Goal: Task Accomplishment & Management: Manage account settings

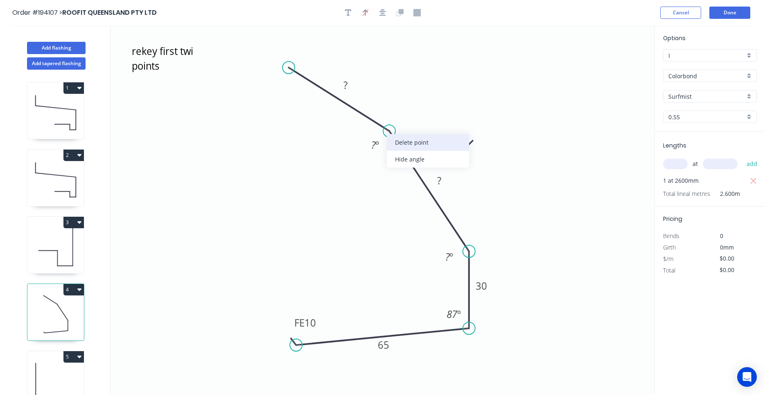
click at [393, 145] on div "Delete point" at bounding box center [428, 142] width 82 height 17
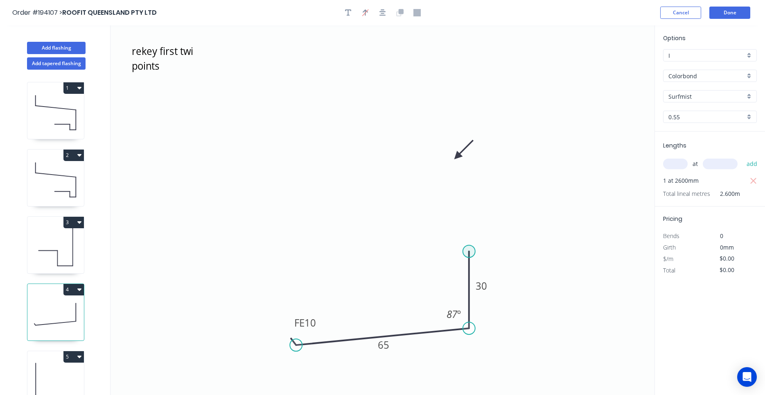
click at [467, 246] on circle at bounding box center [469, 251] width 12 height 12
click at [386, 229] on icon "rekey first twi points FE 10 65 30 87 º" at bounding box center [383, 209] width 544 height 369
type input "$8.66"
type input "$22.52"
click at [388, 92] on icon "rekey first twi points FE 10 65 30 ? ? º 87 º" at bounding box center [383, 209] width 544 height 369
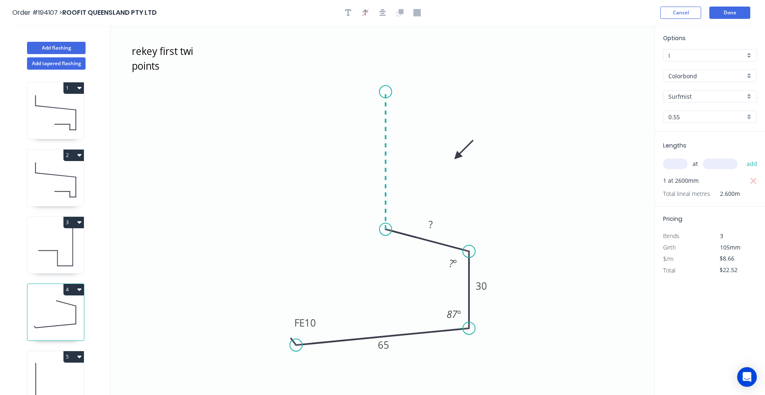
type input "$0.00"
click at [388, 92] on circle at bounding box center [385, 92] width 12 height 12
click at [378, 157] on rect at bounding box center [373, 156] width 16 height 11
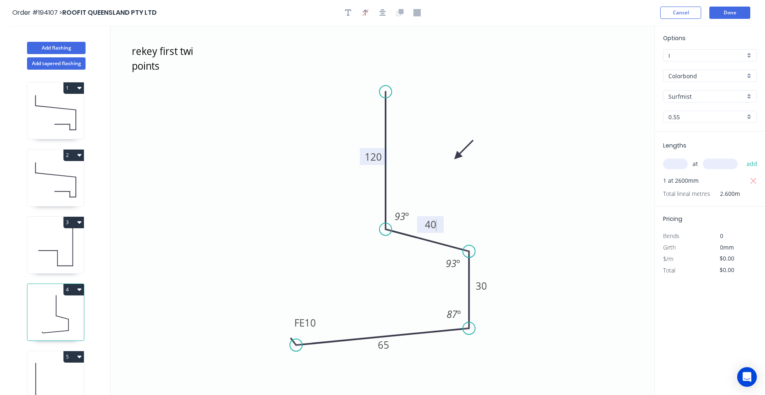
type input "$11.36"
type input "$29.54"
click at [416, 178] on icon "rekey first twi points FE 10 65 30 40 120 93 º 87 º 93 º" at bounding box center [383, 209] width 544 height 369
click at [176, 76] on div "Delete" at bounding box center [206, 74] width 82 height 17
click at [729, 9] on button "Done" at bounding box center [729, 13] width 41 height 12
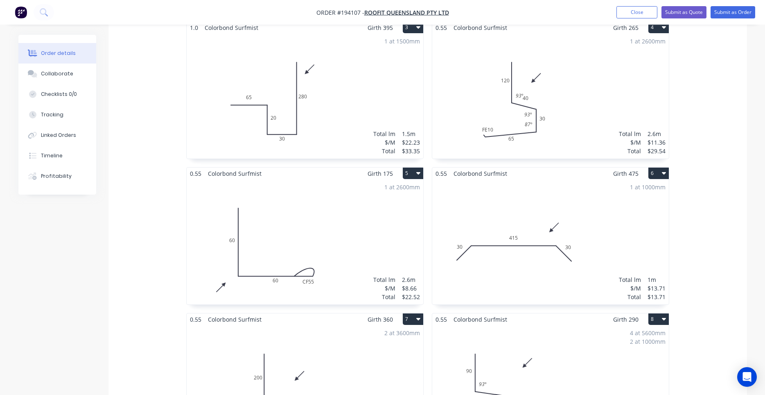
scroll to position [487, 0]
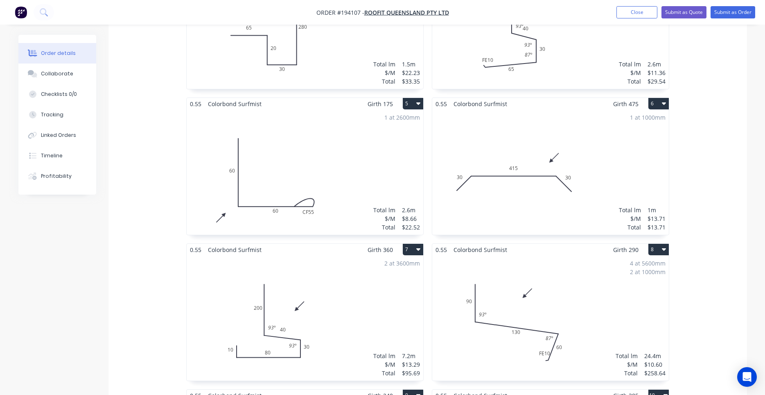
click at [575, 315] on div "4 at 5600mm 2 at 1000mm Total lm $/M Total 24.4m $10.60 $258.64" at bounding box center [550, 317] width 237 height 125
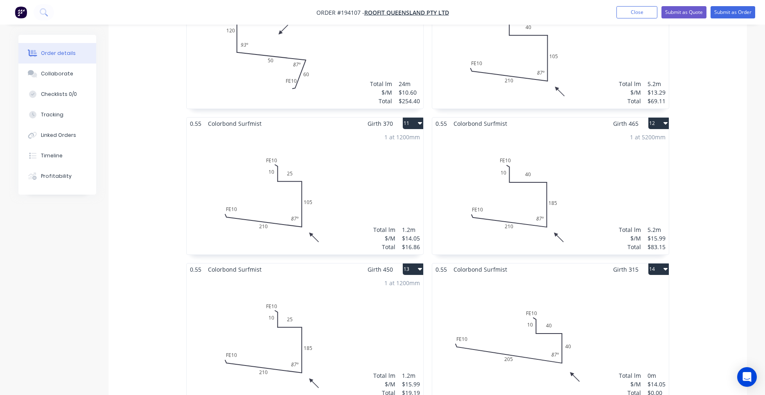
scroll to position [974, 0]
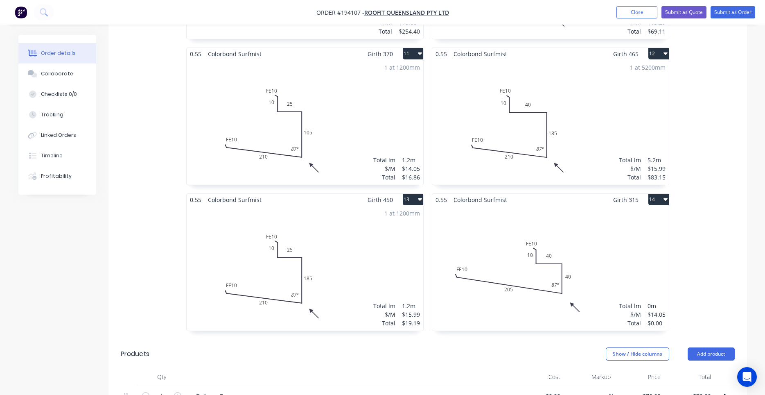
click at [566, 287] on div "Total lm $/M Total 0m $14.05 $0.00" at bounding box center [550, 267] width 237 height 125
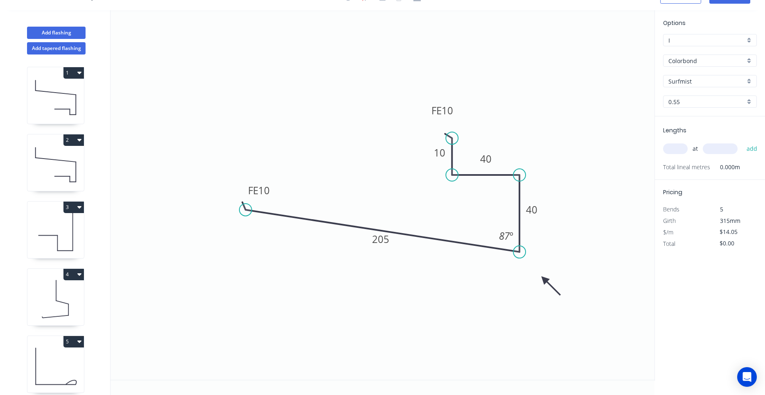
scroll to position [15, 0]
click at [676, 153] on input "text" at bounding box center [675, 148] width 25 height 11
type input "2"
type input "6200"
click at [742, 142] on button "add" at bounding box center [751, 149] width 19 height 14
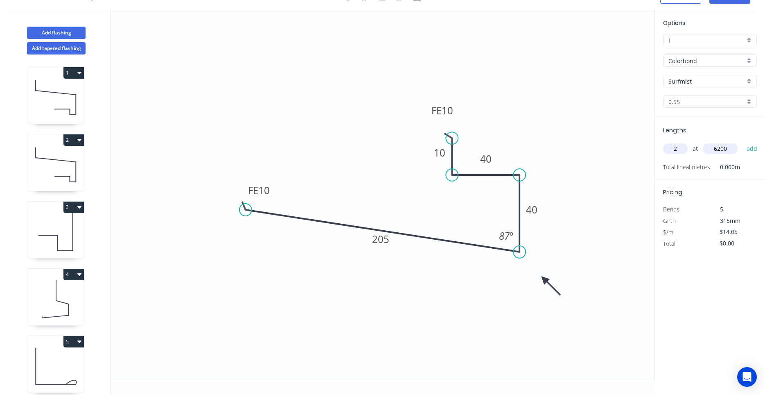
type input "$174.22"
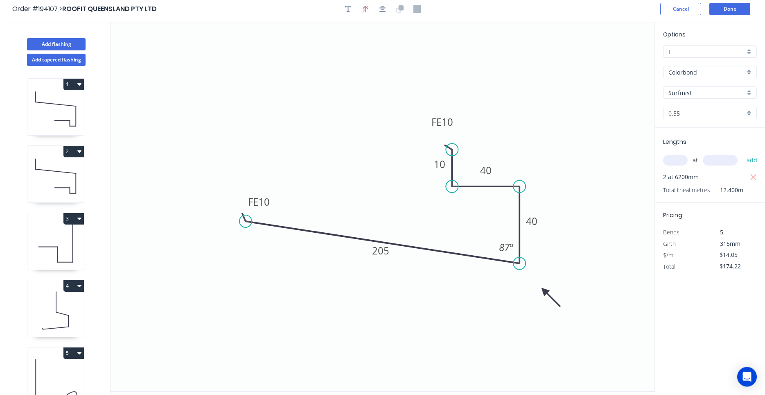
scroll to position [0, 0]
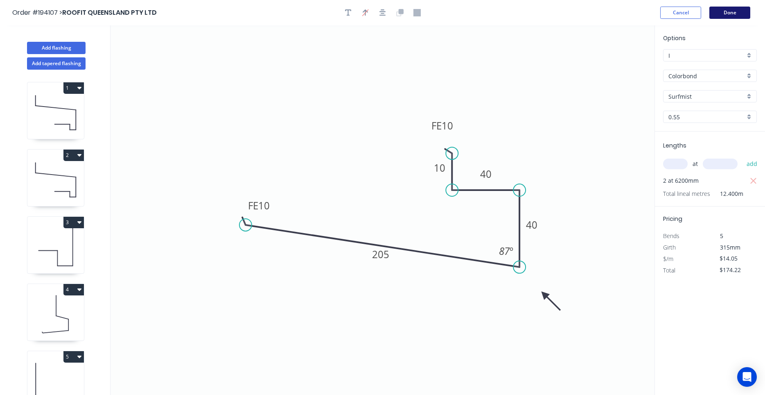
click at [733, 11] on button "Done" at bounding box center [729, 13] width 41 height 12
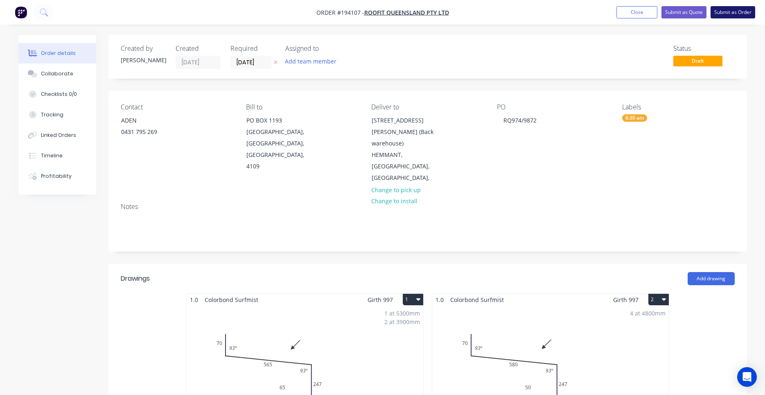
click at [727, 10] on button "Submit as Order" at bounding box center [733, 12] width 45 height 12
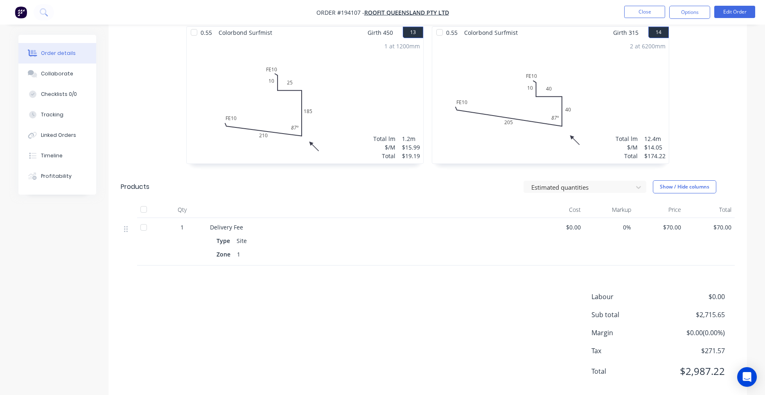
scroll to position [1118, 0]
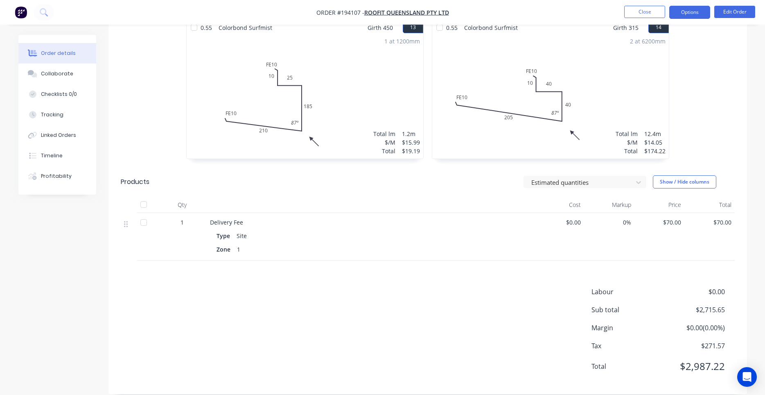
click at [695, 11] on button "Options" at bounding box center [689, 12] width 41 height 13
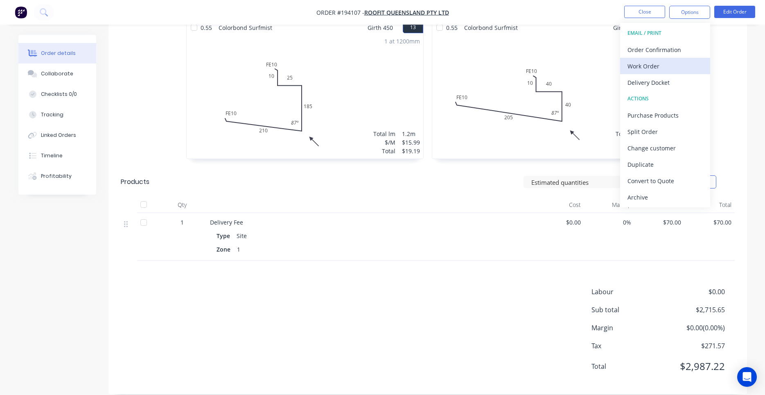
click at [660, 63] on div "Work Order" at bounding box center [664, 66] width 75 height 12
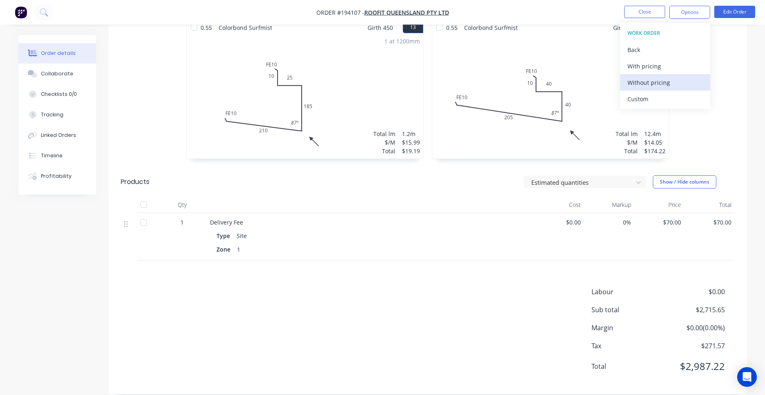
click at [653, 83] on div "Without pricing" at bounding box center [664, 83] width 75 height 12
click at [422, 196] on div at bounding box center [370, 204] width 327 height 16
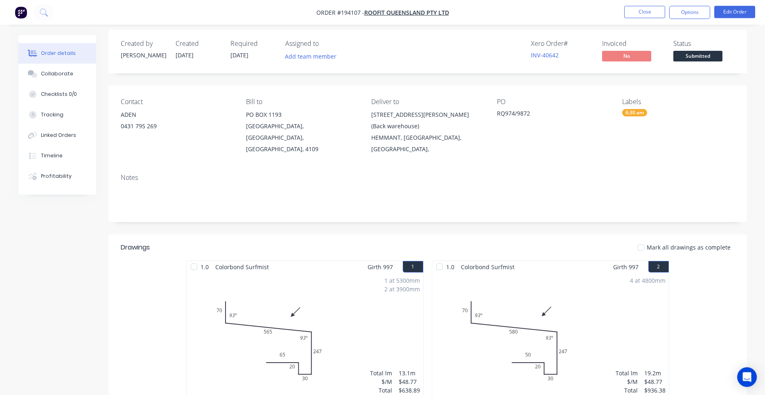
scroll to position [0, 0]
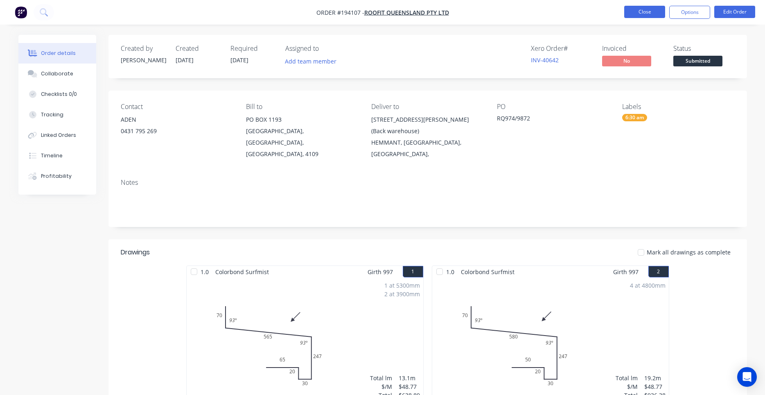
click at [647, 14] on button "Close" at bounding box center [644, 12] width 41 height 12
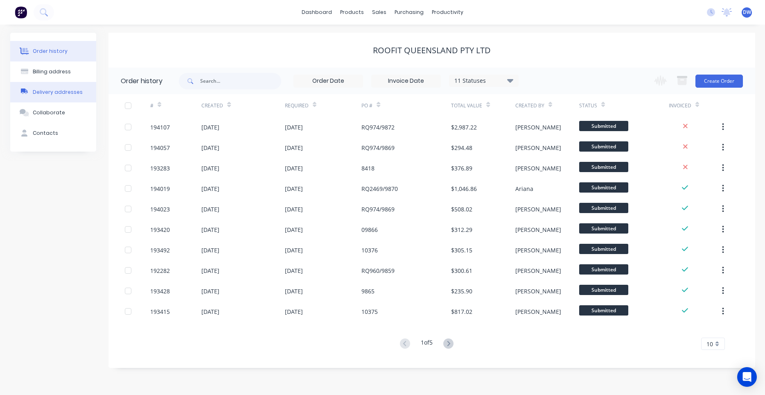
click at [65, 93] on div "Delivery addresses" at bounding box center [58, 91] width 50 height 7
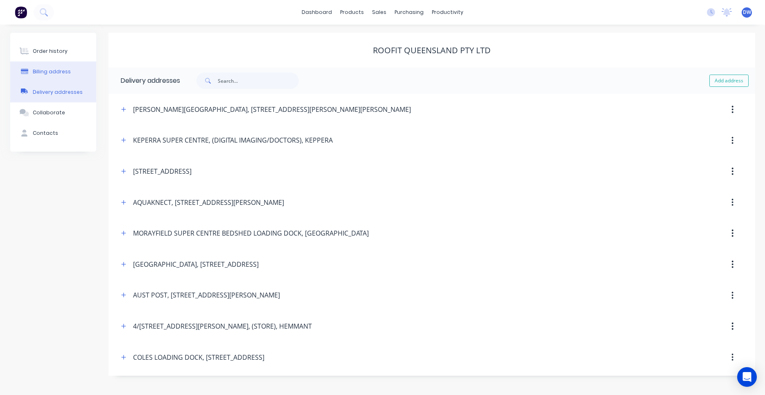
click at [63, 68] on div "Billing address" at bounding box center [52, 71] width 38 height 7
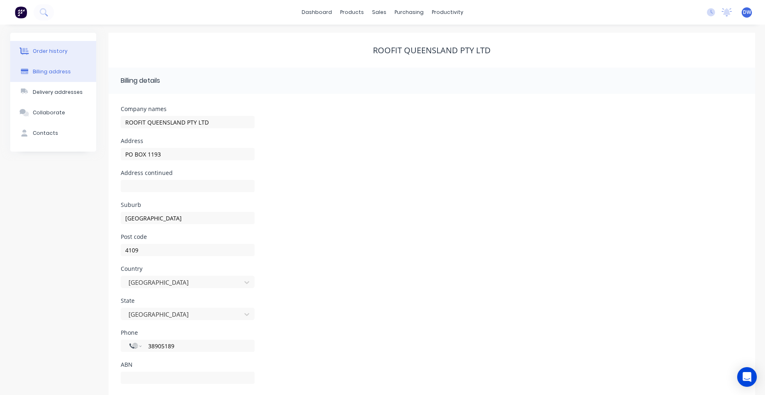
click at [62, 56] on button "Order history" at bounding box center [53, 51] width 86 height 20
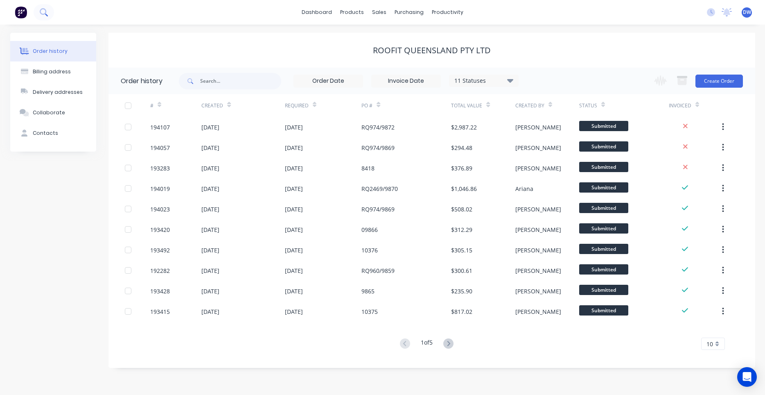
click at [43, 11] on icon at bounding box center [44, 12] width 8 height 8
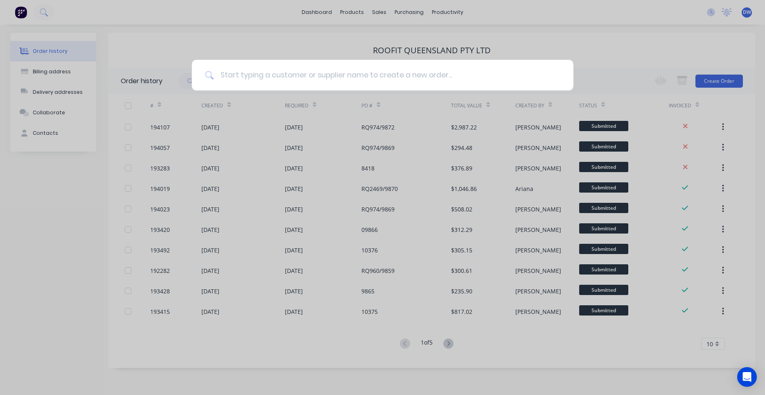
click at [268, 83] on input at bounding box center [387, 75] width 347 height 31
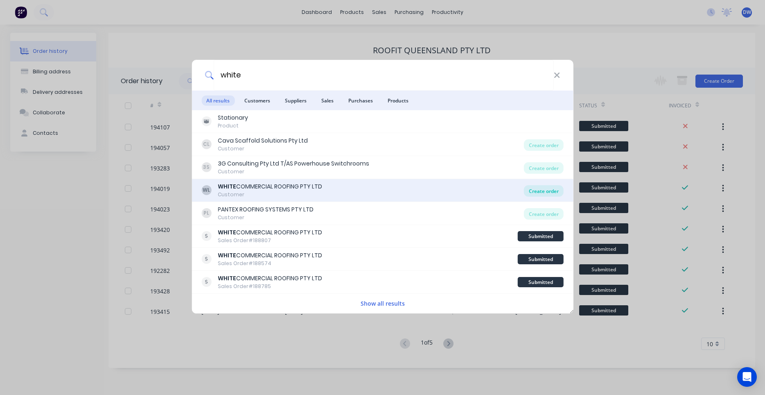
type input "white"
click at [538, 191] on div "Create order" at bounding box center [544, 190] width 40 height 11
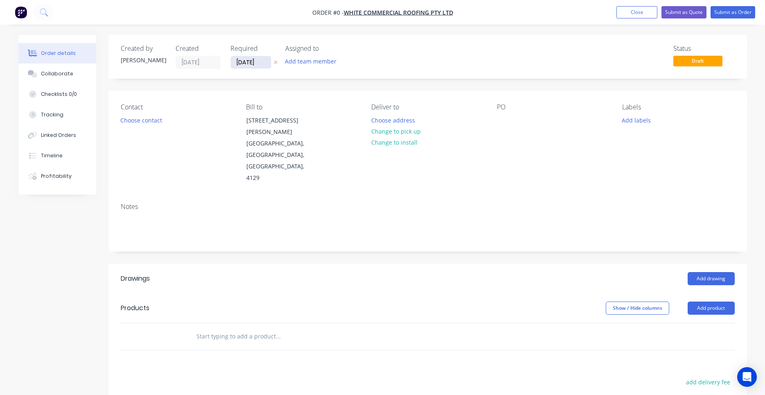
click at [266, 63] on input "29/09/25" at bounding box center [251, 62] width 40 height 12
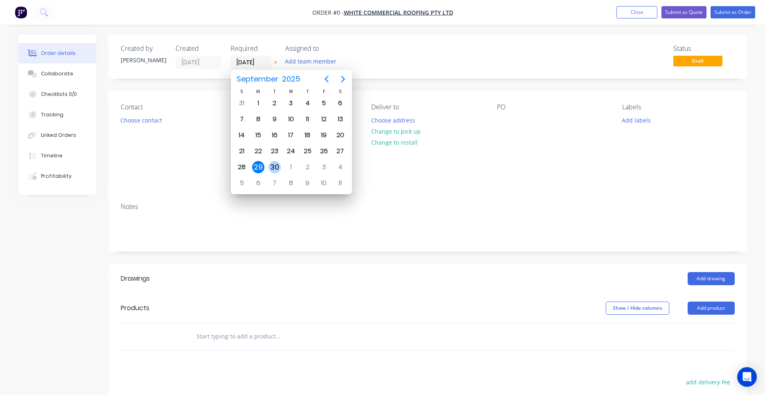
click at [276, 165] on div "30" at bounding box center [274, 167] width 12 height 12
type input "30/09/25"
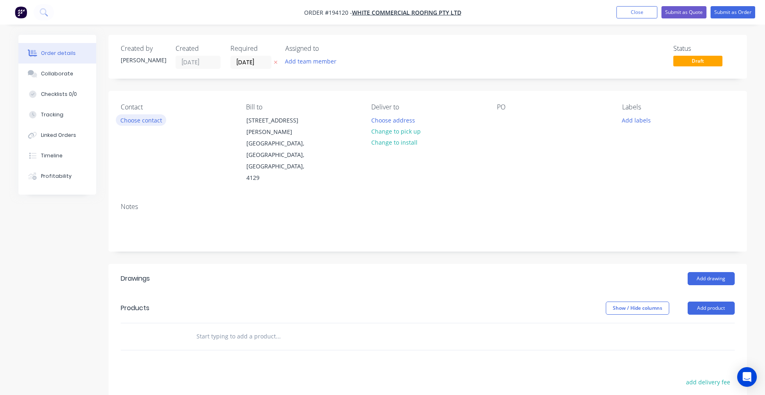
click at [147, 118] on button "Choose contact" at bounding box center [141, 119] width 50 height 11
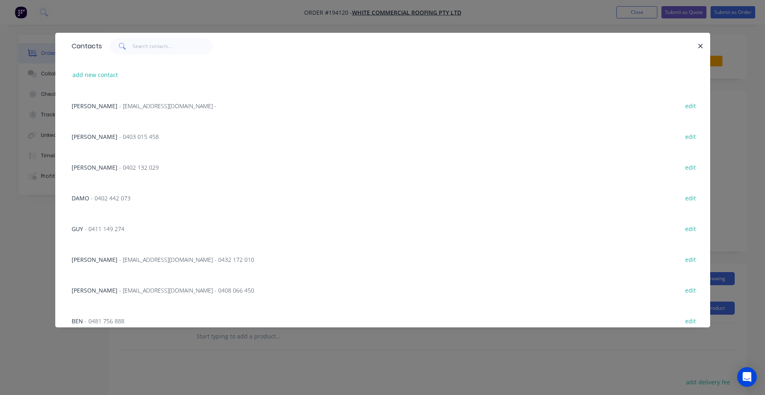
click at [131, 137] on div "ERIC - 0403 015 458 edit" at bounding box center [383, 136] width 630 height 31
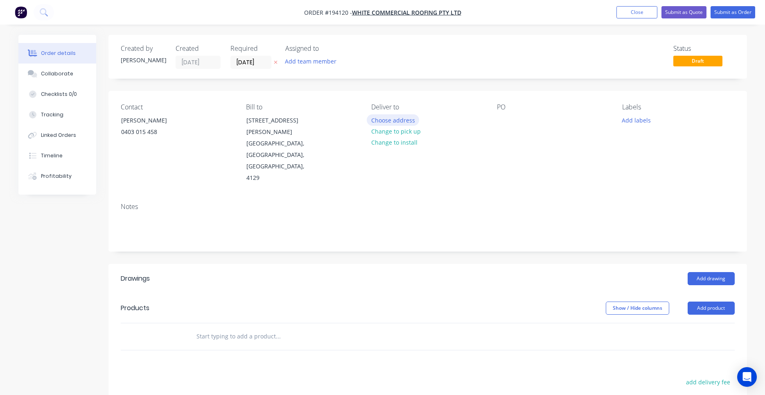
click at [393, 120] on button "Choose address" at bounding box center [393, 119] width 52 height 11
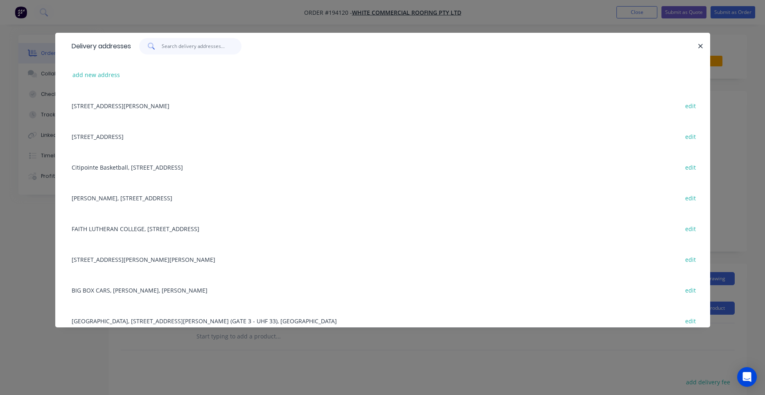
click at [194, 47] on input "text" at bounding box center [202, 46] width 80 height 16
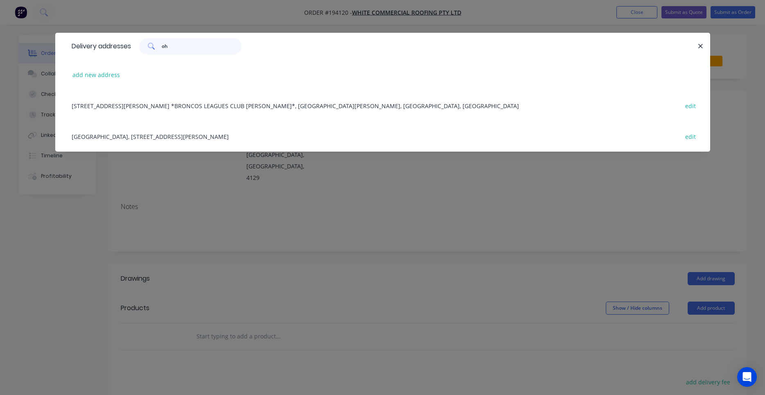
type input "o"
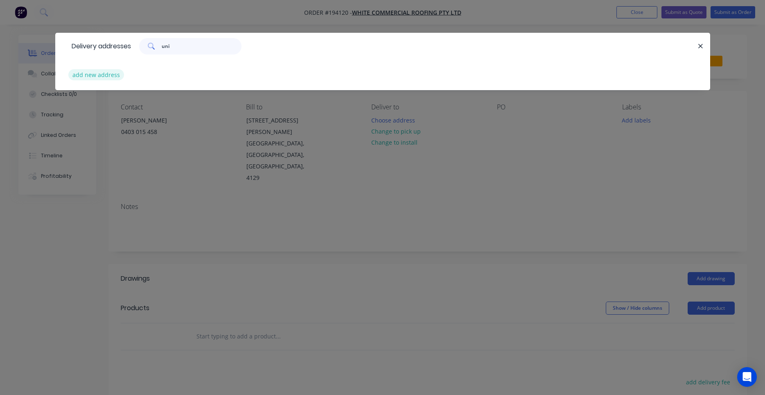
type input "uni"
click at [113, 78] on button "add new address" at bounding box center [96, 74] width 56 height 11
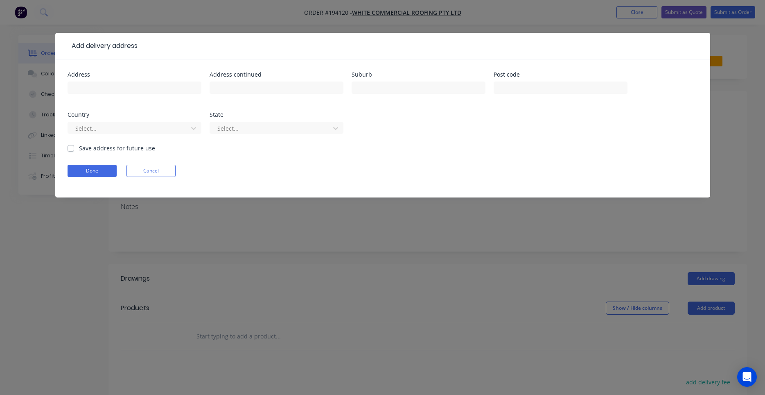
click at [137, 95] on div at bounding box center [135, 91] width 134 height 24
click at [140, 91] on input "text" at bounding box center [135, 87] width 134 height 12
type input "Ohana College"
type input "University Drive"
type input "MEADOWBROOK"
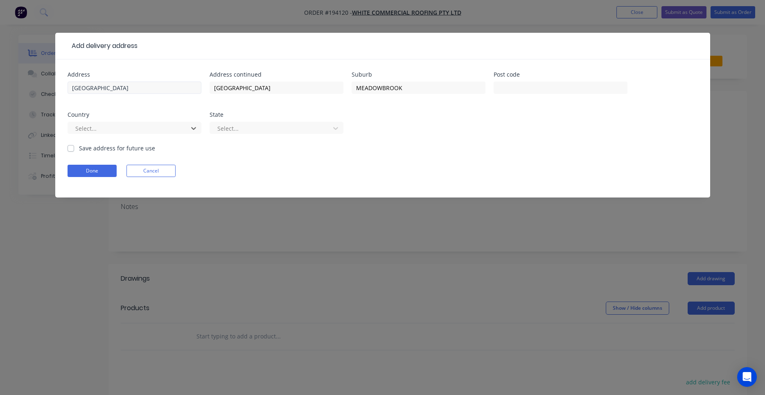
type input "a"
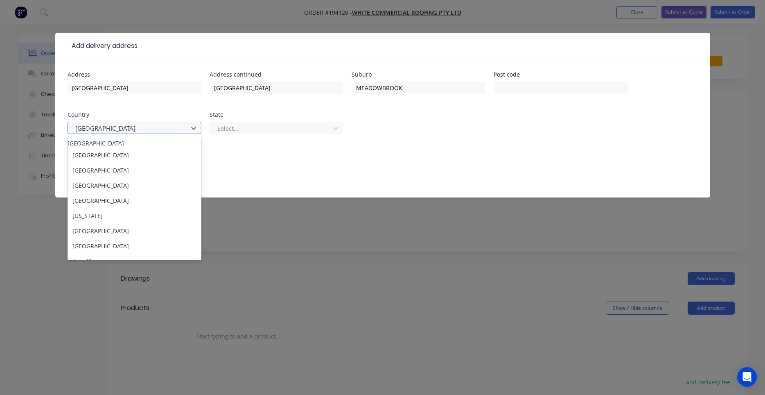
click at [119, 126] on div at bounding box center [128, 128] width 109 height 10
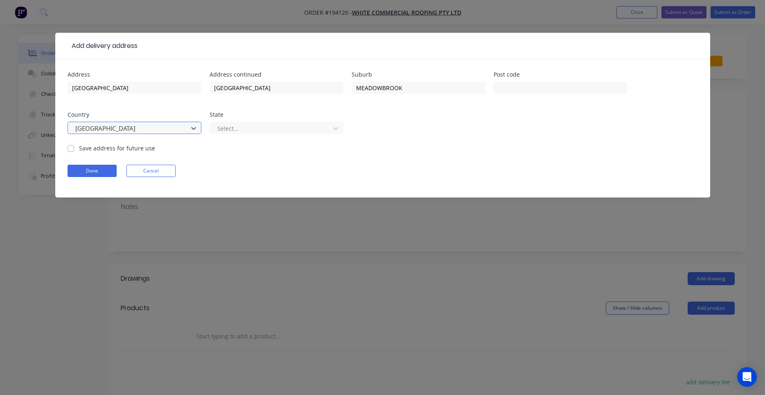
click at [119, 126] on div at bounding box center [128, 128] width 109 height 10
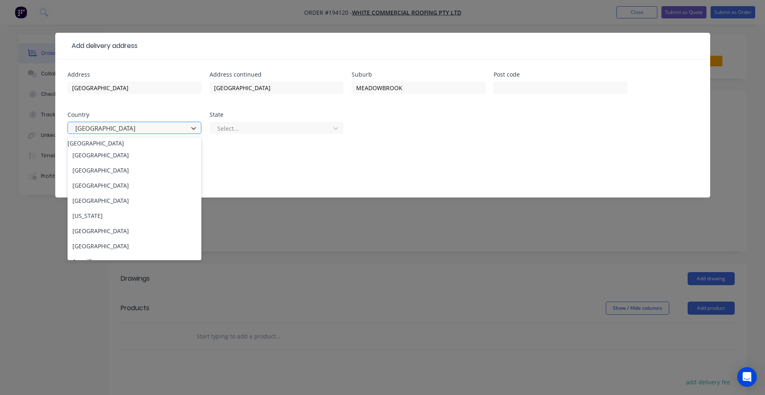
click at [119, 126] on div at bounding box center [128, 128] width 109 height 10
click at [118, 142] on div "Australia" at bounding box center [135, 143] width 134 height 9
click at [118, 133] on div at bounding box center [128, 128] width 109 height 10
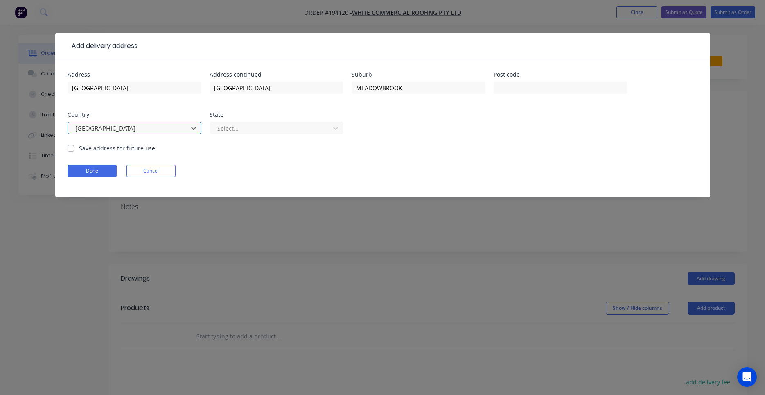
click at [118, 133] on div at bounding box center [128, 128] width 109 height 10
click at [264, 131] on div at bounding box center [271, 128] width 109 height 10
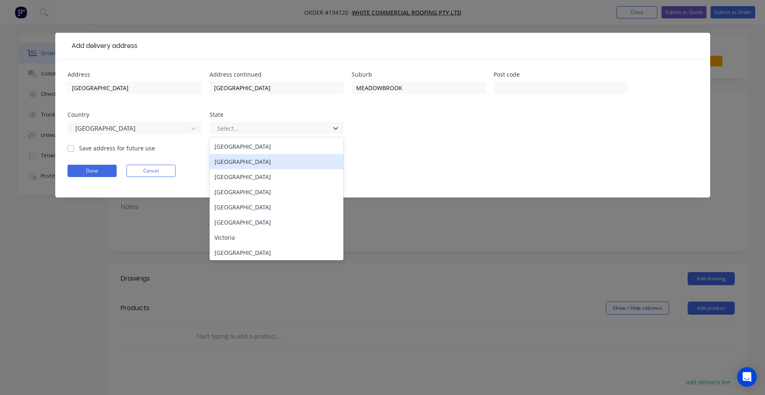
click at [260, 158] on div "New South Wales" at bounding box center [277, 161] width 134 height 15
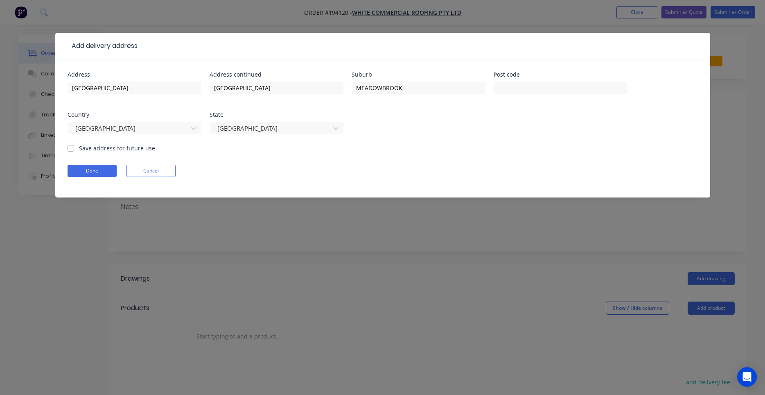
click at [107, 151] on label "Save address for future use" at bounding box center [117, 148] width 76 height 9
click at [74, 151] on input "Save address for future use" at bounding box center [71, 148] width 7 height 8
checkbox input "true"
click at [107, 169] on button "Done" at bounding box center [92, 171] width 49 height 12
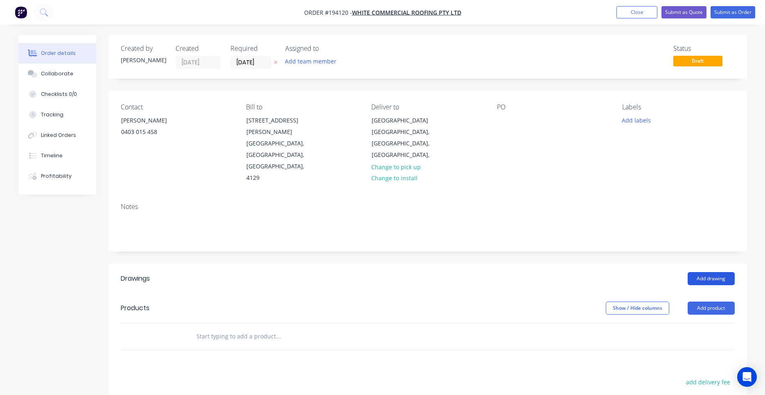
click at [691, 272] on button "Add drawing" at bounding box center [711, 278] width 47 height 13
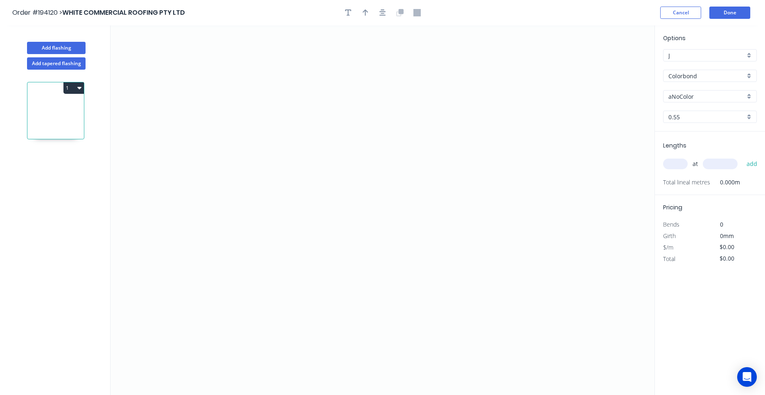
click at [702, 97] on input "aNoColor" at bounding box center [706, 96] width 77 height 9
click at [694, 111] on div "Surfmist" at bounding box center [709, 112] width 93 height 14
type input "Surfmist"
click at [180, 151] on icon "0" at bounding box center [383, 209] width 544 height 369
click at [263, 152] on icon at bounding box center [222, 152] width 83 height 0
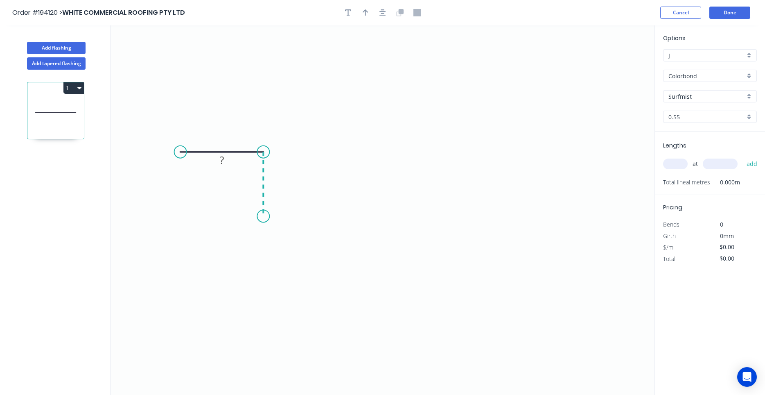
click at [264, 216] on icon "0 ?" at bounding box center [383, 209] width 544 height 369
click at [441, 223] on icon "0 ? ?" at bounding box center [383, 209] width 544 height 369
click at [440, 61] on icon "0 ? ? ?" at bounding box center [383, 209] width 544 height 369
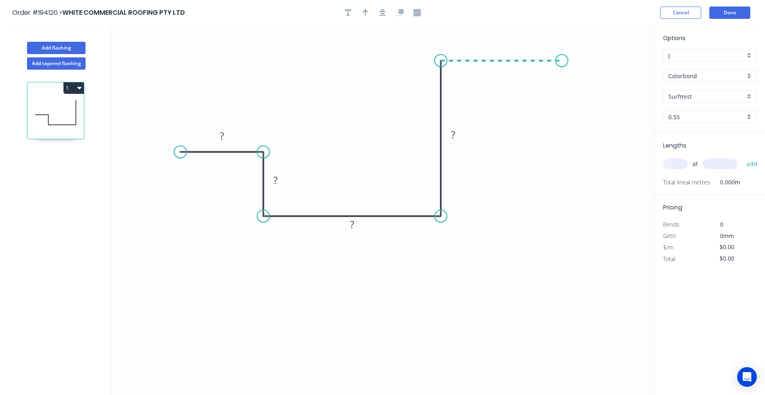
click at [562, 67] on icon "0 ? ? ? ?" at bounding box center [383, 209] width 544 height 369
click at [562, 67] on icon "0 ? ? ? ? ?" at bounding box center [383, 209] width 544 height 369
click at [585, 90] on div "Crush & Fold" at bounding box center [604, 86] width 82 height 17
click at [577, 41] on tspan "10" at bounding box center [577, 39] width 11 height 14
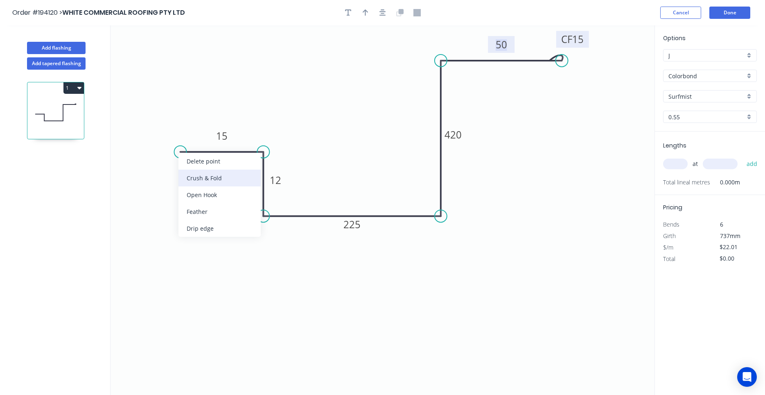
click at [207, 183] on div "Crush & Fold" at bounding box center [219, 177] width 82 height 17
type input "$23.49"
click at [191, 181] on div "Flip bend" at bounding box center [225, 180] width 82 height 17
click at [196, 170] on tspan "10" at bounding box center [196, 165] width 11 height 14
drag, startPoint x: 194, startPoint y: 163, endPoint x: 216, endPoint y: 166, distance: 21.8
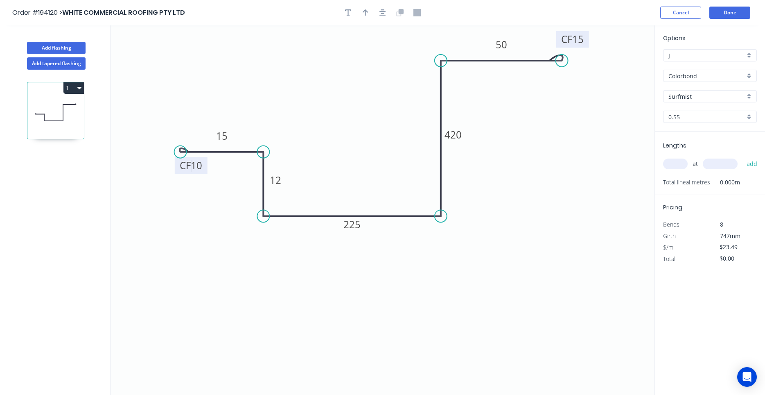
click at [216, 166] on icon "0 CF 10 15 12 225 420 CF 15 50" at bounding box center [383, 209] width 544 height 369
click at [196, 165] on tspan "10" at bounding box center [196, 165] width 11 height 14
click at [379, 9] on button "button" at bounding box center [383, 13] width 12 height 12
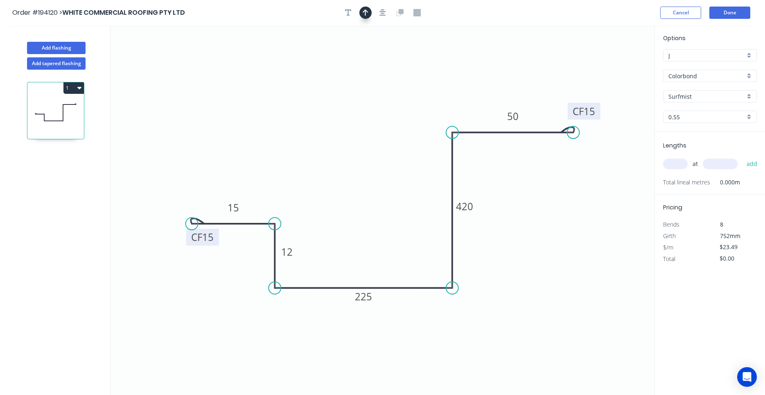
click at [368, 11] on icon "button" at bounding box center [366, 12] width 6 height 7
click at [612, 61] on icon "0 CF 15 15 12 225 420 CF 15 50" at bounding box center [383, 209] width 544 height 369
click at [614, 63] on icon at bounding box center [612, 57] width 7 height 26
click at [614, 63] on icon at bounding box center [612, 54] width 7 height 26
click at [614, 63] on icon at bounding box center [620, 57] width 24 height 24
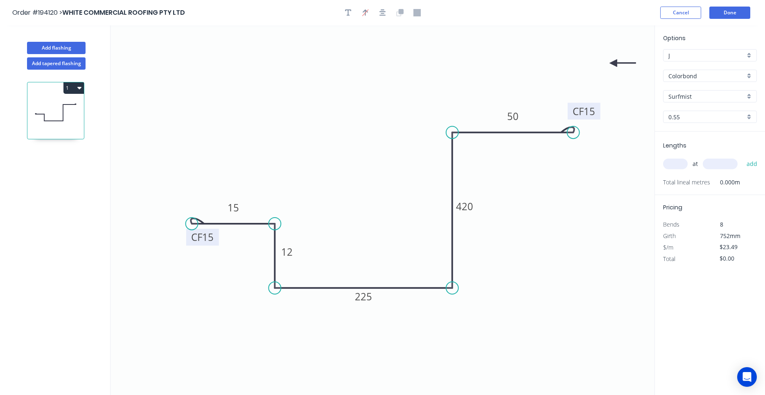
click at [614, 63] on icon at bounding box center [622, 62] width 26 height 7
drag, startPoint x: 614, startPoint y: 63, endPoint x: 490, endPoint y: 313, distance: 279.1
click at [490, 313] on icon at bounding box center [496, 320] width 24 height 24
click at [681, 165] on input "text" at bounding box center [675, 163] width 25 height 11
type input "1"
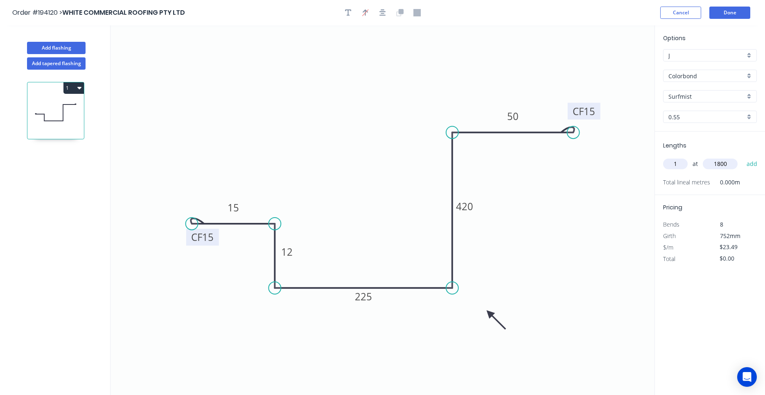
type input "1800"
click at [742, 157] on button "add" at bounding box center [751, 164] width 19 height 14
type input "$42.28"
click at [68, 52] on button "Add flashing" at bounding box center [56, 48] width 59 height 12
type input "$0.00"
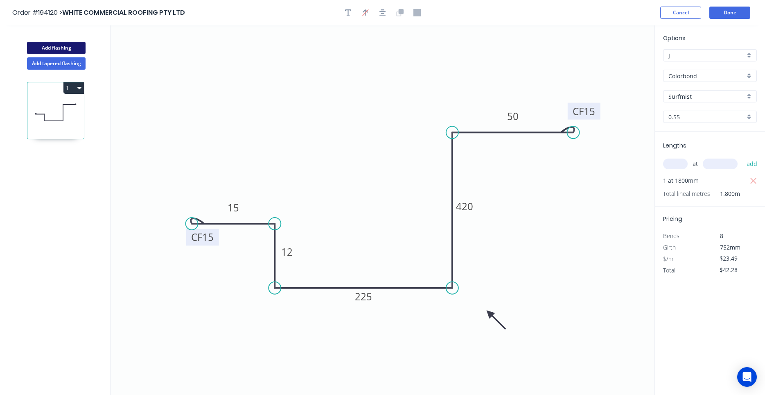
type input "$0.00"
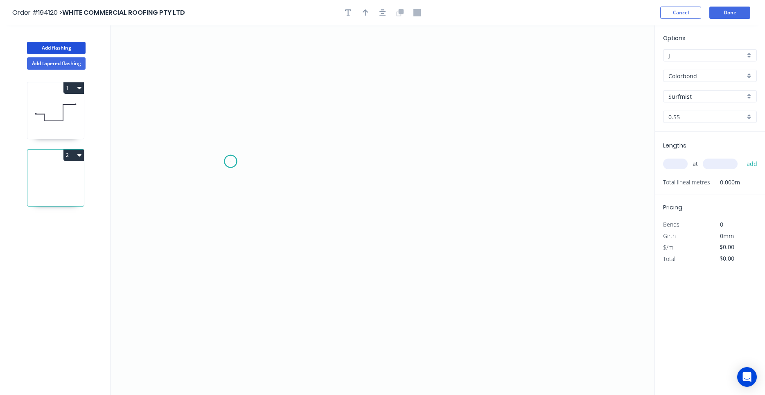
click at [230, 161] on icon "0" at bounding box center [383, 209] width 544 height 369
click at [230, 225] on icon "0" at bounding box center [383, 209] width 544 height 369
click at [401, 226] on icon "0 ?" at bounding box center [383, 209] width 544 height 369
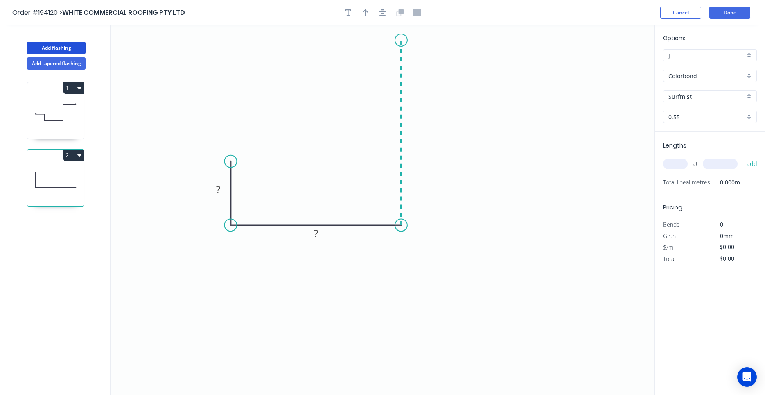
click at [392, 40] on icon "0 ? ?" at bounding box center [383, 209] width 544 height 369
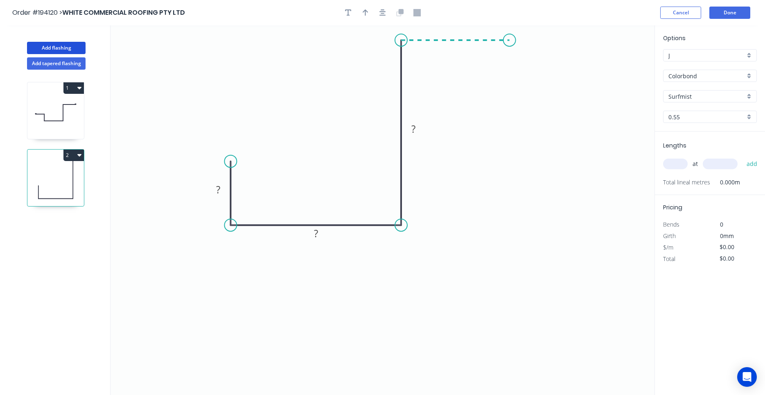
click at [510, 38] on icon "0 ? ? ?" at bounding box center [383, 209] width 544 height 369
click at [510, 38] on circle at bounding box center [509, 40] width 12 height 12
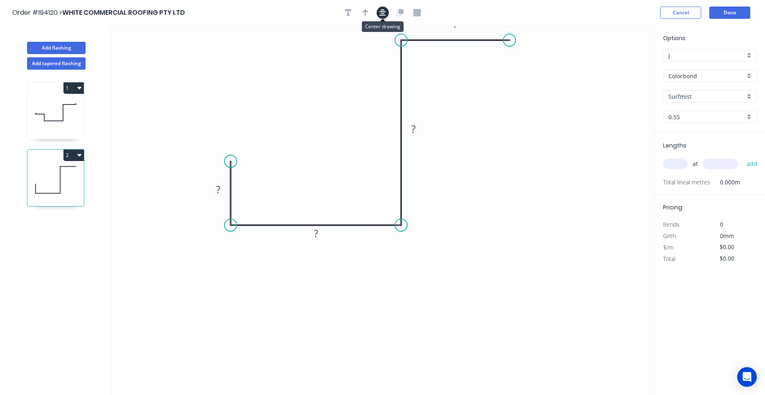
click at [385, 15] on icon "button" at bounding box center [382, 12] width 7 height 7
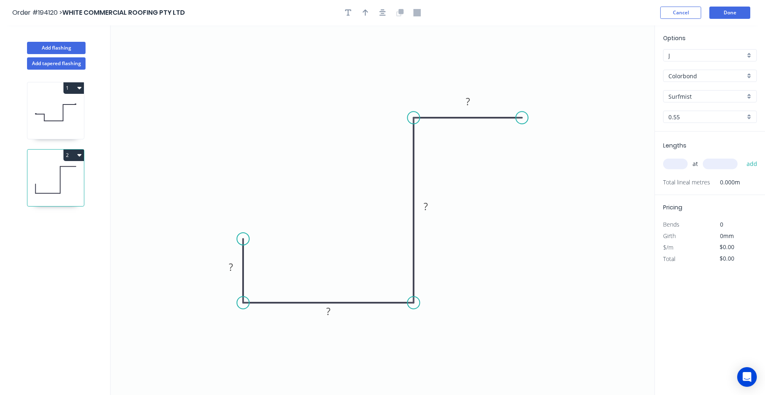
click at [66, 126] on icon at bounding box center [55, 112] width 56 height 52
type input "$23.49"
type input "$42.28"
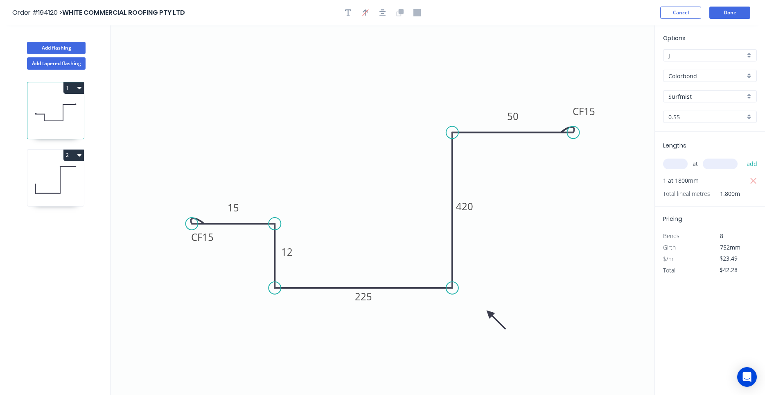
click at [68, 200] on icon at bounding box center [55, 179] width 56 height 52
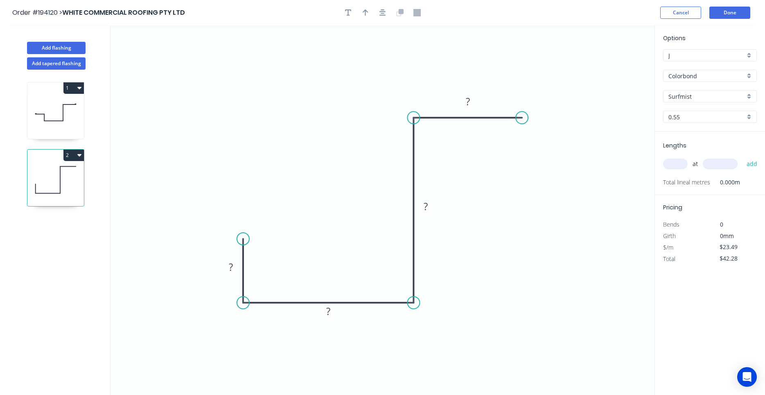
type input "$0.00"
click at [228, 265] on rect at bounding box center [231, 267] width 16 height 11
drag, startPoint x: 228, startPoint y: 265, endPoint x: 235, endPoint y: 265, distance: 6.5
click at [235, 265] on rect at bounding box center [231, 267] width 16 height 11
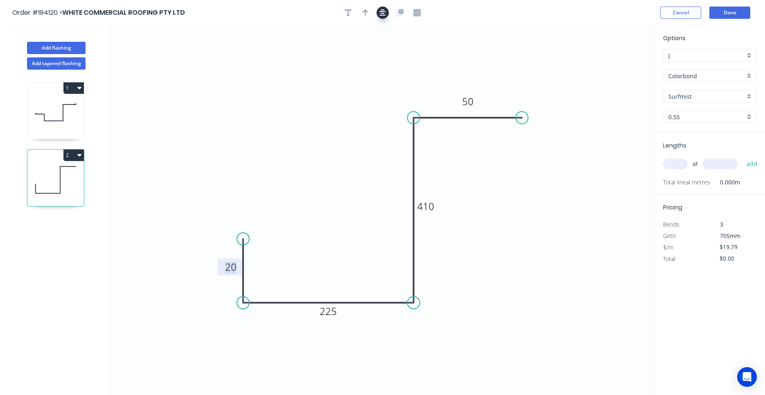
click at [387, 14] on button "button" at bounding box center [383, 13] width 12 height 12
click at [368, 13] on icon "button" at bounding box center [366, 12] width 6 height 7
drag, startPoint x: 614, startPoint y: 64, endPoint x: 217, endPoint y: 323, distance: 474.3
click at [217, 323] on icon at bounding box center [216, 311] width 7 height 26
click at [217, 323] on icon at bounding box center [216, 313] width 7 height 26
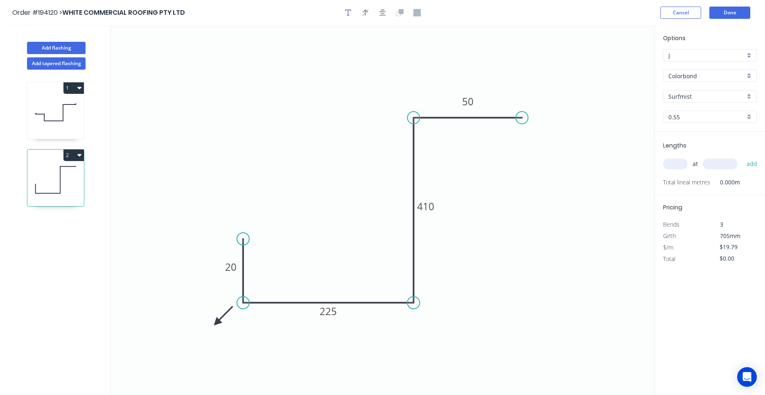
click at [217, 323] on icon at bounding box center [224, 316] width 24 height 24
click at [217, 323] on icon at bounding box center [226, 321] width 26 height 7
click at [217, 323] on icon at bounding box center [216, 331] width 7 height 26
drag, startPoint x: 217, startPoint y: 322, endPoint x: 223, endPoint y: 318, distance: 6.2
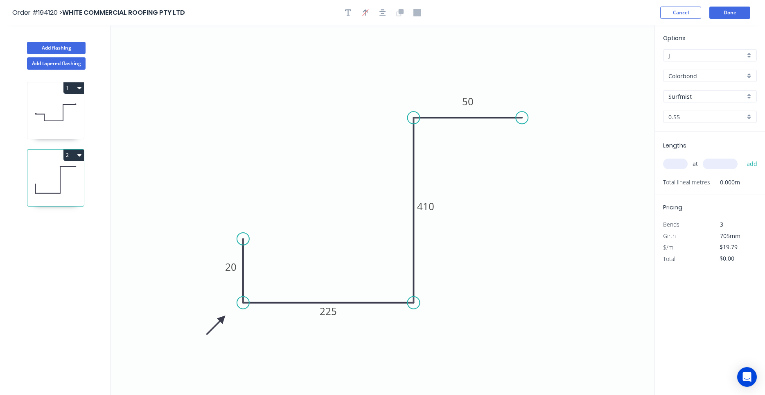
click at [223, 318] on icon at bounding box center [216, 325] width 24 height 24
click at [536, 145] on div "Crush & Fold" at bounding box center [562, 143] width 82 height 17
type input "$21.27"
click at [530, 97] on tspan "CF" at bounding box center [526, 97] width 11 height 14
click at [675, 162] on input "text" at bounding box center [675, 163] width 25 height 11
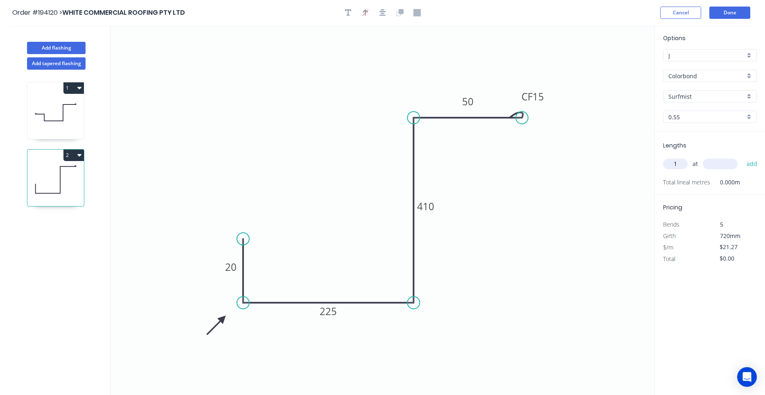
type input "1"
type input "300"
click at [742, 157] on button "add" at bounding box center [751, 164] width 19 height 14
type input "$21.27"
click at [45, 47] on button "Add flashing" at bounding box center [56, 48] width 59 height 12
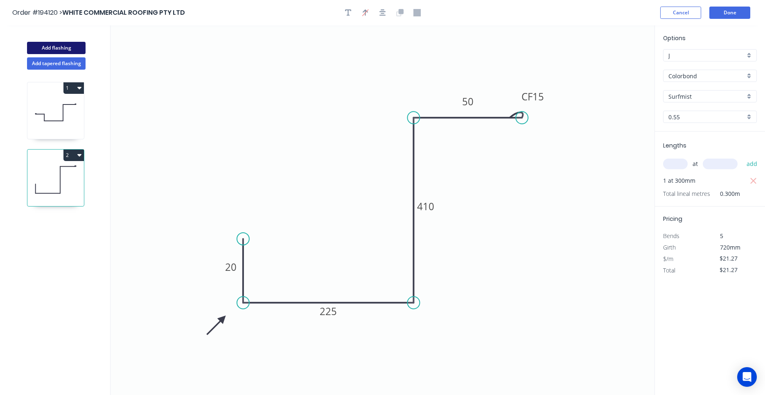
type input "$0.00"
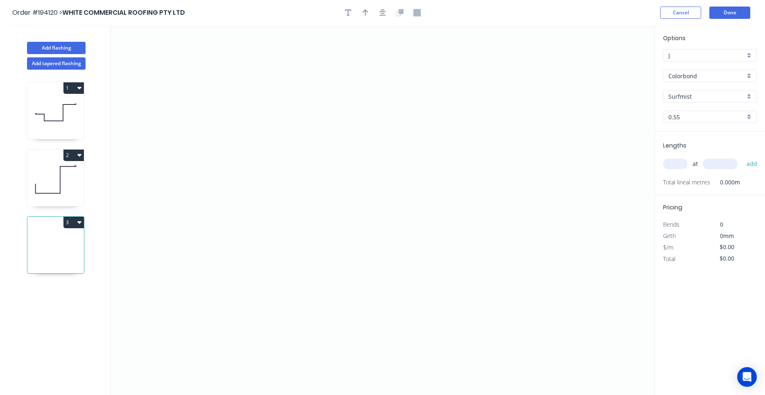
click at [678, 158] on div "at add" at bounding box center [710, 164] width 95 height 14
click at [678, 166] on input "text" at bounding box center [675, 163] width 25 height 11
type input "1"
type input "1700"
click at [742, 157] on button "add" at bounding box center [751, 164] width 19 height 14
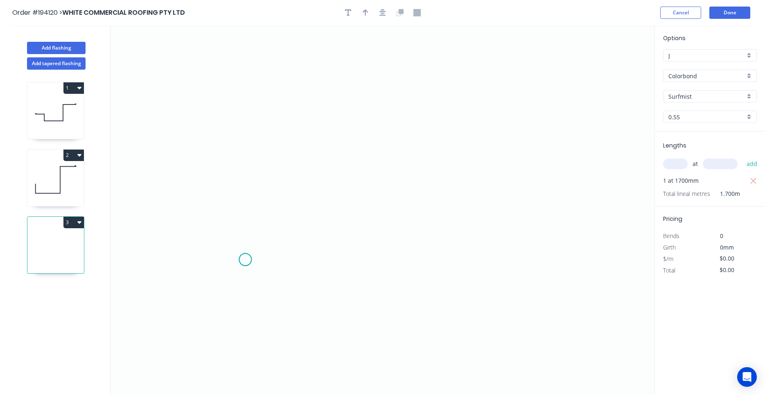
click at [245, 259] on icon "0" at bounding box center [383, 209] width 544 height 369
click at [243, 194] on icon "0" at bounding box center [383, 209] width 544 height 369
click at [414, 194] on icon "0 ?" at bounding box center [383, 209] width 544 height 369
click at [416, 193] on circle at bounding box center [414, 193] width 12 height 12
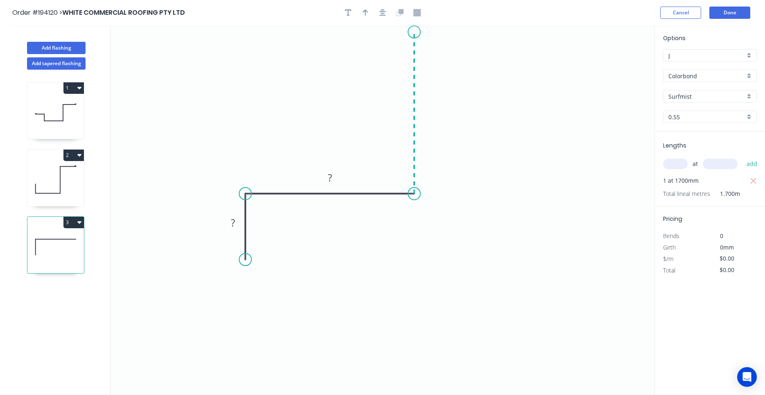
click at [418, 32] on icon "0 ? ?" at bounding box center [383, 209] width 544 height 369
click at [418, 32] on circle at bounding box center [414, 32] width 12 height 12
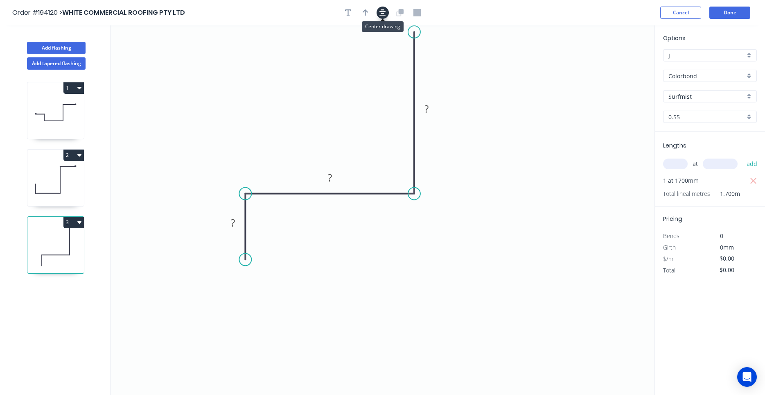
click at [379, 11] on button "button" at bounding box center [383, 13] width 12 height 12
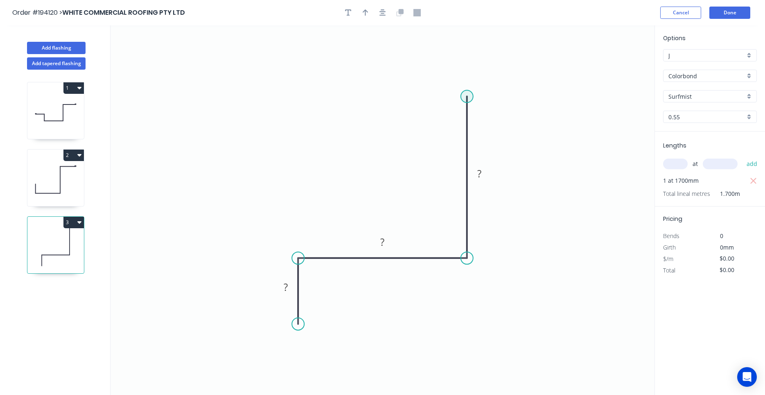
drag, startPoint x: 467, startPoint y: 93, endPoint x: 467, endPoint y: 83, distance: 9.8
click at [467, 90] on circle at bounding box center [467, 96] width 12 height 12
drag, startPoint x: 466, startPoint y: 89, endPoint x: 465, endPoint y: 32, distance: 56.9
click at [465, 32] on circle at bounding box center [467, 32] width 12 height 12
click at [386, 12] on button "button" at bounding box center [383, 13] width 12 height 12
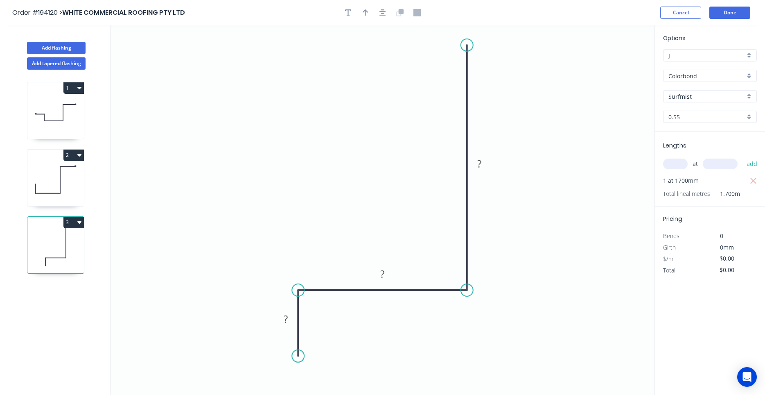
drag, startPoint x: 469, startPoint y: 60, endPoint x: 468, endPoint y: 39, distance: 20.5
click at [468, 39] on circle at bounding box center [467, 45] width 12 height 12
click at [469, 36] on circle at bounding box center [467, 39] width 12 height 12
click at [557, 40] on icon "0 ? ? ?" at bounding box center [383, 209] width 544 height 369
click at [557, 40] on circle at bounding box center [557, 39] width 12 height 12
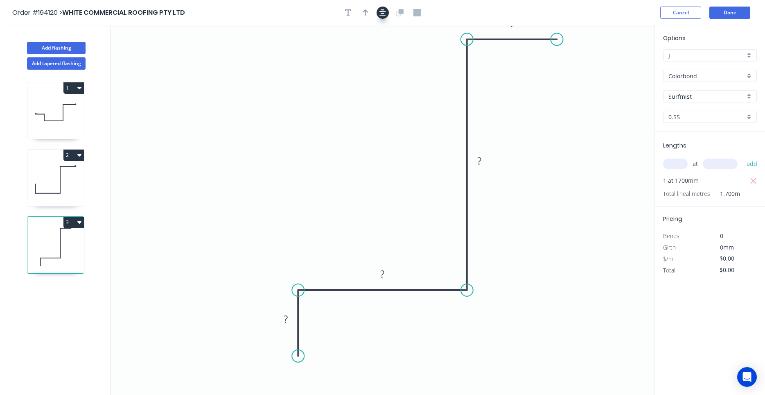
click at [387, 9] on button "button" at bounding box center [383, 13] width 12 height 12
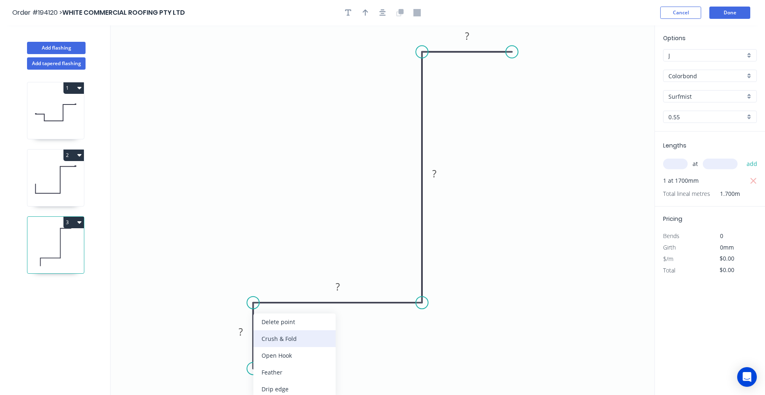
click at [268, 343] on div "Crush & Fold" at bounding box center [294, 338] width 82 height 17
click at [263, 380] on div "Delete bend" at bounding box center [294, 388] width 82 height 17
click at [266, 340] on div "Crush & Fold" at bounding box center [297, 338] width 82 height 17
click at [271, 368] on div "Flip bend" at bounding box center [295, 371] width 82 height 17
click at [269, 356] on tspan "CF" at bounding box center [264, 354] width 11 height 14
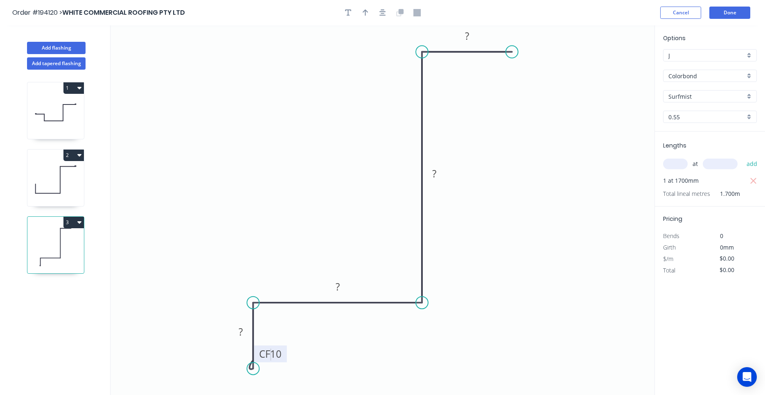
click at [273, 353] on tspan "10" at bounding box center [275, 354] width 11 height 14
drag, startPoint x: 273, startPoint y: 353, endPoint x: 285, endPoint y: 353, distance: 12.7
click at [285, 353] on g "CF 10" at bounding box center [270, 353] width 33 height 17
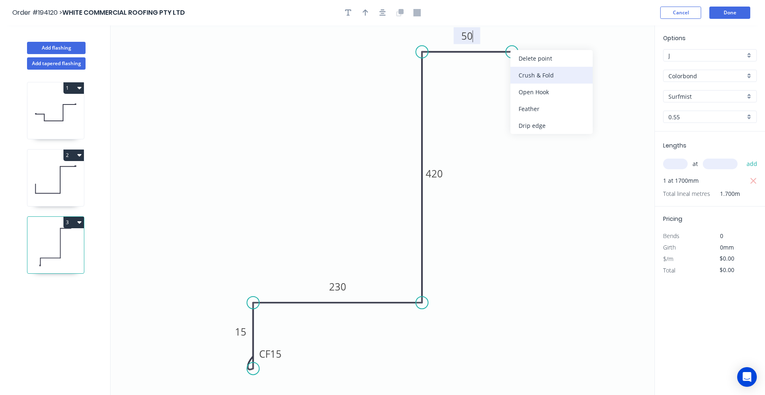
click at [527, 80] on div "Crush & Fold" at bounding box center [551, 75] width 82 height 17
type input "$22.75"
type input "$38.68"
click at [527, 32] on tspan "10" at bounding box center [527, 31] width 11 height 14
drag, startPoint x: 537, startPoint y: 35, endPoint x: 540, endPoint y: 79, distance: 44.7
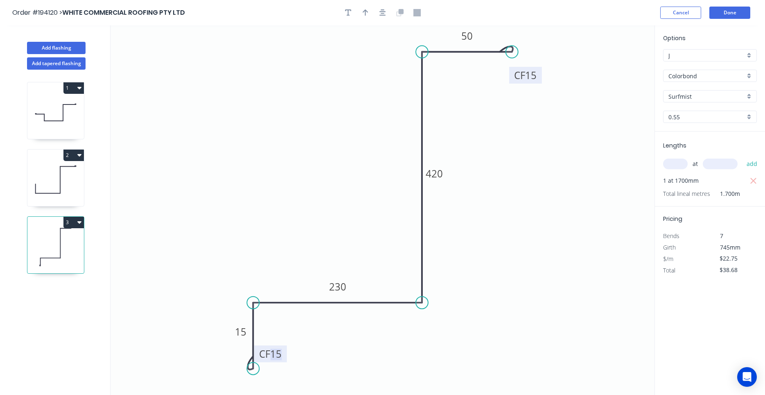
click at [540, 79] on rect at bounding box center [525, 75] width 33 height 17
click at [380, 14] on icon "button" at bounding box center [382, 12] width 7 height 7
click at [372, 13] on div at bounding box center [383, 13] width 86 height 12
click at [370, 14] on button "button" at bounding box center [365, 13] width 12 height 12
click at [611, 62] on icon "0 CF 15 15 230 420 CF 15 50" at bounding box center [383, 209] width 544 height 369
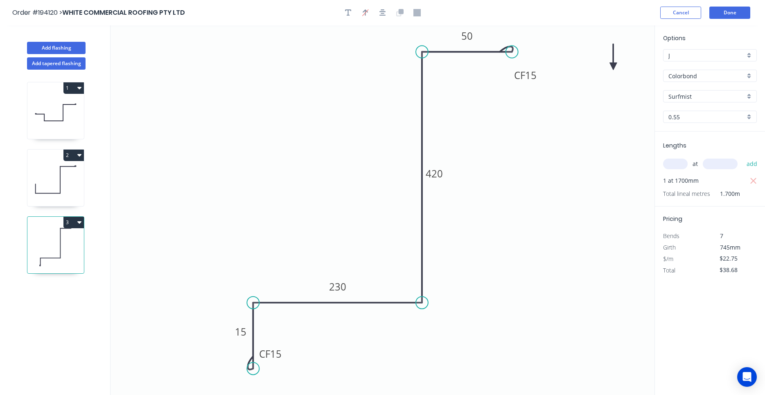
click at [611, 62] on icon "0 CF 15 15 230 420 CF 15 50" at bounding box center [383, 209] width 544 height 369
click at [614, 67] on icon at bounding box center [612, 57] width 7 height 26
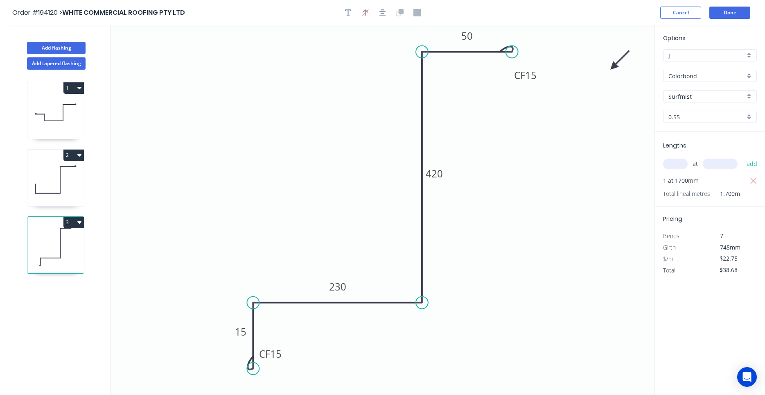
click at [614, 67] on icon at bounding box center [620, 60] width 24 height 24
click at [614, 67] on icon at bounding box center [622, 66] width 26 height 7
click at [614, 67] on icon at bounding box center [620, 73] width 24 height 24
drag, startPoint x: 614, startPoint y: 67, endPoint x: 451, endPoint y: 328, distance: 307.6
click at [451, 328] on icon at bounding box center [461, 323] width 24 height 24
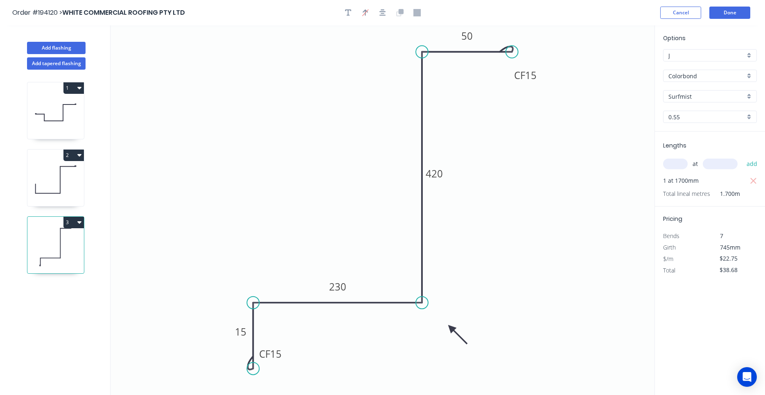
click at [68, 185] on icon at bounding box center [55, 179] width 56 height 52
type input "$21.27"
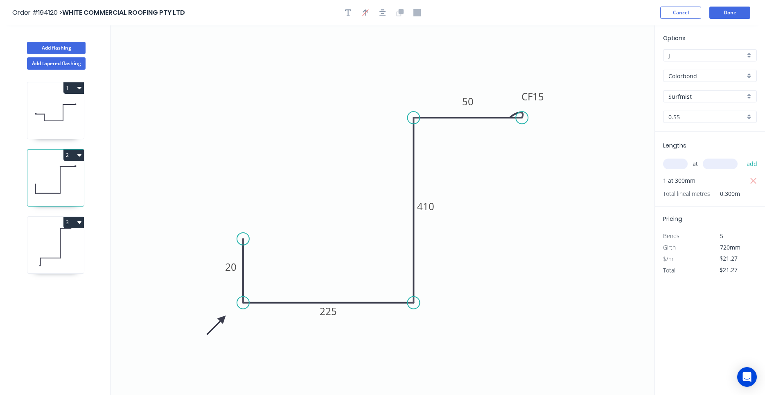
click at [67, 122] on icon at bounding box center [55, 112] width 56 height 52
type input "$23.49"
type input "$42.28"
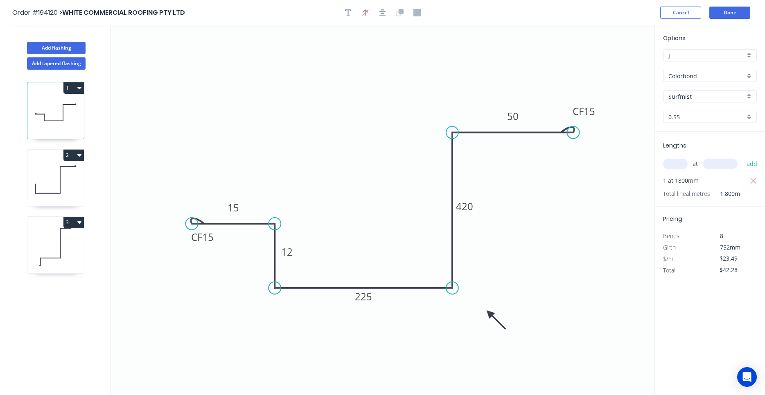
click at [43, 236] on icon at bounding box center [55, 247] width 56 height 52
type input "$22.75"
type input "$38.68"
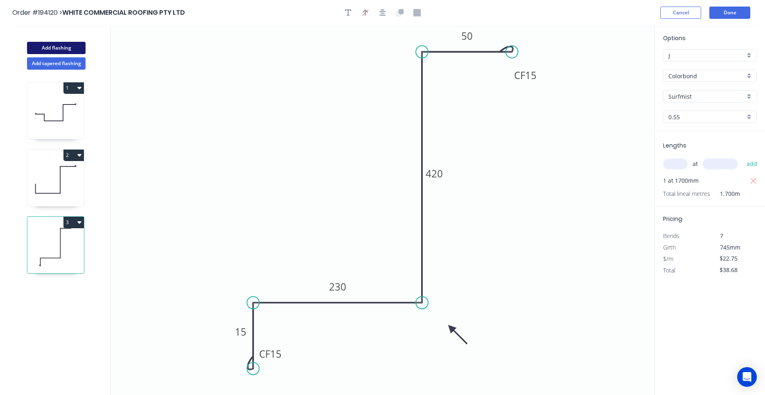
click at [65, 51] on button "Add flashing" at bounding box center [56, 48] width 59 height 12
type input "$0.00"
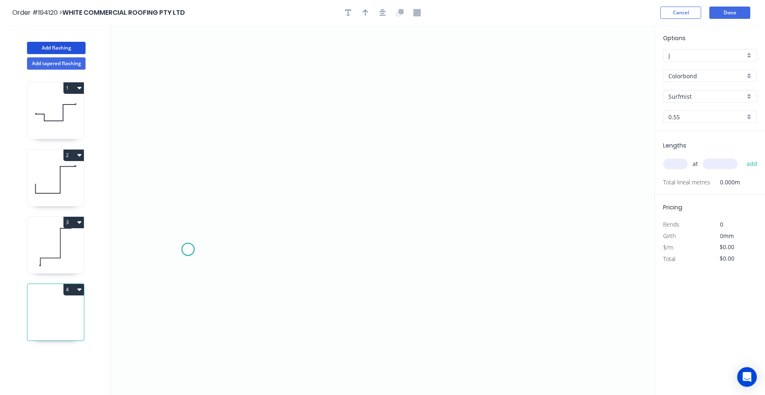
click at [188, 249] on icon "0" at bounding box center [383, 209] width 544 height 369
click at [194, 253] on div "Delete point" at bounding box center [230, 257] width 82 height 17
click at [237, 126] on icon "0" at bounding box center [383, 209] width 544 height 369
click at [319, 121] on icon "0" at bounding box center [383, 209] width 544 height 369
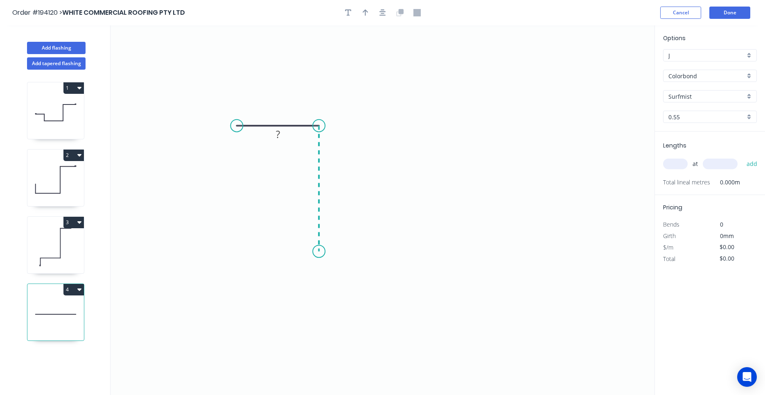
click at [319, 251] on icon "0 ?" at bounding box center [383, 209] width 544 height 369
click at [320, 251] on circle at bounding box center [319, 251] width 12 height 12
drag, startPoint x: 320, startPoint y: 251, endPoint x: 324, endPoint y: 289, distance: 37.8
click at [324, 289] on circle at bounding box center [319, 285] width 12 height 12
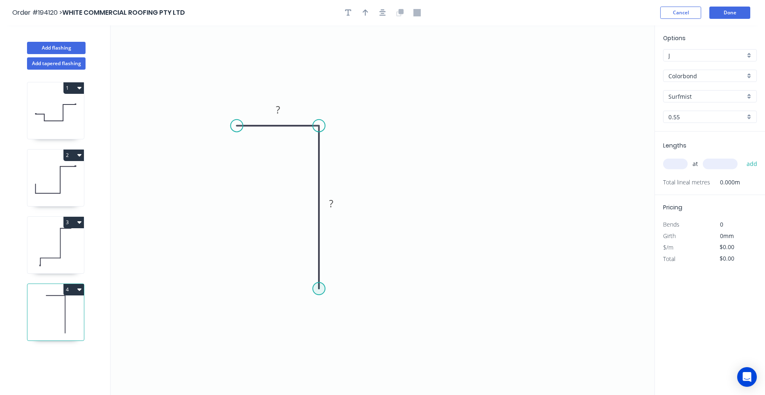
click at [324, 289] on circle at bounding box center [319, 288] width 12 height 12
click at [478, 288] on icon "0 ? ?" at bounding box center [383, 209] width 544 height 369
click at [474, 218] on icon "0 ? ? ?" at bounding box center [383, 209] width 544 height 369
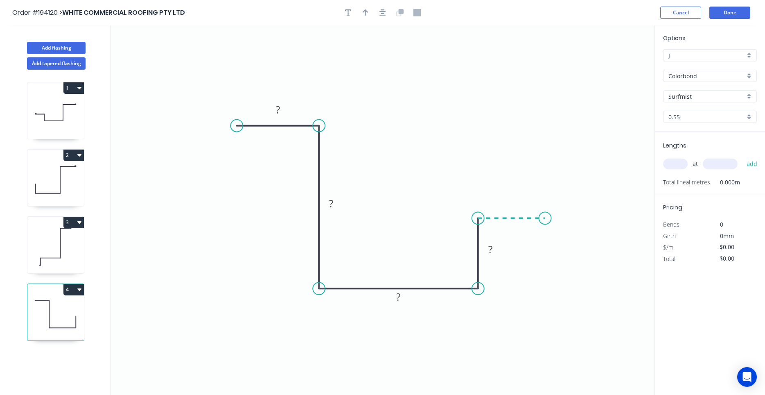
click at [545, 215] on icon "0 ? ? ? ?" at bounding box center [383, 209] width 544 height 369
click at [546, 215] on circle at bounding box center [545, 218] width 12 height 12
click at [563, 243] on div "Crush & Fold" at bounding box center [587, 242] width 82 height 17
click at [543, 231] on tspan "10" at bounding box center [539, 232] width 11 height 14
click at [284, 111] on rect at bounding box center [278, 109] width 16 height 11
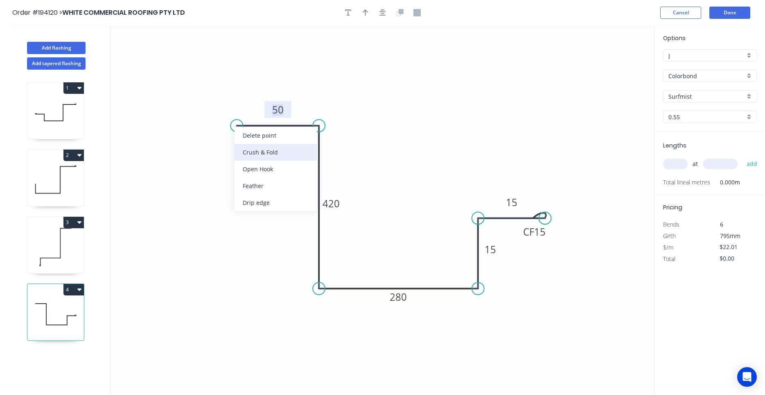
click at [246, 154] on div "Crush & Fold" at bounding box center [276, 152] width 82 height 17
click at [247, 142] on div "Flip bend" at bounding box center [279, 148] width 82 height 17
click at [251, 141] on tspan "10" at bounding box center [252, 139] width 11 height 14
click at [383, 6] on header "Order #194120 > WHITE COMMERCIAL ROOFING PTY LTD Cancel Done" at bounding box center [382, 12] width 765 height 25
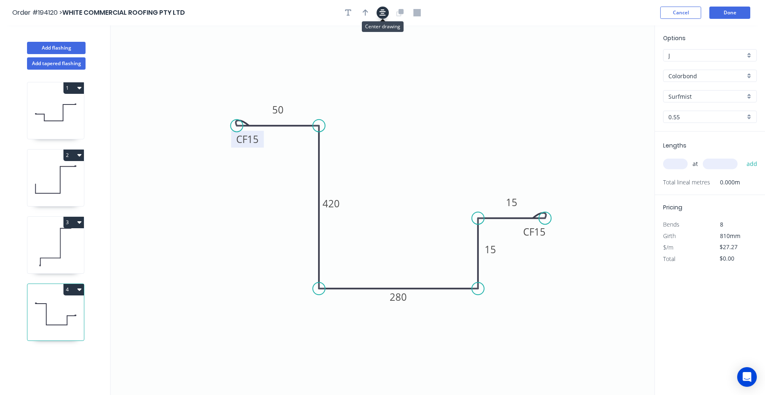
click at [381, 12] on icon "button" at bounding box center [382, 12] width 7 height 7
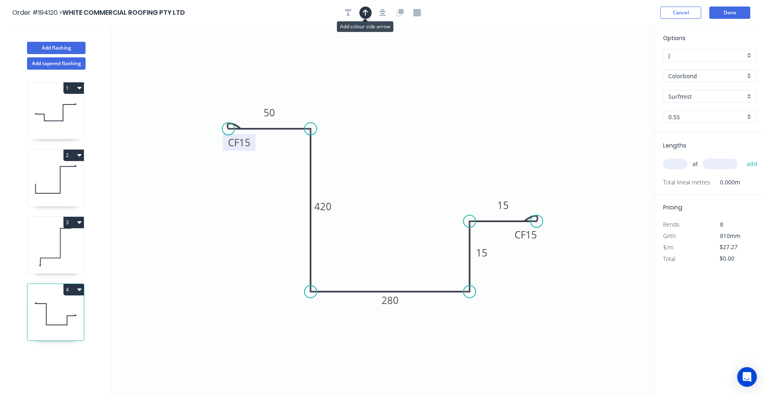
click at [369, 11] on button "button" at bounding box center [365, 13] width 12 height 12
click at [612, 65] on icon at bounding box center [611, 56] width 7 height 26
click at [612, 65] on icon at bounding box center [619, 59] width 24 height 24
click at [612, 65] on icon at bounding box center [621, 64] width 26 height 7
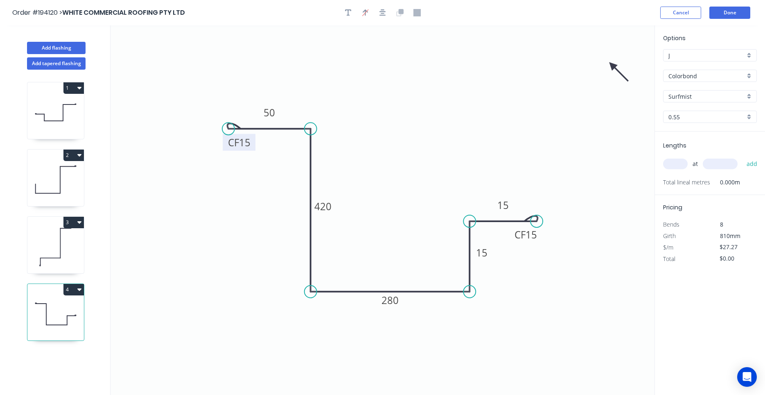
click at [612, 65] on icon at bounding box center [619, 72] width 24 height 24
click at [612, 65] on icon at bounding box center [611, 74] width 7 height 26
drag, startPoint x: 612, startPoint y: 65, endPoint x: 284, endPoint y: 315, distance: 412.1
click at [284, 315] on icon at bounding box center [273, 321] width 24 height 24
click at [82, 287] on button "4" at bounding box center [73, 289] width 20 height 11
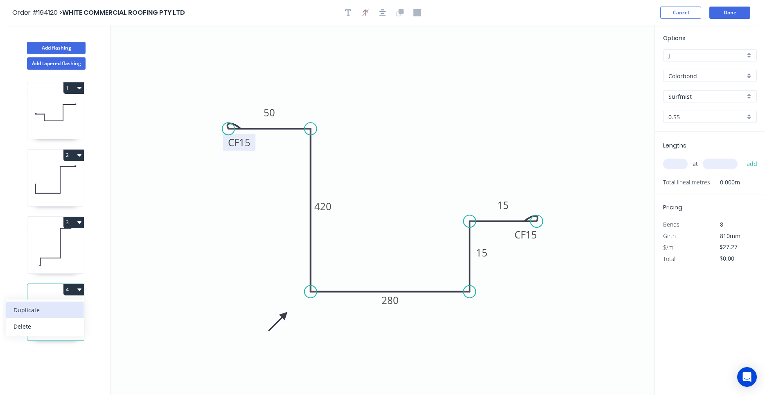
click at [71, 303] on button "Duplicate" at bounding box center [45, 309] width 78 height 16
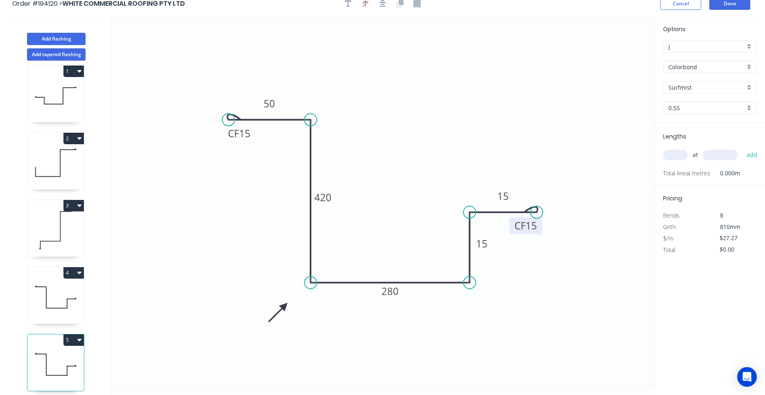
scroll to position [15, 0]
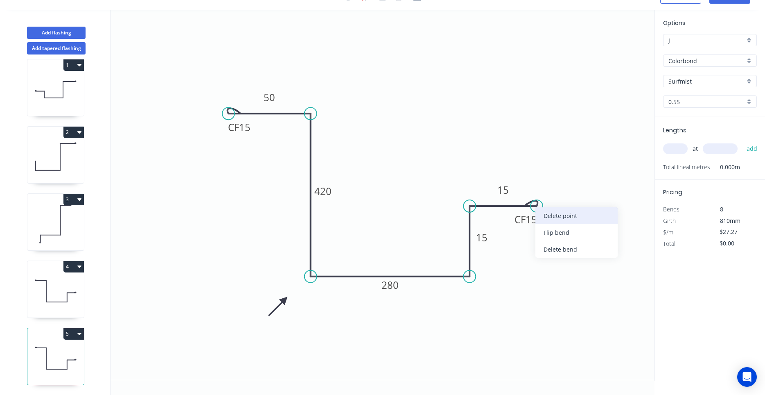
click at [541, 211] on div "Delete point" at bounding box center [576, 215] width 82 height 17
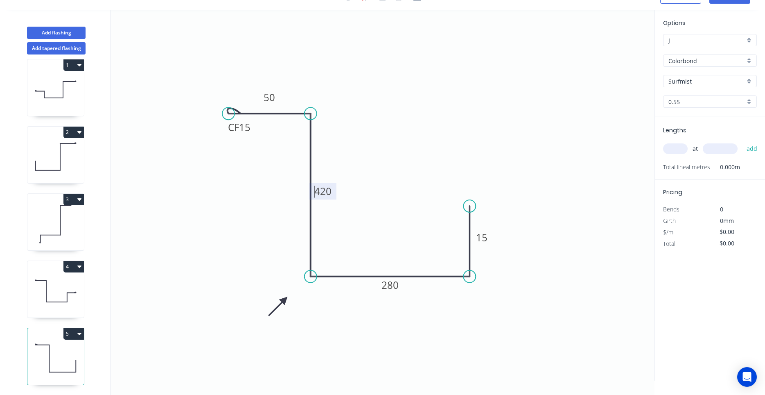
click at [315, 187] on tspan "420" at bounding box center [322, 191] width 17 height 14
drag, startPoint x: 317, startPoint y: 188, endPoint x: 330, endPoint y: 188, distance: 12.7
click at [330, 188] on tspan "420" at bounding box center [322, 191] width 17 height 14
type input "$21.27"
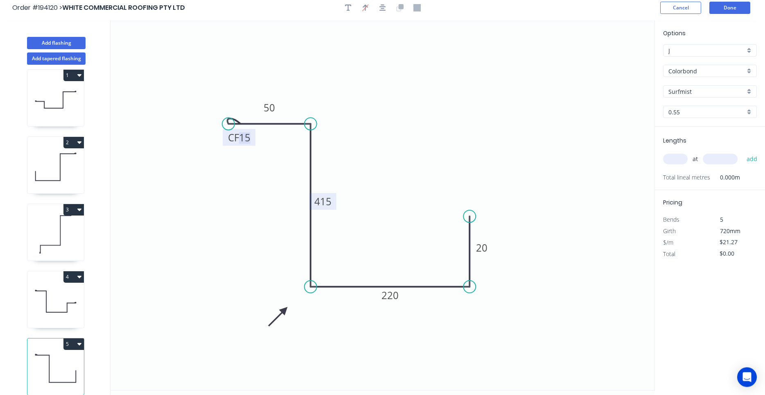
scroll to position [0, 0]
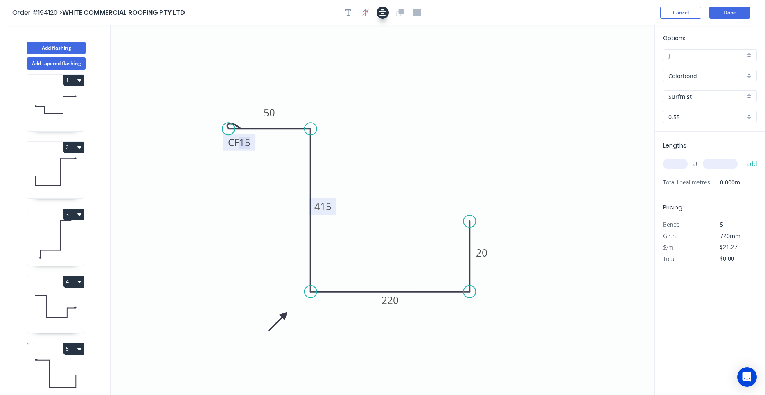
click at [387, 16] on button "button" at bounding box center [383, 13] width 12 height 12
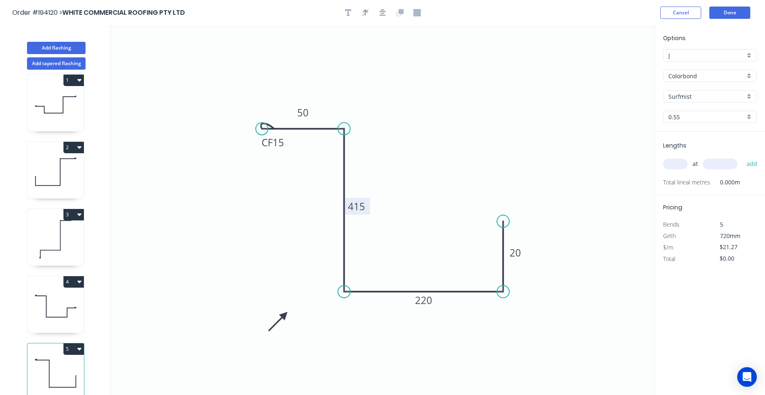
click at [677, 159] on input "text" at bounding box center [675, 163] width 25 height 11
type input "1"
type input "300"
click at [742, 157] on button "add" at bounding box center [751, 164] width 19 height 14
type input "$21.27"
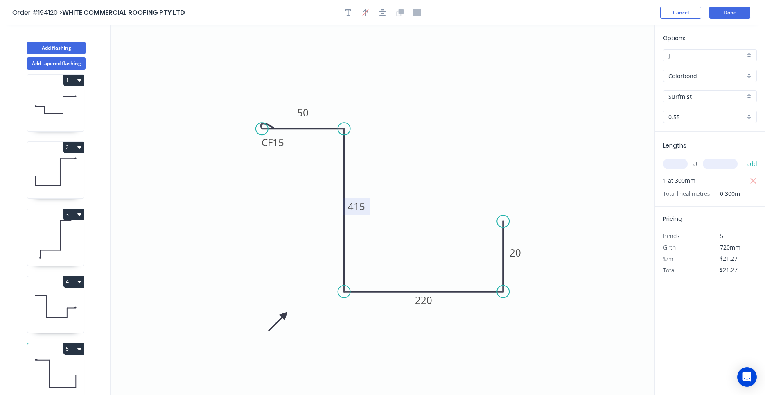
click at [68, 317] on icon at bounding box center [55, 306] width 56 height 52
type input "$27.27"
type input "$0.00"
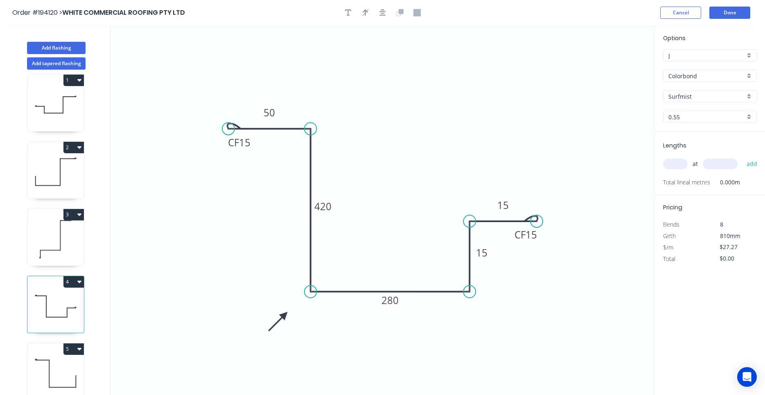
click at [59, 375] on icon at bounding box center [55, 373] width 56 height 52
type input "$21.27"
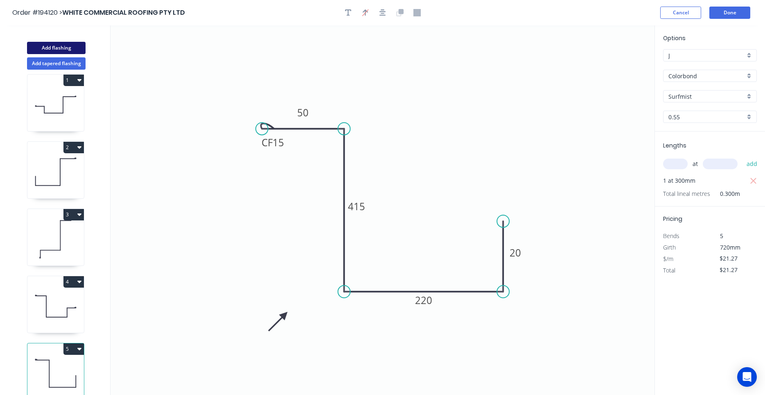
click at [81, 48] on button "Add flashing" at bounding box center [56, 48] width 59 height 12
type input "$0.00"
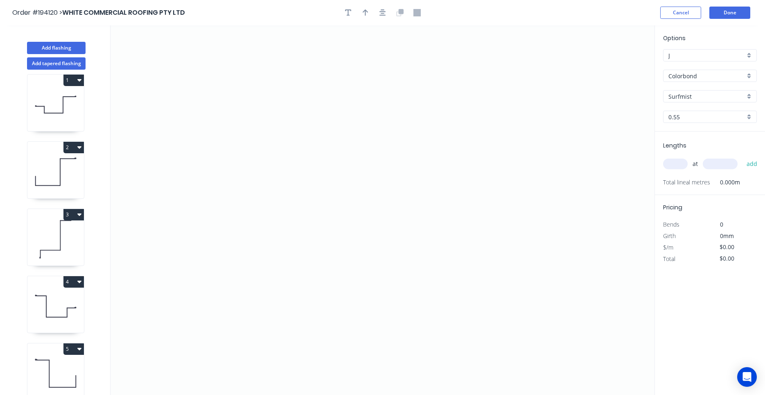
click at [71, 302] on icon at bounding box center [55, 306] width 56 height 52
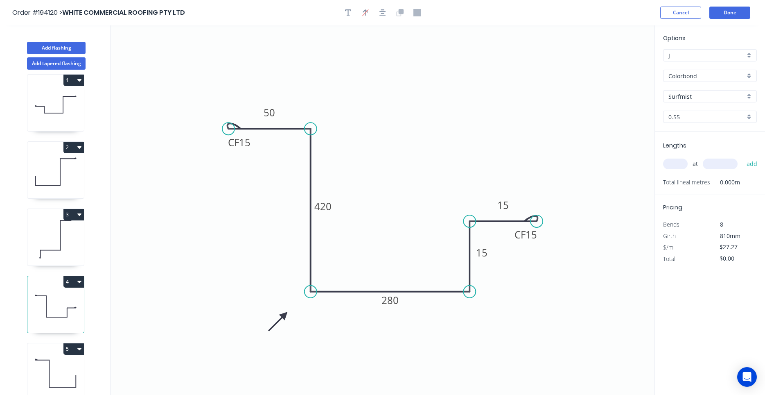
click at [72, 370] on icon at bounding box center [55, 373] width 56 height 52
type input "$21.27"
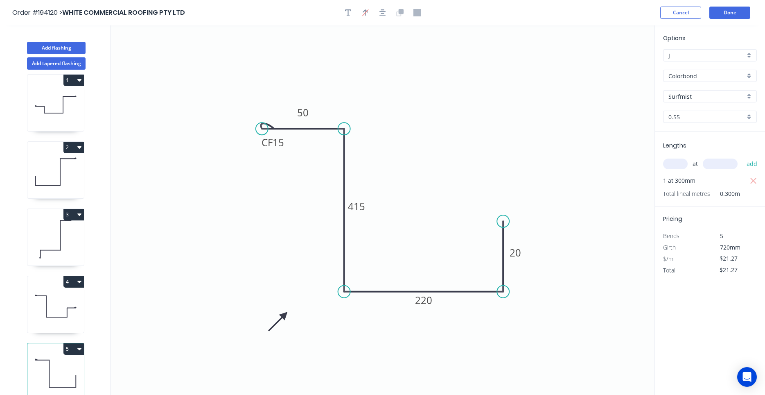
click at [72, 365] on icon at bounding box center [55, 373] width 56 height 52
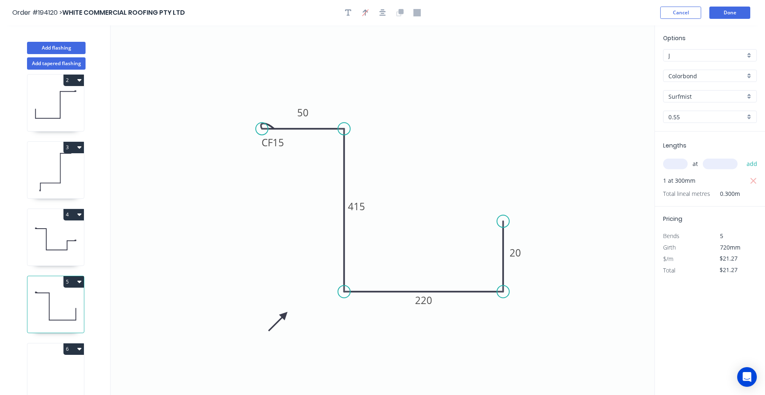
click at [64, 366] on icon at bounding box center [55, 373] width 56 height 52
type input "$0.00"
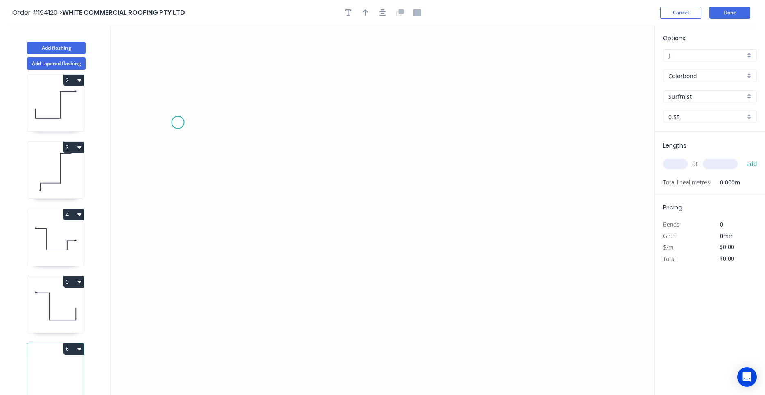
click at [178, 122] on icon "0" at bounding box center [383, 209] width 544 height 369
click at [289, 115] on icon "0" at bounding box center [383, 209] width 544 height 369
click at [298, 322] on icon "0 ?" at bounding box center [383, 209] width 544 height 369
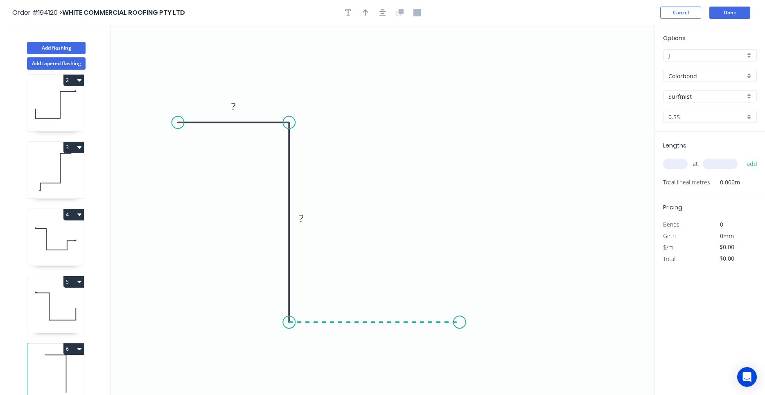
click at [460, 319] on icon "0 ? ?" at bounding box center [383, 209] width 544 height 369
click at [463, 381] on icon "0 ? ? ?" at bounding box center [383, 209] width 544 height 369
click at [463, 381] on circle at bounding box center [460, 381] width 12 height 12
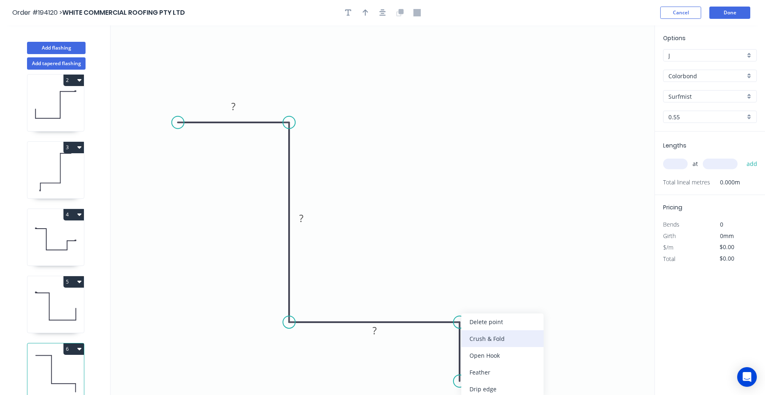
click at [480, 343] on div "Crush & Fold" at bounding box center [502, 338] width 82 height 17
click at [452, 371] on tspan "10" at bounding box center [447, 366] width 11 height 14
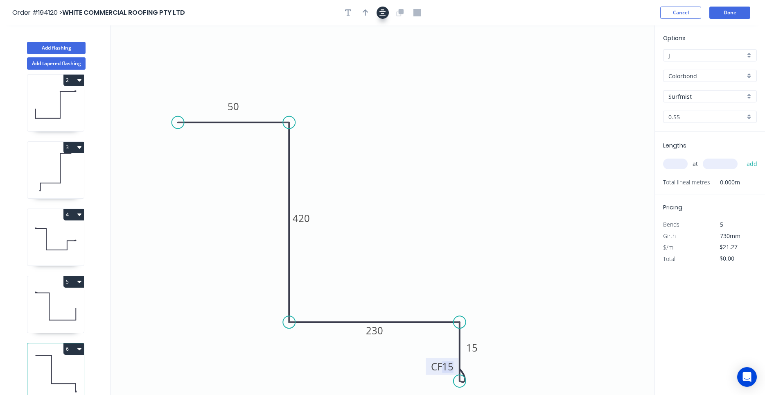
click at [379, 13] on button "button" at bounding box center [383, 13] width 12 height 12
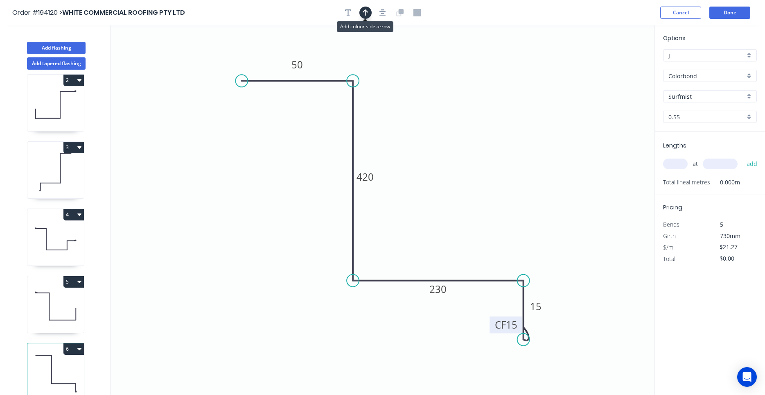
click at [369, 15] on button "button" at bounding box center [365, 13] width 12 height 12
drag, startPoint x: 611, startPoint y: 59, endPoint x: 561, endPoint y: 92, distance: 60.1
click at [561, 92] on icon "0 50 420 230 CF 15 15" at bounding box center [383, 209] width 544 height 369
drag, startPoint x: 614, startPoint y: 63, endPoint x: 332, endPoint y: 308, distance: 373.4
click at [332, 308] on icon at bounding box center [333, 297] width 7 height 26
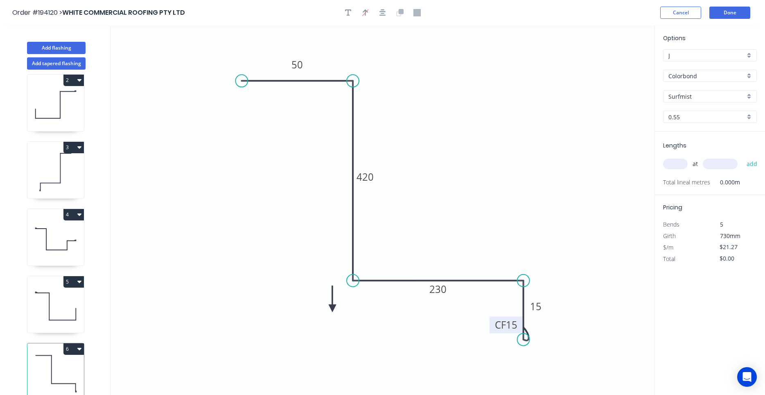
click at [332, 308] on icon at bounding box center [332, 298] width 7 height 26
click at [332, 309] on icon at bounding box center [342, 307] width 26 height 7
click at [332, 309] on icon at bounding box center [341, 308] width 26 height 7
click at [331, 310] on icon at bounding box center [341, 308] width 26 height 7
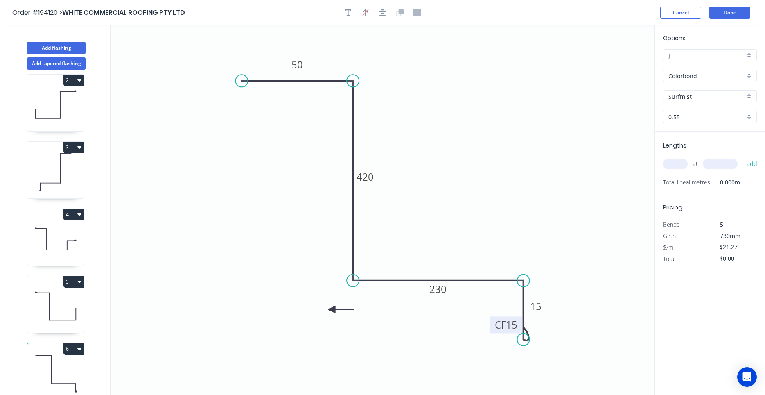
click at [331, 310] on icon at bounding box center [341, 308] width 26 height 7
click at [331, 310] on icon at bounding box center [331, 318] width 7 height 26
click at [331, 310] on icon at bounding box center [325, 316] width 24 height 24
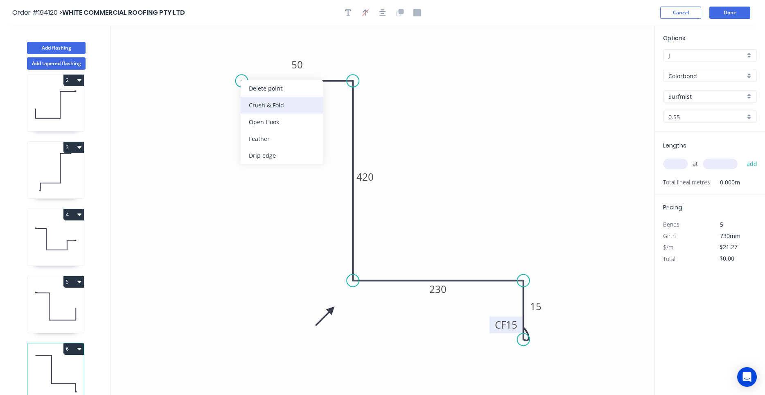
click at [256, 105] on div "Crush & Fold" at bounding box center [282, 105] width 82 height 17
type input "$22.75"
click at [252, 103] on div "Flip bend" at bounding box center [288, 106] width 82 height 17
click at [258, 94] on tspan "10" at bounding box center [257, 95] width 11 height 14
click at [674, 165] on input "text" at bounding box center [675, 163] width 25 height 11
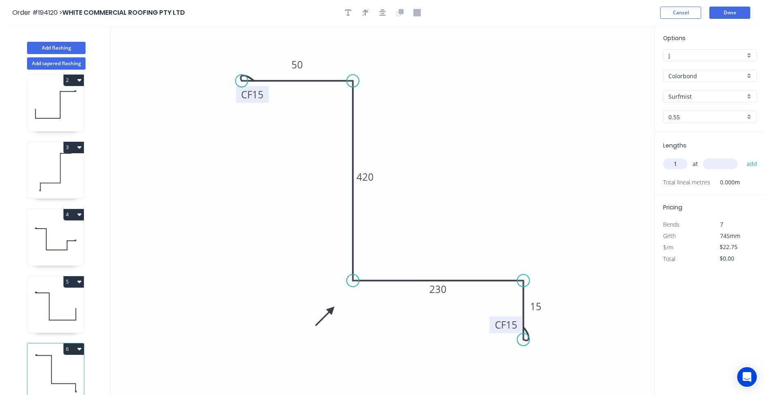
type input "1"
type input "1700"
click at [742, 157] on button "add" at bounding box center [751, 164] width 19 height 14
type input "$38.68"
click at [47, 301] on icon at bounding box center [55, 306] width 56 height 52
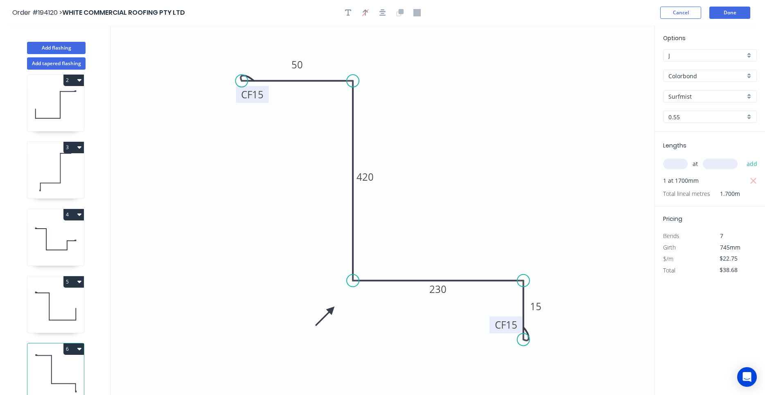
type input "$21.27"
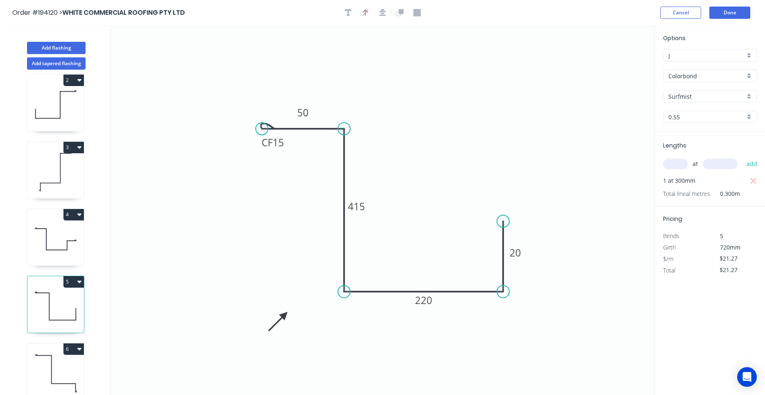
click at [55, 367] on icon at bounding box center [55, 373] width 56 height 52
type input "$22.75"
type input "$38.68"
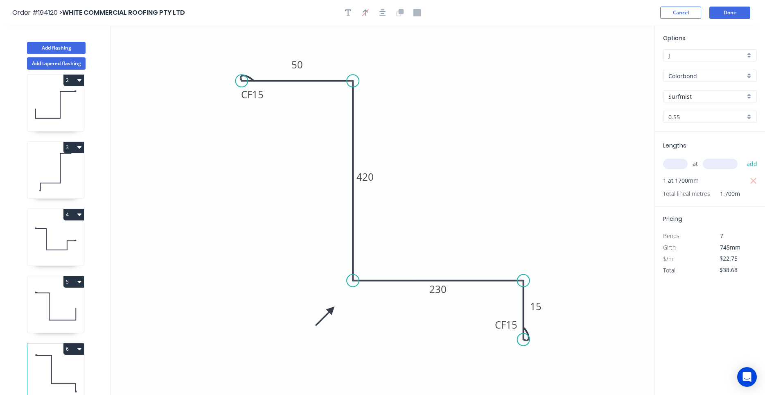
scroll to position [15, 0]
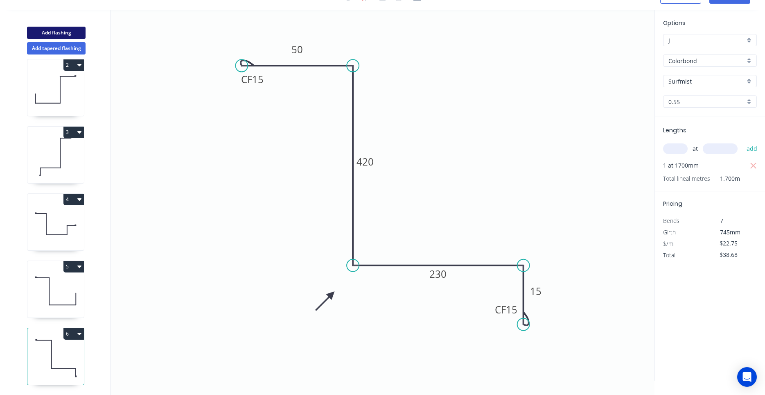
click at [76, 33] on button "Add flashing" at bounding box center [56, 33] width 59 height 12
type input "$0.00"
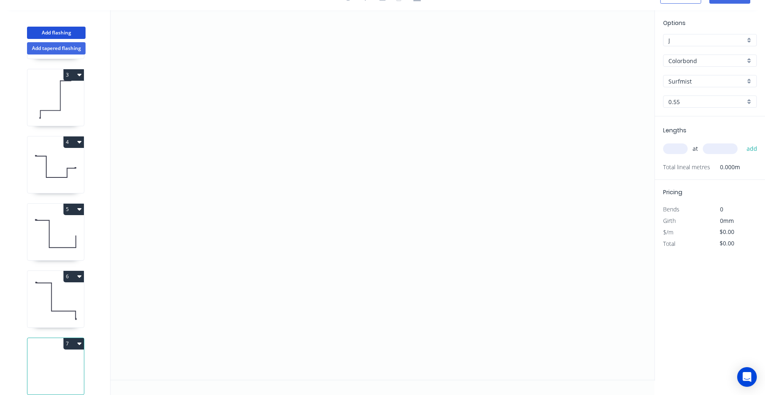
scroll to position [142, 0]
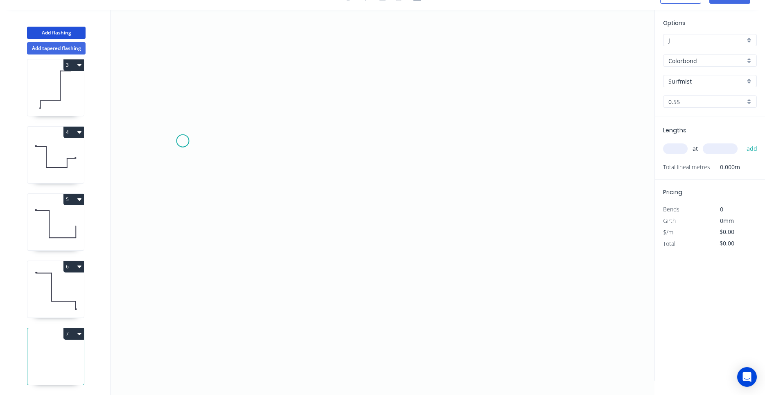
click at [183, 141] on icon "0" at bounding box center [383, 194] width 544 height 369
click at [248, 141] on icon "0" at bounding box center [383, 194] width 544 height 369
click at [248, 210] on icon "0 ?" at bounding box center [383, 194] width 544 height 369
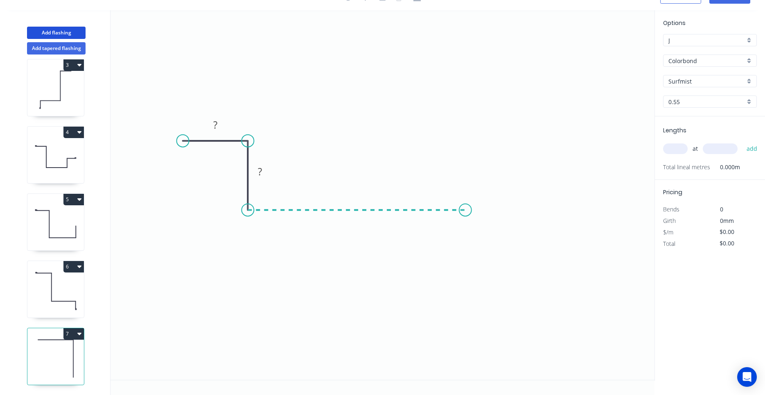
click at [465, 211] on icon "0 ? ?" at bounding box center [383, 194] width 544 height 369
click at [476, 34] on icon "0 ? ? ?" at bounding box center [383, 194] width 544 height 369
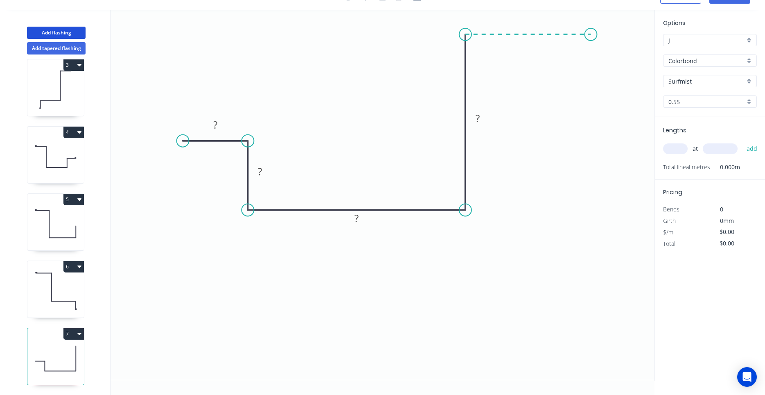
click at [591, 38] on icon "0 ? ? ? ?" at bounding box center [383, 194] width 544 height 369
click at [591, 38] on circle at bounding box center [590, 34] width 12 height 12
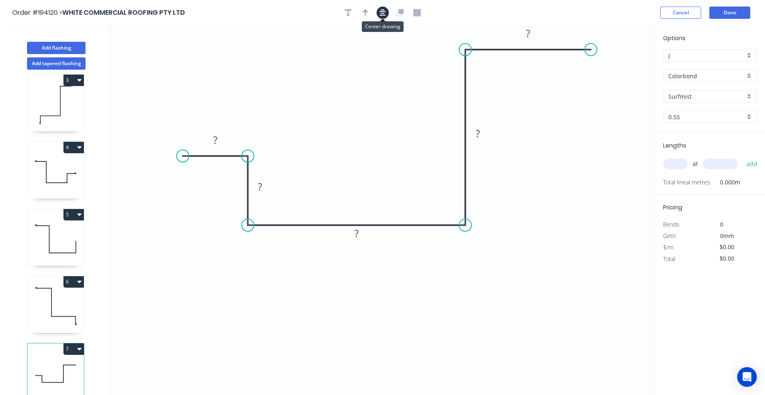
click at [379, 14] on button "button" at bounding box center [383, 13] width 12 height 12
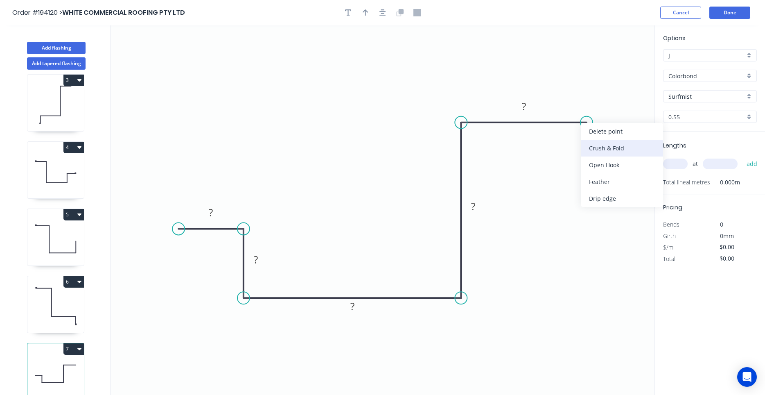
click at [589, 146] on div "Crush & Fold" at bounding box center [622, 148] width 82 height 17
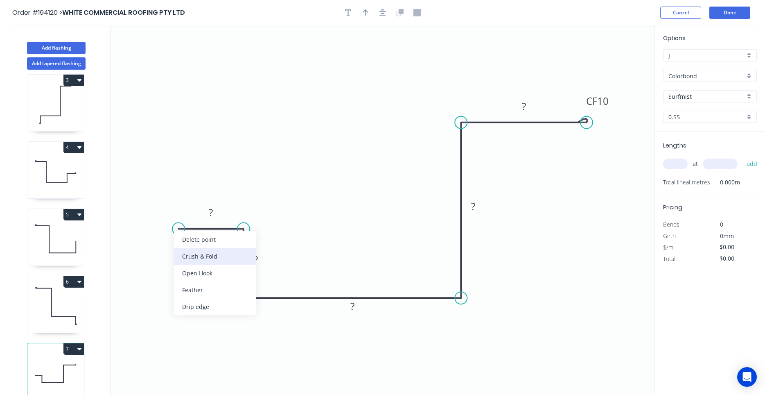
click at [182, 252] on div "Crush & Fold" at bounding box center [215, 256] width 82 height 17
click at [189, 254] on div "Flip bend" at bounding box center [221, 258] width 82 height 17
click at [194, 244] on tspan "10" at bounding box center [194, 242] width 11 height 14
click at [350, 306] on tspan "2520" at bounding box center [352, 306] width 23 height 14
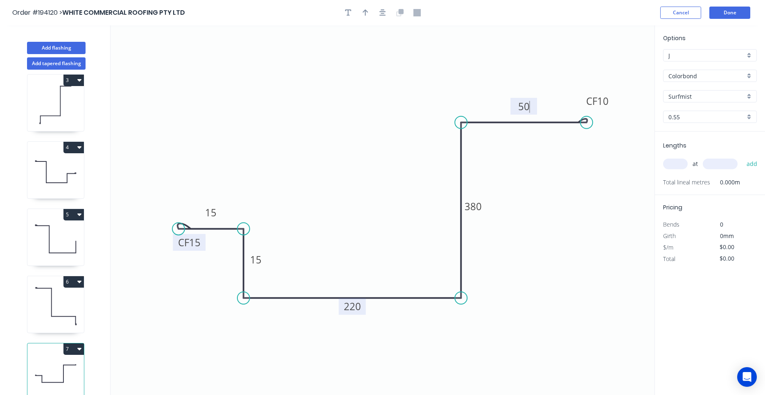
type input "$23.49"
click at [379, 14] on button "button" at bounding box center [383, 13] width 12 height 12
click at [370, 11] on button "button" at bounding box center [365, 13] width 12 height 12
click at [614, 62] on icon "0 CF 15 15 15 220 380 CF 15 50" at bounding box center [383, 209] width 544 height 369
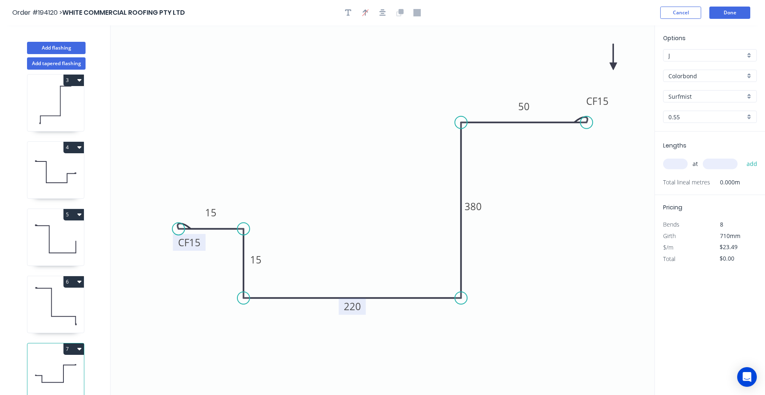
click at [614, 62] on icon "0 CF 15 15 15 220 380 CF 15 50" at bounding box center [383, 209] width 544 height 369
click at [613, 63] on icon at bounding box center [612, 57] width 7 height 26
click at [613, 63] on icon at bounding box center [620, 60] width 24 height 24
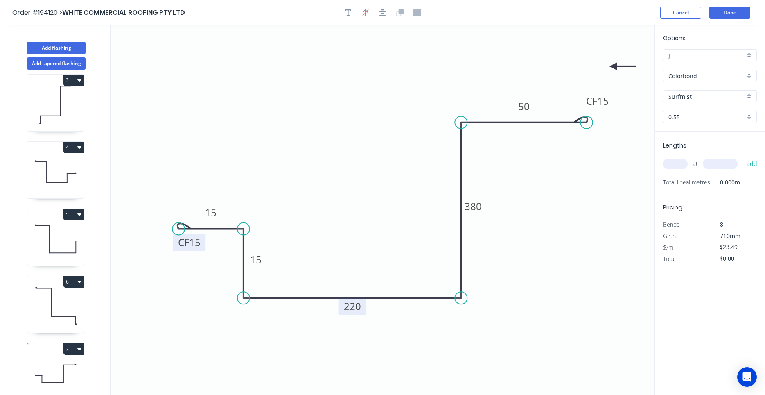
click at [613, 63] on icon "0 CF 15 15 15 220 380 CF 15 50" at bounding box center [383, 209] width 544 height 369
drag, startPoint x: 613, startPoint y: 63, endPoint x: 616, endPoint y: 78, distance: 15.1
click at [616, 78] on icon "0 CF 15 15 15 220 380 CF 15 50" at bounding box center [383, 209] width 544 height 369
click at [616, 65] on icon at bounding box center [622, 66] width 26 height 7
drag, startPoint x: 616, startPoint y: 65, endPoint x: 617, endPoint y: 102, distance: 36.4
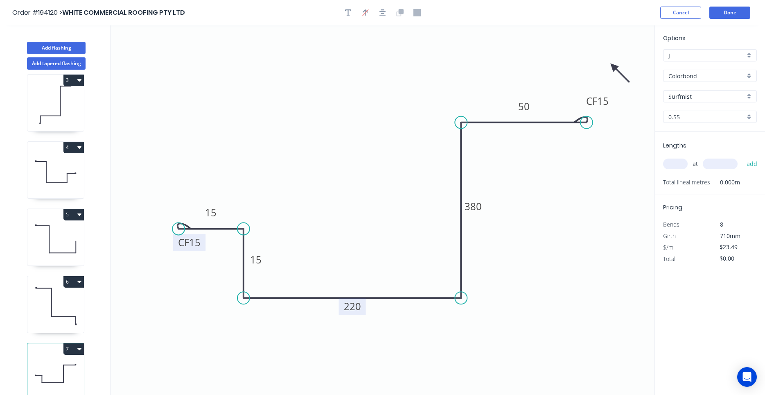
click at [617, 103] on icon "0 CF 15 15 15 220 380 CF 15 50" at bounding box center [383, 209] width 544 height 369
drag, startPoint x: 616, startPoint y: 65, endPoint x: 615, endPoint y: 69, distance: 4.2
click at [618, 75] on icon "0 CF 15 15 15 220 380 CF 15 50" at bounding box center [383, 209] width 544 height 369
drag, startPoint x: 614, startPoint y: 65, endPoint x: 503, endPoint y: 316, distance: 274.5
click at [503, 316] on icon at bounding box center [510, 322] width 24 height 24
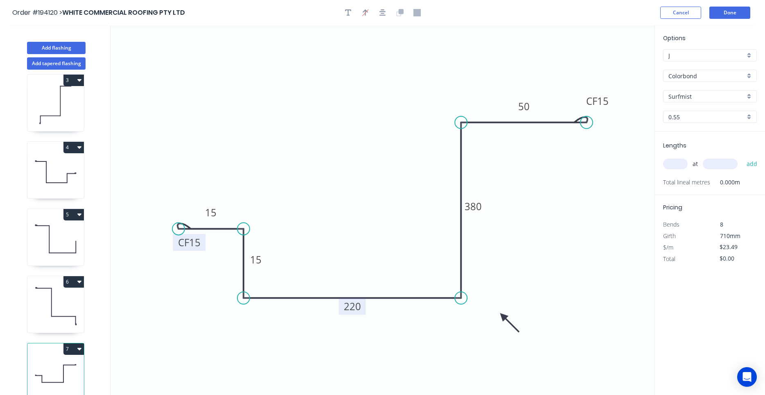
click at [675, 169] on input "text" at bounding box center [675, 163] width 25 height 11
type input "1"
type input "1800"
click at [742, 157] on button "add" at bounding box center [751, 164] width 19 height 14
type input "$42.28"
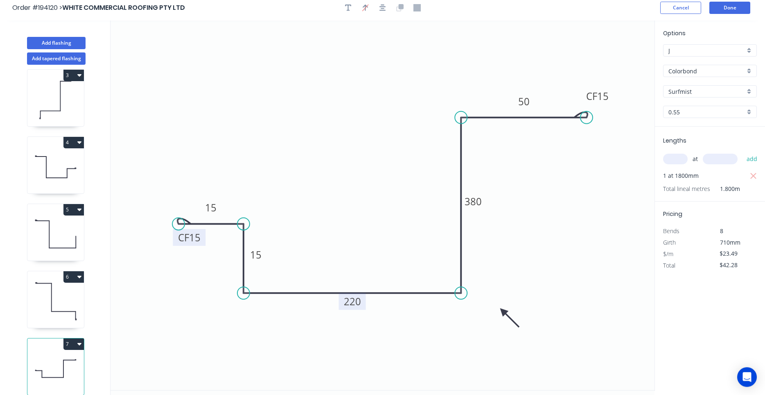
scroll to position [15, 0]
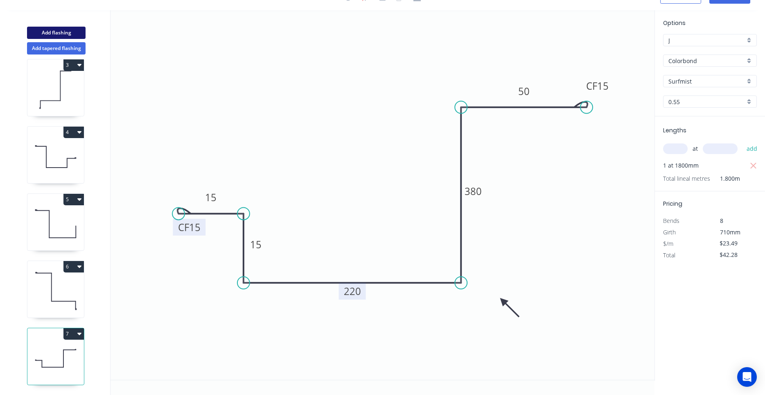
click at [48, 34] on button "Add flashing" at bounding box center [56, 33] width 59 height 12
type input "$0.00"
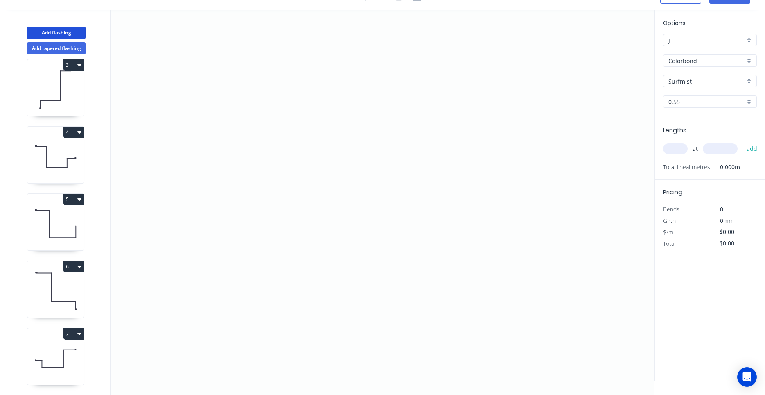
scroll to position [209, 0]
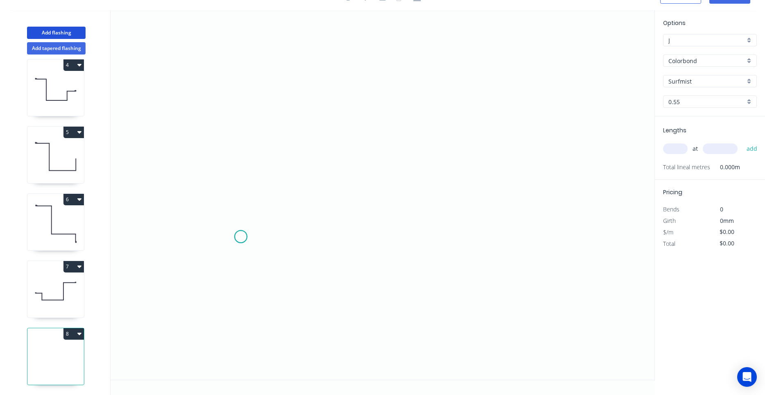
click at [241, 237] on icon "0" at bounding box center [383, 194] width 544 height 369
click at [244, 157] on icon "0" at bounding box center [383, 194] width 544 height 369
click at [320, 159] on icon "0 ?" at bounding box center [383, 194] width 544 height 369
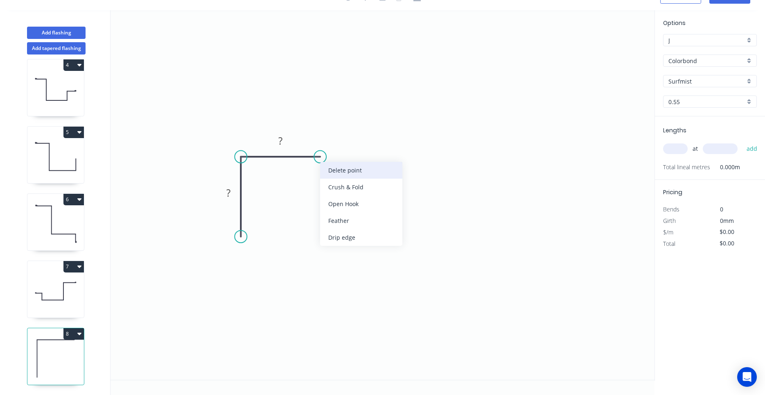
click at [323, 167] on div "Delete point" at bounding box center [361, 170] width 82 height 17
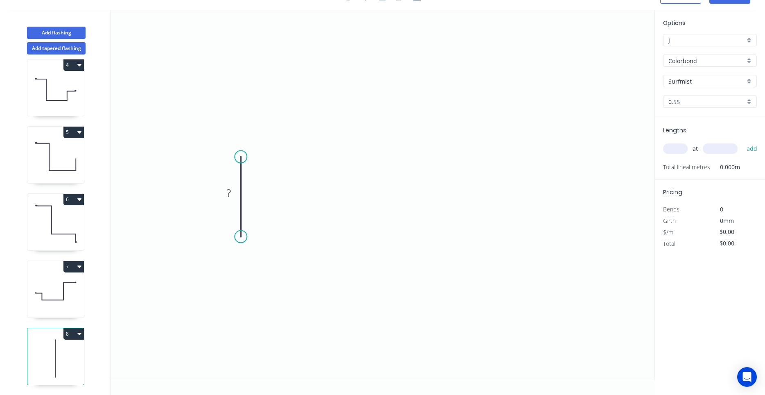
click at [69, 274] on icon at bounding box center [55, 291] width 56 height 52
type input "$23.49"
type input "$42.28"
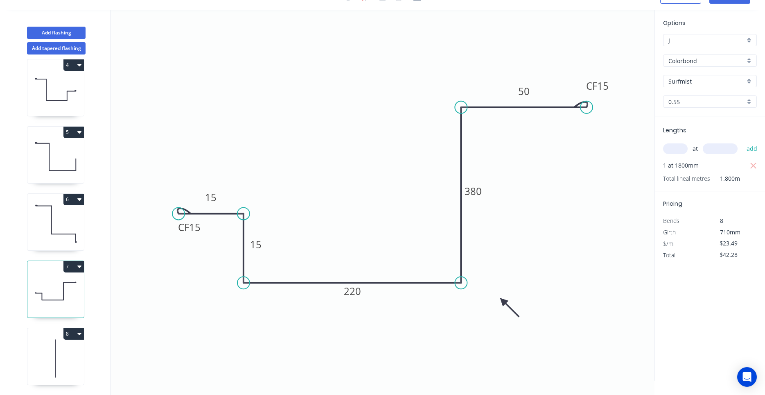
click at [72, 340] on icon at bounding box center [55, 358] width 56 height 52
type input "$0.00"
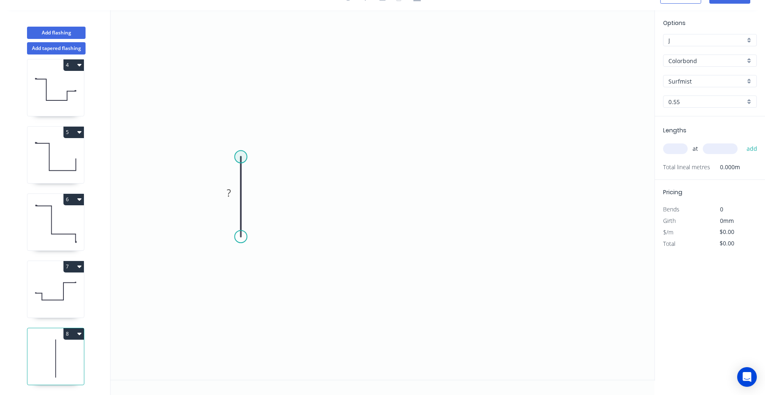
click at [244, 154] on circle at bounding box center [241, 157] width 12 height 12
click at [358, 153] on icon "0 ?" at bounding box center [383, 194] width 544 height 369
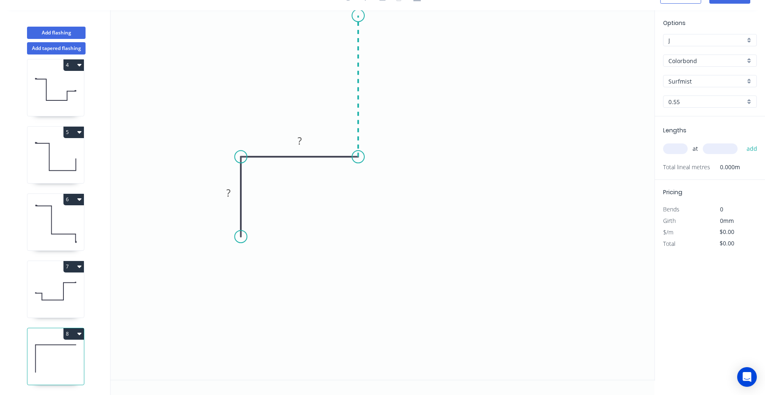
click at [359, 16] on icon "0 ? ?" at bounding box center [383, 194] width 544 height 369
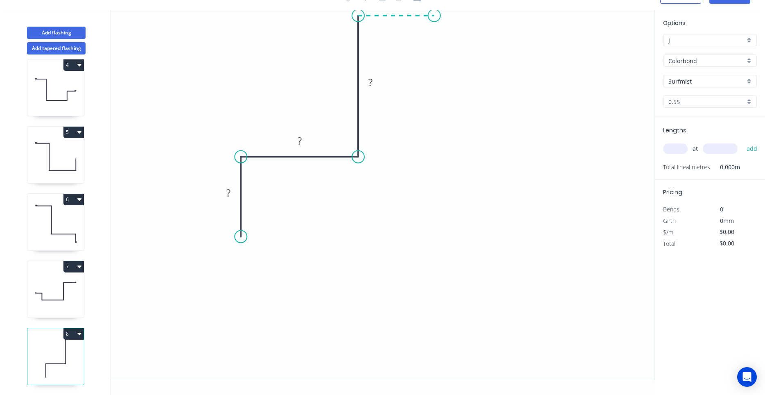
click at [434, 17] on icon "0 ? ? ?" at bounding box center [383, 194] width 544 height 369
click at [434, 17] on circle at bounding box center [434, 15] width 12 height 12
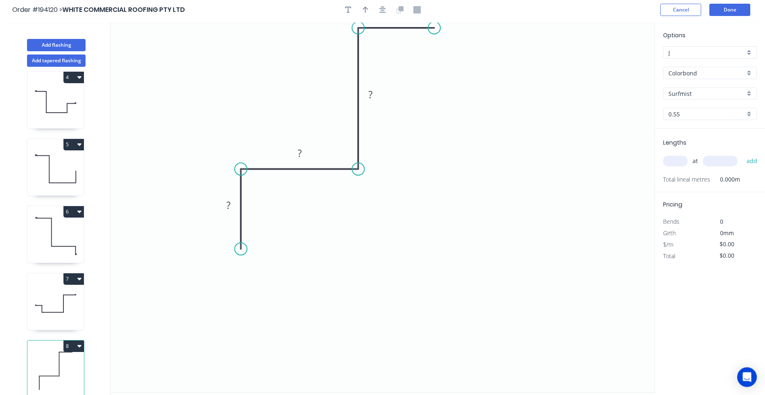
scroll to position [0, 0]
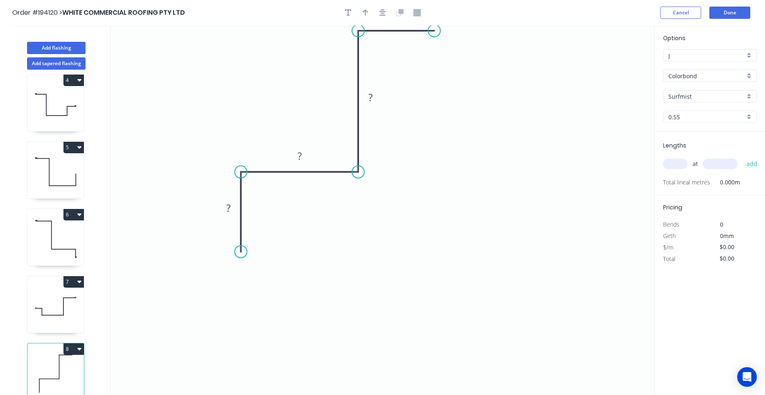
click at [388, 8] on div at bounding box center [383, 13] width 86 height 12
click at [384, 12] on icon "button" at bounding box center [382, 12] width 7 height 7
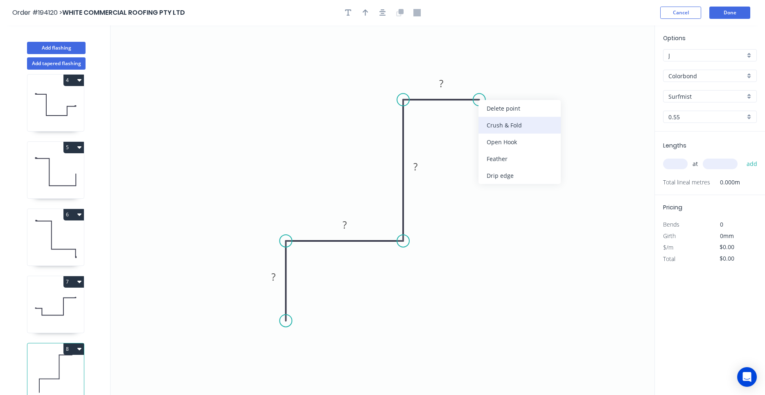
click at [490, 131] on div "Crush & Fold" at bounding box center [519, 125] width 82 height 17
click at [498, 80] on tspan "10" at bounding box center [495, 79] width 11 height 14
click at [292, 331] on icon "0 ? ? ? CF 15 ?" at bounding box center [383, 209] width 544 height 369
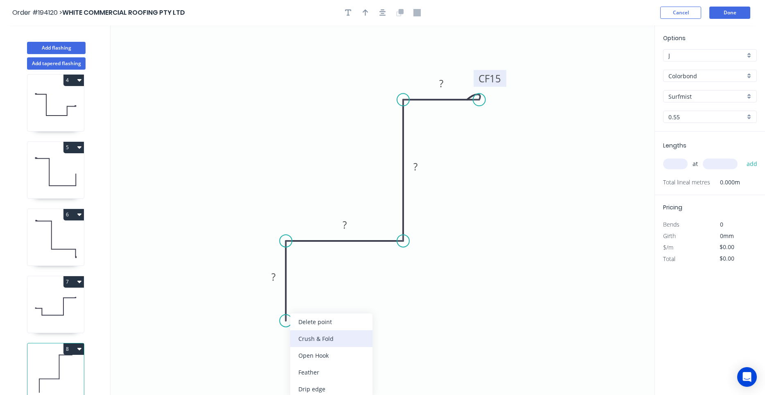
click at [300, 342] on div "Crush & Fold" at bounding box center [331, 338] width 82 height 17
click at [297, 342] on div "Flip bend" at bounding box center [329, 347] width 82 height 17
click at [304, 308] on tspan "10" at bounding box center [308, 306] width 11 height 14
drag, startPoint x: 307, startPoint y: 306, endPoint x: 320, endPoint y: 305, distance: 13.5
click at [320, 305] on icon "0 CF 10 ? ? ? CF 15 ?" at bounding box center [383, 209] width 544 height 369
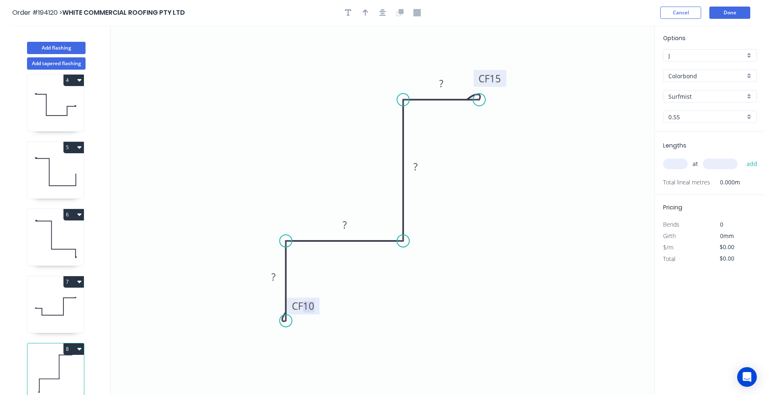
click at [306, 307] on tspan "10" at bounding box center [308, 306] width 11 height 14
drag, startPoint x: 305, startPoint y: 307, endPoint x: 318, endPoint y: 304, distance: 13.4
click at [318, 304] on g "CF 10" at bounding box center [303, 305] width 33 height 17
type input "$22.75"
click at [387, 14] on button "button" at bounding box center [383, 13] width 12 height 12
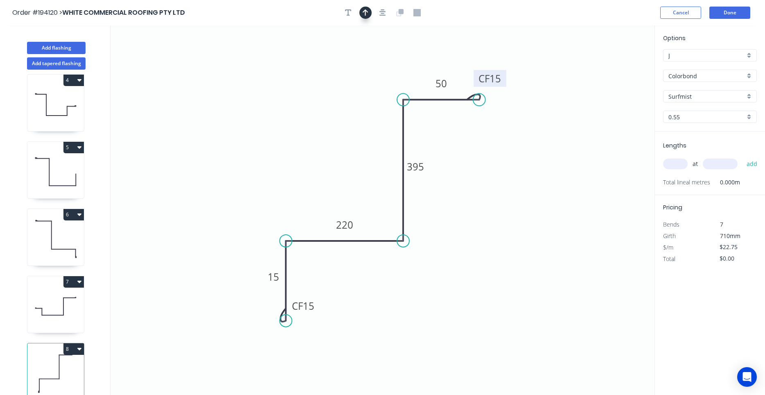
click at [371, 14] on button "button" at bounding box center [365, 13] width 12 height 12
click at [612, 61] on icon "0 CF 15 15 220 395 CF 15 50" at bounding box center [383, 209] width 544 height 369
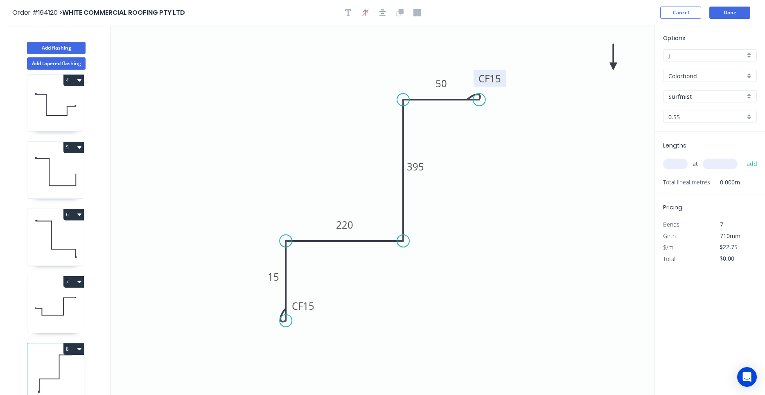
click at [612, 61] on icon "0 CF 15 15 220 395 CF 15 50" at bounding box center [383, 209] width 544 height 369
click at [612, 63] on icon at bounding box center [612, 57] width 7 height 26
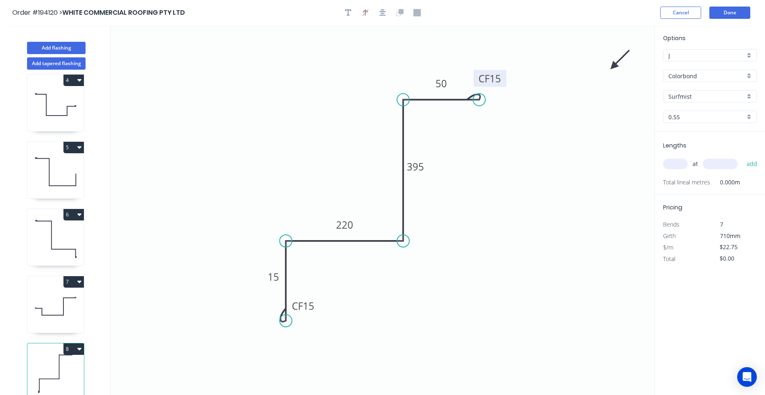
click at [612, 63] on icon "0 CF 15 15 220 395 CF 15 50" at bounding box center [383, 209] width 544 height 369
click at [613, 64] on icon at bounding box center [619, 57] width 24 height 24
click at [613, 64] on icon at bounding box center [622, 63] width 26 height 7
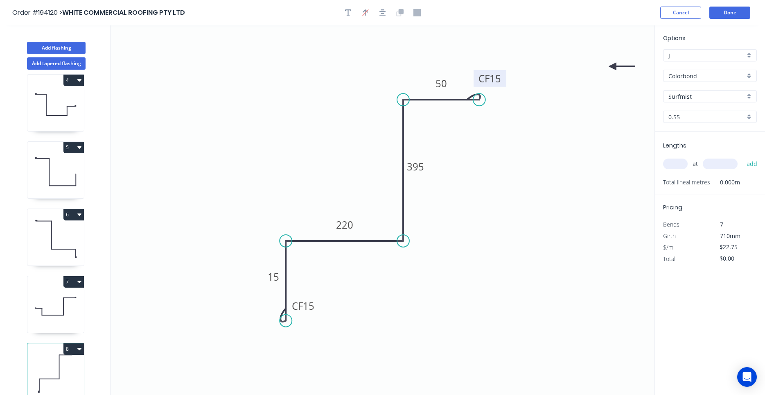
click at [613, 66] on icon at bounding box center [622, 66] width 26 height 7
click at [613, 66] on icon at bounding box center [619, 60] width 24 height 24
click at [613, 66] on icon at bounding box center [622, 66] width 26 height 7
drag, startPoint x: 613, startPoint y: 66, endPoint x: 428, endPoint y: 264, distance: 270.5
click at [428, 264] on icon at bounding box center [435, 271] width 24 height 24
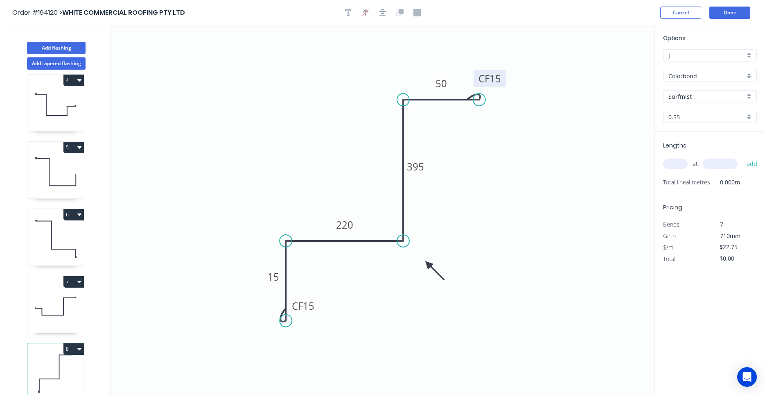
click at [671, 162] on input "text" at bounding box center [675, 163] width 25 height 11
type input "1"
type input "1700"
click at [742, 157] on button "add" at bounding box center [751, 164] width 19 height 14
type input "$38.68"
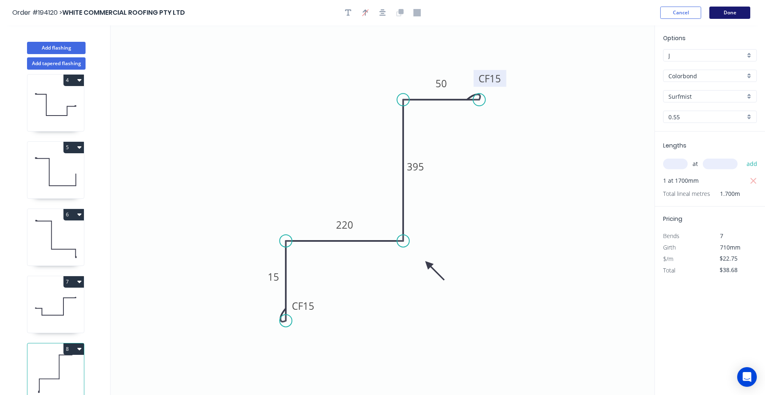
click at [724, 14] on button "Done" at bounding box center [729, 13] width 41 height 12
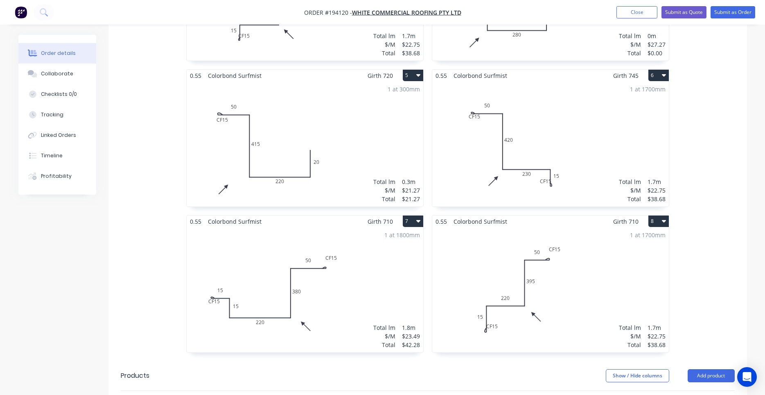
scroll to position [585, 0]
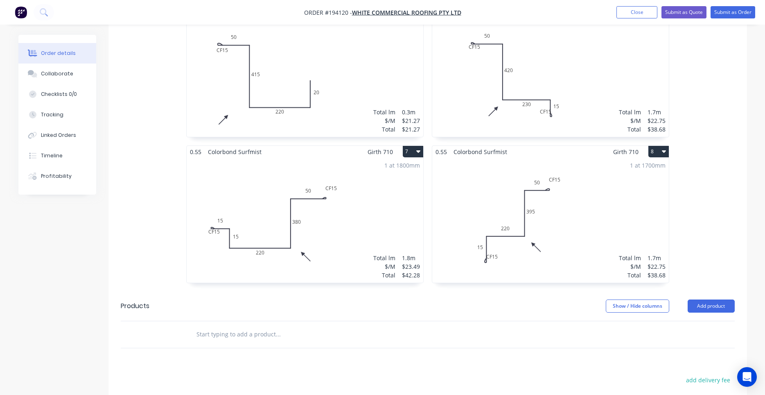
click at [615, 184] on div "1 at 1700mm Total lm $/M Total 1.7m $22.75 $38.68" at bounding box center [550, 220] width 237 height 125
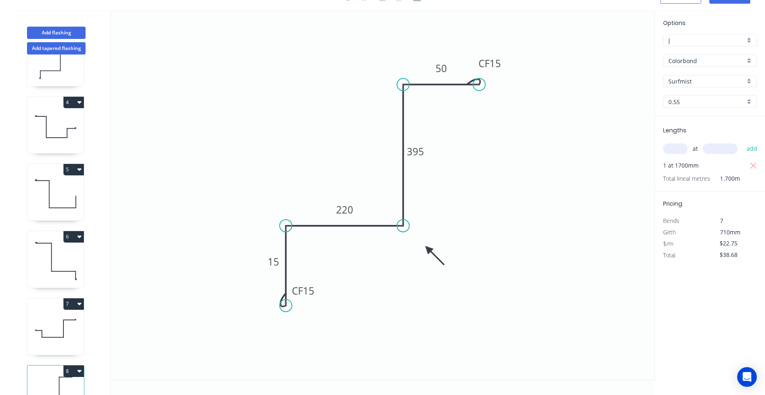
scroll to position [209, 0]
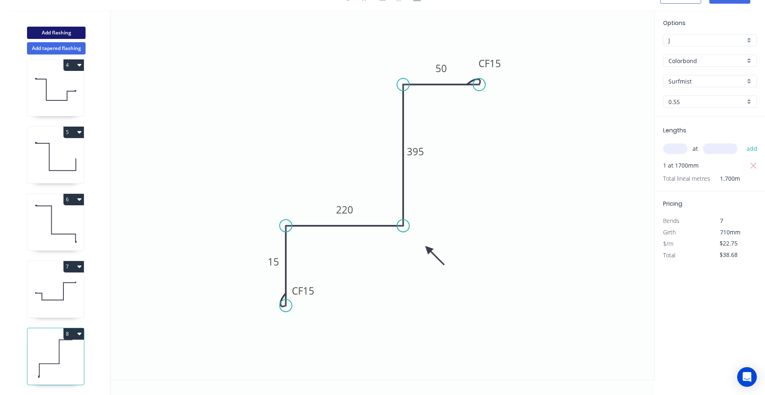
click at [72, 37] on button "Add flashing" at bounding box center [56, 33] width 59 height 12
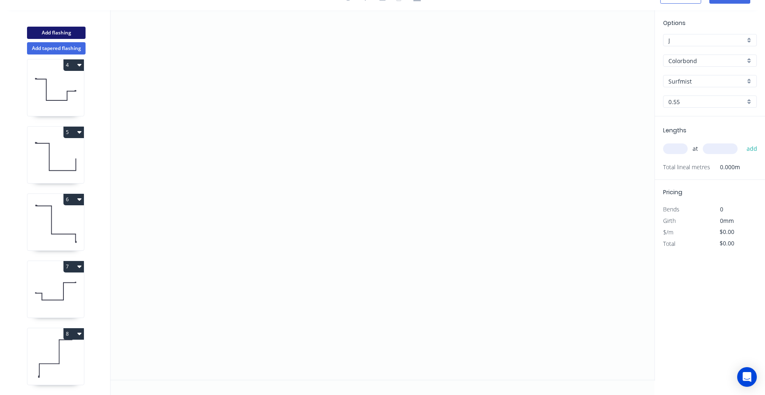
type input "$0.00"
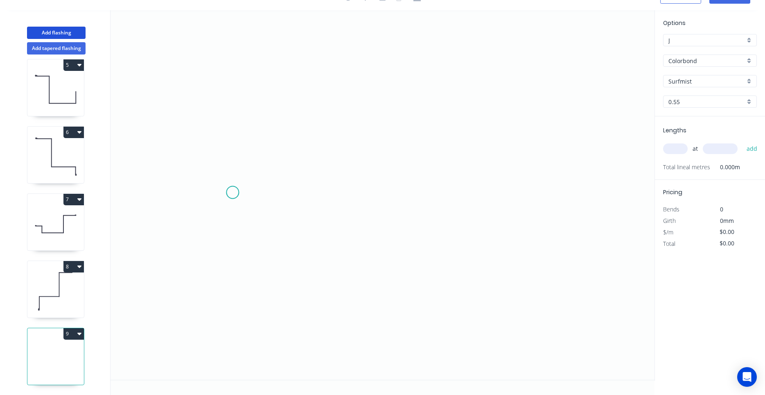
click at [232, 192] on icon "0" at bounding box center [383, 194] width 544 height 369
click at [226, 267] on icon "0" at bounding box center [383, 194] width 544 height 369
click at [395, 265] on icon "0 ?" at bounding box center [383, 194] width 544 height 369
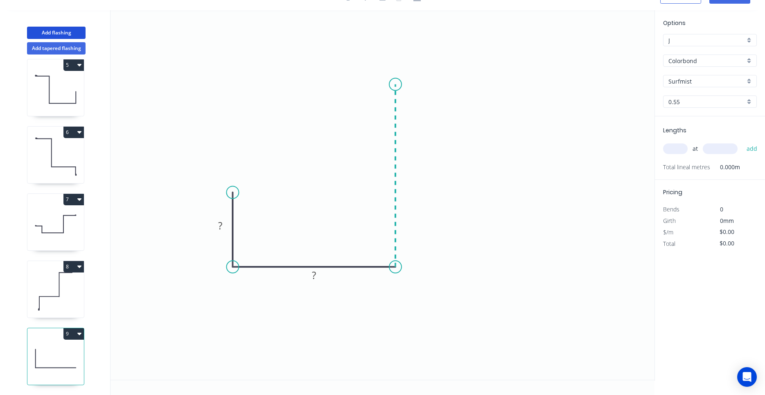
click at [385, 84] on icon "0 ? ?" at bounding box center [383, 194] width 544 height 369
click at [531, 80] on icon "0 ? ? ?" at bounding box center [383, 194] width 544 height 369
click at [531, 80] on circle at bounding box center [531, 84] width 12 height 12
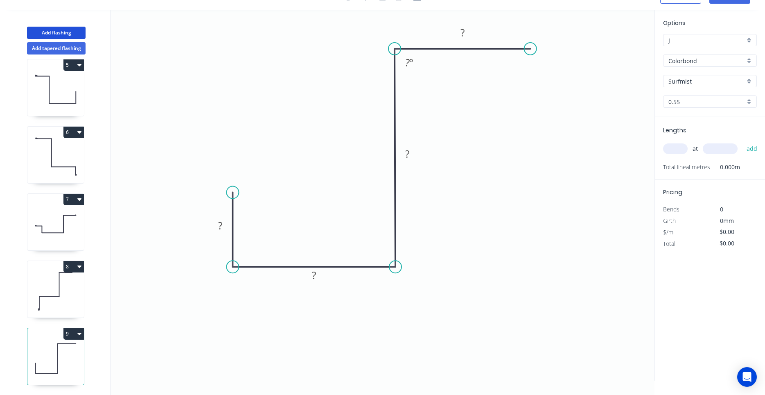
drag, startPoint x: 456, startPoint y: 84, endPoint x: 455, endPoint y: 48, distance: 36.0
click at [455, 49] on icon at bounding box center [463, 49] width 136 height 0
click at [483, 47] on icon "0 ? ? ? ? ? º" at bounding box center [383, 194] width 544 height 369
click at [532, 54] on div "Delete point" at bounding box center [567, 58] width 82 height 17
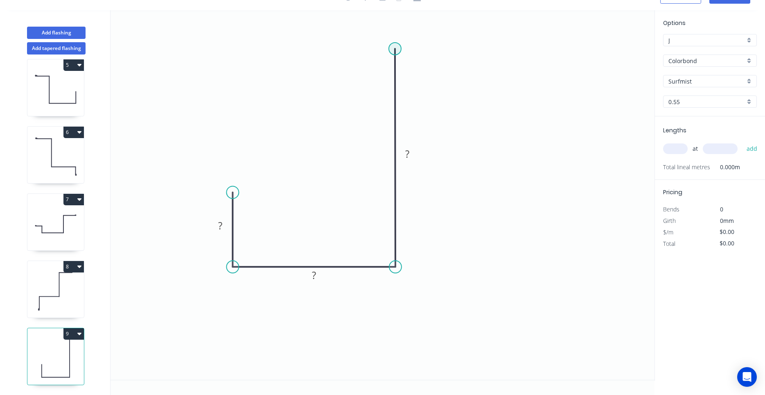
click at [397, 51] on circle at bounding box center [395, 49] width 12 height 12
click at [540, 48] on icon "0 ? ? ?" at bounding box center [383, 194] width 544 height 369
click at [540, 49] on circle at bounding box center [540, 49] width 12 height 12
click at [544, 49] on circle at bounding box center [540, 49] width 12 height 12
click at [543, 49] on circle at bounding box center [540, 49] width 12 height 12
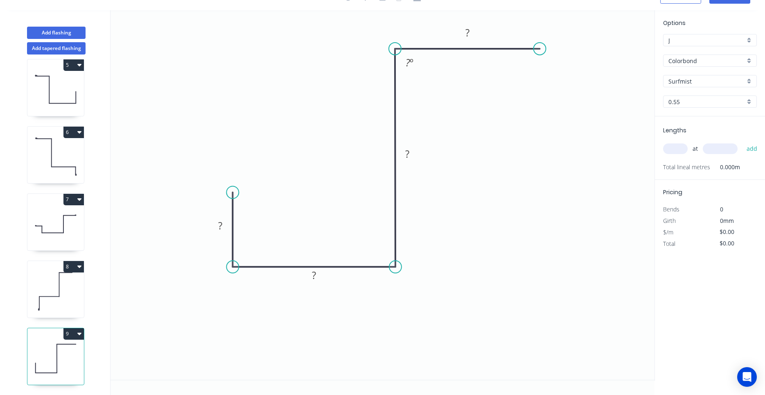
click at [426, 59] on icon "0 ? ? ? ? ? º" at bounding box center [383, 194] width 544 height 369
drag, startPoint x: 396, startPoint y: 48, endPoint x: 400, endPoint y: 49, distance: 4.2
click at [400, 49] on circle at bounding box center [395, 49] width 12 height 12
click at [221, 234] on rect at bounding box center [220, 225] width 27 height 17
click at [224, 224] on rect at bounding box center [220, 225] width 16 height 11
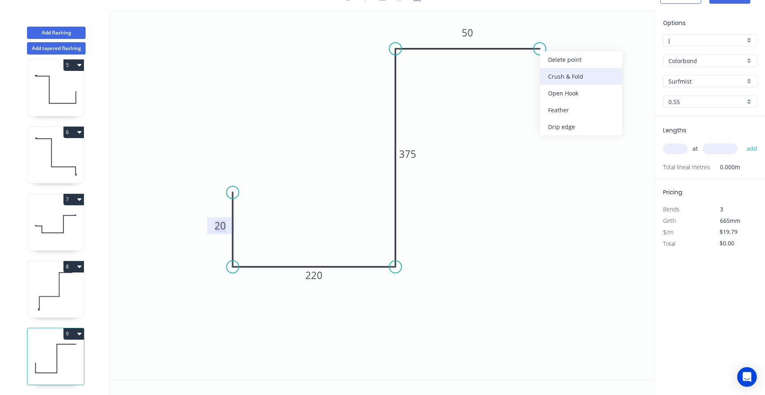
click at [553, 72] on div "Crush & Fold" at bounding box center [581, 76] width 82 height 17
type input "$21.27"
click at [553, 26] on tspan "10" at bounding box center [555, 27] width 11 height 14
click at [673, 151] on input "text" at bounding box center [675, 148] width 25 height 11
type input "1"
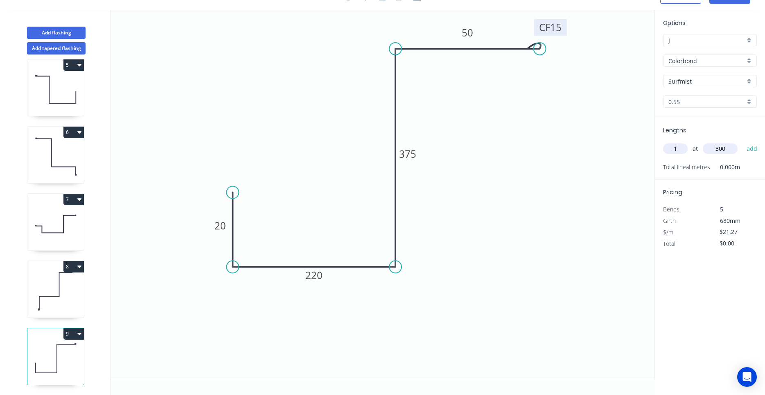
type input "300"
click at [742, 142] on button "add" at bounding box center [751, 149] width 19 height 14
type input "$21.27"
click at [275, 237] on icon "0 20 220 375 CF 15 50" at bounding box center [383, 194] width 544 height 369
click at [68, 291] on icon at bounding box center [55, 291] width 56 height 52
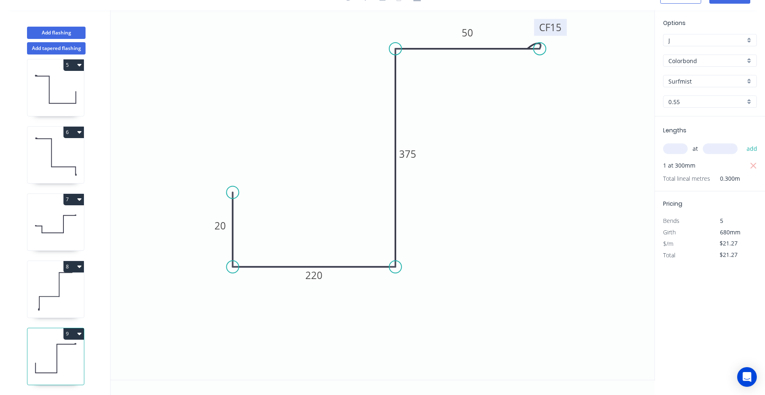
type input "$22.75"
type input "$38.68"
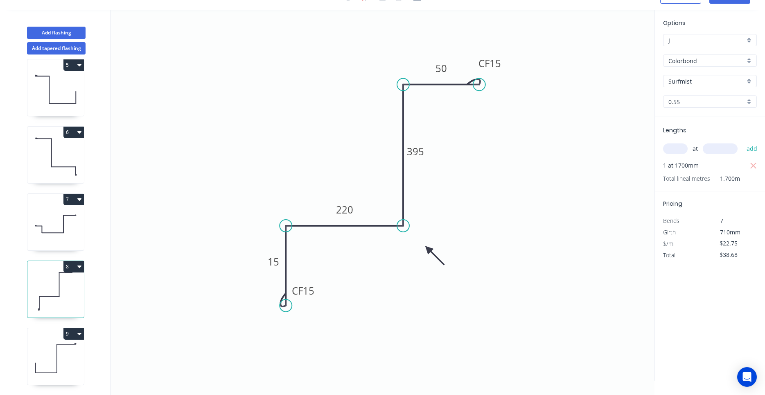
click at [68, 358] on icon at bounding box center [55, 358] width 56 height 52
type input "$21.27"
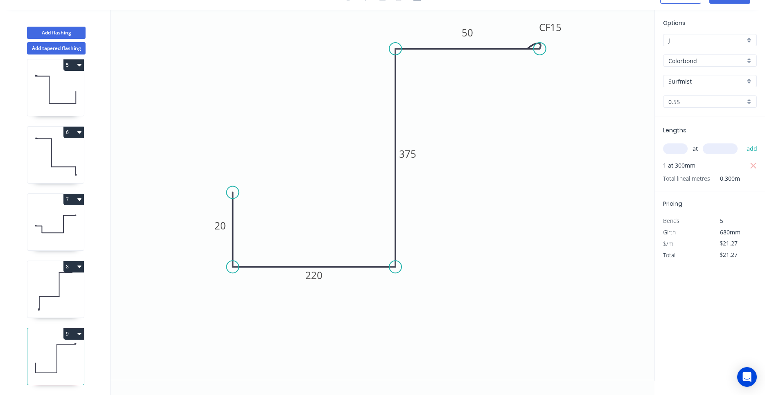
click at [75, 302] on icon at bounding box center [55, 291] width 56 height 52
type input "$22.75"
type input "$38.68"
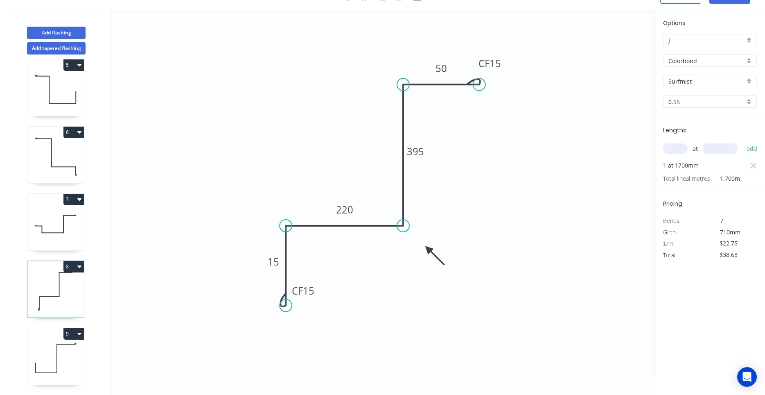
click at [65, 354] on icon at bounding box center [55, 358] width 56 height 52
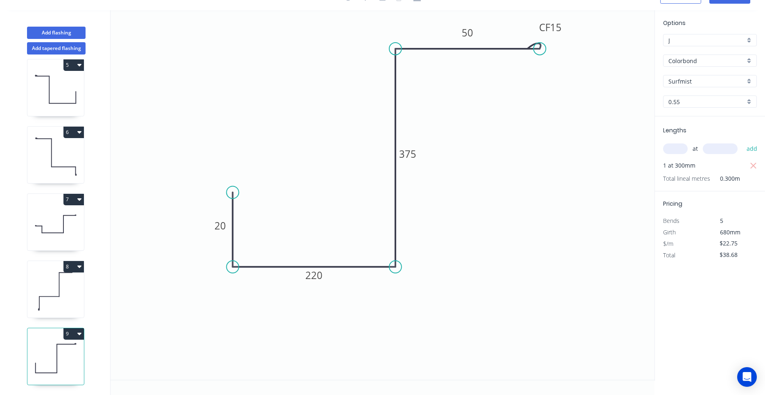
type input "$21.27"
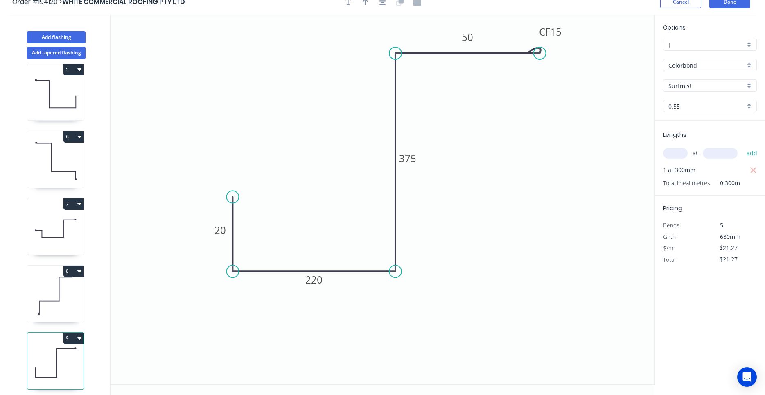
scroll to position [0, 0]
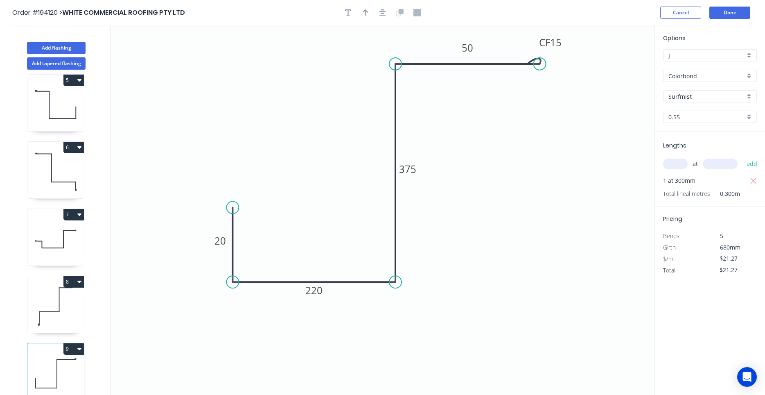
click at [376, 11] on div at bounding box center [383, 13] width 86 height 12
click at [378, 12] on div at bounding box center [383, 13] width 86 height 12
click at [378, 12] on button "button" at bounding box center [383, 13] width 12 height 12
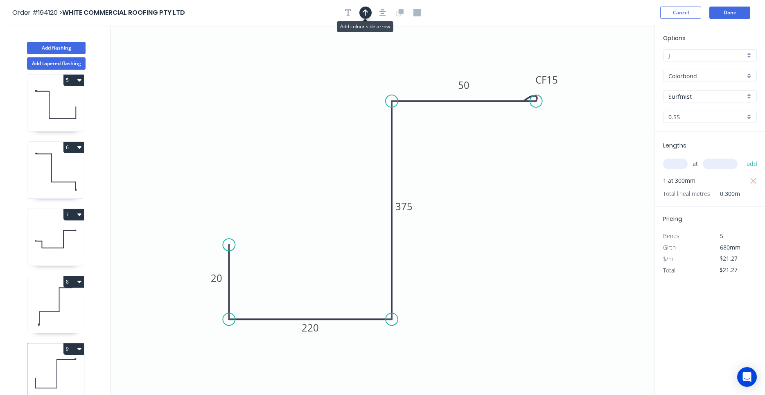
click at [368, 11] on button "button" at bounding box center [365, 13] width 12 height 12
click at [614, 60] on icon "0 20 220 375 CF 15 50" at bounding box center [383, 209] width 544 height 369
click at [614, 61] on icon "0 20 220 375 CF 15 50" at bounding box center [383, 209] width 544 height 369
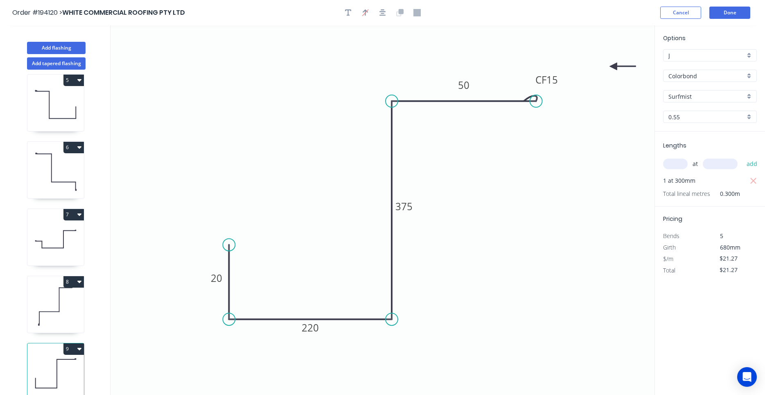
click at [613, 63] on icon "0 20 220 375 CF 15 50" at bounding box center [383, 209] width 544 height 369
click at [613, 66] on icon at bounding box center [622, 66] width 26 height 7
drag, startPoint x: 613, startPoint y: 66, endPoint x: 429, endPoint y: 307, distance: 303.5
click at [429, 307] on icon at bounding box center [436, 314] width 24 height 24
click at [431, 308] on icon "0 20 220 375 CF 15 50" at bounding box center [383, 209] width 544 height 369
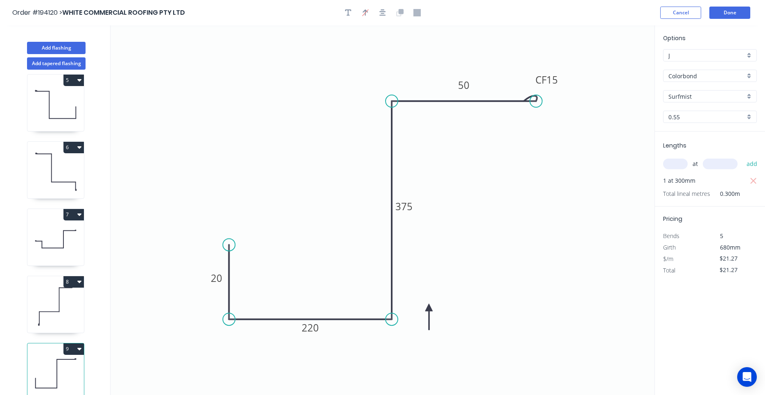
click at [452, 275] on icon "0 20 220 375 CF 15 50" at bounding box center [383, 209] width 544 height 369
click at [68, 305] on icon at bounding box center [55, 306] width 56 height 52
type input "$22.75"
type input "$38.68"
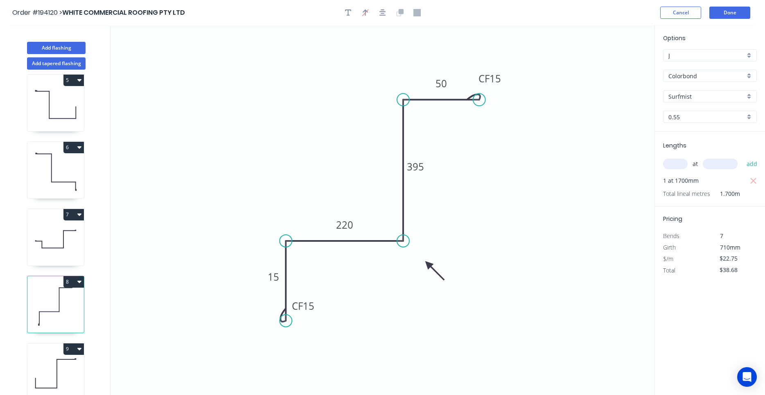
click at [65, 348] on button "9" at bounding box center [73, 348] width 20 height 11
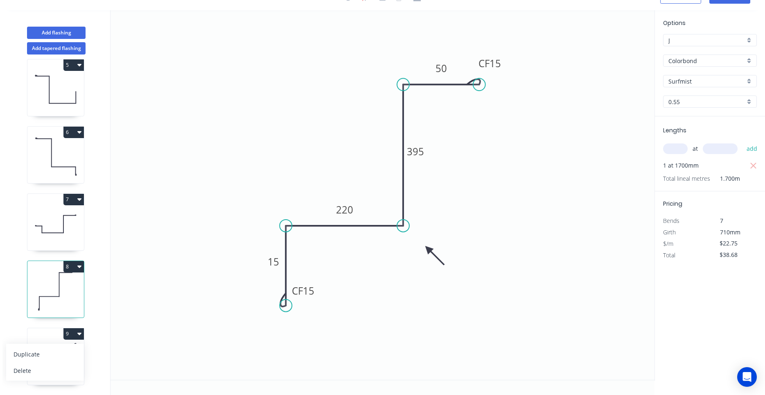
drag, startPoint x: 61, startPoint y: 357, endPoint x: 74, endPoint y: 298, distance: 60.4
click at [74, 298] on div "1 2 3 4 5 6 7 8 9 Duplicate Delete" at bounding box center [56, 224] width 108 height 340
click at [74, 298] on icon at bounding box center [55, 291] width 56 height 52
click at [48, 347] on icon at bounding box center [55, 358] width 56 height 52
type input "$21.27"
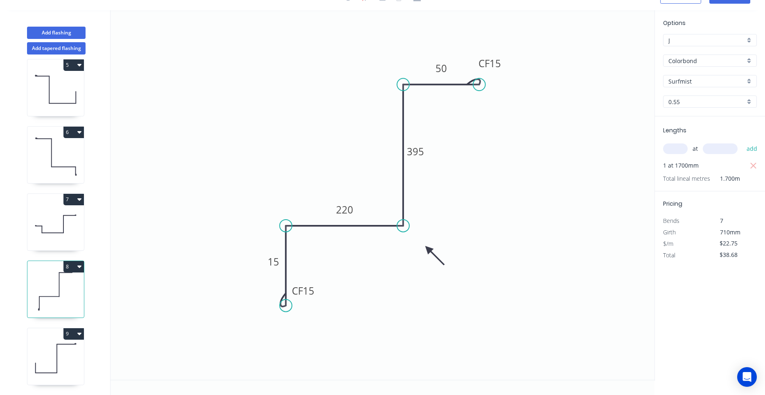
type input "$21.27"
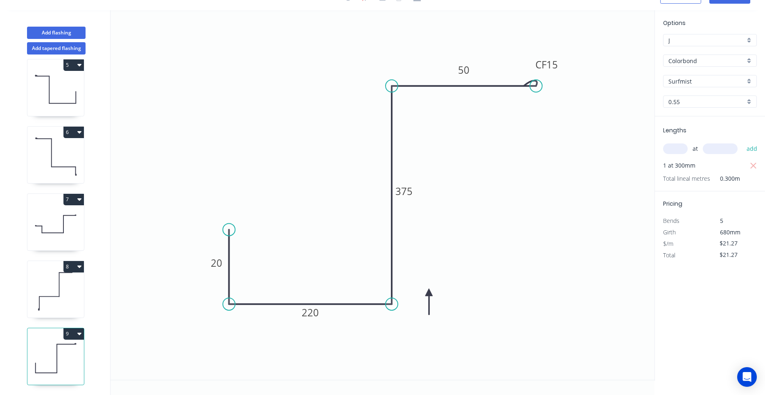
click at [430, 295] on icon at bounding box center [428, 301] width 7 height 26
drag, startPoint x: 430, startPoint y: 295, endPoint x: 427, endPoint y: 318, distance: 23.1
click at [427, 318] on icon at bounding box center [435, 319] width 24 height 24
click at [72, 302] on icon at bounding box center [55, 291] width 56 height 52
type input "$22.75"
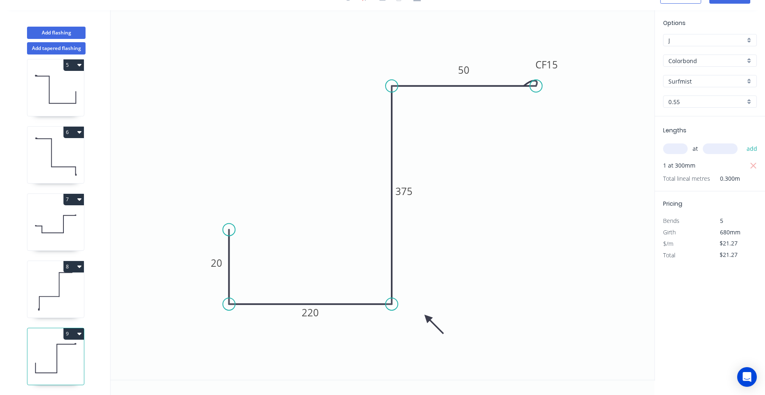
type input "$38.68"
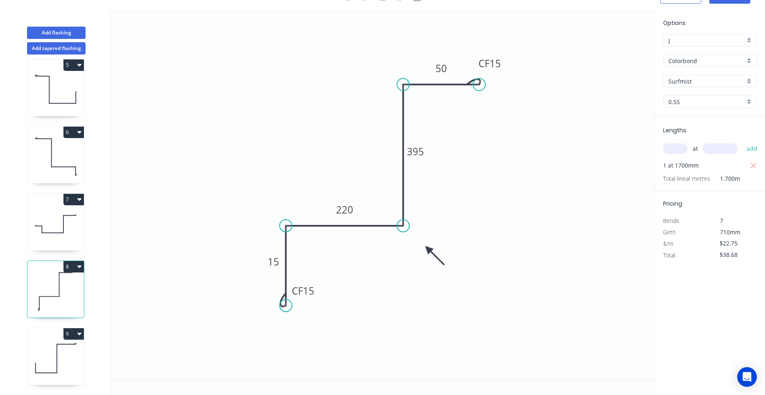
click at [68, 336] on button "9" at bounding box center [73, 333] width 20 height 11
click at [61, 347] on button "Duplicate" at bounding box center [45, 353] width 78 height 16
type input "$21.27"
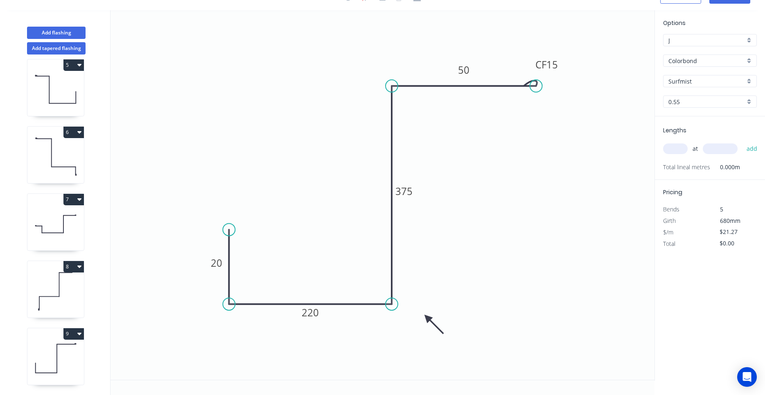
click at [61, 347] on icon at bounding box center [55, 358] width 56 height 52
type input "$21.27"
click at [63, 345] on icon at bounding box center [55, 358] width 56 height 52
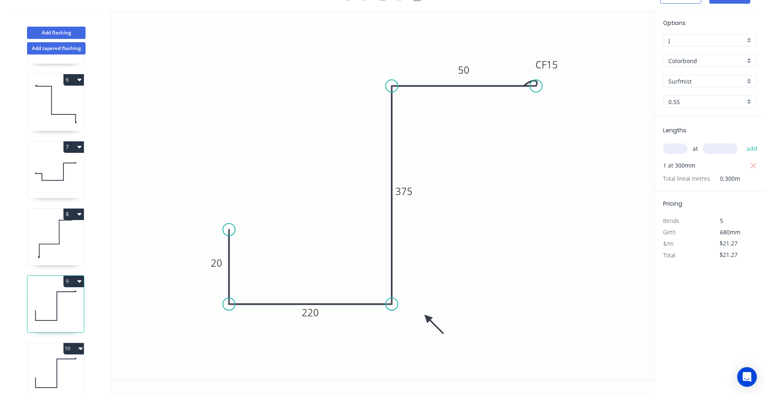
scroll to position [343, 0]
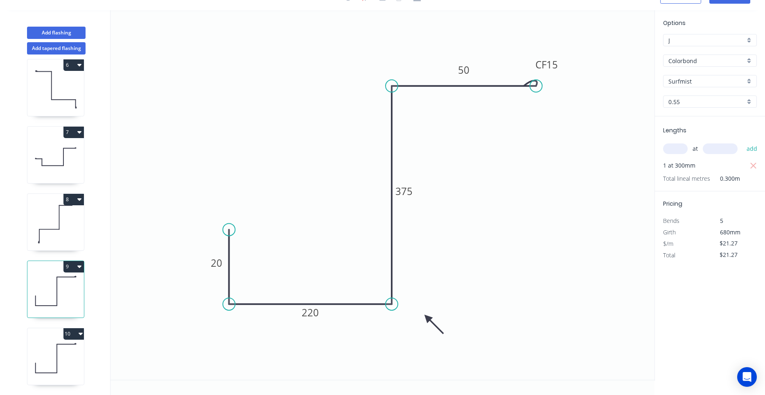
click at [78, 333] on button "10" at bounding box center [73, 333] width 20 height 11
click at [65, 364] on button "Delete" at bounding box center [45, 370] width 78 height 16
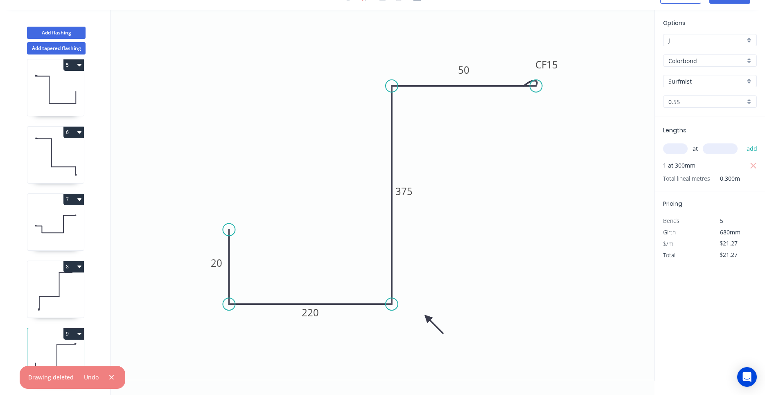
click at [60, 348] on icon at bounding box center [55, 358] width 56 height 52
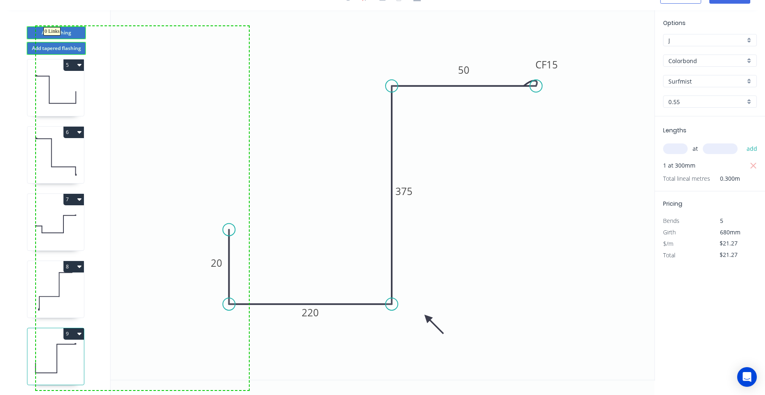
click at [36, 26] on div "Add flashing" at bounding box center [56, 26] width 108 height 25
type input "$0.00"
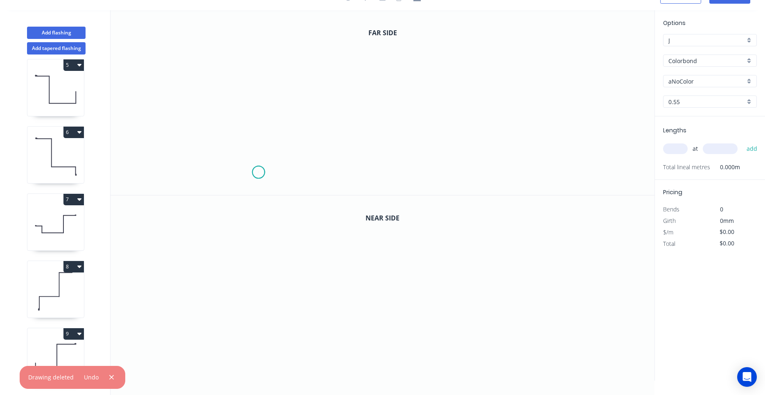
click at [258, 172] on icon "0" at bounding box center [383, 102] width 544 height 185
click at [258, 172] on circle at bounding box center [259, 172] width 12 height 12
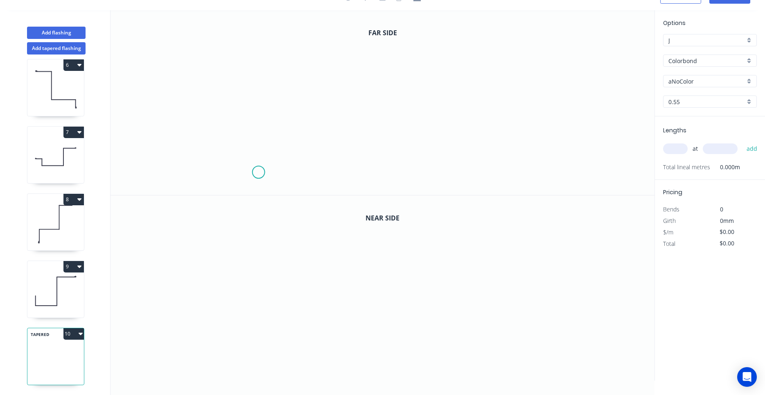
click at [55, 293] on icon at bounding box center [55, 291] width 56 height 52
type input "Surfmist"
type input "$21.27"
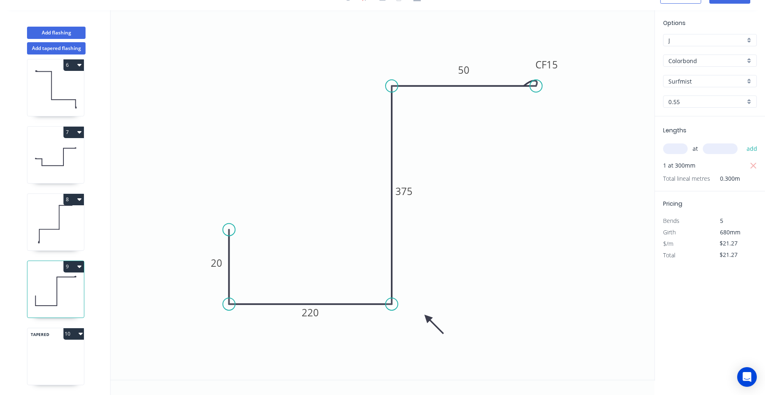
click at [53, 351] on icon at bounding box center [55, 344] width 56 height 24
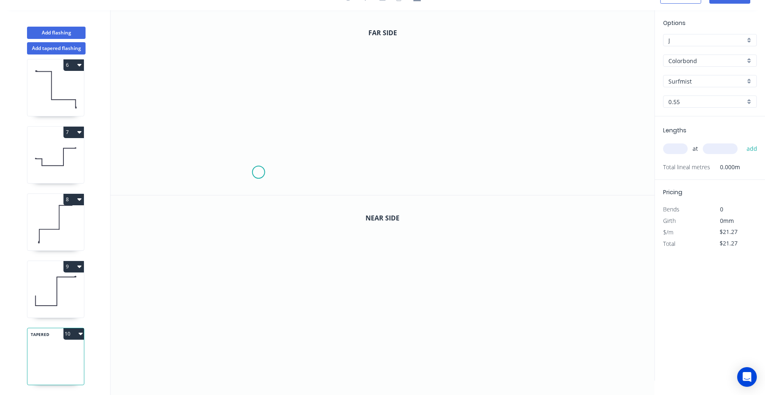
type input "aNoColor"
type input "$0.00"
click at [74, 27] on button "Add flashing" at bounding box center [56, 33] width 59 height 12
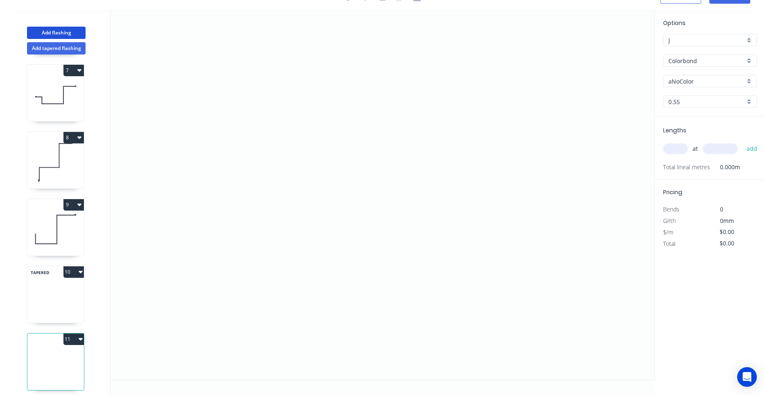
scroll to position [411, 0]
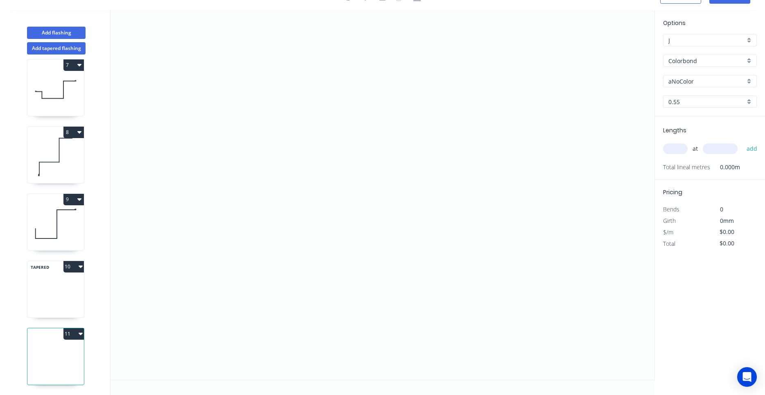
click at [77, 262] on button "10" at bounding box center [73, 266] width 20 height 11
click at [69, 298] on div "Delete" at bounding box center [45, 303] width 63 height 12
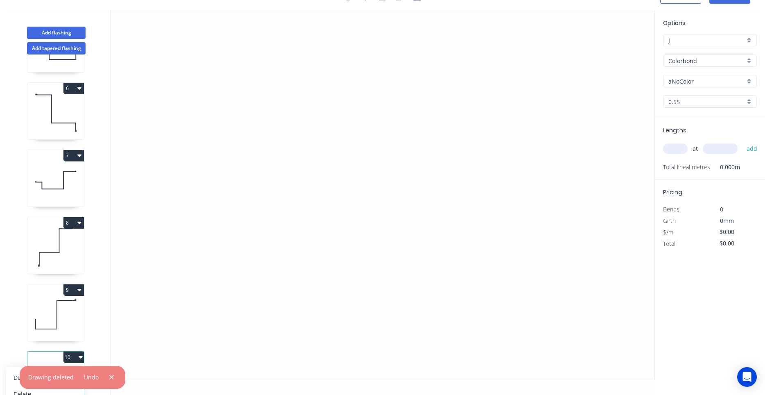
scroll to position [343, 0]
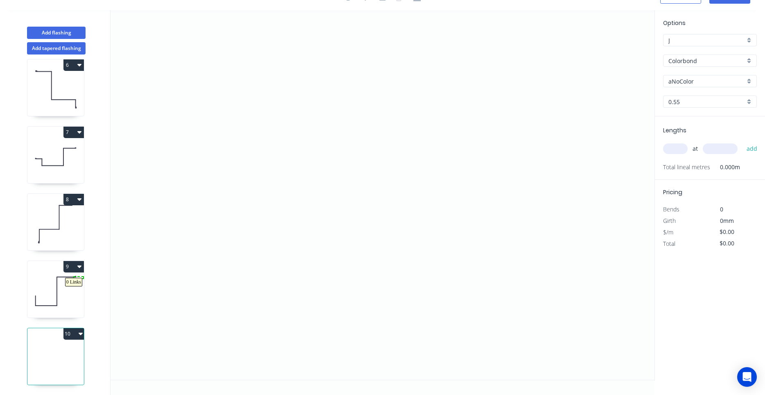
drag, startPoint x: 74, startPoint y: 278, endPoint x: 83, endPoint y: 277, distance: 9.1
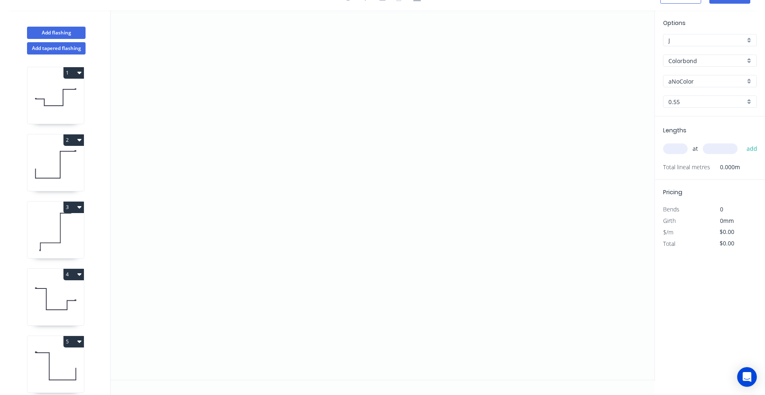
scroll to position [233, 0]
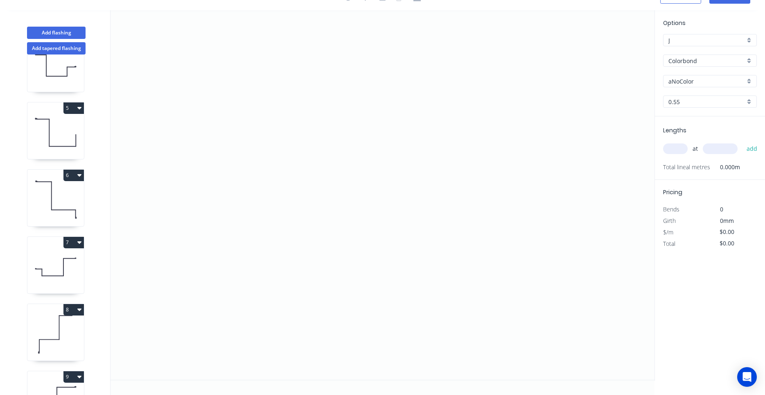
click at [726, 11] on div "Options J J Colorbond Colorbond Colorbond (Premium) Colorbond Coolmax Colorbond…" at bounding box center [709, 195] width 111 height 370
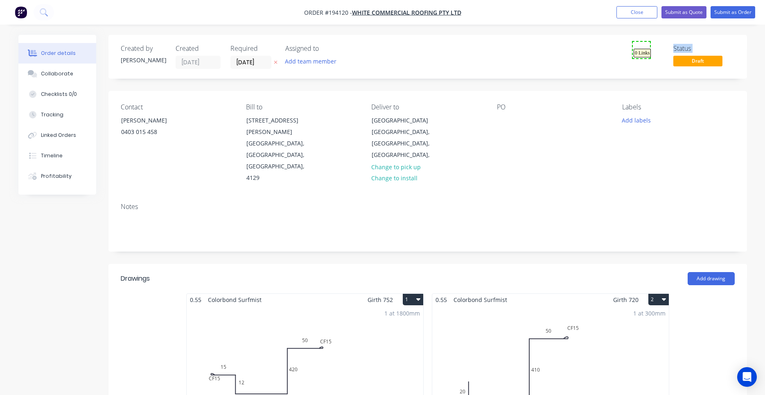
drag, startPoint x: 649, startPoint y: 42, endPoint x: 633, endPoint y: 58, distance: 22.9
click at [633, 58] on div "Created by Darryn Created 29/09/25 Required 30/09/25 Assigned to Add team membe…" at bounding box center [427, 57] width 639 height 44
click at [328, 331] on div "1 at 1800mm Total lm $/M Total 1.8m $23.49 $42.28" at bounding box center [305, 367] width 237 height 125
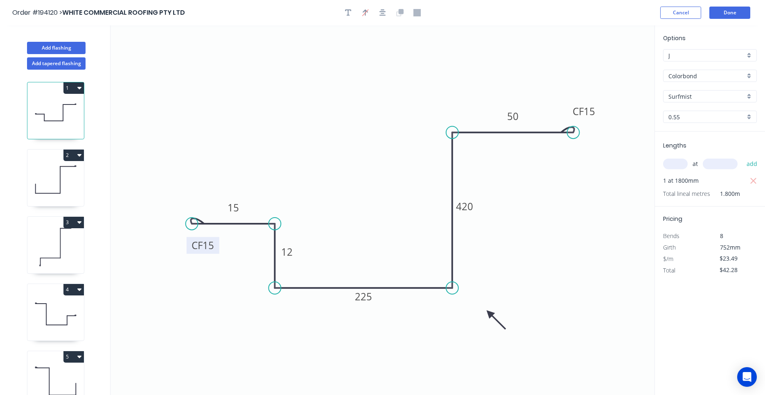
drag, startPoint x: 213, startPoint y: 245, endPoint x: 213, endPoint y: 253, distance: 8.2
click at [213, 253] on rect at bounding box center [203, 245] width 33 height 17
click at [721, 14] on button "Done" at bounding box center [729, 13] width 41 height 12
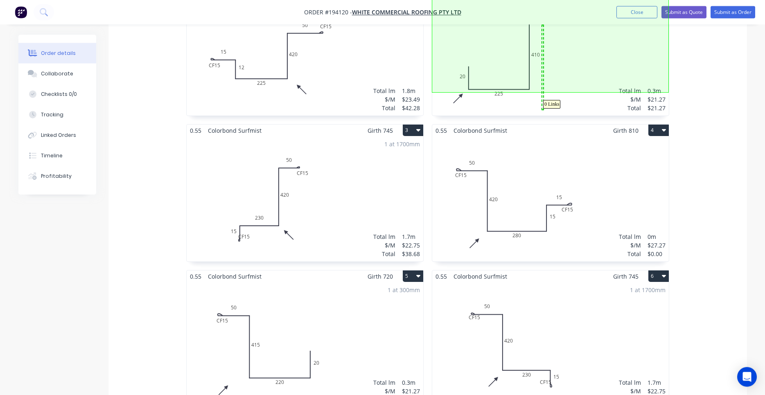
scroll to position [278, 0]
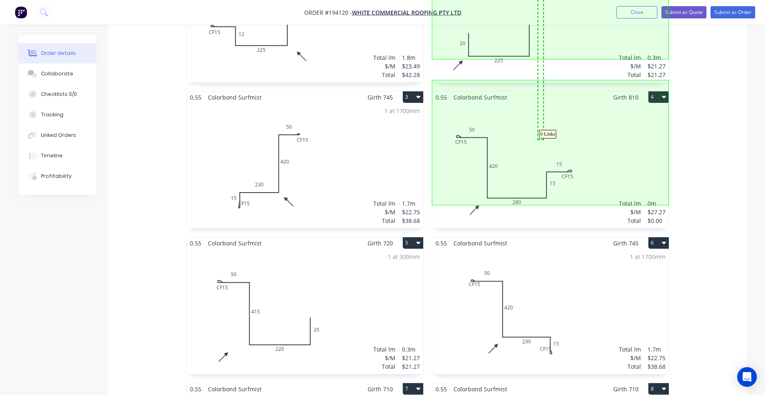
drag, startPoint x: 543, startPoint y: 131, endPoint x: 536, endPoint y: 142, distance: 13.1
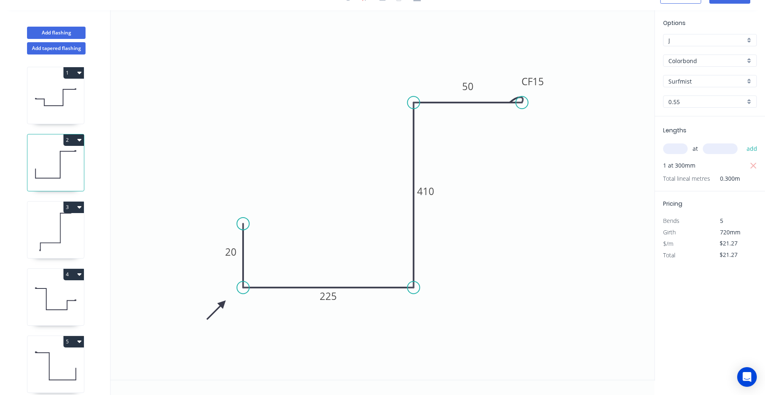
scroll to position [15, 0]
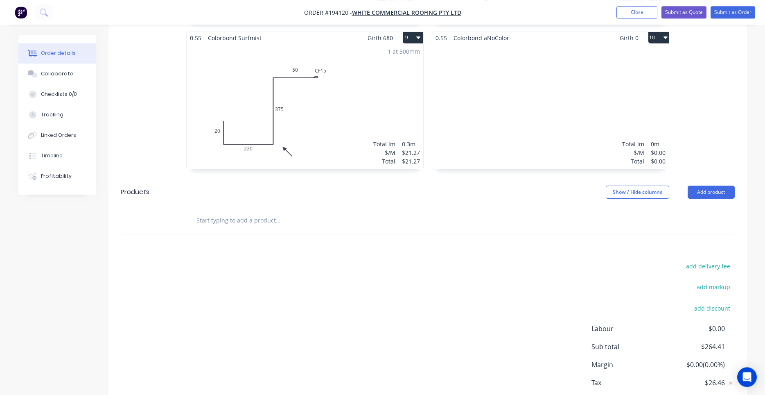
scroll to position [870, 0]
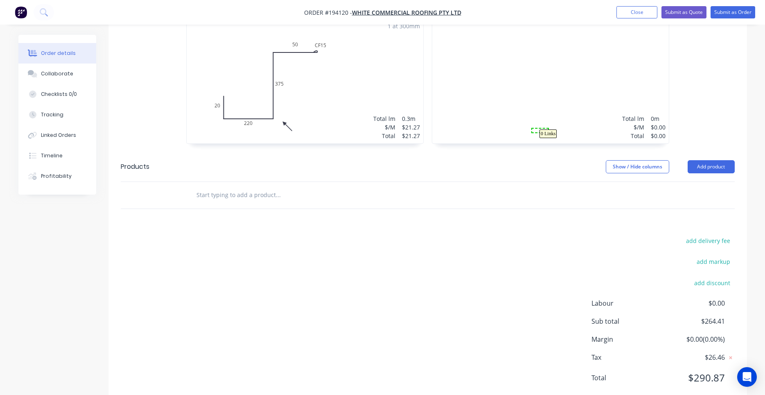
drag, startPoint x: 543, startPoint y: 138, endPoint x: 532, endPoint y: 129, distance: 13.9
click at [538, 106] on div "Total lm $/M Total 0m $0.00 $0.00" at bounding box center [550, 80] width 237 height 125
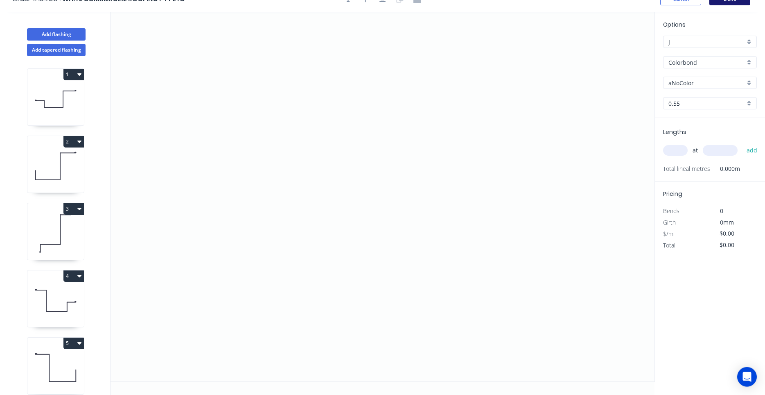
scroll to position [15, 0]
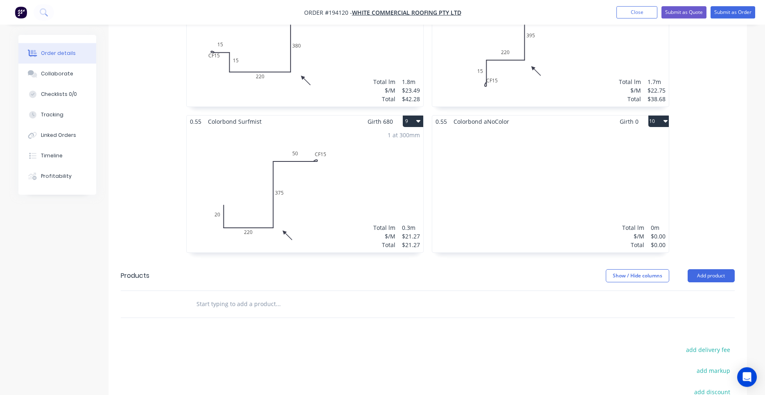
scroll to position [765, 0]
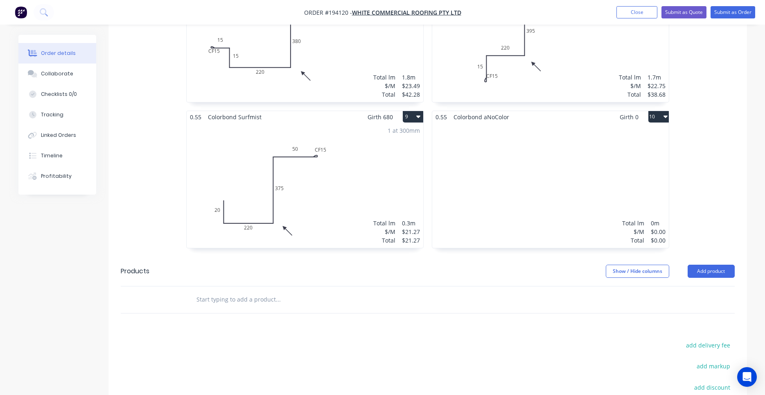
click at [484, 160] on div "Total lm $/M Total 0m $0.00 $0.00" at bounding box center [550, 185] width 237 height 125
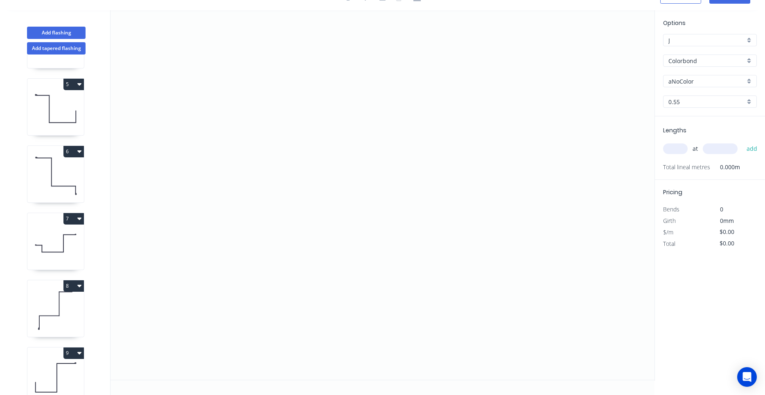
scroll to position [343, 0]
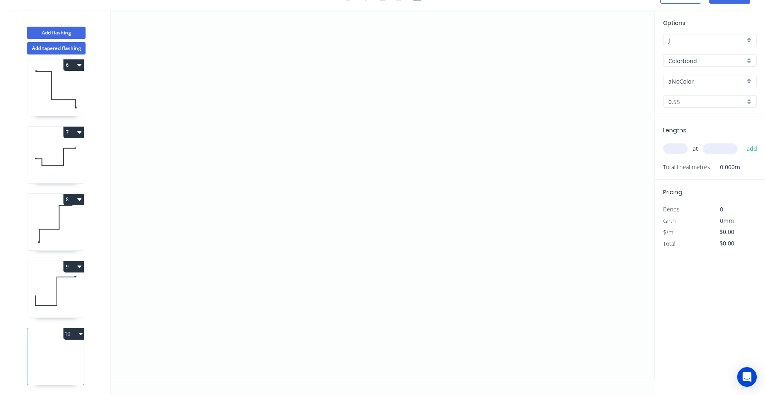
click at [65, 298] on icon at bounding box center [55, 291] width 56 height 52
type input "Surfmist"
type input "$21.27"
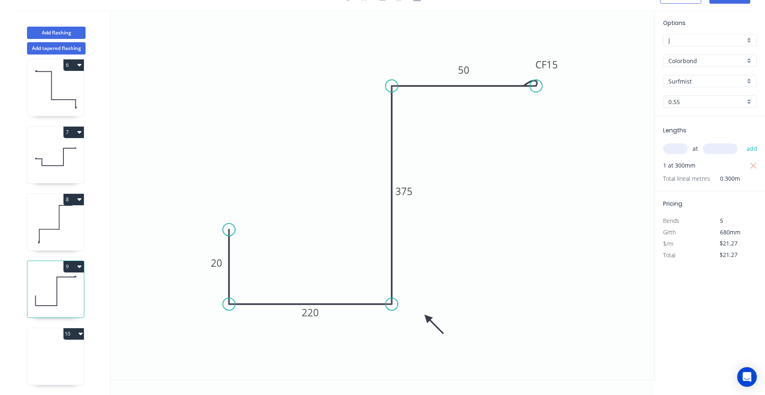
click at [59, 250] on div "8" at bounding box center [55, 221] width 57 height 57
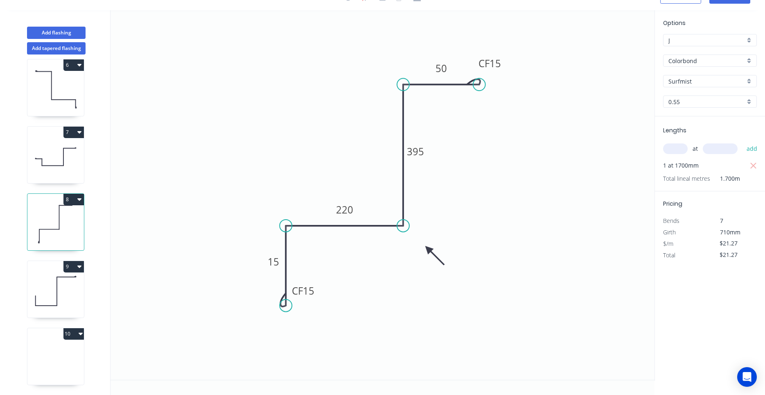
type input "$22.75"
type input "$38.68"
drag, startPoint x: 59, startPoint y: 270, endPoint x: 36, endPoint y: 305, distance: 42.6
click at [48, 340] on icon at bounding box center [55, 358] width 56 height 52
type input "aNoColor"
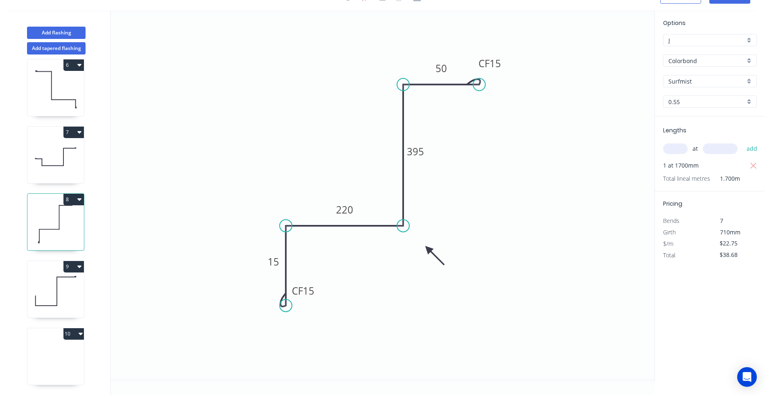
type input "$0.00"
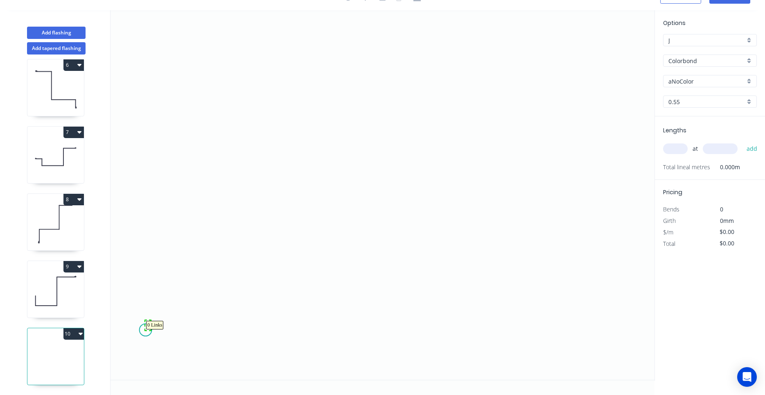
drag, startPoint x: 151, startPoint y: 320, endPoint x: 145, endPoint y: 330, distance: 11.2
click at [70, 310] on icon at bounding box center [55, 291] width 56 height 52
type input "Surfmist"
type input "$21.27"
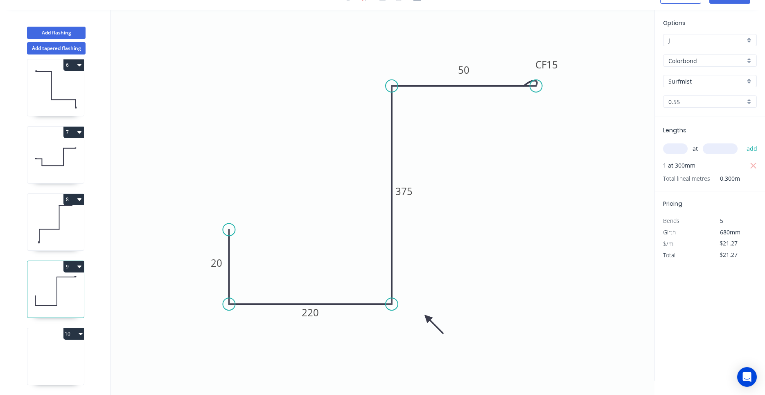
click at [62, 225] on icon at bounding box center [55, 224] width 56 height 52
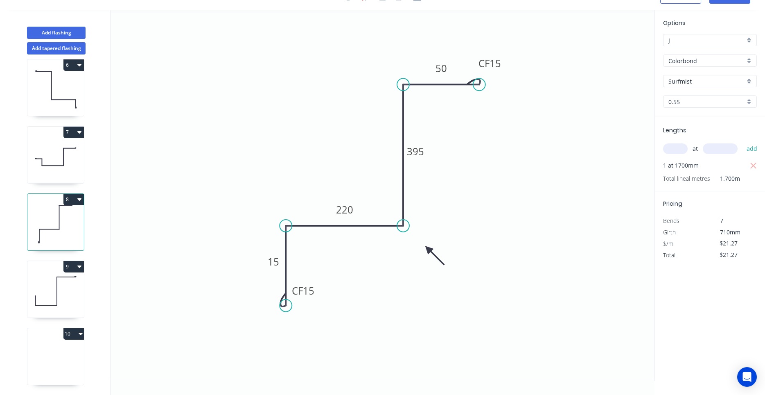
type input "$22.75"
type input "$38.68"
click at [54, 278] on icon at bounding box center [55, 291] width 56 height 52
type input "$21.27"
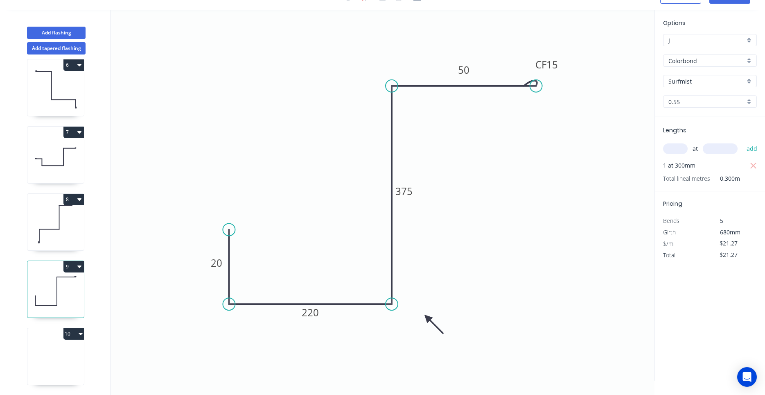
click at [44, 244] on icon at bounding box center [55, 224] width 56 height 52
type input "$22.75"
type input "$38.68"
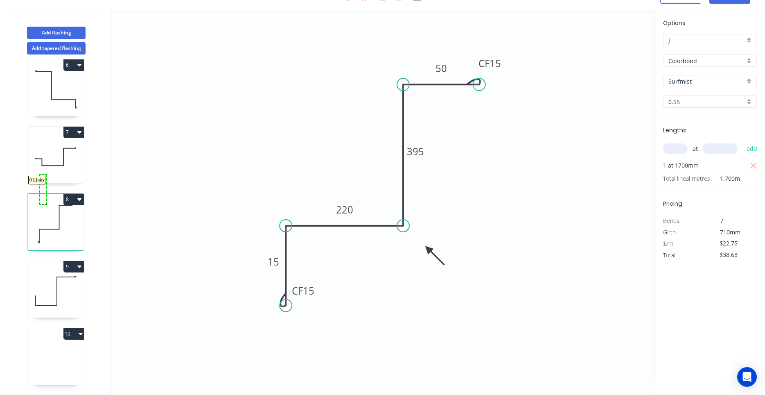
drag, startPoint x: 40, startPoint y: 201, endPoint x: 47, endPoint y: 171, distance: 30.3
click at [47, 171] on icon at bounding box center [55, 157] width 56 height 52
type input "$23.49"
type input "$42.28"
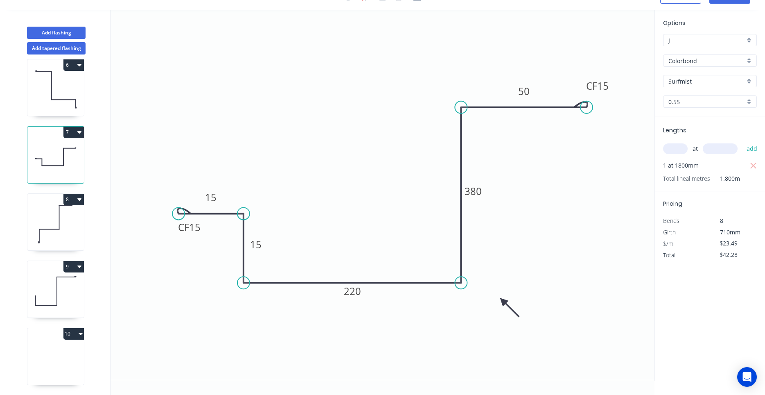
click at [47, 171] on icon at bounding box center [55, 157] width 56 height 52
click at [58, 223] on icon at bounding box center [55, 224] width 56 height 52
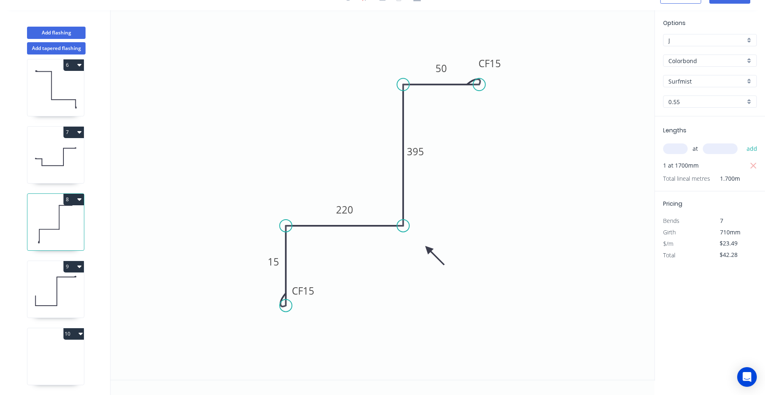
type input "$22.75"
type input "$38.68"
click at [49, 169] on icon at bounding box center [55, 157] width 56 height 52
type input "$23.49"
type input "$42.28"
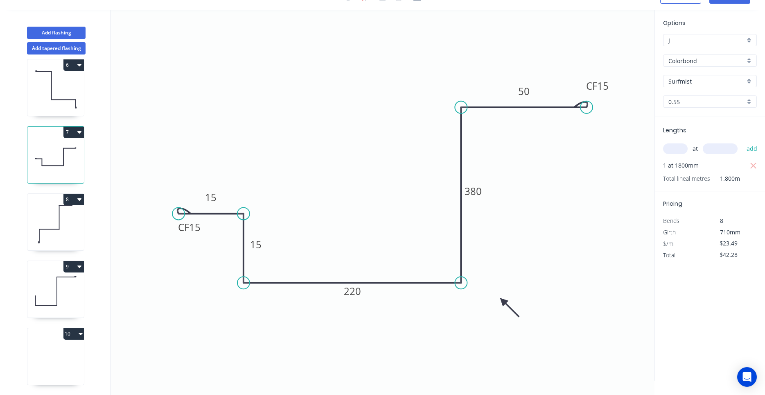
click at [59, 229] on icon at bounding box center [59, 217] width 0 height 24
type input "$22.75"
type input "$38.68"
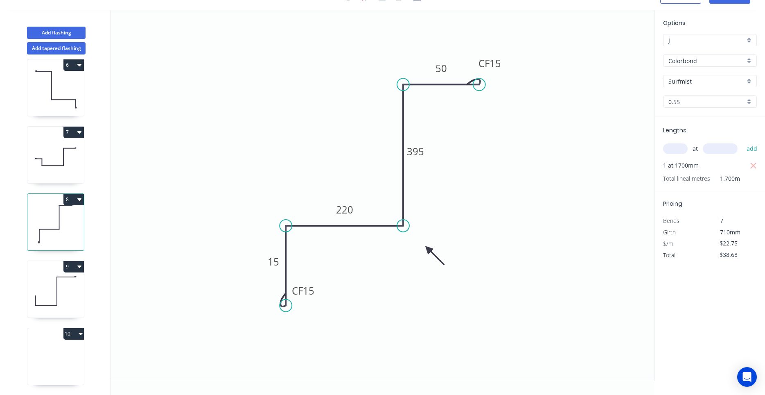
click at [68, 293] on icon at bounding box center [55, 291] width 56 height 52
type input "$21.27"
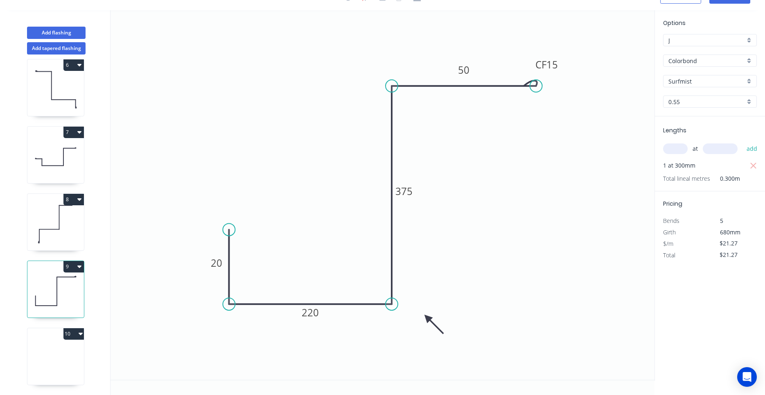
click at [56, 359] on icon at bounding box center [55, 358] width 56 height 52
type input "aNoColor"
type input "$0.00"
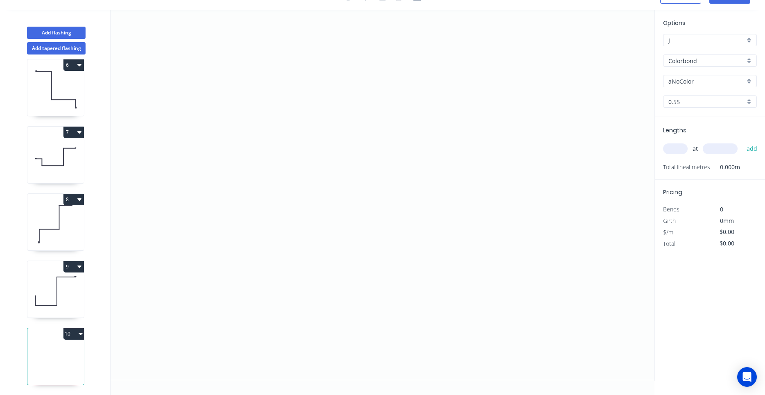
click at [61, 305] on icon at bounding box center [55, 291] width 56 height 52
type input "Surfmist"
type input "$21.27"
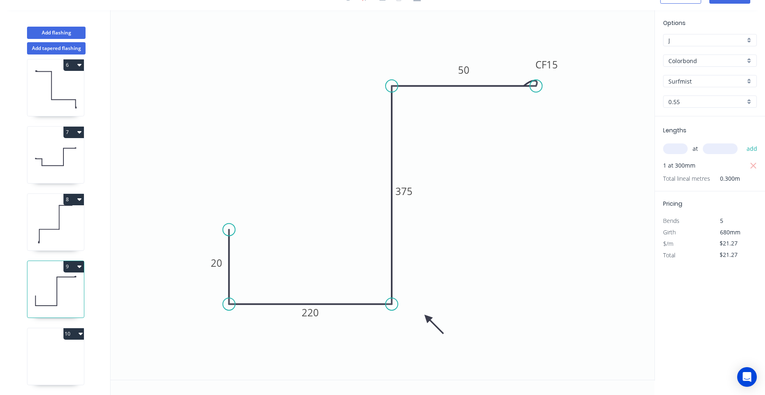
click at [60, 357] on icon at bounding box center [55, 358] width 56 height 52
type input "aNoColor"
type input "$0.00"
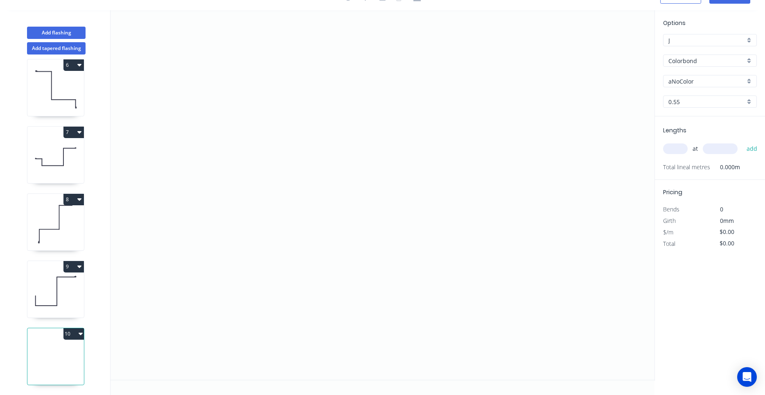
click at [65, 307] on icon at bounding box center [55, 291] width 56 height 52
type input "Surfmist"
type input "$21.27"
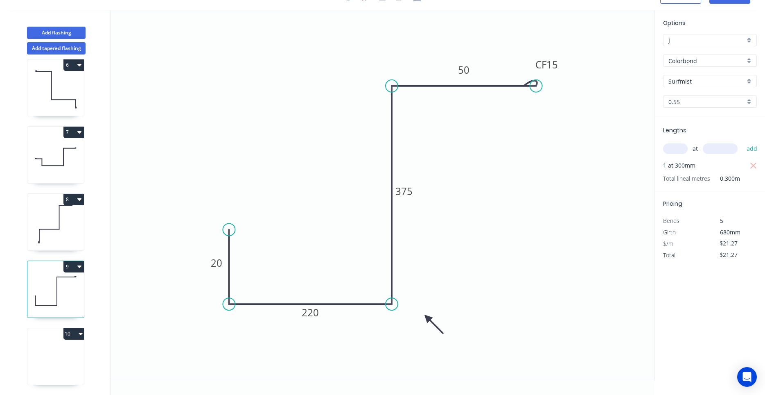
click at [60, 357] on icon at bounding box center [55, 358] width 56 height 52
type input "aNoColor"
type input "$0.00"
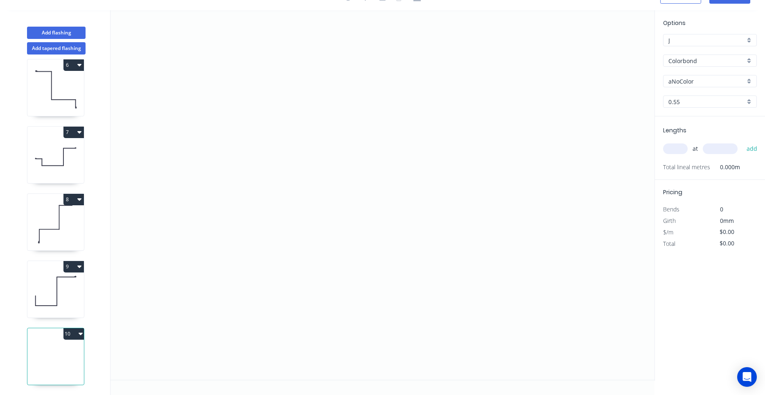
click at [73, 279] on icon at bounding box center [55, 291] width 56 height 52
type input "Surfmist"
type input "$21.27"
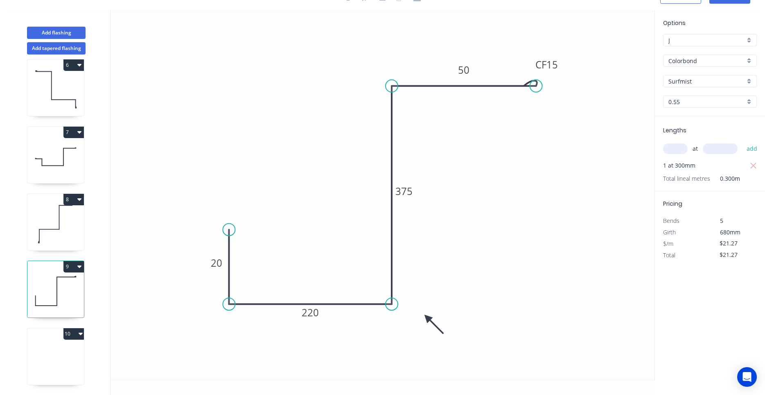
click at [77, 236] on icon at bounding box center [55, 224] width 56 height 52
type input "$22.75"
type input "$38.68"
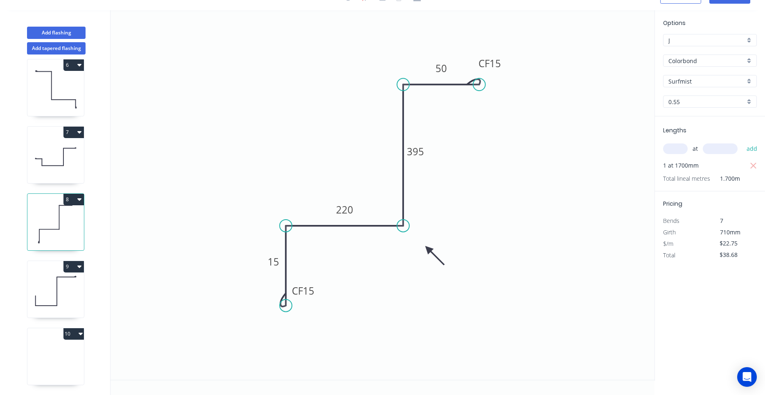
click at [66, 271] on button "9" at bounding box center [73, 266] width 20 height 11
click at [57, 266] on div "9" at bounding box center [55, 266] width 56 height 11
type input "$21.27"
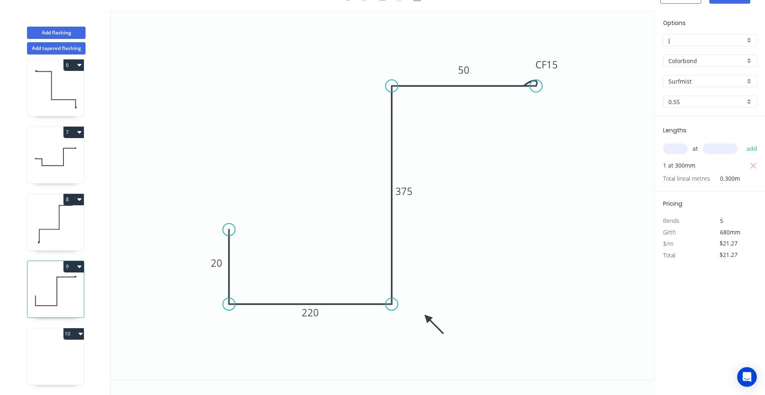
click at [68, 350] on icon at bounding box center [55, 358] width 56 height 52
type input "aNoColor"
type input "$0.00"
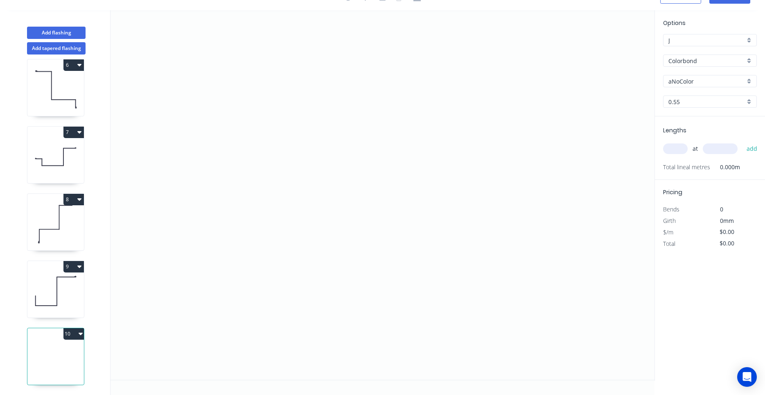
click at [71, 348] on icon at bounding box center [55, 358] width 56 height 52
drag, startPoint x: 271, startPoint y: 243, endPoint x: 279, endPoint y: 245, distance: 8.4
click at [65, 342] on icon at bounding box center [55, 358] width 56 height 52
click at [66, 302] on icon at bounding box center [55, 291] width 56 height 52
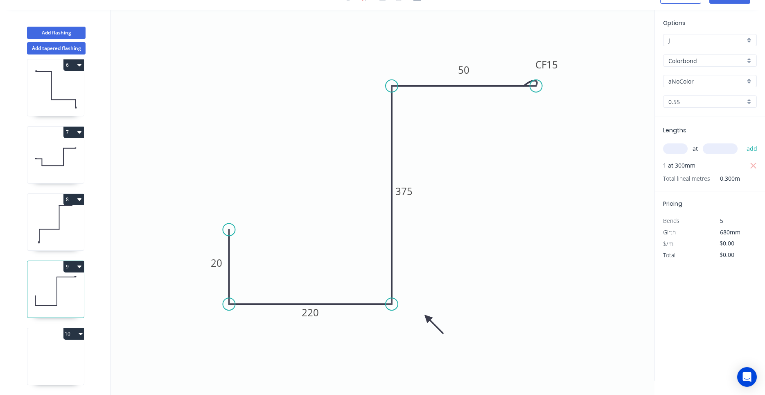
type input "Surfmist"
type input "$21.27"
click at [60, 360] on icon at bounding box center [55, 358] width 56 height 52
type input "aNoColor"
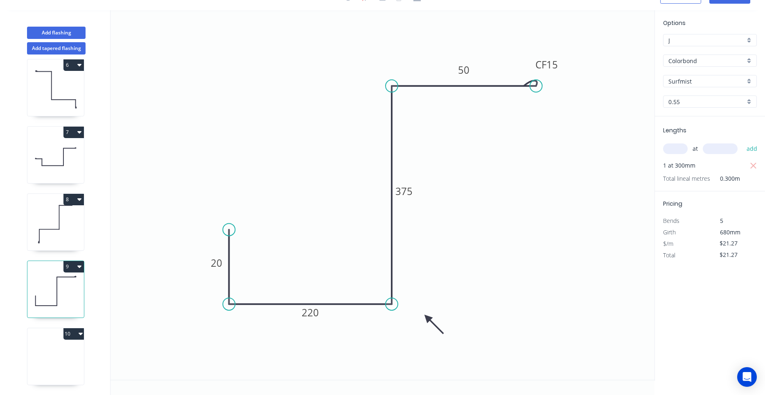
type input "$0.00"
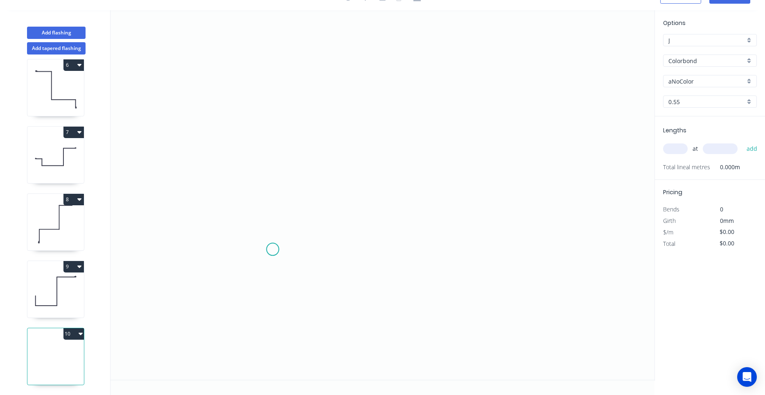
click at [273, 249] on icon "0" at bounding box center [383, 194] width 544 height 369
click at [267, 153] on icon "0" at bounding box center [383, 194] width 544 height 369
click at [349, 159] on icon "0 ?" at bounding box center [383, 194] width 544 height 369
click at [349, 61] on icon at bounding box center [349, 107] width 0 height 93
click at [350, 61] on circle at bounding box center [349, 60] width 12 height 12
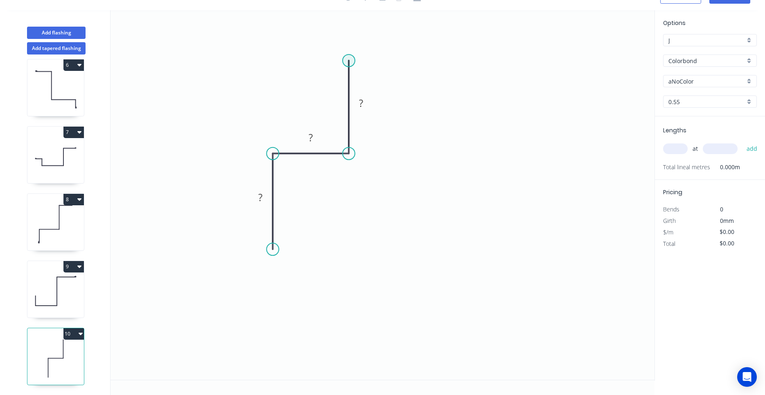
click at [350, 61] on circle at bounding box center [349, 60] width 12 height 12
click at [661, 145] on div "Lengths at add Total lineal metres 0.000m" at bounding box center [710, 147] width 110 height 63
click at [666, 147] on input "text" at bounding box center [675, 148] width 25 height 11
type input "1"
type input "1000"
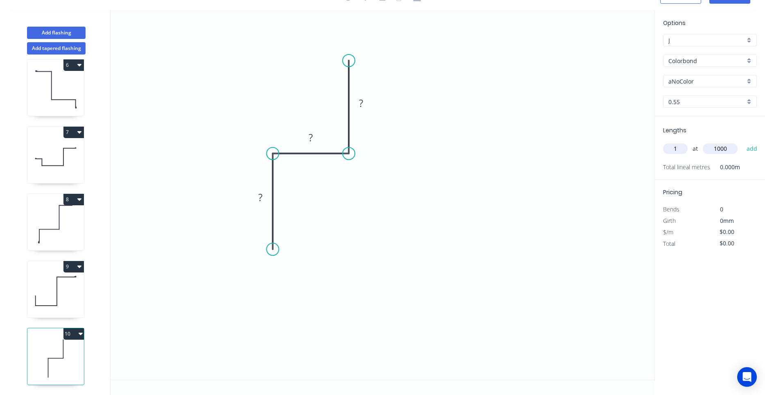
click at [742, 142] on button "add" at bounding box center [751, 149] width 19 height 14
click at [260, 196] on tspan "?" at bounding box center [260, 197] width 4 height 14
type input "$5.83"
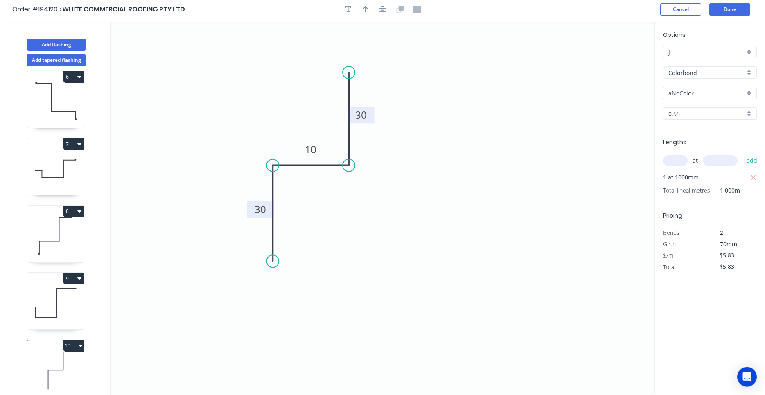
scroll to position [0, 0]
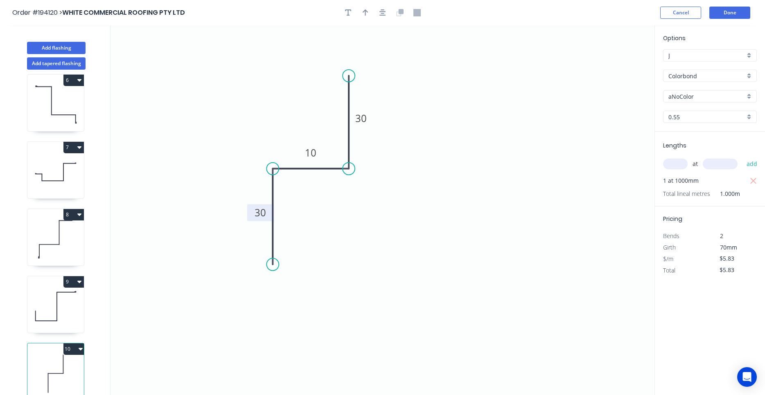
click at [388, 15] on div at bounding box center [383, 13] width 86 height 12
click at [386, 14] on icon "button" at bounding box center [382, 12] width 7 height 7
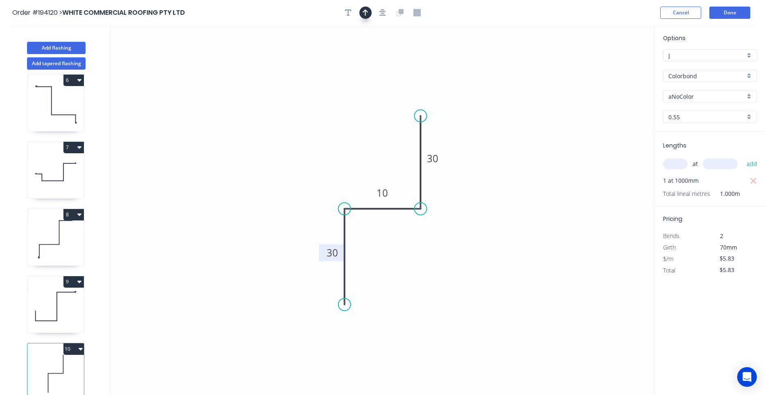
click at [371, 13] on button "button" at bounding box center [365, 13] width 12 height 12
click at [613, 65] on icon at bounding box center [612, 57] width 7 height 26
click at [613, 65] on icon at bounding box center [612, 56] width 7 height 26
click at [613, 65] on icon at bounding box center [619, 59] width 24 height 24
click at [613, 65] on icon at bounding box center [622, 65] width 26 height 7
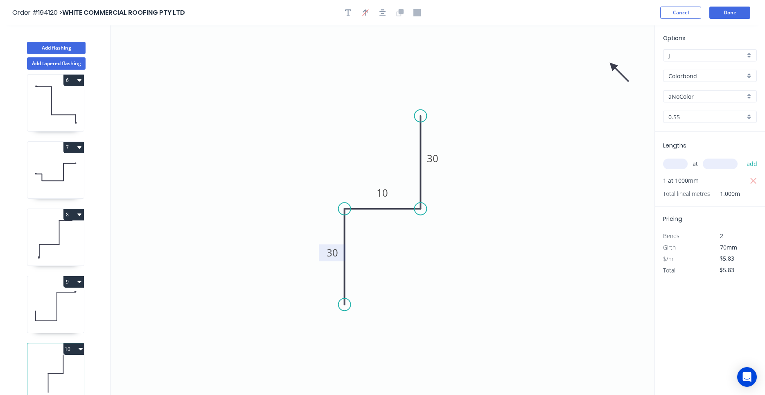
click at [613, 65] on icon at bounding box center [619, 72] width 24 height 24
drag, startPoint x: 613, startPoint y: 65, endPoint x: 436, endPoint y: 240, distance: 248.3
click at [436, 240] on icon at bounding box center [443, 247] width 24 height 24
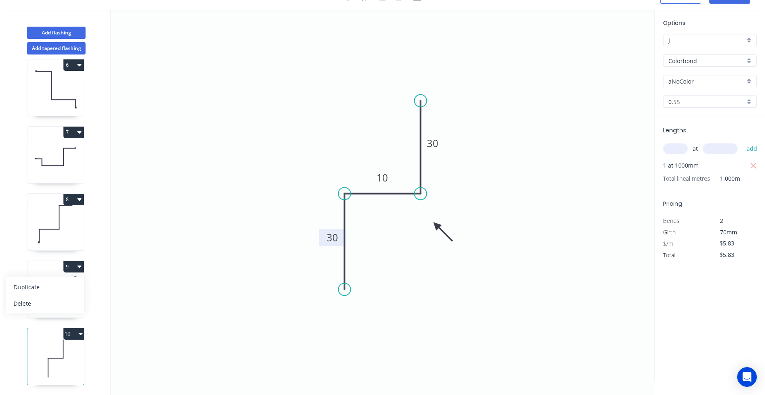
click at [257, 177] on icon "0 30 10 30" at bounding box center [383, 194] width 544 height 369
click at [268, 79] on icon "0 30 10 30" at bounding box center [383, 194] width 544 height 369
click at [388, 85] on icon "0 30 10 30" at bounding box center [383, 194] width 544 height 369
drag, startPoint x: 389, startPoint y: 93, endPoint x: 379, endPoint y: 122, distance: 31.1
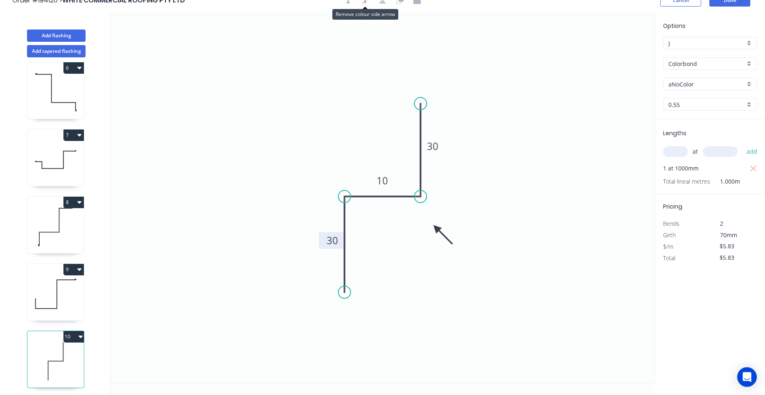
scroll to position [0, 0]
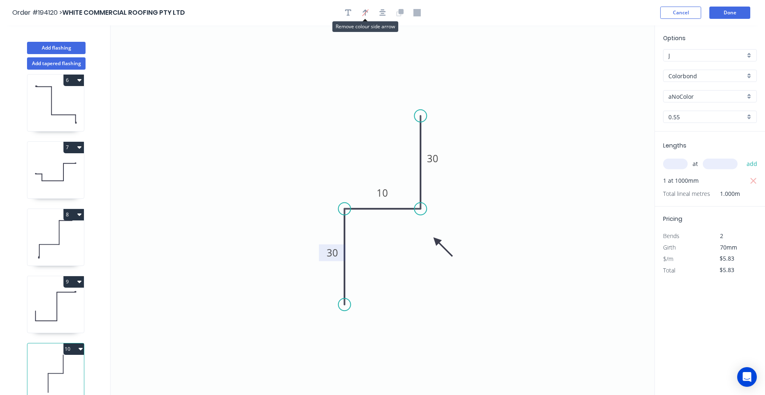
click at [739, 6] on header "Order #194120 > WHITE COMMERCIAL ROOFING PTY LTD Cancel Done" at bounding box center [382, 12] width 765 height 25
click at [736, 11] on button "Done" at bounding box center [729, 13] width 41 height 12
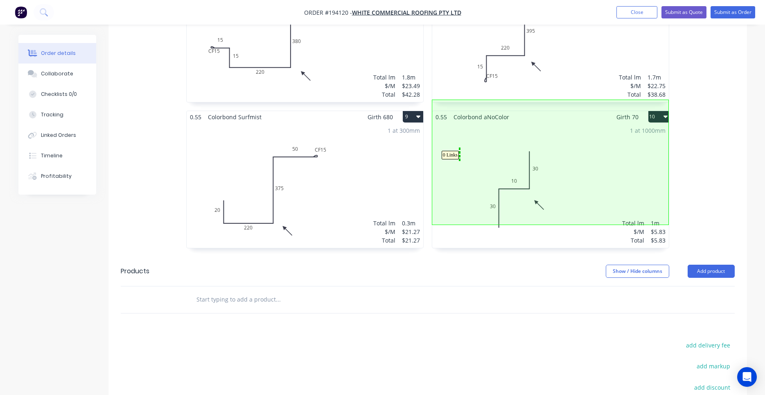
scroll to position [835, 0]
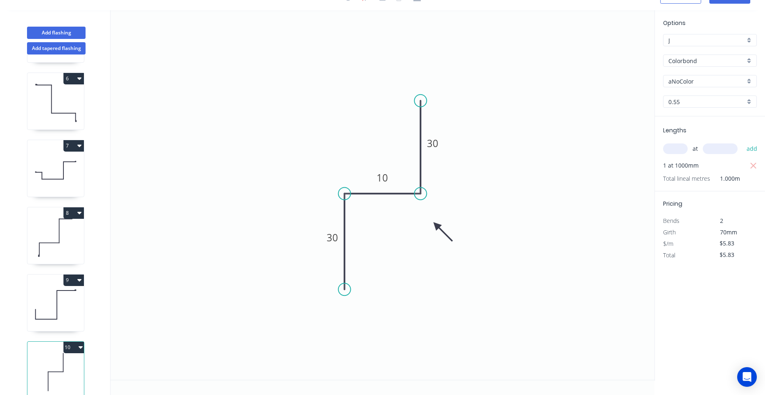
scroll to position [343, 0]
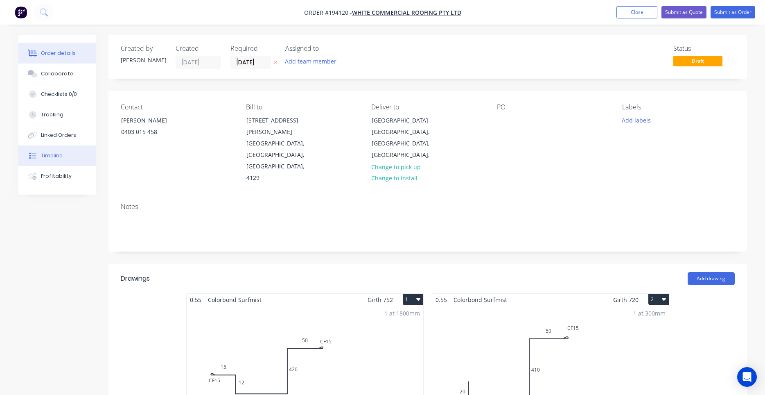
click at [61, 148] on button "Timeline" at bounding box center [57, 155] width 78 height 20
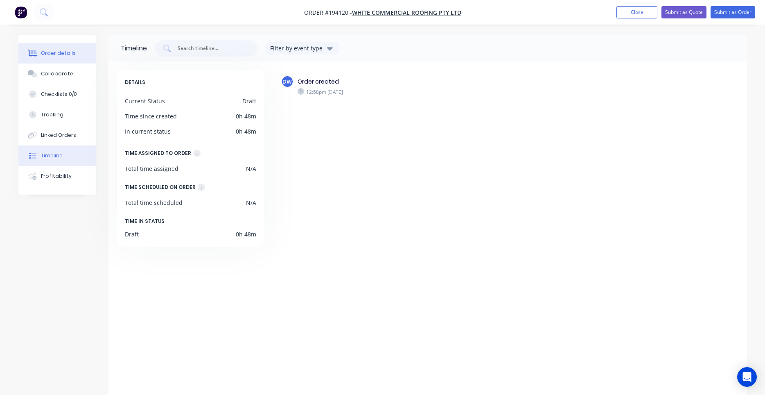
click at [59, 51] on div "Order details" at bounding box center [58, 53] width 35 height 7
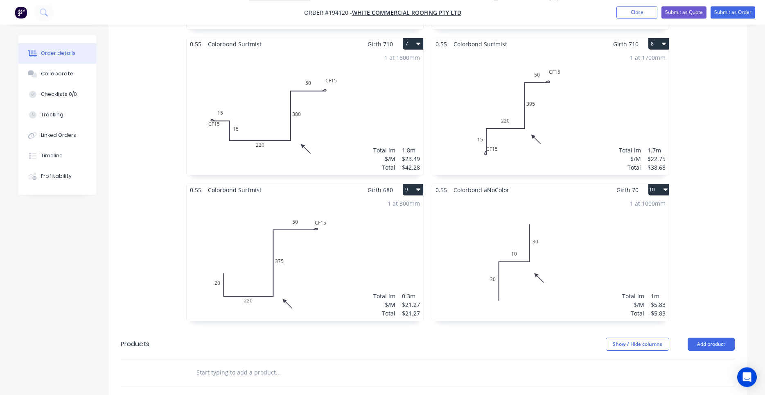
scroll to position [557, 0]
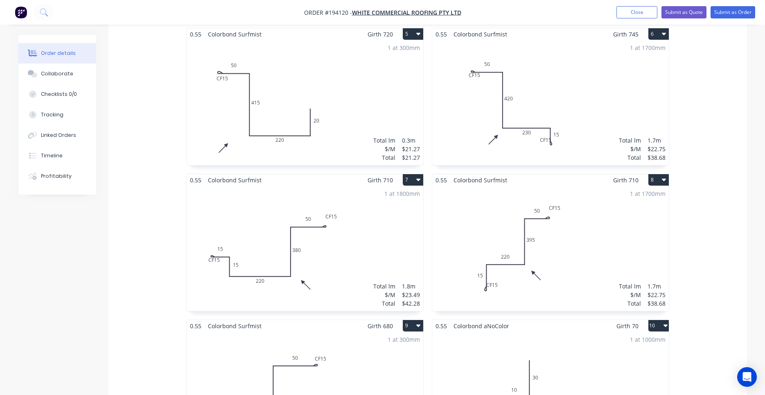
click at [515, 110] on div "1 at 1700mm Total lm $/M Total 1.7m $22.75 $38.68" at bounding box center [550, 102] width 237 height 125
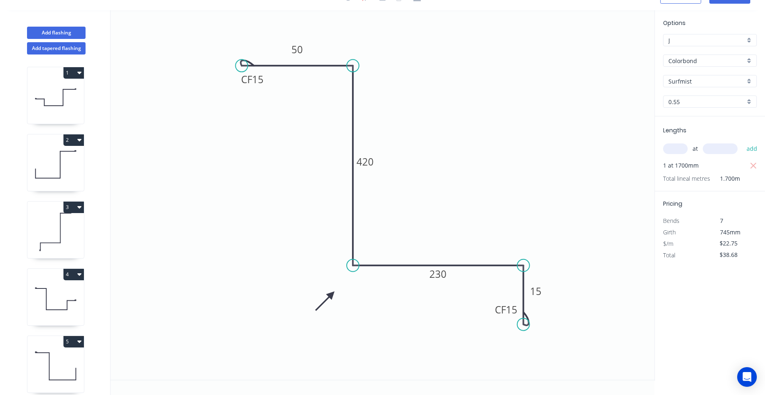
scroll to position [15, 0]
click at [265, 88] on icon "0 CF 15 50 420 230 CF 15 15" at bounding box center [383, 194] width 544 height 369
drag, startPoint x: 265, startPoint y: 83, endPoint x: 268, endPoint y: 96, distance: 13.1
click at [268, 96] on rect at bounding box center [255, 91] width 33 height 17
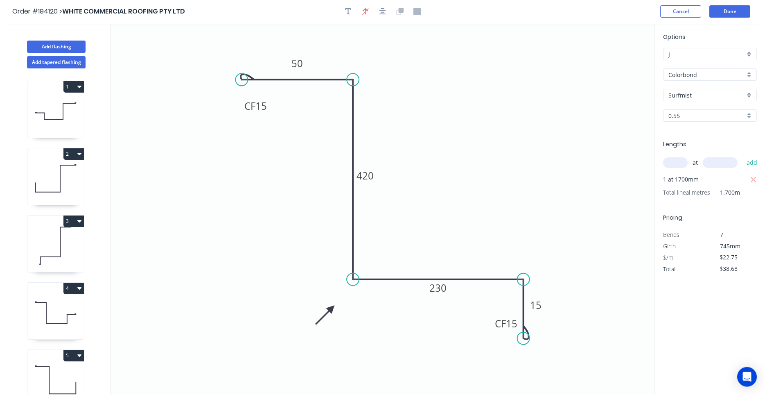
scroll to position [0, 0]
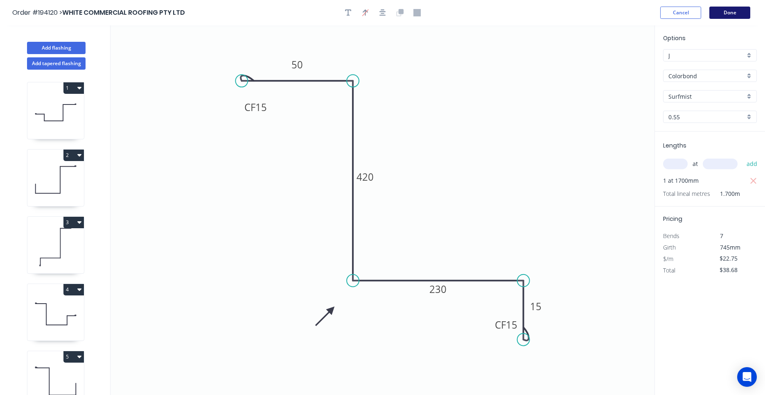
click at [729, 13] on button "Done" at bounding box center [729, 13] width 41 height 12
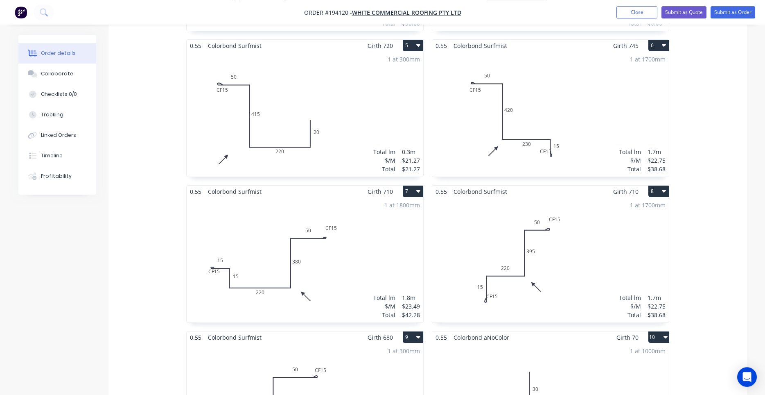
scroll to position [522, 0]
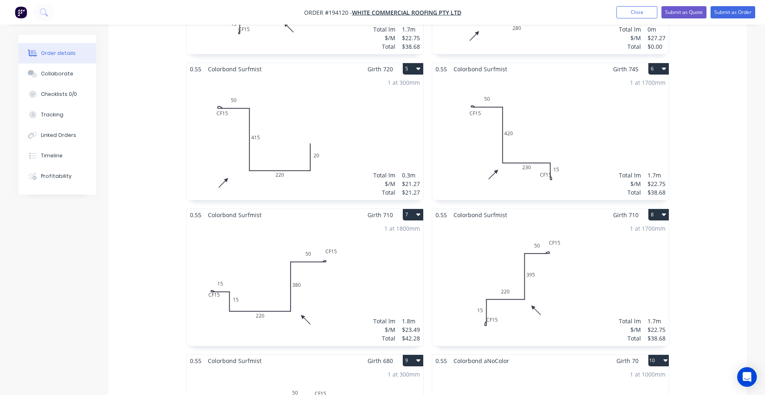
click at [503, 221] on div "1 at 1700mm Total lm $/M Total 1.7m $22.75 $38.68" at bounding box center [550, 283] width 237 height 125
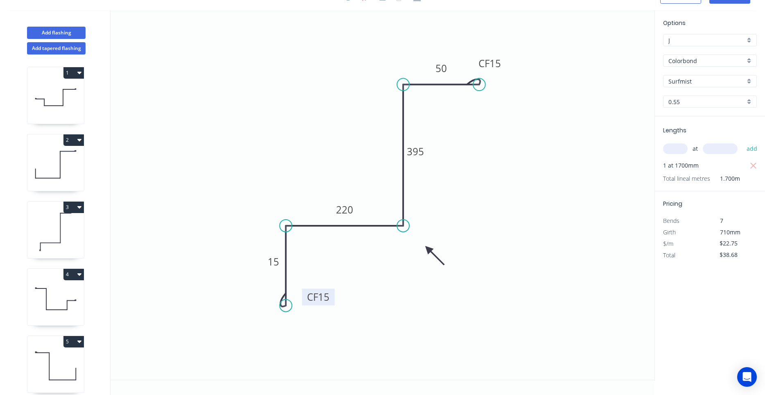
drag, startPoint x: 318, startPoint y: 293, endPoint x: 334, endPoint y: 300, distance: 16.9
click at [334, 300] on rect at bounding box center [318, 296] width 33 height 17
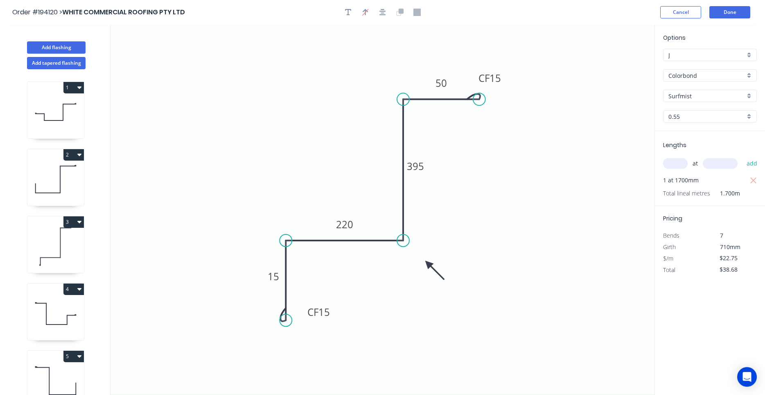
scroll to position [0, 0]
click at [741, 11] on button "Done" at bounding box center [729, 13] width 41 height 12
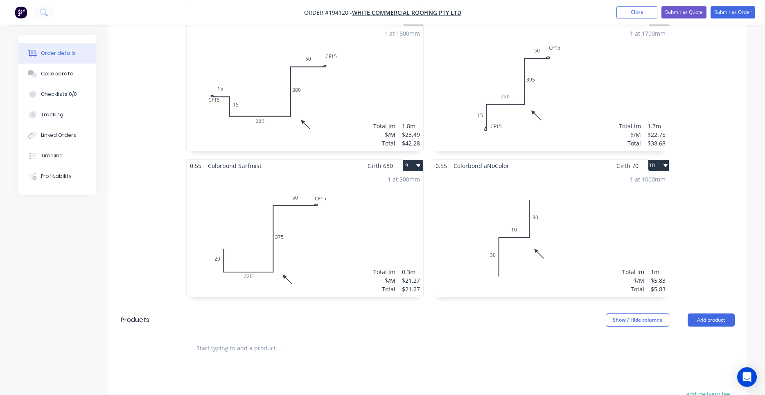
scroll to position [626, 0]
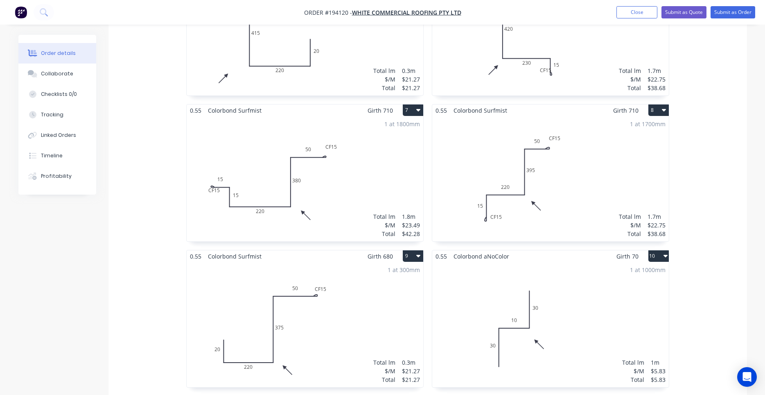
click at [593, 264] on div "1 at 1000mm Total lm $/M Total 1m $5.83 $5.83" at bounding box center [550, 324] width 237 height 125
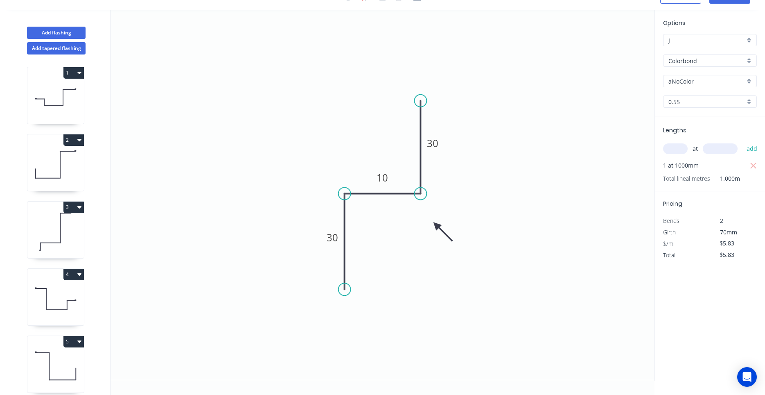
scroll to position [343, 0]
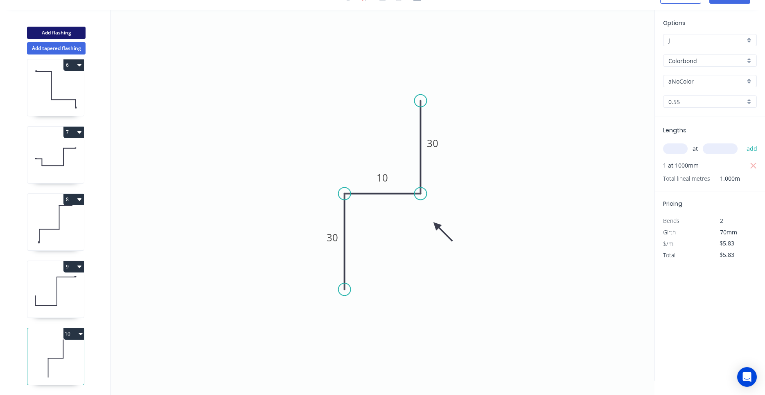
click at [71, 30] on button "Add flashing" at bounding box center [56, 33] width 59 height 12
type input "$0.00"
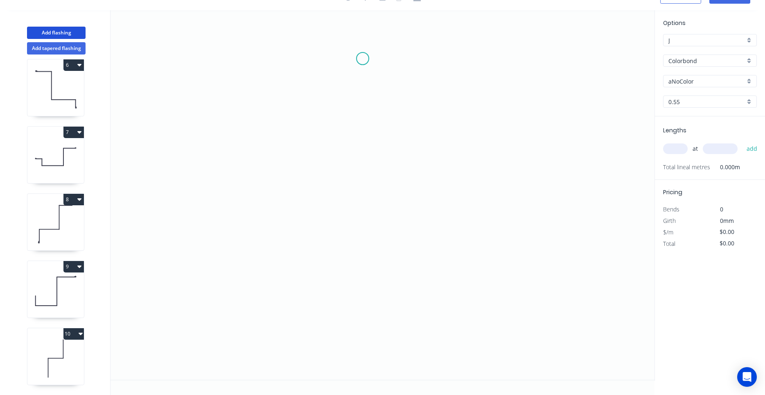
click at [363, 59] on icon "0" at bounding box center [383, 194] width 544 height 369
click at [363, 130] on icon "0" at bounding box center [383, 194] width 544 height 369
click at [435, 132] on icon "0 ?" at bounding box center [383, 194] width 544 height 369
click at [440, 282] on icon "0 ? ?" at bounding box center [383, 194] width 544 height 369
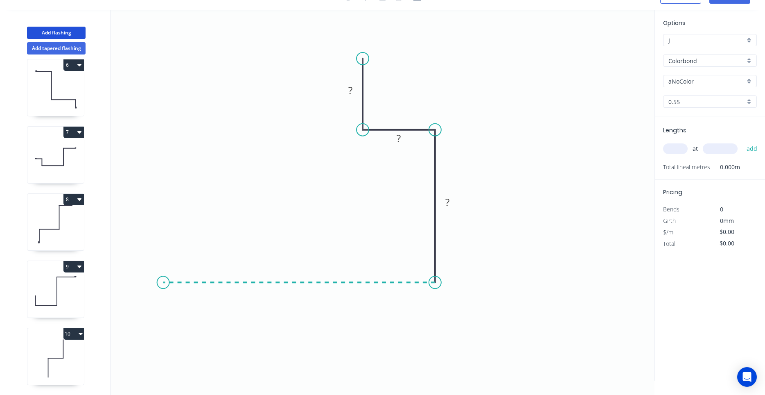
click at [163, 264] on icon "0 ? ? ?" at bounding box center [383, 194] width 544 height 369
click at [160, 364] on icon "0 ? ? ? ?" at bounding box center [383, 194] width 544 height 369
click at [160, 364] on circle at bounding box center [163, 364] width 12 height 12
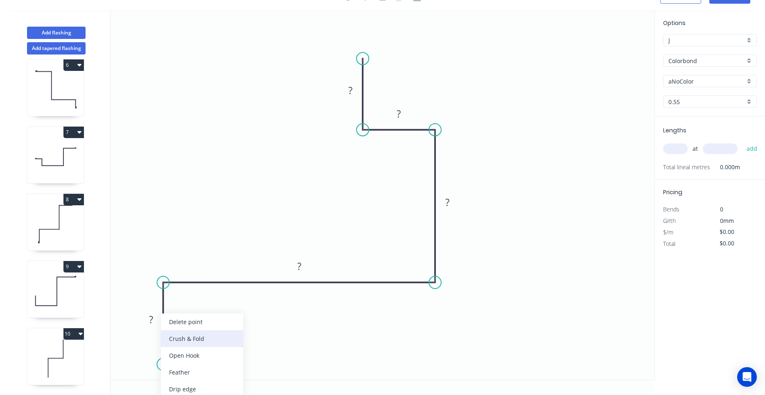
click at [190, 343] on div "Crush & Fold" at bounding box center [202, 338] width 82 height 17
click at [178, 368] on div "Flip bend" at bounding box center [208, 371] width 82 height 17
drag, startPoint x: 185, startPoint y: 349, endPoint x: 196, endPoint y: 356, distance: 13.3
click at [196, 356] on g "CF 10" at bounding box center [180, 349] width 33 height 17
drag, startPoint x: 194, startPoint y: 352, endPoint x: 202, endPoint y: 359, distance: 10.5
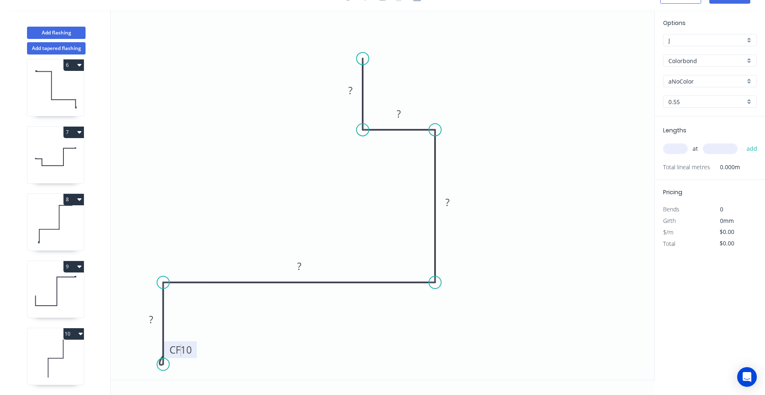
click at [202, 359] on icon "0 CF 10 ? ? ? ? ?" at bounding box center [383, 194] width 544 height 369
click at [193, 354] on rect at bounding box center [180, 349] width 33 height 17
click at [192, 353] on rect at bounding box center [180, 349] width 33 height 17
click at [186, 354] on tspan "10" at bounding box center [185, 350] width 11 height 14
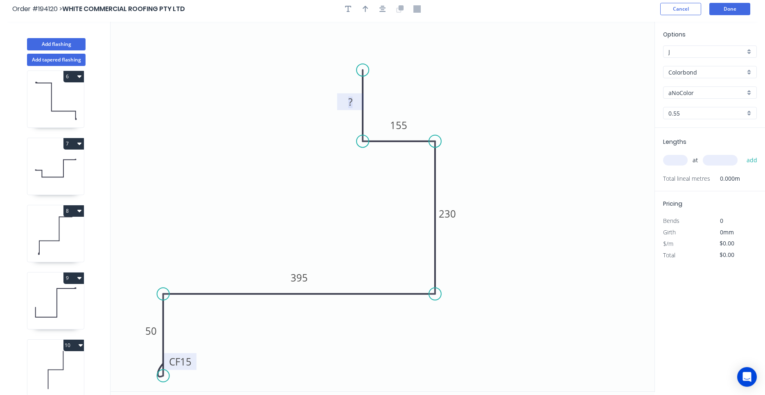
scroll to position [0, 0]
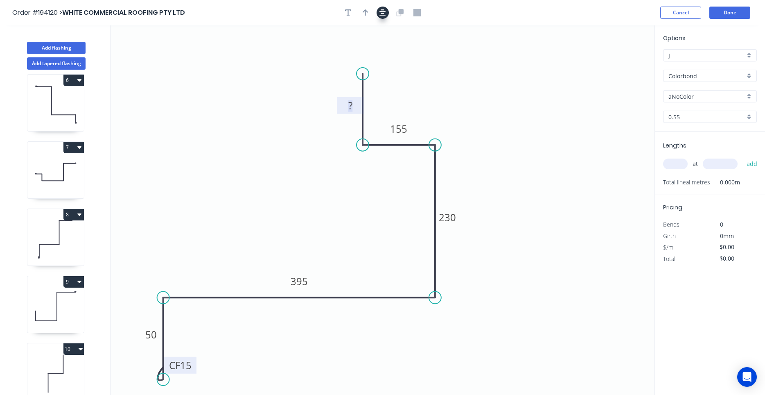
click at [386, 11] on button "button" at bounding box center [383, 13] width 12 height 12
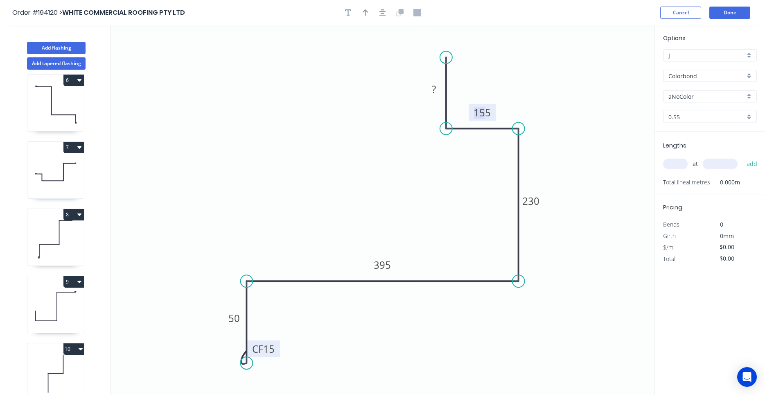
click at [486, 113] on tspan "155" at bounding box center [482, 113] width 17 height 14
click at [463, 79] on div "Crush & Fold" at bounding box center [492, 84] width 82 height 17
click at [440, 44] on tspan "10" at bounding box center [434, 43] width 11 height 14
click at [381, 14] on icon "button" at bounding box center [382, 12] width 7 height 7
click at [372, 12] on div at bounding box center [383, 13] width 86 height 12
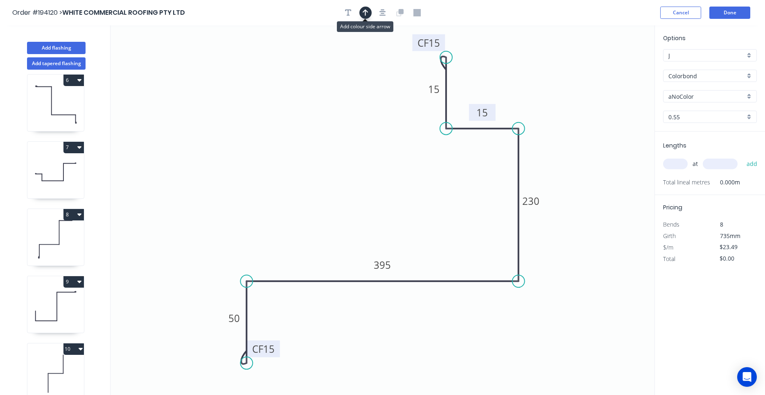
drag, startPoint x: 368, startPoint y: 13, endPoint x: 375, endPoint y: 24, distance: 13.6
click at [368, 13] on icon "button" at bounding box center [366, 12] width 6 height 7
drag, startPoint x: 614, startPoint y: 65, endPoint x: 518, endPoint y: 318, distance: 270.2
click at [526, 320] on icon at bounding box center [529, 314] width 7 height 26
click at [518, 318] on icon at bounding box center [520, 310] width 7 height 26
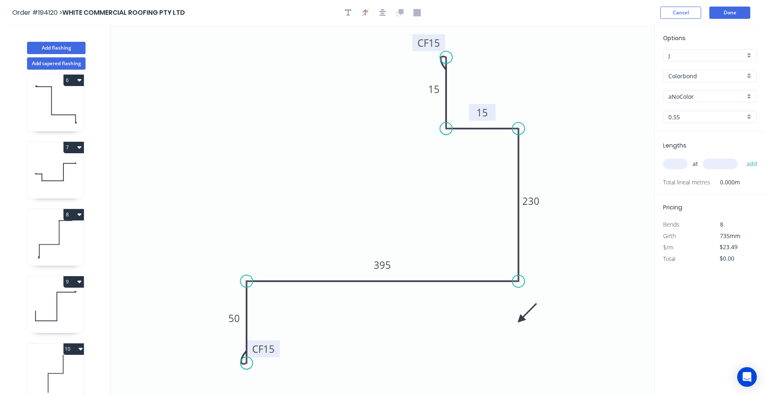
click at [518, 318] on icon "0 CF 15 50 395 230 15 CF 15 15" at bounding box center [383, 209] width 544 height 369
click at [521, 318] on icon at bounding box center [527, 312] width 24 height 24
click at [521, 318] on icon at bounding box center [528, 312] width 24 height 24
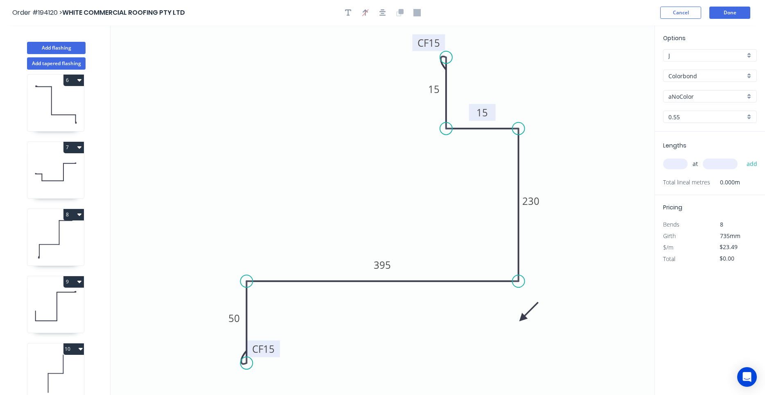
click at [522, 318] on icon at bounding box center [529, 312] width 24 height 24
click at [523, 318] on icon at bounding box center [530, 311] width 24 height 24
click at [524, 318] on icon at bounding box center [531, 311] width 24 height 24
click at [525, 318] on icon at bounding box center [531, 311] width 24 height 24
click at [526, 318] on icon at bounding box center [532, 311] width 24 height 24
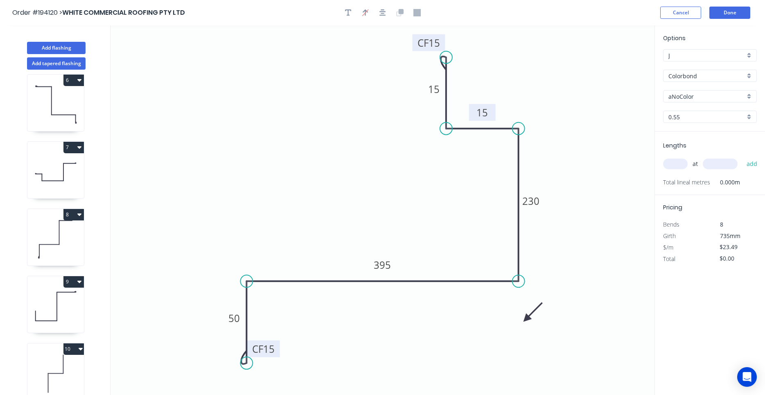
click at [526, 319] on icon at bounding box center [533, 312] width 24 height 24
click at [528, 320] on icon at bounding box center [535, 314] width 24 height 24
click at [528, 320] on icon at bounding box center [538, 319] width 26 height 7
click at [530, 321] on icon at bounding box center [535, 327] width 24 height 24
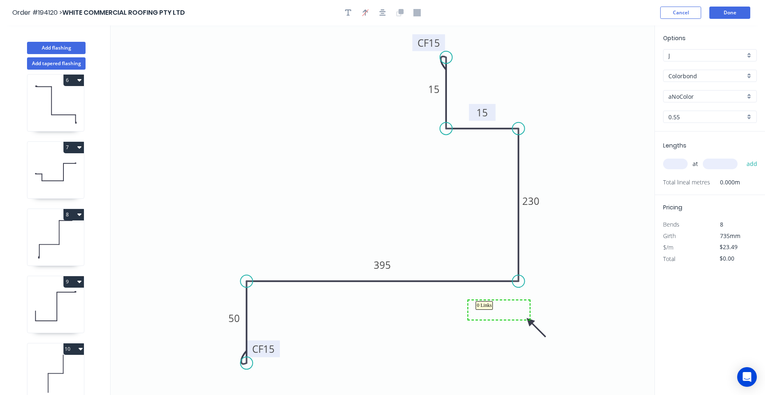
drag, startPoint x: 530, startPoint y: 319, endPoint x: 468, endPoint y: 300, distance: 64.3
drag, startPoint x: 525, startPoint y: 319, endPoint x: 470, endPoint y: 310, distance: 55.6
click at [470, 310] on icon "0 CF 15 50 395 230 15 CF 15 15" at bounding box center [383, 209] width 544 height 369
drag, startPoint x: 530, startPoint y: 320, endPoint x: 470, endPoint y: 315, distance: 60.0
click at [470, 315] on icon at bounding box center [477, 321] width 24 height 24
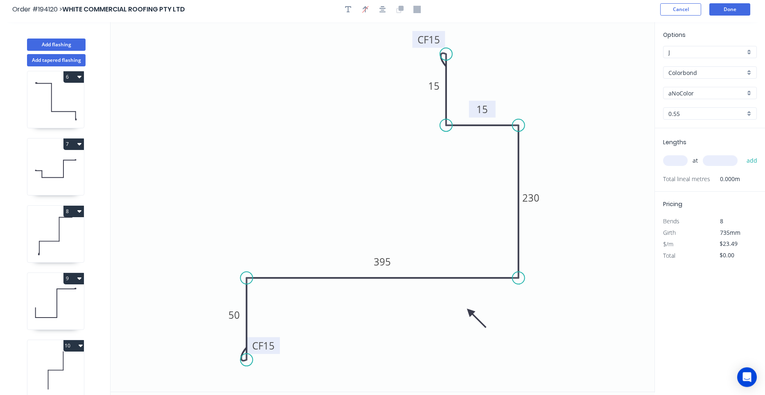
scroll to position [15, 0]
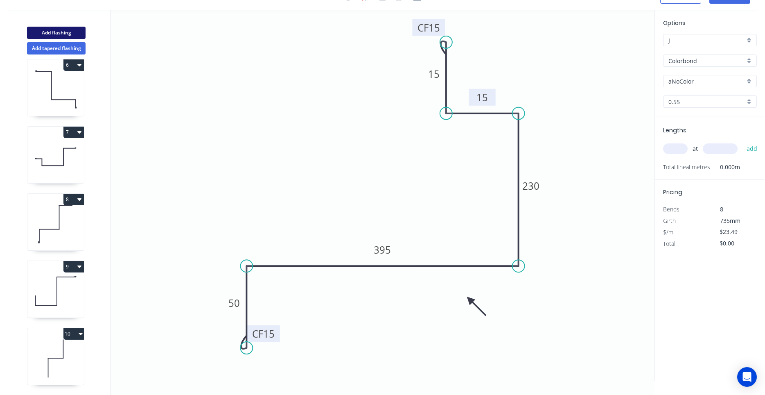
click at [79, 34] on button "Add flashing" at bounding box center [56, 33] width 59 height 12
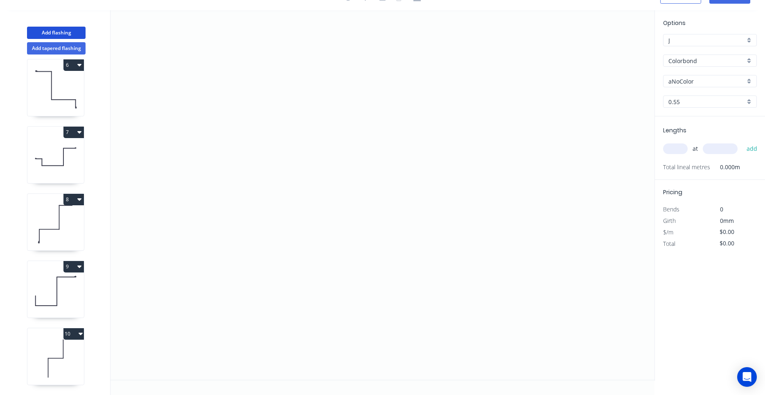
scroll to position [478, 0]
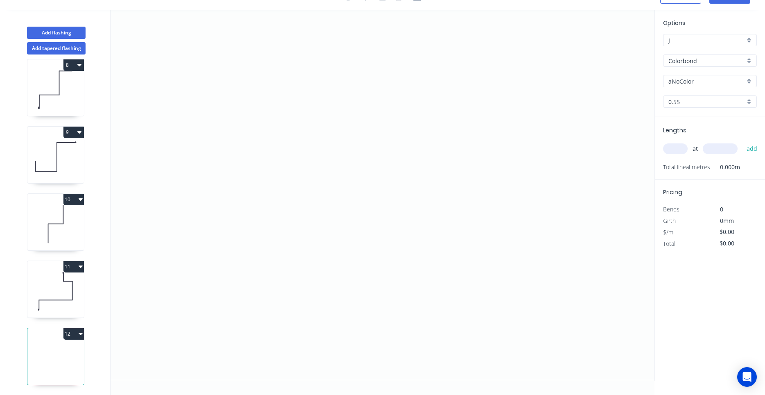
click at [61, 294] on icon at bounding box center [55, 291] width 56 height 52
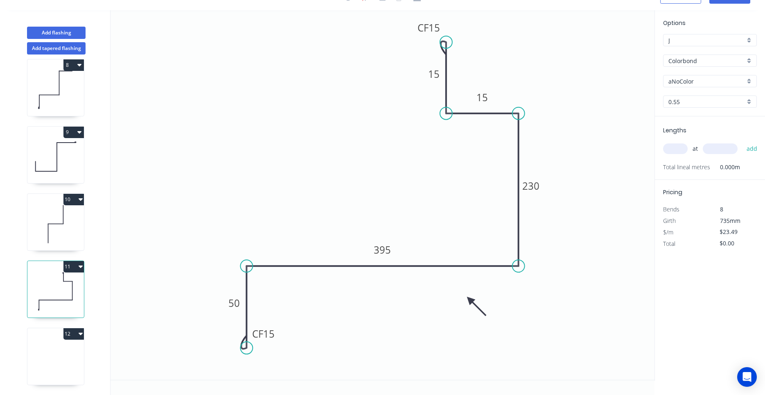
click at [49, 225] on icon at bounding box center [55, 224] width 56 height 52
type input "$5.83"
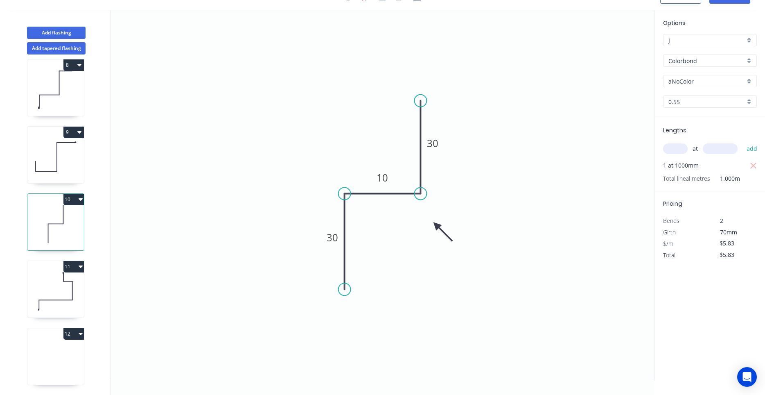
click at [54, 298] on icon at bounding box center [55, 291] width 56 height 52
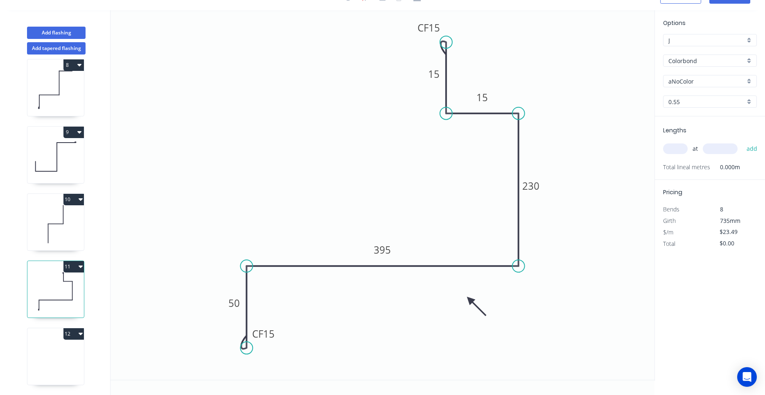
click at [673, 152] on input "text" at bounding box center [675, 148] width 25 height 11
click at [742, 142] on button "add" at bounding box center [751, 149] width 19 height 14
click at [84, 225] on div "1 2 3 4 5 6 7 8 9 10 11 12" at bounding box center [56, 224] width 108 height 340
click at [77, 230] on icon at bounding box center [55, 224] width 56 height 52
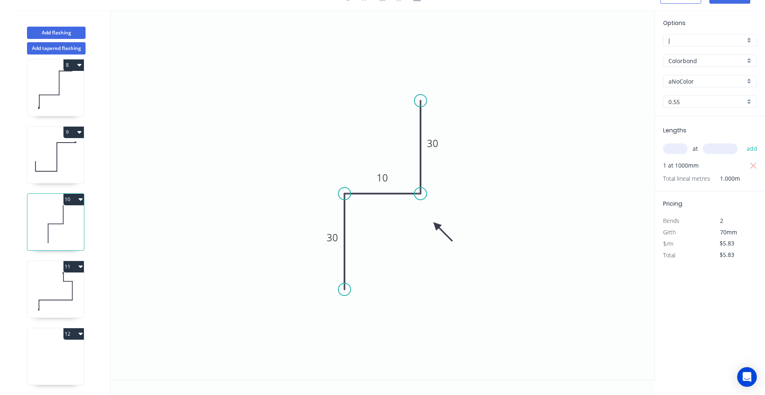
click at [53, 304] on icon at bounding box center [55, 291] width 56 height 52
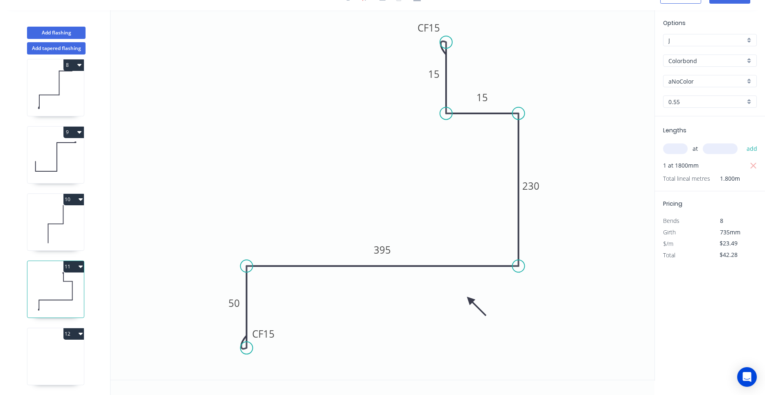
click at [56, 348] on icon at bounding box center [55, 358] width 56 height 52
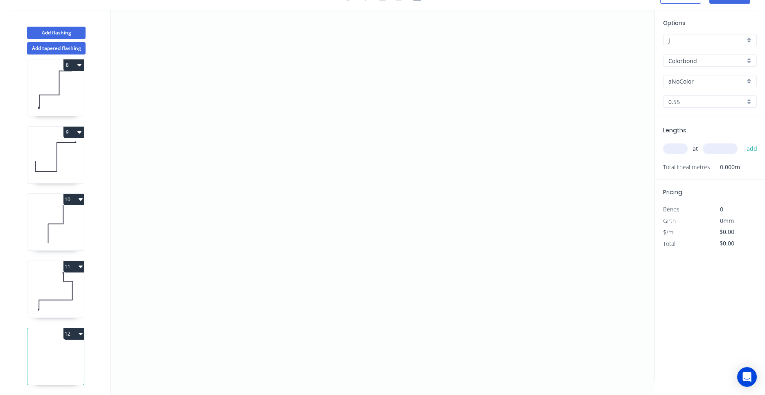
click at [81, 330] on button "12" at bounding box center [73, 333] width 20 height 11
click at [46, 368] on div "Delete" at bounding box center [45, 370] width 63 height 12
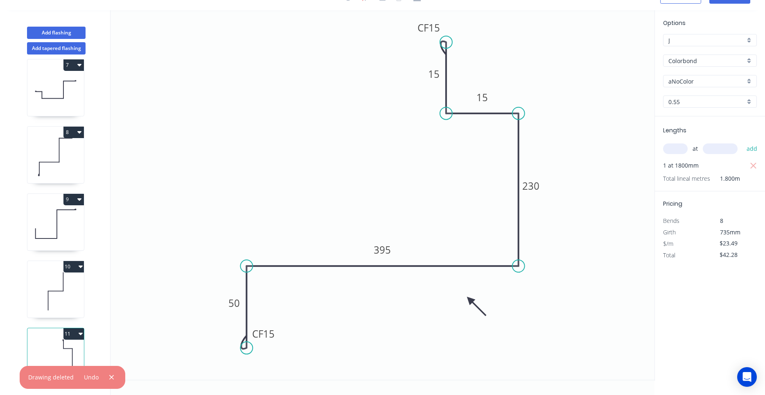
click at [50, 349] on icon at bounding box center [55, 358] width 56 height 52
click at [51, 309] on icon at bounding box center [55, 291] width 56 height 52
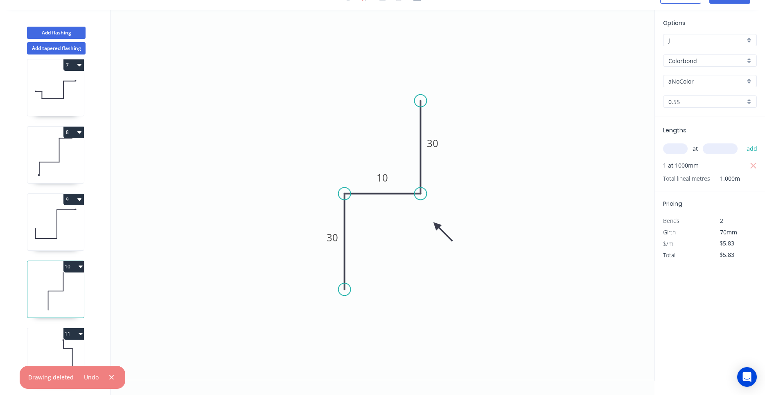
click at [48, 350] on icon at bounding box center [55, 358] width 56 height 52
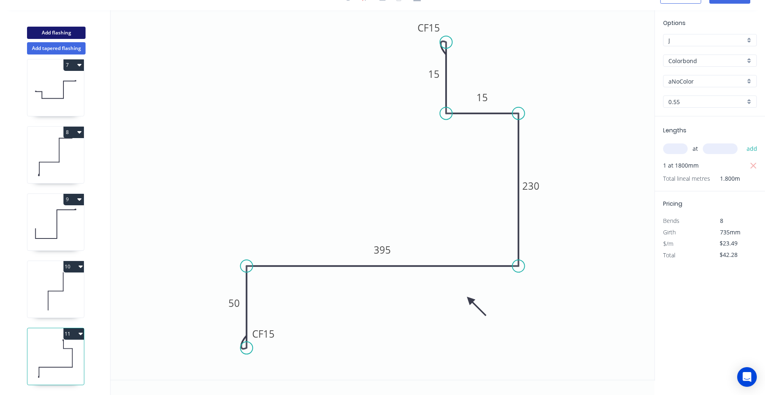
click at [72, 34] on button "Add flashing" at bounding box center [56, 33] width 59 height 12
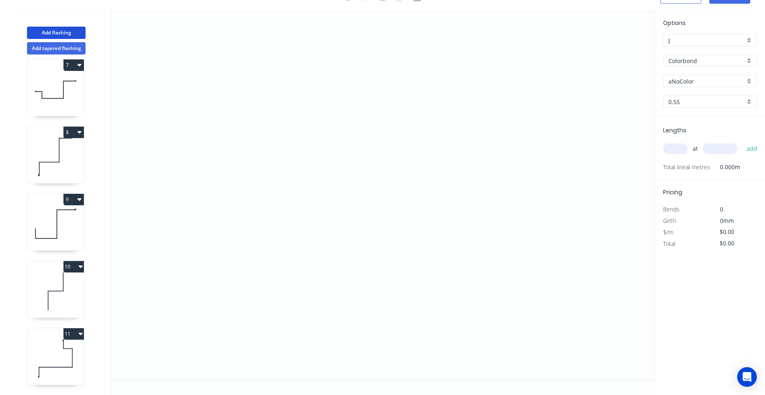
scroll to position [478, 0]
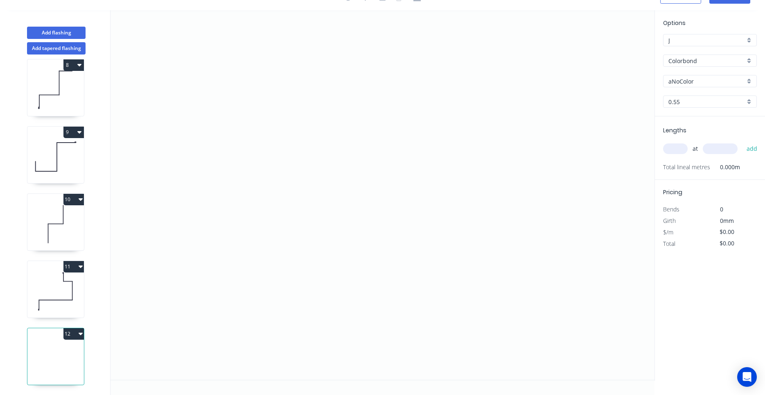
click at [79, 293] on icon at bounding box center [55, 291] width 56 height 52
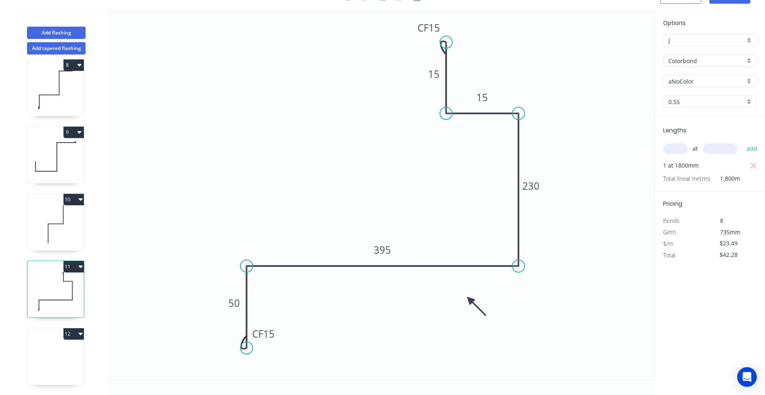
click at [74, 355] on icon at bounding box center [55, 358] width 56 height 52
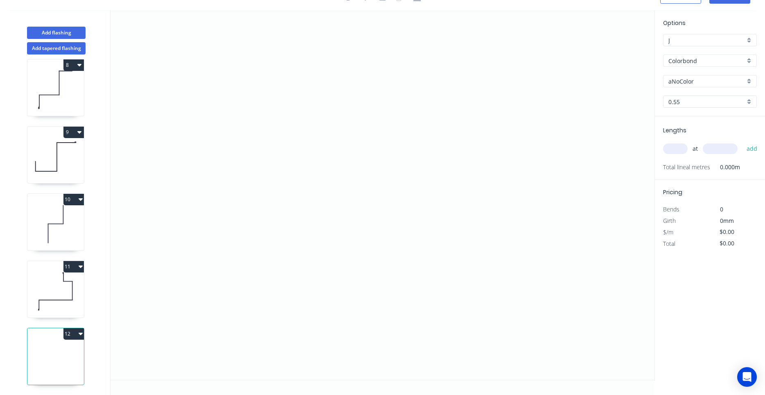
click at [81, 331] on icon "button" at bounding box center [81, 333] width 4 height 7
click at [68, 367] on div "Delete" at bounding box center [45, 370] width 63 height 12
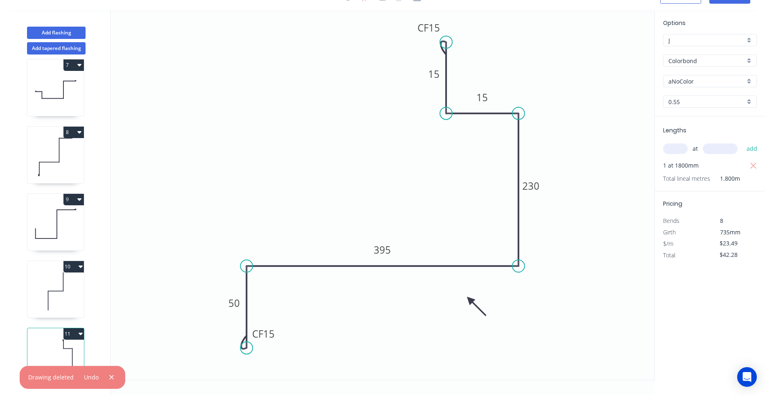
click at [81, 335] on icon "button" at bounding box center [81, 333] width 4 height 7
click at [69, 355] on div "Duplicate" at bounding box center [45, 354] width 63 height 12
click at [67, 358] on icon at bounding box center [55, 358] width 56 height 52
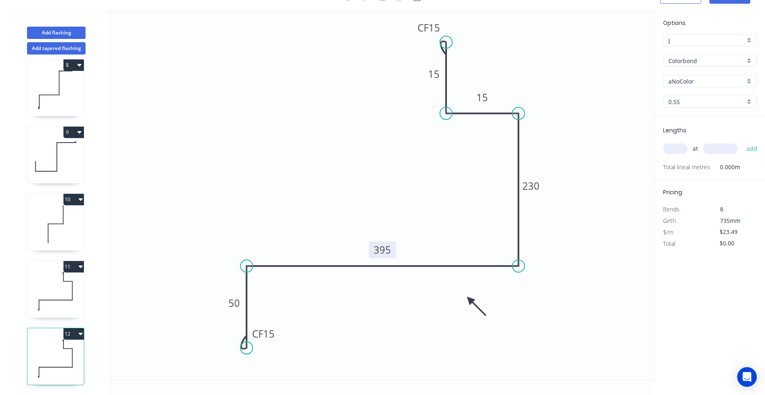
click at [382, 252] on tspan "395" at bounding box center [382, 250] width 17 height 14
click at [532, 187] on tspan "230" at bounding box center [530, 186] width 17 height 14
click at [454, 118] on div "Delete point" at bounding box center [487, 122] width 82 height 17
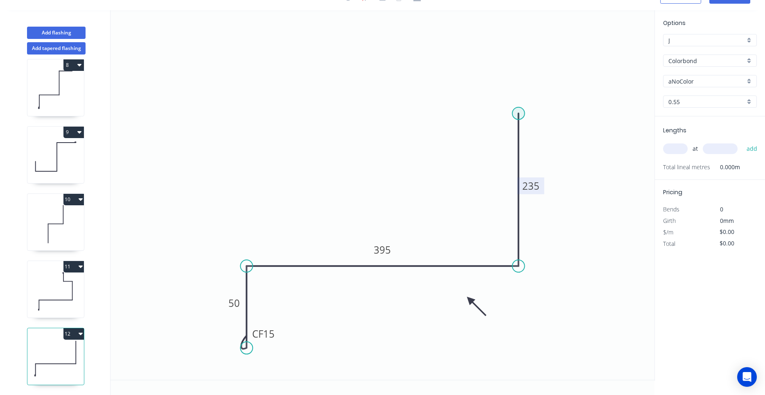
click at [517, 113] on circle at bounding box center [518, 113] width 12 height 12
click at [461, 113] on icon at bounding box center [490, 113] width 58 height 0
click at [459, 113] on circle at bounding box center [461, 113] width 12 height 12
click at [485, 103] on rect at bounding box center [489, 97] width 16 height 11
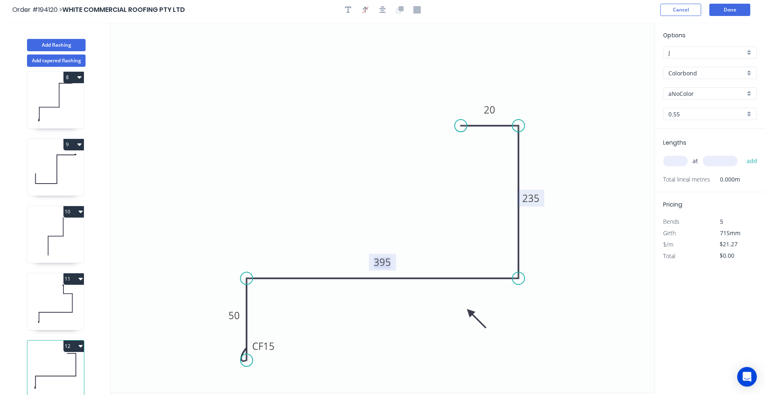
scroll to position [0, 0]
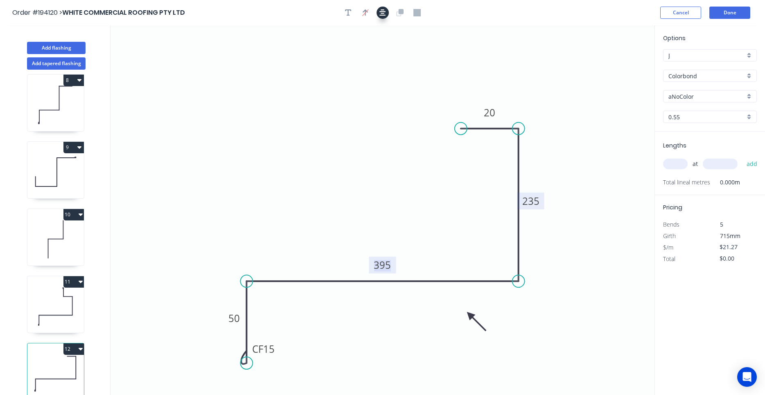
click at [384, 14] on icon "button" at bounding box center [382, 12] width 7 height 7
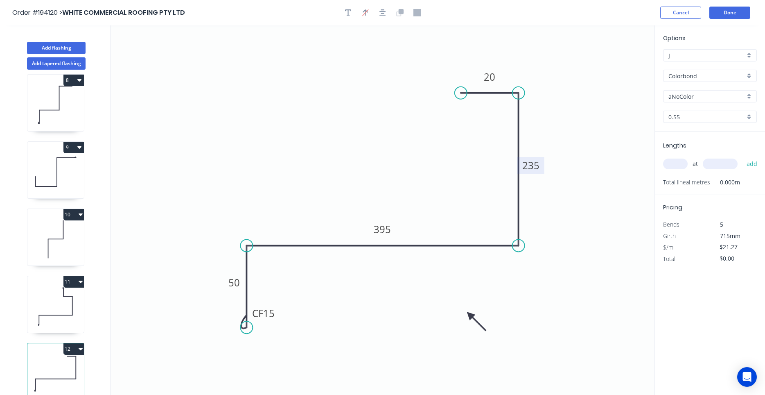
drag, startPoint x: 55, startPoint y: 323, endPoint x: 54, endPoint y: 328, distance: 5.9
click at [55, 323] on icon at bounding box center [55, 306] width 56 height 52
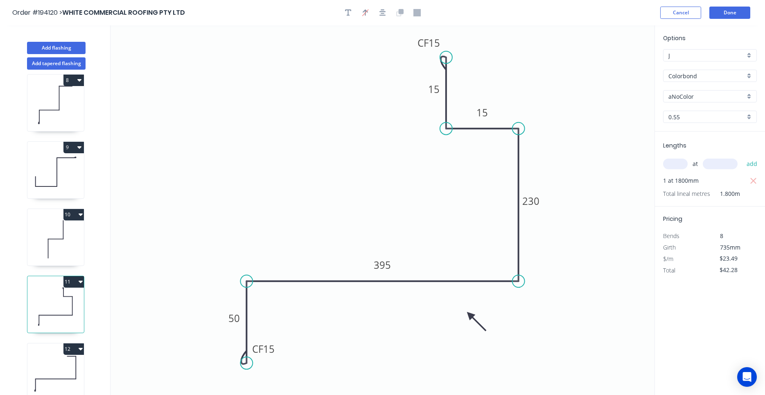
click at [46, 367] on icon at bounding box center [55, 373] width 56 height 52
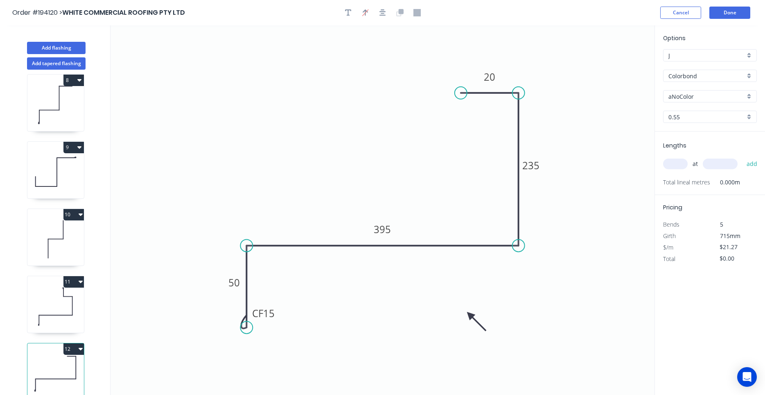
click at [673, 159] on input "text" at bounding box center [675, 163] width 25 height 11
click at [742, 157] on button "add" at bounding box center [751, 164] width 19 height 14
drag, startPoint x: 67, startPoint y: 48, endPoint x: 69, endPoint y: 56, distance: 8.0
click at [68, 48] on button "Add flashing" at bounding box center [56, 48] width 59 height 12
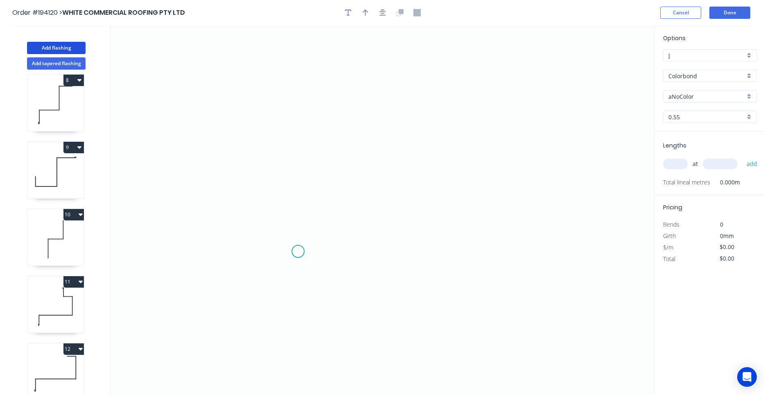
click at [298, 251] on icon "0" at bounding box center [383, 209] width 544 height 369
click at [298, 165] on icon "0" at bounding box center [383, 209] width 544 height 369
click at [399, 162] on icon "0 ?" at bounding box center [383, 209] width 544 height 369
click at [399, 162] on circle at bounding box center [399, 164] width 12 height 12
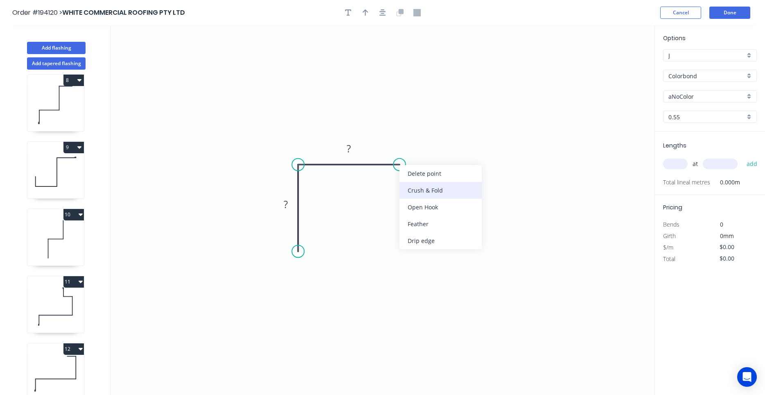
click at [413, 190] on div "Crush & Fold" at bounding box center [440, 190] width 82 height 17
click at [397, 178] on tspan "10" at bounding box center [393, 178] width 11 height 14
click at [675, 167] on input "text" at bounding box center [675, 163] width 25 height 11
click at [742, 157] on button "add" at bounding box center [751, 164] width 19 height 14
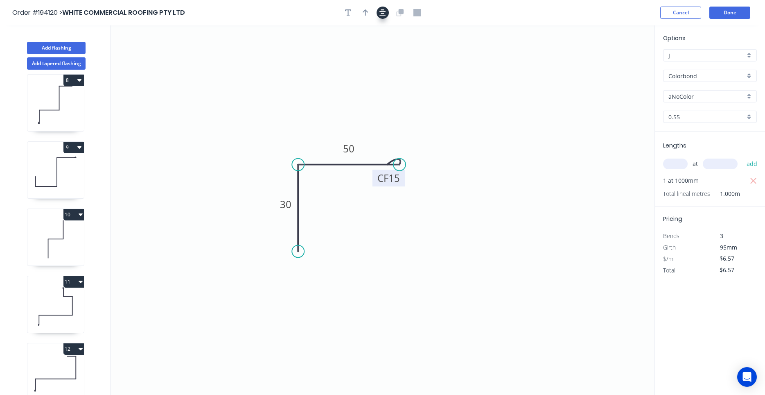
click at [384, 14] on button "button" at bounding box center [383, 13] width 12 height 12
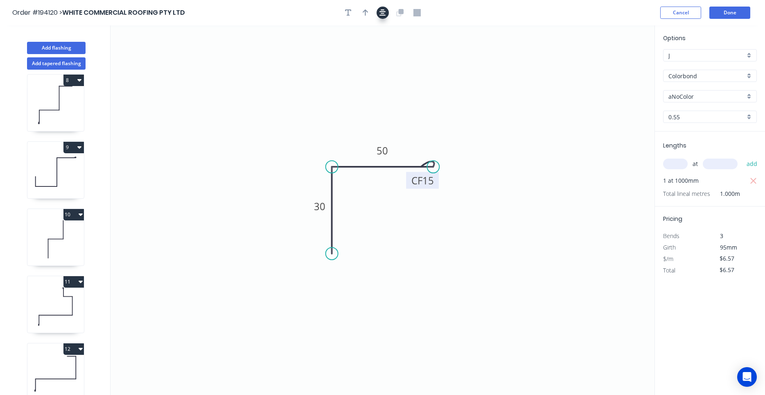
click at [384, 14] on icon "button" at bounding box center [382, 12] width 7 height 7
click at [370, 10] on button "button" at bounding box center [365, 13] width 12 height 12
click at [611, 65] on icon at bounding box center [612, 57] width 7 height 26
click at [611, 65] on icon at bounding box center [610, 56] width 7 height 26
click at [611, 65] on icon at bounding box center [618, 59] width 24 height 24
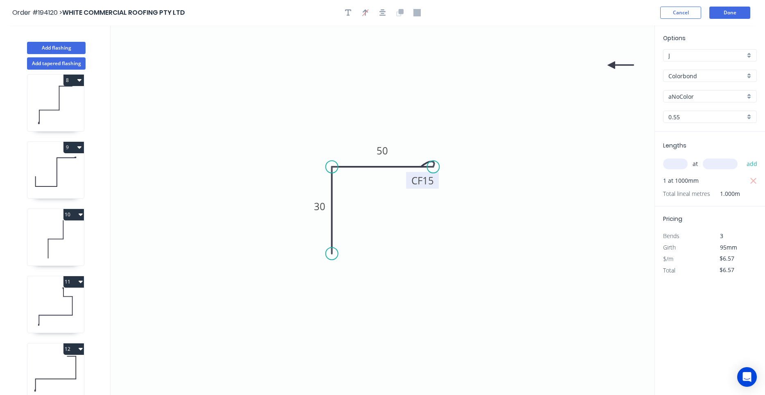
click at [611, 65] on icon at bounding box center [620, 64] width 26 height 7
click at [611, 65] on icon at bounding box center [618, 72] width 24 height 24
drag, startPoint x: 610, startPoint y: 65, endPoint x: 376, endPoint y: 212, distance: 276.3
click at [382, 212] on icon at bounding box center [394, 214] width 24 height 24
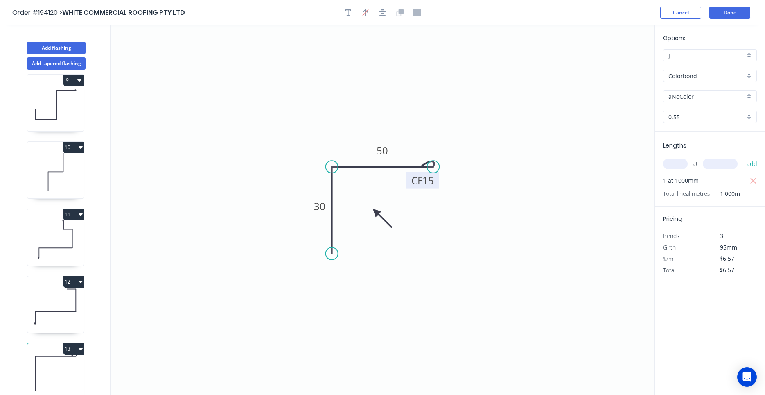
scroll to position [15, 0]
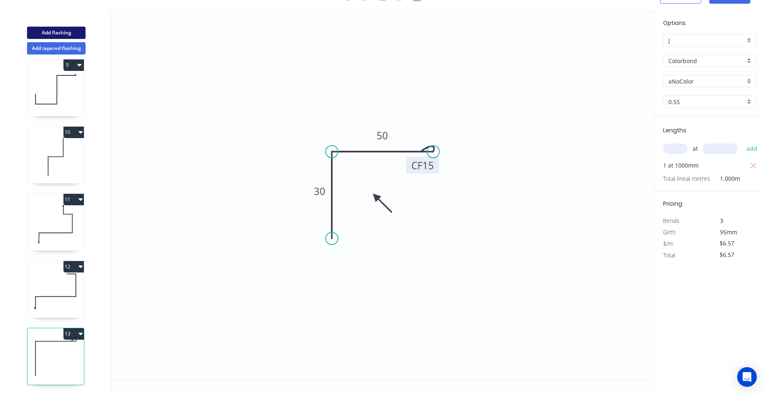
click at [72, 32] on button "Add flashing" at bounding box center [56, 33] width 59 height 12
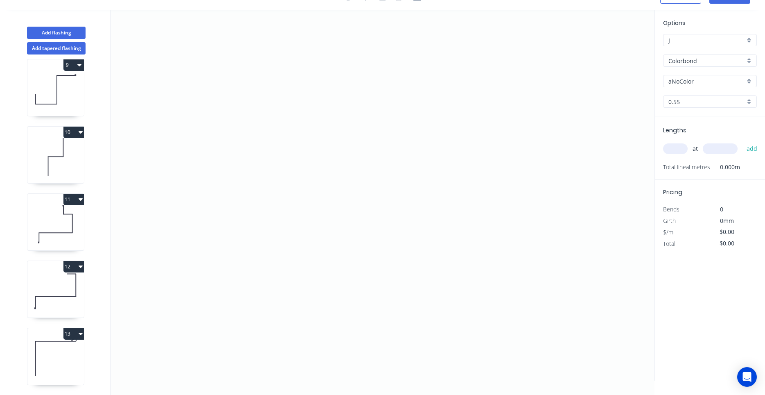
scroll to position [612, 0]
click at [76, 296] on icon at bounding box center [55, 291] width 56 height 52
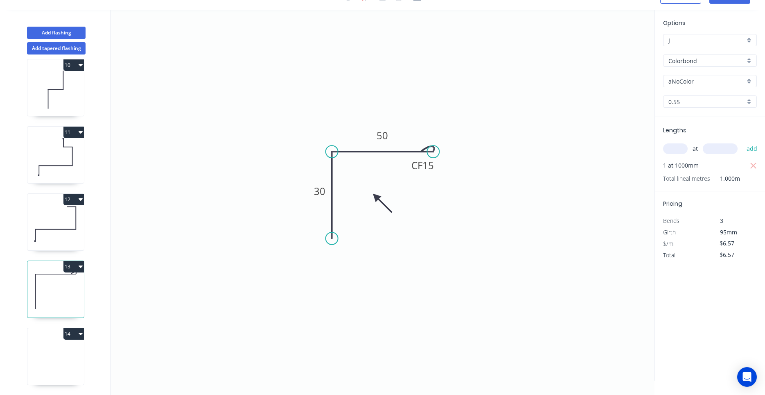
click at [64, 365] on icon at bounding box center [55, 358] width 56 height 52
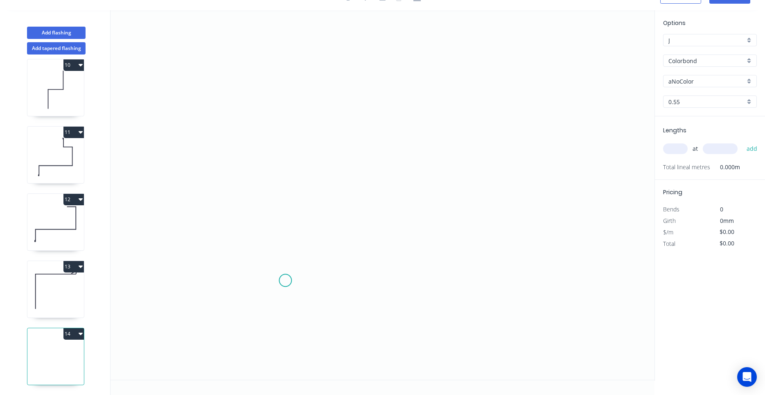
click at [285, 280] on icon "0" at bounding box center [383, 194] width 544 height 369
click at [284, 158] on icon "0" at bounding box center [383, 194] width 544 height 369
click at [376, 156] on icon "0 ?" at bounding box center [383, 194] width 544 height 369
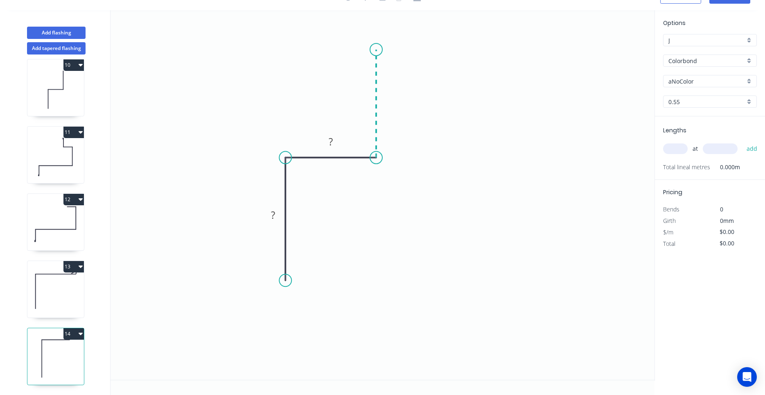
click at [379, 50] on icon "0 ? ?" at bounding box center [383, 194] width 544 height 369
click at [379, 50] on circle at bounding box center [376, 49] width 12 height 12
click at [68, 284] on icon at bounding box center [55, 291] width 56 height 52
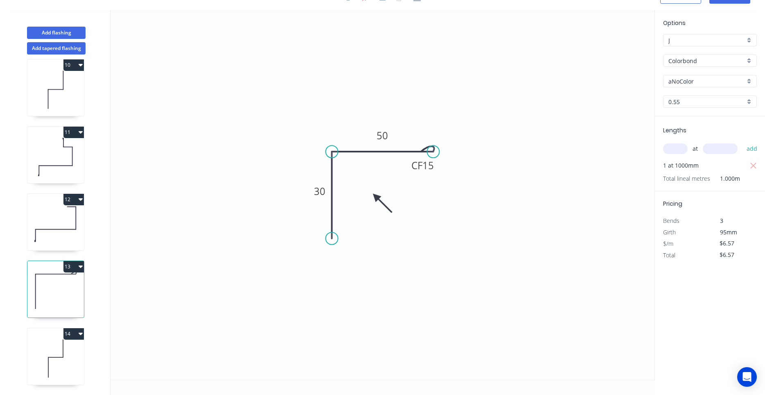
click at [55, 212] on icon at bounding box center [55, 224] width 56 height 52
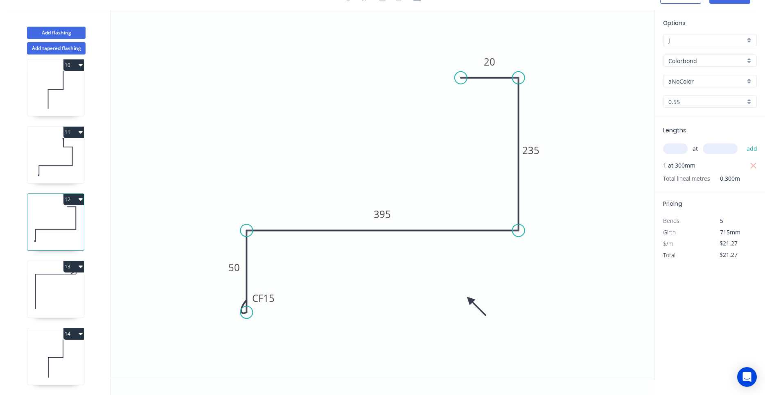
click at [52, 165] on icon at bounding box center [55, 157] width 56 height 52
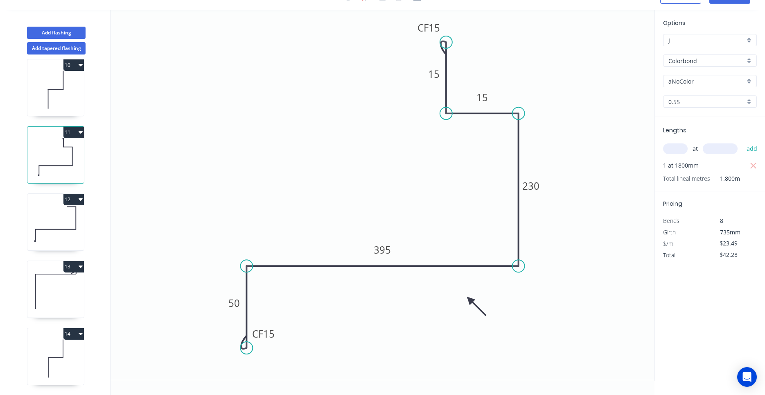
scroll to position [534, 0]
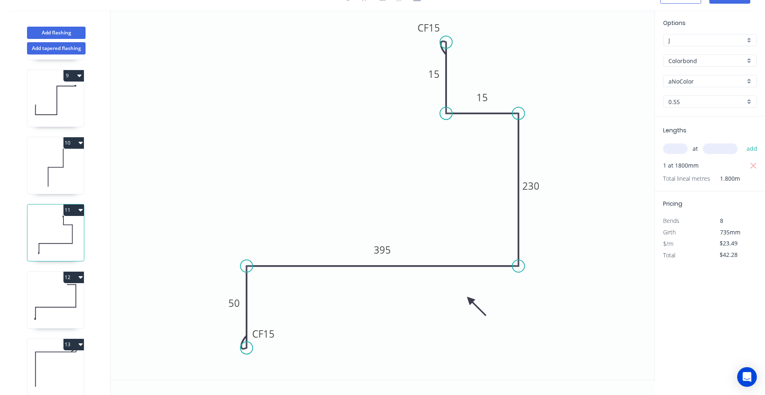
click at [51, 175] on icon at bounding box center [55, 167] width 56 height 52
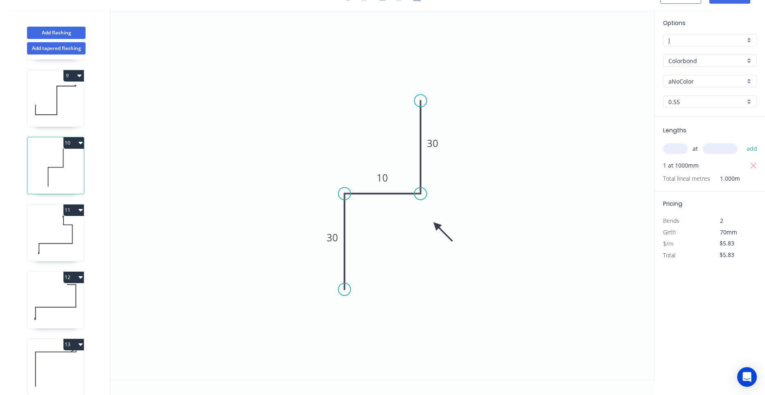
click at [60, 112] on icon at bounding box center [55, 100] width 56 height 52
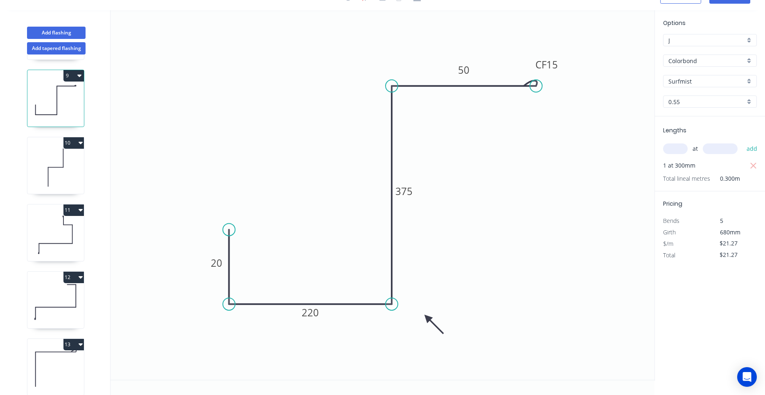
click at [57, 177] on icon at bounding box center [55, 167] width 56 height 52
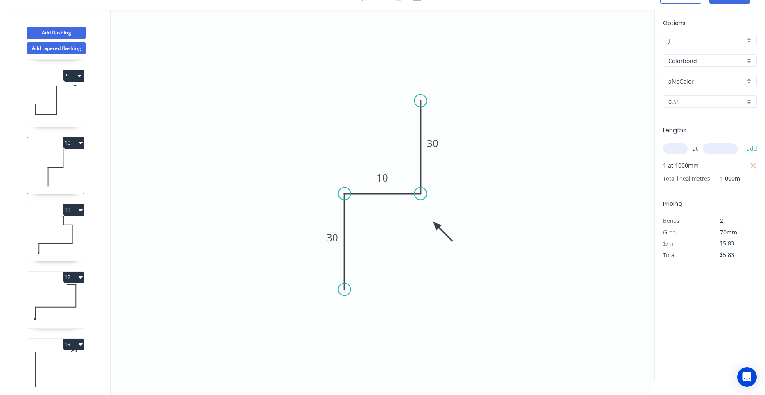
click at [682, 83] on input "aNoColor" at bounding box center [706, 81] width 77 height 9
click at [679, 93] on div "Surfmist" at bounding box center [709, 97] width 93 height 14
click at [77, 248] on icon at bounding box center [55, 234] width 56 height 52
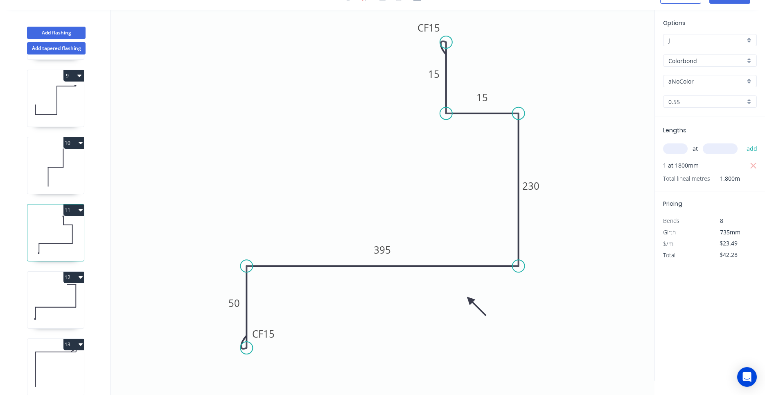
click at [693, 83] on input "aNoColor" at bounding box center [706, 81] width 77 height 9
click at [686, 93] on div "Surfmist" at bounding box center [709, 97] width 93 height 14
click at [66, 304] on icon at bounding box center [55, 301] width 56 height 52
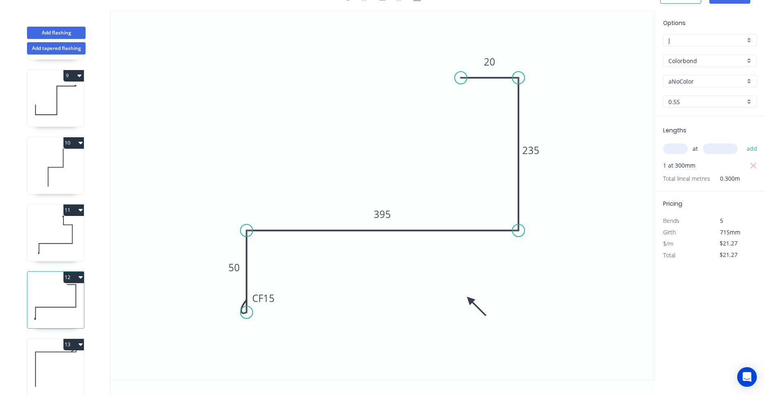
click at [701, 80] on input "aNoColor" at bounding box center [706, 81] width 77 height 9
click at [695, 94] on div "Surfmist" at bounding box center [709, 97] width 93 height 14
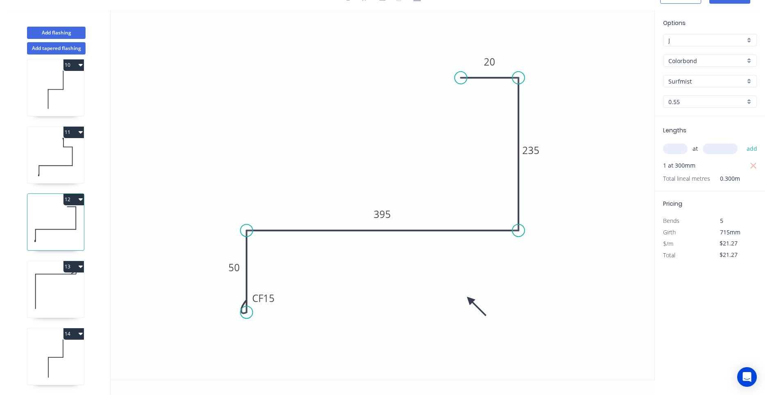
click at [70, 307] on icon at bounding box center [55, 291] width 56 height 52
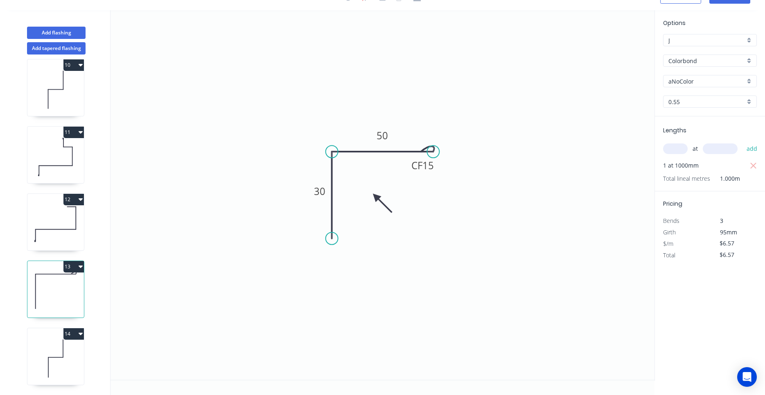
click at [703, 86] on div "aNoColor" at bounding box center [710, 81] width 94 height 12
click at [704, 84] on input "text" at bounding box center [706, 81] width 77 height 9
click at [704, 84] on input "aNoColor" at bounding box center [706, 81] width 77 height 9
click at [695, 98] on div "Surfmist" at bounding box center [709, 97] width 93 height 14
click at [61, 356] on icon at bounding box center [55, 358] width 56 height 52
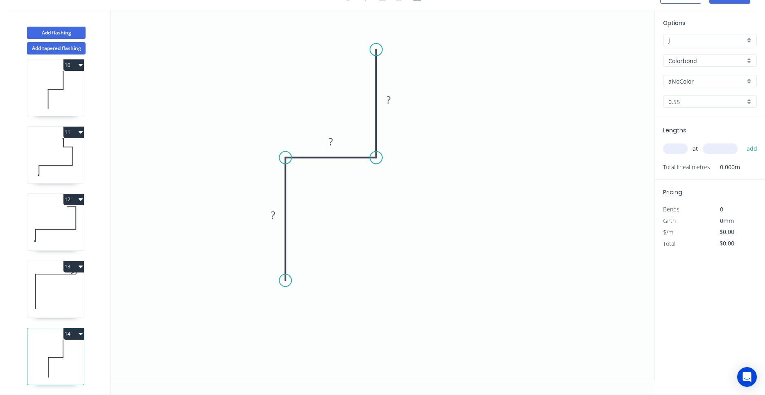
click at [703, 80] on input "aNoColor" at bounding box center [706, 81] width 77 height 9
click at [692, 96] on div "Surfmist" at bounding box center [709, 97] width 93 height 14
click at [67, 29] on button "Add flashing" at bounding box center [56, 33] width 59 height 12
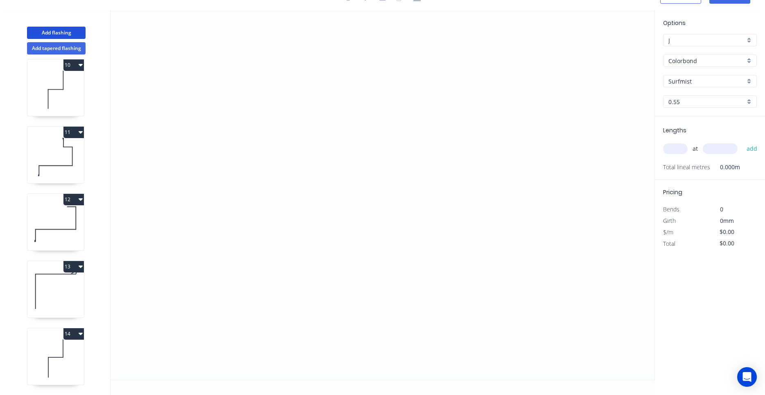
scroll to position [679, 0]
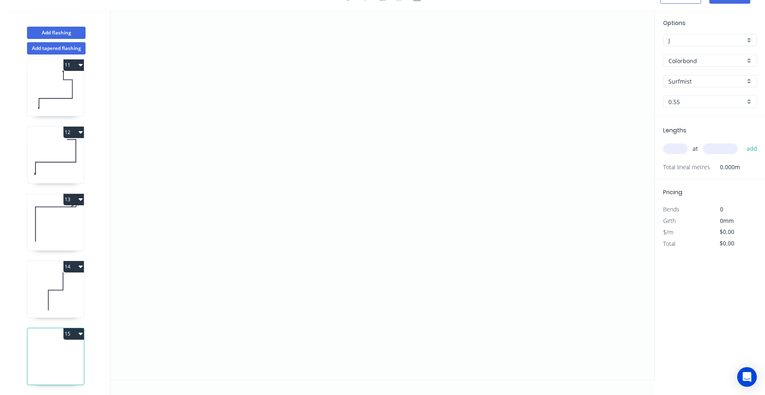
click at [73, 296] on icon at bounding box center [55, 291] width 56 height 52
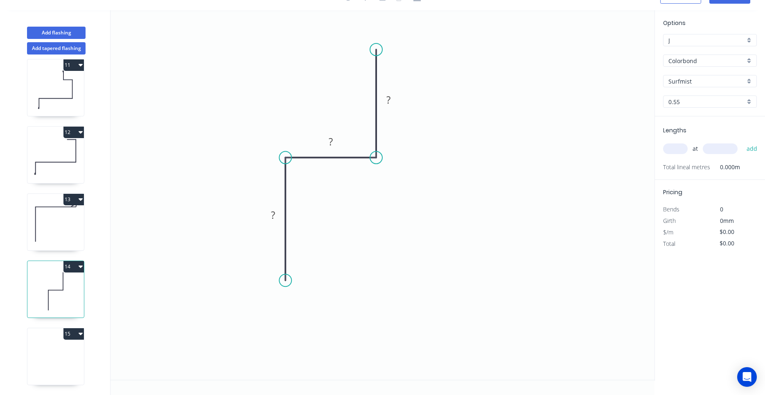
click at [74, 375] on icon at bounding box center [55, 358] width 56 height 52
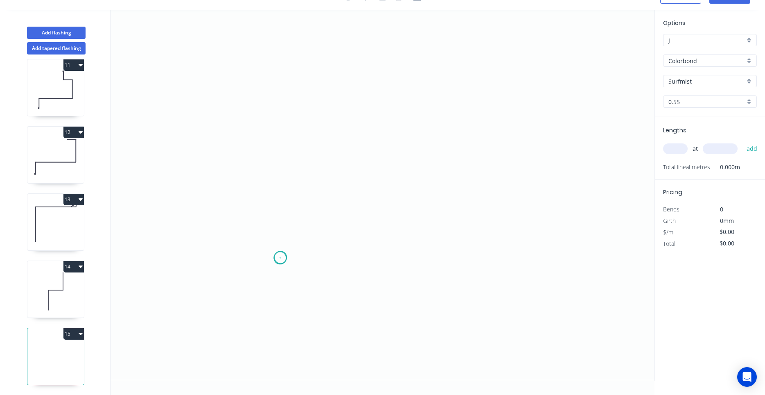
click at [280, 258] on icon "0" at bounding box center [383, 194] width 544 height 369
click at [282, 106] on icon "0" at bounding box center [383, 194] width 544 height 369
click at [379, 106] on icon at bounding box center [329, 106] width 99 height 0
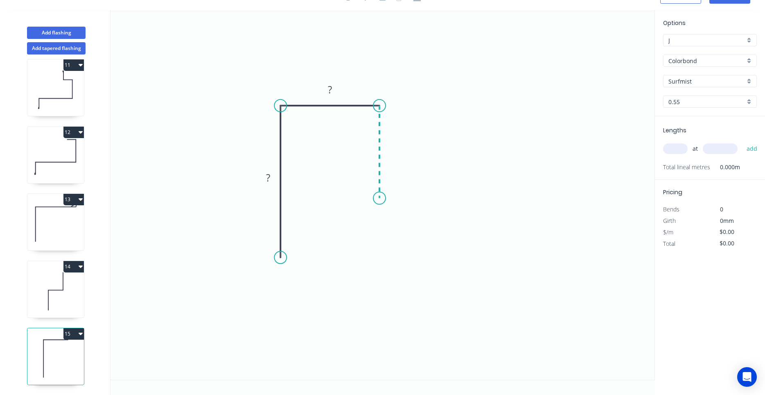
click at [381, 198] on icon "0 ? ?" at bounding box center [383, 194] width 544 height 369
click at [381, 198] on circle at bounding box center [379, 198] width 12 height 12
click at [394, 223] on div "Crush & Fold" at bounding box center [422, 222] width 82 height 17
click at [393, 219] on div "Flip bend" at bounding box center [422, 220] width 82 height 17
drag, startPoint x: 384, startPoint y: 178, endPoint x: 383, endPoint y: 217, distance: 38.9
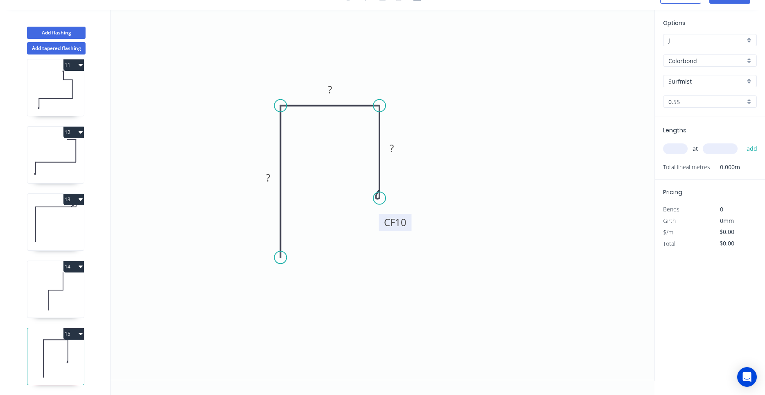
click at [383, 217] on rect at bounding box center [395, 222] width 33 height 17
click at [397, 225] on tspan "10" at bounding box center [400, 222] width 11 height 14
click at [670, 148] on input "text" at bounding box center [675, 148] width 25 height 11
click at [742, 142] on button "add" at bounding box center [751, 149] width 19 height 14
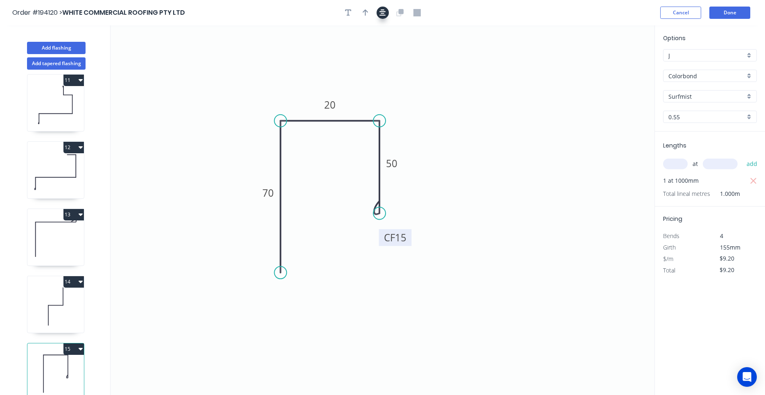
click at [383, 14] on icon "button" at bounding box center [382, 12] width 7 height 7
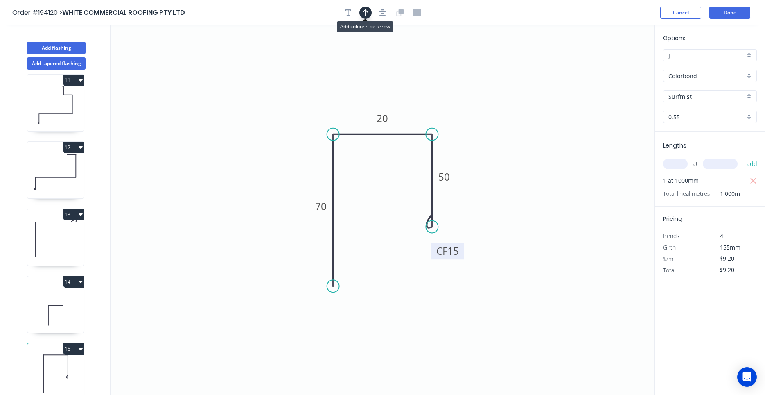
click at [370, 13] on button "button" at bounding box center [365, 13] width 12 height 12
drag, startPoint x: 614, startPoint y: 64, endPoint x: 260, endPoint y: 108, distance: 357.2
click at [251, 97] on icon at bounding box center [247, 84] width 7 height 26
drag, startPoint x: 260, startPoint y: 108, endPoint x: 296, endPoint y: 114, distance: 36.1
click at [270, 114] on icon at bounding box center [258, 102] width 24 height 24
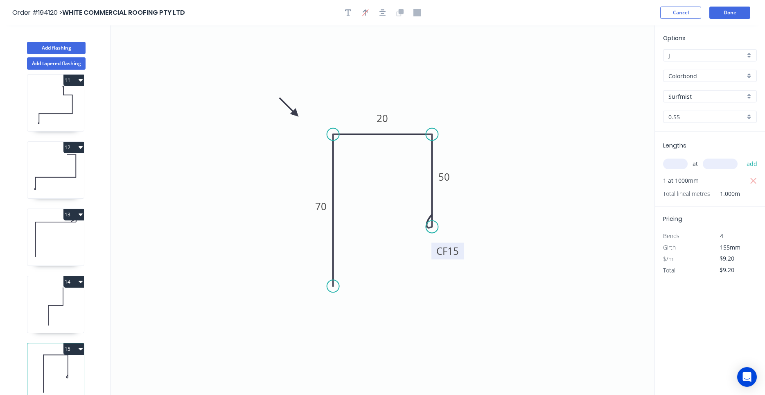
drag, startPoint x: 51, startPoint y: 332, endPoint x: 53, endPoint y: 328, distance: 4.8
click at [51, 332] on icon at bounding box center [55, 306] width 56 height 52
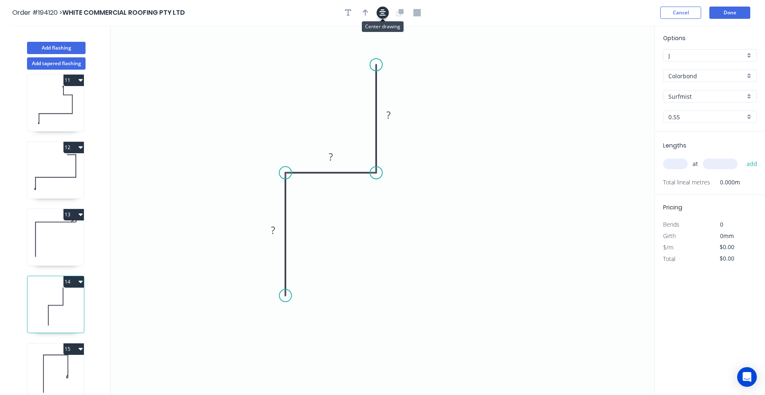
click at [379, 17] on button "button" at bounding box center [383, 13] width 12 height 12
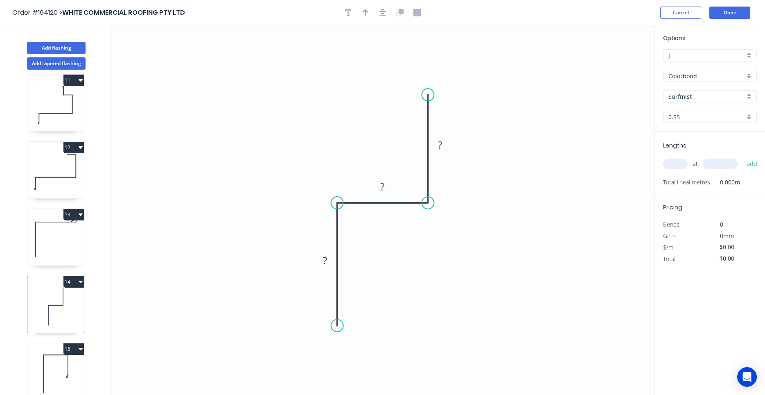
click at [78, 371] on icon at bounding box center [55, 373] width 56 height 52
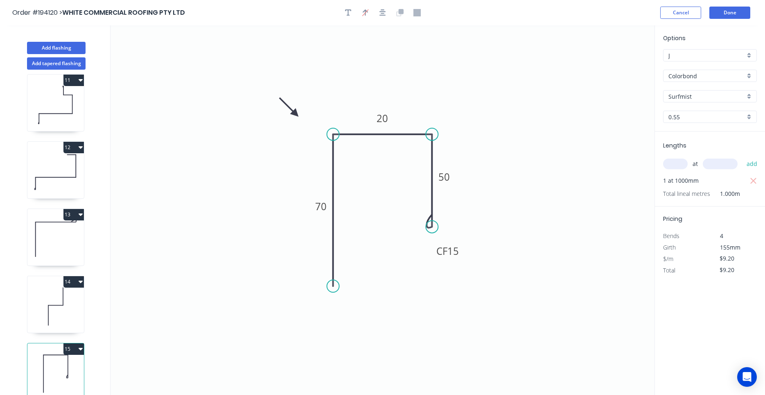
click at [54, 305] on icon at bounding box center [55, 306] width 56 height 52
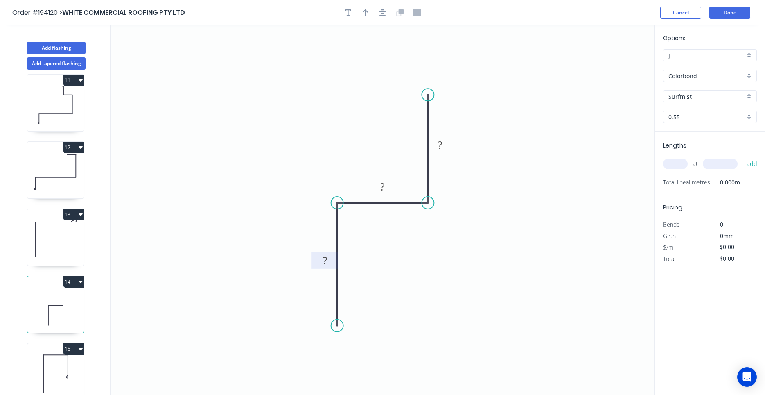
click at [327, 265] on tspan "?" at bounding box center [325, 260] width 4 height 14
click at [379, 12] on button "button" at bounding box center [383, 13] width 12 height 12
click at [361, 12] on button "button" at bounding box center [365, 13] width 12 height 12
click at [611, 64] on icon at bounding box center [612, 57] width 7 height 26
click at [611, 64] on icon "0 30 15 30" at bounding box center [383, 209] width 544 height 369
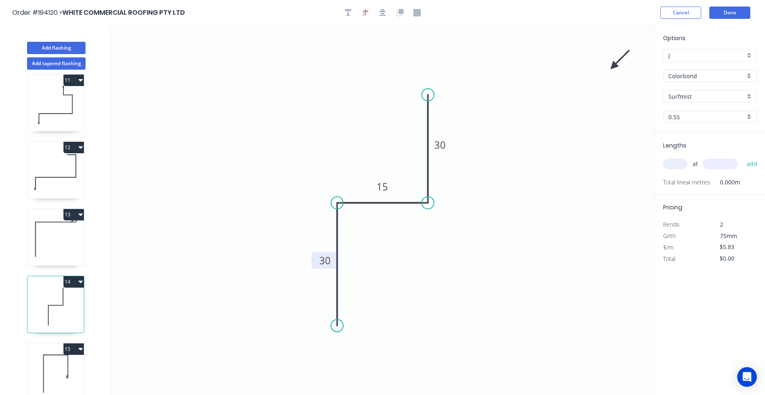
click at [611, 64] on icon "0 30 15 30" at bounding box center [383, 209] width 544 height 369
click at [614, 66] on icon "0 30 15 30" at bounding box center [383, 209] width 544 height 369
click at [614, 66] on icon at bounding box center [622, 66] width 26 height 7
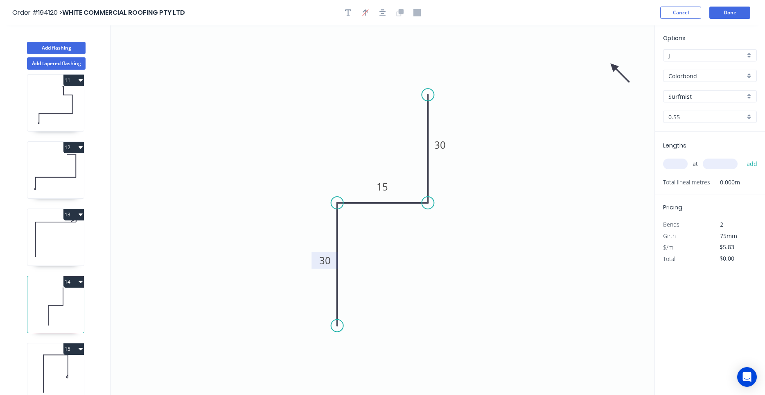
click at [614, 66] on icon at bounding box center [620, 73] width 24 height 24
drag, startPoint x: 614, startPoint y: 66, endPoint x: 444, endPoint y: 248, distance: 248.5
click at [444, 248] on icon at bounding box center [451, 255] width 24 height 24
click at [669, 167] on input "text" at bounding box center [675, 163] width 25 height 11
click at [742, 157] on button "add" at bounding box center [751, 164] width 19 height 14
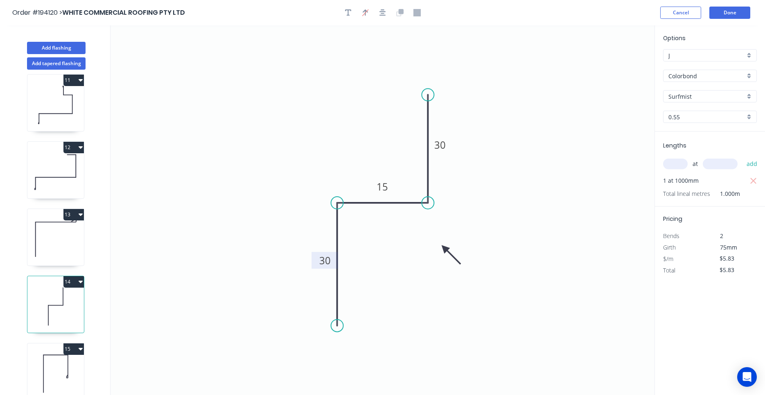
click at [43, 253] on icon at bounding box center [55, 239] width 56 height 52
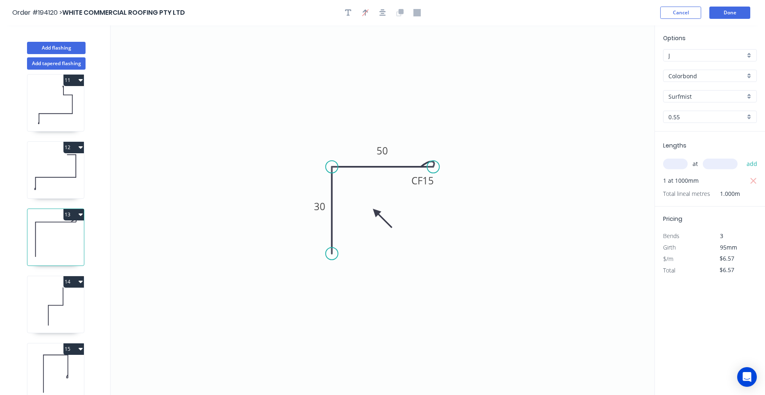
click at [390, 10] on div at bounding box center [383, 13] width 86 height 12
click at [388, 13] on button "button" at bounding box center [383, 13] width 12 height 12
click at [83, 153] on icon at bounding box center [55, 172] width 56 height 52
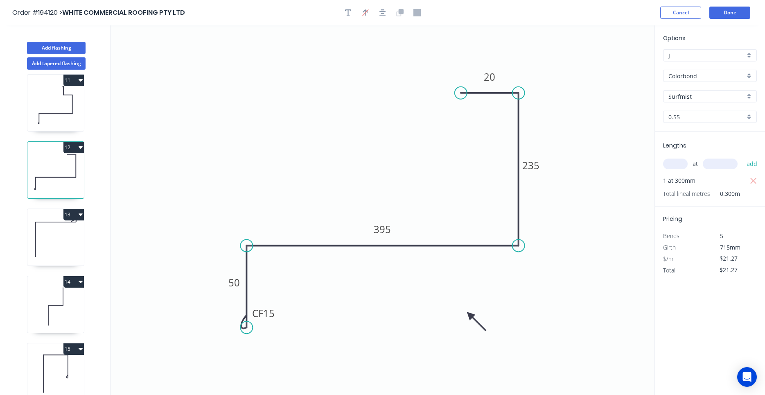
click at [72, 165] on icon at bounding box center [55, 172] width 56 height 52
click at [375, 14] on div at bounding box center [383, 13] width 86 height 12
click at [381, 15] on icon "button" at bounding box center [382, 12] width 7 height 7
click at [77, 110] on icon at bounding box center [55, 105] width 56 height 52
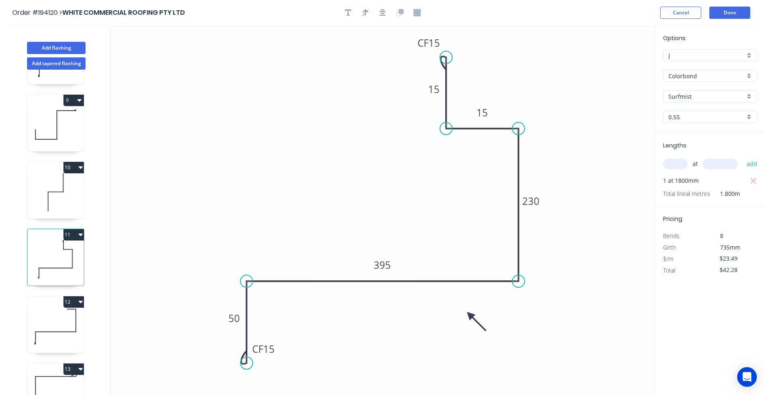
scroll to position [523, 0]
click at [58, 187] on icon at bounding box center [55, 193] width 56 height 52
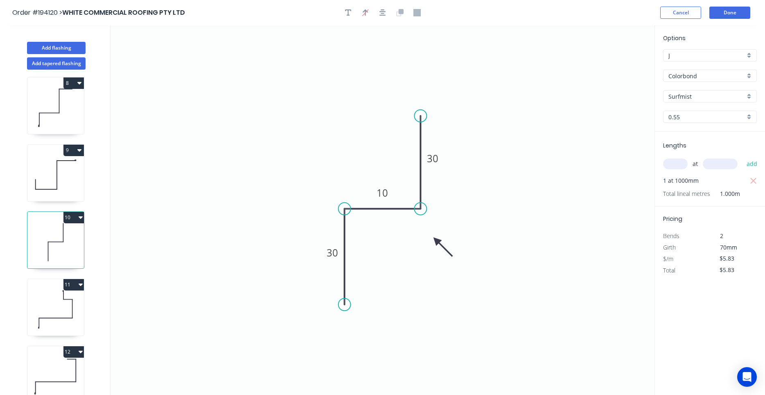
scroll to position [446, 0]
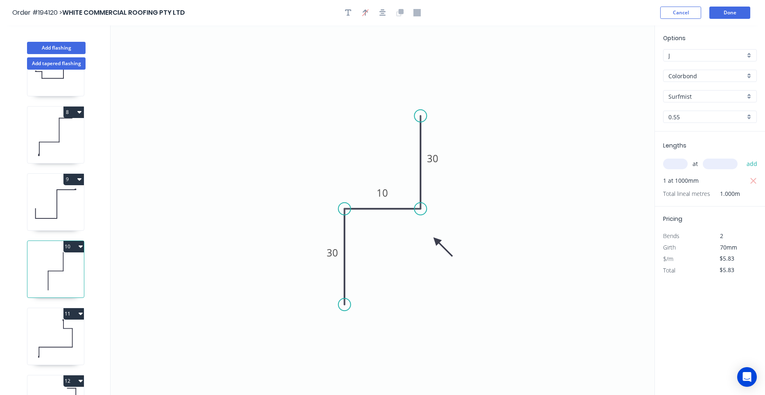
click at [59, 201] on icon at bounding box center [55, 204] width 56 height 52
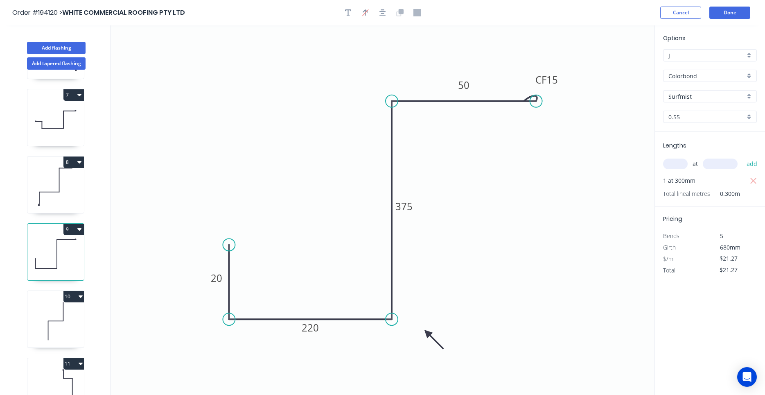
scroll to position [368, 0]
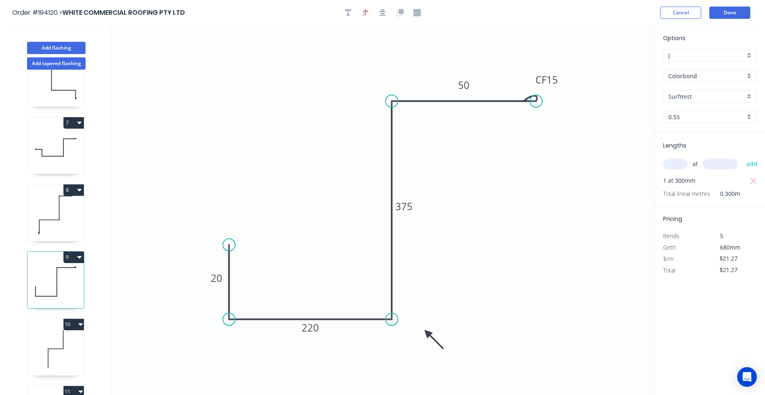
click at [58, 215] on icon at bounding box center [55, 214] width 56 height 52
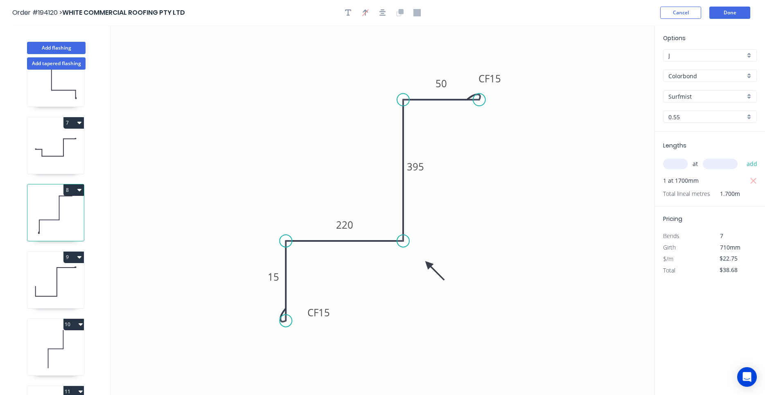
click at [67, 153] on icon at bounding box center [55, 147] width 56 height 52
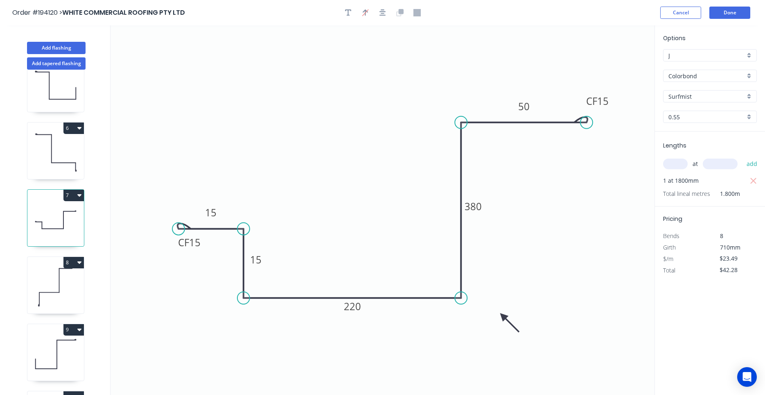
scroll to position [212, 0]
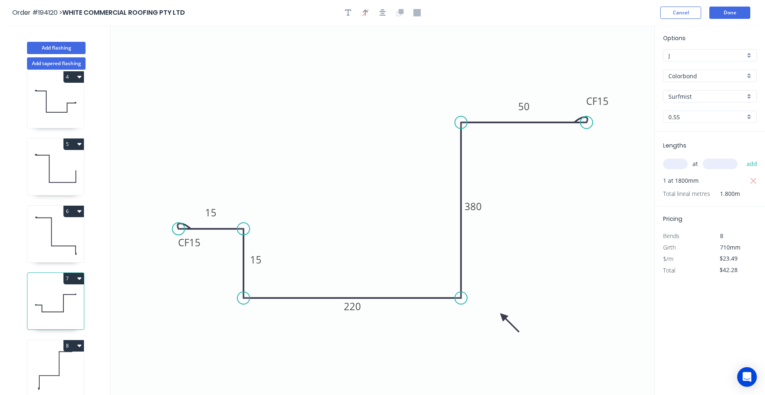
click at [65, 165] on icon at bounding box center [55, 168] width 56 height 52
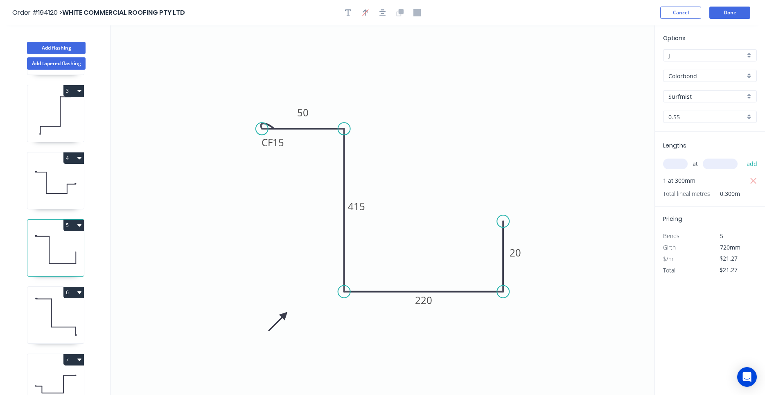
scroll to position [0, 0]
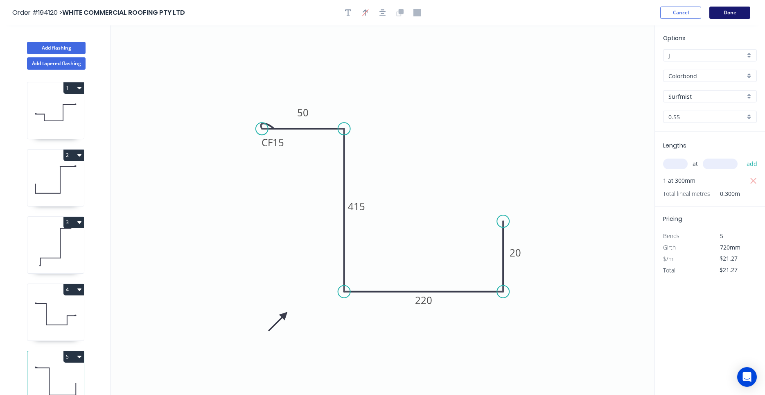
click at [742, 7] on button "Done" at bounding box center [729, 13] width 41 height 12
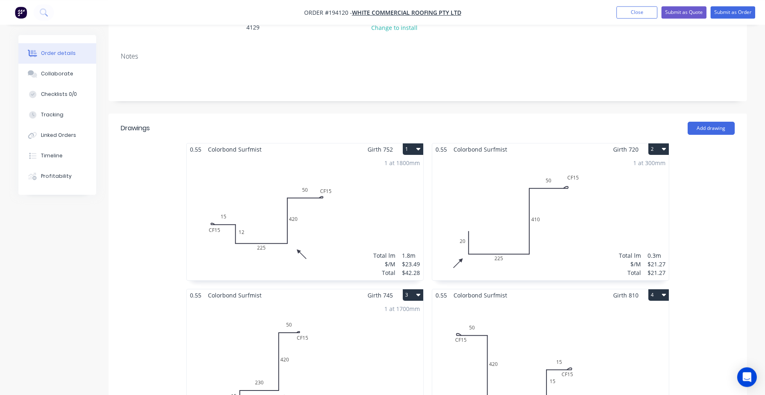
scroll to position [278, 0]
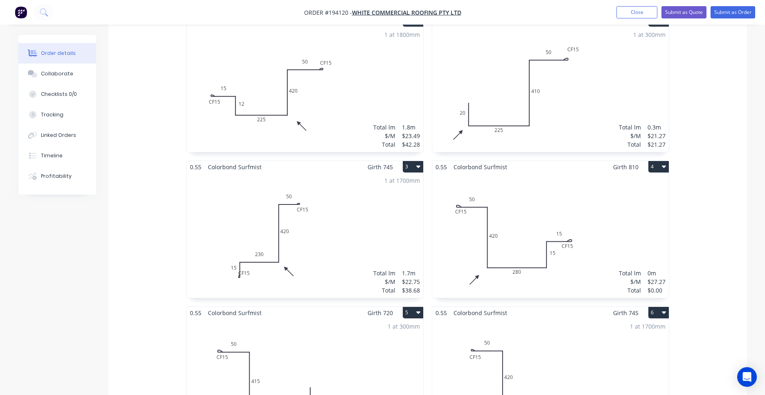
click at [548, 238] on div "Total lm $/M Total 0m $27.27 $0.00" at bounding box center [550, 235] width 237 height 125
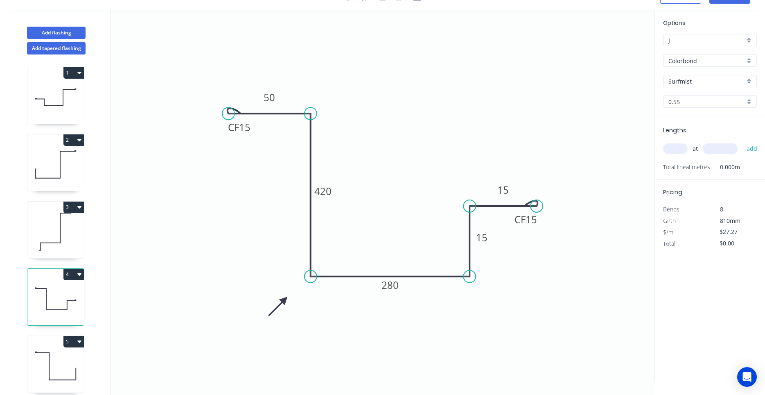
scroll to position [15, 0]
click at [677, 146] on input "text" at bounding box center [675, 148] width 25 height 11
click at [742, 142] on button "add" at bounding box center [751, 149] width 19 height 14
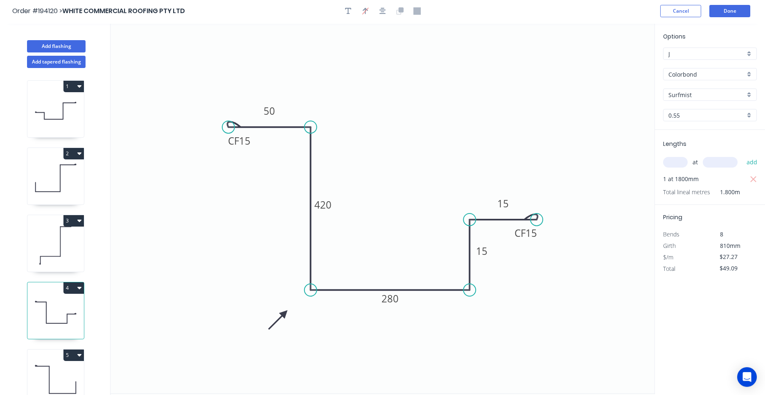
scroll to position [0, 0]
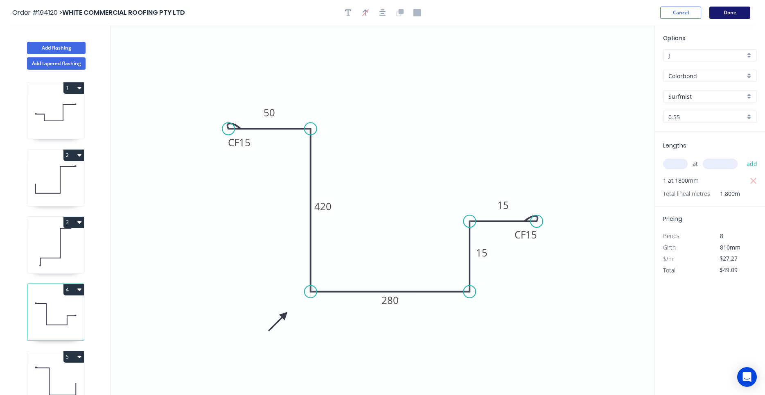
click at [734, 15] on button "Done" at bounding box center [729, 13] width 41 height 12
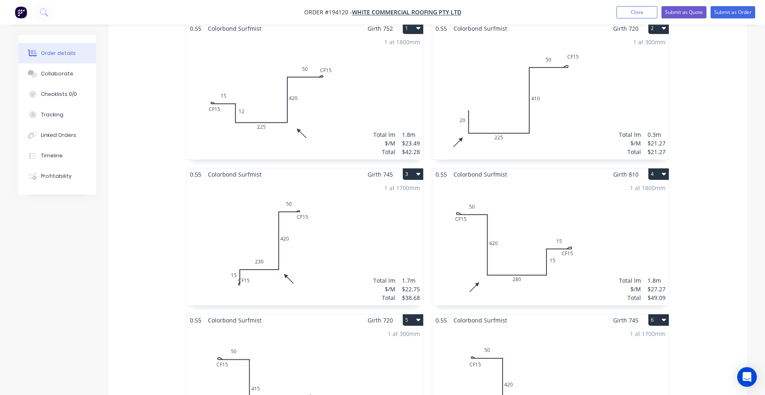
scroll to position [278, 0]
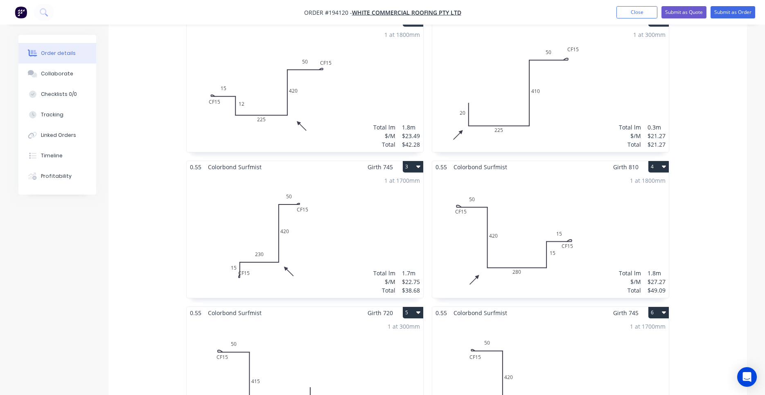
click at [311, 228] on div "1 at 1700mm Total lm $/M Total 1.7m $22.75 $38.68" at bounding box center [305, 235] width 237 height 125
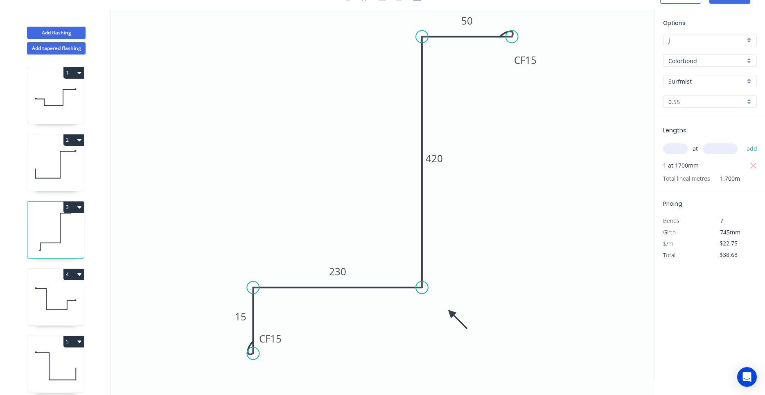
scroll to position [15, 0]
drag, startPoint x: 285, startPoint y: 341, endPoint x: 330, endPoint y: 347, distance: 45.1
click at [330, 347] on rect at bounding box center [315, 344] width 33 height 17
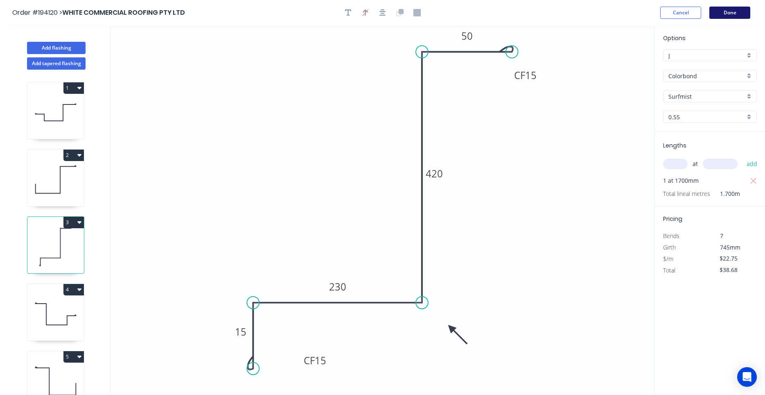
click at [715, 10] on button "Done" at bounding box center [729, 13] width 41 height 12
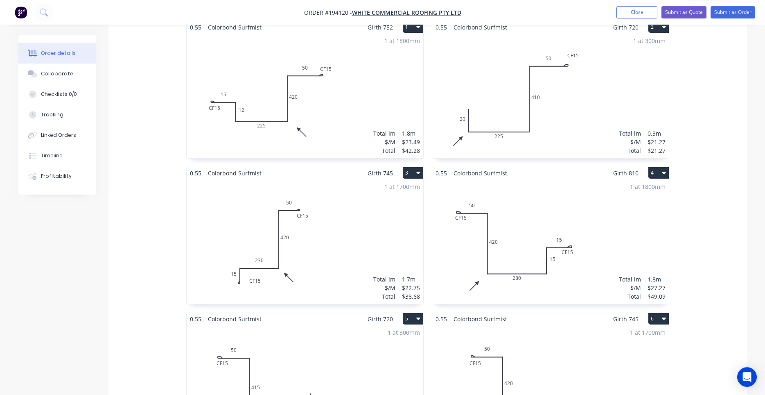
scroll to position [348, 0]
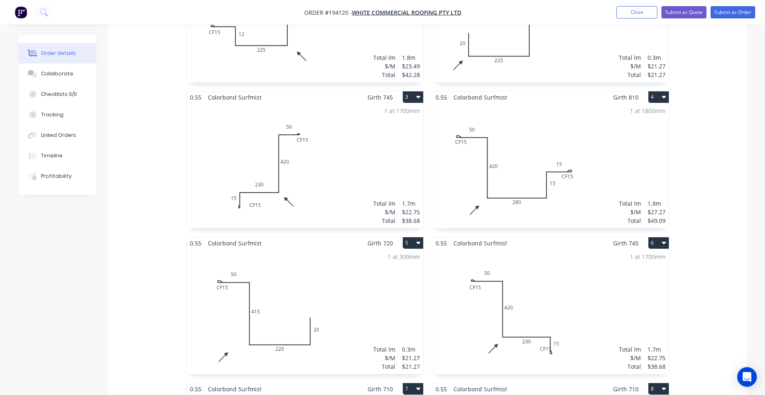
click at [313, 172] on div "1 at 1700mm Total lm $/M Total 1.7m $22.75 $38.68" at bounding box center [305, 165] width 237 height 125
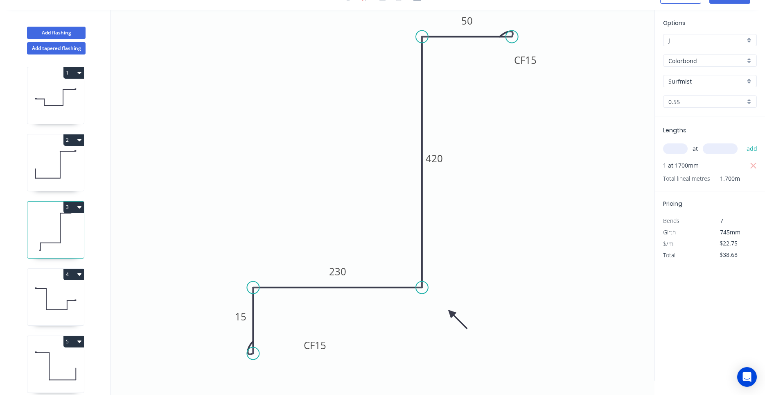
scroll to position [15, 0]
drag, startPoint x: 328, startPoint y: 349, endPoint x: 302, endPoint y: 377, distance: 37.9
click at [302, 377] on rect at bounding box center [289, 372] width 33 height 17
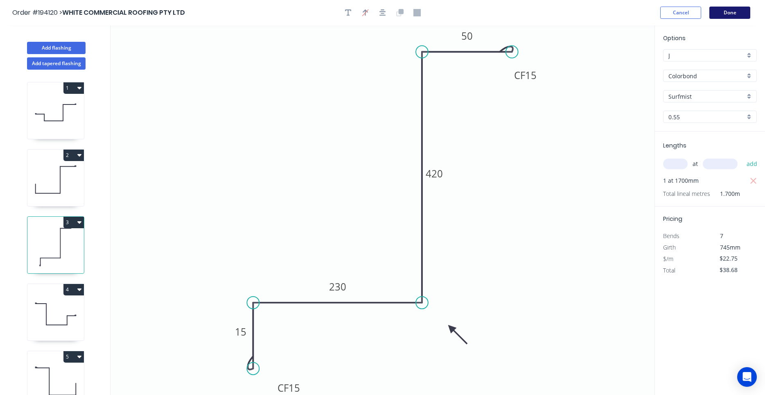
drag, startPoint x: 712, startPoint y: 4, endPoint x: 714, endPoint y: 11, distance: 7.8
click at [712, 6] on header "Order #194120 > WHITE COMMERCIAL ROOFING PTY LTD Cancel Done" at bounding box center [382, 12] width 765 height 25
click at [715, 11] on button "Done" at bounding box center [729, 13] width 41 height 12
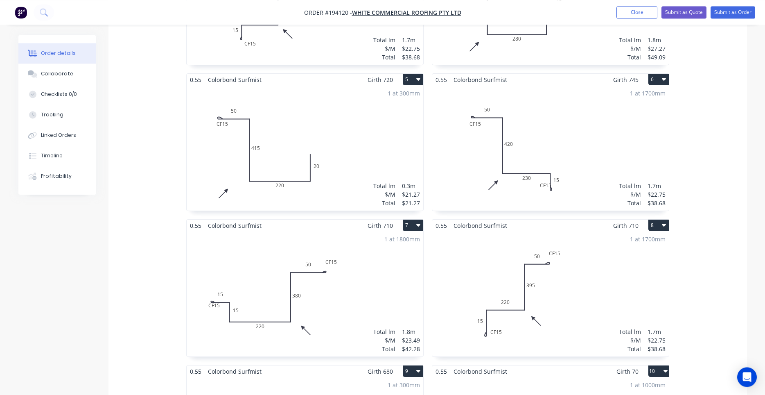
scroll to position [487, 0]
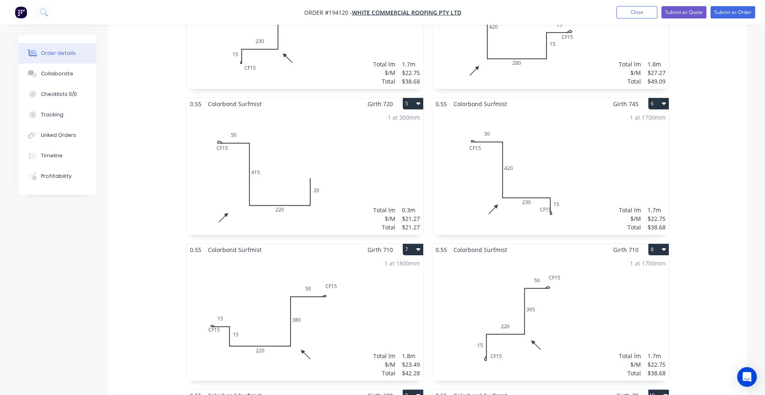
click at [696, 177] on div "0.55 Colorbond Surfmist Girth 752 1 0 CF 15 15 12 225 420 CF 15 50 0 CF 15 15 1…" at bounding box center [427, 389] width 639 height 1166
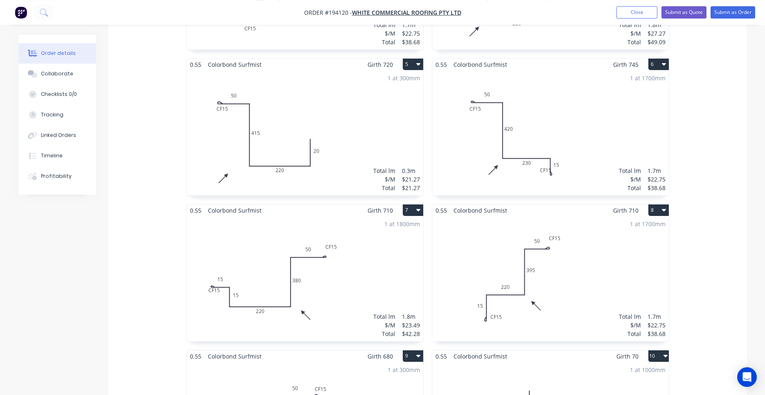
scroll to position [529, 0]
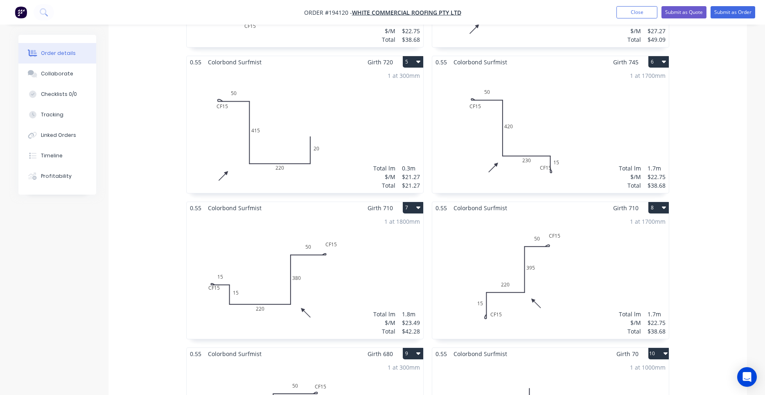
click at [598, 157] on div "1 at 1700mm Total lm $/M Total 1.7m $22.75 $38.68" at bounding box center [550, 130] width 237 height 125
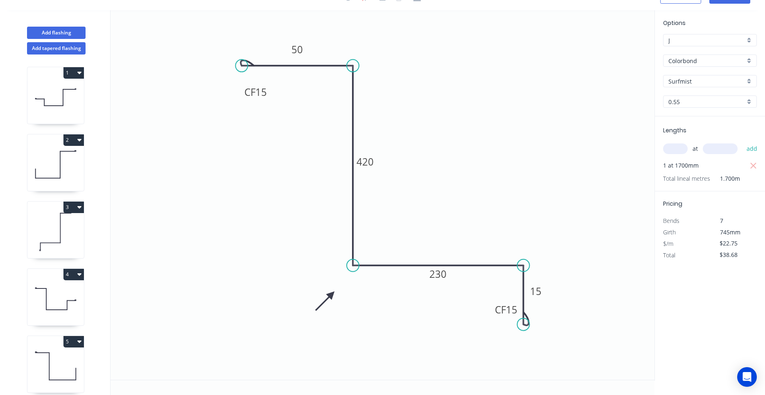
scroll to position [15, 0]
drag, startPoint x: 490, startPoint y: 312, endPoint x: 490, endPoint y: 352, distance: 39.3
click at [490, 352] on rect at bounding box center [506, 348] width 33 height 17
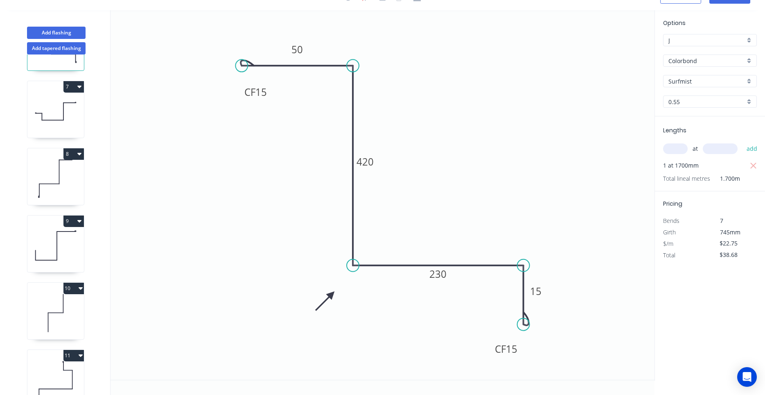
scroll to position [311, 0]
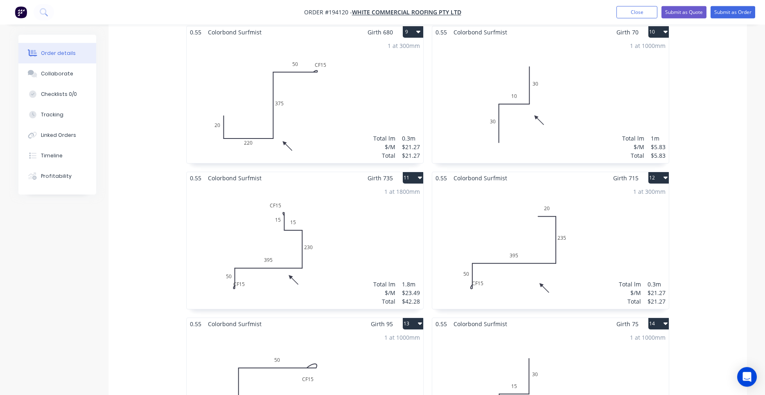
scroll to position [877, 0]
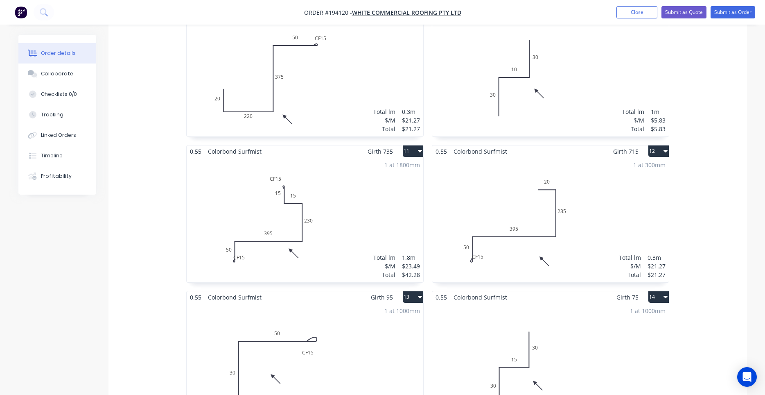
click at [252, 224] on div "1 at 1800mm Total lm $/M Total 1.8m $23.49 $42.28" at bounding box center [305, 219] width 237 height 125
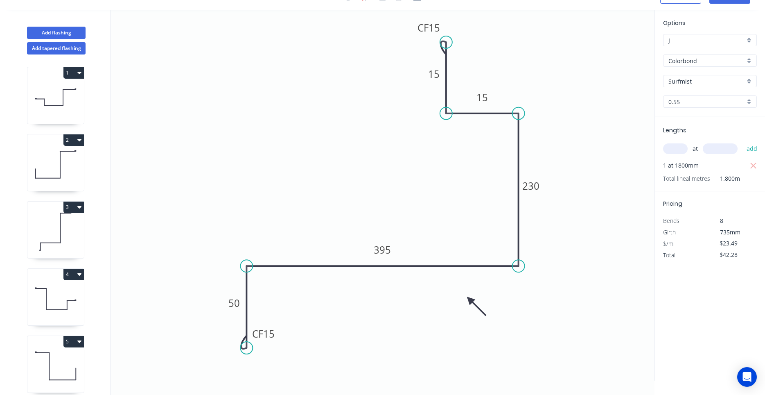
scroll to position [15, 0]
drag, startPoint x: 275, startPoint y: 338, endPoint x: 269, endPoint y: 373, distance: 36.1
click at [269, 373] on rect at bounding box center [258, 368] width 33 height 17
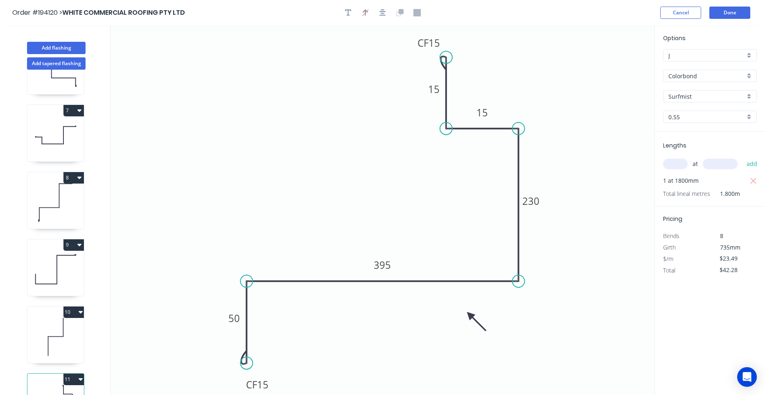
scroll to position [368, 0]
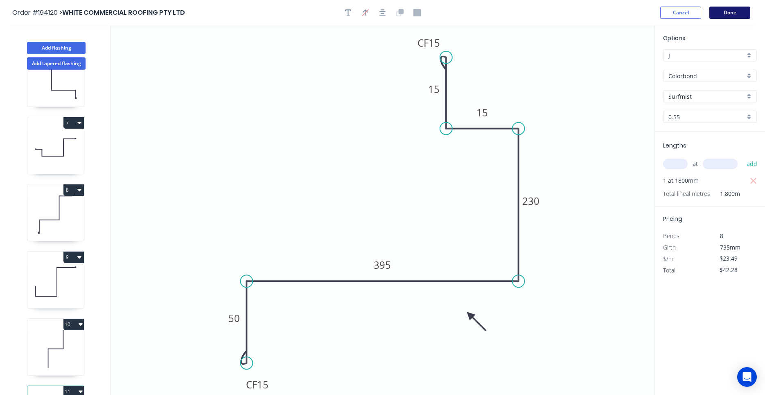
click at [727, 10] on button "Done" at bounding box center [729, 13] width 41 height 12
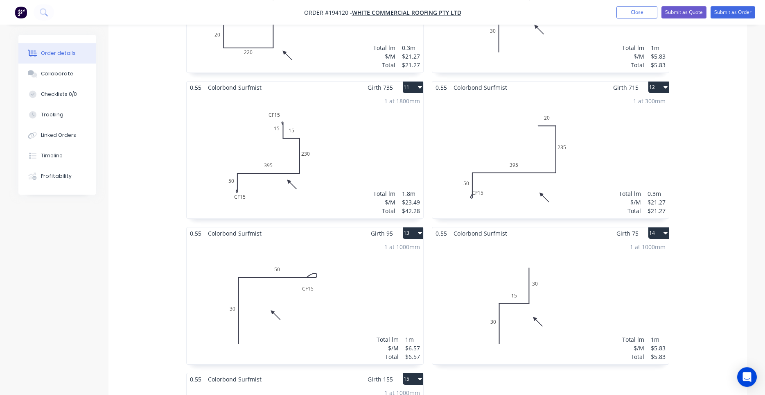
scroll to position [974, 0]
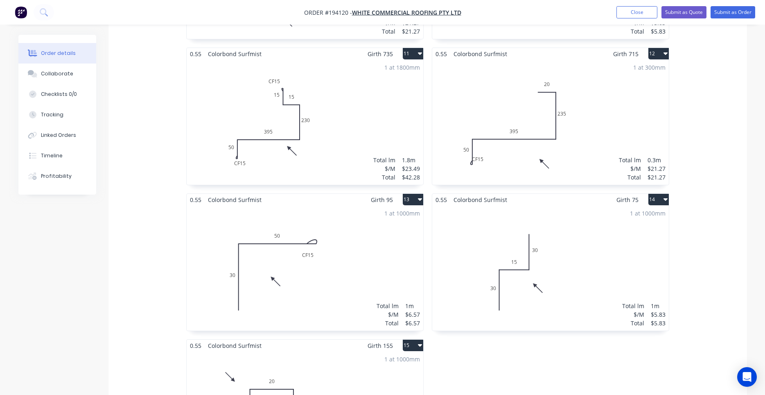
click at [523, 142] on div "1 at 300mm Total lm $/M Total 0.3m $21.27 $21.27" at bounding box center [550, 122] width 237 height 125
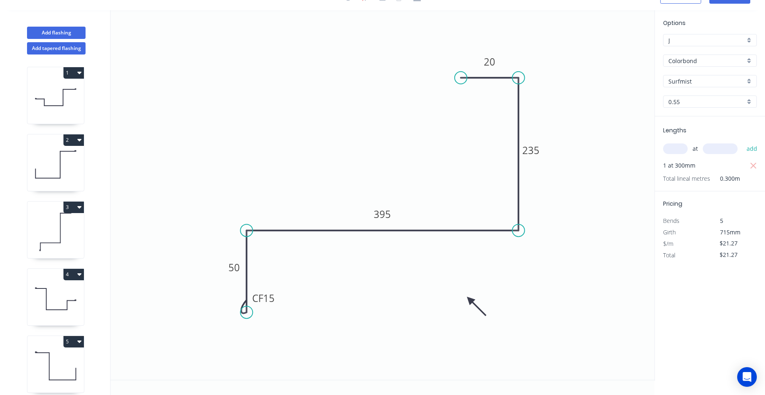
scroll to position [15, 0]
drag, startPoint x: 277, startPoint y: 300, endPoint x: 271, endPoint y: 336, distance: 36.8
click at [271, 336] on rect at bounding box center [258, 333] width 33 height 17
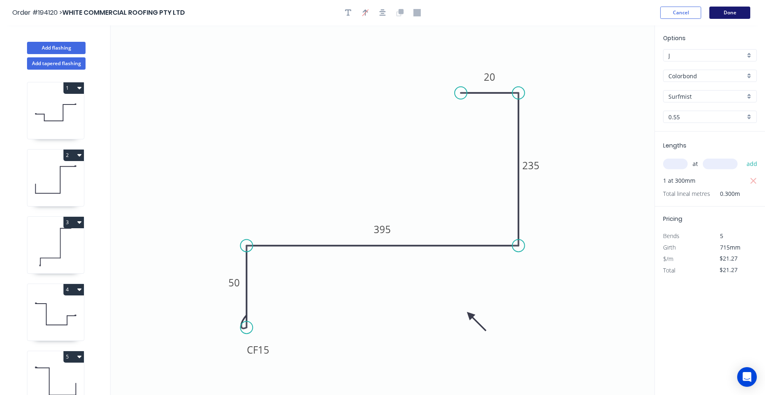
click at [737, 14] on button "Done" at bounding box center [729, 13] width 41 height 12
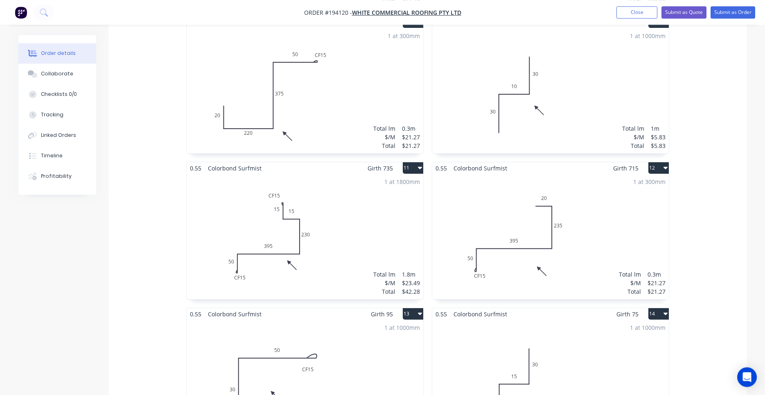
scroll to position [835, 0]
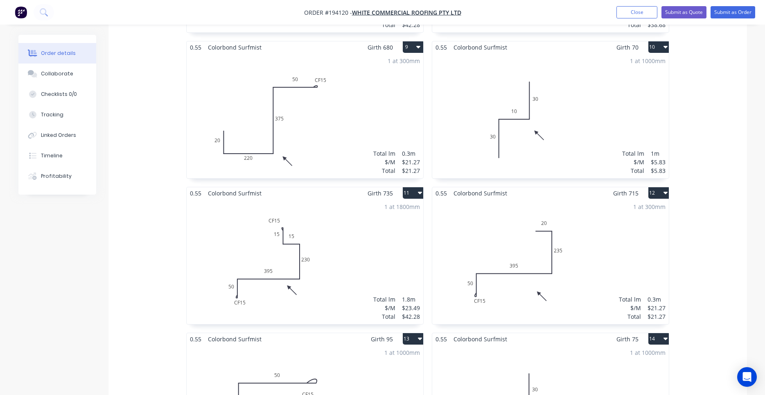
click at [725, 122] on div "0.55 Colorbond Surfmist Girth 752 1 0 CF 15 15 12 225 420 CF 15 50 0 CF 15 15 1…" at bounding box center [427, 41] width 639 height 1166
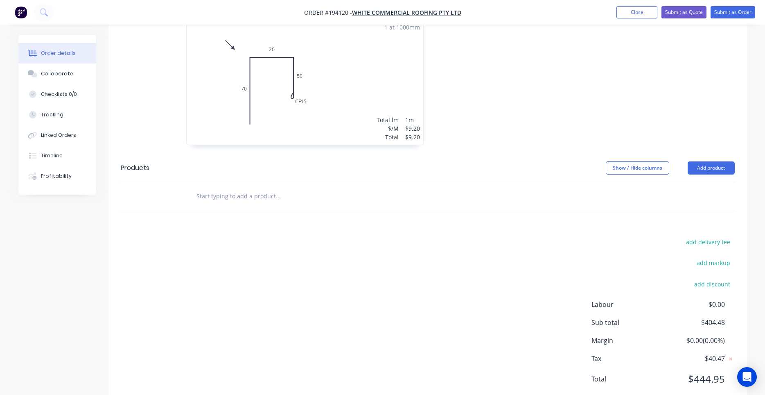
scroll to position [1307, 0]
click at [59, 148] on button "Timeline" at bounding box center [57, 155] width 78 height 20
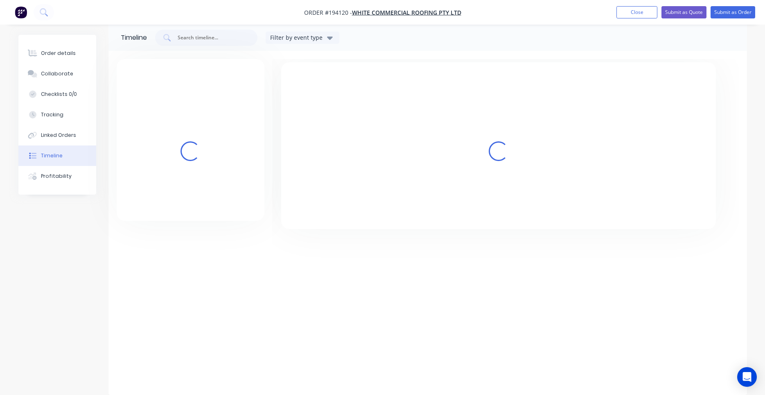
scroll to position [11, 0]
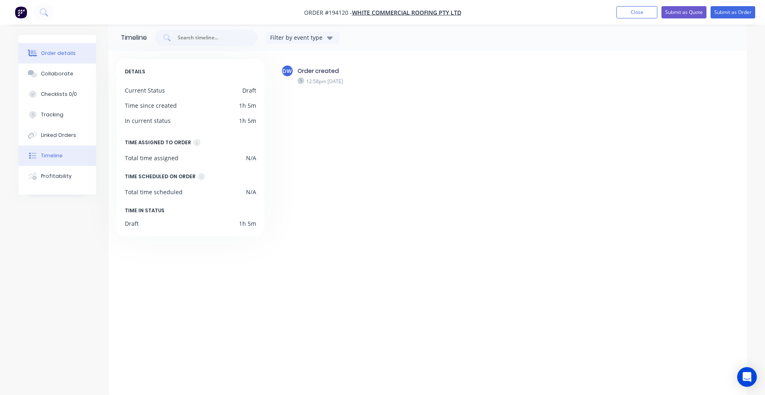
click at [70, 46] on button "Order details" at bounding box center [57, 53] width 78 height 20
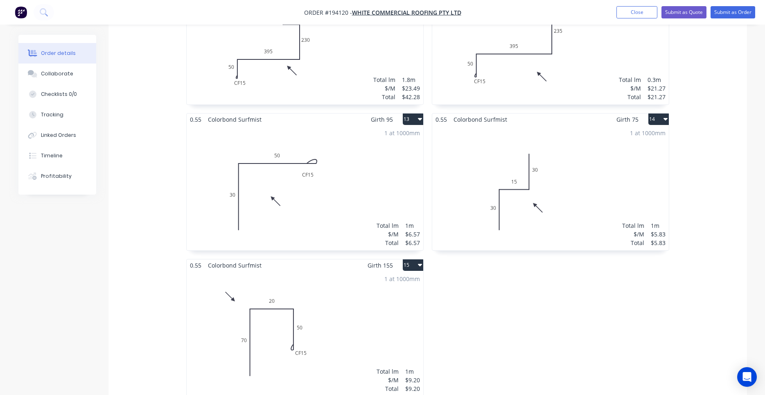
scroll to position [1307, 0]
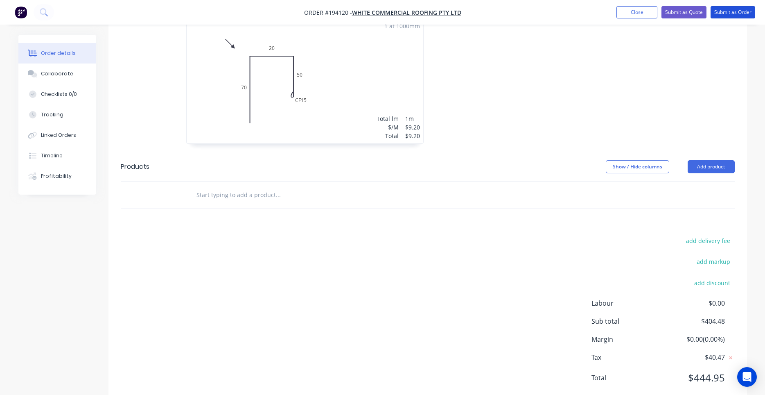
drag, startPoint x: 728, startPoint y: 12, endPoint x: 607, endPoint y: 135, distance: 172.2
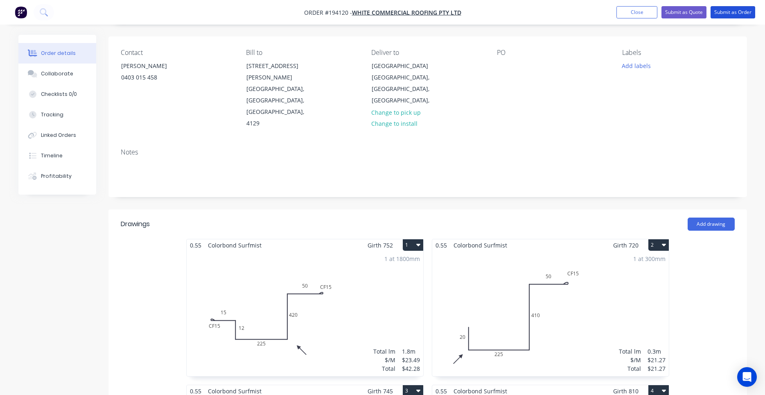
scroll to position [0, 0]
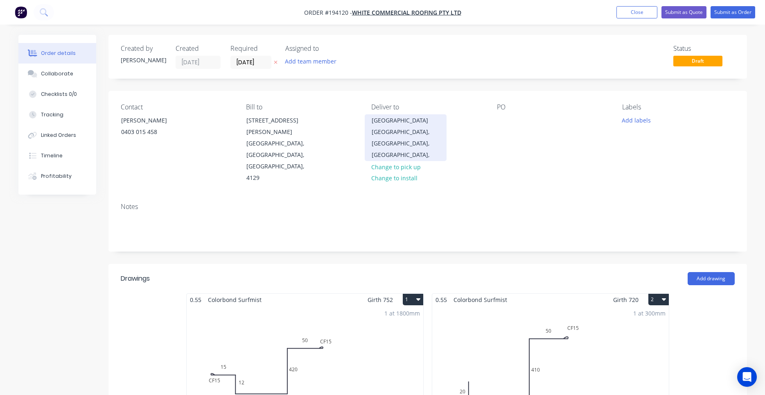
click at [426, 126] on div "Ohana College University Drive" at bounding box center [406, 120] width 68 height 11
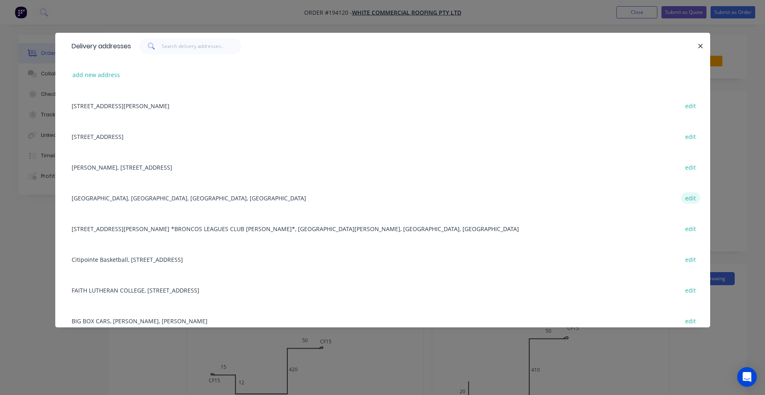
click at [693, 198] on button "edit" at bounding box center [690, 197] width 19 height 11
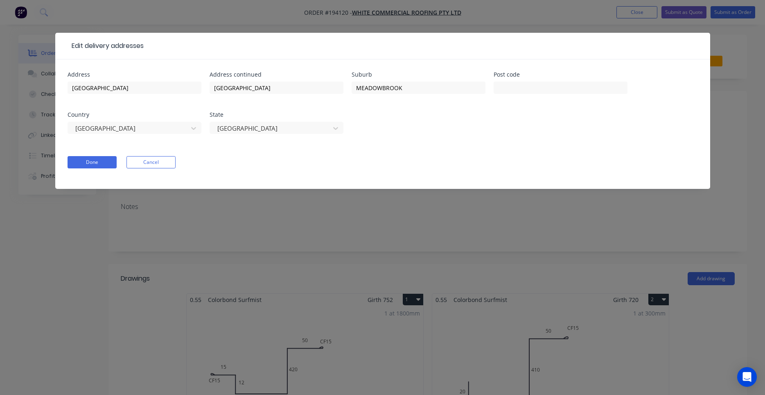
click at [278, 134] on div "New South Wales" at bounding box center [277, 132] width 134 height 24
click at [280, 130] on div at bounding box center [271, 128] width 109 height 10
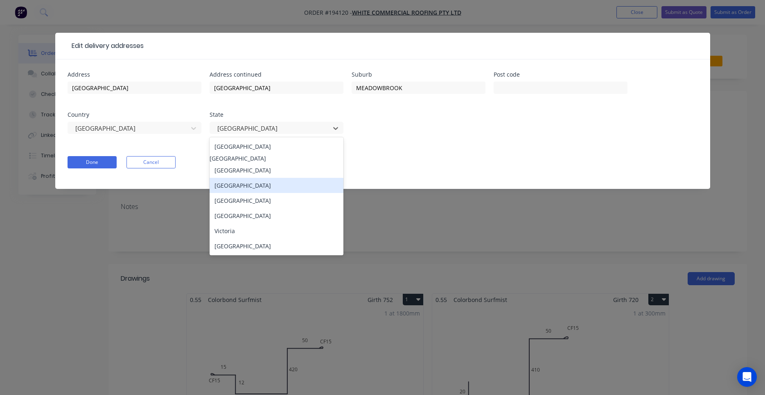
click at [262, 184] on div "Queensland" at bounding box center [277, 185] width 134 height 15
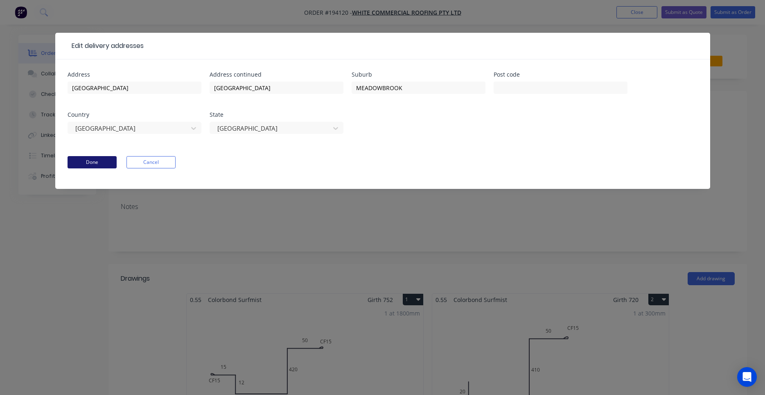
click at [89, 160] on button "Done" at bounding box center [92, 162] width 49 height 12
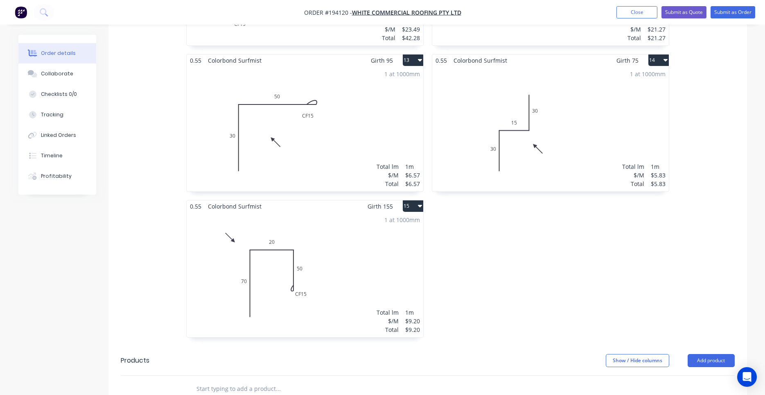
scroll to position [1307, 0]
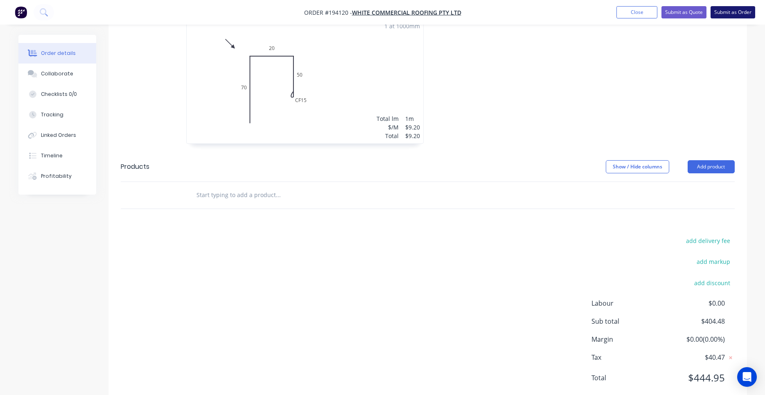
click at [731, 17] on button "Submit as Order" at bounding box center [733, 12] width 45 height 12
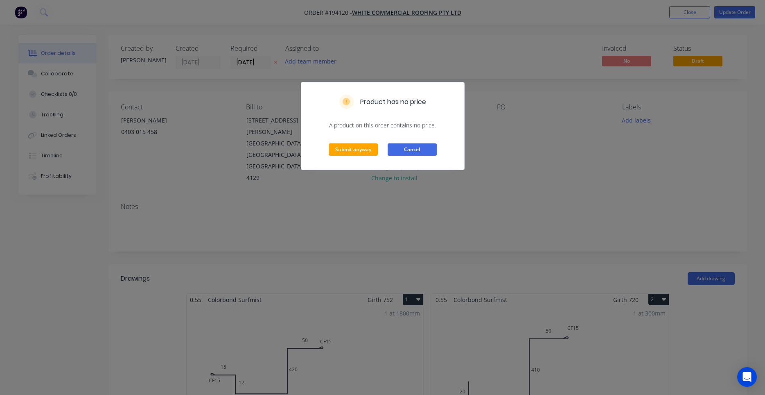
click at [415, 144] on button "Cancel" at bounding box center [412, 149] width 49 height 12
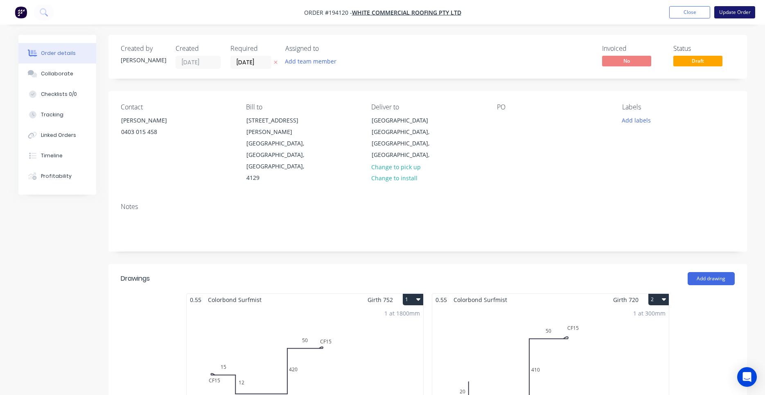
click at [739, 14] on button "Update Order" at bounding box center [734, 12] width 41 height 12
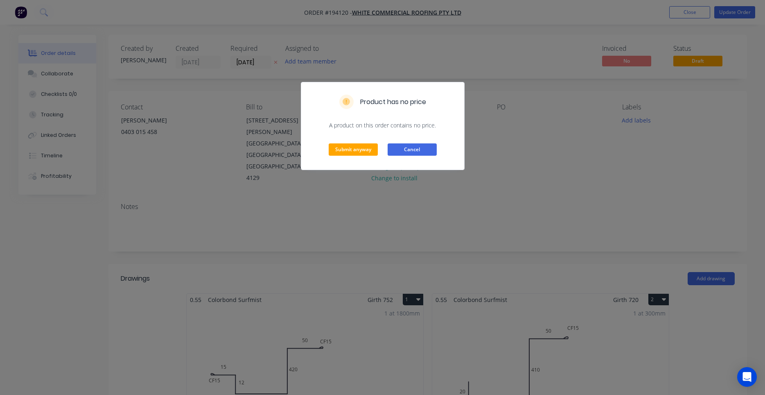
click at [426, 146] on button "Cancel" at bounding box center [412, 149] width 49 height 12
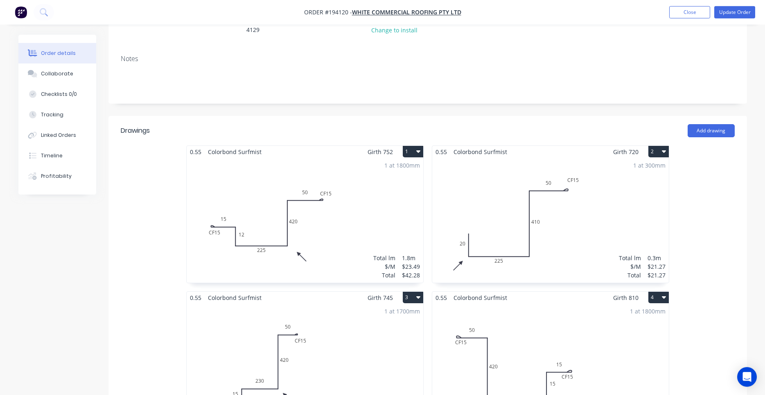
scroll to position [209, 0]
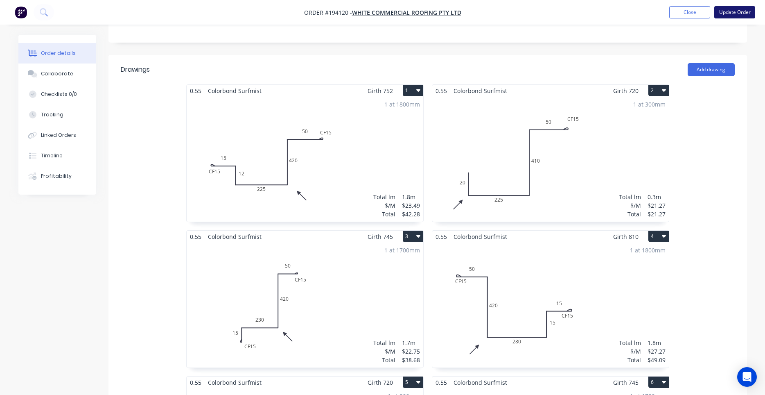
click at [742, 11] on button "Update Order" at bounding box center [734, 12] width 41 height 12
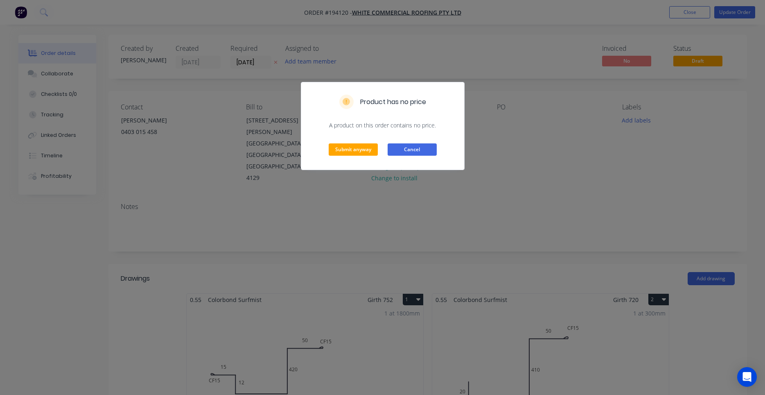
click at [420, 150] on button "Cancel" at bounding box center [412, 149] width 49 height 12
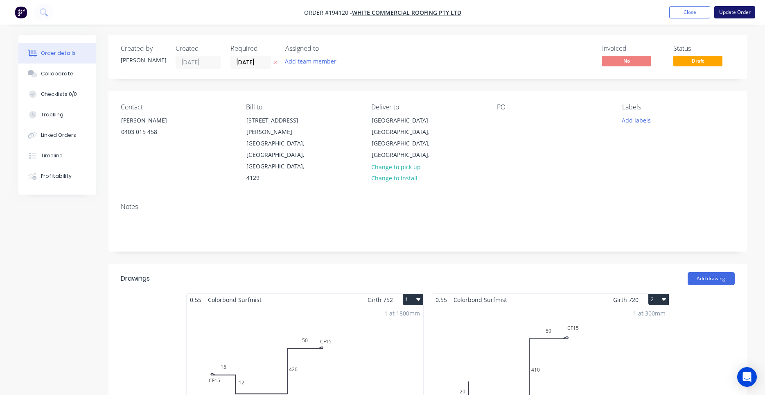
click at [743, 13] on button "Update Order" at bounding box center [734, 12] width 41 height 12
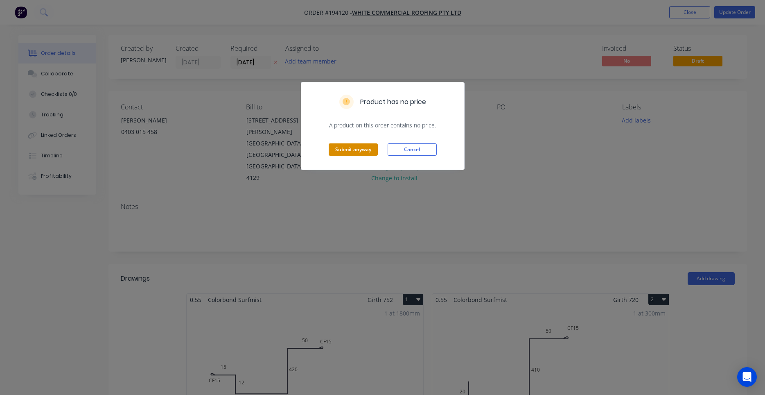
click at [359, 150] on button "Submit anyway" at bounding box center [353, 149] width 49 height 12
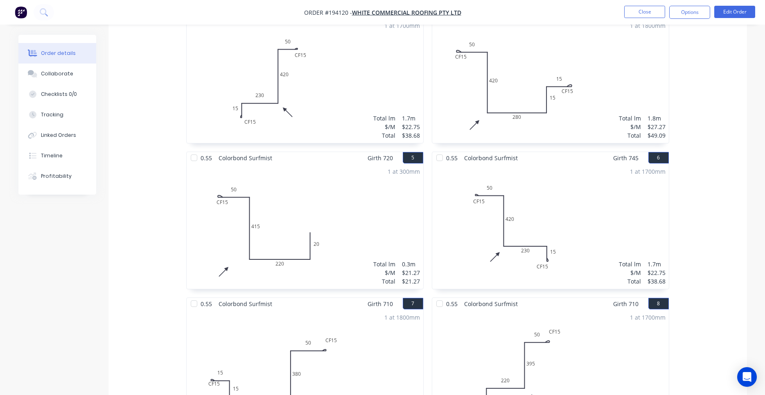
scroll to position [57, 0]
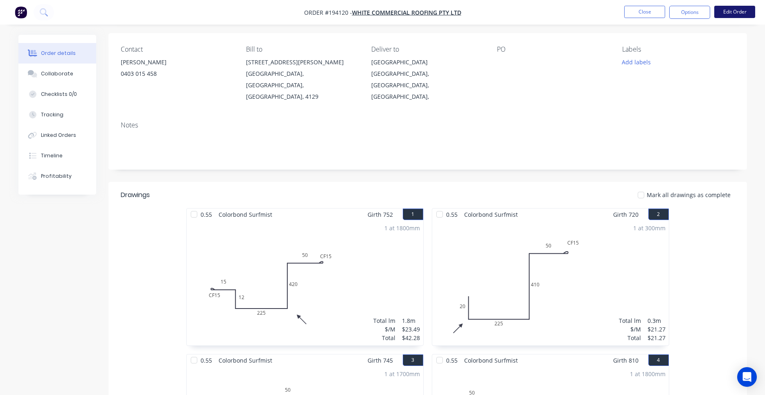
click at [723, 11] on button "Edit Order" at bounding box center [734, 12] width 41 height 12
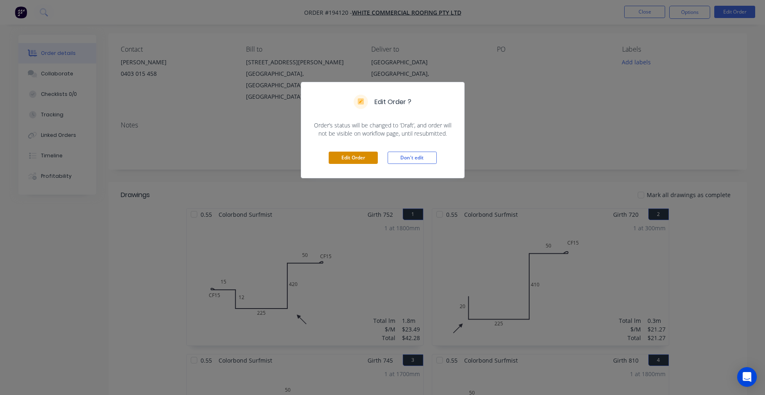
click at [361, 154] on button "Edit Order" at bounding box center [353, 157] width 49 height 12
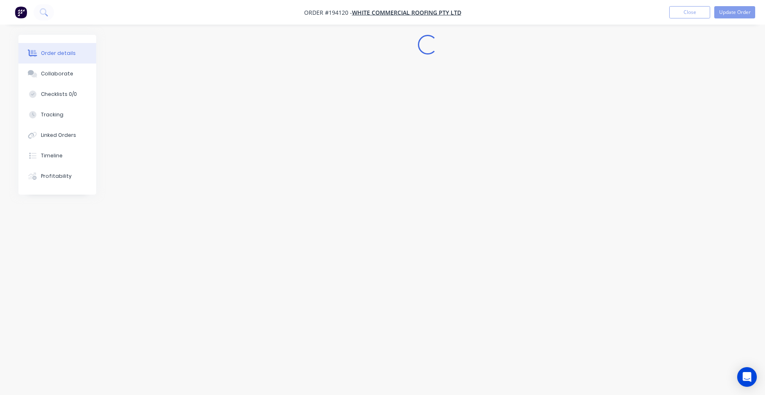
scroll to position [0, 0]
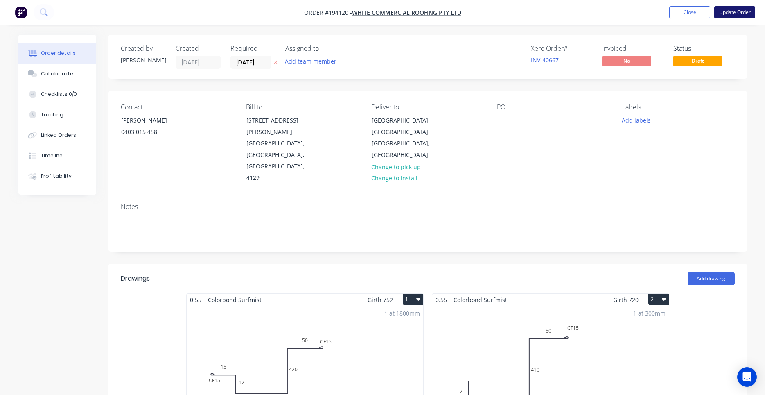
click at [732, 14] on button "Update Order" at bounding box center [734, 12] width 41 height 12
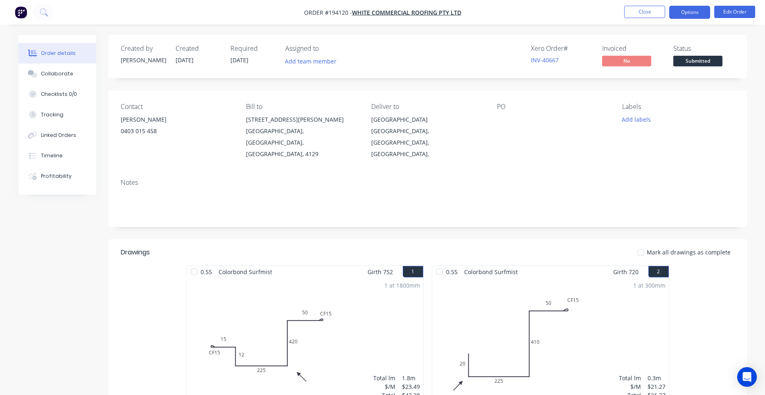
click at [690, 15] on button "Options" at bounding box center [689, 12] width 41 height 13
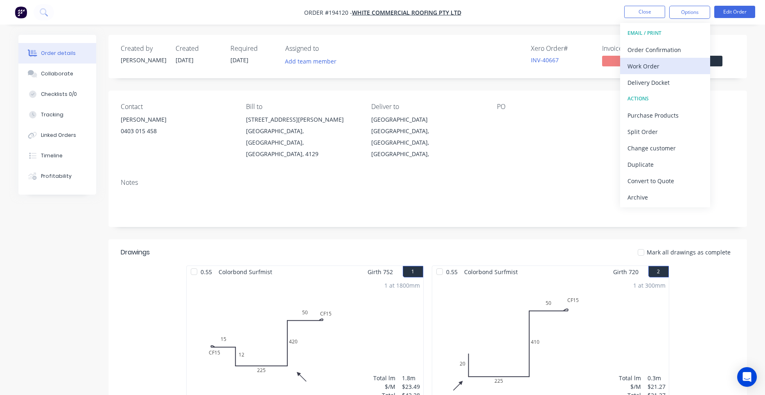
click at [648, 66] on div "Work Order" at bounding box center [664, 66] width 75 height 12
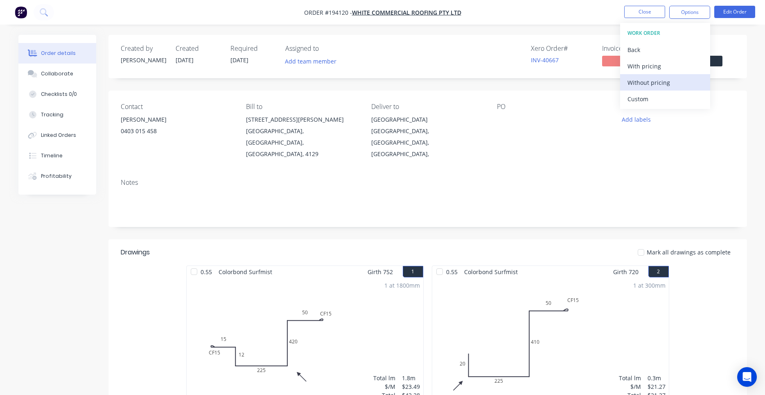
click at [642, 84] on div "Without pricing" at bounding box center [664, 83] width 75 height 12
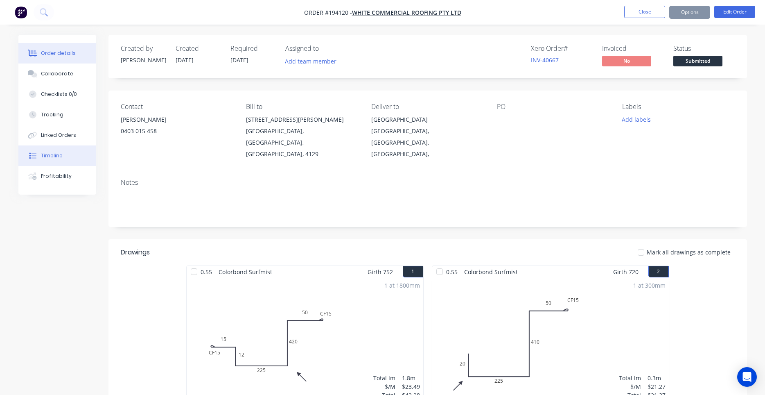
click at [60, 150] on button "Timeline" at bounding box center [57, 155] width 78 height 20
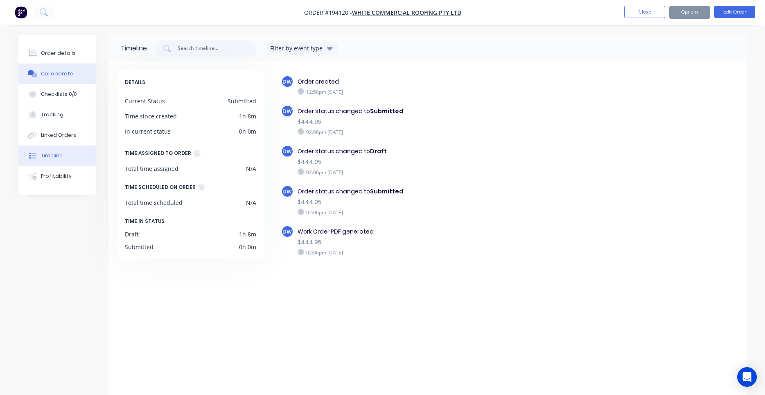
click at [61, 79] on button "Collaborate" at bounding box center [57, 73] width 78 height 20
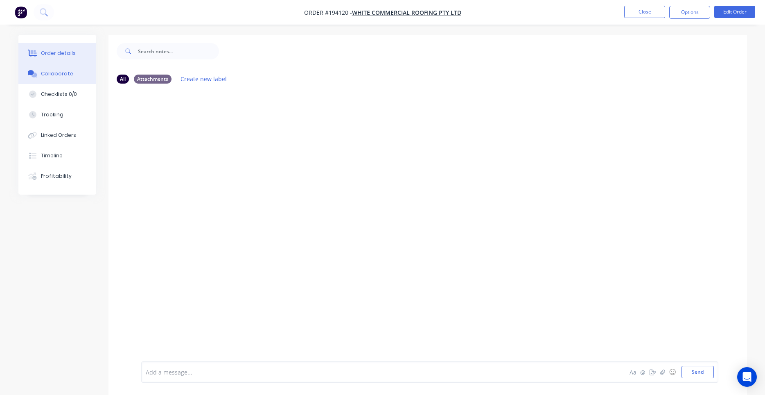
click at [73, 47] on button "Order details" at bounding box center [57, 53] width 78 height 20
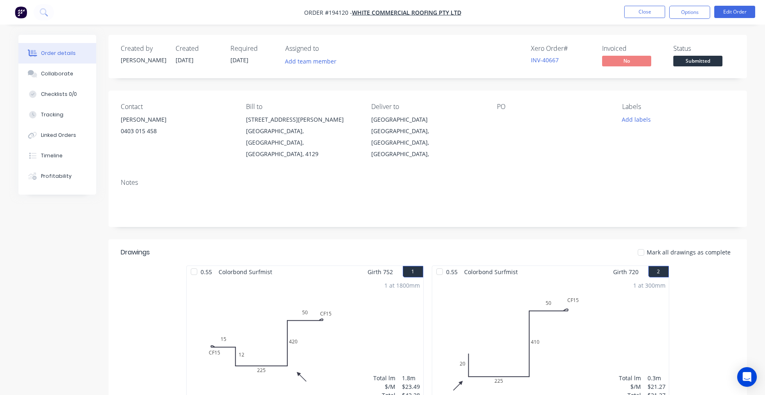
click at [591, 172] on div "Notes" at bounding box center [427, 199] width 639 height 55
click at [734, 7] on button "Edit Order" at bounding box center [734, 12] width 41 height 12
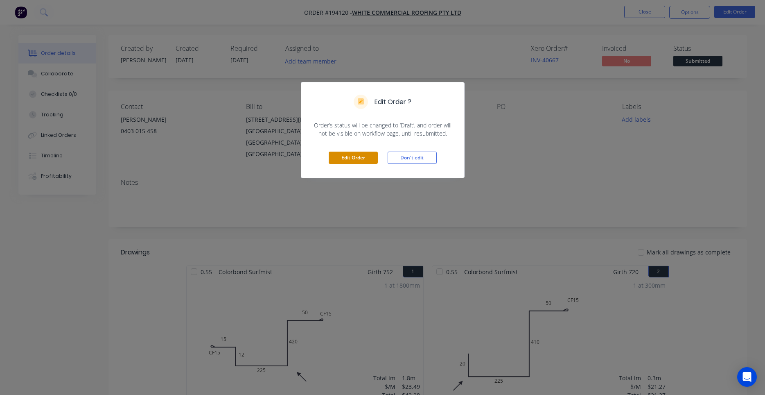
click at [354, 162] on button "Edit Order" at bounding box center [353, 157] width 49 height 12
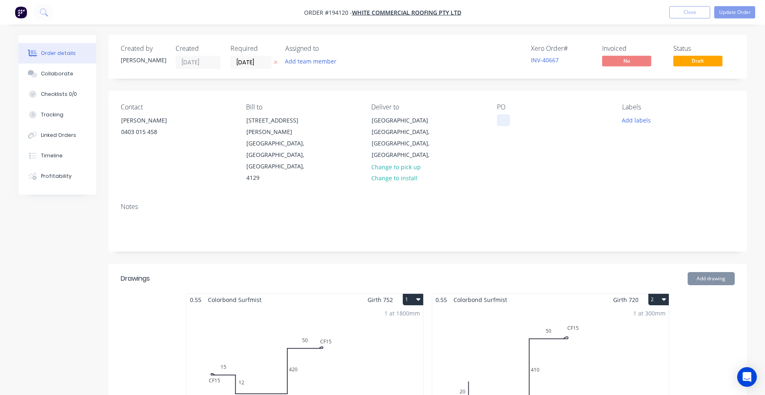
click at [503, 120] on div at bounding box center [503, 120] width 13 height 12
click at [724, 16] on button "Update Order" at bounding box center [734, 12] width 41 height 12
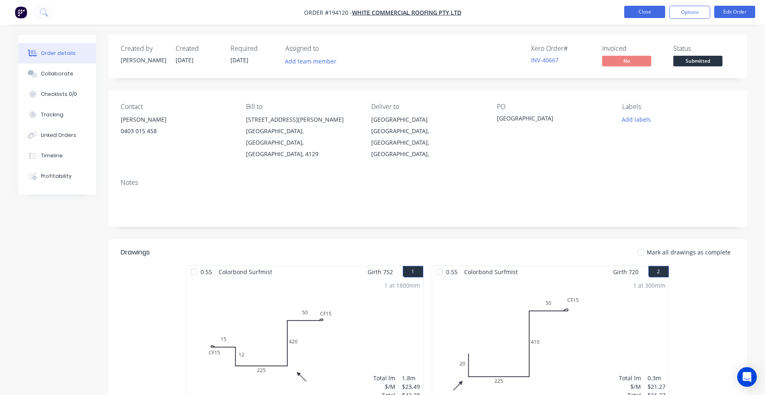
click at [651, 11] on button "Close" at bounding box center [644, 12] width 41 height 12
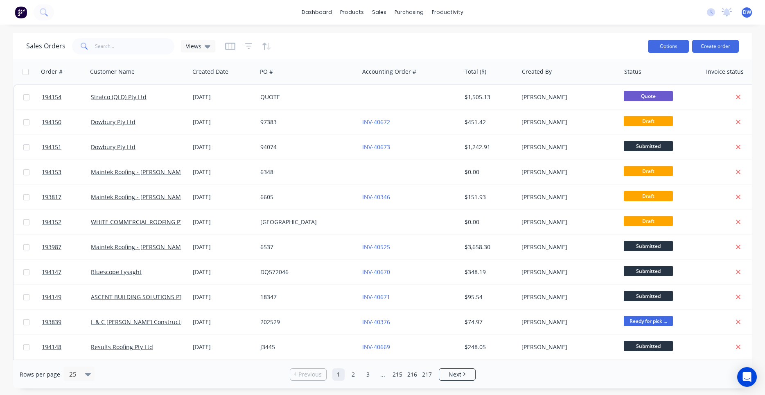
click at [656, 45] on button "Options" at bounding box center [668, 46] width 41 height 13
click at [615, 43] on div "Sales Orders Views" at bounding box center [333, 46] width 615 height 20
click at [46, 12] on icon at bounding box center [44, 12] width 8 height 8
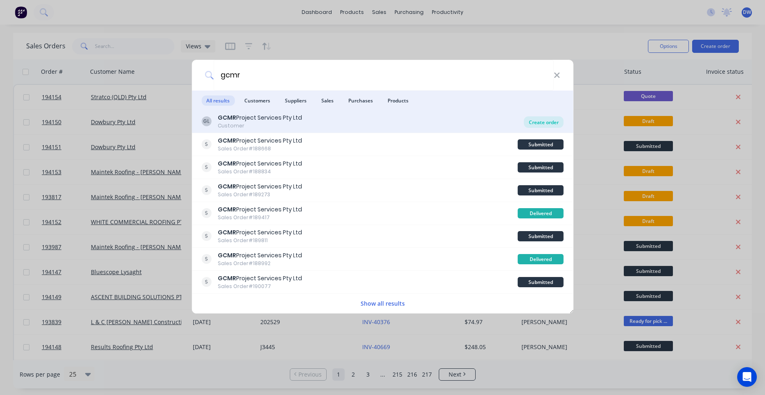
click at [539, 122] on div "Create order" at bounding box center [544, 121] width 40 height 11
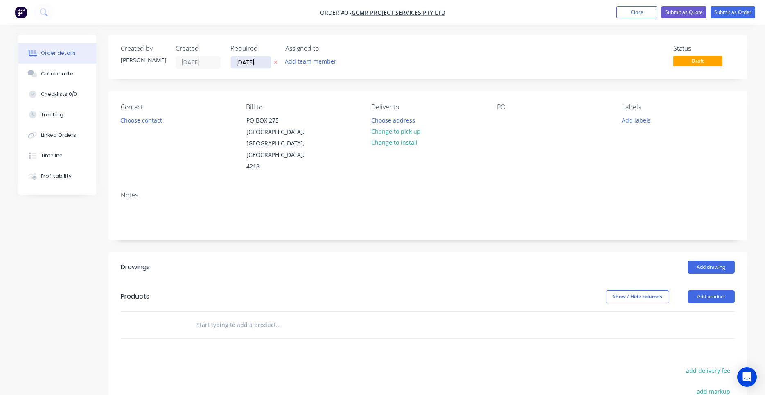
click at [236, 61] on input "29/09/25" at bounding box center [251, 62] width 40 height 12
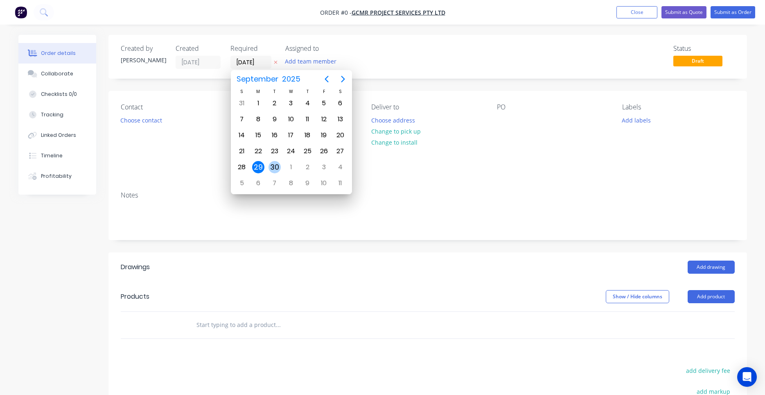
click at [280, 163] on div "30" at bounding box center [274, 167] width 16 height 16
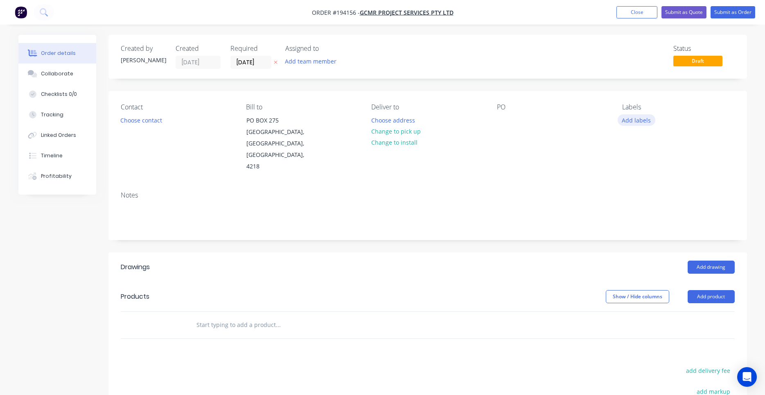
click at [643, 121] on button "Add labels" at bounding box center [637, 119] width 38 height 11
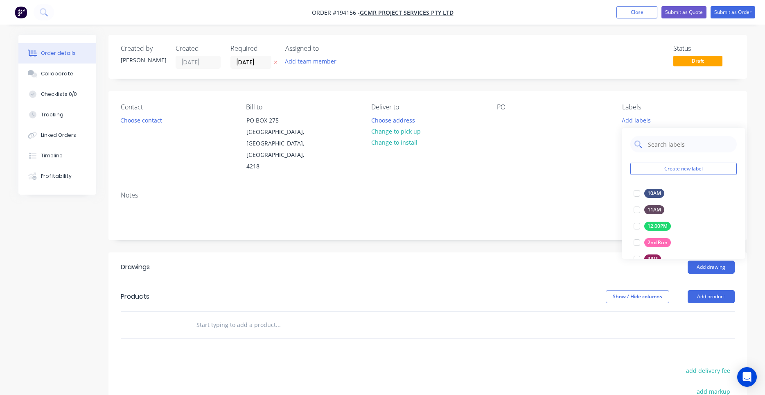
click at [651, 146] on input "text" at bounding box center [690, 144] width 86 height 16
click at [633, 193] on div at bounding box center [637, 193] width 16 height 16
click at [407, 172] on div "Contact Choose contact Bill to PO BOX 275 MERMAID BEACH, Queensland, Australia,…" at bounding box center [427, 138] width 639 height 94
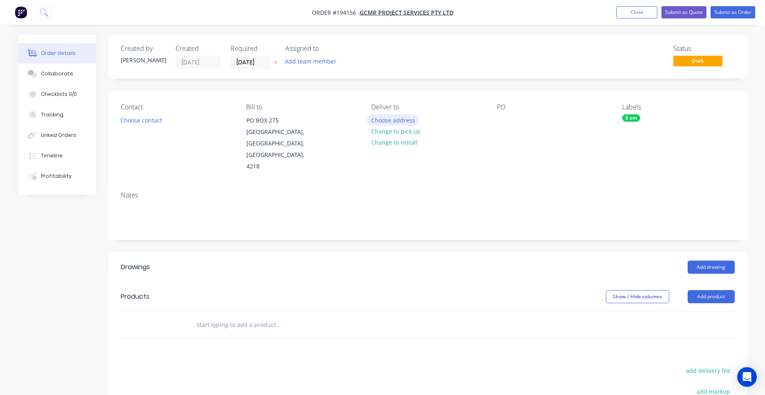
click at [386, 119] on button "Choose address" at bounding box center [393, 119] width 52 height 11
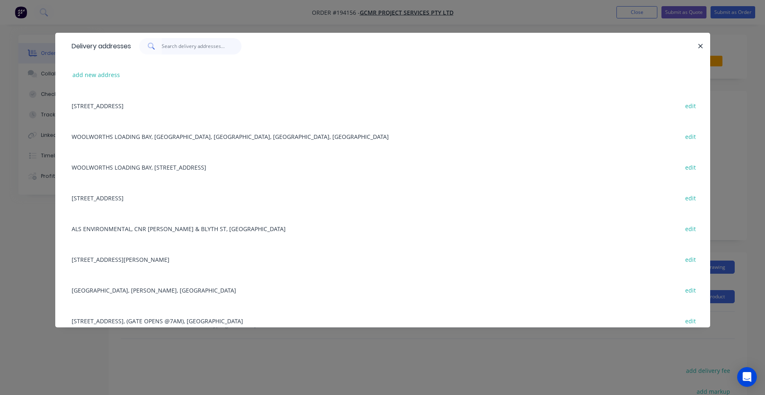
click at [197, 46] on input "text" at bounding box center [202, 46] width 80 height 16
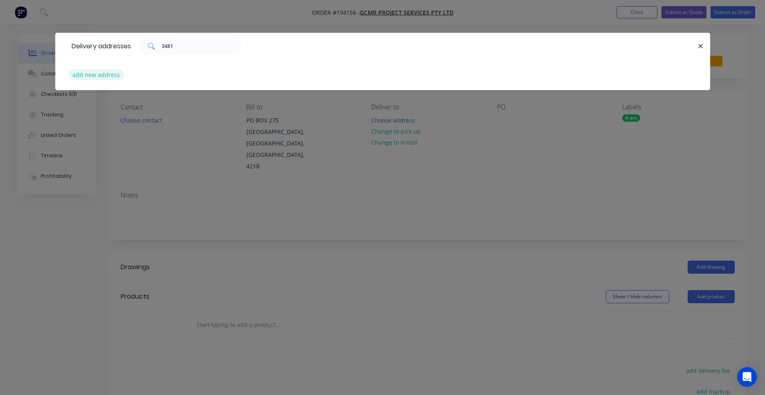
click at [105, 72] on button "add new address" at bounding box center [96, 74] width 56 height 11
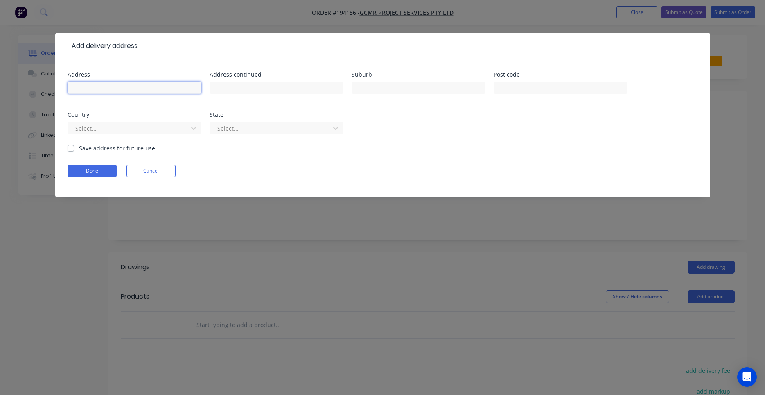
drag, startPoint x: 119, startPoint y: 86, endPoint x: 116, endPoint y: 90, distance: 5.5
click at [118, 87] on input "text" at bounding box center [135, 87] width 134 height 12
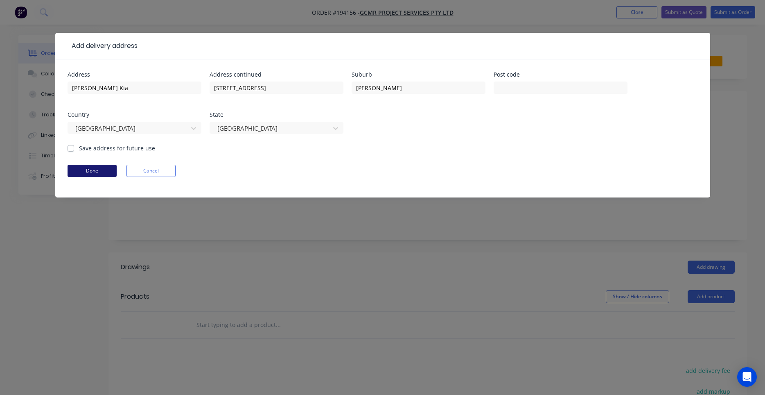
click at [95, 168] on button "Done" at bounding box center [92, 171] width 49 height 12
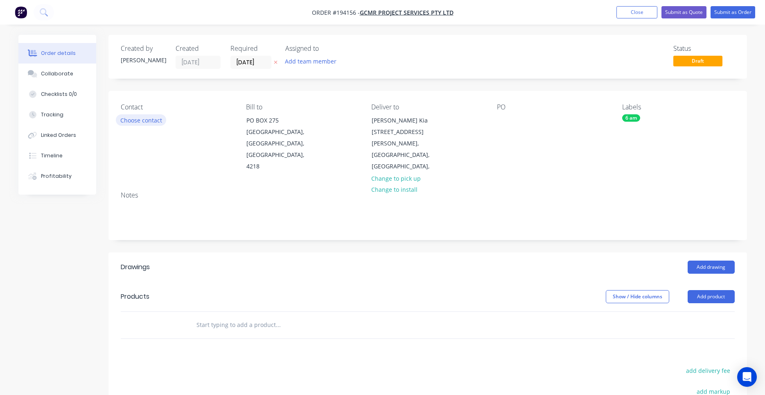
click at [142, 121] on button "Choose contact" at bounding box center [141, 119] width 50 height 11
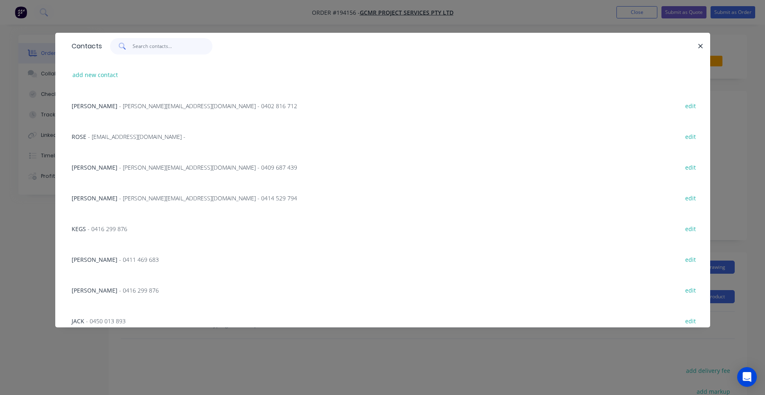
click at [169, 51] on input "text" at bounding box center [173, 46] width 80 height 16
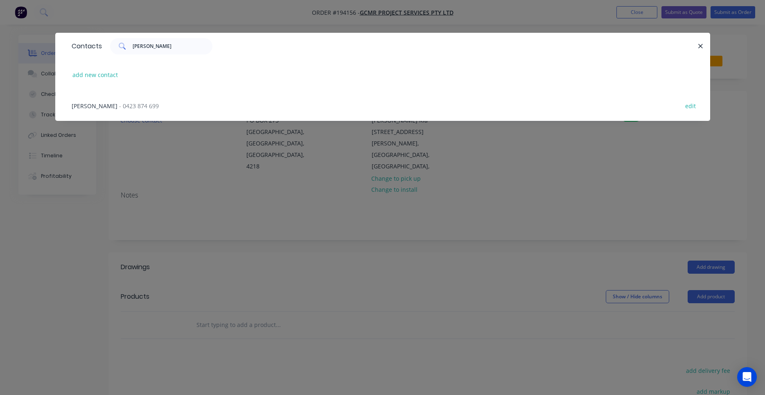
click at [128, 104] on span "- 0423 874 699" at bounding box center [139, 106] width 40 height 8
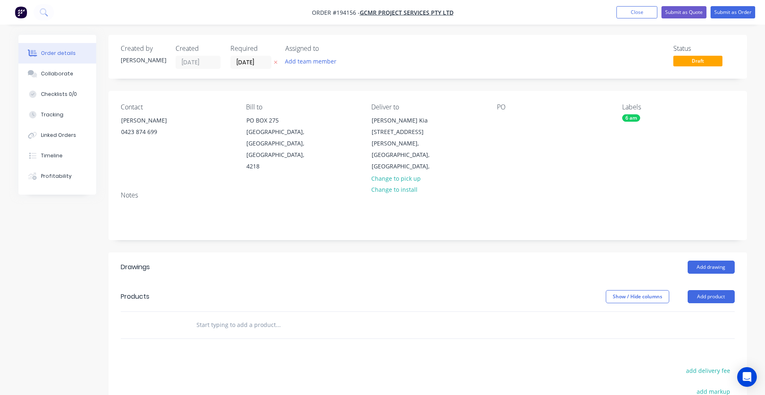
click at [516, 117] on div "PO" at bounding box center [553, 137] width 112 height 69
click at [507, 120] on div at bounding box center [503, 120] width 13 height 12
click at [693, 260] on button "Add drawing" at bounding box center [711, 266] width 47 height 13
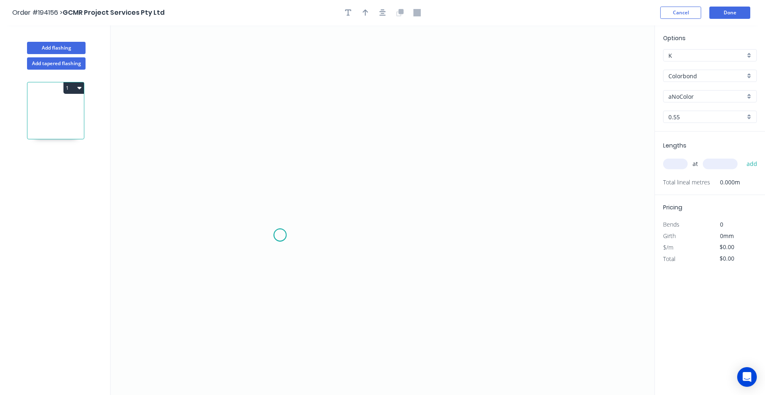
drag, startPoint x: 280, startPoint y: 235, endPoint x: 274, endPoint y: 193, distance: 42.5
click at [280, 234] on icon "0" at bounding box center [383, 209] width 544 height 369
click at [282, 106] on icon "0" at bounding box center [383, 209] width 544 height 369
click at [356, 106] on icon at bounding box center [318, 106] width 76 height 0
click at [356, 106] on circle at bounding box center [356, 106] width 12 height 12
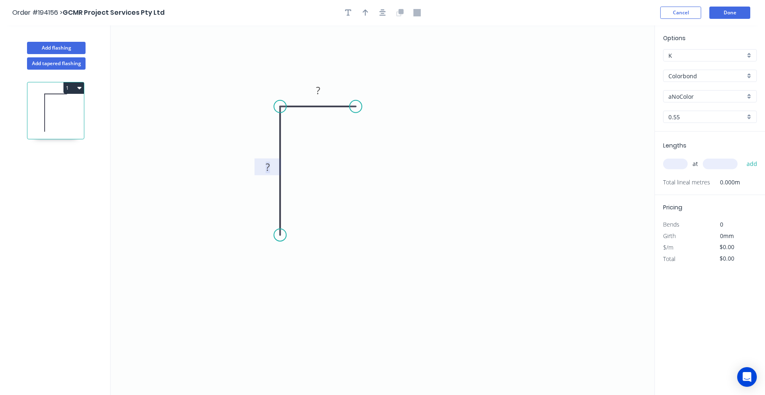
click at [271, 167] on rect at bounding box center [267, 167] width 16 height 11
click at [692, 96] on input "aNoColor" at bounding box center [706, 96] width 77 height 9
click at [695, 84] on div "Options K K Colorbond Colorbond Colorbond (Premium) Colorbond Coolmax Colorbond…" at bounding box center [710, 83] width 110 height 98
click at [699, 77] on input "Colorbond" at bounding box center [706, 76] width 77 height 9
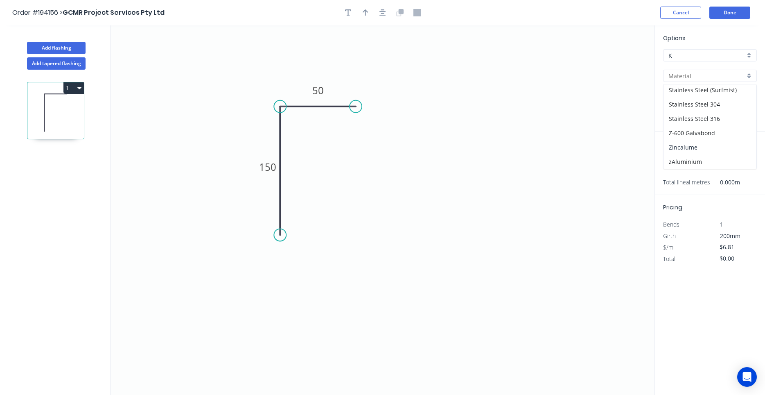
click at [690, 150] on div "Zincalume" at bounding box center [709, 147] width 93 height 14
click at [686, 120] on input "0.55" at bounding box center [706, 117] width 77 height 9
click at [688, 130] on div "0.8" at bounding box center [709, 132] width 93 height 14
click at [676, 157] on div "at add" at bounding box center [710, 164] width 95 height 22
click at [676, 163] on input "text" at bounding box center [675, 163] width 25 height 11
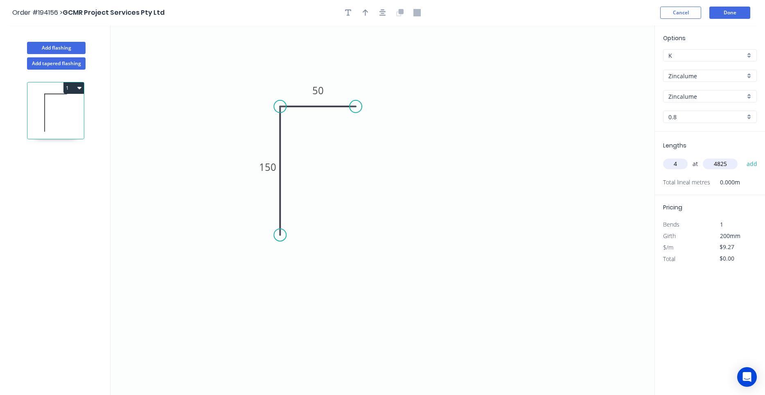
click at [742, 157] on button "add" at bounding box center [751, 164] width 19 height 14
click at [382, 13] on icon "button" at bounding box center [382, 12] width 7 height 7
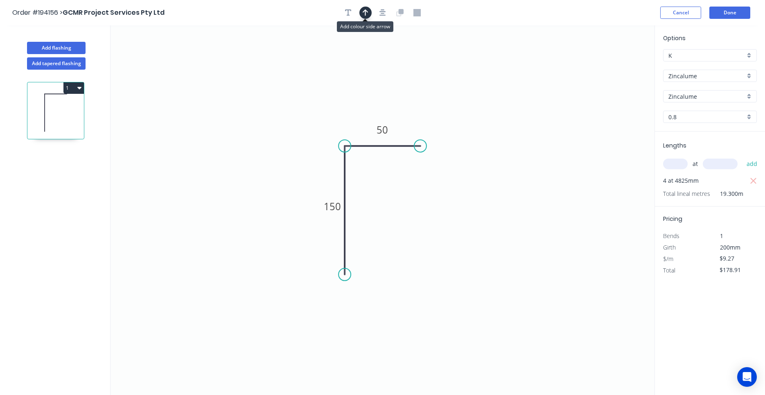
click at [366, 14] on icon "button" at bounding box center [366, 12] width 6 height 7
click at [613, 66] on icon at bounding box center [612, 57] width 7 height 26
drag, startPoint x: 612, startPoint y: 66, endPoint x: 419, endPoint y: 107, distance: 197.2
click at [419, 107] on icon at bounding box center [426, 101] width 24 height 24
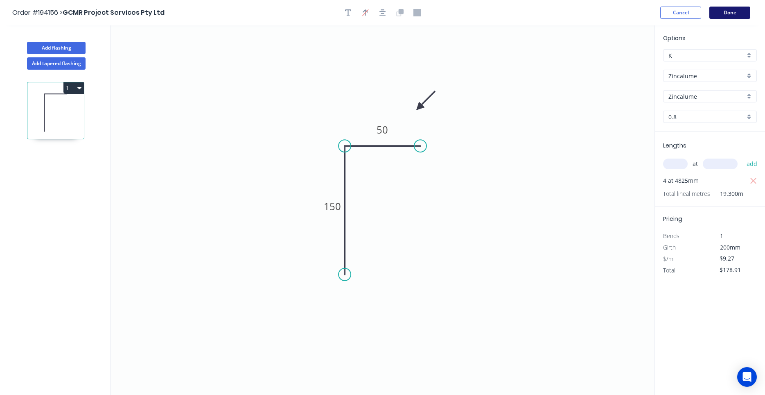
click at [720, 12] on button "Done" at bounding box center [729, 13] width 41 height 12
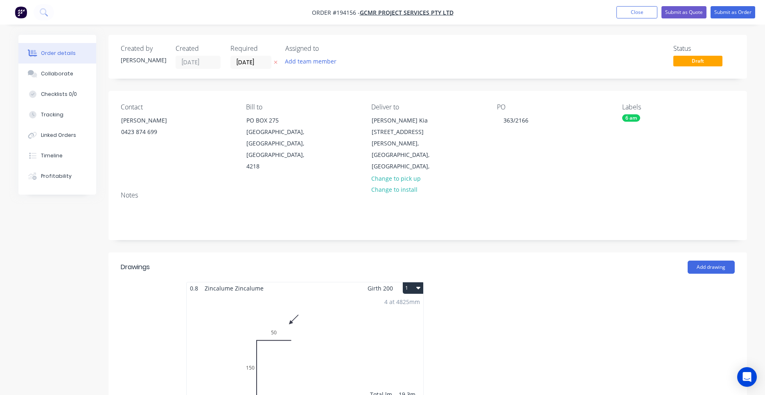
click at [422, 282] on button "1" at bounding box center [413, 287] width 20 height 11
click at [411, 302] on div "Use larger box size" at bounding box center [384, 308] width 63 height 12
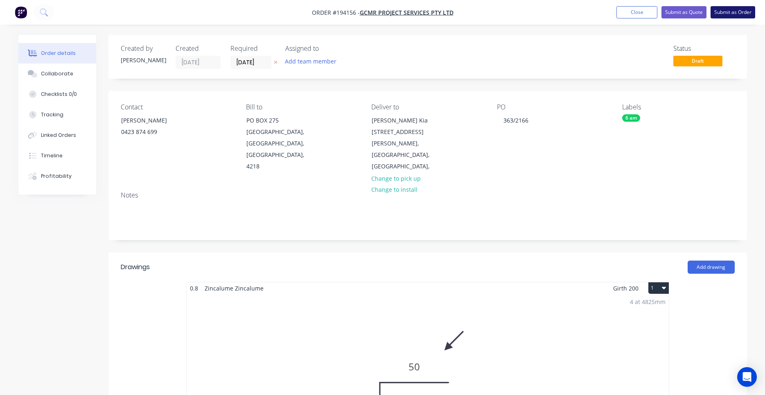
click at [721, 16] on button "Submit as Order" at bounding box center [733, 12] width 45 height 12
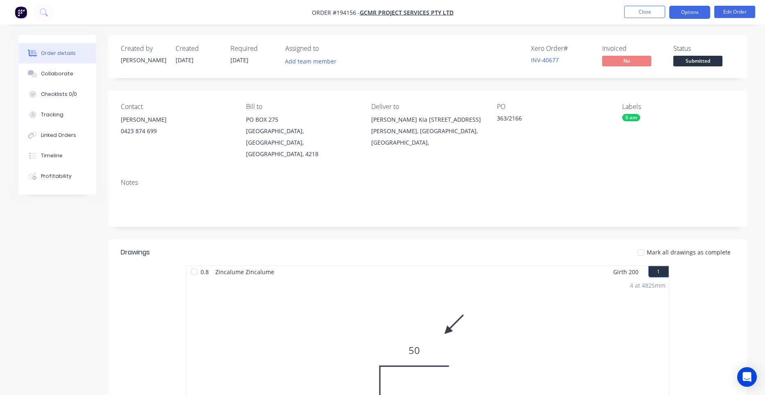
click at [684, 16] on button "Options" at bounding box center [689, 12] width 41 height 13
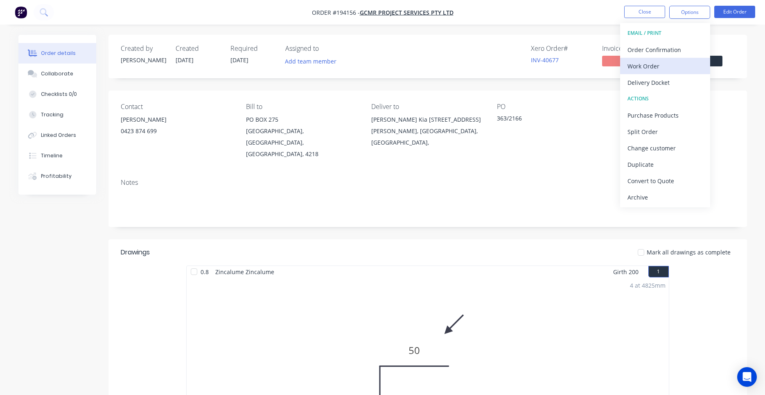
click at [658, 61] on div "Work Order" at bounding box center [664, 66] width 75 height 12
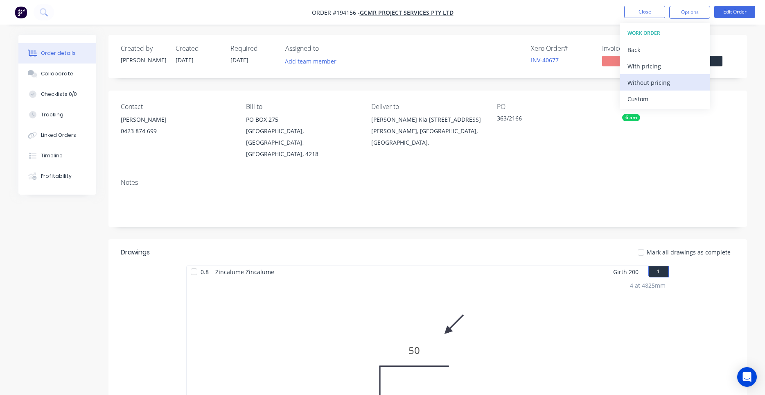
click at [651, 77] on div "Without pricing" at bounding box center [664, 83] width 75 height 12
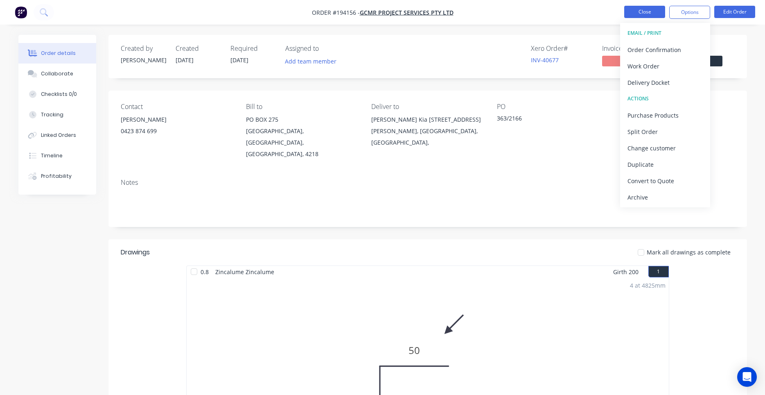
click at [644, 16] on button "Close" at bounding box center [644, 12] width 41 height 12
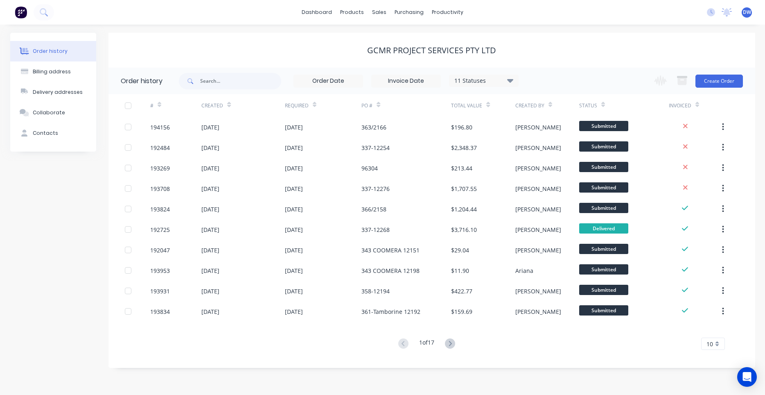
click at [52, 11] on div "dashboard products sales purchasing productivity dashboard products Product Cat…" at bounding box center [382, 12] width 765 height 25
click at [45, 11] on button at bounding box center [44, 12] width 20 height 16
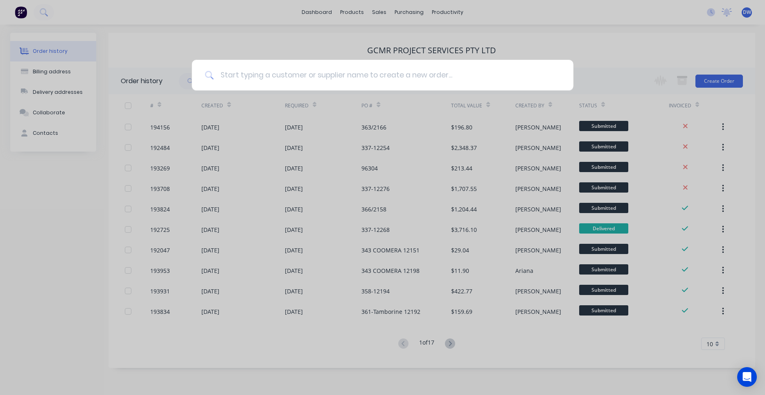
click at [236, 75] on input at bounding box center [387, 75] width 347 height 31
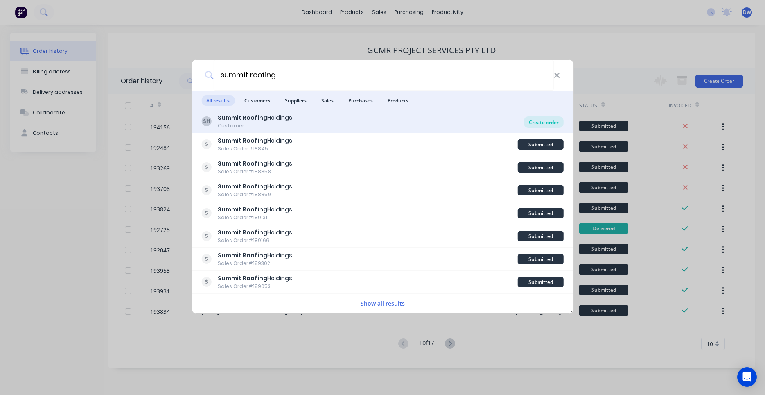
click at [531, 123] on div "Create order" at bounding box center [544, 121] width 40 height 11
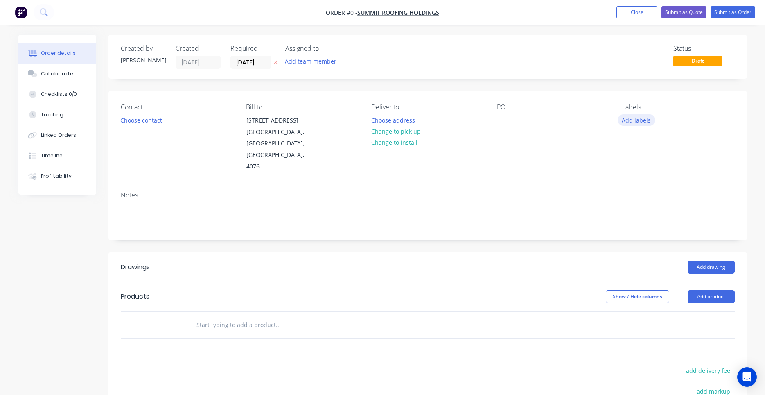
click at [626, 119] on button "Add labels" at bounding box center [637, 119] width 38 height 11
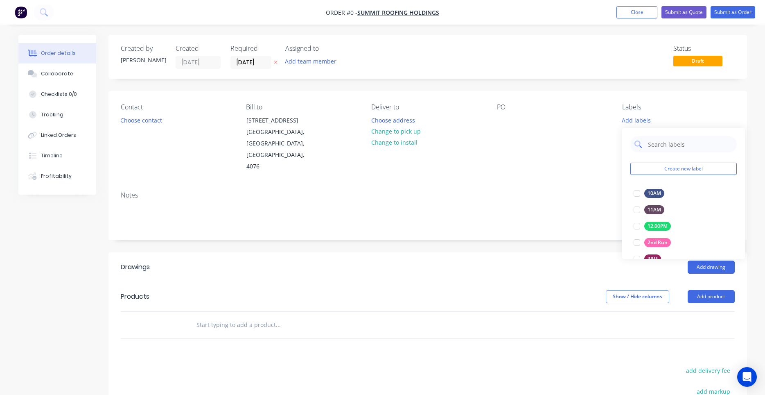
click at [644, 138] on div at bounding box center [683, 144] width 106 height 16
click at [647, 142] on div at bounding box center [683, 144] width 106 height 16
click at [648, 145] on input "text" at bounding box center [690, 144] width 86 height 16
click at [639, 192] on div at bounding box center [637, 193] width 16 height 16
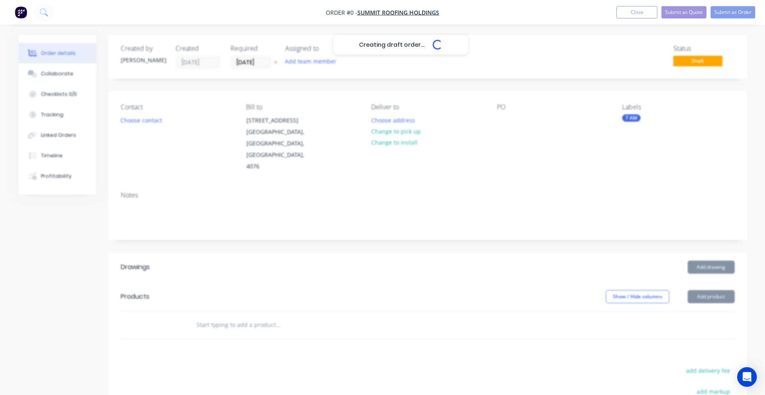
click at [592, 135] on div "Creating draft order... Loading... Order details Collaborate Checklists 0/0 Tra…" at bounding box center [382, 291] width 745 height 512
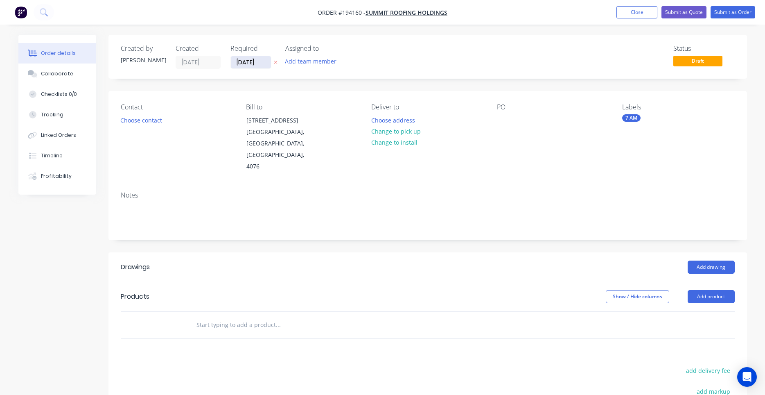
click at [264, 64] on input "29/09/25" at bounding box center [251, 62] width 40 height 12
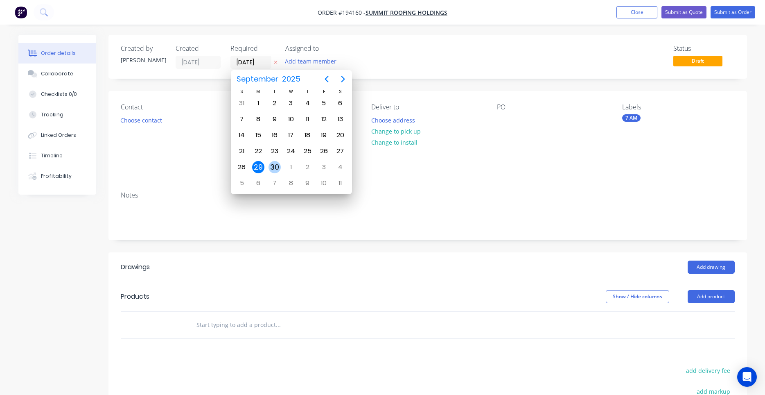
click at [276, 167] on div "30" at bounding box center [274, 167] width 12 height 12
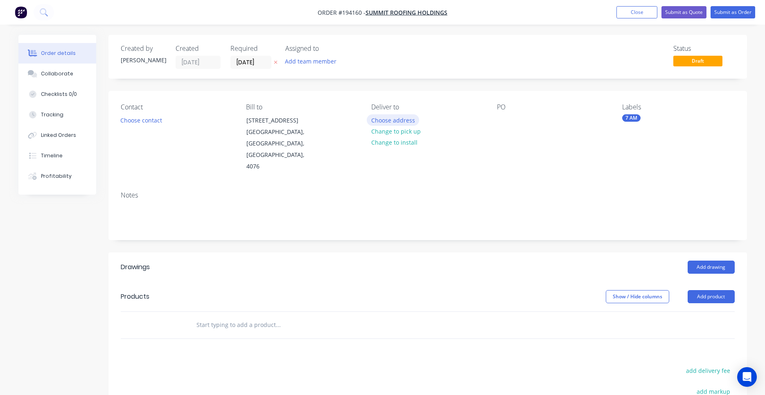
click at [376, 120] on button "Choose address" at bounding box center [393, 119] width 52 height 11
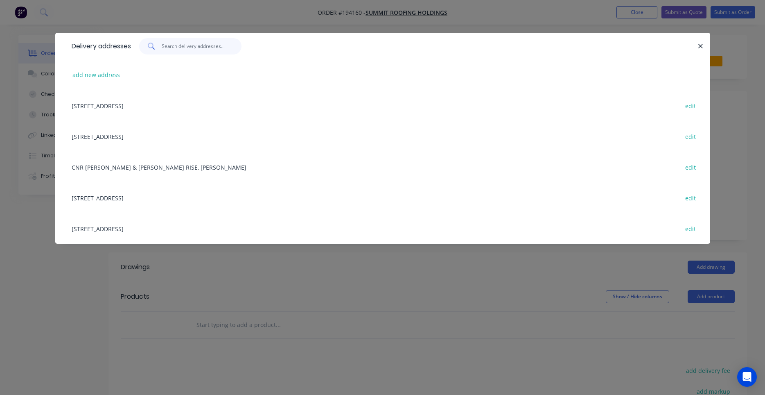
click at [184, 52] on input "text" at bounding box center [202, 46] width 80 height 16
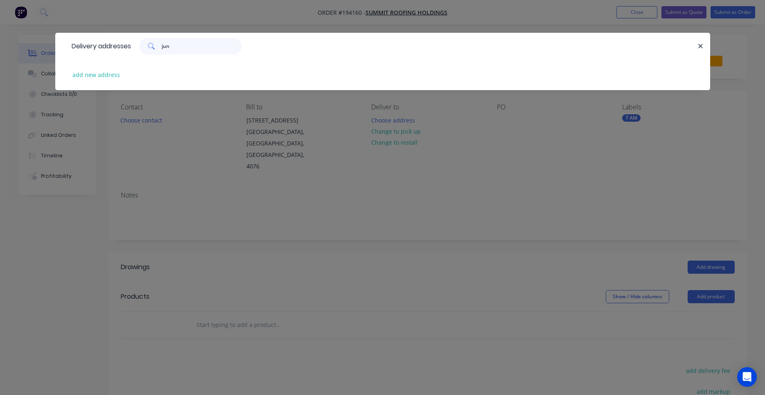
drag, startPoint x: 181, startPoint y: 47, endPoint x: 126, endPoint y: 45, distance: 54.5
click at [162, 45] on input "jun" at bounding box center [202, 46] width 80 height 16
click at [119, 70] on button "add new address" at bounding box center [96, 74] width 56 height 11
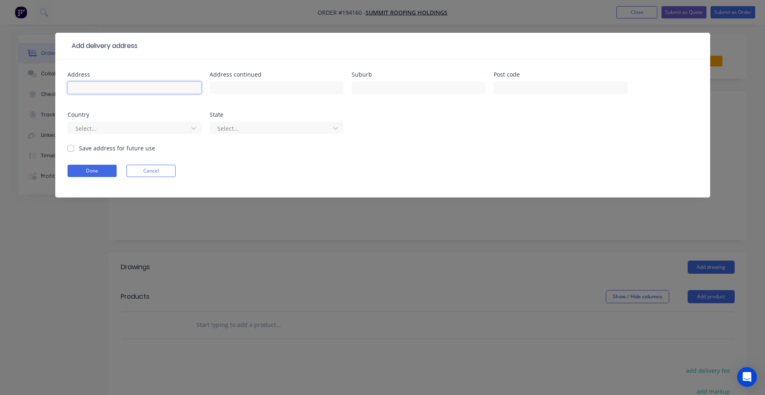
click at [126, 86] on input "text" at bounding box center [135, 87] width 134 height 12
click at [99, 149] on label "Save address for future use" at bounding box center [117, 148] width 76 height 9
click at [74, 149] on input "Save address for future use" at bounding box center [71, 148] width 7 height 8
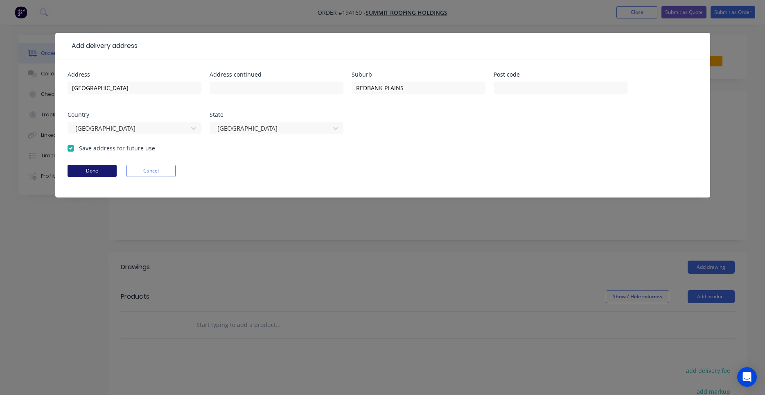
click at [99, 169] on button "Done" at bounding box center [92, 171] width 49 height 12
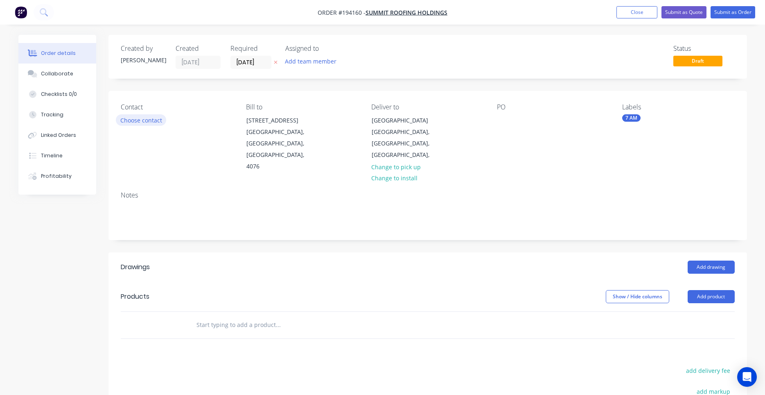
click at [150, 117] on button "Choose contact" at bounding box center [141, 119] width 50 height 11
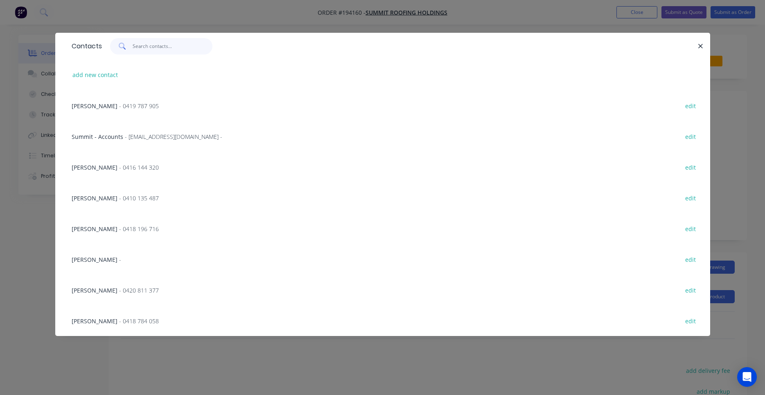
click at [161, 52] on input "text" at bounding box center [173, 46] width 80 height 16
click at [175, 50] on input "text" at bounding box center [173, 46] width 80 height 16
click at [157, 108] on span "- 0419 787 905" at bounding box center [139, 106] width 40 height 8
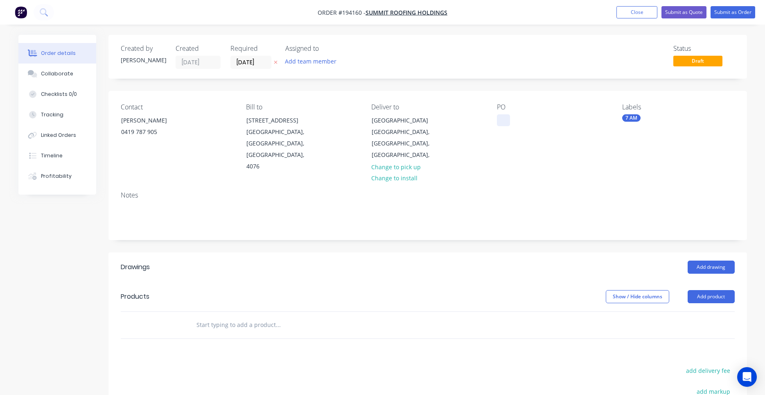
click at [505, 120] on div at bounding box center [503, 120] width 13 height 12
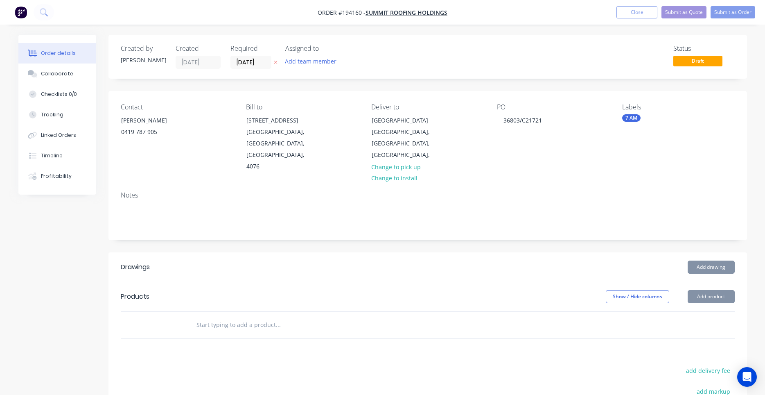
click at [575, 121] on div "PO 36803/C21721" at bounding box center [553, 137] width 112 height 69
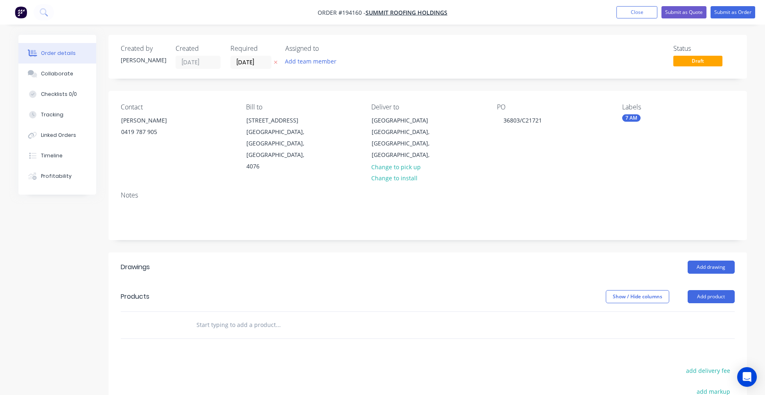
click at [247, 316] on input "text" at bounding box center [278, 324] width 164 height 16
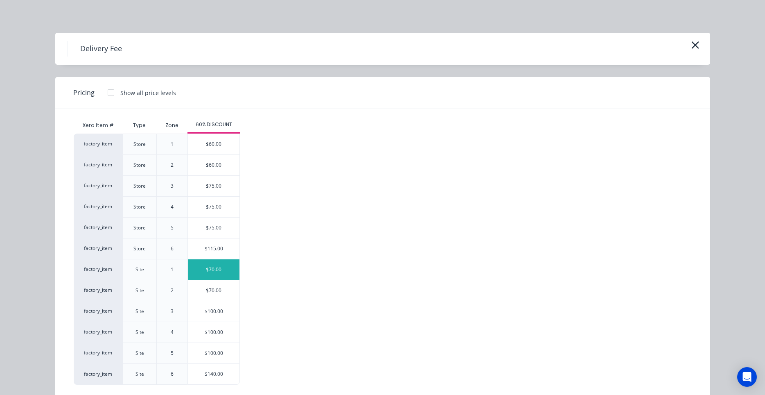
click at [216, 272] on div "$70.00" at bounding box center [214, 269] width 52 height 20
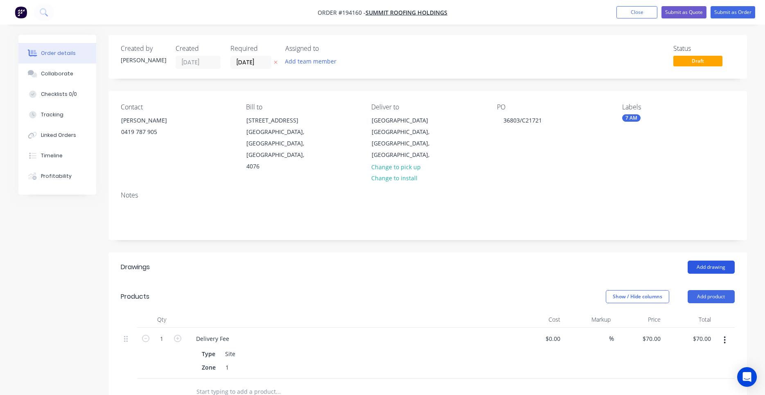
click at [722, 260] on button "Add drawing" at bounding box center [711, 266] width 47 height 13
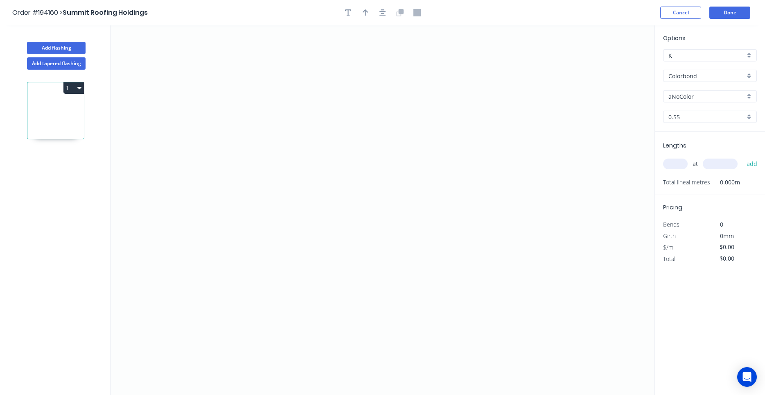
click at [705, 90] on div "Options K K Colorbond Colorbond Colorbond (Premium) Colorbond Coolmax Colorbond…" at bounding box center [710, 83] width 110 height 98
click at [703, 94] on input "aNoColor" at bounding box center [706, 96] width 77 height 9
click at [698, 111] on div "Woodland Grey" at bounding box center [709, 112] width 93 height 14
click at [674, 166] on input "text" at bounding box center [675, 163] width 25 height 11
click at [742, 157] on button "add" at bounding box center [751, 164] width 19 height 14
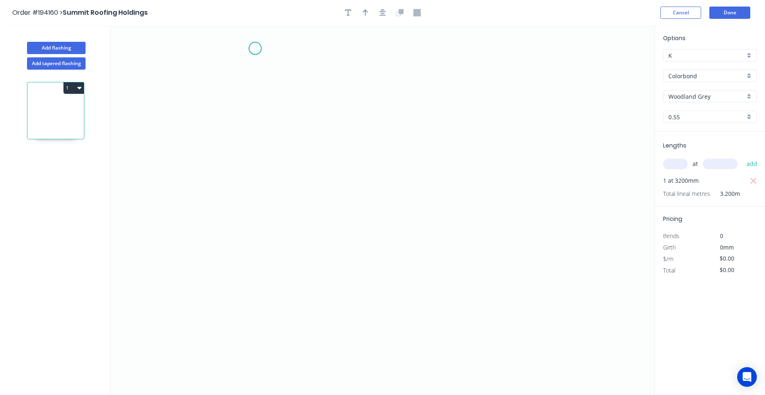
drag, startPoint x: 255, startPoint y: 48, endPoint x: 246, endPoint y: 105, distance: 57.2
click at [253, 63] on icon "0" at bounding box center [383, 209] width 544 height 369
click at [255, 62] on circle at bounding box center [253, 62] width 12 height 12
drag, startPoint x: 253, startPoint y: 61, endPoint x: 255, endPoint y: 142, distance: 80.7
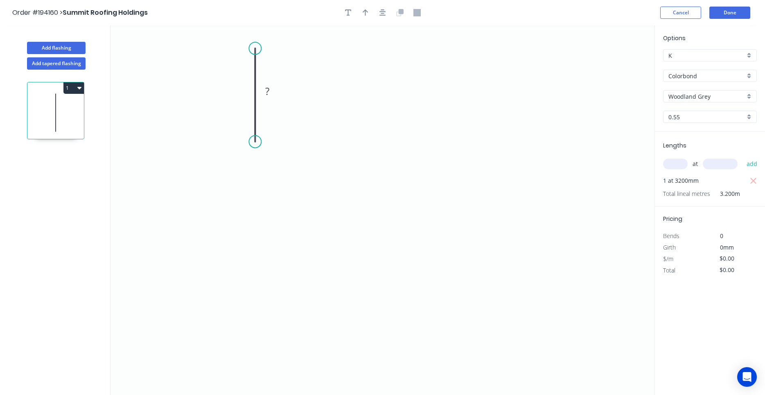
click at [255, 142] on circle at bounding box center [255, 141] width 12 height 12
click at [255, 139] on circle at bounding box center [255, 141] width 12 height 12
click at [255, 141] on circle at bounding box center [255, 141] width 12 height 12
drag, startPoint x: 255, startPoint y: 141, endPoint x: 254, endPoint y: 161, distance: 19.7
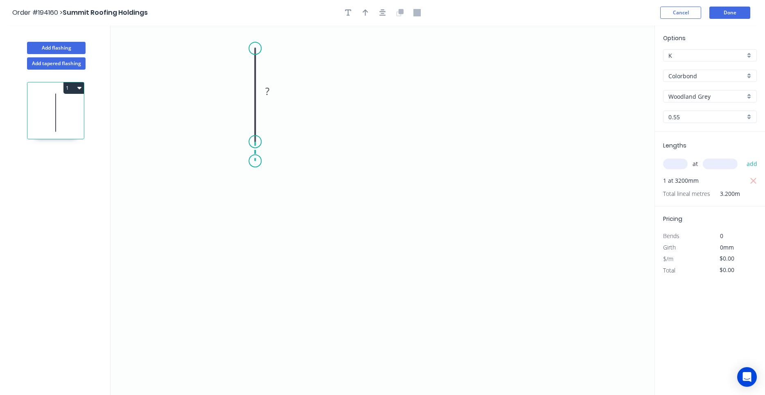
click at [254, 161] on icon "0 ?" at bounding box center [383, 209] width 544 height 369
click at [259, 166] on div "Delete point" at bounding box center [296, 169] width 82 height 17
drag, startPoint x: 259, startPoint y: 46, endPoint x: 257, endPoint y: 28, distance: 18.6
click at [257, 28] on circle at bounding box center [255, 28] width 12 height 12
drag, startPoint x: 255, startPoint y: 144, endPoint x: 253, endPoint y: 174, distance: 30.7
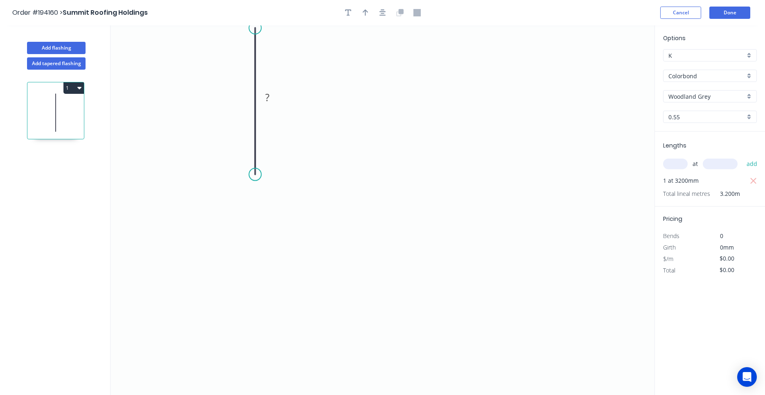
click at [253, 174] on circle at bounding box center [255, 174] width 12 height 12
click at [255, 173] on circle at bounding box center [255, 174] width 12 height 12
click at [392, 176] on icon "0 ?" at bounding box center [383, 209] width 544 height 369
click at [392, 176] on circle at bounding box center [392, 174] width 12 height 12
click at [268, 97] on tspan "?" at bounding box center [267, 97] width 4 height 14
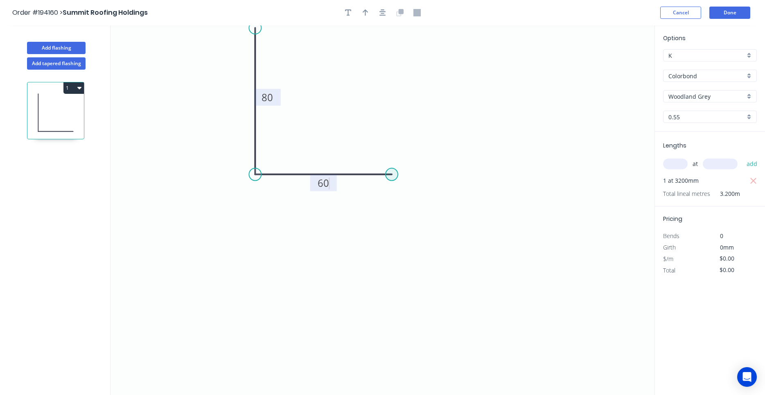
click at [393, 176] on circle at bounding box center [392, 174] width 12 height 12
click at [397, 282] on icon "0 80 60" at bounding box center [383, 209] width 544 height 369
click at [330, 280] on icon "0 80 60 ?" at bounding box center [383, 209] width 544 height 369
click at [330, 255] on icon at bounding box center [330, 268] width 0 height 26
click at [330, 255] on circle at bounding box center [330, 255] width 12 height 12
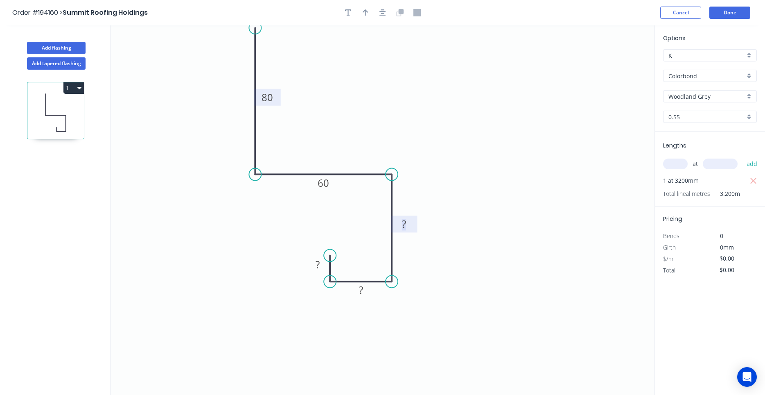
click at [407, 220] on rect at bounding box center [404, 224] width 16 height 11
drag, startPoint x: 406, startPoint y: 221, endPoint x: 393, endPoint y: 223, distance: 12.9
click at [393, 223] on g "?" at bounding box center [403, 223] width 27 height 17
click at [386, 11] on icon "button" at bounding box center [382, 12] width 7 height 7
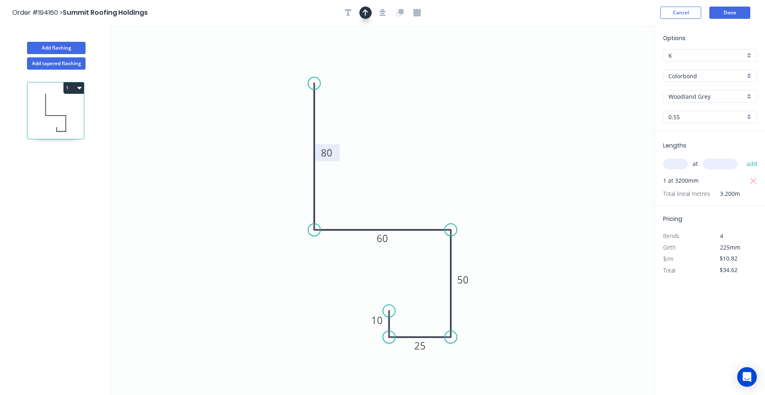
click at [370, 14] on button "button" at bounding box center [365, 13] width 12 height 12
click at [611, 63] on icon at bounding box center [612, 57] width 7 height 26
drag, startPoint x: 612, startPoint y: 64, endPoint x: 508, endPoint y: 119, distance: 117.5
click at [508, 119] on icon "0 80 60 50 25 10" at bounding box center [383, 209] width 544 height 369
drag, startPoint x: 616, startPoint y: 63, endPoint x: 421, endPoint y: 185, distance: 230.0
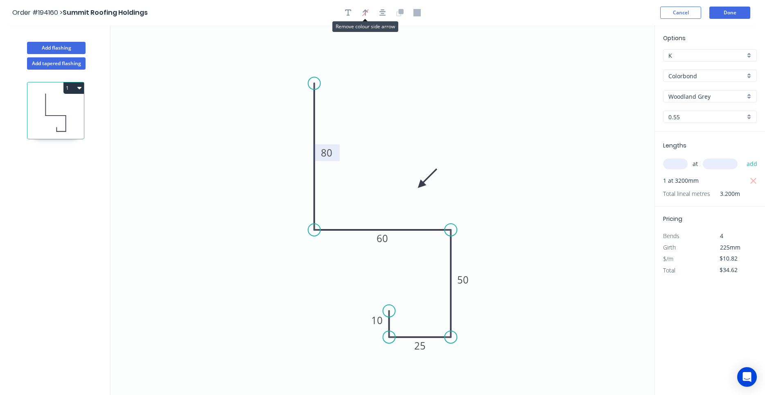
click at [421, 185] on icon at bounding box center [427, 178] width 24 height 24
click at [71, 50] on button "Add flashing" at bounding box center [56, 48] width 59 height 12
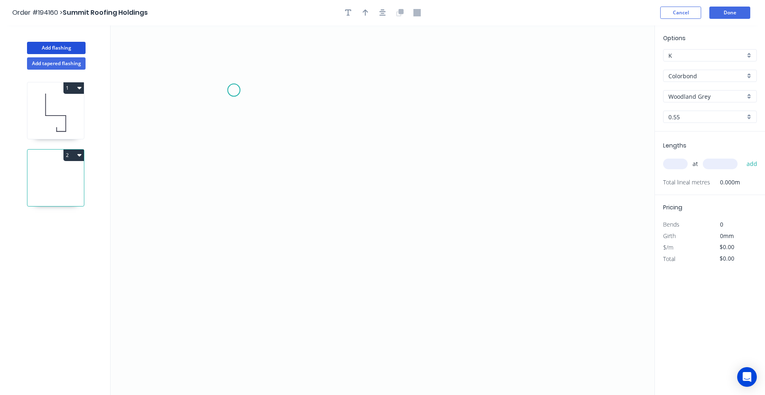
click at [234, 90] on icon "0" at bounding box center [383, 209] width 544 height 369
click at [233, 207] on icon "0" at bounding box center [383, 209] width 544 height 369
click at [530, 210] on icon "0 ?" at bounding box center [383, 209] width 544 height 369
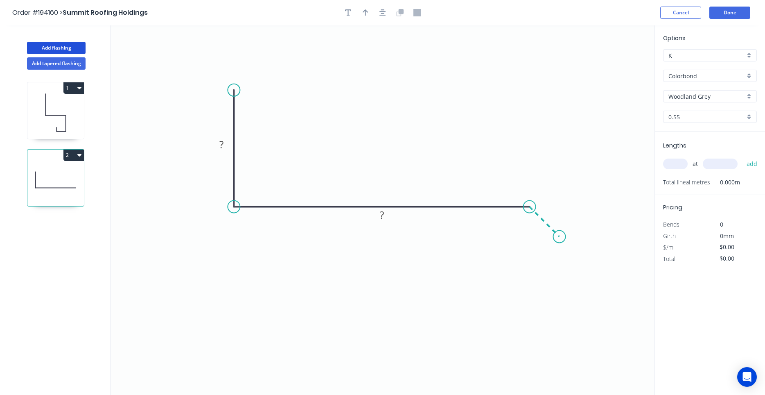
click at [560, 234] on icon "0 ? ?" at bounding box center [383, 209] width 544 height 369
click at [560, 234] on circle at bounding box center [559, 236] width 12 height 12
drag, startPoint x: 558, startPoint y: 234, endPoint x: 575, endPoint y: 252, distance: 24.3
click at [575, 252] on circle at bounding box center [575, 252] width 12 height 12
click at [225, 149] on rect at bounding box center [221, 144] width 16 height 11
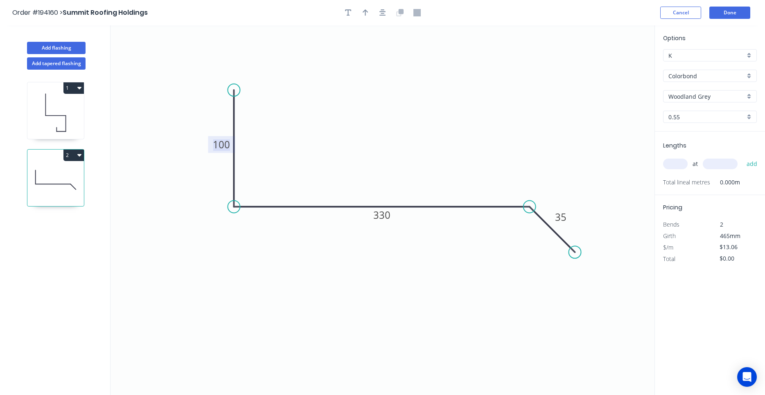
click at [677, 163] on input "text" at bounding box center [675, 163] width 25 height 11
click at [742, 157] on button "add" at bounding box center [751, 164] width 19 height 14
click at [379, 11] on button "button" at bounding box center [383, 13] width 12 height 12
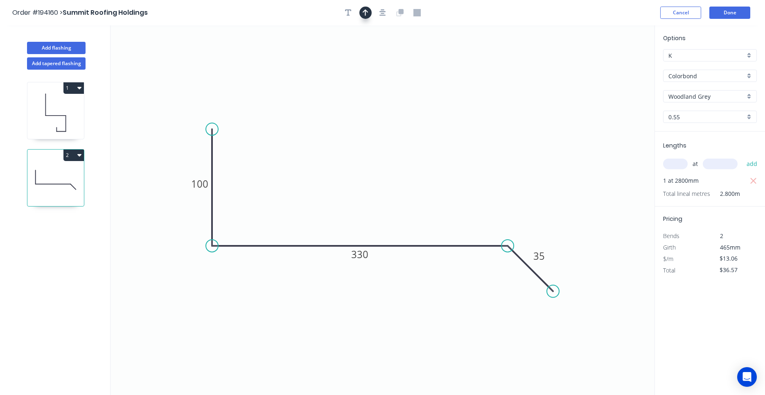
click at [367, 14] on icon "button" at bounding box center [366, 12] width 6 height 7
click at [613, 65] on icon at bounding box center [612, 56] width 7 height 26
drag, startPoint x: 613, startPoint y: 65, endPoint x: 325, endPoint y: 166, distance: 304.7
click at [325, 166] on icon at bounding box center [332, 159] width 24 height 24
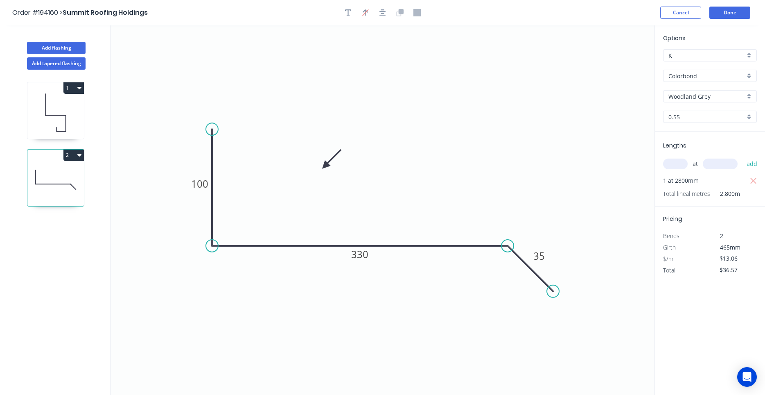
click at [63, 107] on icon at bounding box center [55, 112] width 56 height 52
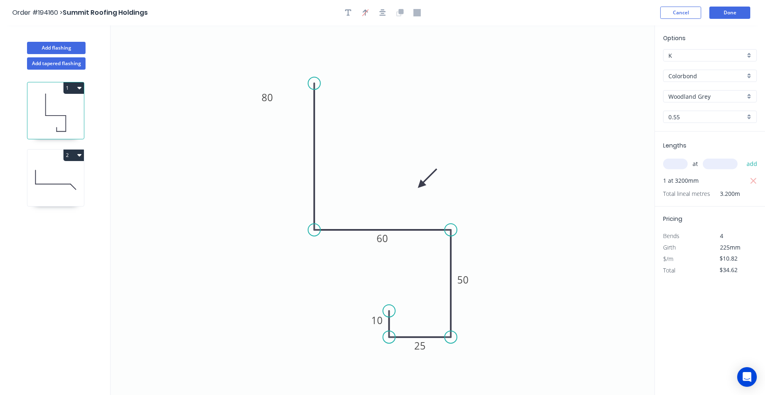
click at [52, 170] on icon at bounding box center [55, 179] width 56 height 52
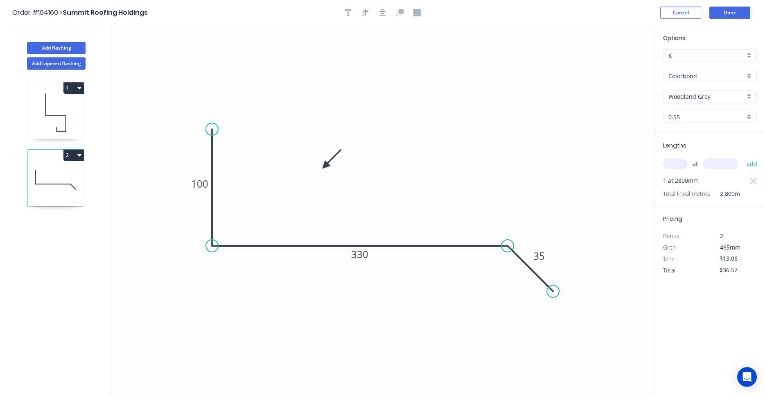
click at [55, 115] on icon at bounding box center [55, 112] width 56 height 52
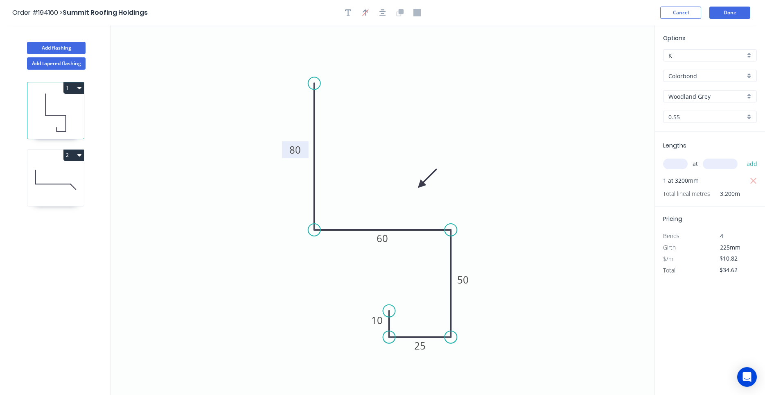
drag, startPoint x: 277, startPoint y: 102, endPoint x: 305, endPoint y: 156, distance: 60.4
click at [305, 156] on rect at bounding box center [295, 149] width 27 height 17
click at [23, 181] on div "1 2" at bounding box center [56, 240] width 108 height 340
click at [45, 172] on icon at bounding box center [55, 179] width 56 height 52
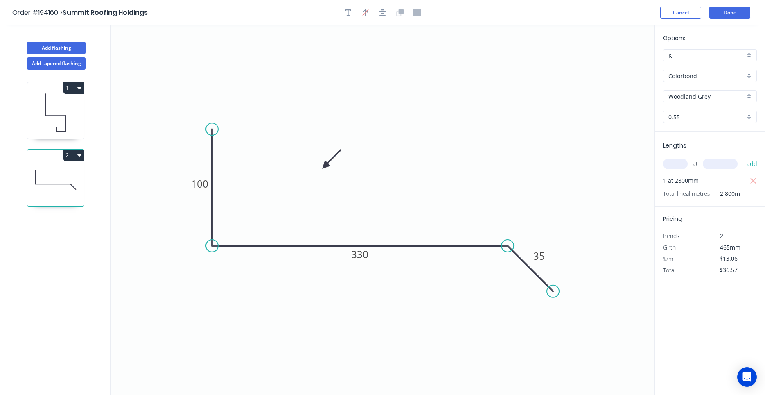
click at [42, 122] on icon at bounding box center [55, 112] width 56 height 52
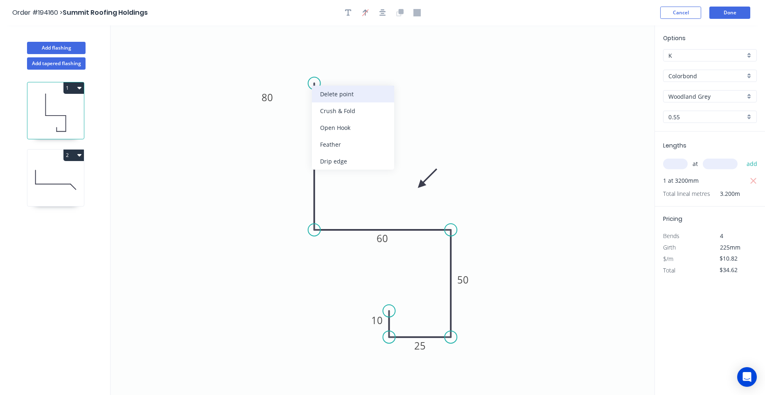
click at [322, 94] on div "Delete point" at bounding box center [353, 94] width 82 height 17
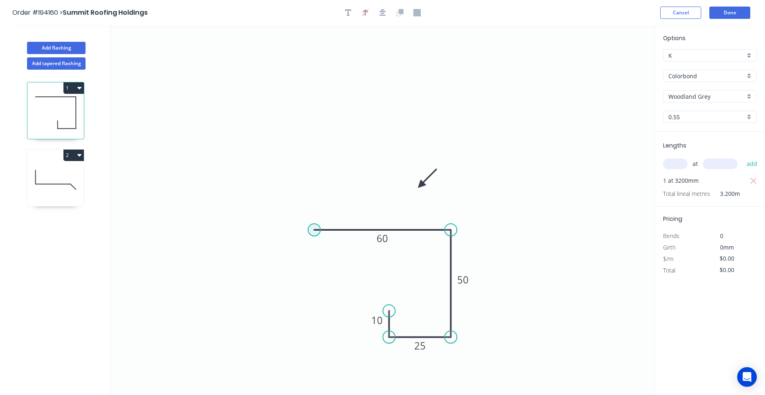
click at [315, 228] on circle at bounding box center [314, 229] width 12 height 12
click at [324, 70] on icon "0 60 50 25 10" at bounding box center [383, 209] width 544 height 369
click at [324, 70] on icon "0 ? 60 50 25 10" at bounding box center [383, 209] width 544 height 369
click at [298, 147] on rect at bounding box center [302, 146] width 16 height 11
drag, startPoint x: 298, startPoint y: 147, endPoint x: 309, endPoint y: 147, distance: 10.3
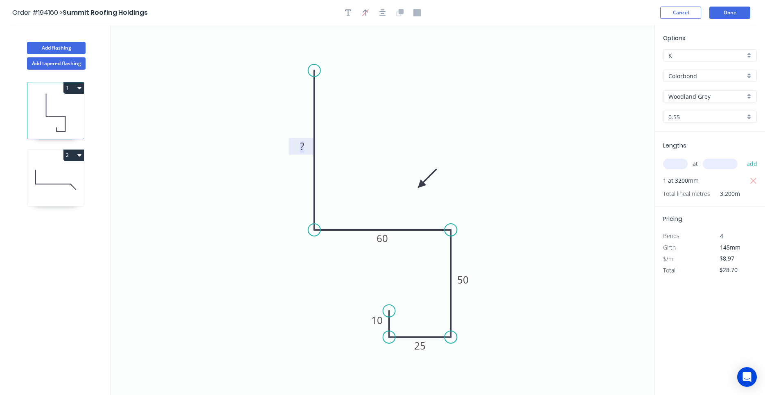
click at [309, 147] on rect at bounding box center [302, 146] width 16 height 11
drag, startPoint x: 308, startPoint y: 147, endPoint x: 287, endPoint y: 146, distance: 21.7
click at [287, 146] on icon "0 ? 60 50 25 10" at bounding box center [383, 209] width 544 height 369
click at [298, 149] on rect at bounding box center [302, 146] width 16 height 11
click at [320, 157] on icon "0 80 60 50 25 10" at bounding box center [383, 209] width 544 height 369
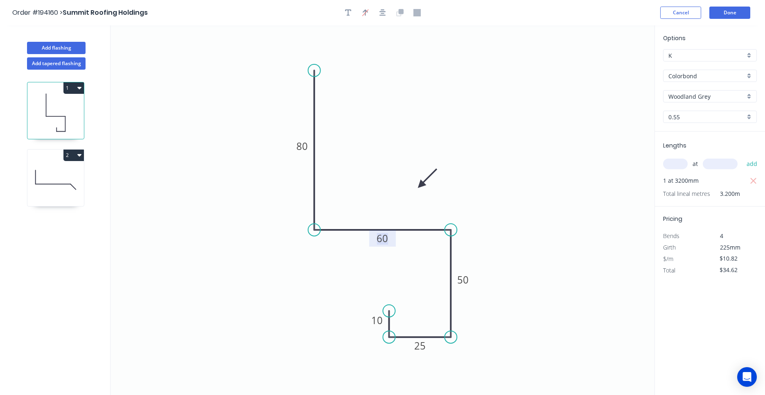
click at [384, 238] on tspan "60" at bounding box center [382, 238] width 11 height 14
click at [77, 181] on icon at bounding box center [55, 179] width 56 height 52
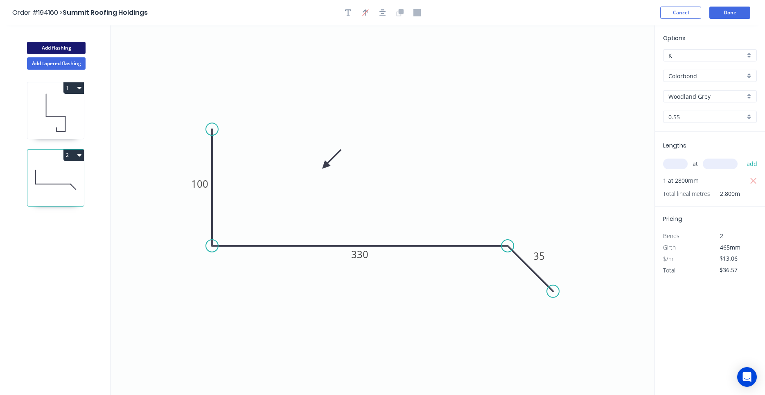
click at [61, 47] on button "Add flashing" at bounding box center [56, 48] width 59 height 12
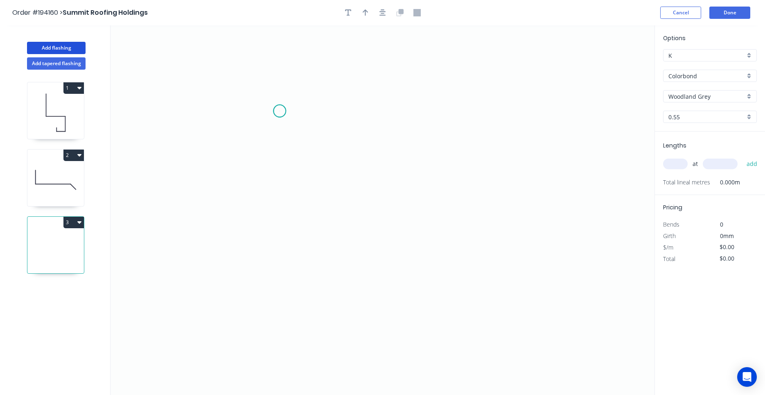
click at [280, 111] on icon "0" at bounding box center [383, 209] width 544 height 369
click at [280, 217] on icon "0" at bounding box center [383, 209] width 544 height 369
click at [398, 223] on icon "0 ?" at bounding box center [383, 209] width 544 height 369
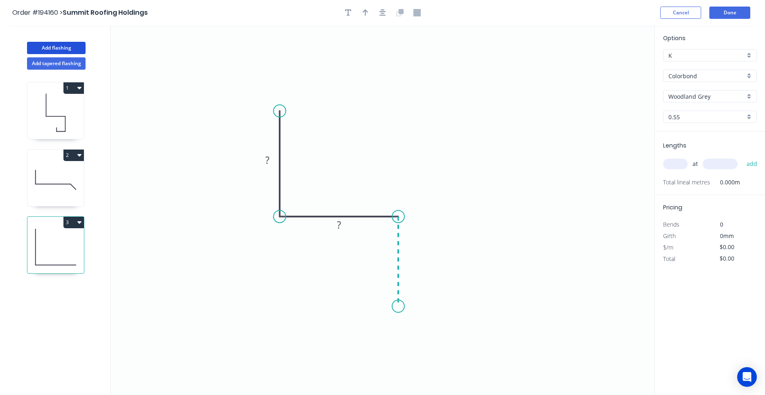
click at [396, 306] on icon "0 ? ?" at bounding box center [383, 209] width 544 height 369
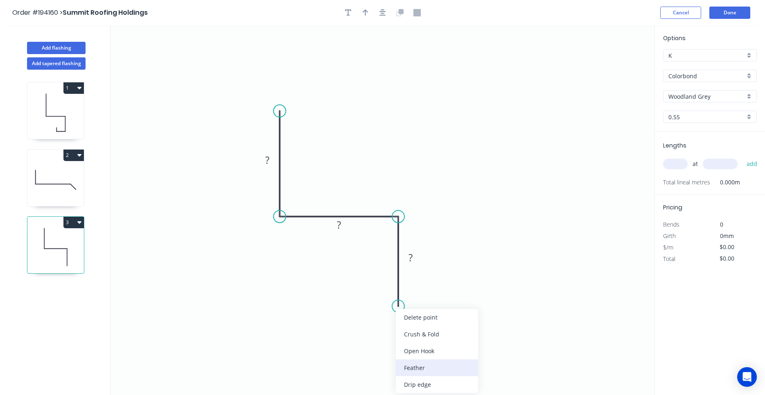
click at [410, 361] on div "Feather" at bounding box center [437, 367] width 82 height 17
click at [391, 297] on tspan "15" at bounding box center [385, 291] width 11 height 14
click at [666, 164] on input "text" at bounding box center [675, 163] width 25 height 11
click at [742, 157] on button "add" at bounding box center [751, 164] width 19 height 14
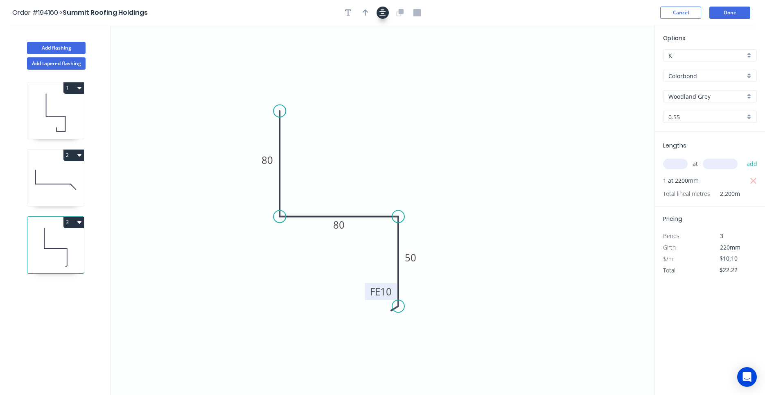
click at [386, 14] on icon "button" at bounding box center [382, 12] width 7 height 7
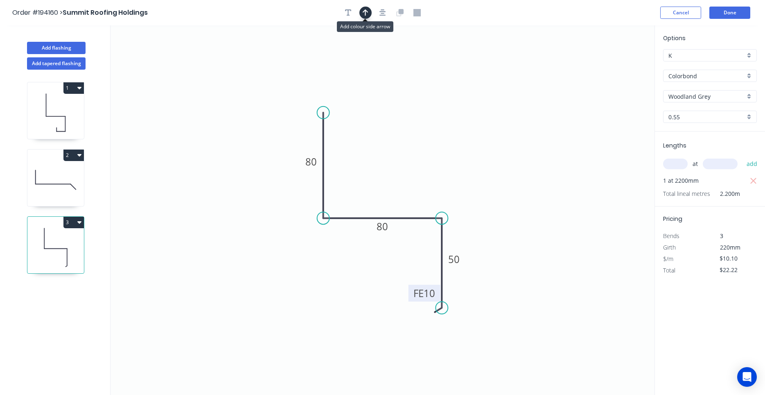
click at [367, 14] on icon "button" at bounding box center [366, 12] width 6 height 7
click at [615, 65] on icon at bounding box center [612, 57] width 7 height 26
drag, startPoint x: 615, startPoint y: 65, endPoint x: 420, endPoint y: 161, distance: 217.5
click at [422, 161] on icon at bounding box center [434, 151] width 24 height 24
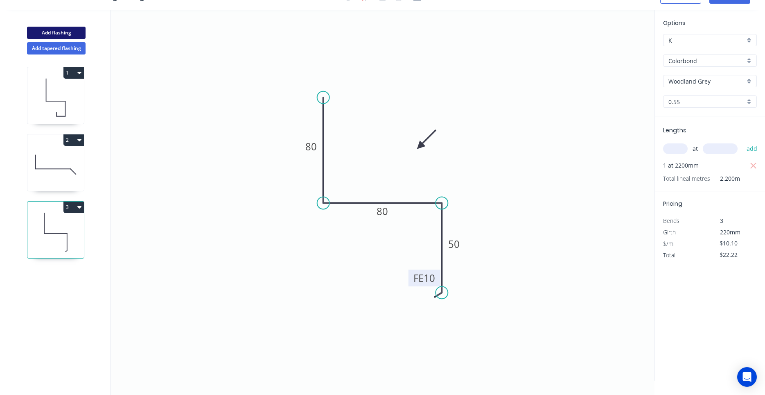
click at [69, 33] on button "Add flashing" at bounding box center [56, 33] width 59 height 12
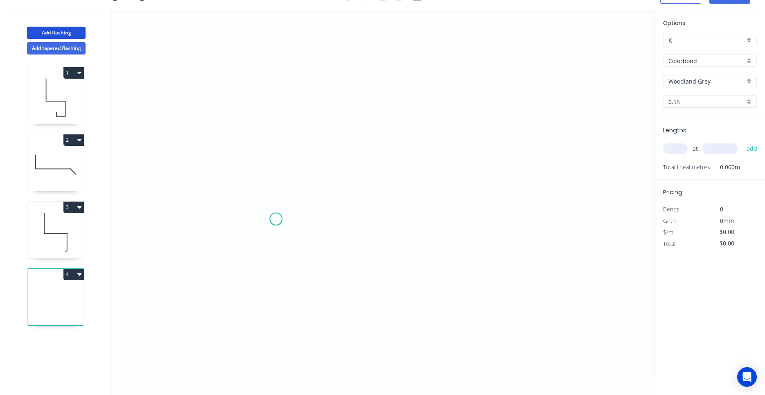
click at [276, 219] on icon "0" at bounding box center [383, 194] width 544 height 369
click at [269, 89] on icon "0" at bounding box center [383, 194] width 544 height 369
click at [582, 94] on icon "0 ?" at bounding box center [383, 194] width 544 height 369
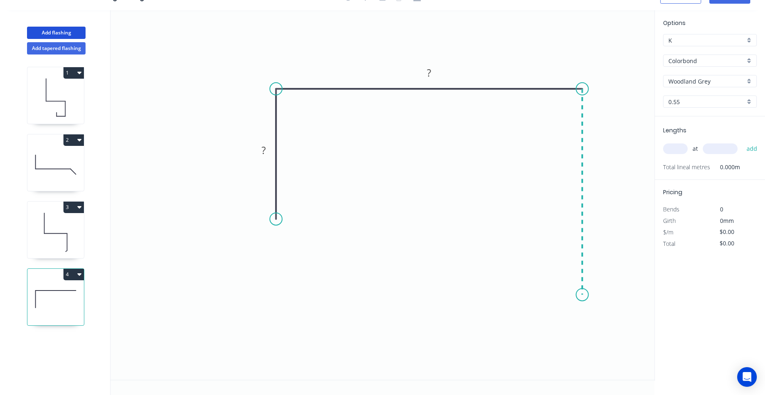
click at [592, 295] on icon "0 ? ?" at bounding box center [383, 194] width 544 height 369
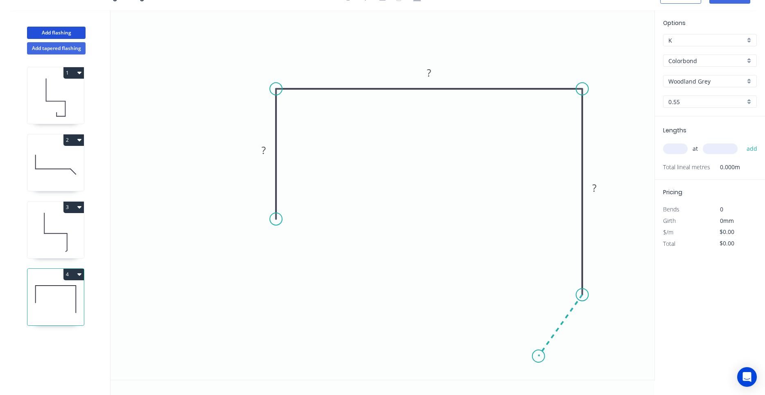
click at [539, 356] on icon "0 ? ? ?" at bounding box center [383, 194] width 544 height 369
click at [539, 356] on circle at bounding box center [538, 356] width 12 height 12
drag, startPoint x: 539, startPoint y: 354, endPoint x: 537, endPoint y: 346, distance: 7.9
click at [537, 346] on circle at bounding box center [536, 340] width 12 height 12
click at [571, 326] on rect at bounding box center [568, 322] width 16 height 11
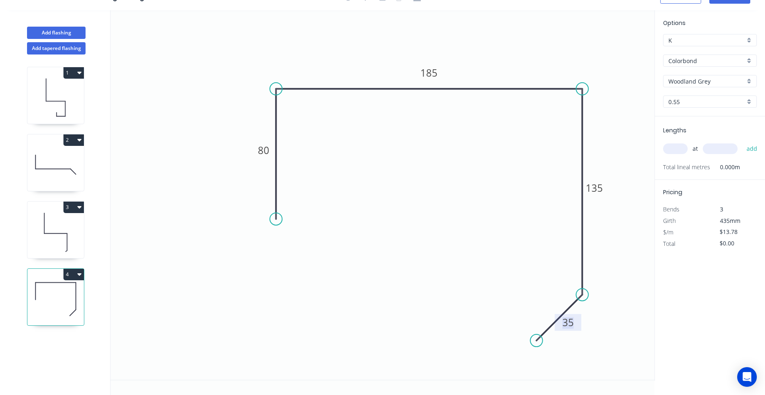
click at [672, 149] on input "text" at bounding box center [675, 148] width 25 height 11
click at [742, 142] on button "add" at bounding box center [751, 149] width 19 height 14
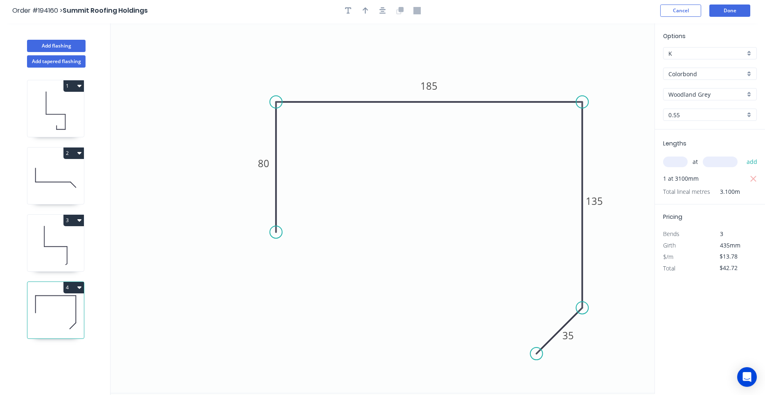
scroll to position [0, 0]
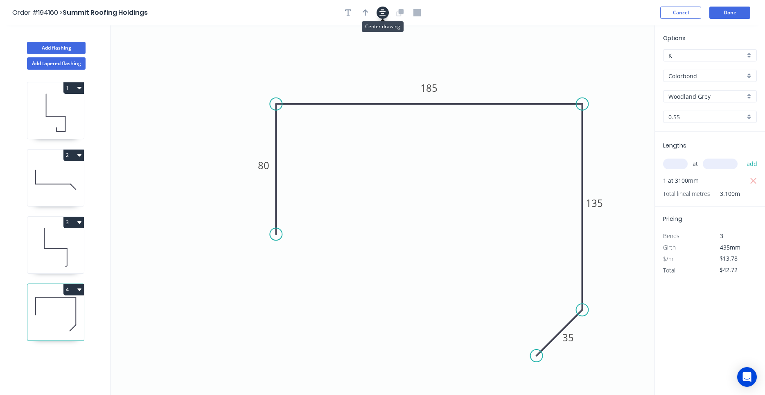
click at [384, 13] on icon "button" at bounding box center [382, 12] width 7 height 7
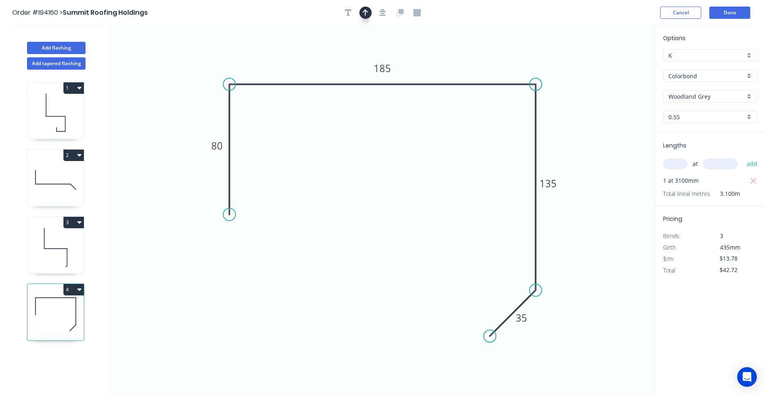
click at [368, 14] on icon "button" at bounding box center [366, 12] width 6 height 7
click at [614, 65] on icon at bounding box center [612, 57] width 7 height 26
click at [614, 63] on icon at bounding box center [613, 55] width 7 height 26
drag, startPoint x: 614, startPoint y: 63, endPoint x: 517, endPoint y: 55, distance: 96.9
click at [517, 55] on icon at bounding box center [524, 49] width 24 height 24
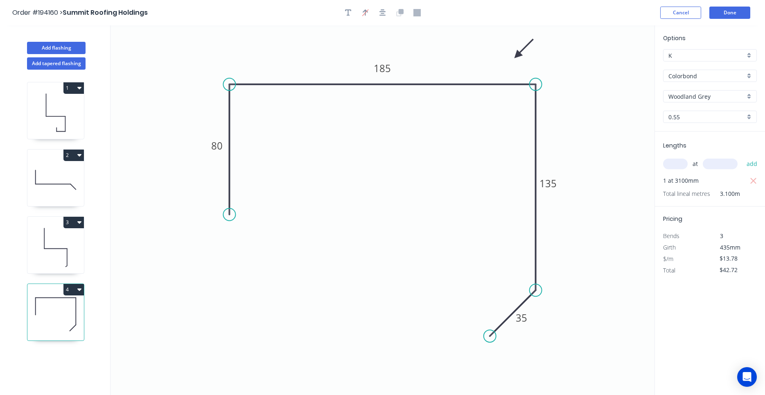
click at [73, 254] on icon at bounding box center [55, 247] width 56 height 52
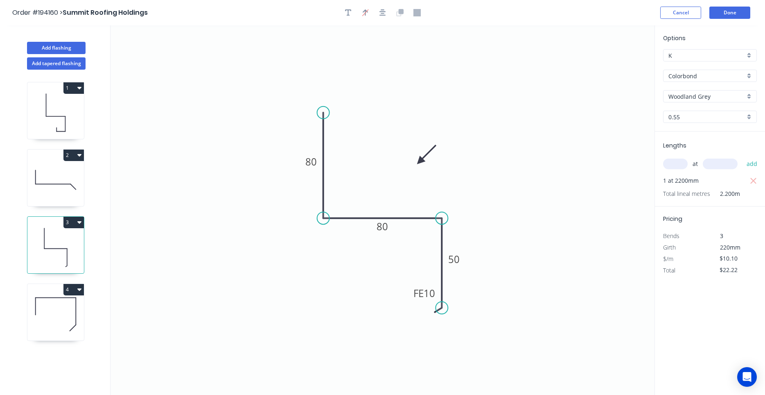
click at [59, 320] on icon at bounding box center [55, 314] width 56 height 52
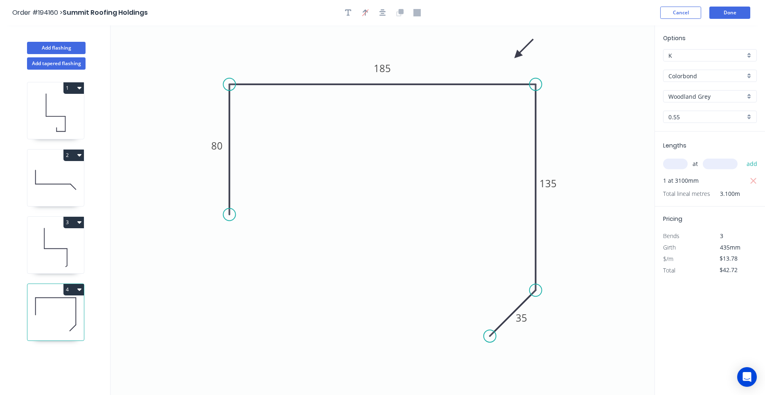
click at [45, 265] on icon at bounding box center [55, 247] width 56 height 52
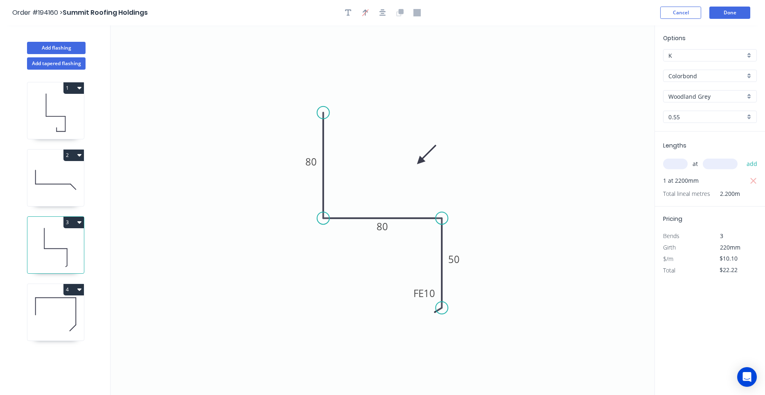
click at [43, 191] on icon at bounding box center [55, 179] width 56 height 52
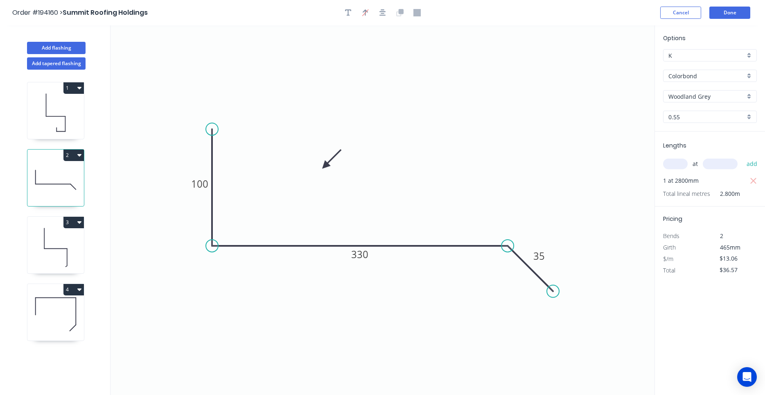
click at [40, 120] on icon at bounding box center [55, 112] width 56 height 52
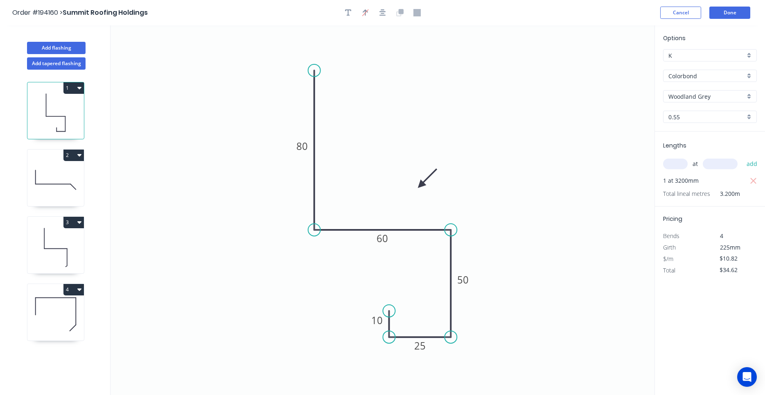
click at [59, 314] on icon at bounding box center [55, 314] width 56 height 52
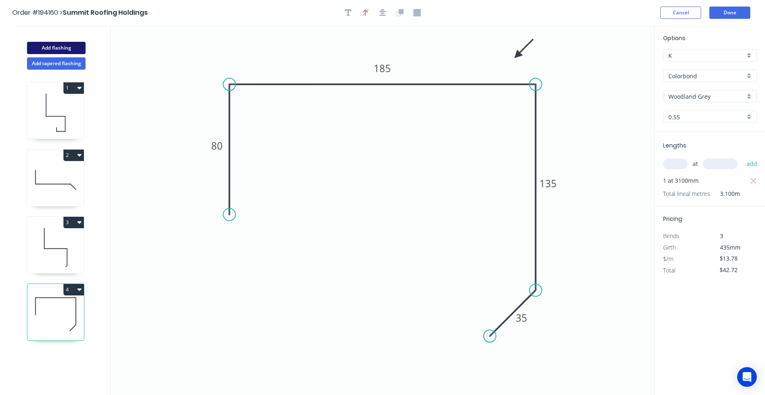
click at [59, 54] on button "Add flashing" at bounding box center [56, 48] width 59 height 12
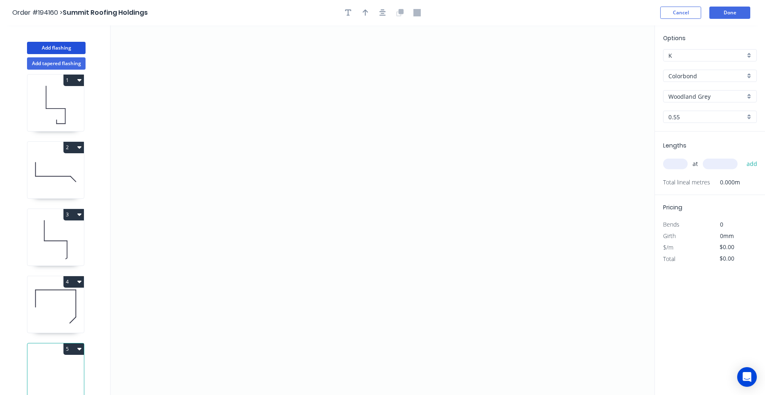
scroll to position [15, 0]
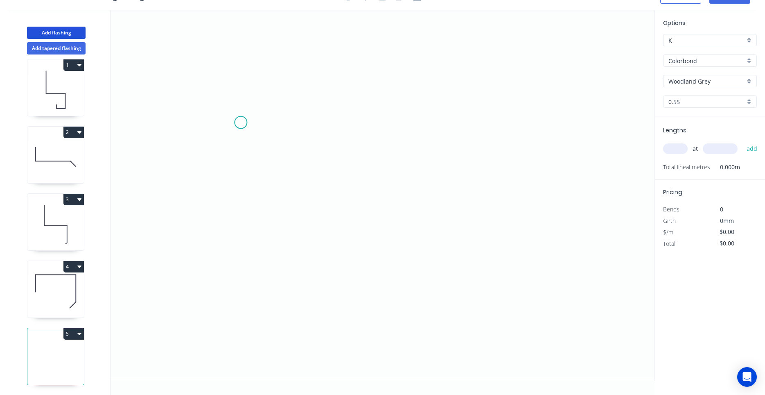
click at [241, 122] on icon "0" at bounding box center [383, 194] width 544 height 369
click at [243, 214] on icon "0" at bounding box center [383, 194] width 544 height 369
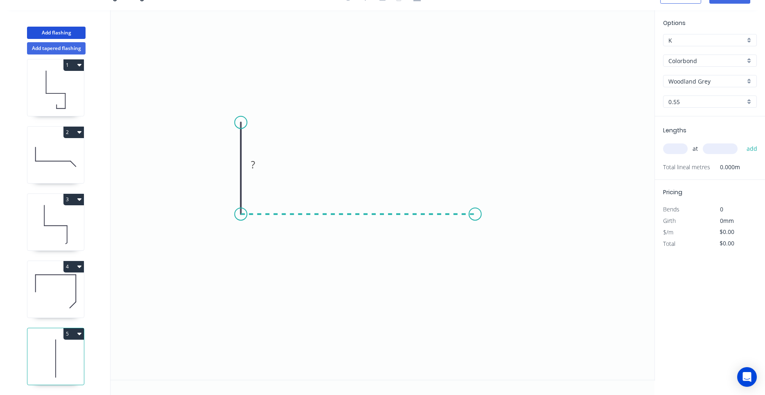
click at [475, 213] on icon "0 ?" at bounding box center [383, 194] width 544 height 369
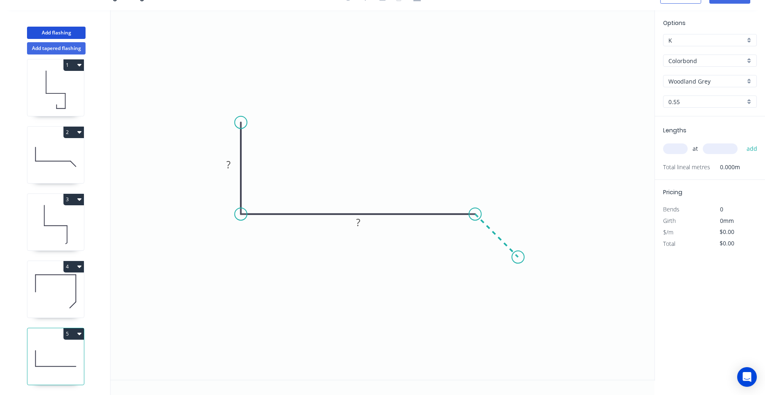
click at [518, 260] on icon "0 ? ?" at bounding box center [383, 194] width 544 height 369
click at [518, 260] on circle at bounding box center [518, 256] width 12 height 12
click at [230, 166] on tspan "?" at bounding box center [228, 165] width 4 height 14
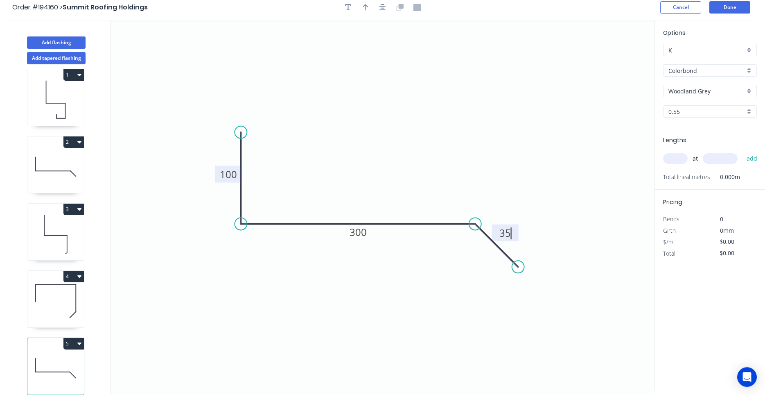
scroll to position [0, 0]
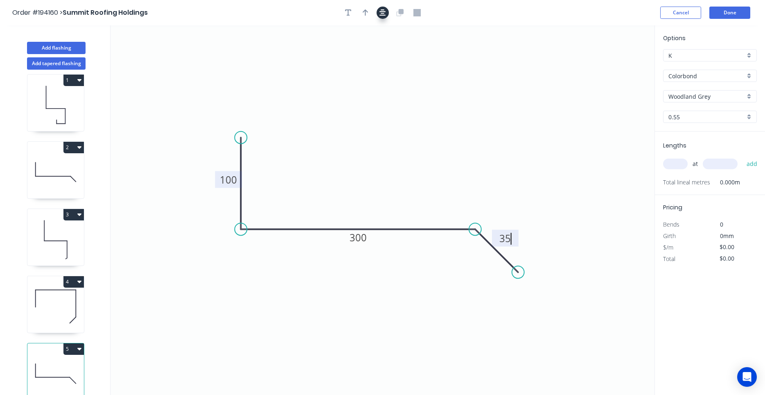
click at [379, 14] on button "button" at bounding box center [383, 13] width 12 height 12
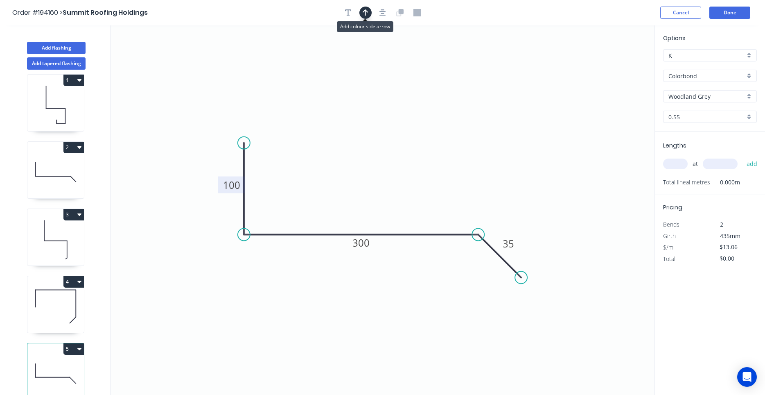
click at [369, 14] on button "button" at bounding box center [365, 13] width 12 height 12
click at [613, 65] on icon at bounding box center [612, 57] width 7 height 26
drag, startPoint x: 613, startPoint y: 65, endPoint x: 481, endPoint y: 151, distance: 158.1
click at [392, 153] on icon at bounding box center [400, 146] width 24 height 24
click at [680, 165] on input "text" at bounding box center [675, 163] width 25 height 11
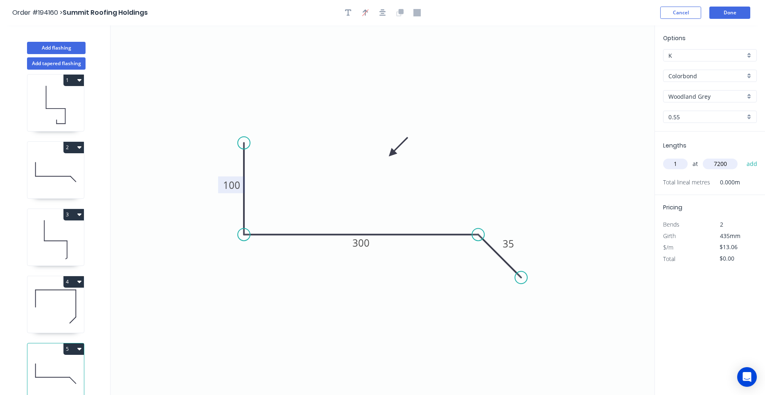
click at [742, 157] on button "add" at bounding box center [751, 164] width 19 height 14
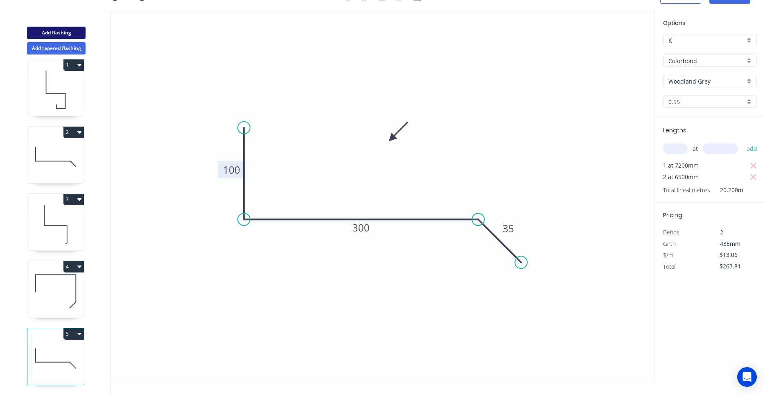
click at [76, 32] on button "Add flashing" at bounding box center [56, 33] width 59 height 12
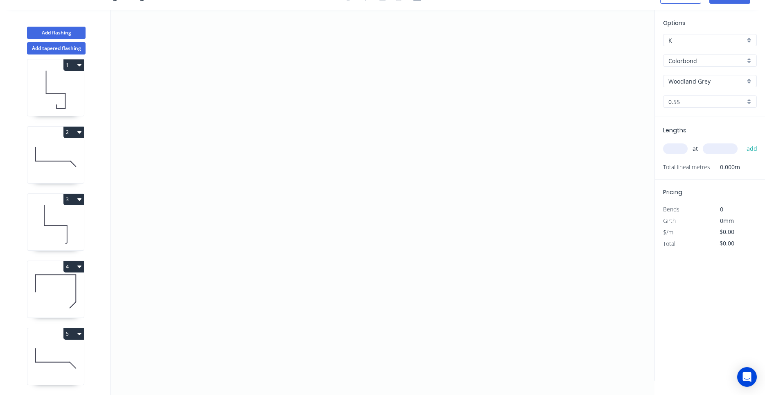
scroll to position [75, 0]
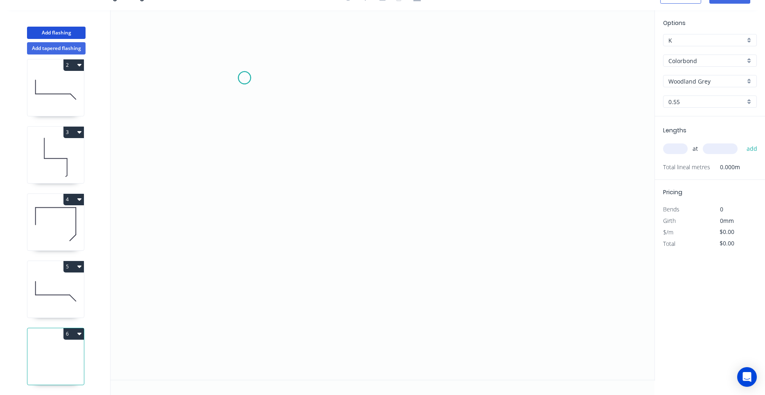
click at [244, 78] on icon "0" at bounding box center [383, 194] width 544 height 369
click at [241, 212] on icon "0" at bounding box center [383, 194] width 544 height 369
click at [370, 209] on icon "0 ?" at bounding box center [383, 194] width 544 height 369
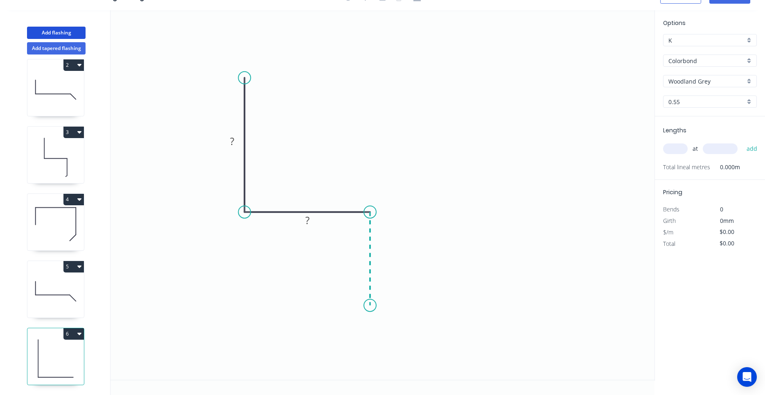
click at [372, 305] on icon "0 ? ?" at bounding box center [383, 194] width 544 height 369
click at [307, 306] on icon "0 ? ? ?" at bounding box center [383, 194] width 544 height 369
click at [307, 279] on icon at bounding box center [307, 291] width 0 height 27
click at [308, 279] on circle at bounding box center [307, 278] width 12 height 12
click at [300, 289] on rect at bounding box center [295, 288] width 16 height 11
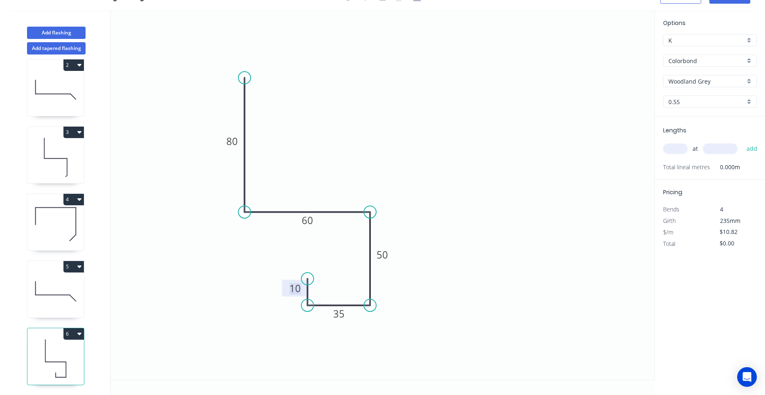
click at [672, 150] on input "text" at bounding box center [675, 148] width 25 height 11
click at [742, 142] on button "add" at bounding box center [751, 149] width 19 height 14
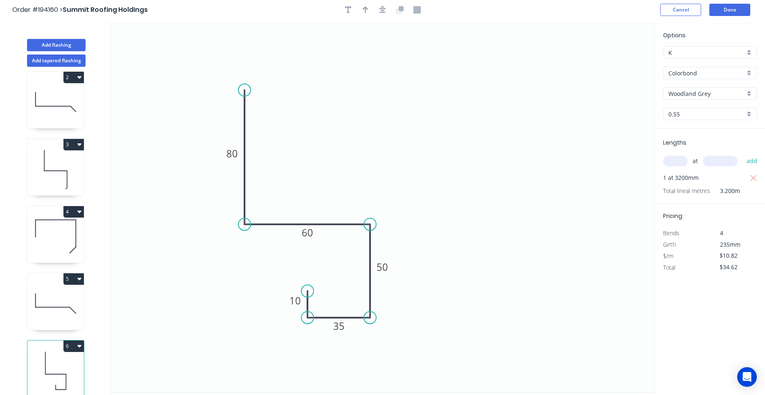
scroll to position [0, 0]
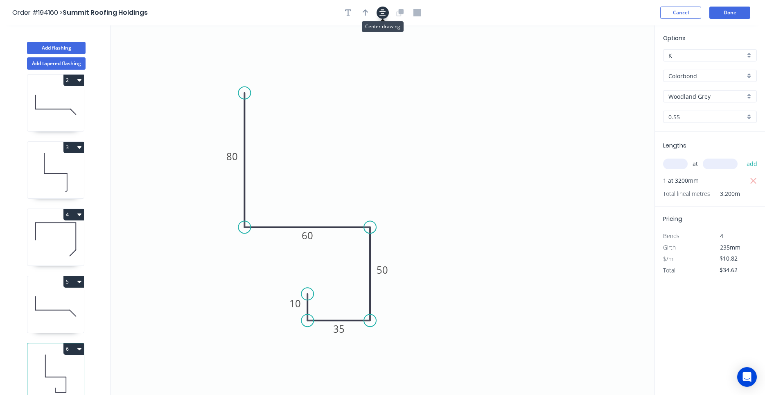
click at [384, 14] on icon "button" at bounding box center [382, 12] width 7 height 7
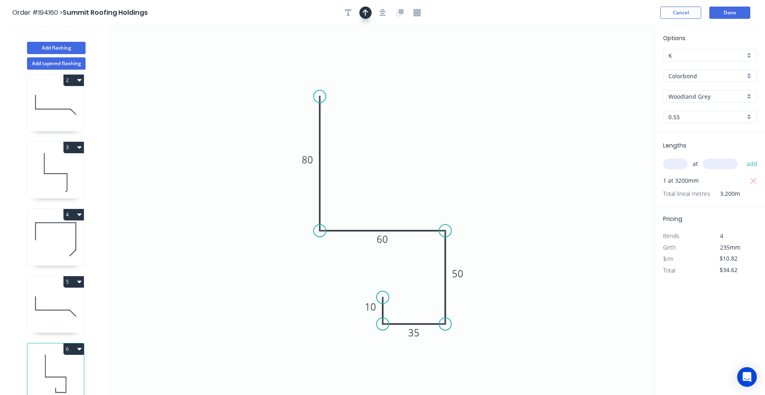
click at [367, 12] on icon "button" at bounding box center [366, 12] width 6 height 7
click at [614, 60] on icon "0 80 60 50 35 10" at bounding box center [383, 209] width 544 height 369
click at [614, 61] on icon at bounding box center [607, 60] width 24 height 24
click at [614, 61] on icon at bounding box center [612, 57] width 7 height 26
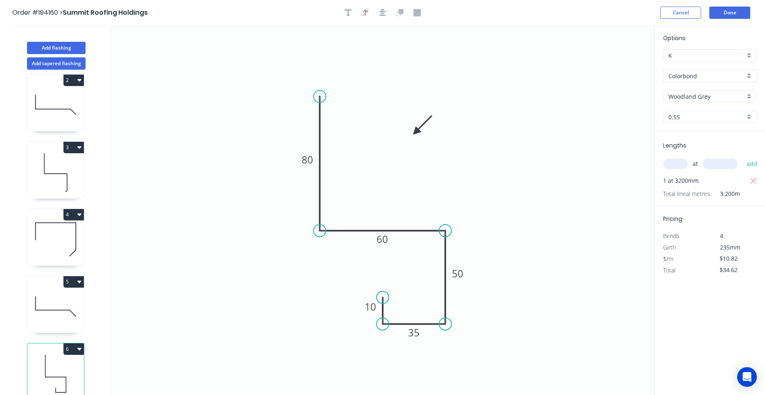
drag, startPoint x: 614, startPoint y: 65, endPoint x: 394, endPoint y: 151, distance: 236.7
click at [411, 137] on icon at bounding box center [423, 125] width 24 height 24
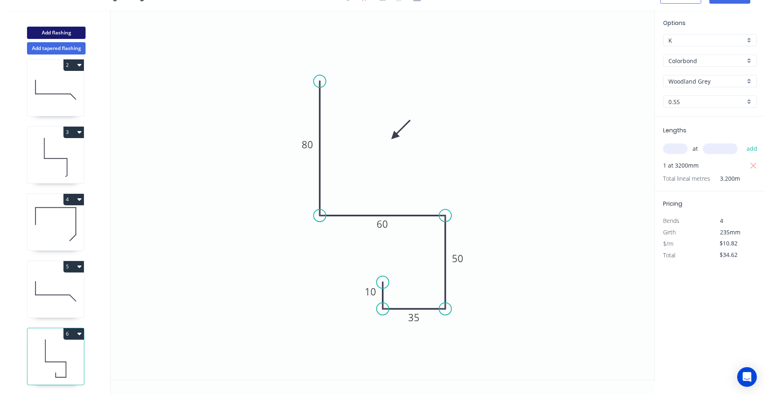
click at [76, 29] on button "Add flashing" at bounding box center [56, 33] width 59 height 12
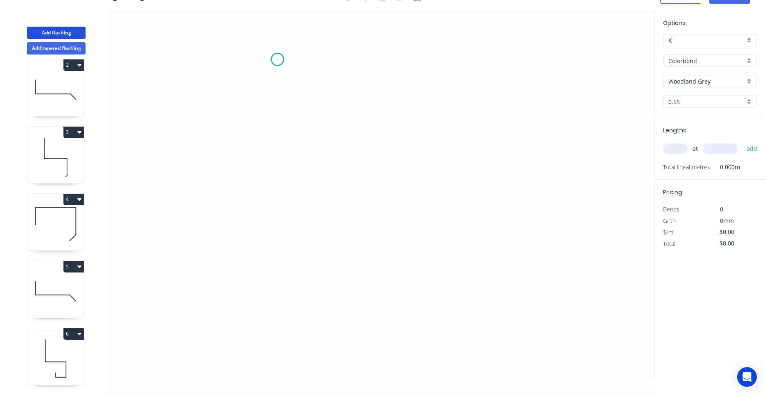
click at [277, 59] on icon "0" at bounding box center [383, 194] width 544 height 369
click at [276, 181] on icon "0" at bounding box center [383, 194] width 544 height 369
click at [397, 184] on icon "0 ?" at bounding box center [383, 194] width 544 height 369
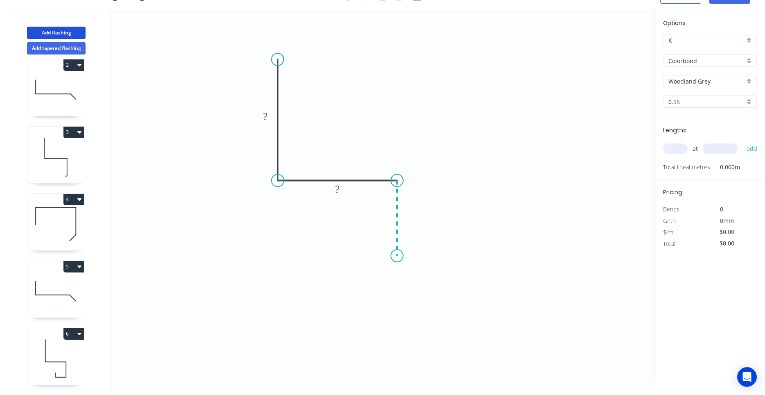
click at [397, 256] on icon "0 ? ?" at bounding box center [383, 194] width 544 height 369
click at [276, 253] on icon "0 ? ? ?" at bounding box center [383, 194] width 544 height 369
click at [277, 231] on icon "0 ? ? ? ?" at bounding box center [383, 194] width 544 height 369
click at [277, 231] on circle at bounding box center [276, 231] width 12 height 12
click at [270, 240] on rect at bounding box center [264, 239] width 16 height 11
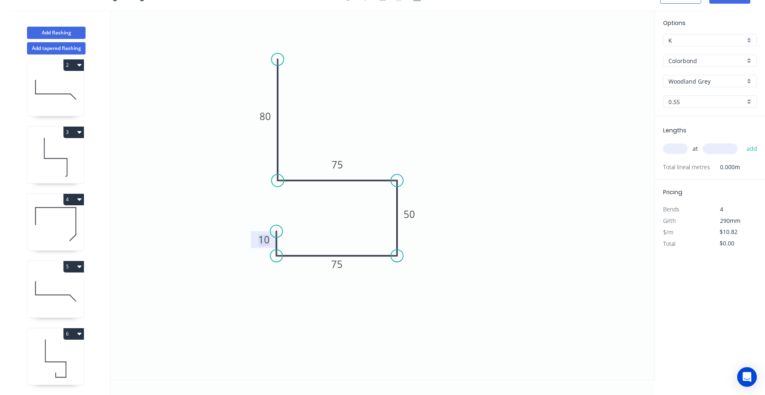
click at [664, 148] on input "text" at bounding box center [675, 148] width 25 height 11
click at [742, 142] on button "add" at bounding box center [751, 149] width 19 height 14
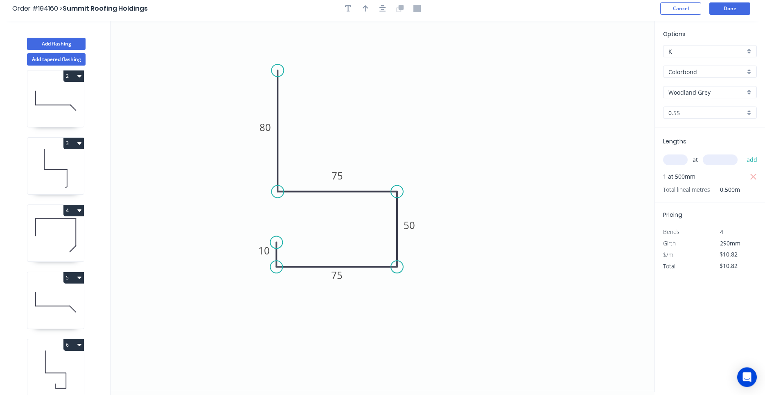
scroll to position [0, 0]
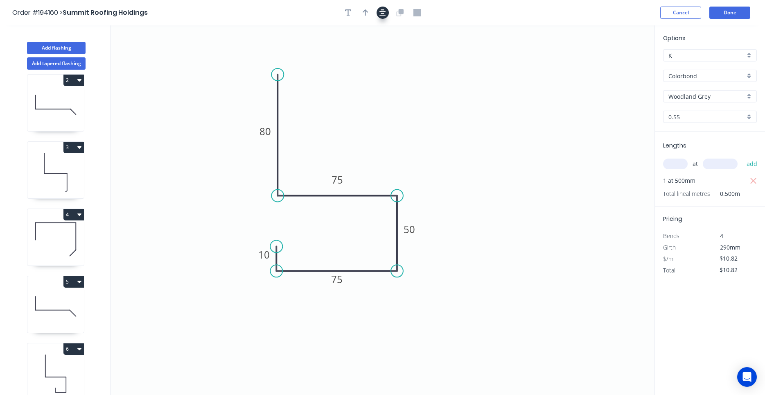
click at [387, 14] on button "button" at bounding box center [383, 13] width 12 height 12
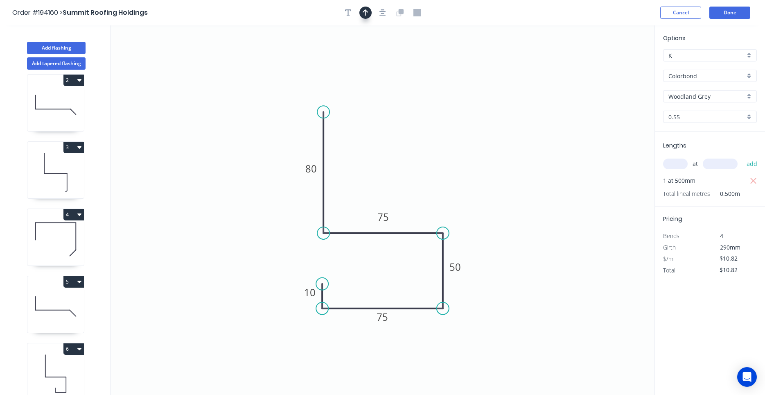
click at [370, 14] on button "button" at bounding box center [365, 13] width 12 height 12
click at [609, 63] on icon "0 10 75 50 75 80" at bounding box center [383, 209] width 544 height 369
click at [613, 63] on icon at bounding box center [612, 57] width 7 height 26
click at [613, 62] on icon at bounding box center [612, 53] width 7 height 26
drag, startPoint x: 613, startPoint y: 62, endPoint x: 419, endPoint y: 158, distance: 216.9
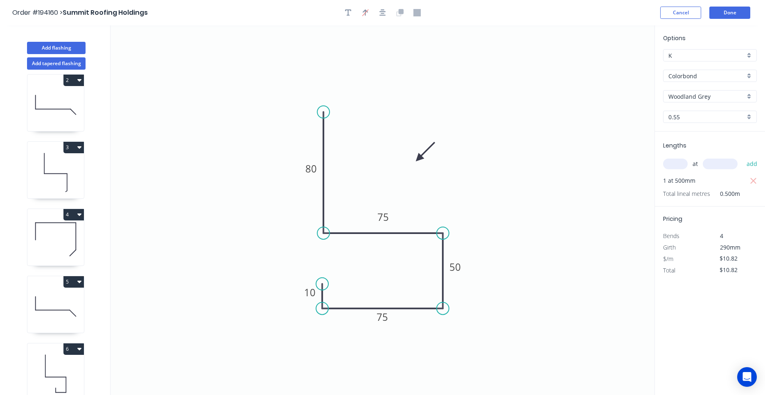
click at [419, 158] on icon at bounding box center [425, 152] width 24 height 24
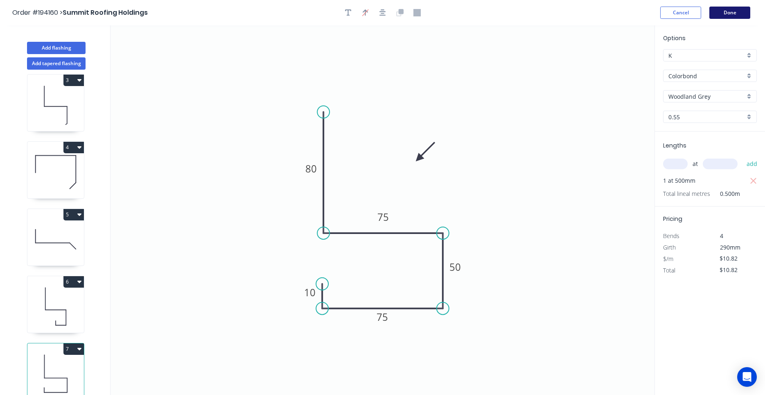
click at [729, 15] on button "Done" at bounding box center [729, 13] width 41 height 12
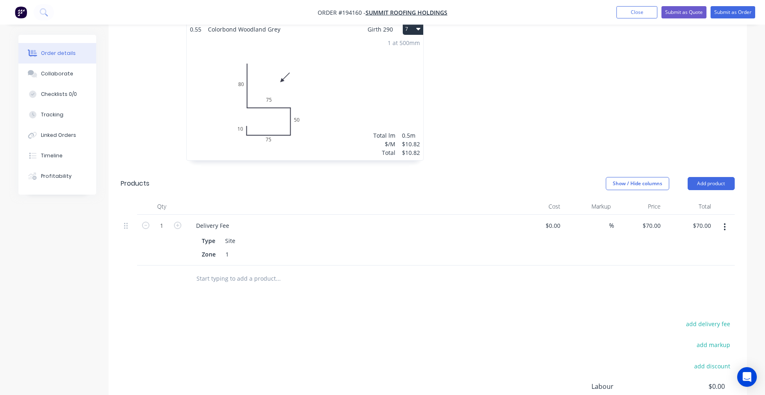
scroll to position [779, 0]
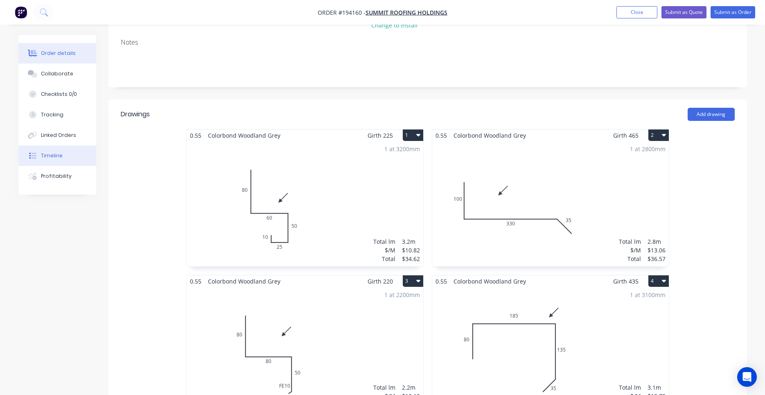
click at [59, 155] on div "Timeline" at bounding box center [52, 155] width 22 height 7
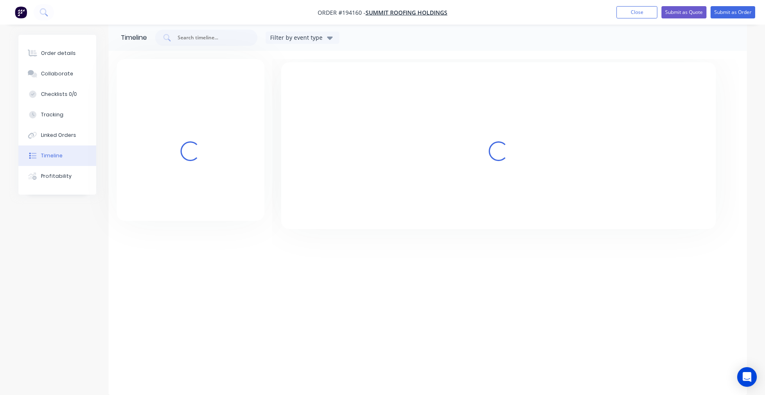
scroll to position [11, 0]
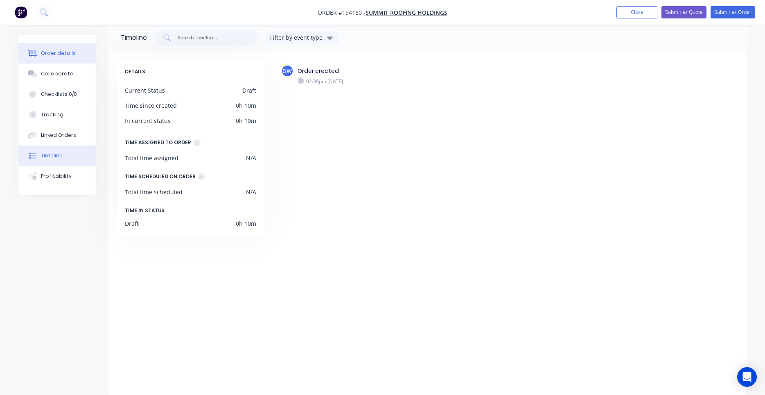
click at [58, 56] on div "Order details" at bounding box center [58, 53] width 35 height 7
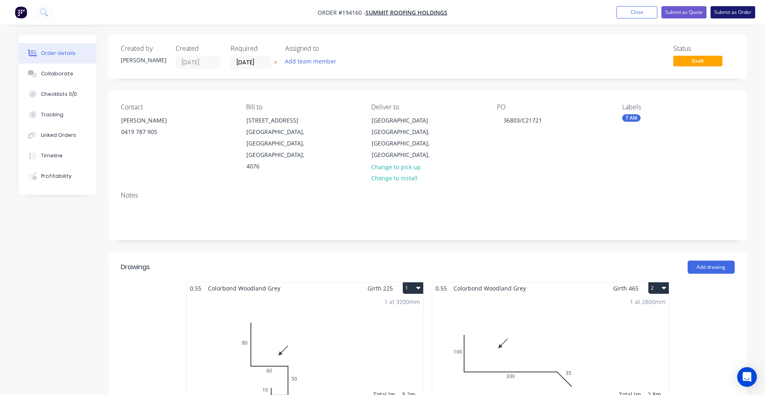
click at [735, 15] on button "Submit as Order" at bounding box center [733, 12] width 45 height 12
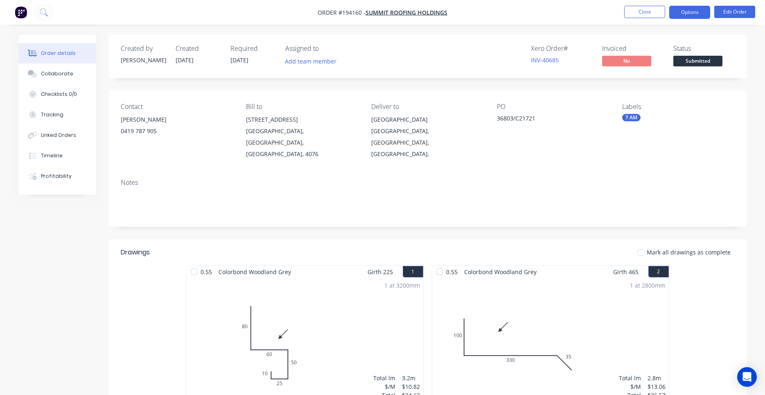
click at [684, 13] on button "Options" at bounding box center [689, 12] width 41 height 13
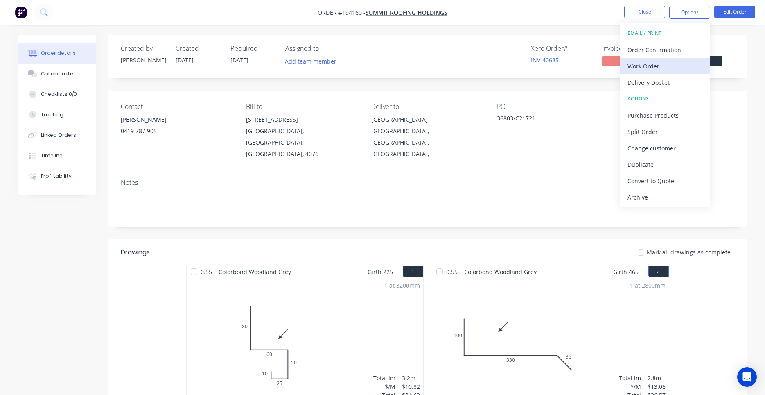
click at [667, 61] on div "Work Order" at bounding box center [664, 66] width 75 height 12
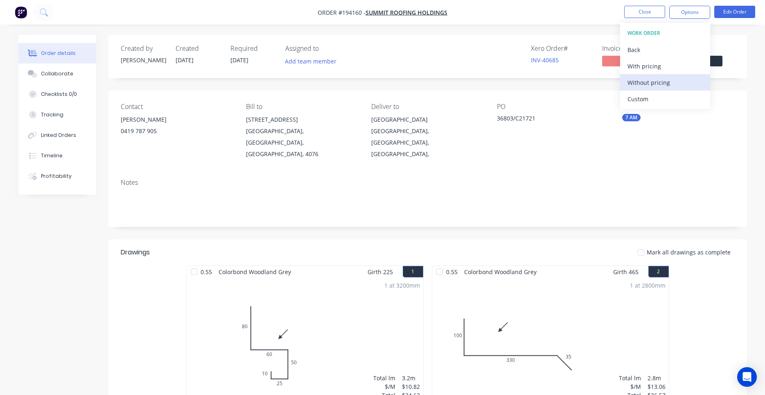
click at [653, 80] on div "Without pricing" at bounding box center [664, 83] width 75 height 12
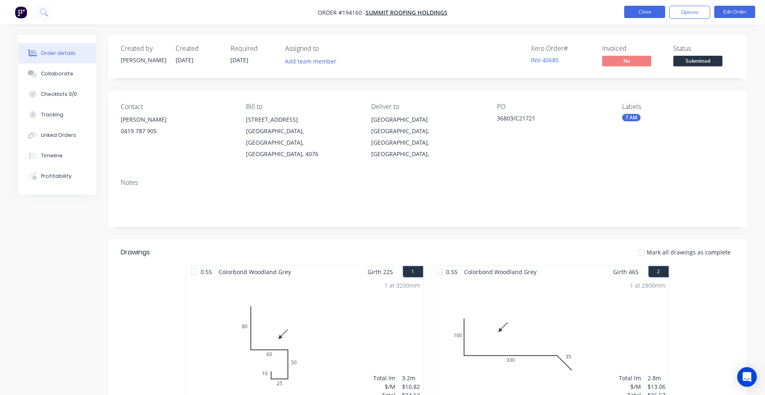
click at [633, 11] on button "Close" at bounding box center [644, 12] width 41 height 12
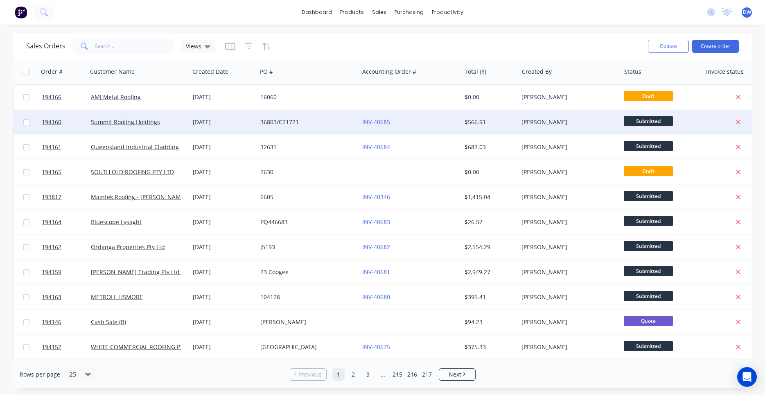
click at [298, 129] on div "36803/C21721" at bounding box center [308, 122] width 102 height 25
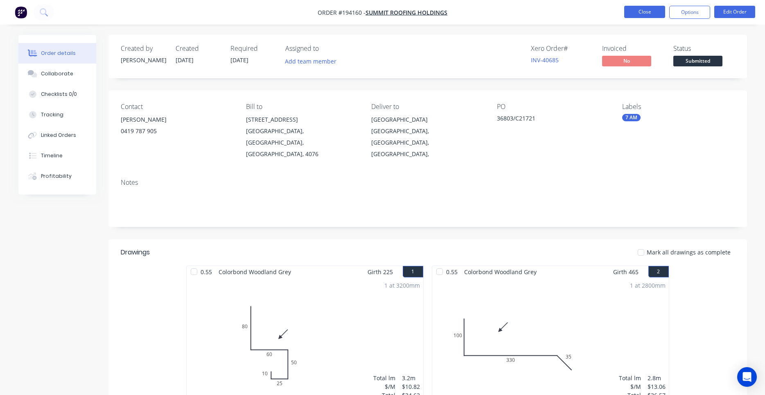
click at [639, 15] on button "Close" at bounding box center [644, 12] width 41 height 12
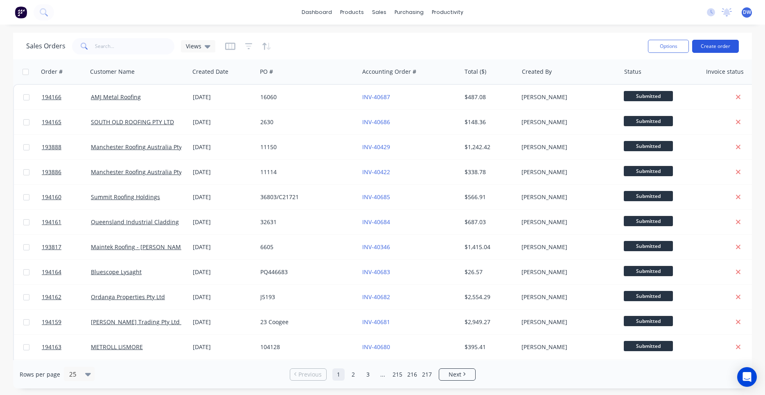
click at [709, 47] on button "Create order" at bounding box center [715, 46] width 47 height 13
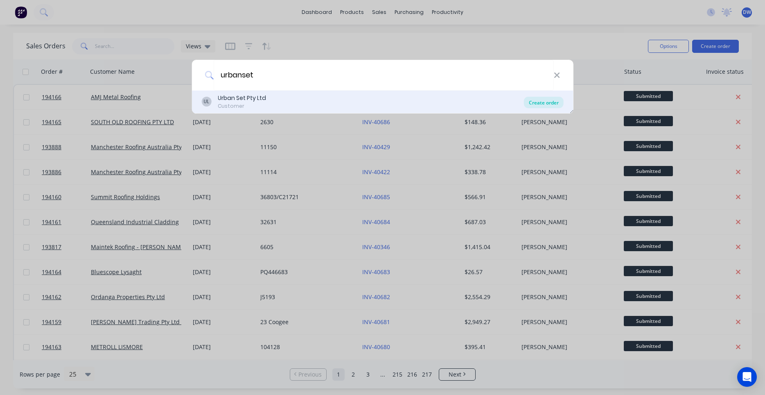
click at [536, 101] on div "Create order" at bounding box center [544, 102] width 40 height 11
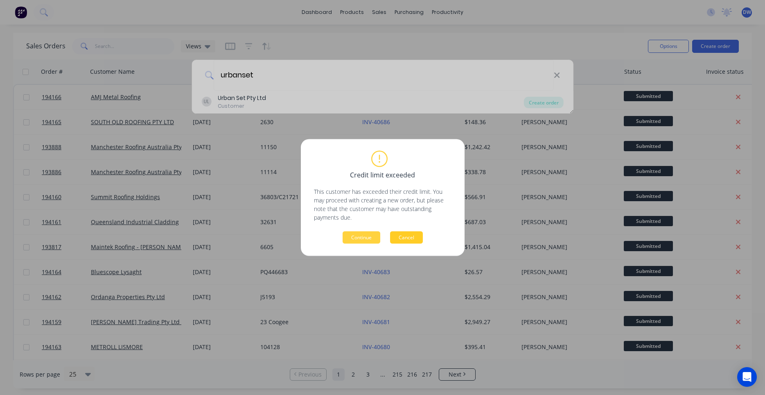
click at [420, 238] on button "Cancel" at bounding box center [406, 237] width 33 height 12
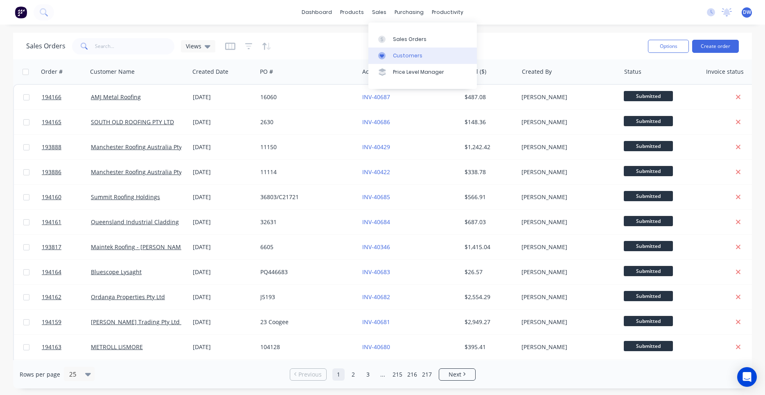
click at [397, 60] on link "Customers" at bounding box center [422, 55] width 108 height 16
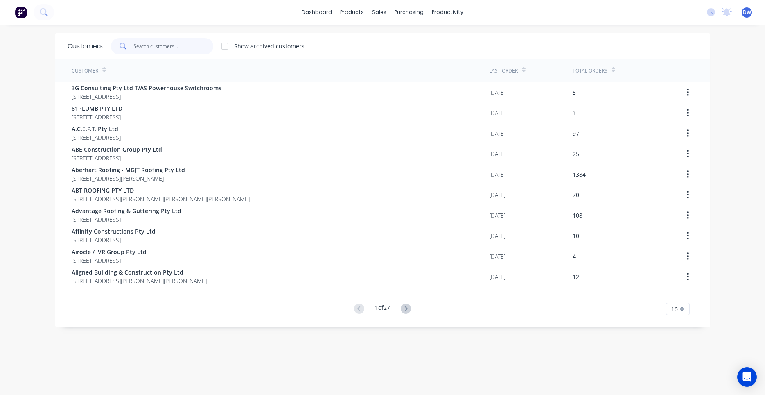
click at [183, 50] on input "text" at bounding box center [173, 46] width 80 height 16
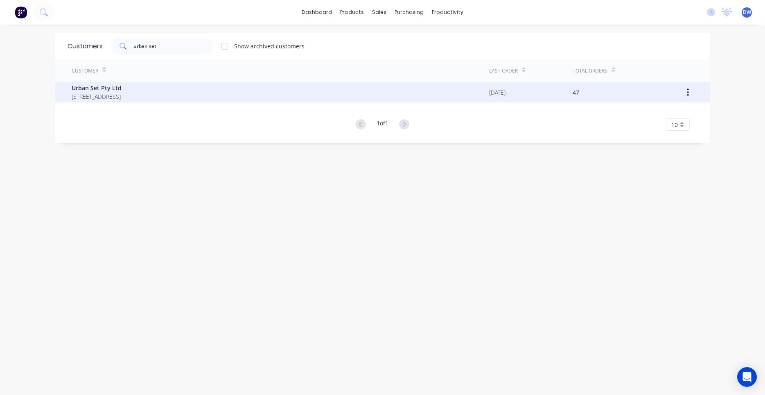
click at [122, 93] on span "PO BOX 7811 GCMC Queensland Australia 9726" at bounding box center [97, 96] width 50 height 9
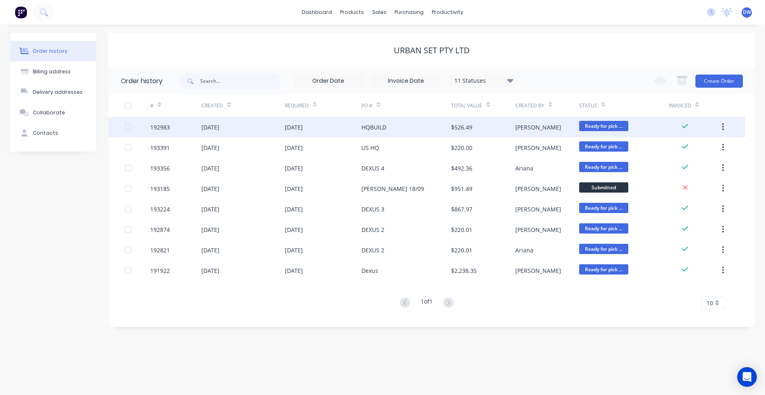
click at [359, 132] on div "18 Sep 2025" at bounding box center [323, 127] width 77 height 20
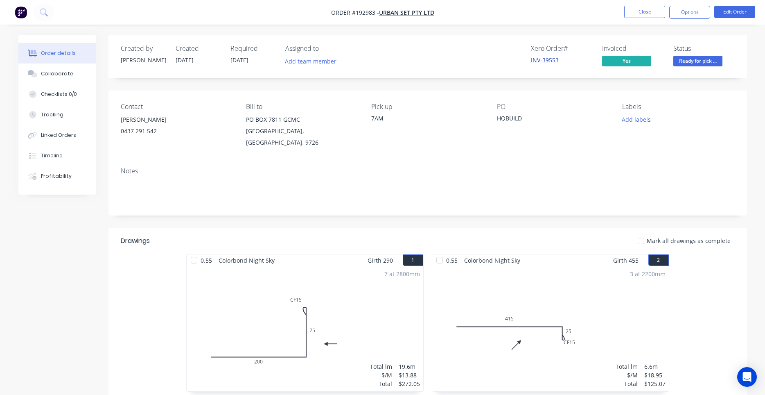
click at [545, 61] on link "INV-39553" at bounding box center [545, 60] width 28 height 8
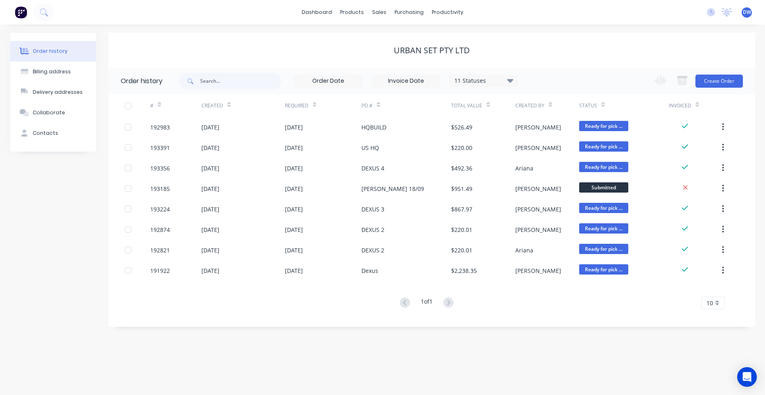
click at [310, 53] on div "Urban Set Pty Ltd" at bounding box center [431, 50] width 647 height 10
click at [694, 79] on div "Change order status Submitted Manufactured Ready for pick up Slitting Delivered…" at bounding box center [695, 81] width 93 height 27
click at [702, 79] on button "Create Order" at bounding box center [718, 80] width 47 height 13
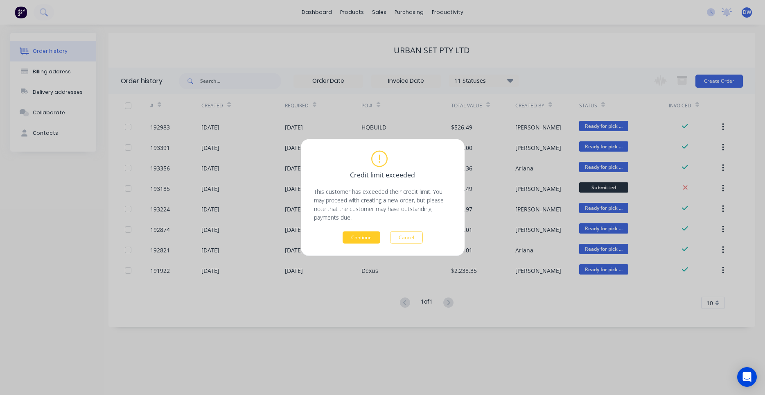
click at [363, 238] on button "Continue" at bounding box center [362, 237] width 38 height 12
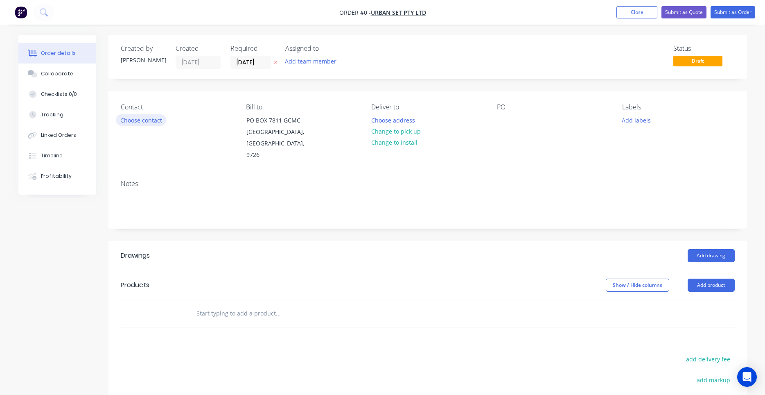
click at [160, 123] on button "Choose contact" at bounding box center [141, 119] width 50 height 11
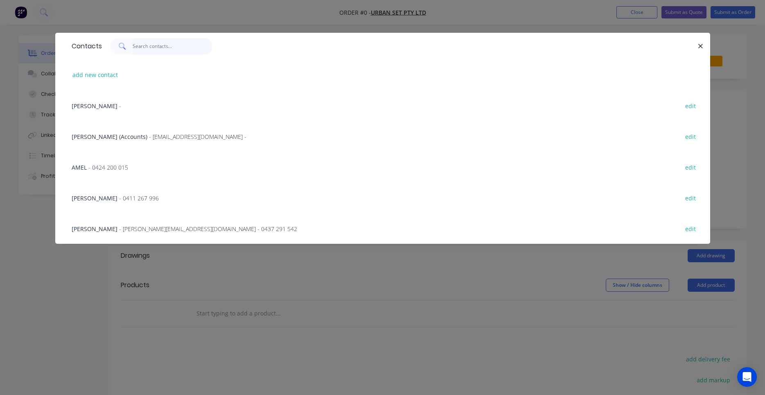
click at [151, 46] on input "text" at bounding box center [173, 46] width 80 height 16
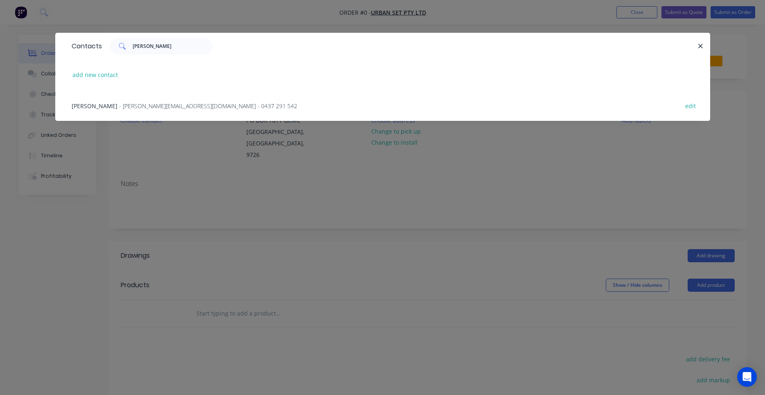
click at [181, 107] on span "- kevin@urbanset.com.au - 0437 291 542" at bounding box center [208, 106] width 178 height 8
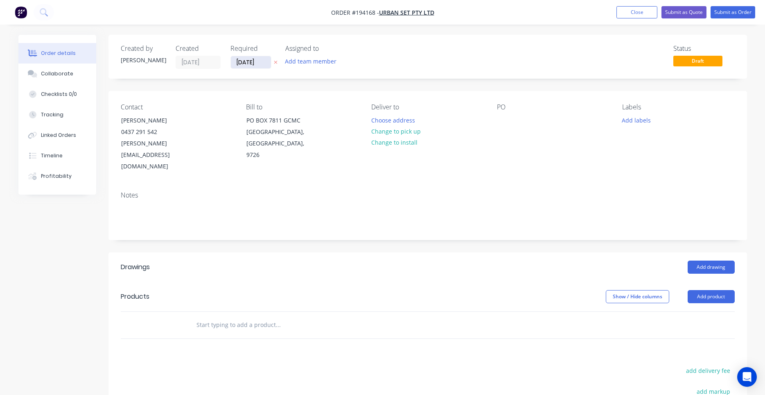
click at [252, 61] on input "29/09/25" at bounding box center [251, 62] width 40 height 12
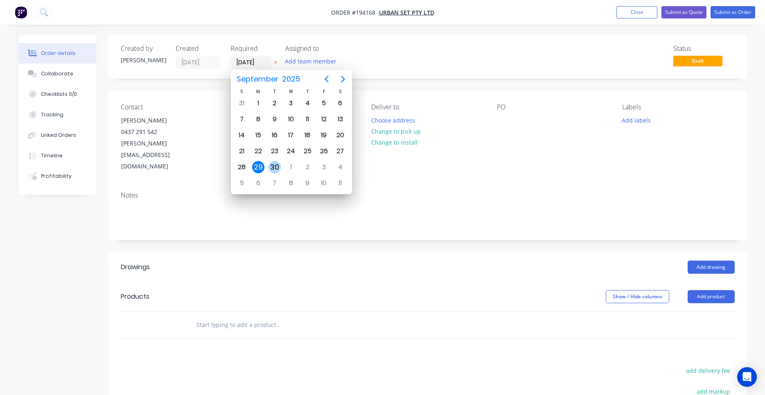
click at [276, 162] on div "30" at bounding box center [274, 167] width 12 height 12
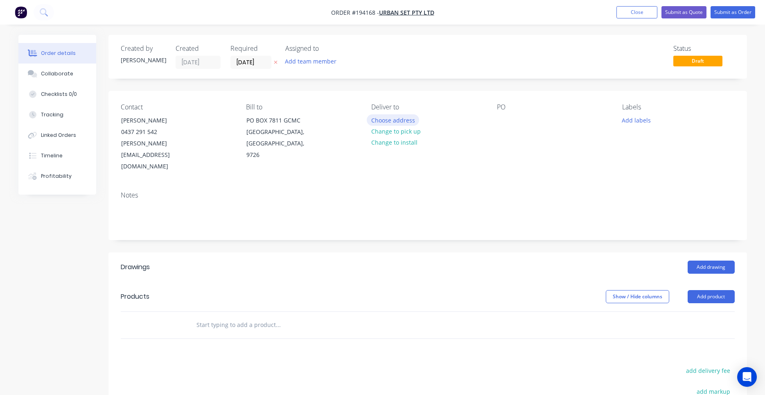
click at [390, 120] on button "Choose address" at bounding box center [393, 119] width 52 height 11
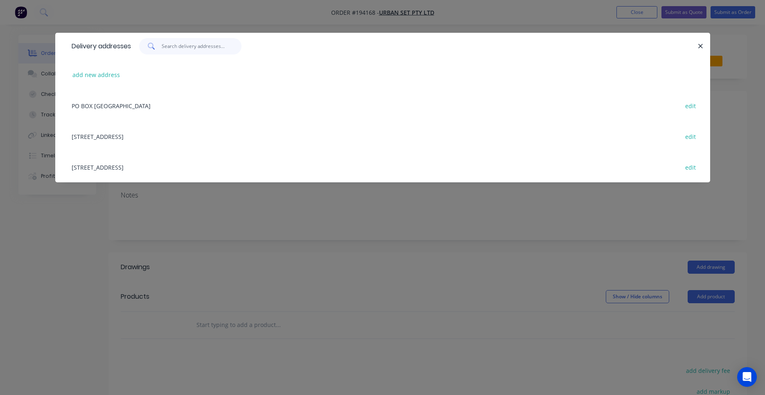
click at [208, 48] on input "text" at bounding box center [202, 46] width 80 height 16
click at [699, 44] on icon "button" at bounding box center [700, 46] width 5 height 7
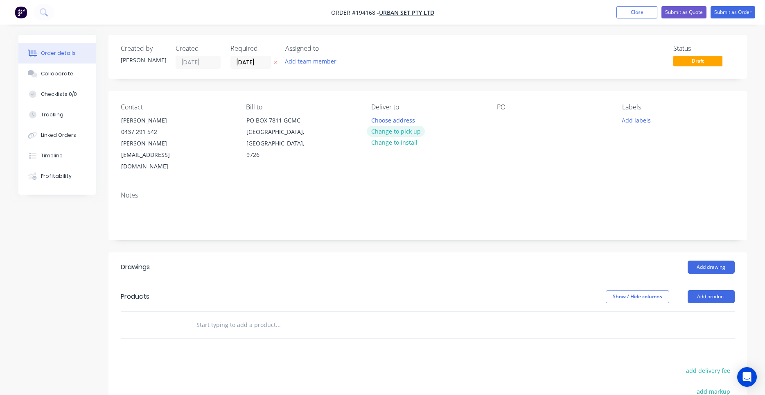
click at [385, 132] on button "Change to pick up" at bounding box center [396, 131] width 58 height 11
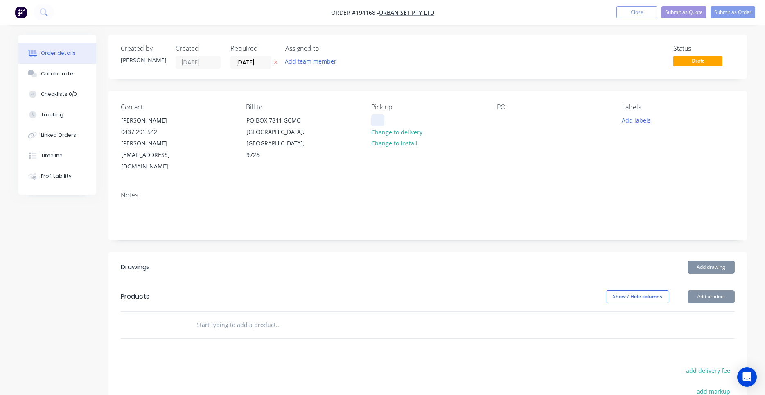
click at [382, 122] on div at bounding box center [377, 120] width 13 height 12
click at [503, 119] on div at bounding box center [503, 120] width 13 height 12
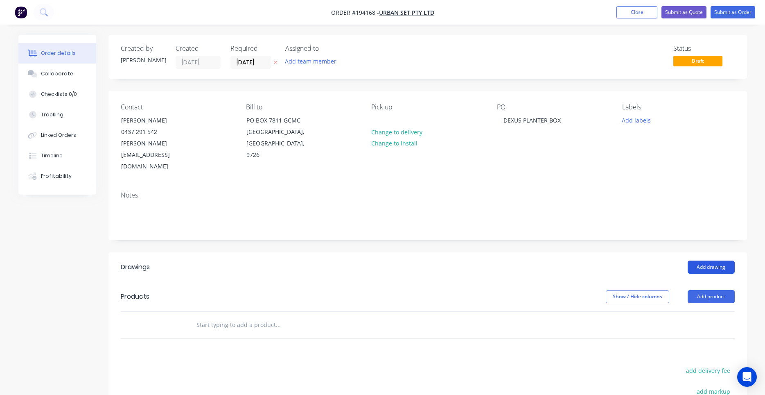
click at [714, 260] on button "Add drawing" at bounding box center [711, 266] width 47 height 13
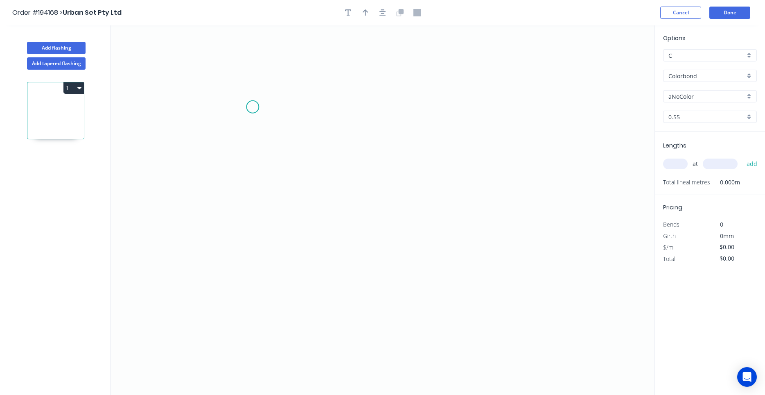
click at [246, 103] on icon "0" at bounding box center [383, 209] width 544 height 369
click at [512, 103] on icon "0" at bounding box center [383, 209] width 544 height 369
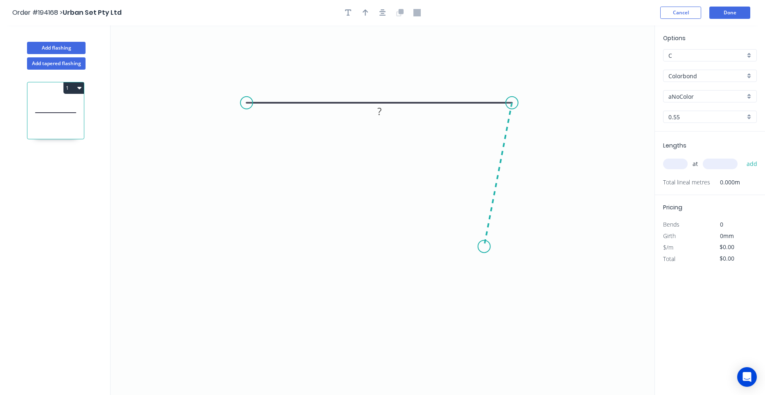
click at [484, 246] on icon "0 ?" at bounding box center [383, 209] width 544 height 369
click at [484, 246] on circle at bounding box center [484, 246] width 12 height 12
click at [241, 100] on circle at bounding box center [246, 103] width 12 height 12
click at [287, 258] on icon "0 ? ? ? º" at bounding box center [383, 209] width 544 height 369
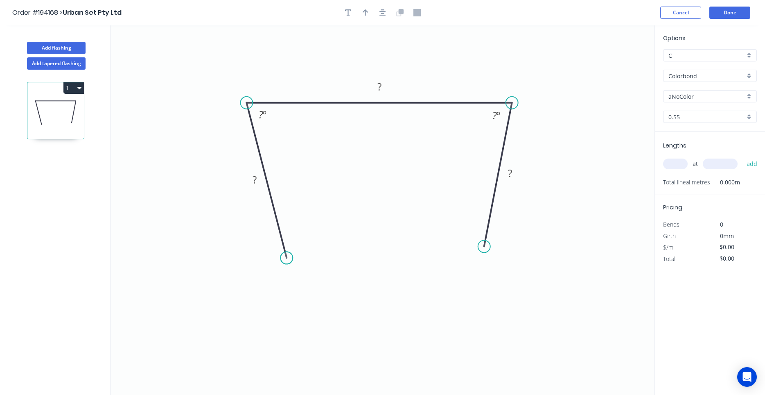
click at [287, 258] on circle at bounding box center [286, 257] width 12 height 12
drag, startPoint x: 287, startPoint y: 259, endPoint x: 267, endPoint y: 254, distance: 20.7
click at [267, 254] on circle at bounding box center [267, 253] width 12 height 12
drag, startPoint x: 484, startPoint y: 243, endPoint x: 490, endPoint y: 246, distance: 7.1
click at [490, 246] on circle at bounding box center [489, 245] width 12 height 12
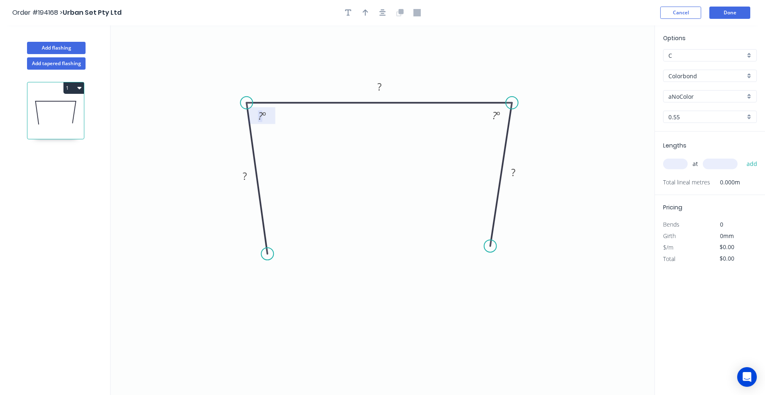
click at [264, 114] on tspan "º" at bounding box center [264, 116] width 4 height 14
click at [282, 283] on div "Crush & Fold" at bounding box center [310, 283] width 82 height 17
click at [260, 246] on tspan "10" at bounding box center [253, 242] width 11 height 14
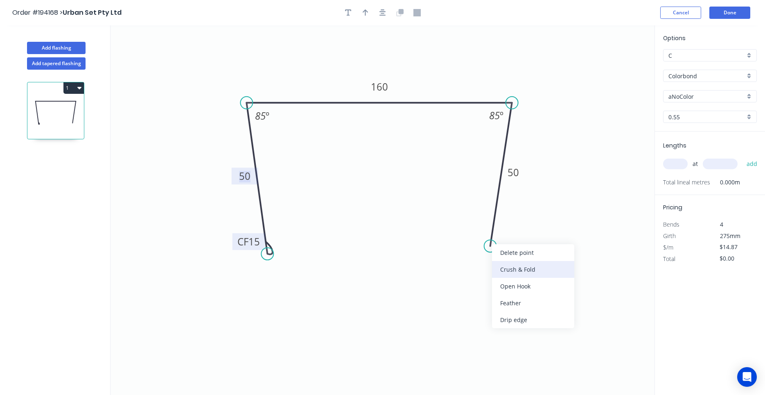
click at [504, 270] on div "Crush & Fold" at bounding box center [533, 269] width 82 height 17
click at [483, 232] on tspan "10" at bounding box center [479, 229] width 11 height 14
click at [499, 265] on div "Flip bend" at bounding box center [532, 271] width 82 height 17
click at [510, 235] on tspan "10" at bounding box center [514, 234] width 11 height 14
click at [684, 162] on input "text" at bounding box center [675, 163] width 25 height 11
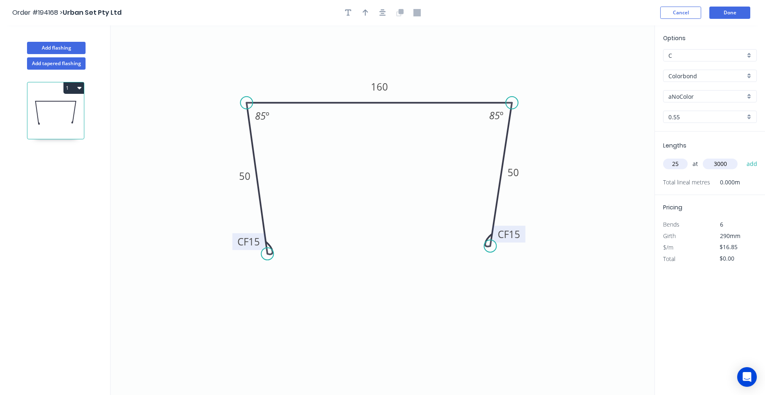
click at [742, 157] on button "add" at bounding box center [751, 164] width 19 height 14
click at [514, 232] on tspan "15" at bounding box center [514, 234] width 11 height 14
click at [677, 163] on input "text" at bounding box center [675, 163] width 25 height 11
click at [733, 9] on button "Done" at bounding box center [729, 13] width 41 height 12
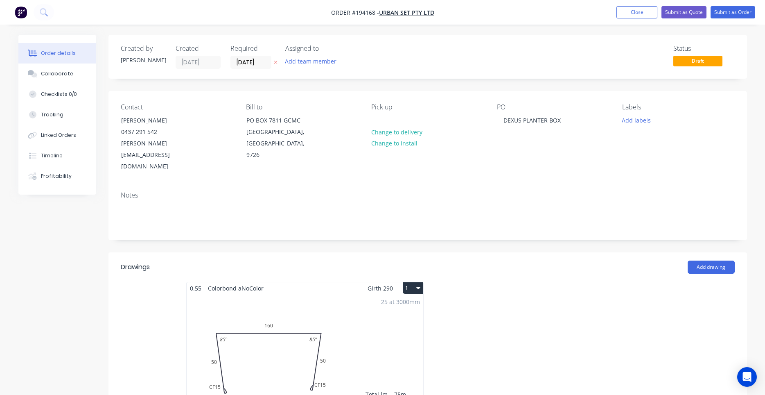
click at [417, 282] on button "1" at bounding box center [413, 287] width 20 height 11
click at [411, 302] on div "Use larger box size" at bounding box center [384, 308] width 63 height 12
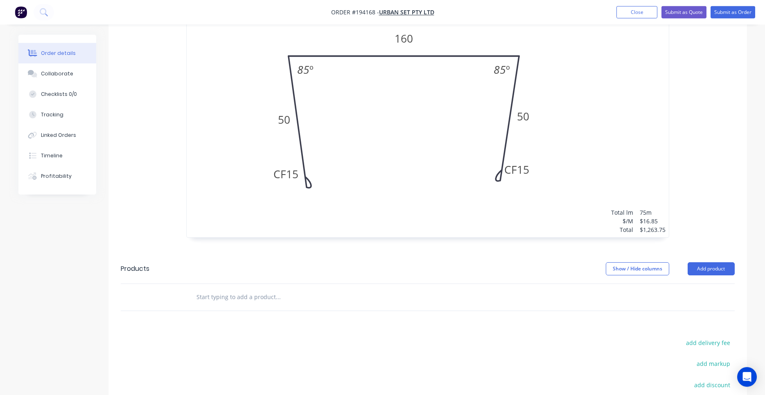
scroll to position [130, 0]
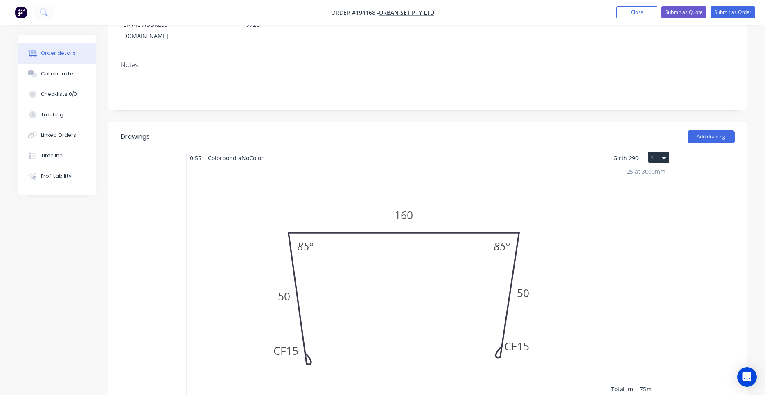
click at [333, 170] on div "25 at 3000mm Total lm $/M Total 75m $16.85 $1,263.75" at bounding box center [428, 289] width 482 height 250
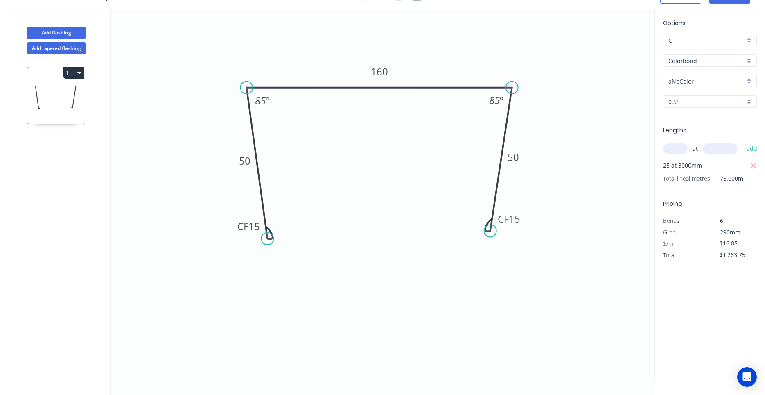
click at [681, 77] on input "aNoColor" at bounding box center [706, 81] width 77 height 9
click at [690, 94] on div "Surfmist" at bounding box center [709, 97] width 93 height 14
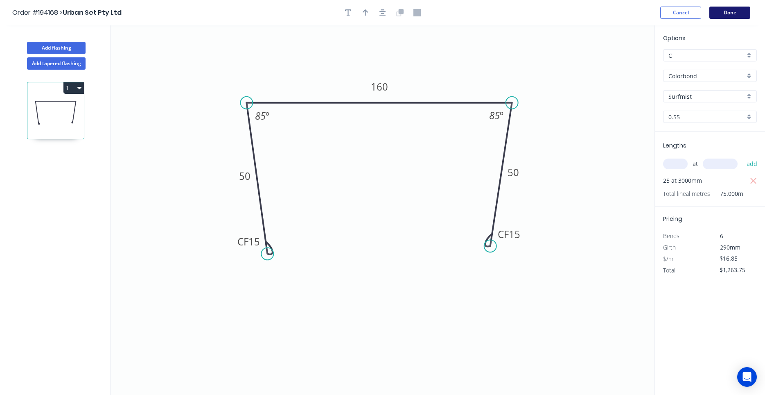
click at [733, 11] on button "Done" at bounding box center [729, 13] width 41 height 12
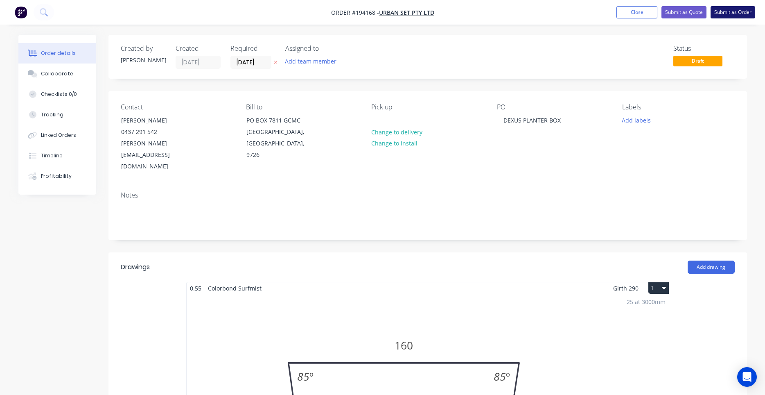
click at [732, 14] on button "Submit as Order" at bounding box center [733, 12] width 45 height 12
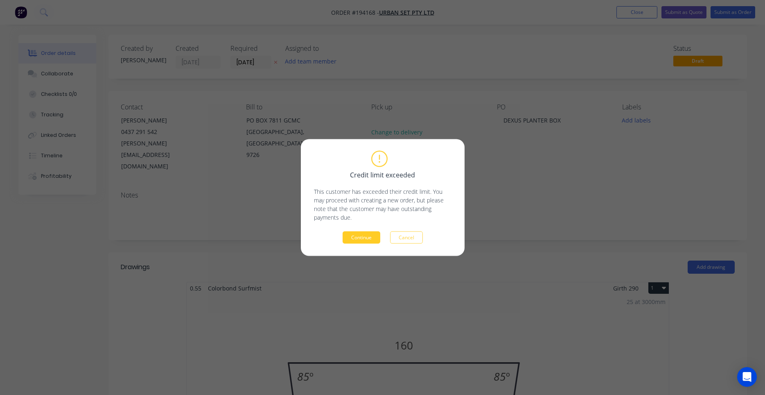
click at [372, 234] on button "Continue" at bounding box center [362, 237] width 38 height 12
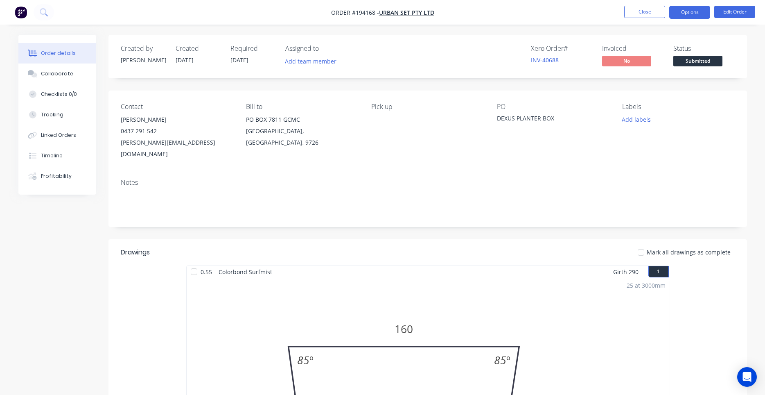
click at [690, 18] on button "Options" at bounding box center [689, 12] width 41 height 13
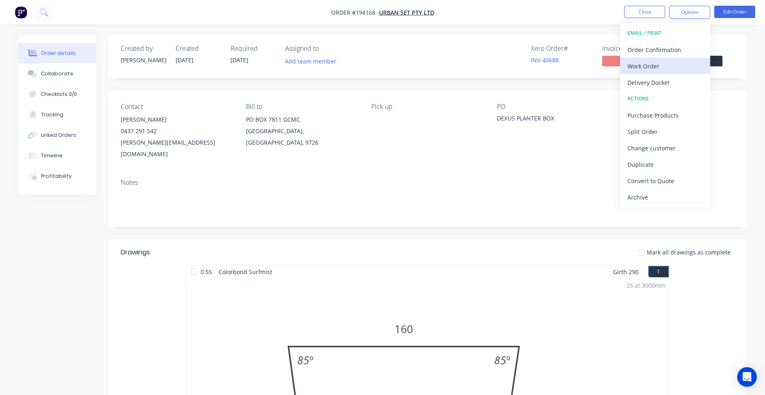
click at [663, 61] on div "Work Order" at bounding box center [664, 66] width 75 height 12
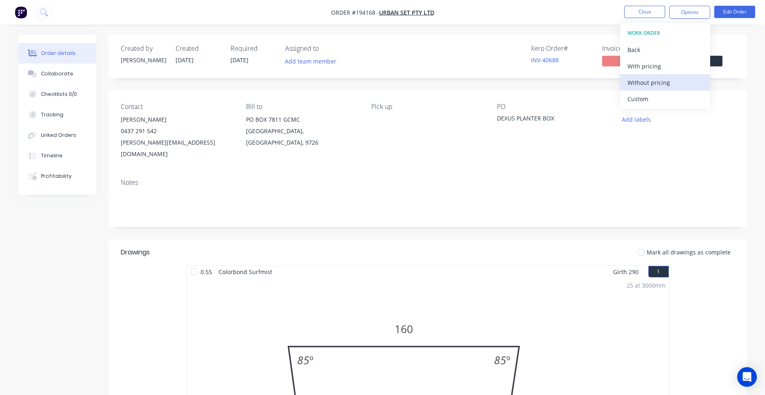
click at [642, 80] on div "Without pricing" at bounding box center [664, 83] width 75 height 12
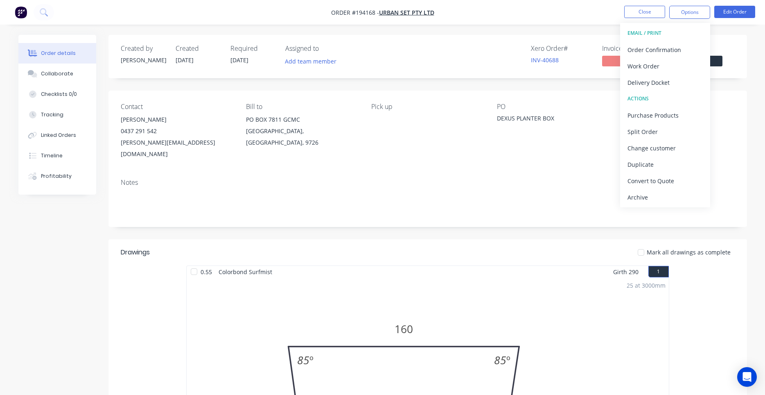
scroll to position [278, 0]
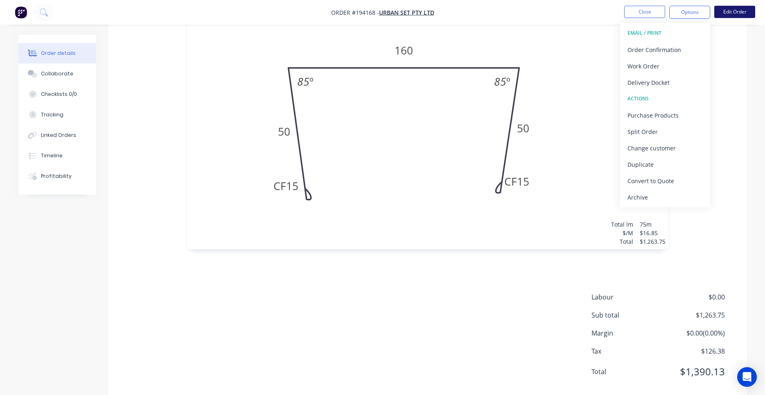
click at [726, 9] on button "Edit Order" at bounding box center [734, 12] width 41 height 12
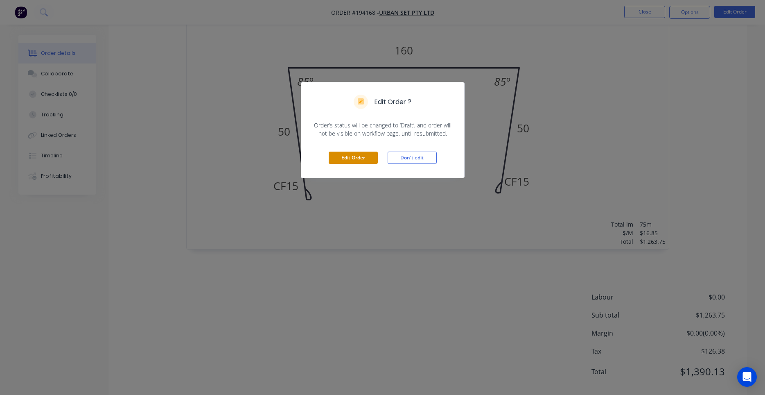
drag, startPoint x: 403, startPoint y: 156, endPoint x: 359, endPoint y: 160, distance: 44.4
click at [359, 160] on div "Edit Order Don't edit" at bounding box center [382, 158] width 163 height 40
click at [359, 160] on button "Edit Order" at bounding box center [353, 157] width 49 height 12
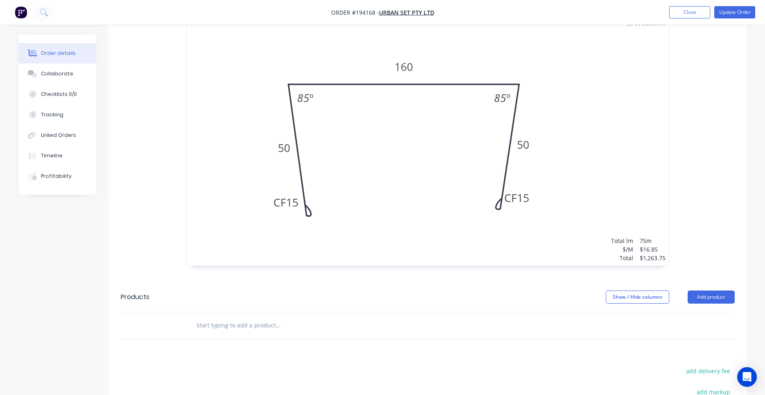
click at [527, 176] on div "25 at 3000mm Total lm $/M Total 75m $16.85 $1,263.75" at bounding box center [428, 141] width 482 height 250
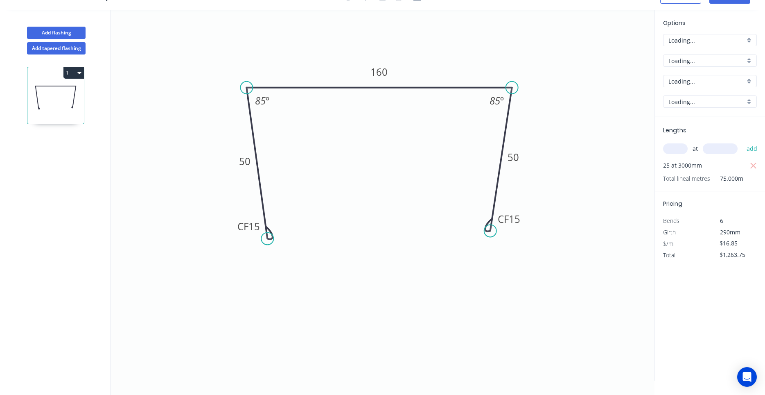
scroll to position [15, 0]
drag, startPoint x: 522, startPoint y: 222, endPoint x: 507, endPoint y: 254, distance: 35.7
click at [507, 254] on rect at bounding box center [494, 250] width 33 height 17
click at [259, 225] on tspan "15" at bounding box center [253, 226] width 11 height 14
drag, startPoint x: 235, startPoint y: 228, endPoint x: 249, endPoint y: 258, distance: 33.9
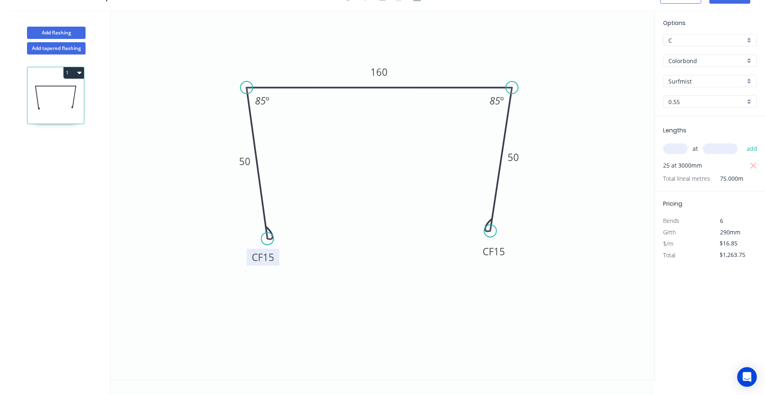
click at [249, 258] on rect at bounding box center [263, 256] width 33 height 17
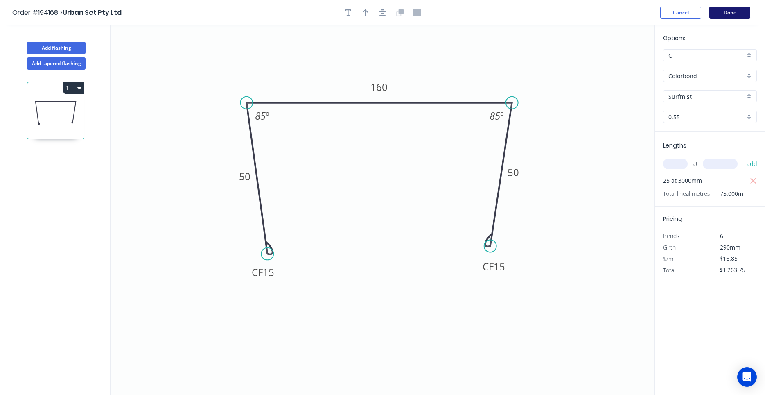
click at [726, 9] on button "Done" at bounding box center [729, 13] width 41 height 12
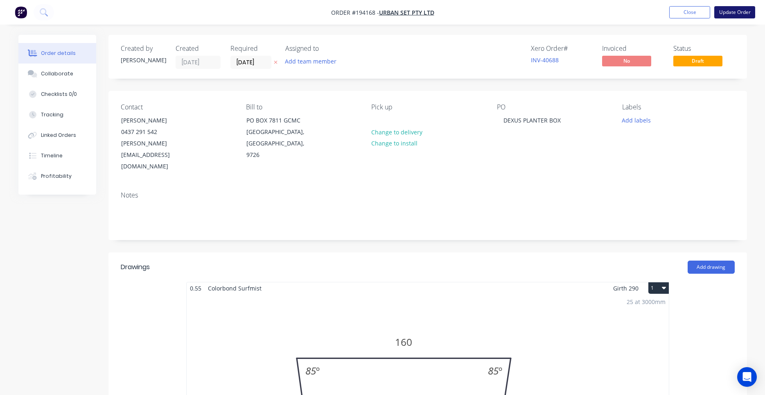
click at [721, 12] on button "Update Order" at bounding box center [734, 12] width 41 height 12
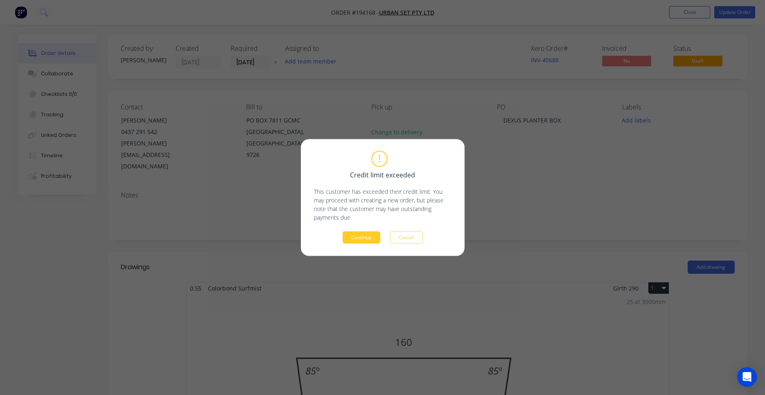
click at [372, 235] on button "Continue" at bounding box center [362, 237] width 38 height 12
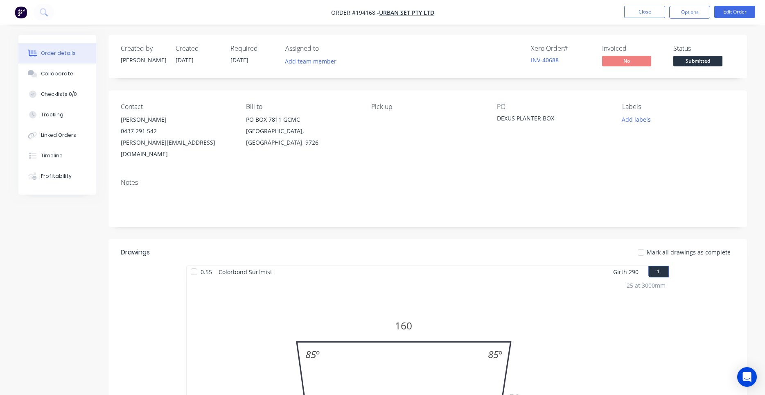
click at [690, 12] on button "Options" at bounding box center [689, 12] width 41 height 13
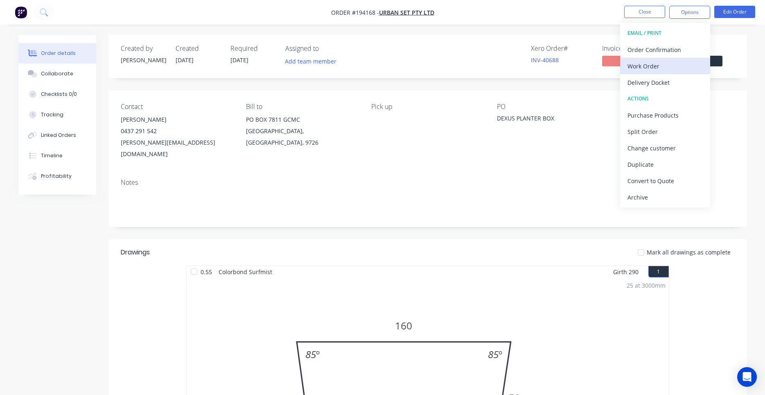
click at [665, 65] on div "Work Order" at bounding box center [664, 66] width 75 height 12
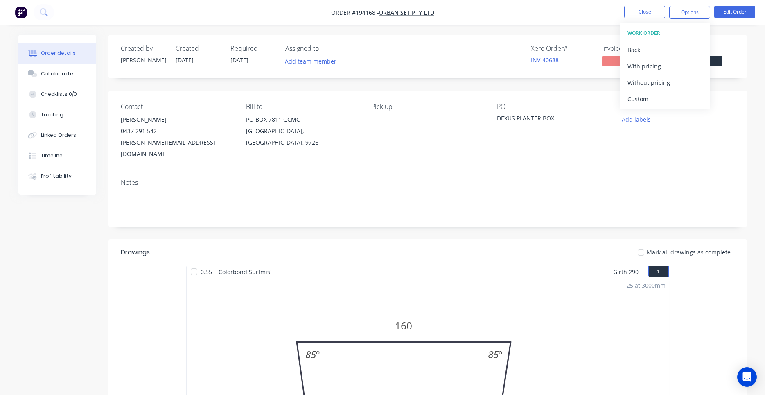
click at [660, 75] on button "Without pricing" at bounding box center [665, 82] width 90 height 16
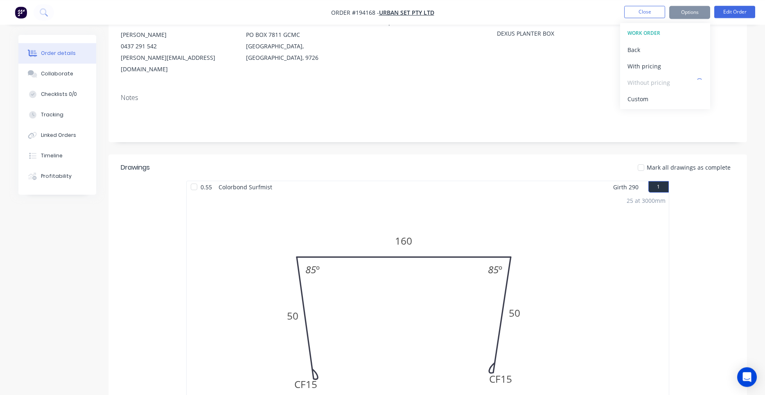
scroll to position [209, 0]
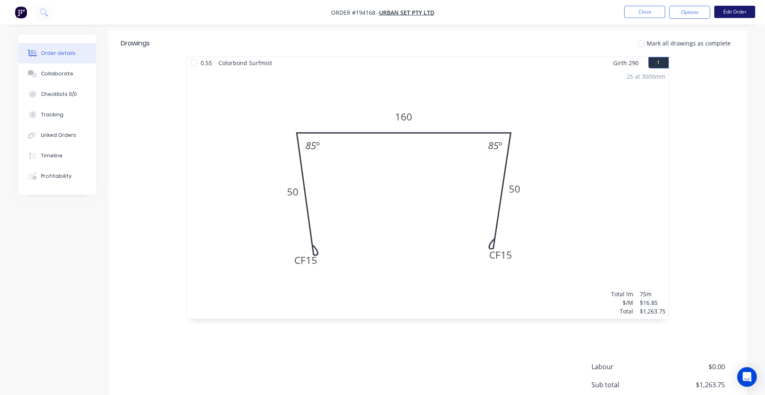
click at [753, 8] on button "Edit Order" at bounding box center [734, 12] width 41 height 12
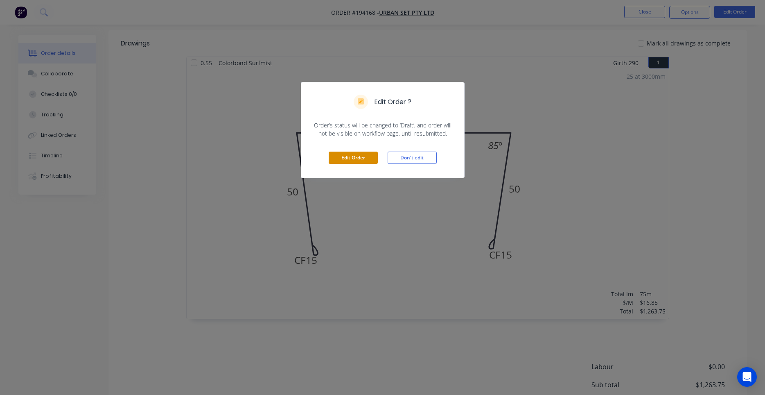
click at [366, 152] on button "Edit Order" at bounding box center [353, 157] width 49 height 12
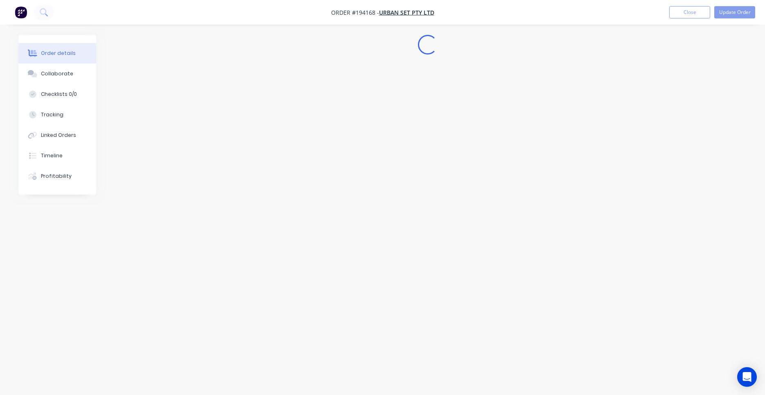
drag, startPoint x: 365, startPoint y: 157, endPoint x: 361, endPoint y: 160, distance: 5.2
click at [364, 157] on div "Edit Order Don't edit" at bounding box center [382, 137] width 163 height 40
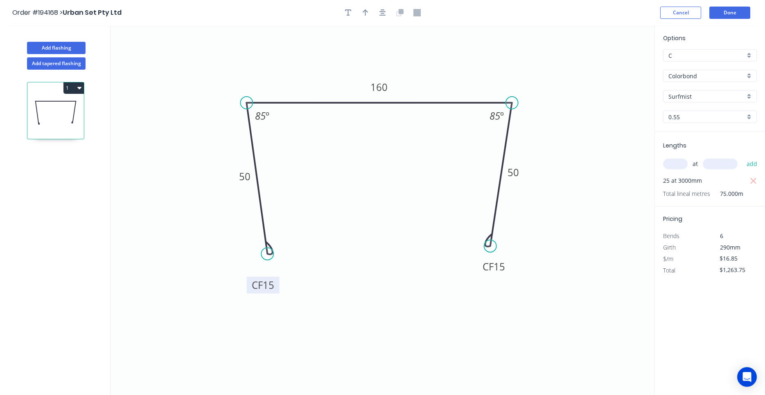
drag, startPoint x: 276, startPoint y: 277, endPoint x: 276, endPoint y: 290, distance: 12.7
click at [276, 290] on rect at bounding box center [263, 284] width 33 height 17
drag, startPoint x: 479, startPoint y: 269, endPoint x: 478, endPoint y: 284, distance: 15.2
click at [478, 284] on rect at bounding box center [492, 281] width 33 height 17
click at [719, 13] on button "Done" at bounding box center [729, 13] width 41 height 12
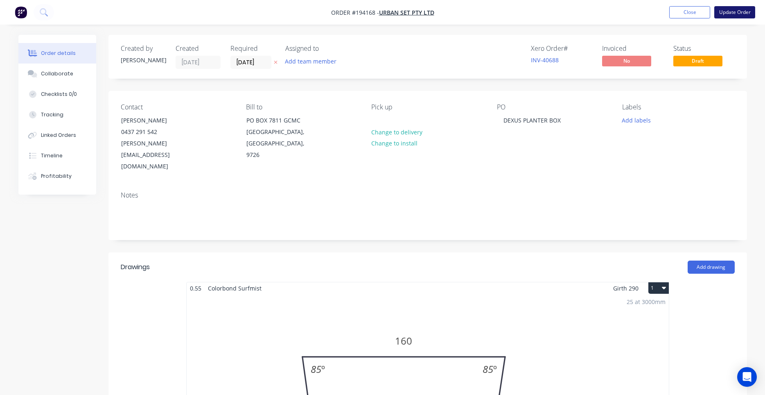
click at [738, 12] on button "Update Order" at bounding box center [734, 12] width 41 height 12
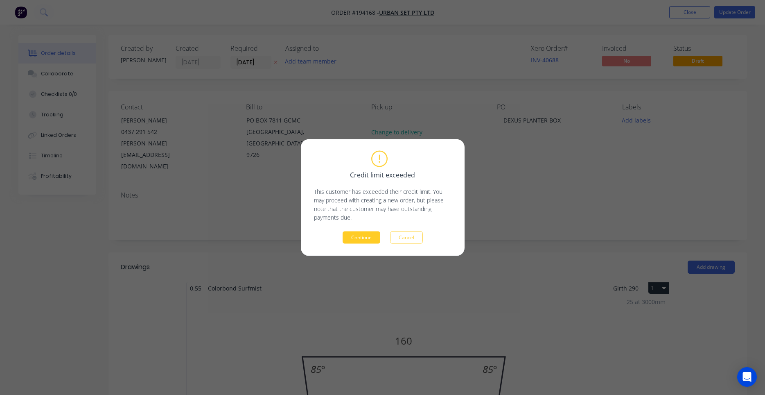
click at [354, 240] on button "Continue" at bounding box center [362, 237] width 38 height 12
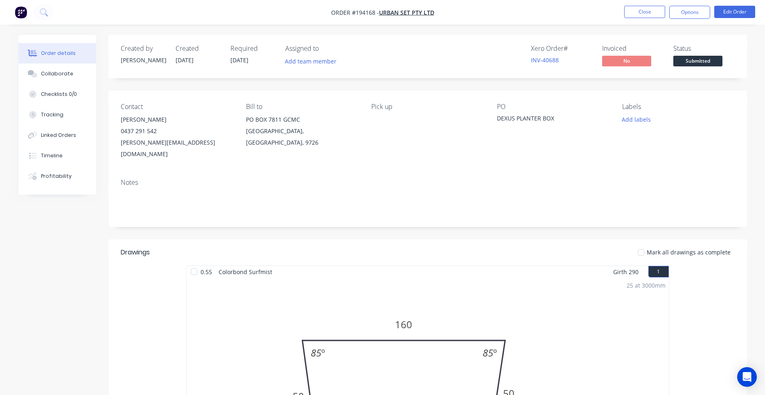
click at [692, 19] on nav "Order #194168 - Urban Set Pty Ltd Close Options Edit Order" at bounding box center [382, 12] width 765 height 25
click at [692, 16] on button "Options" at bounding box center [689, 12] width 41 height 13
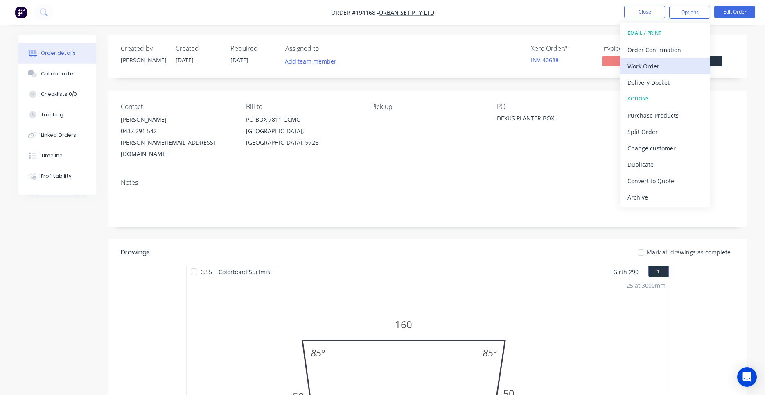
click at [662, 61] on div "Work Order" at bounding box center [664, 66] width 75 height 12
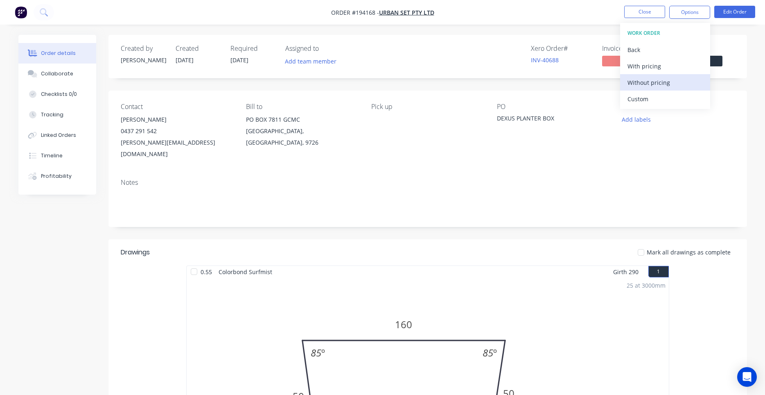
click at [661, 78] on div "Without pricing" at bounding box center [664, 83] width 75 height 12
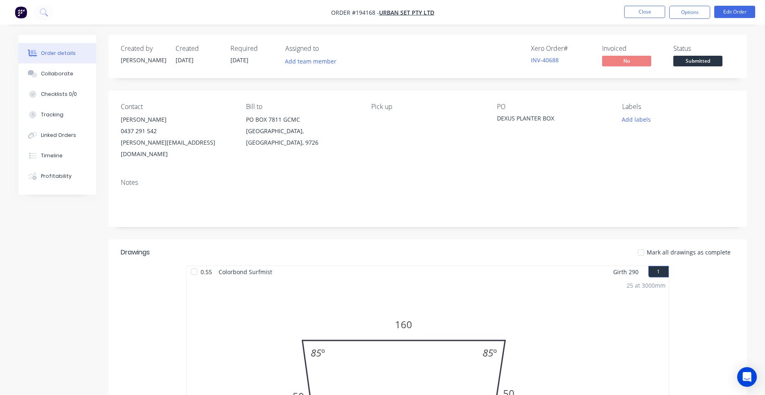
click at [499, 146] on div "PO DEXUS PLANTER BOX" at bounding box center [553, 131] width 112 height 57
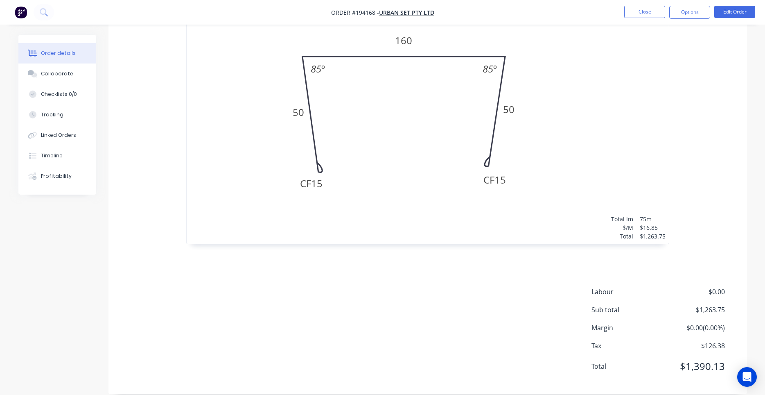
click at [531, 104] on div "25 at 3000mm Total lm $/M Total 75m $16.85 $1,263.75" at bounding box center [428, 119] width 482 height 250
click at [719, 7] on nav "Order #194168 - Urban Set Pty Ltd Close Options Edit Order" at bounding box center [382, 12] width 765 height 25
click at [727, 9] on button "Edit Order" at bounding box center [734, 12] width 41 height 12
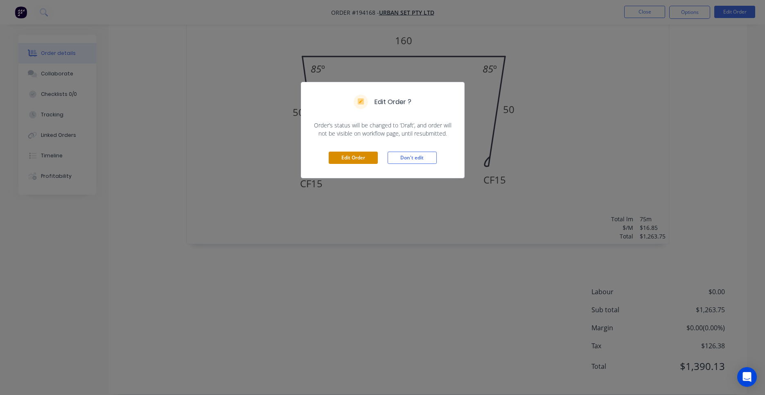
click at [345, 153] on button "Edit Order" at bounding box center [353, 157] width 49 height 12
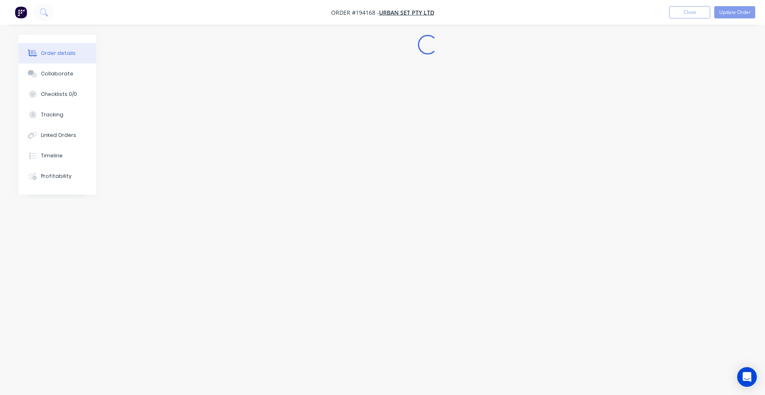
scroll to position [0, 0]
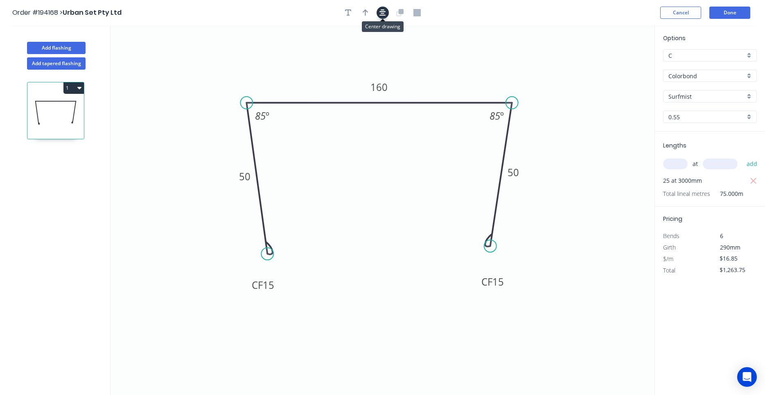
click at [386, 14] on button "button" at bounding box center [383, 13] width 12 height 12
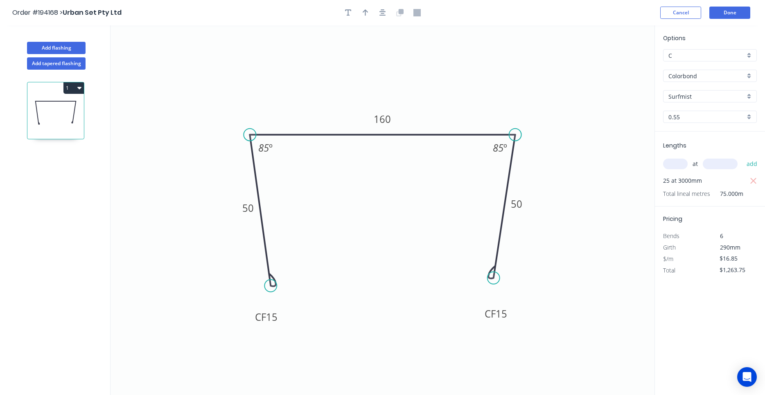
click at [372, 14] on div at bounding box center [383, 13] width 86 height 12
click at [368, 13] on icon "button" at bounding box center [366, 12] width 6 height 7
click at [613, 63] on icon at bounding box center [612, 57] width 7 height 26
click at [613, 63] on icon at bounding box center [612, 54] width 7 height 26
drag, startPoint x: 613, startPoint y: 63, endPoint x: 548, endPoint y: 108, distance: 79.2
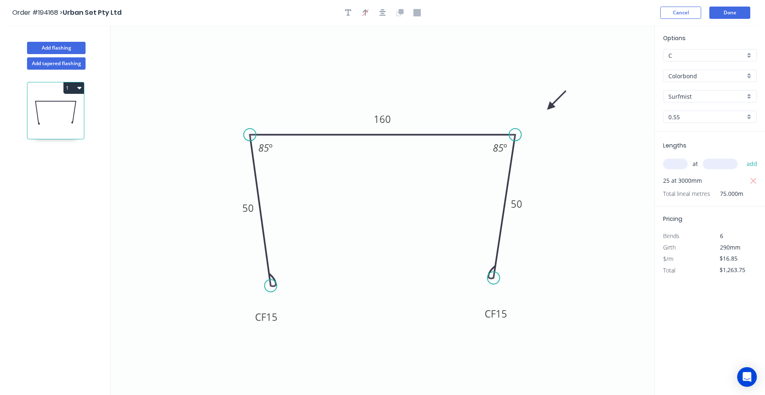
click at [548, 108] on icon at bounding box center [557, 100] width 24 height 24
click at [741, 11] on button "Done" at bounding box center [729, 13] width 41 height 12
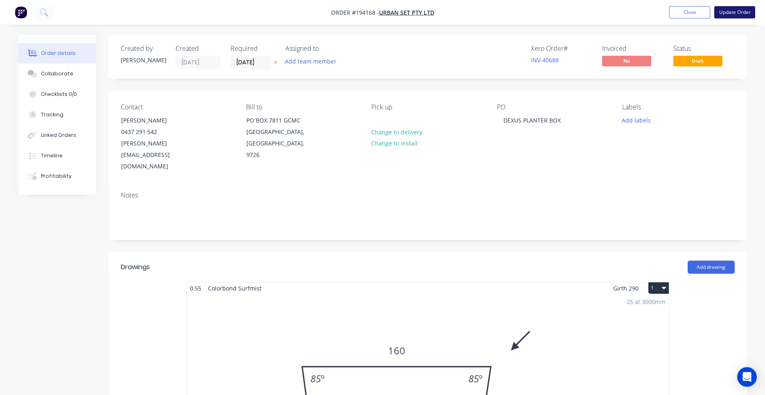
click at [731, 18] on button "Update Order" at bounding box center [734, 12] width 41 height 12
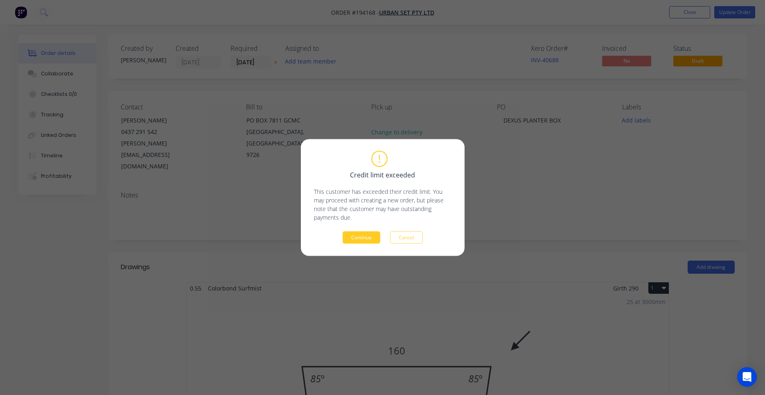
click at [372, 236] on button "Continue" at bounding box center [362, 237] width 38 height 12
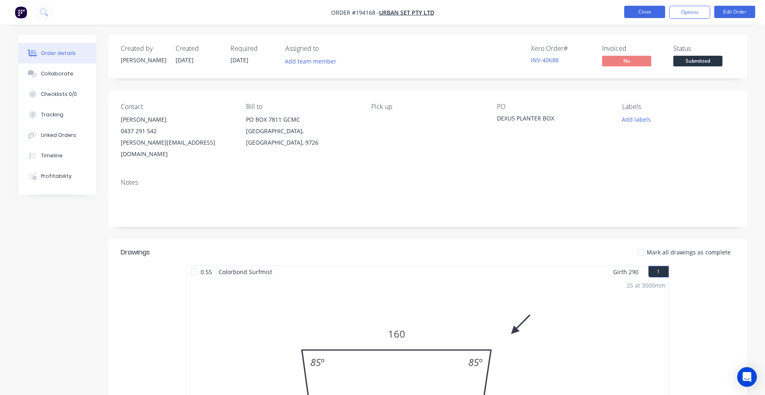
click at [653, 14] on button "Close" at bounding box center [644, 12] width 41 height 12
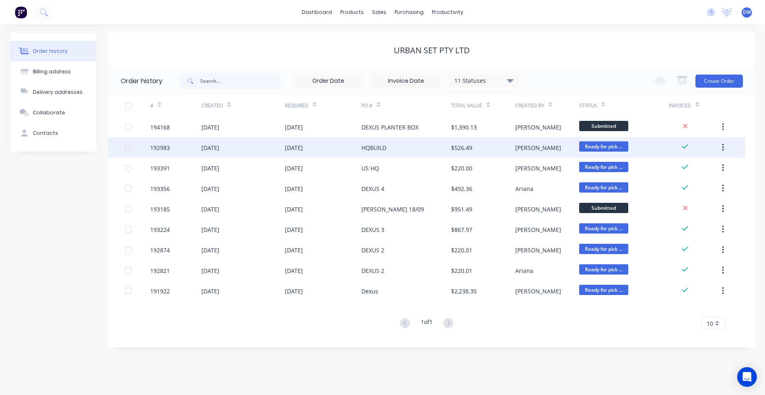
click at [399, 151] on div "HQBUILD" at bounding box center [406, 147] width 90 height 20
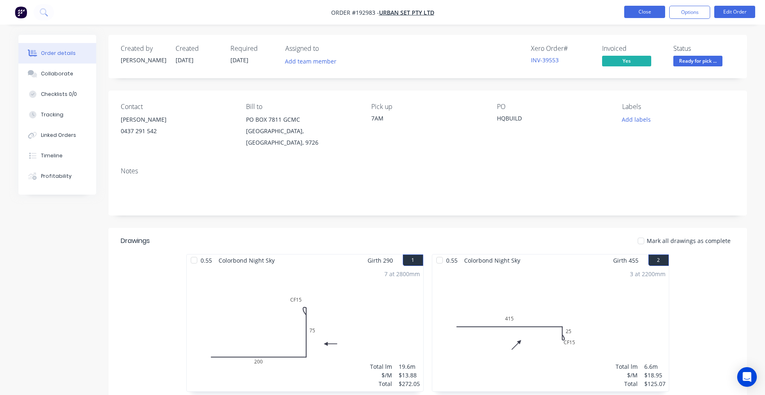
click at [657, 7] on button "Close" at bounding box center [644, 12] width 41 height 12
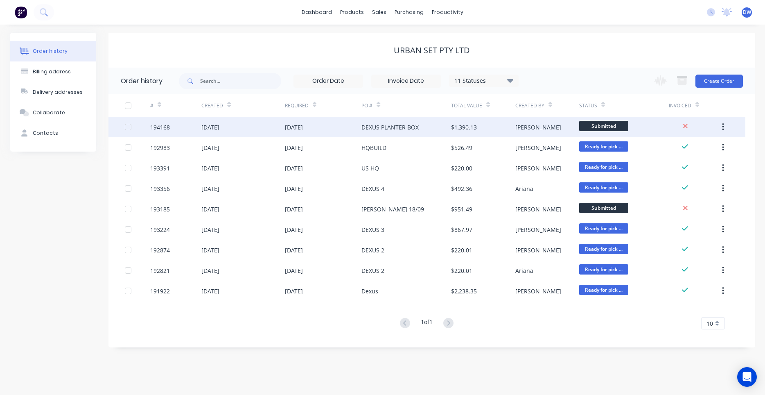
click at [364, 134] on div "DEXUS PLANTER BOX" at bounding box center [406, 127] width 90 height 20
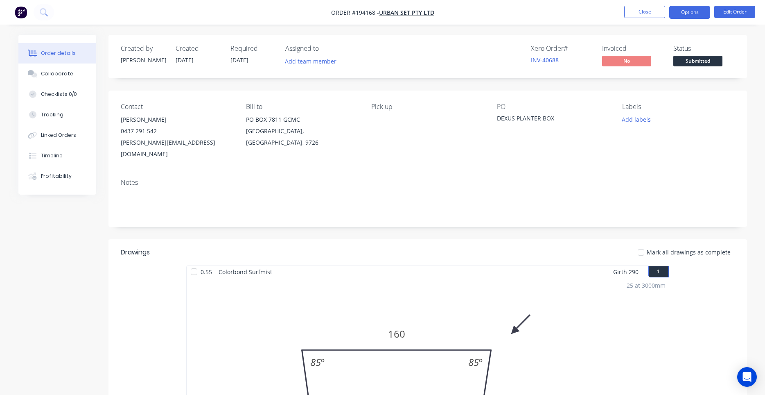
click at [699, 11] on button "Options" at bounding box center [689, 12] width 41 height 13
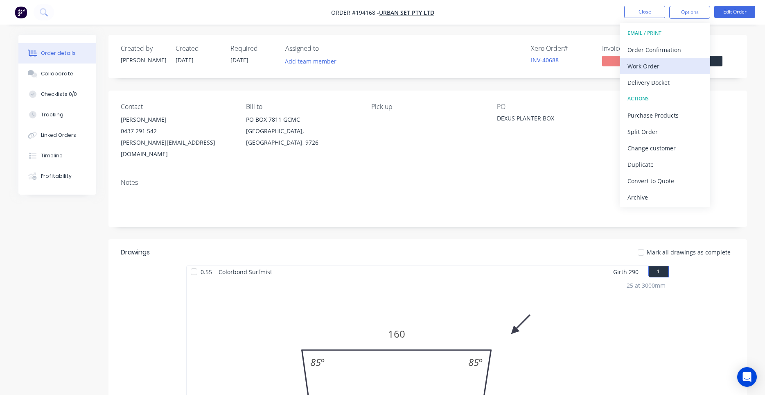
click at [653, 72] on div "Work Order" at bounding box center [664, 66] width 75 height 12
click at [656, 67] on div "With pricing" at bounding box center [664, 66] width 75 height 12
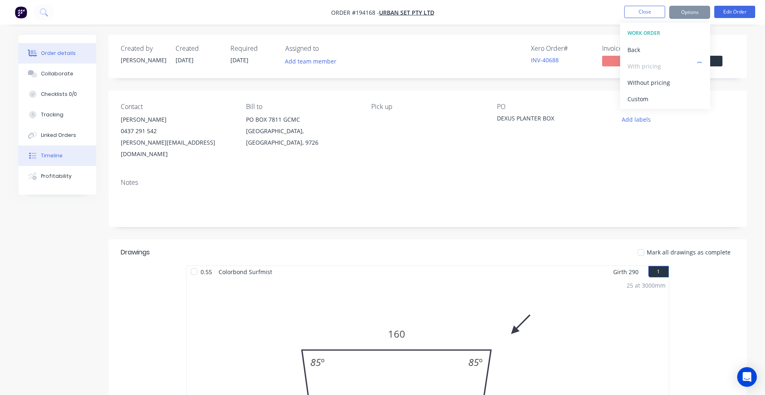
click at [68, 156] on button "Timeline" at bounding box center [57, 155] width 78 height 20
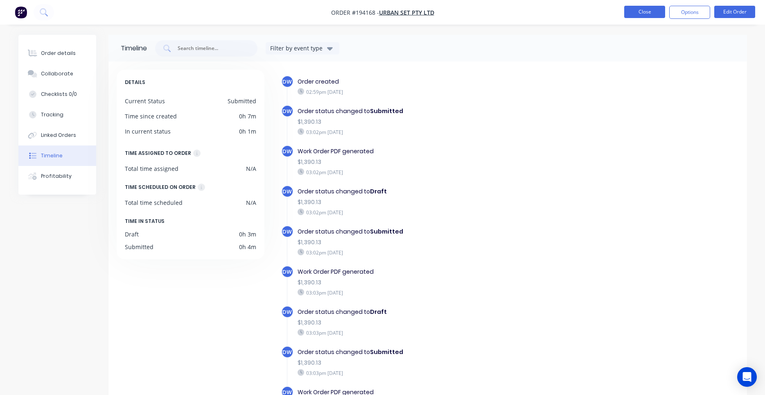
click at [634, 14] on button "Close" at bounding box center [644, 12] width 41 height 12
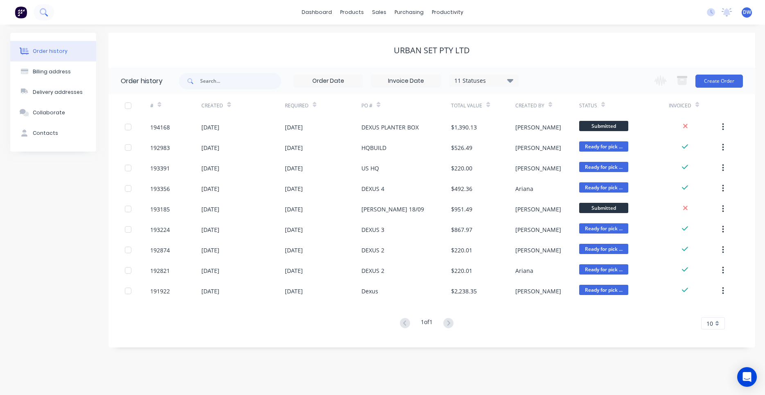
click at [49, 14] on button at bounding box center [44, 12] width 20 height 16
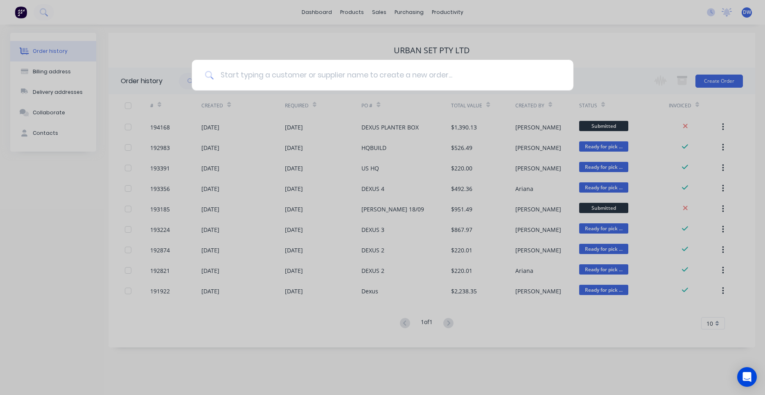
click at [266, 85] on input at bounding box center [387, 75] width 347 height 31
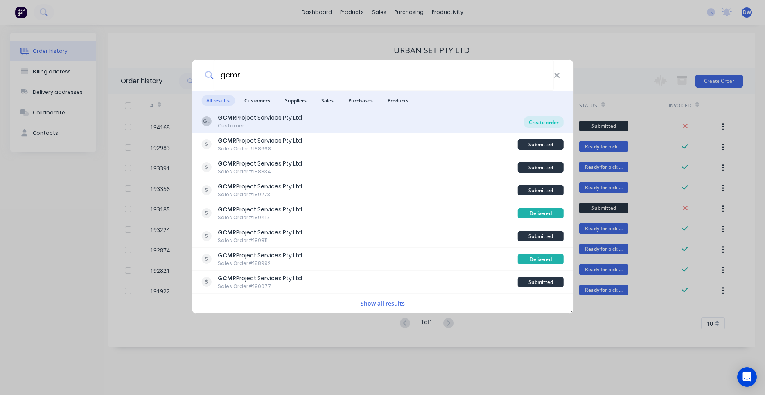
click at [539, 118] on div "Create order" at bounding box center [544, 121] width 40 height 11
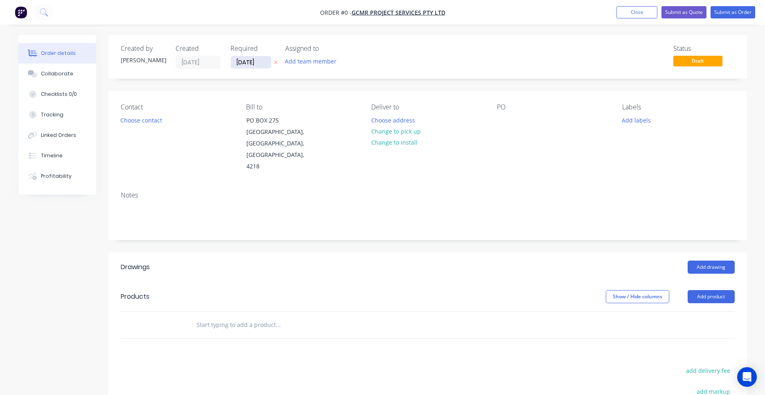
click at [248, 61] on input "29/09/25" at bounding box center [251, 62] width 40 height 12
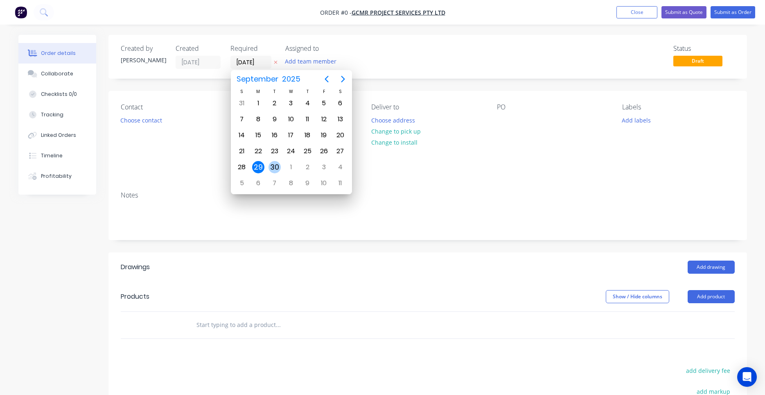
click at [272, 170] on div "30" at bounding box center [274, 167] width 12 height 12
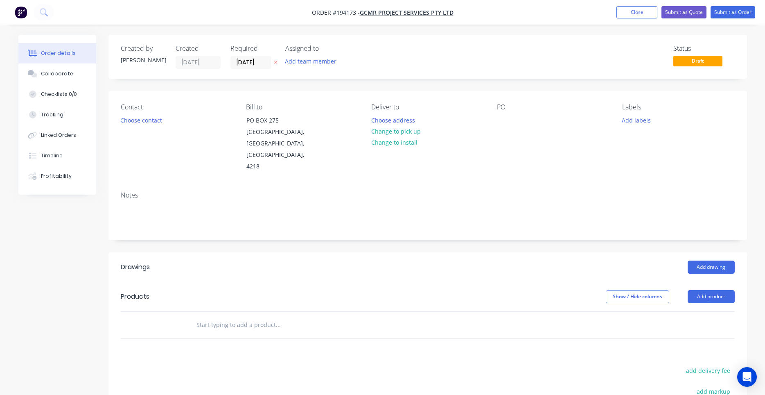
click at [633, 121] on button "Add labels" at bounding box center [637, 119] width 38 height 11
click at [658, 146] on input "text" at bounding box center [690, 144] width 86 height 16
click at [636, 196] on div at bounding box center [637, 193] width 16 height 16
click at [138, 121] on button "Choose contact" at bounding box center [141, 119] width 50 height 11
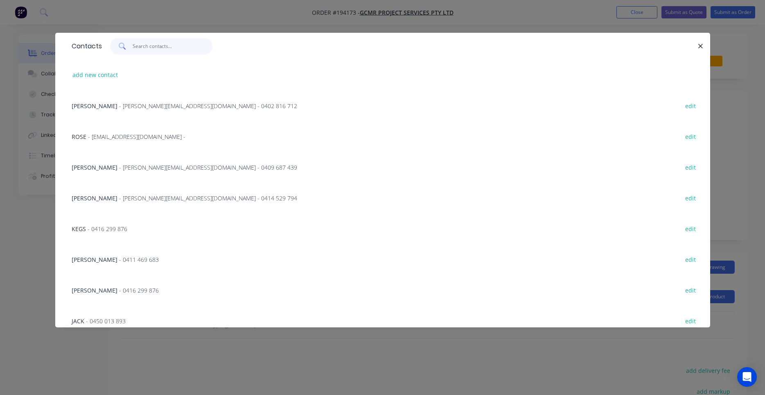
click at [163, 52] on input "text" at bounding box center [173, 46] width 80 height 16
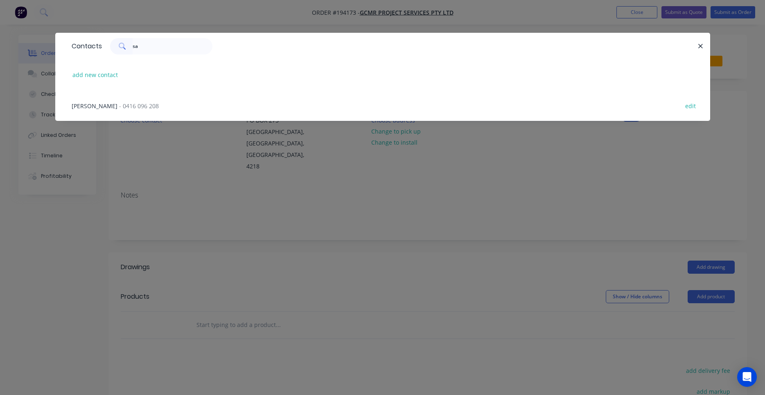
click at [130, 104] on div "SAM - 0416 096 208 edit" at bounding box center [383, 105] width 630 height 31
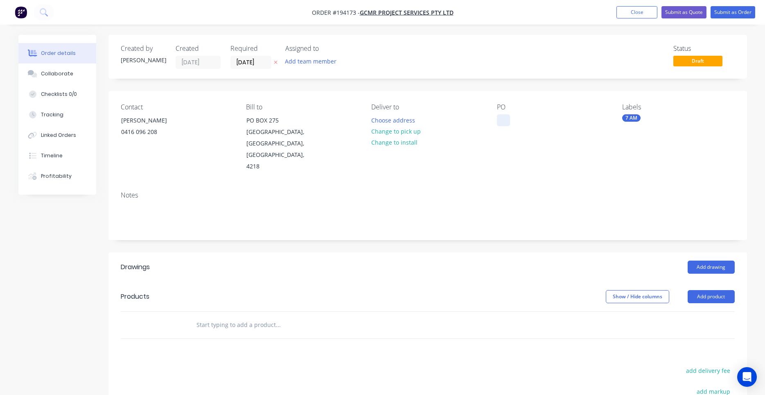
click at [502, 119] on div at bounding box center [503, 120] width 13 height 12
click at [402, 113] on div "Deliver to Choose address Change to pick up Change to install" at bounding box center [427, 137] width 112 height 69
click at [402, 117] on button "Choose address" at bounding box center [393, 119] width 52 height 11
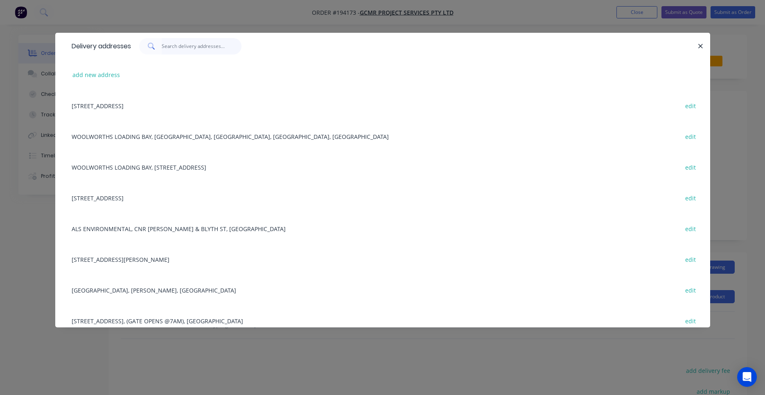
click at [224, 47] on input "text" at bounding box center [202, 46] width 80 height 16
click at [108, 76] on button "add new address" at bounding box center [96, 74] width 56 height 11
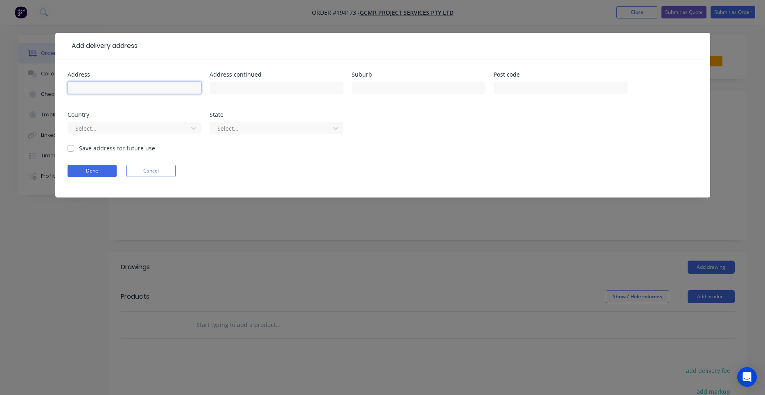
click at [175, 91] on input "text" at bounding box center [135, 87] width 134 height 12
click at [106, 163] on form "Address 7/11 Redondo Ave Address continued Suburb MIAMI Post code Country Austr…" at bounding box center [383, 135] width 630 height 126
click at [99, 174] on button "Done" at bounding box center [92, 171] width 49 height 12
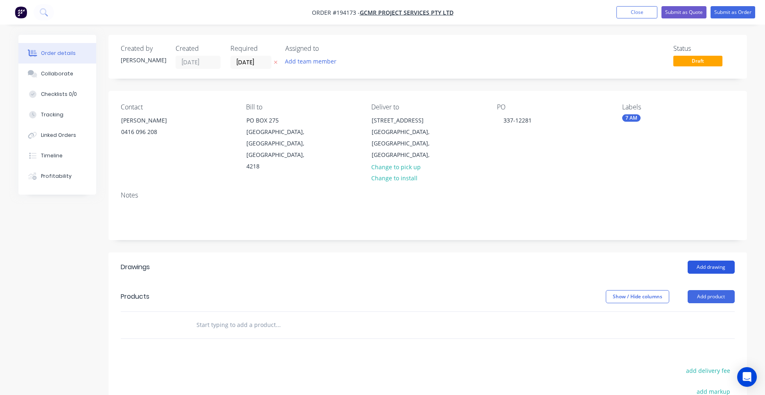
click at [713, 260] on button "Add drawing" at bounding box center [711, 266] width 47 height 13
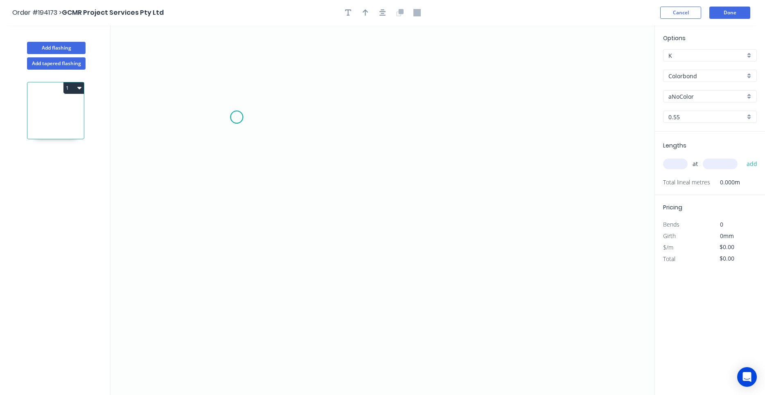
click at [237, 117] on icon "0" at bounding box center [383, 209] width 544 height 369
click at [449, 115] on icon "0" at bounding box center [383, 209] width 544 height 369
click at [695, 77] on input "Colorbond" at bounding box center [706, 76] width 77 height 9
click at [697, 90] on div "Colorbond Ultra" at bounding box center [709, 91] width 93 height 14
click at [686, 101] on div "Dover White" at bounding box center [710, 96] width 94 height 12
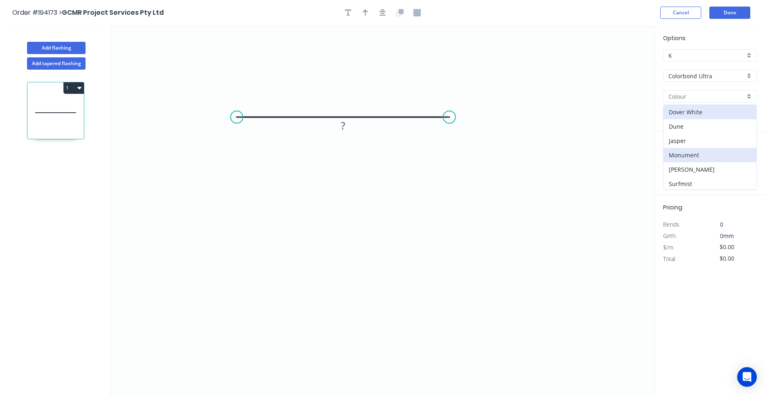
scroll to position [45, 0]
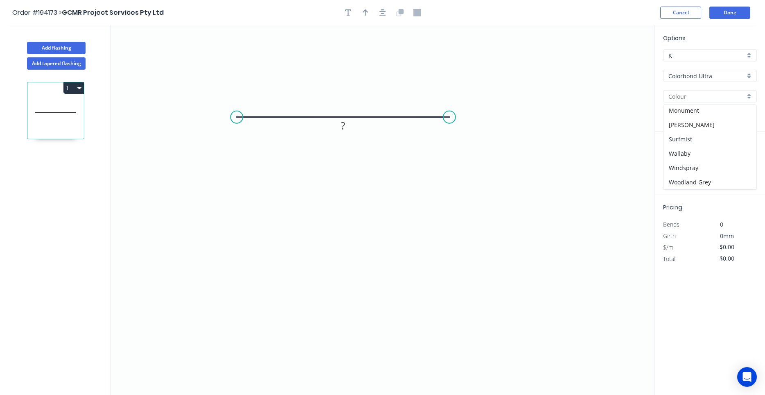
click at [696, 141] on div "Surfmist" at bounding box center [709, 139] width 93 height 14
click at [677, 166] on input "text" at bounding box center [675, 163] width 25 height 11
click at [742, 157] on button "add" at bounding box center [751, 164] width 19 height 14
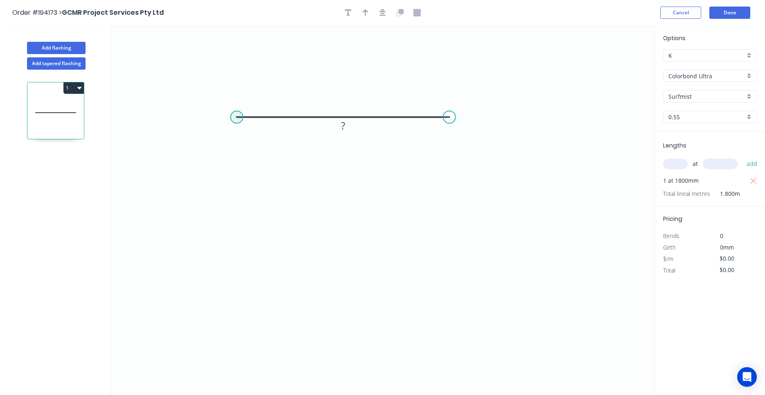
click at [236, 116] on circle at bounding box center [236, 117] width 12 height 12
click at [248, 243] on icon "0 ?" at bounding box center [383, 209] width 544 height 369
click at [248, 243] on circle at bounding box center [248, 242] width 12 height 12
click at [449, 117] on circle at bounding box center [449, 117] width 12 height 12
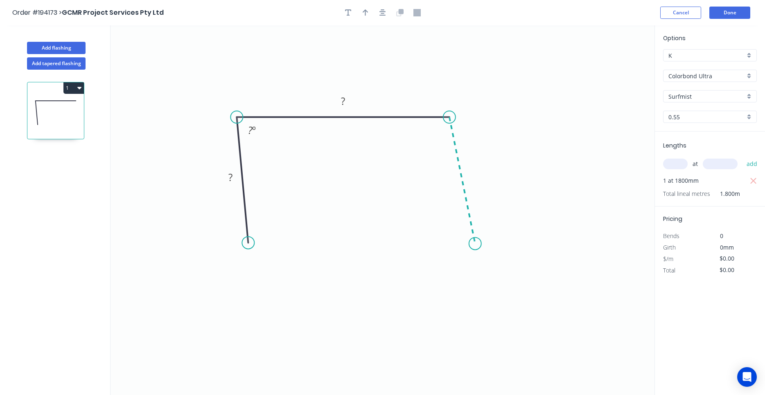
click at [475, 244] on icon "0 ? ? ? º" at bounding box center [383, 209] width 544 height 369
click at [236, 173] on rect at bounding box center [230, 177] width 16 height 11
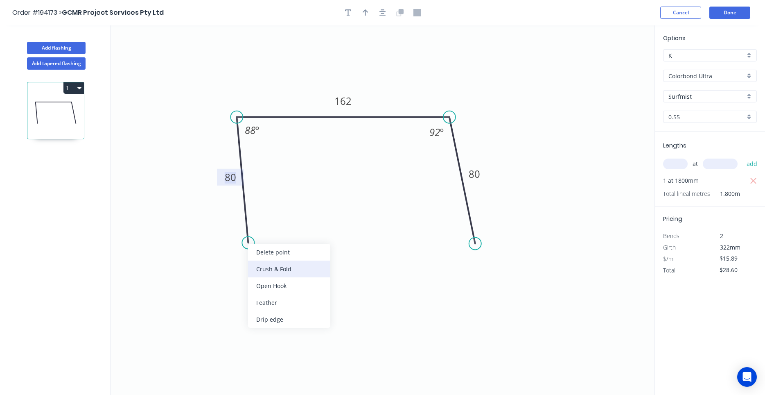
click at [262, 264] on div "Crush & Fold" at bounding box center [289, 268] width 82 height 17
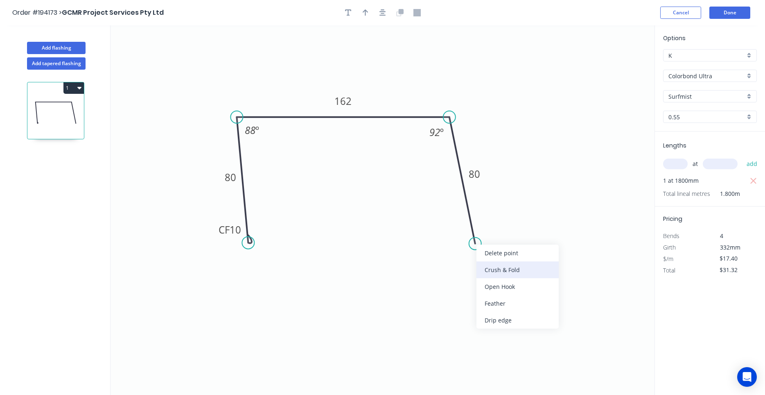
click at [487, 265] on div "Crush & Fold" at bounding box center [517, 269] width 82 height 17
click at [489, 268] on div "Flip bend" at bounding box center [516, 270] width 82 height 17
click at [501, 227] on tspan "10" at bounding box center [495, 226] width 11 height 14
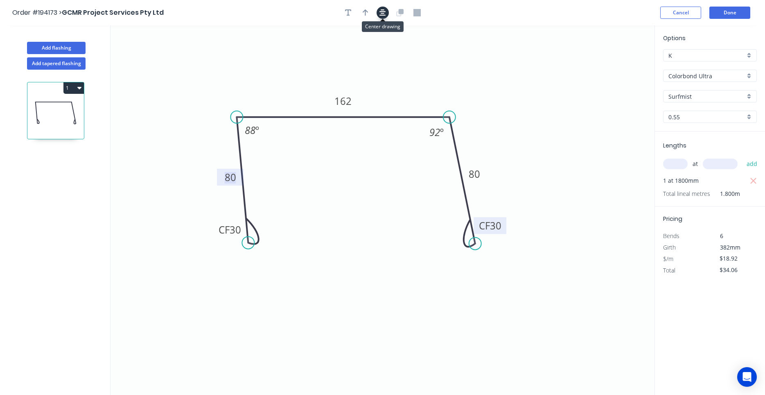
click at [384, 13] on icon "button" at bounding box center [382, 12] width 7 height 7
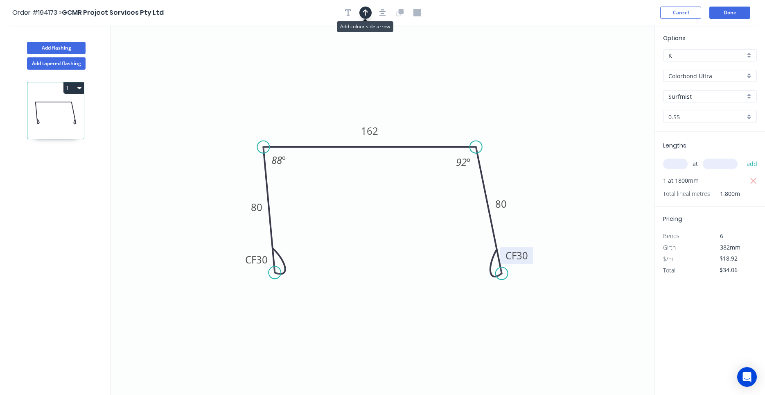
click at [370, 14] on button "button" at bounding box center [365, 13] width 12 height 12
click at [612, 65] on icon at bounding box center [612, 57] width 7 height 26
drag, startPoint x: 612, startPoint y: 65, endPoint x: 472, endPoint y: 102, distance: 144.6
click at [472, 102] on icon at bounding box center [479, 95] width 24 height 24
click at [724, 13] on button "Done" at bounding box center [729, 13] width 41 height 12
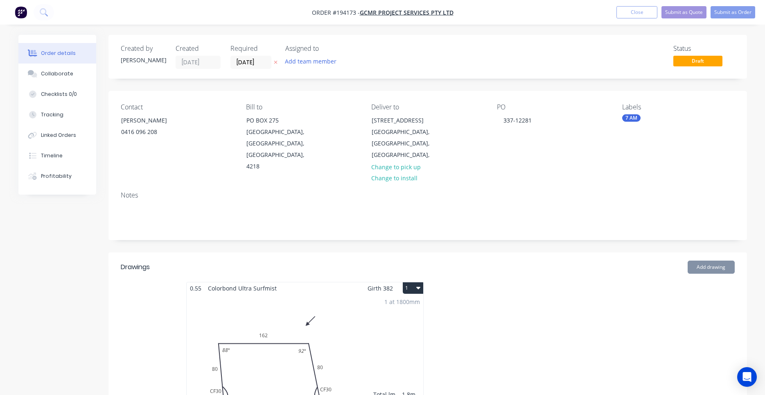
click at [417, 282] on button "1" at bounding box center [413, 287] width 20 height 11
click at [409, 302] on div "Use larger box size" at bounding box center [384, 308] width 63 height 12
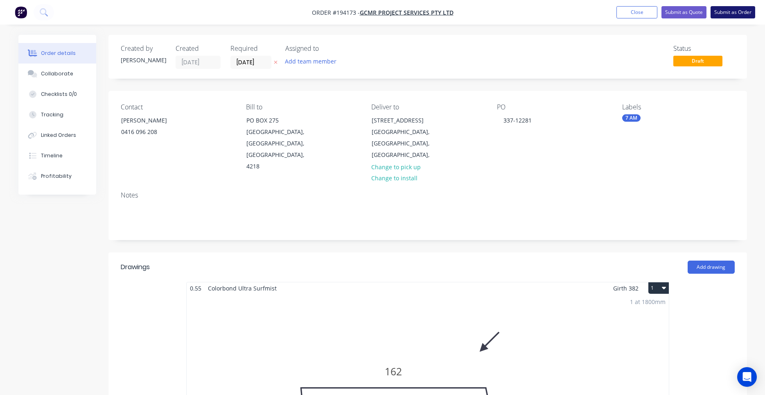
click at [725, 11] on button "Submit as Order" at bounding box center [733, 12] width 45 height 12
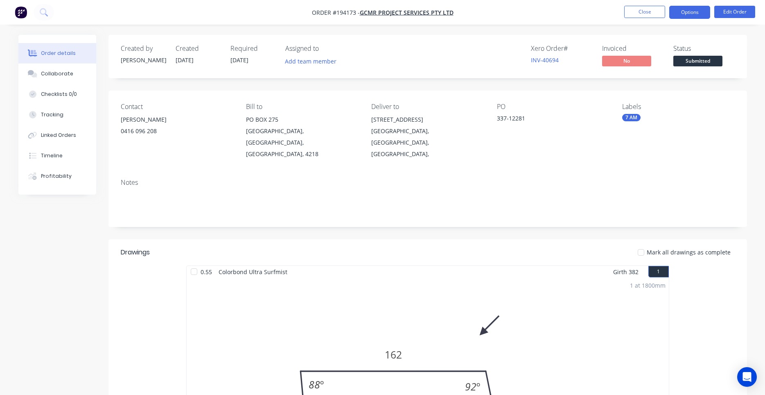
click at [687, 10] on button "Options" at bounding box center [689, 12] width 41 height 13
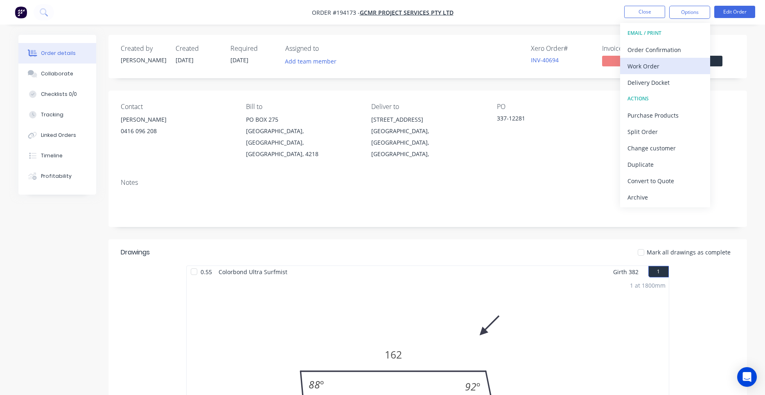
click at [661, 61] on div "Work Order" at bounding box center [664, 66] width 75 height 12
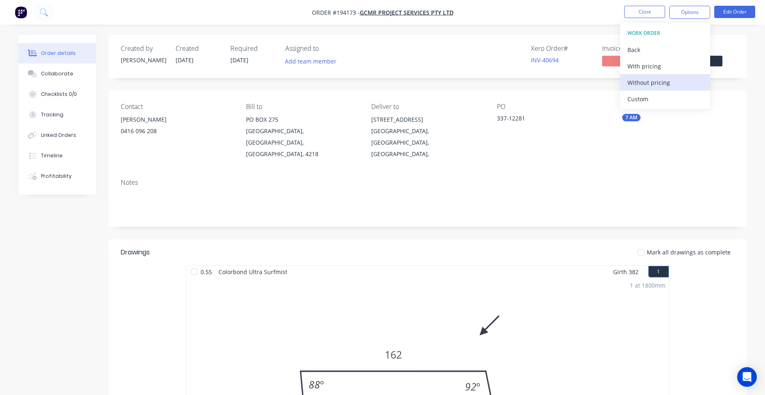
click at [655, 80] on div "Without pricing" at bounding box center [664, 83] width 75 height 12
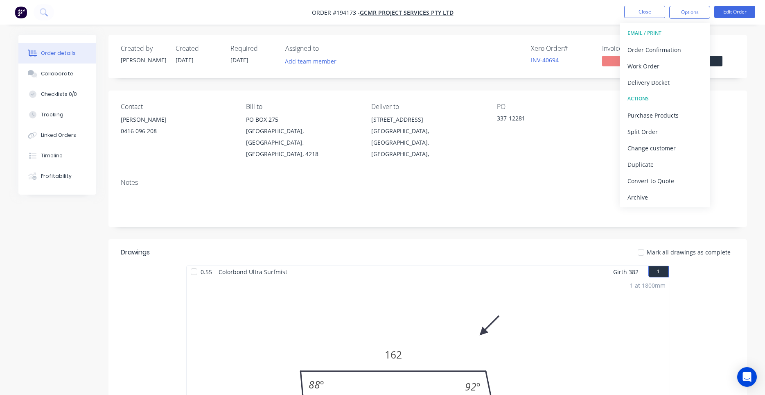
scroll to position [278, 0]
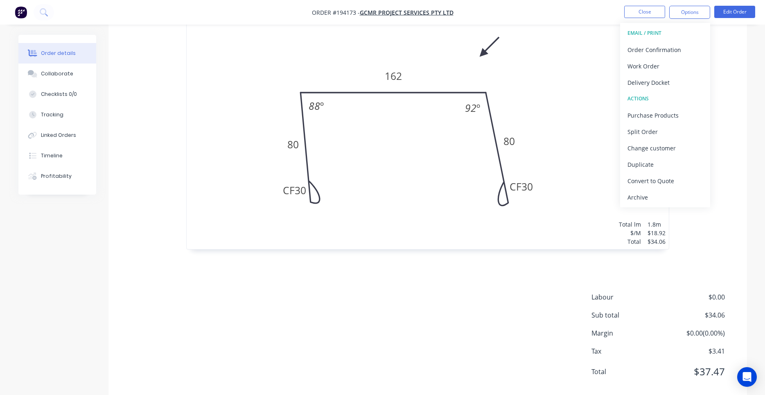
click at [441, 161] on div "1 at 1800mm Total lm $/M Total 1.8m $18.92 $34.06" at bounding box center [428, 124] width 482 height 250
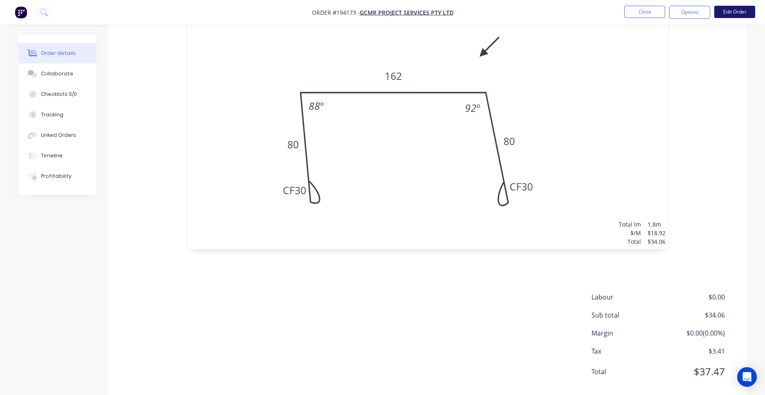
click at [733, 12] on button "Edit Order" at bounding box center [734, 12] width 41 height 12
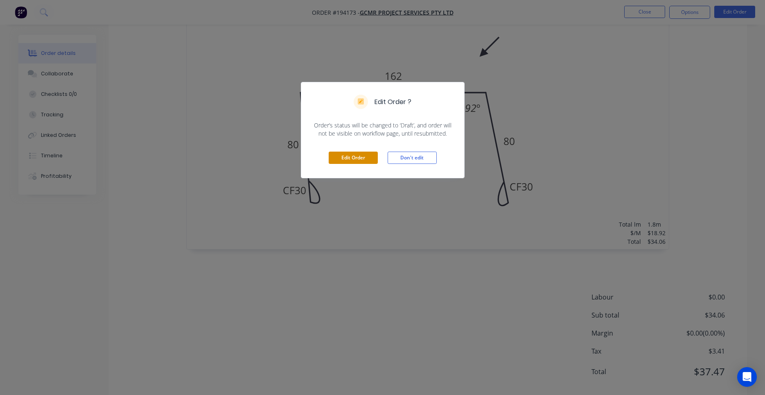
click at [346, 158] on button "Edit Order" at bounding box center [353, 157] width 49 height 12
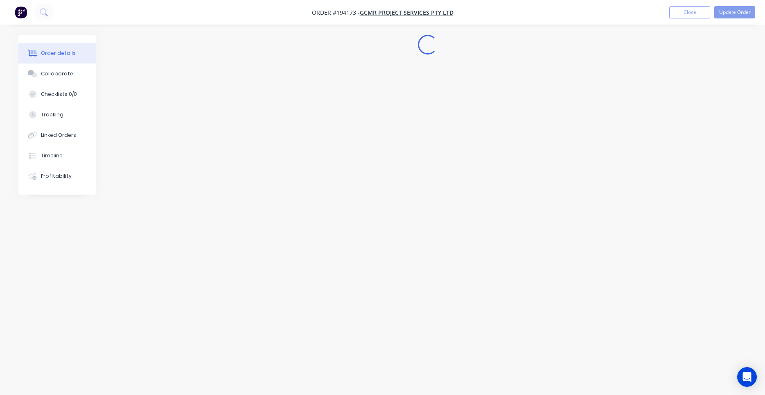
scroll to position [0, 0]
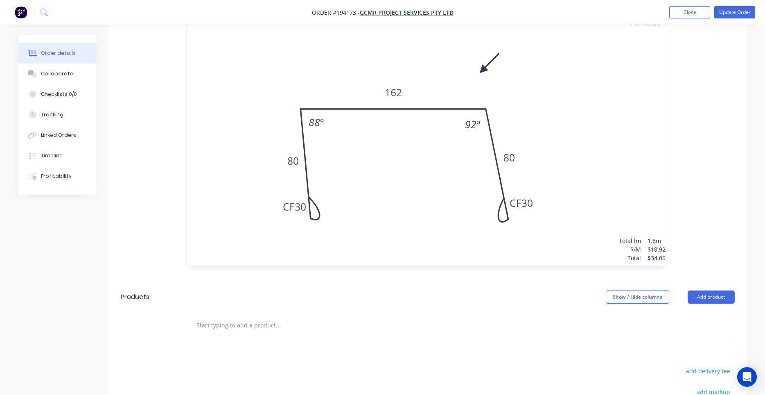
click at [293, 195] on div "1 at 1800mm Total lm $/M Total 1.8m $18.92 $34.06" at bounding box center [428, 141] width 482 height 250
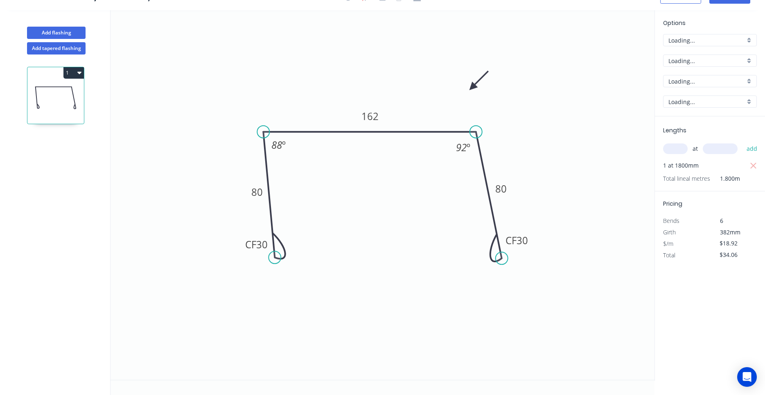
scroll to position [15, 0]
click at [267, 242] on tspan "30" at bounding box center [261, 244] width 11 height 14
drag, startPoint x: 271, startPoint y: 249, endPoint x: 295, endPoint y: 285, distance: 43.0
click at [295, 285] on rect at bounding box center [279, 278] width 33 height 17
click at [526, 245] on tspan "30" at bounding box center [522, 240] width 11 height 14
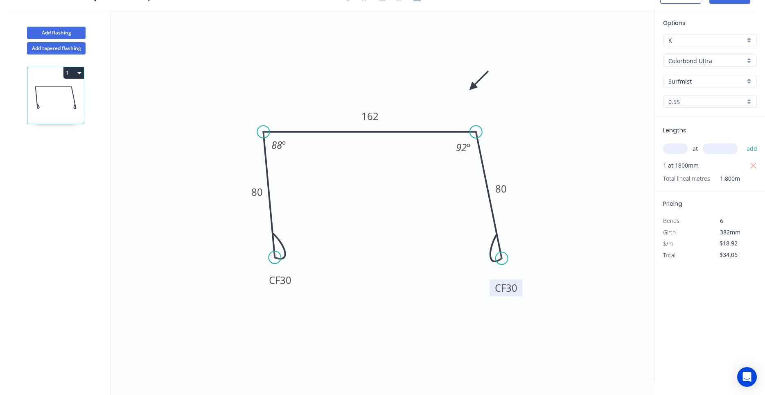
drag, startPoint x: 529, startPoint y: 241, endPoint x: 518, endPoint y: 289, distance: 48.7
click at [518, 289] on rect at bounding box center [506, 287] width 33 height 17
drag, startPoint x: 291, startPoint y: 285, endPoint x: 292, endPoint y: 289, distance: 4.2
click at [292, 289] on icon "0 CF 30 80 162 CF 30 80 88 º 92 º" at bounding box center [383, 194] width 544 height 369
drag, startPoint x: 292, startPoint y: 286, endPoint x: 296, endPoint y: 294, distance: 9.4
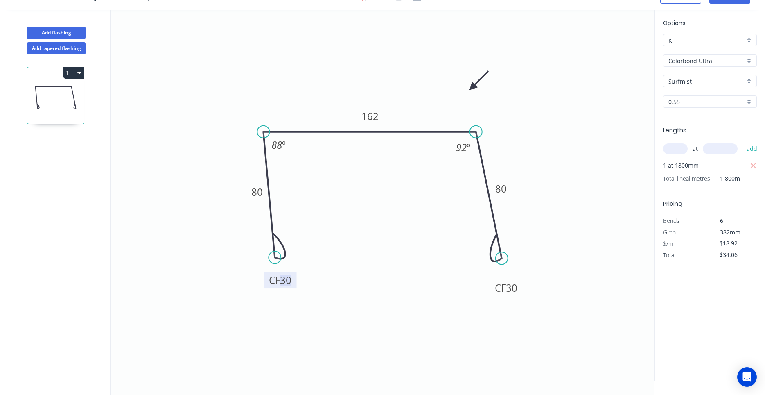
click at [296, 294] on icon "0 CF 30 80 162 CF 30 80 88 º 92 º" at bounding box center [383, 194] width 544 height 369
drag, startPoint x: 295, startPoint y: 284, endPoint x: 296, endPoint y: 292, distance: 7.5
click at [296, 288] on rect at bounding box center [280, 279] width 33 height 17
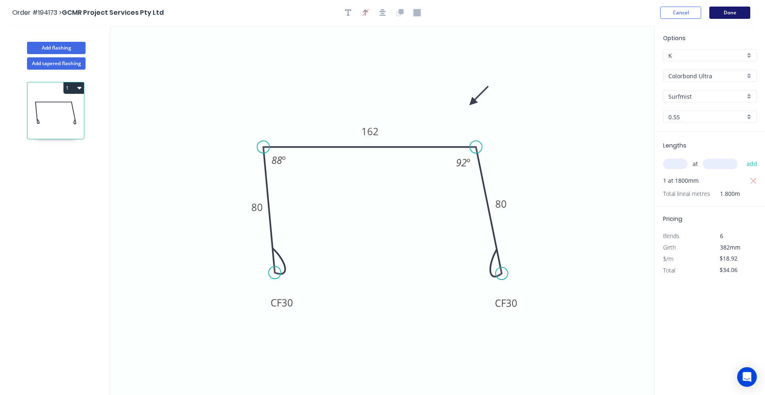
click at [729, 8] on button "Done" at bounding box center [729, 13] width 41 height 12
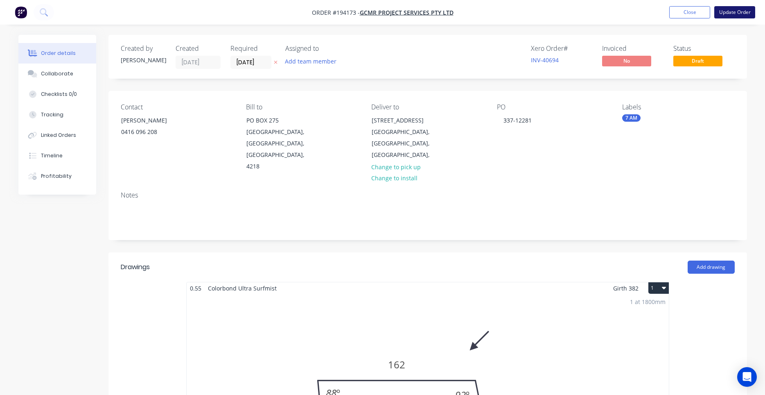
click at [721, 9] on button "Update Order" at bounding box center [734, 12] width 41 height 12
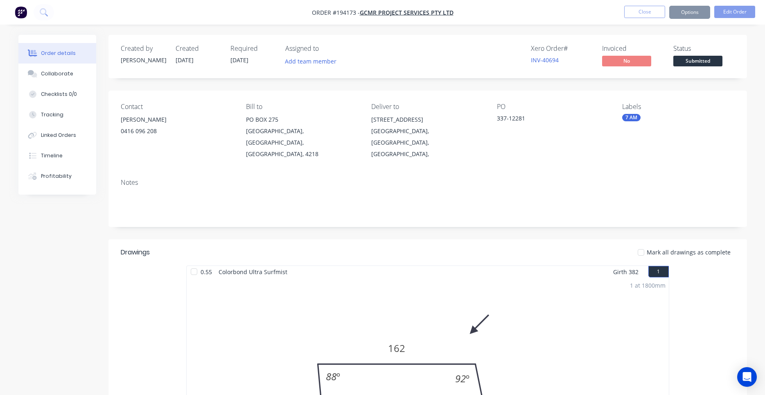
click at [684, 12] on button "Options" at bounding box center [689, 12] width 41 height 13
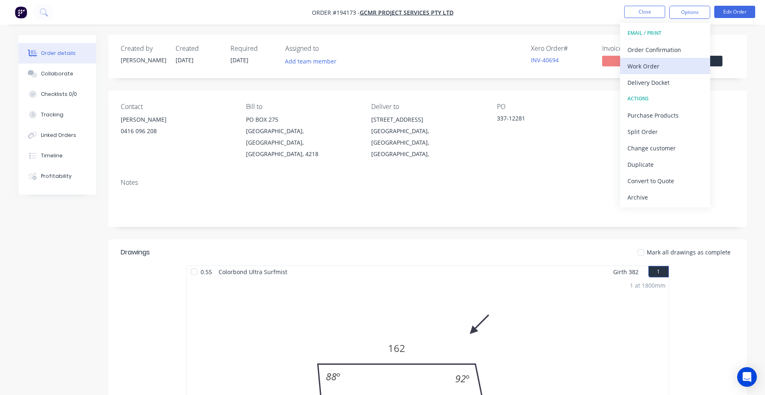
click at [659, 64] on div "Work Order" at bounding box center [664, 66] width 75 height 12
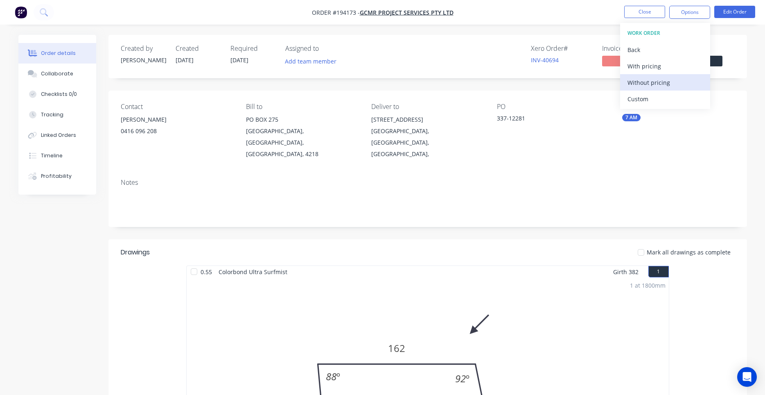
click at [641, 82] on div "Without pricing" at bounding box center [664, 83] width 75 height 12
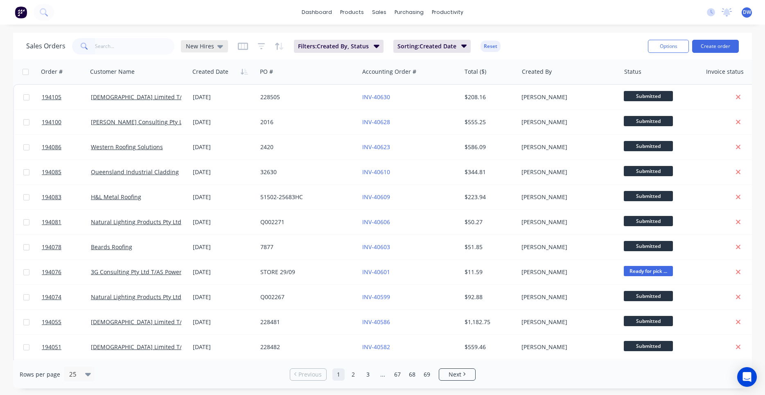
click at [211, 49] on span "New Hires" at bounding box center [200, 46] width 28 height 9
click at [205, 148] on button "Processing Team" at bounding box center [229, 148] width 93 height 9
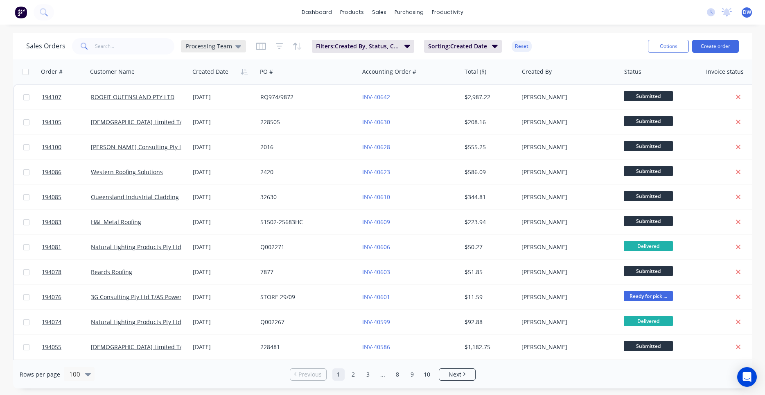
click at [204, 49] on span "Processing Team" at bounding box center [209, 46] width 46 height 9
click at [211, 129] on button "New Hires" at bounding box center [229, 132] width 93 height 9
click at [209, 42] on div "New Hires" at bounding box center [204, 46] width 47 height 12
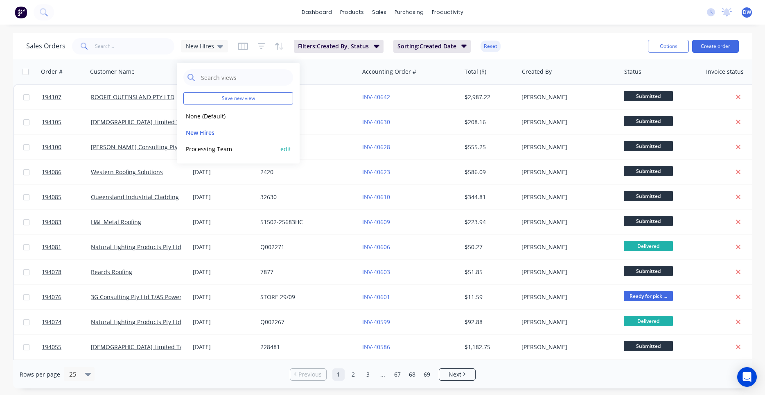
click at [201, 151] on button "Processing Team" at bounding box center [229, 148] width 93 height 9
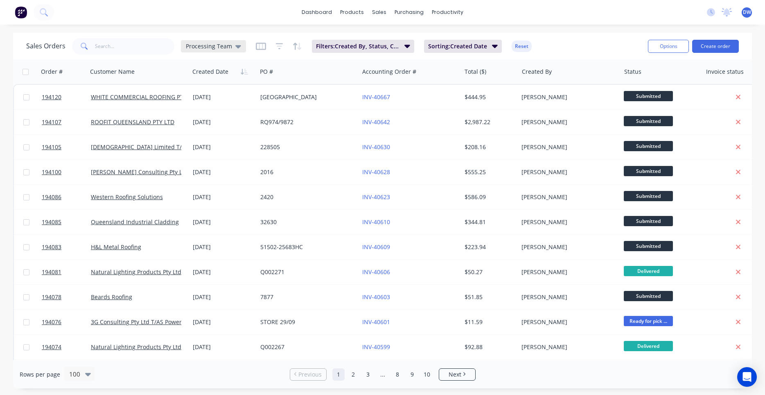
click at [210, 46] on span "Processing Team" at bounding box center [209, 46] width 46 height 9
click at [200, 130] on button "New Hires" at bounding box center [229, 132] width 93 height 9
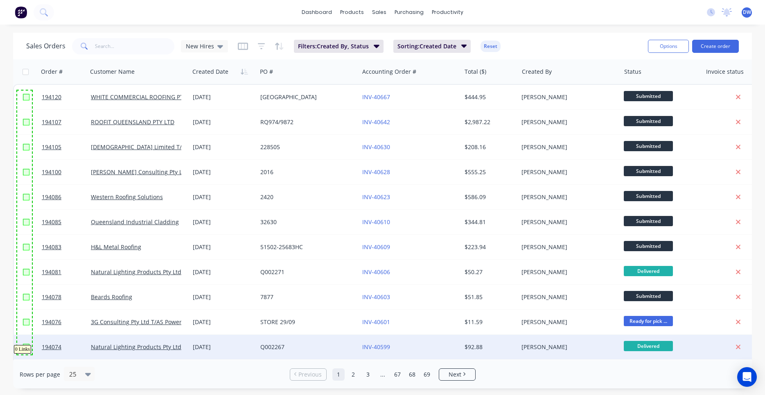
drag, startPoint x: 17, startPoint y: 90, endPoint x: 32, endPoint y: 354, distance: 264.0
checkbox input "true"
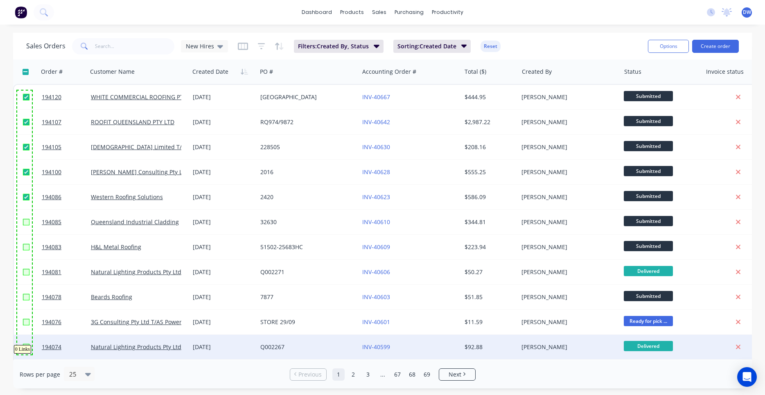
checkbox input "true"
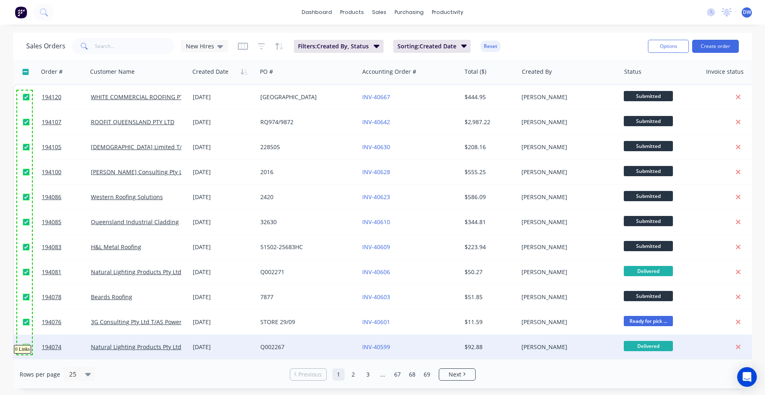
checkbox input "true"
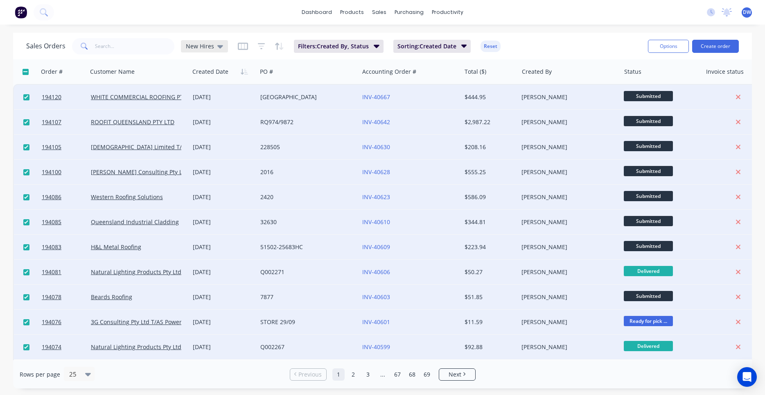
click at [188, 48] on span "New Hires" at bounding box center [200, 46] width 28 height 9
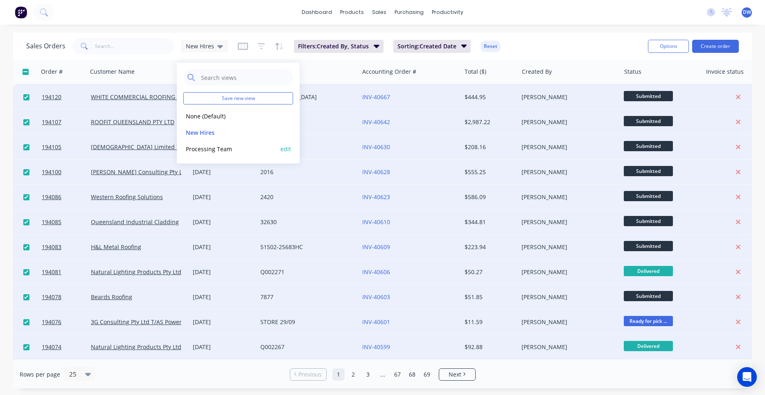
click at [196, 146] on button "Processing Team" at bounding box center [229, 148] width 93 height 9
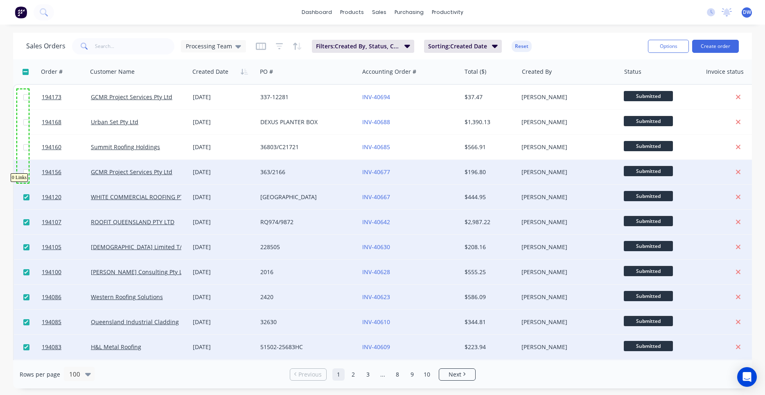
drag, startPoint x: 17, startPoint y: 89, endPoint x: 29, endPoint y: 183, distance: 94.4
drag, startPoint x: 16, startPoint y: 89, endPoint x: 37, endPoint y: 177, distance: 90.0
checkbox input "true"
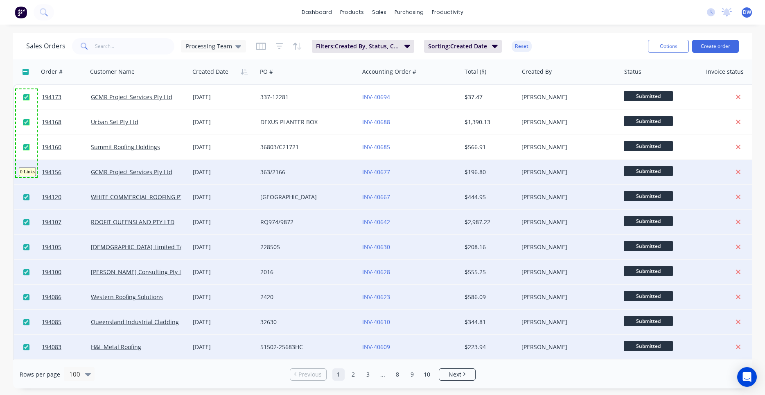
checkbox input "true"
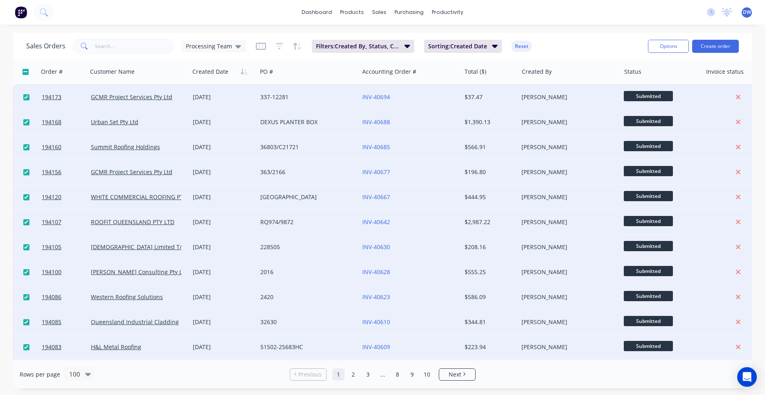
scroll to position [156, 0]
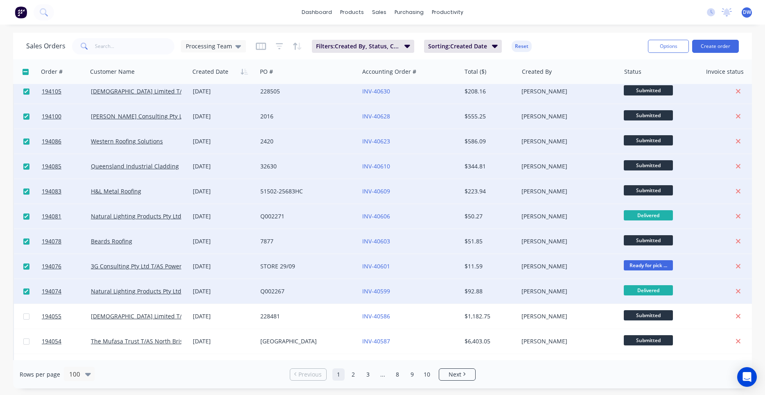
click at [565, 28] on div "dashboard products sales purchasing productivity dashboard products Product Cat…" at bounding box center [382, 197] width 765 height 395
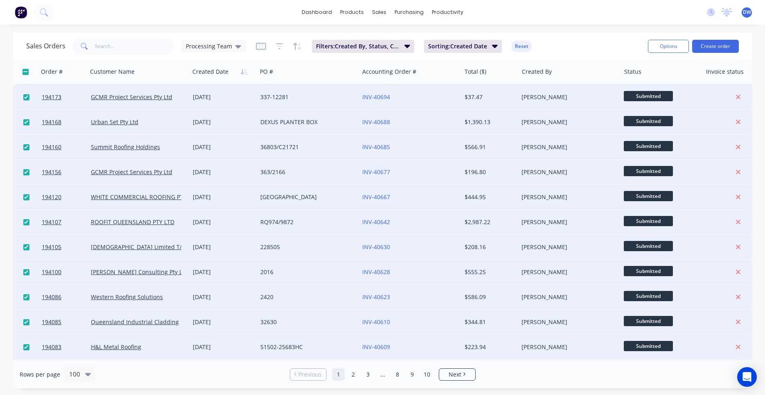
click at [213, 144] on div "29 Sep 2025" at bounding box center [223, 147] width 61 height 8
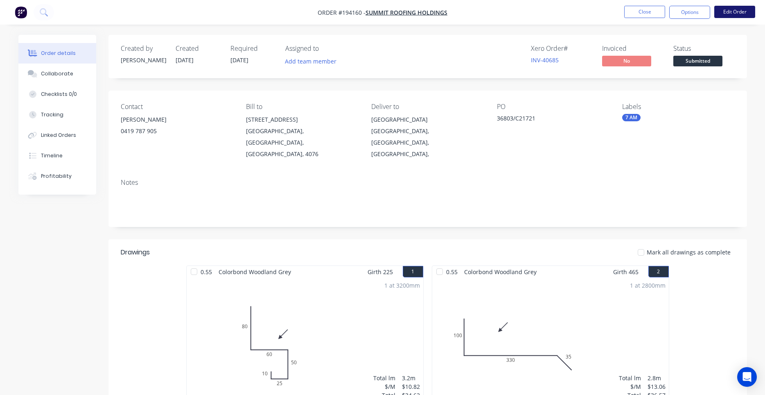
click at [726, 12] on button "Edit Order" at bounding box center [734, 12] width 41 height 12
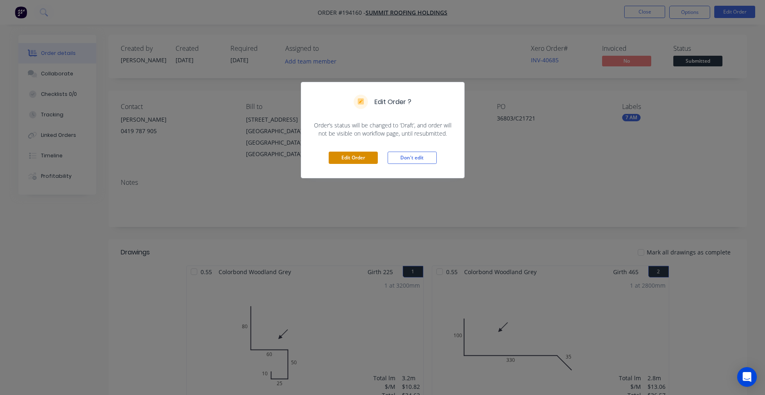
click at [369, 160] on button "Edit Order" at bounding box center [353, 157] width 49 height 12
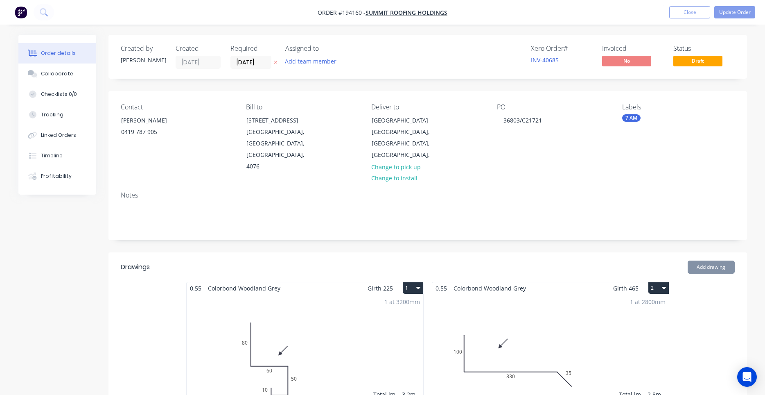
type input "$70.00"
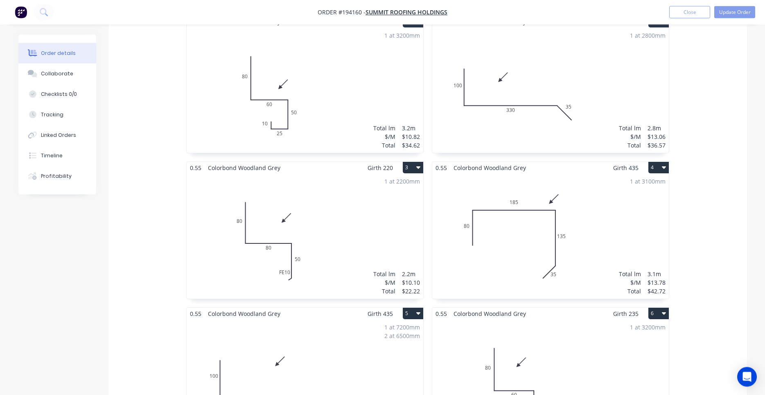
scroll to position [278, 0]
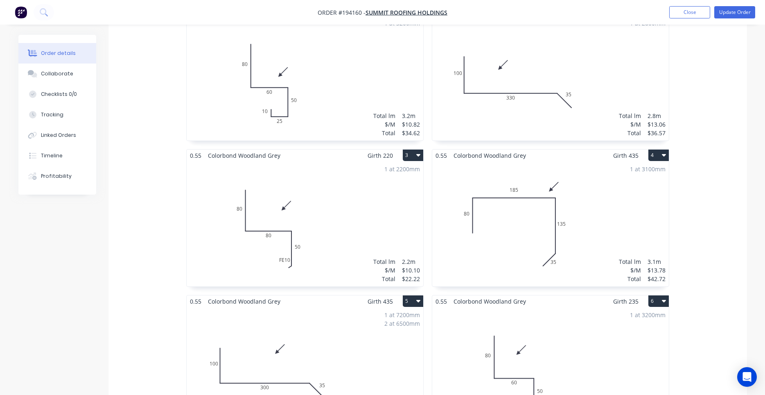
click at [599, 208] on div "1 at 3100mm Total lm $/M Total 3.1m $13.78 $42.72" at bounding box center [550, 223] width 237 height 125
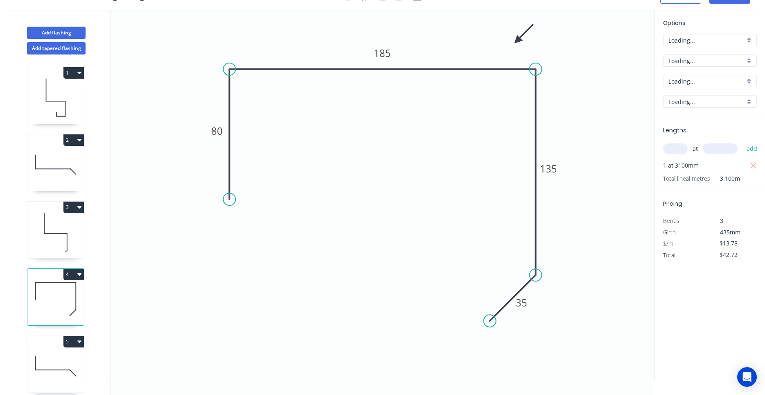
scroll to position [15, 0]
click at [255, 231] on div "Crush & Fold" at bounding box center [270, 227] width 82 height 17
type input "$15.22"
type input "$47.18"
click at [222, 185] on tspan "10" at bounding box center [217, 185] width 11 height 14
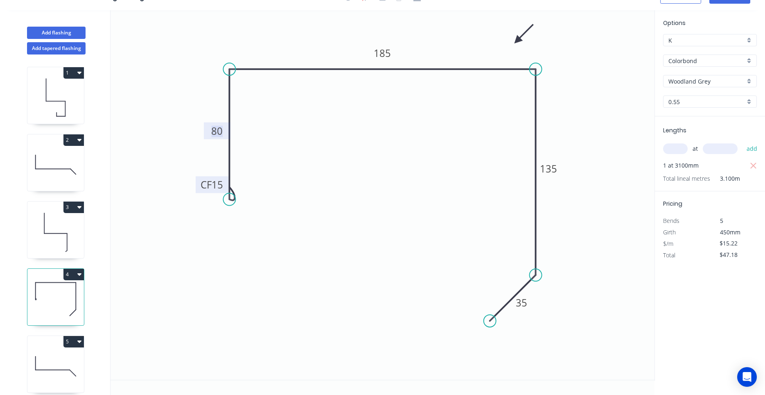
scroll to position [0, 0]
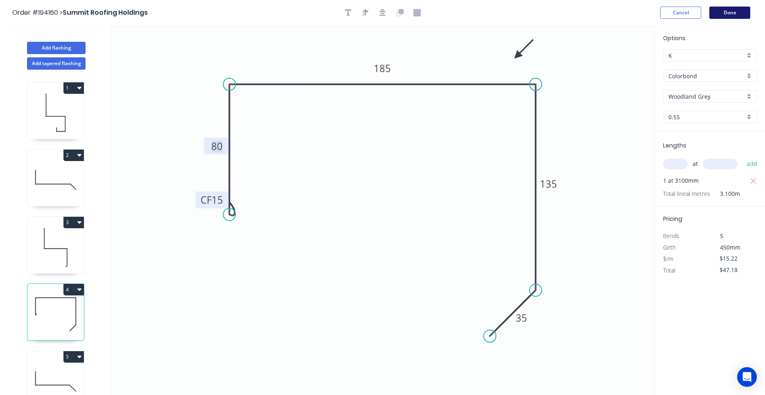
click at [740, 8] on button "Done" at bounding box center [729, 13] width 41 height 12
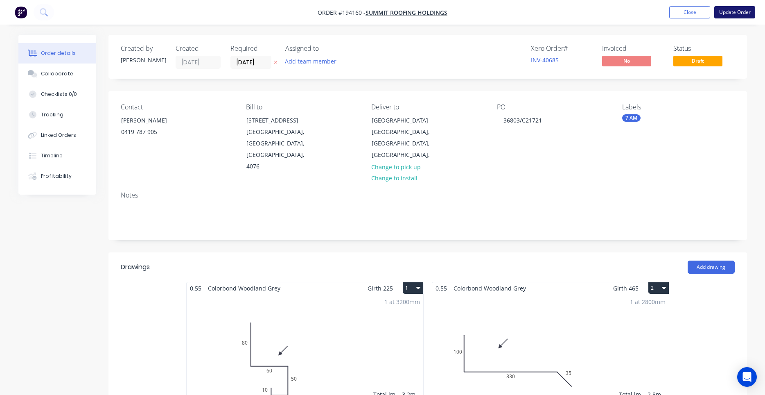
click at [732, 10] on button "Update Order" at bounding box center [734, 12] width 41 height 12
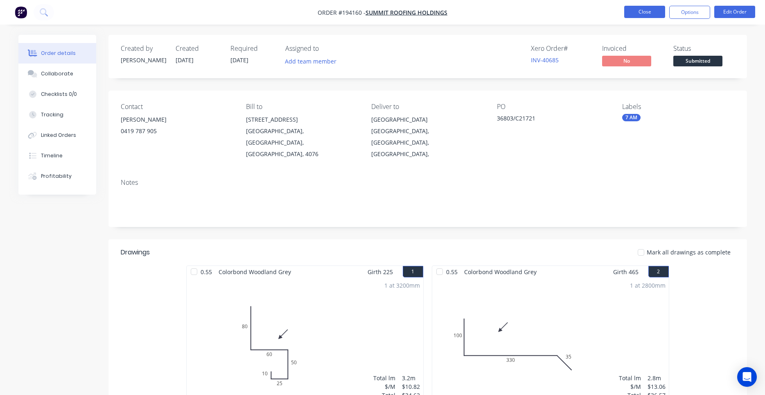
click at [650, 15] on button "Close" at bounding box center [644, 12] width 41 height 12
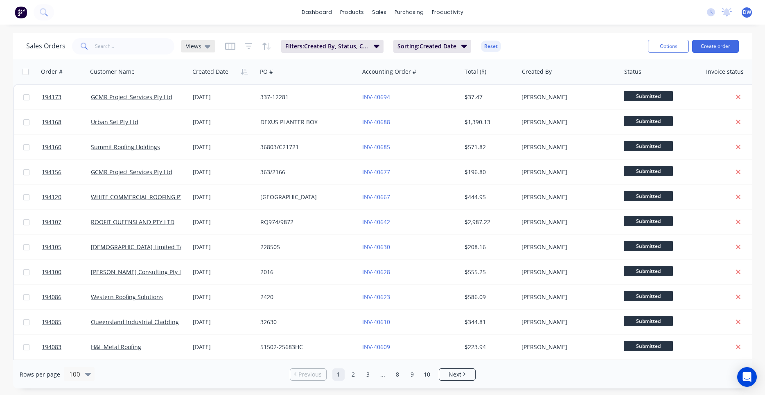
click at [195, 47] on span "Views" at bounding box center [194, 46] width 16 height 9
click at [204, 129] on button "New Hires" at bounding box center [229, 132] width 93 height 9
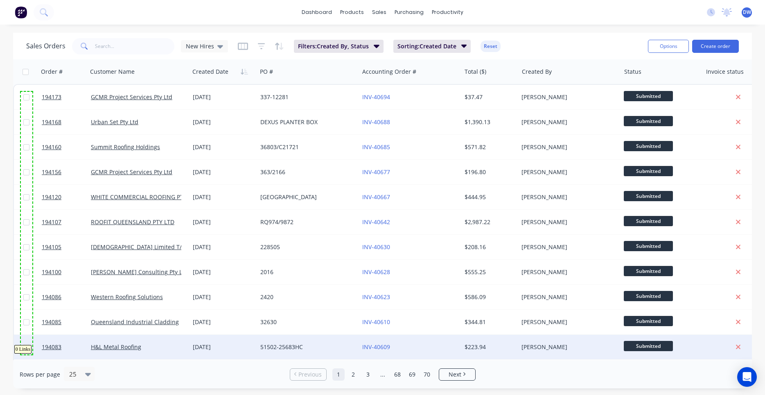
drag, startPoint x: 20, startPoint y: 92, endPoint x: 32, endPoint y: 354, distance: 262.6
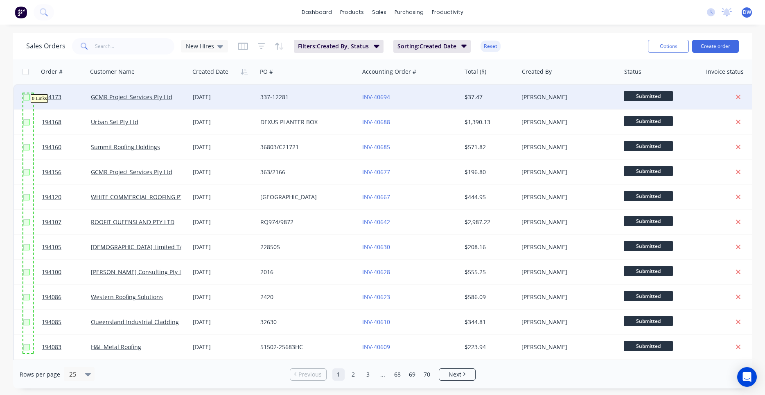
drag, startPoint x: 33, startPoint y: 352, endPoint x: 23, endPoint y: 93, distance: 259.3
checkbox input "true"
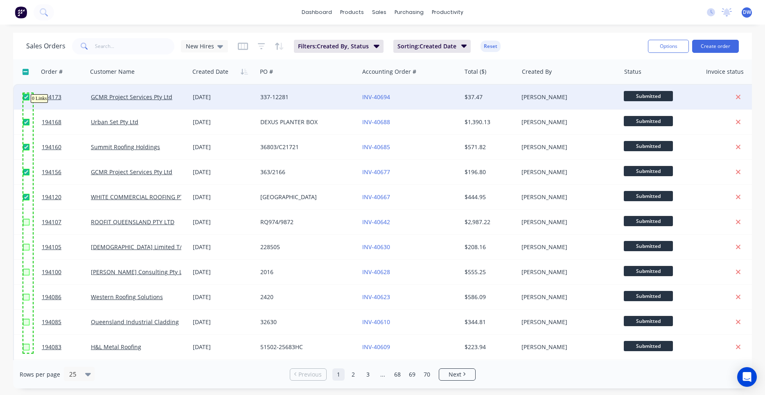
checkbox input "true"
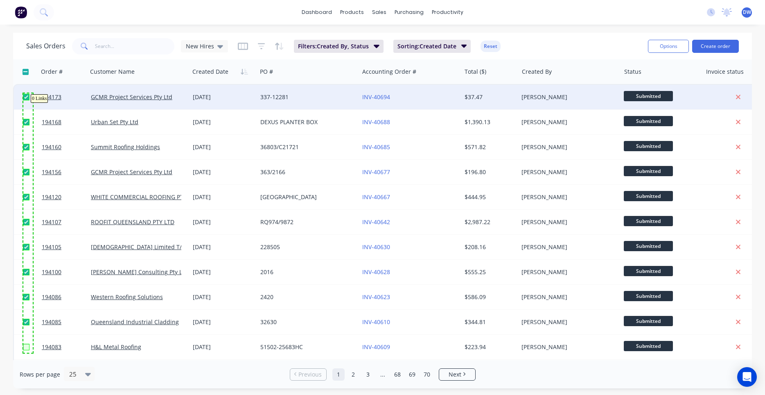
checkbox input "true"
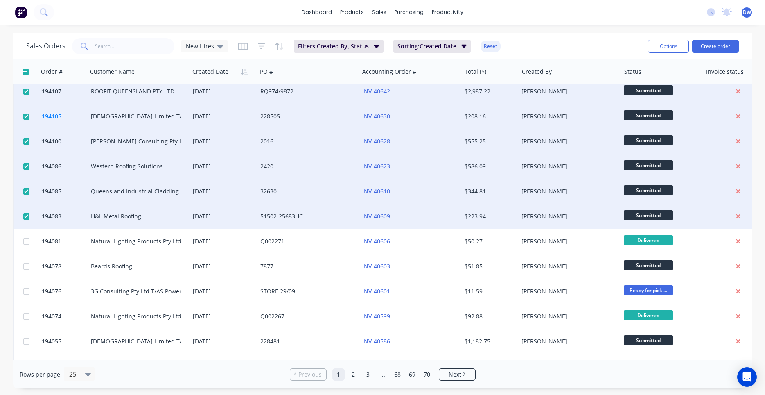
scroll to position [156, 0]
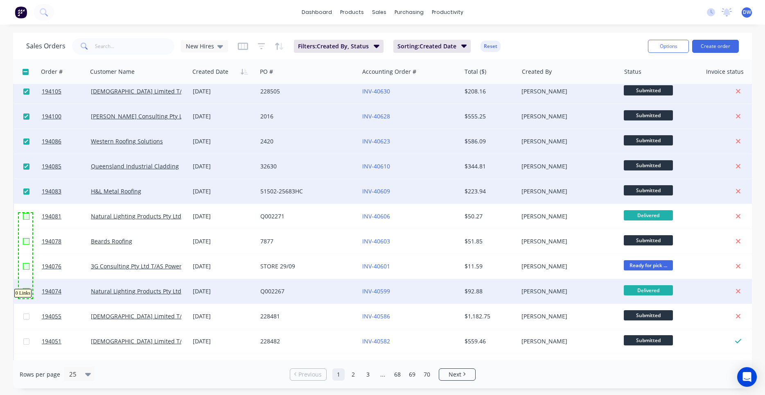
drag, startPoint x: 19, startPoint y: 213, endPoint x: 32, endPoint y: 298, distance: 86.2
checkbox input "true"
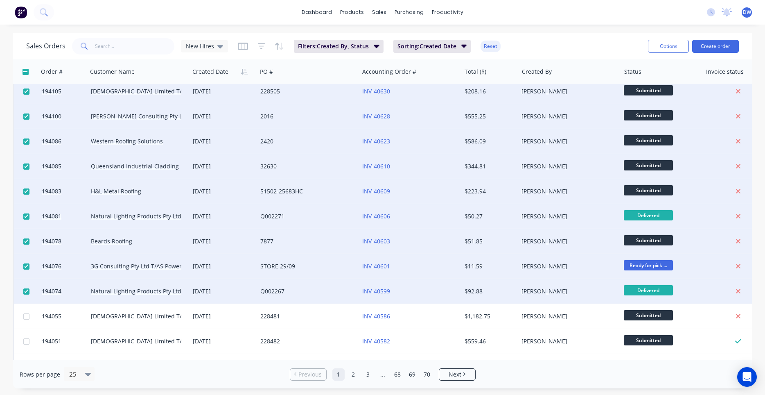
scroll to position [0, 0]
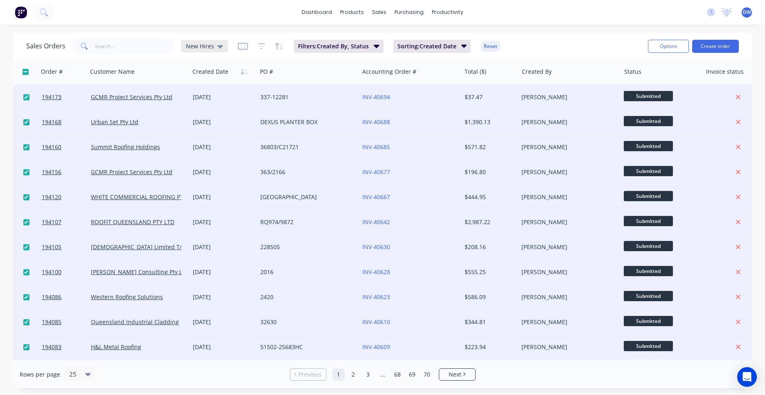
click at [211, 46] on span "New Hires" at bounding box center [200, 46] width 28 height 9
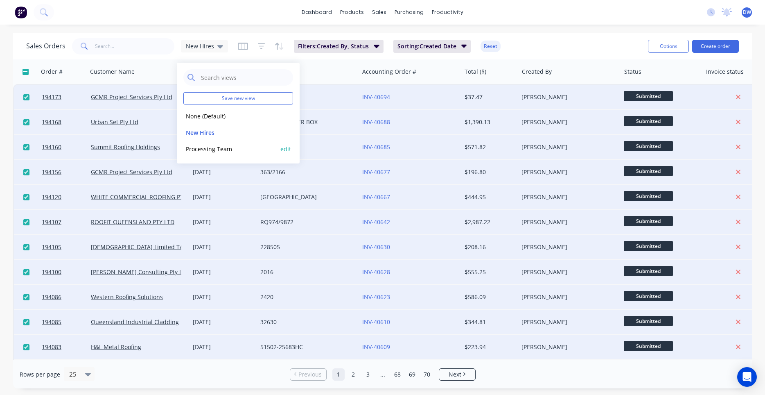
click at [198, 151] on button "Processing Team" at bounding box center [229, 148] width 93 height 9
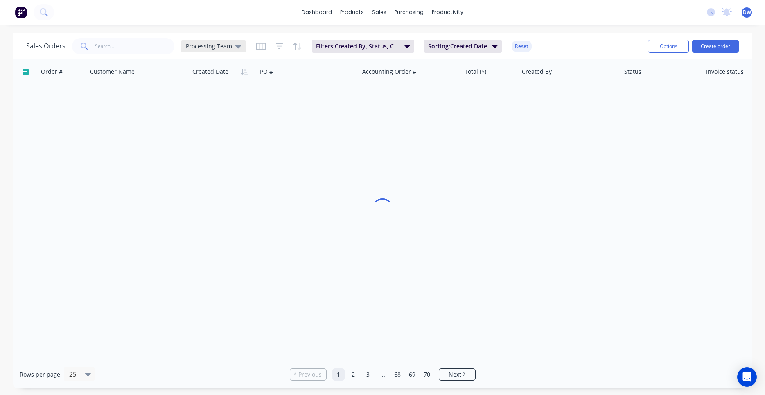
click at [208, 50] on div "Processing Team" at bounding box center [213, 46] width 65 height 12
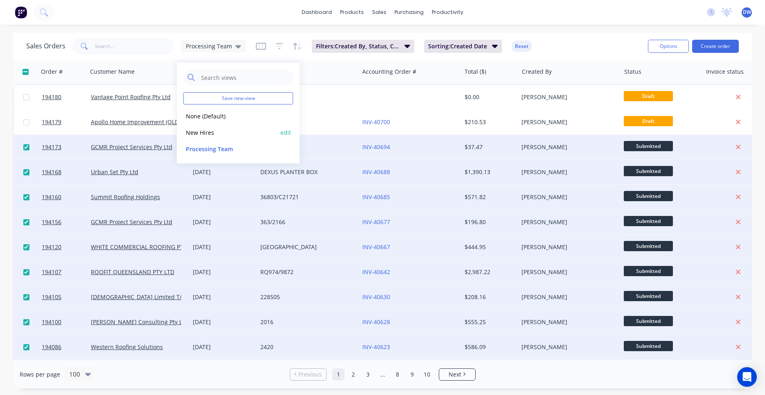
click at [197, 129] on button "New Hires" at bounding box center [229, 132] width 93 height 9
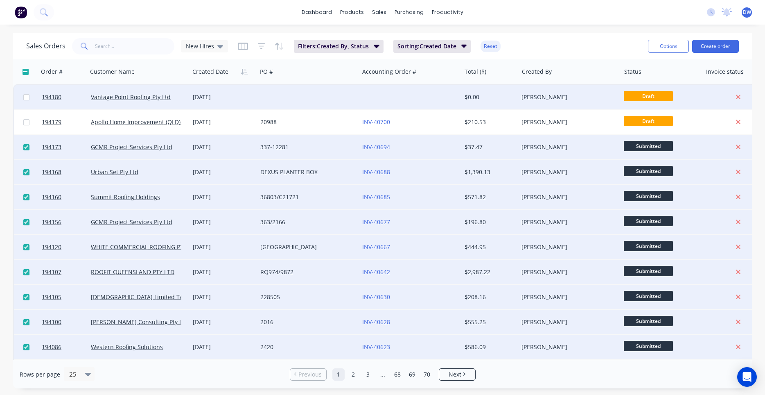
click at [27, 95] on input "checkbox" at bounding box center [26, 97] width 6 height 6
checkbox input "true"
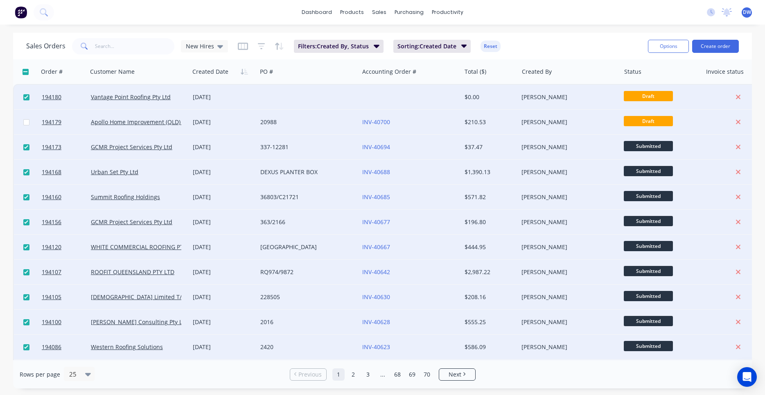
click at [25, 120] on input "checkbox" at bounding box center [26, 122] width 6 height 6
checkbox input "true"
click at [27, 96] on input "checkbox" at bounding box center [26, 97] width 6 height 6
click at [27, 97] on input "checkbox" at bounding box center [26, 97] width 6 height 6
checkbox input "true"
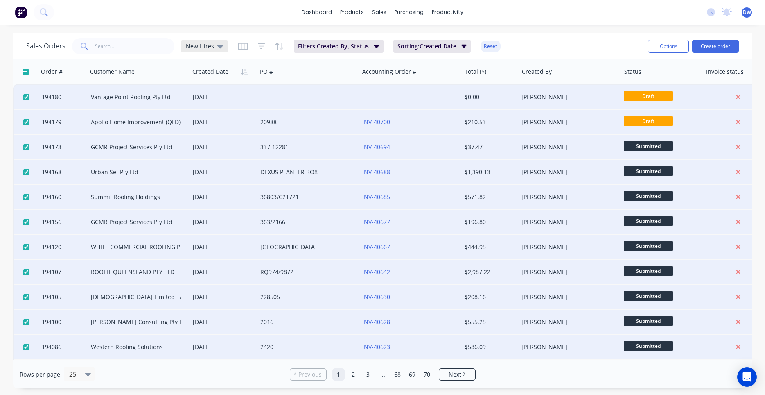
click at [215, 49] on div "New Hires" at bounding box center [204, 46] width 37 height 7
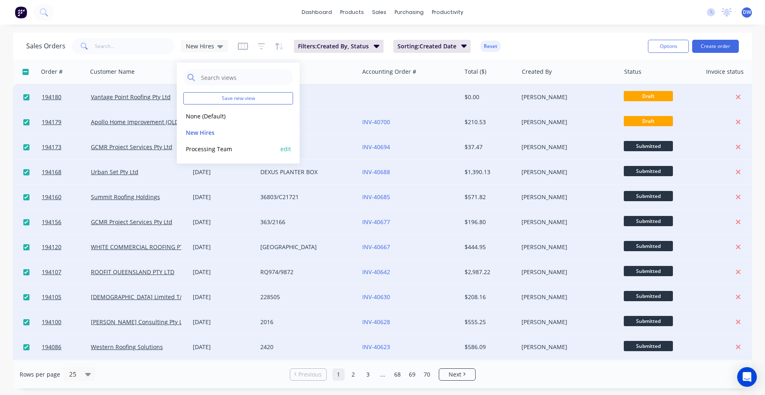
click at [207, 146] on button "Processing Team" at bounding box center [229, 148] width 93 height 9
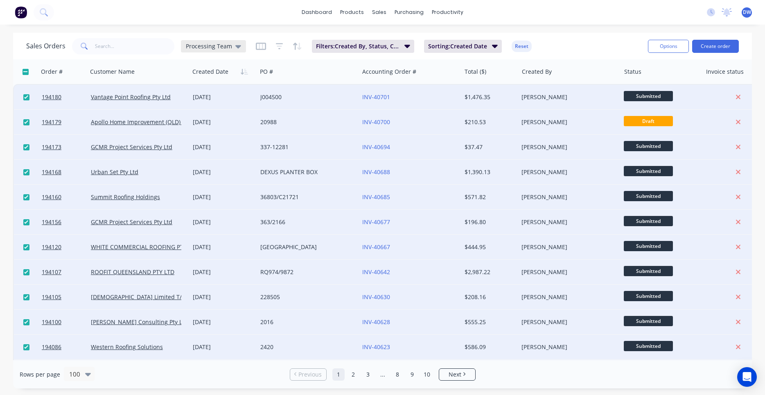
click at [211, 50] on span "Processing Team" at bounding box center [209, 46] width 46 height 9
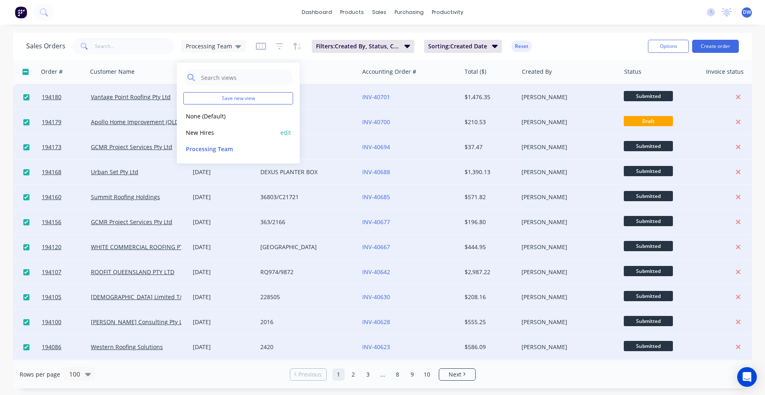
click at [203, 132] on button "New Hires" at bounding box center [229, 132] width 93 height 9
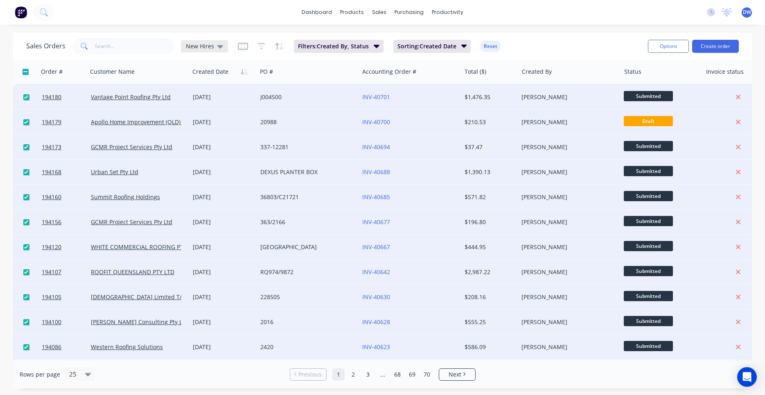
click at [191, 50] on span "New Hires" at bounding box center [200, 46] width 28 height 9
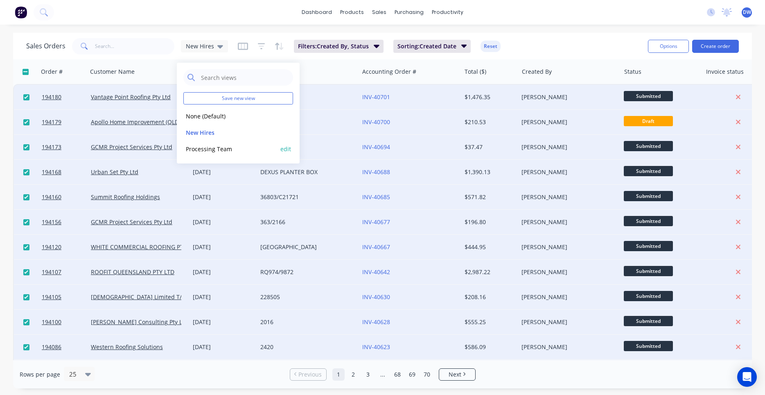
click at [201, 147] on button "Processing Team" at bounding box center [229, 148] width 93 height 9
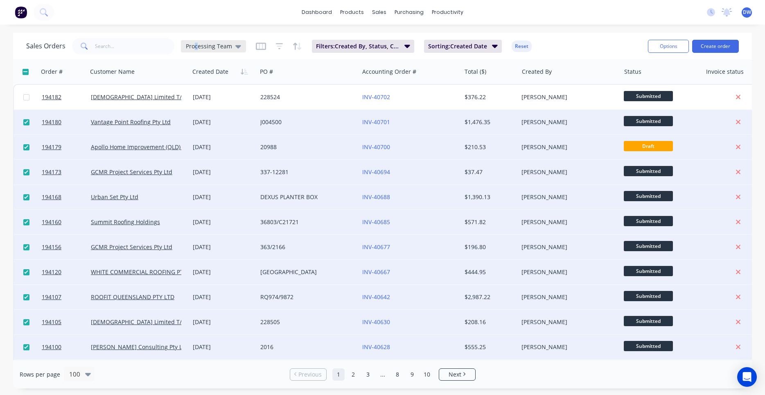
click at [196, 44] on span "Processing Team" at bounding box center [209, 46] width 46 height 9
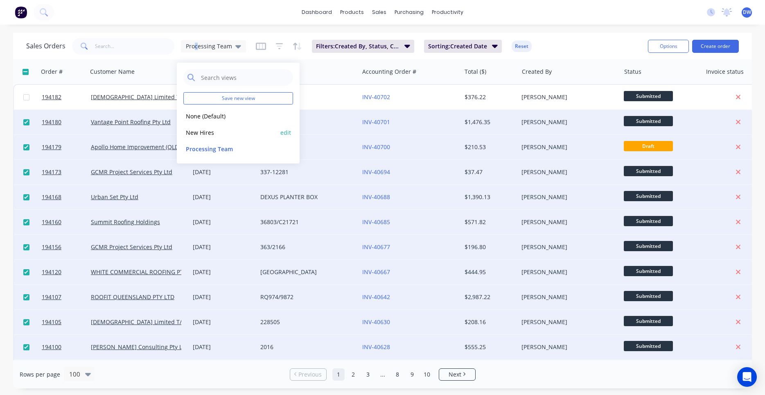
click at [199, 129] on button "New Hires" at bounding box center [229, 132] width 93 height 9
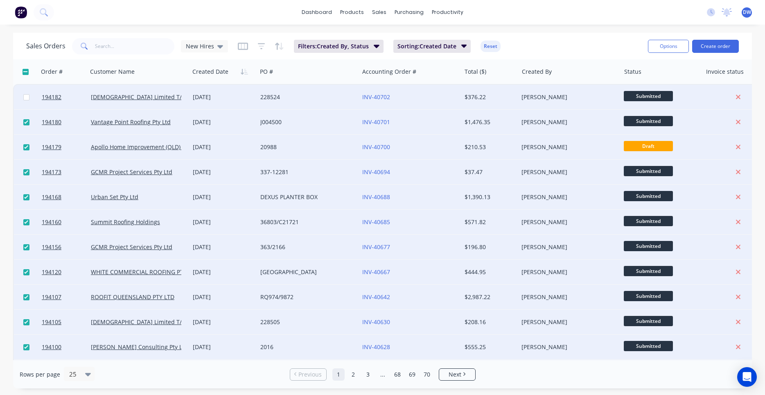
click at [29, 96] on input "checkbox" at bounding box center [26, 97] width 6 height 6
checkbox input "true"
click at [221, 48] on icon at bounding box center [220, 46] width 6 height 9
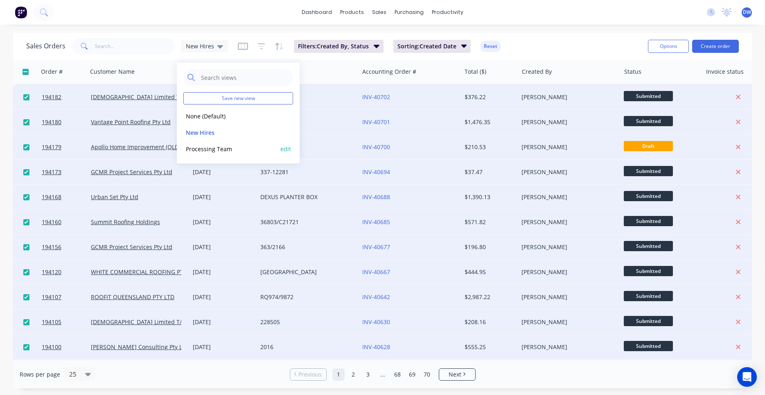
click at [220, 149] on button "Processing Team" at bounding box center [229, 148] width 93 height 9
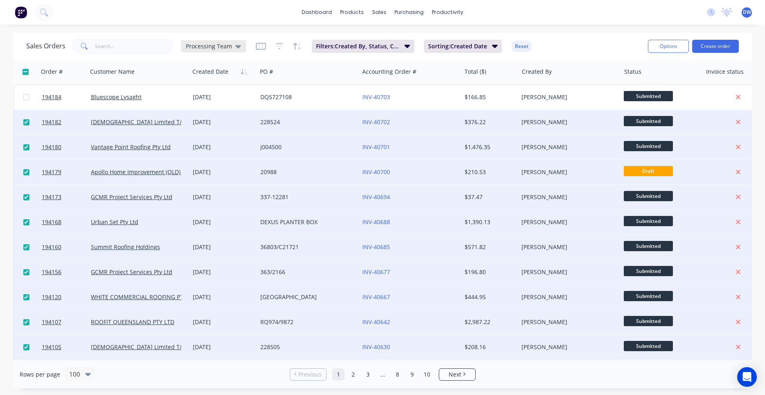
click at [205, 43] on span "Processing Team" at bounding box center [209, 46] width 46 height 9
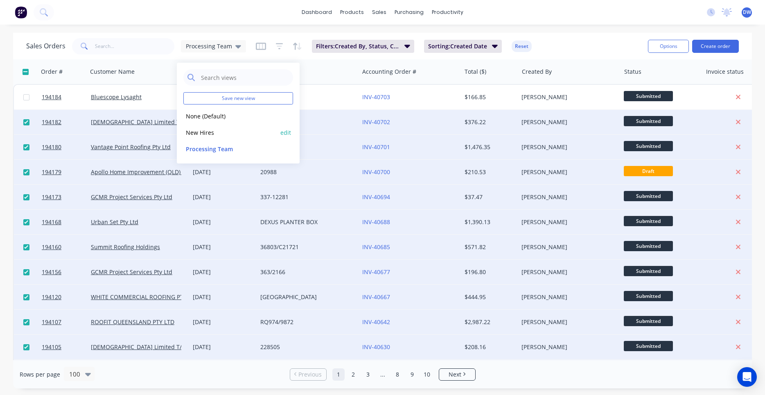
click at [210, 131] on button "New Hires" at bounding box center [229, 132] width 93 height 9
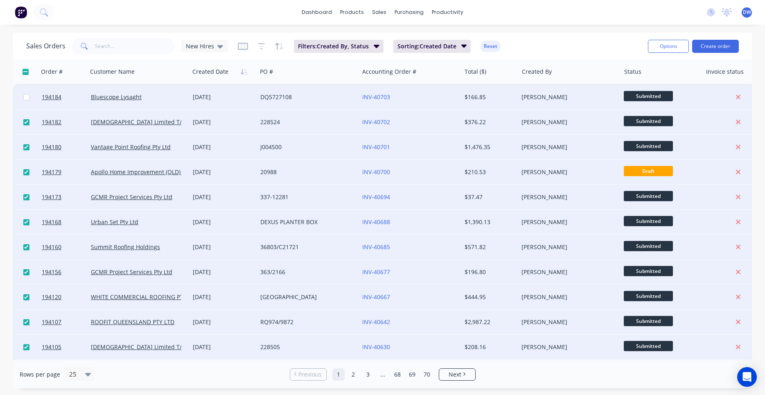
click at [27, 95] on input "checkbox" at bounding box center [26, 97] width 6 height 6
checkbox input "true"
click at [520, 178] on div "Darryn Wong" at bounding box center [569, 172] width 102 height 25
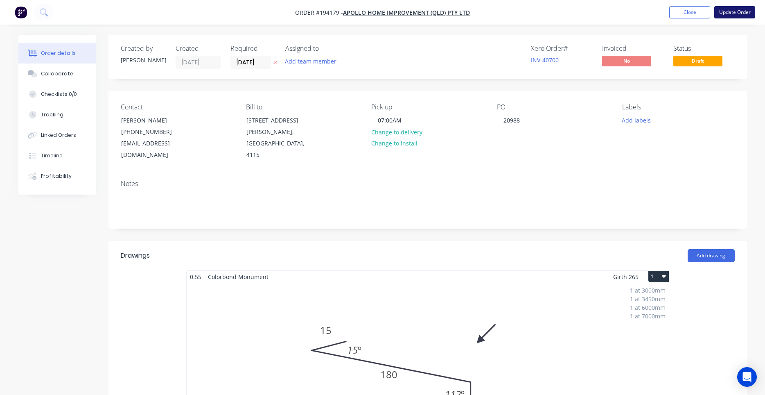
click at [736, 14] on button "Update Order" at bounding box center [734, 12] width 41 height 12
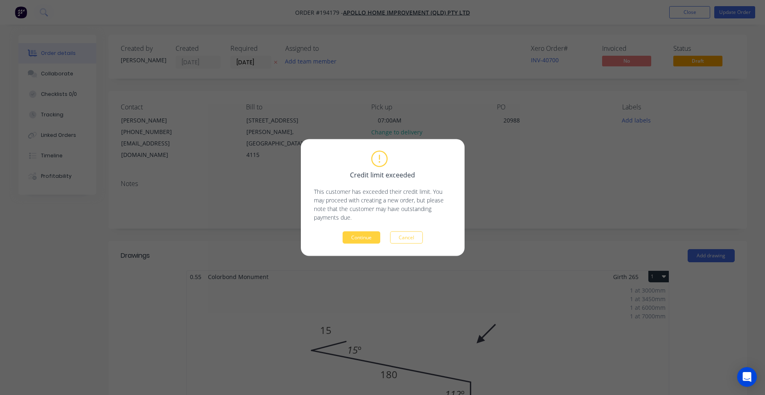
click at [372, 231] on div "Credit limit exceeded This customer has exceeded their credit limit. You may pr…" at bounding box center [383, 197] width 138 height 92
click at [372, 233] on button "Continue" at bounding box center [362, 237] width 38 height 12
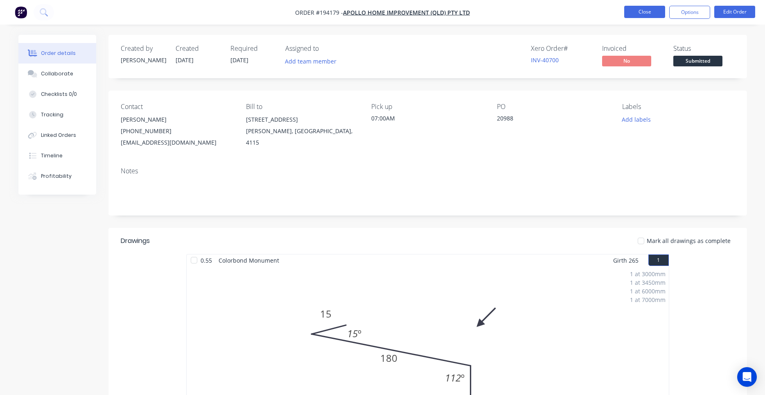
click at [638, 14] on button "Close" at bounding box center [644, 12] width 41 height 12
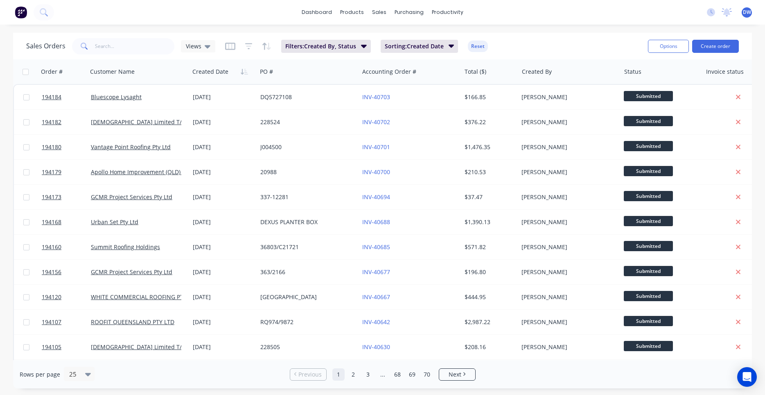
click at [744, 14] on span "DW" at bounding box center [747, 12] width 8 height 7
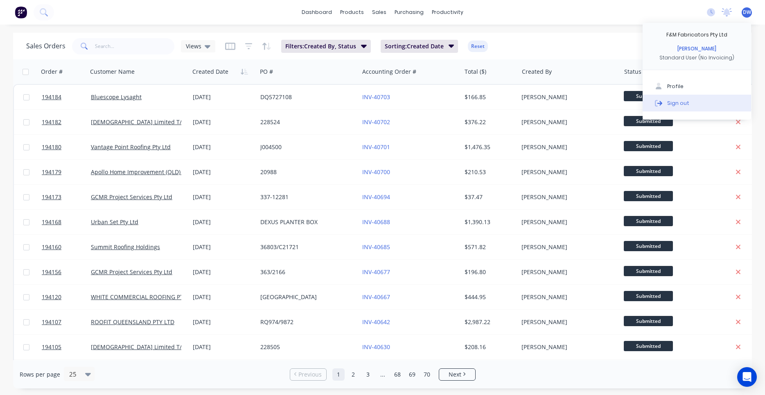
click at [677, 102] on div "Sign out" at bounding box center [678, 102] width 22 height 7
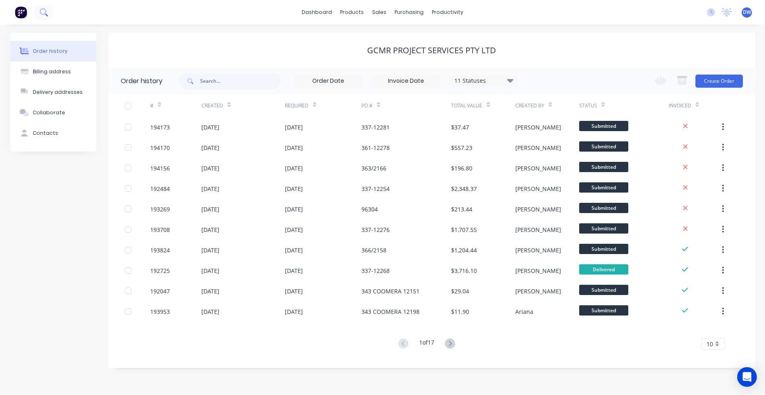
click at [45, 12] on icon at bounding box center [44, 12] width 8 height 8
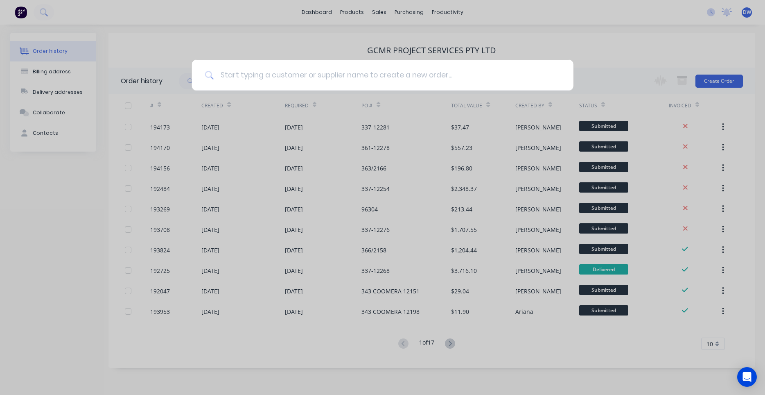
click at [225, 71] on input at bounding box center [387, 75] width 347 height 31
type input "apollo"
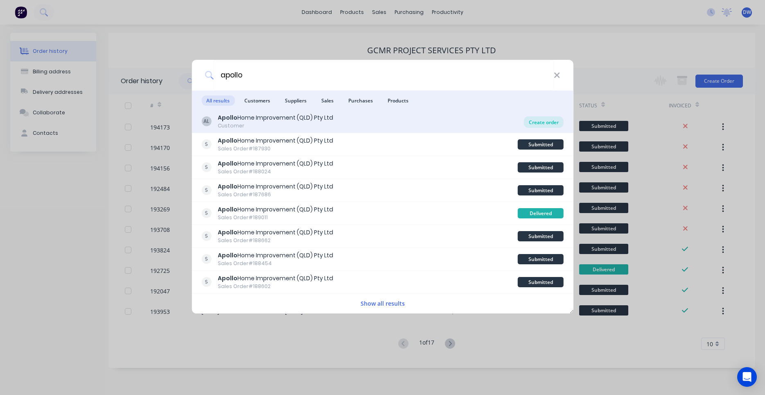
click at [541, 125] on div "Create order" at bounding box center [544, 121] width 40 height 11
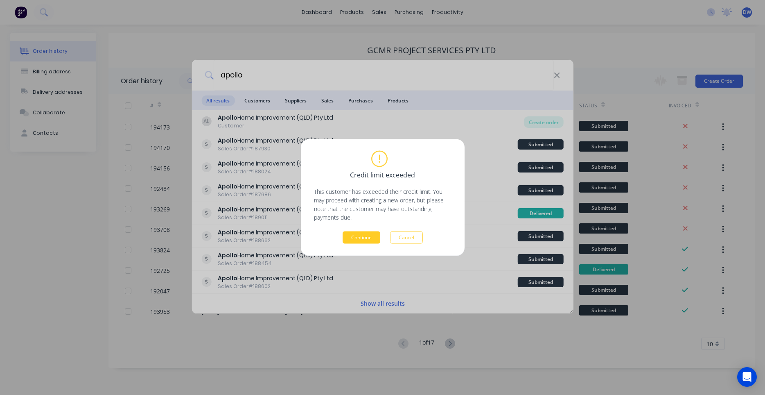
drag, startPoint x: 408, startPoint y: 240, endPoint x: 362, endPoint y: 237, distance: 46.0
click at [362, 237] on div "Continue Cancel" at bounding box center [383, 237] width 138 height 12
click at [362, 237] on button "Continue" at bounding box center [362, 237] width 38 height 12
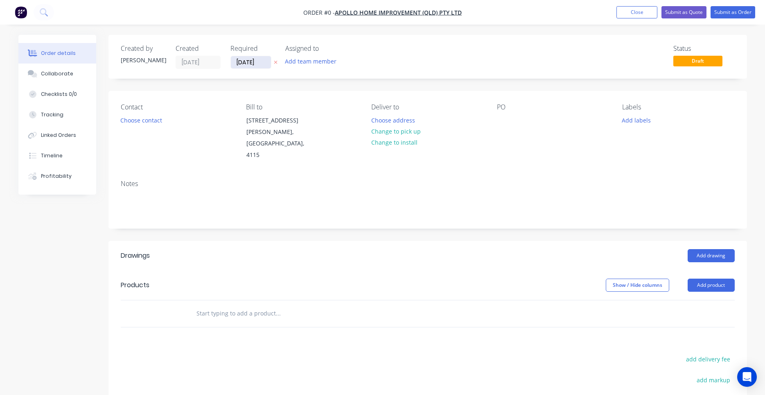
click at [255, 64] on input "[DATE]" at bounding box center [251, 62] width 40 height 12
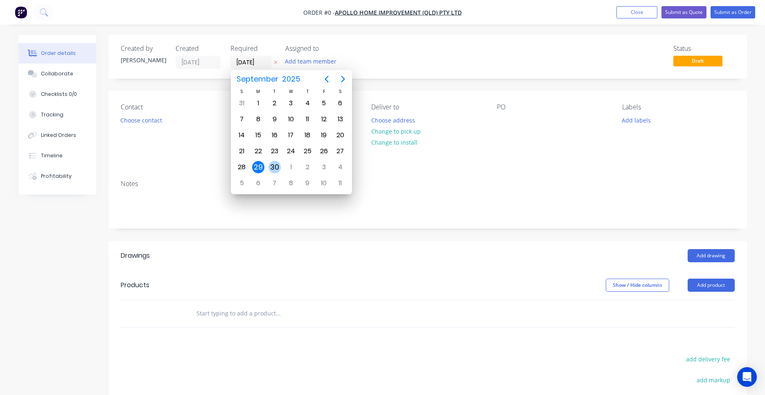
click at [276, 164] on div "30" at bounding box center [274, 167] width 12 height 12
type input "[DATE]"
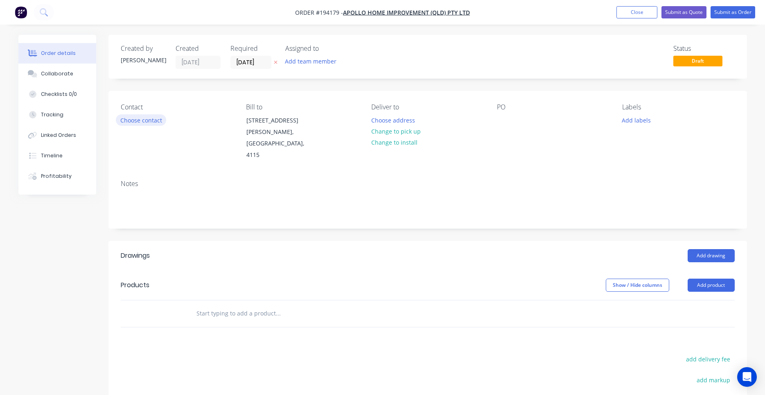
click at [153, 122] on button "Choose contact" at bounding box center [141, 119] width 50 height 11
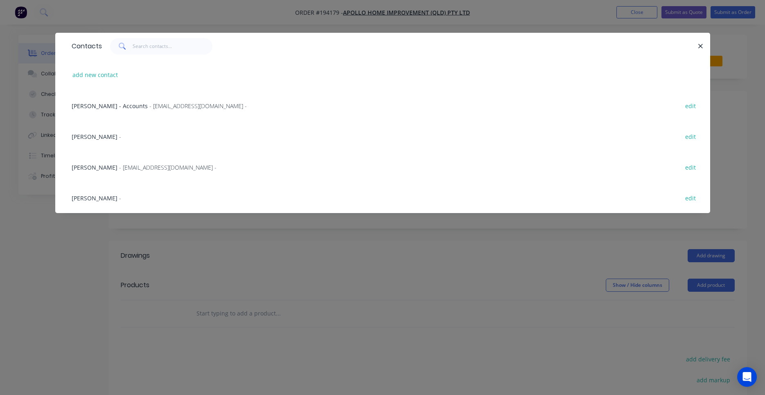
click at [134, 166] on span "- maried@apollopatios.com.au -" at bounding box center [167, 167] width 97 height 8
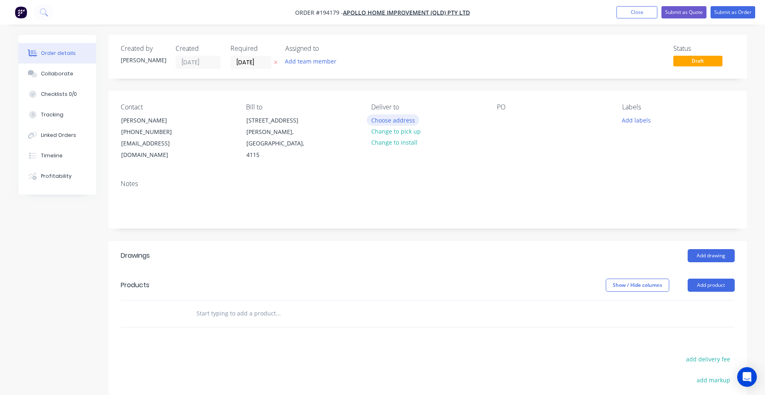
click at [404, 124] on button "Choose address" at bounding box center [393, 119] width 52 height 11
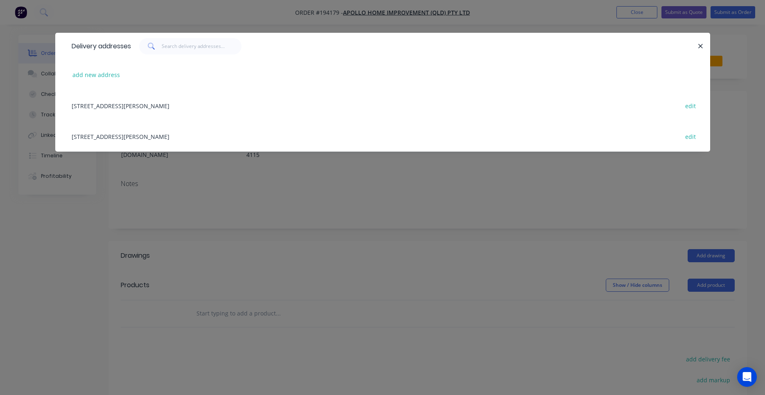
click at [175, 136] on div "29 CORYMBIA PL, (STORE), PARKINSON, Queensland, Australia, 4115 edit" at bounding box center [383, 136] width 630 height 31
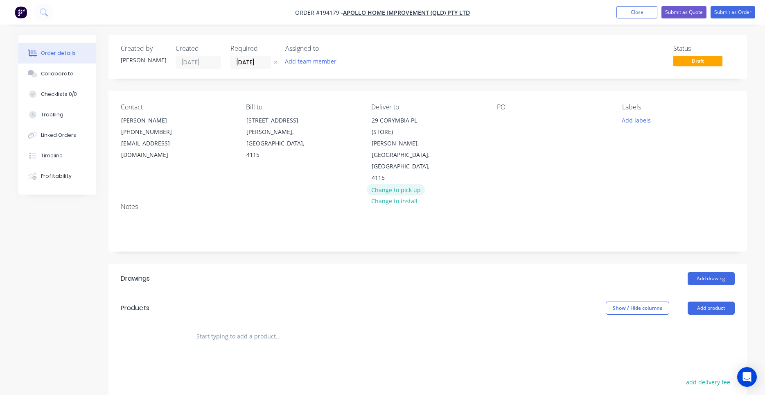
click at [377, 184] on button "Change to pick up" at bounding box center [396, 189] width 58 height 11
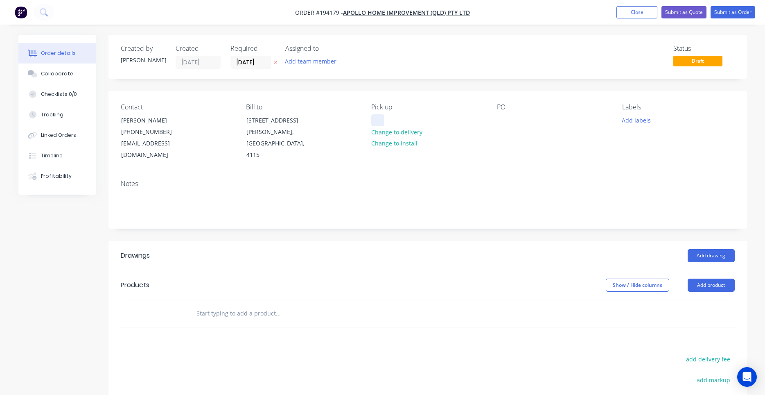
click at [379, 122] on div at bounding box center [377, 120] width 13 height 12
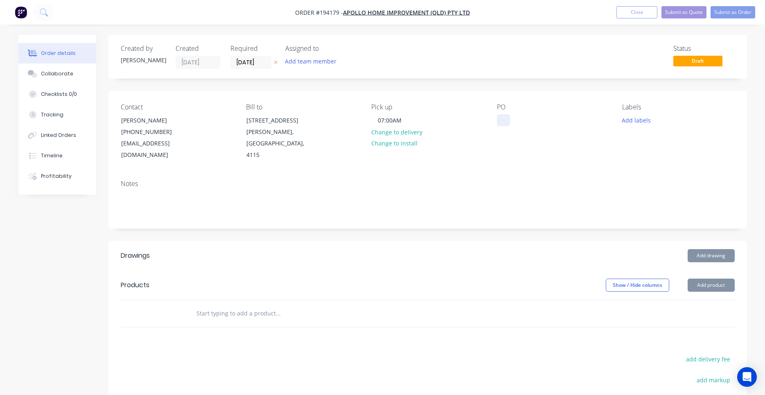
click at [506, 115] on div at bounding box center [503, 120] width 13 height 12
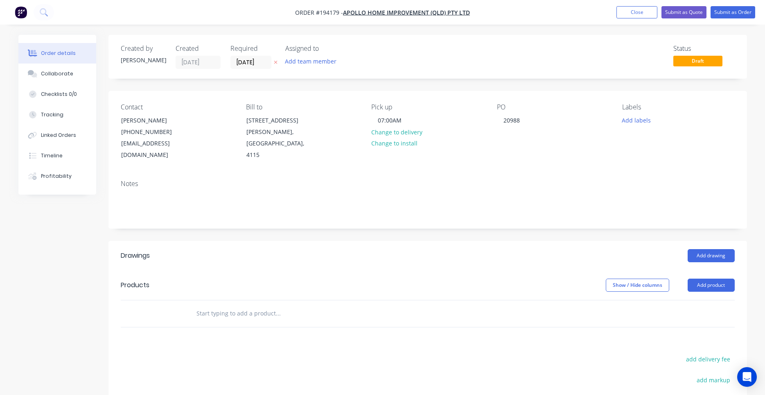
click at [536, 150] on div "Contact Marie Defty (07) 3086 6060 maried@apollopatios.com.au Bill to 29 Corymb…" at bounding box center [427, 132] width 639 height 82
click at [255, 305] on input "text" at bounding box center [278, 313] width 164 height 16
type input "bundle"
drag, startPoint x: 261, startPoint y: 305, endPoint x: 108, endPoint y: 302, distance: 153.1
click at [196, 305] on input "bundle" at bounding box center [278, 313] width 164 height 16
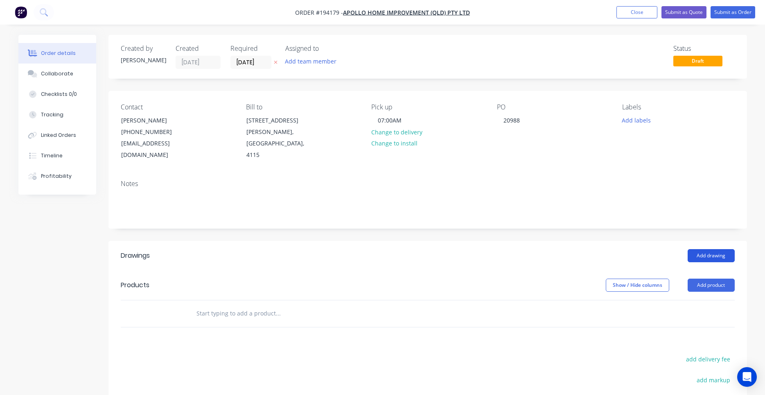
click at [701, 249] on button "Add drawing" at bounding box center [711, 255] width 47 height 13
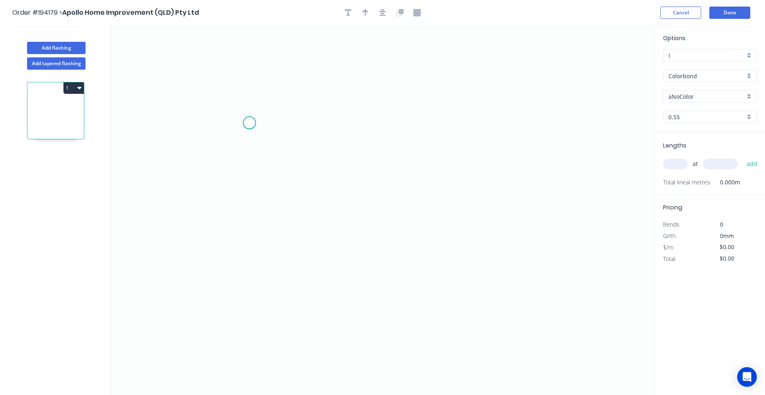
click at [249, 123] on icon "0" at bounding box center [383, 209] width 544 height 369
click at [439, 160] on icon "0" at bounding box center [383, 209] width 544 height 369
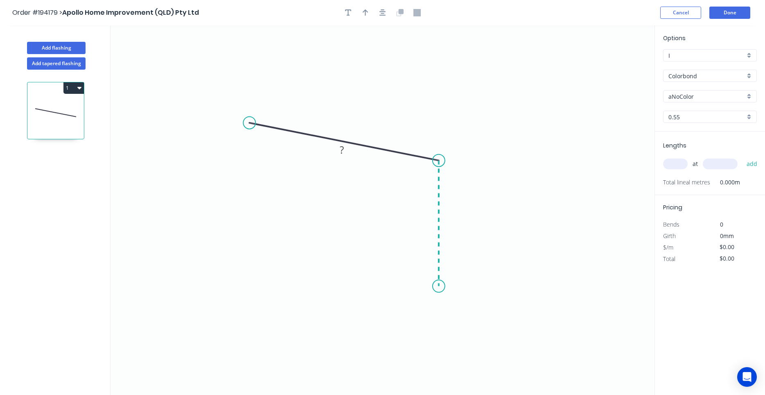
click at [439, 286] on icon "0 ?" at bounding box center [383, 209] width 544 height 369
click at [439, 286] on circle at bounding box center [439, 286] width 12 height 12
click at [453, 218] on tspan "?" at bounding box center [451, 219] width 4 height 14
click at [248, 120] on circle at bounding box center [249, 123] width 12 height 12
click at [282, 121] on icon "0 180 70 112 º" at bounding box center [383, 209] width 544 height 369
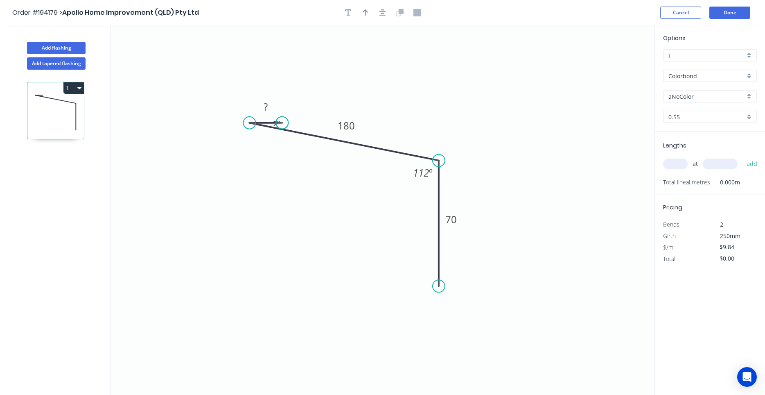
click at [282, 121] on circle at bounding box center [282, 123] width 12 height 12
type input "$0.00"
drag, startPoint x: 283, startPoint y: 123, endPoint x: 290, endPoint y: 112, distance: 13.3
click at [290, 112] on circle at bounding box center [290, 112] width 12 height 12
click at [284, 123] on rect at bounding box center [276, 121] width 16 height 11
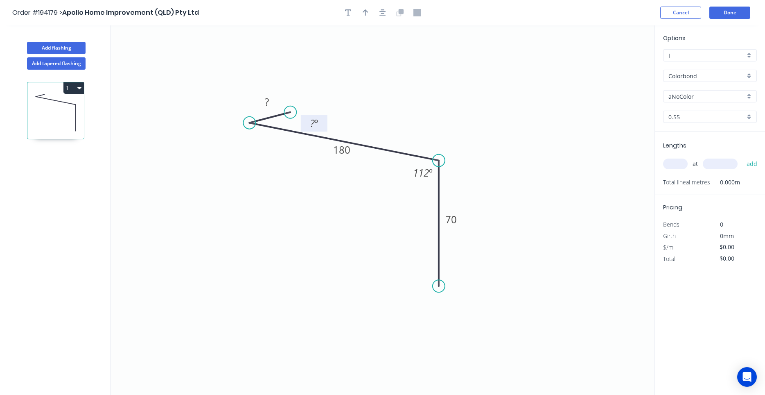
drag, startPoint x: 285, startPoint y: 123, endPoint x: 325, endPoint y: 125, distance: 39.7
click at [325, 125] on rect at bounding box center [314, 123] width 27 height 17
click at [269, 101] on tspan "?" at bounding box center [267, 102] width 4 height 14
click at [316, 116] on tspan "º" at bounding box center [318, 123] width 4 height 14
type input "$9.84"
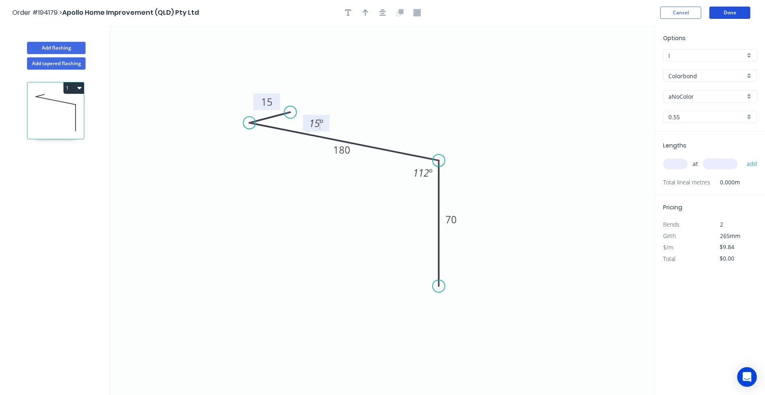
click at [405, 95] on icon "0 15 180 70 15 º 112 º" at bounding box center [383, 209] width 544 height 369
click at [681, 161] on input "text" at bounding box center [675, 163] width 25 height 11
click at [675, 104] on div "Options I I Colorbond Colorbond Colorbond (Premium) Colorbond Coolmax Colorbond…" at bounding box center [710, 83] width 110 height 98
click at [677, 99] on input "aNoColor" at bounding box center [706, 96] width 77 height 9
click at [735, 116] on div "Monument" at bounding box center [709, 112] width 93 height 14
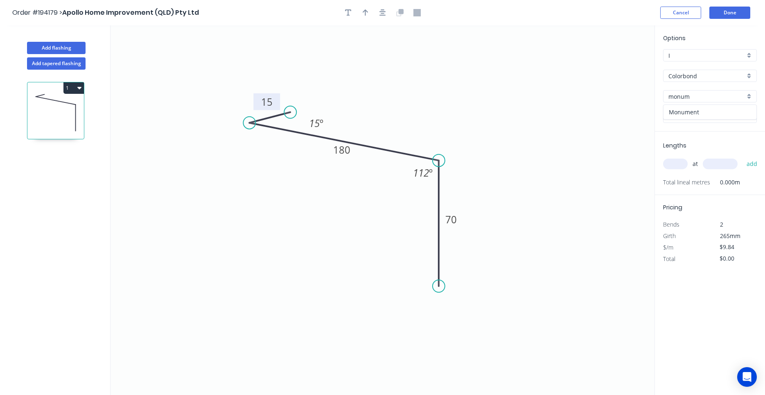
type input "Monument"
click at [682, 167] on input "text" at bounding box center [675, 163] width 25 height 11
type input "1"
type input "3000"
click at [742, 157] on button "add" at bounding box center [751, 164] width 19 height 14
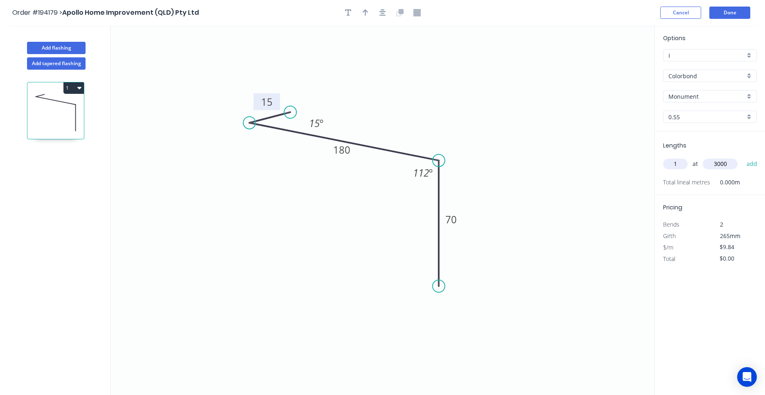
type input "$29.52"
type input "1"
type input "3450"
click at [742, 157] on button "add" at bounding box center [751, 164] width 19 height 14
type input "$63.47"
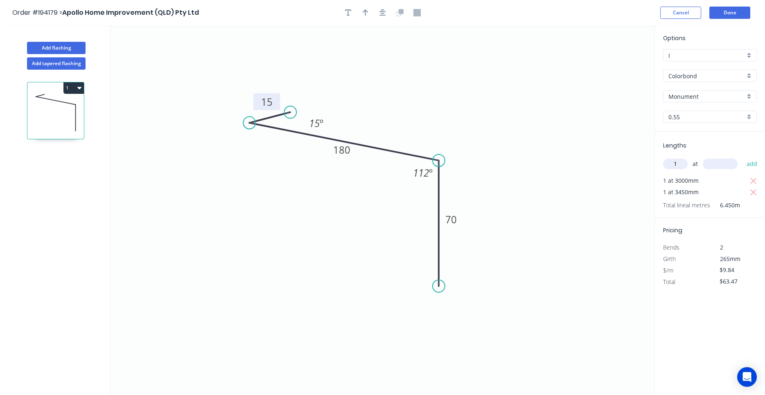
type input "1"
type input "6000"
click at [742, 157] on button "add" at bounding box center [751, 164] width 19 height 14
type input "$122.51"
type input "1"
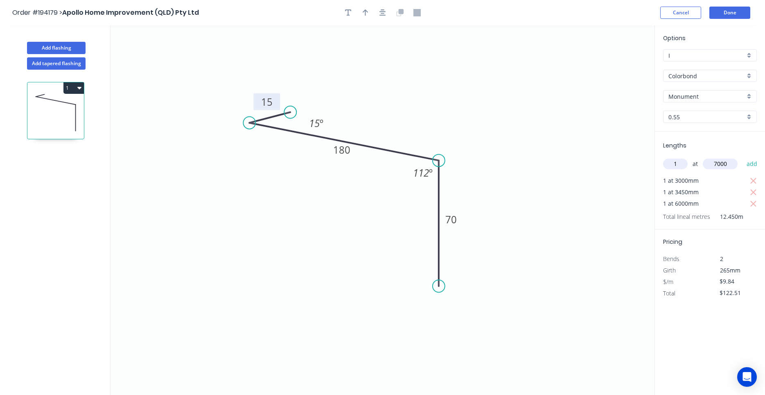
type input "7000"
click at [742, 157] on button "add" at bounding box center [751, 164] width 19 height 14
type input "$191.39"
click at [732, 9] on button "Done" at bounding box center [729, 13] width 41 height 12
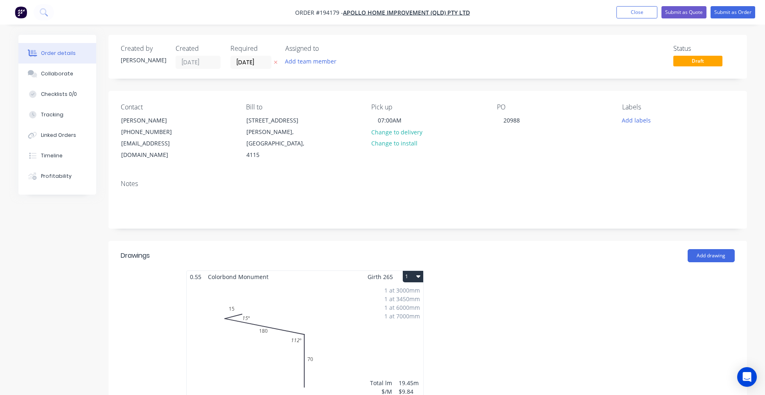
click at [418, 273] on icon "button" at bounding box center [418, 276] width 4 height 7
click at [408, 290] on div "Use larger box size" at bounding box center [384, 296] width 63 height 12
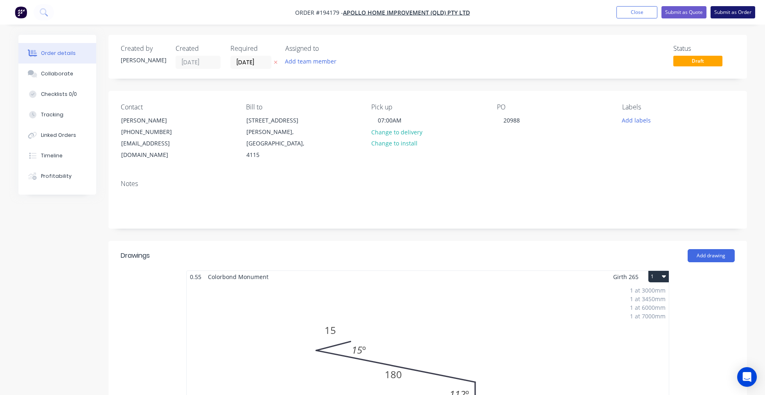
click at [734, 11] on button "Submit as Order" at bounding box center [733, 12] width 45 height 12
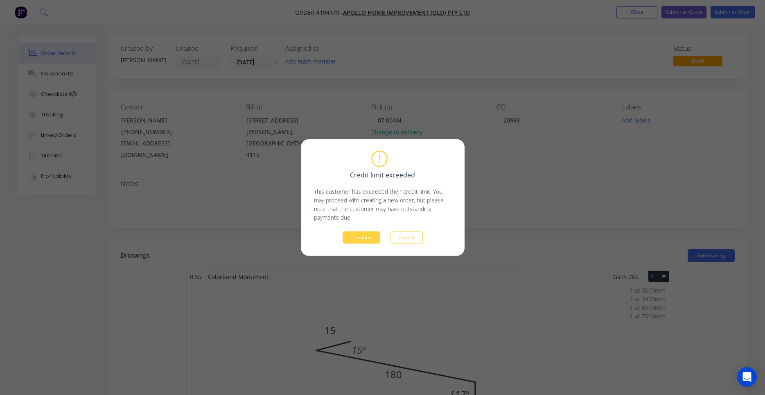
click at [367, 229] on div "Credit limit exceeded This customer has exceeded their credit limit. You may pr…" at bounding box center [383, 197] width 138 height 92
click at [366, 233] on button "Continue" at bounding box center [362, 237] width 38 height 12
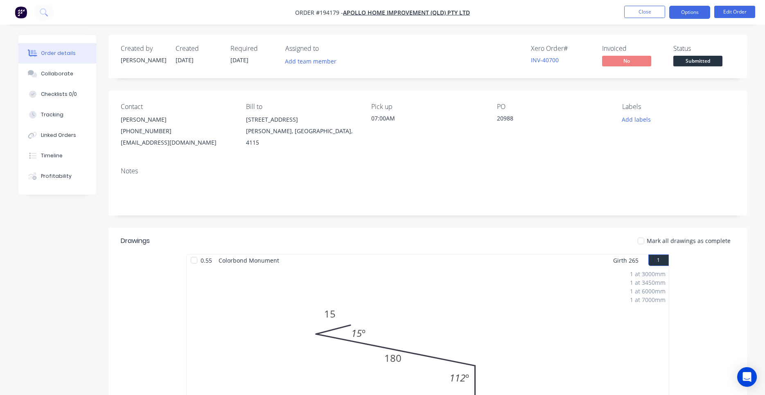
click at [703, 16] on button "Options" at bounding box center [689, 12] width 41 height 13
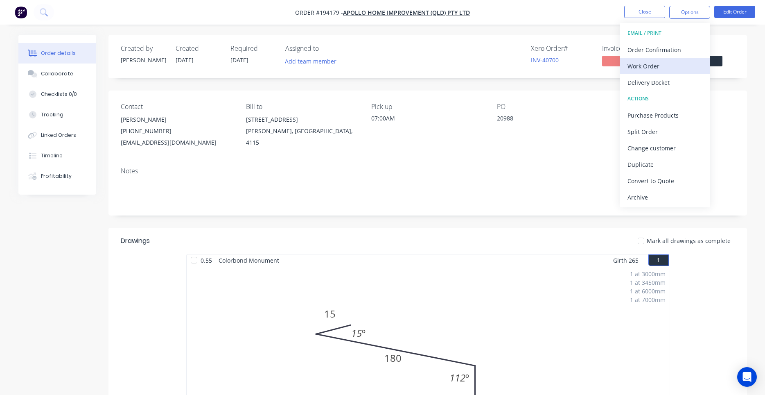
click at [657, 68] on div "Work Order" at bounding box center [664, 66] width 75 height 12
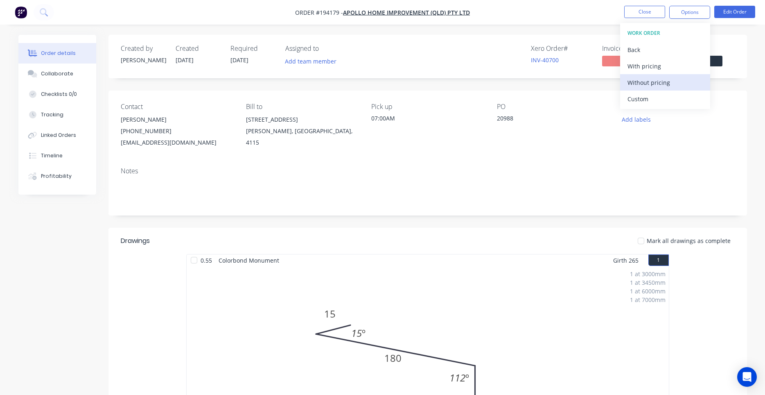
click at [647, 81] on div "Without pricing" at bounding box center [664, 83] width 75 height 12
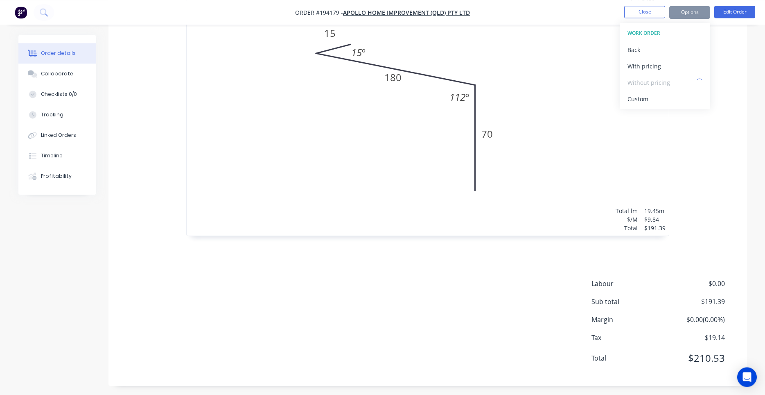
scroll to position [284, 0]
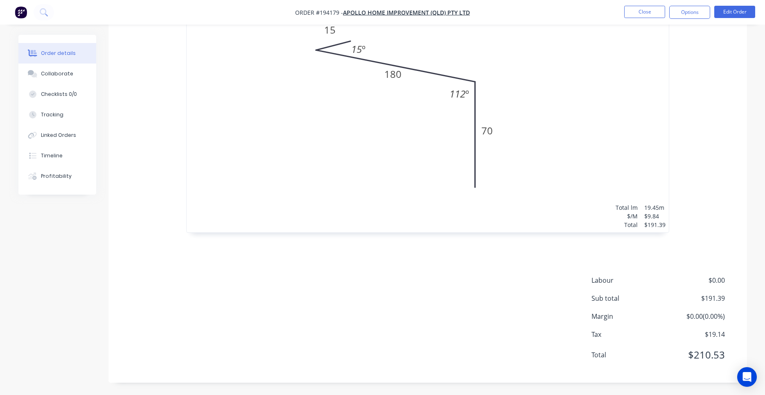
drag, startPoint x: 357, startPoint y: 163, endPoint x: 347, endPoint y: 162, distance: 10.0
click at [355, 163] on div "1 at 3000mm 1 at 3450mm 1 at 6000mm 1 at 7000mm Total lm $/M Total 19.45m $9.84…" at bounding box center [428, 107] width 482 height 250
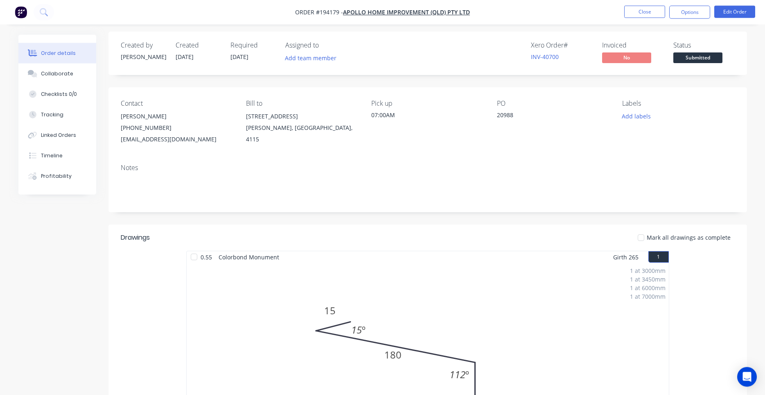
scroll to position [0, 0]
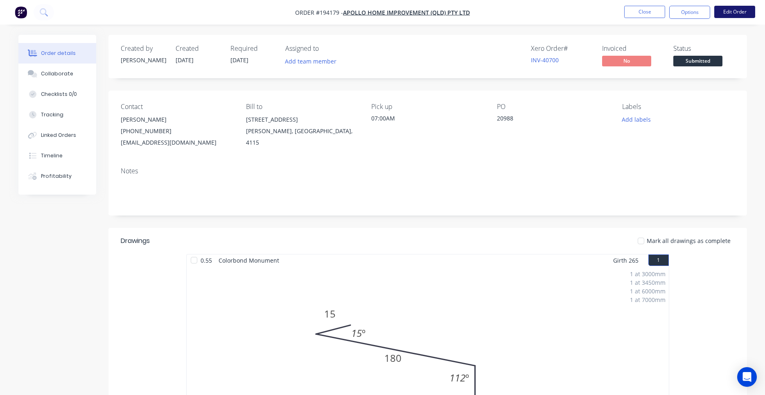
click at [736, 15] on button "Edit Order" at bounding box center [734, 12] width 41 height 12
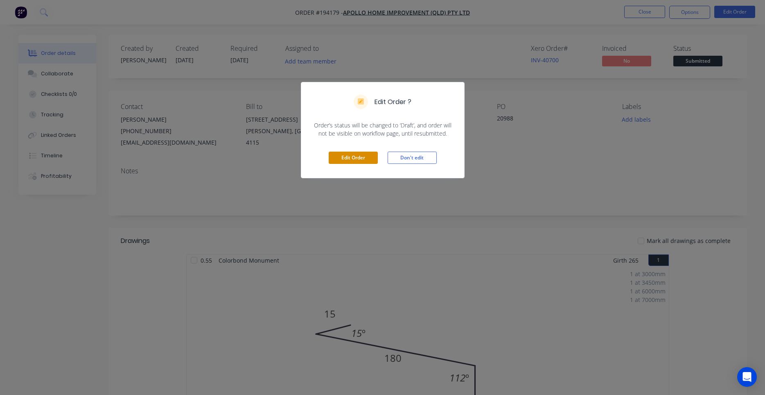
click at [362, 155] on button "Edit Order" at bounding box center [353, 157] width 49 height 12
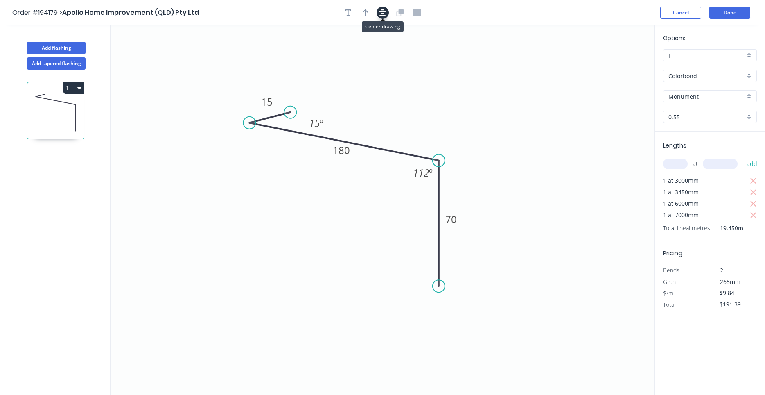
click at [385, 16] on icon "button" at bounding box center [382, 12] width 7 height 7
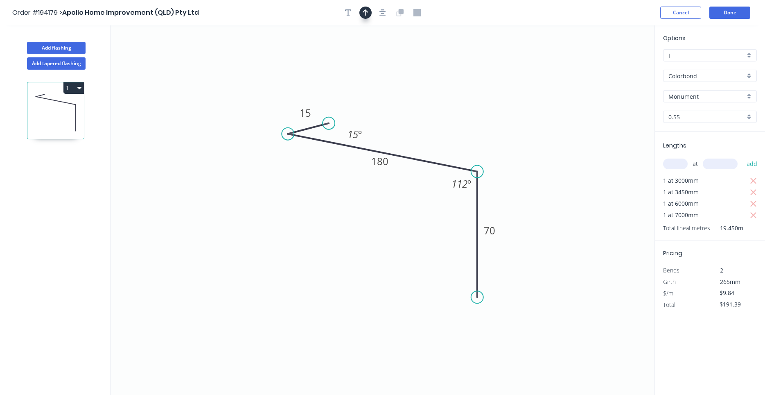
click at [365, 11] on icon "button" at bounding box center [366, 12] width 6 height 7
click at [613, 66] on icon at bounding box center [612, 57] width 7 height 26
click at [611, 63] on icon at bounding box center [612, 57] width 7 height 26
click at [611, 63] on icon "0 15 180 70 15 º 112 º" at bounding box center [383, 209] width 544 height 369
drag, startPoint x: 611, startPoint y: 63, endPoint x: 482, endPoint y: 129, distance: 145.2
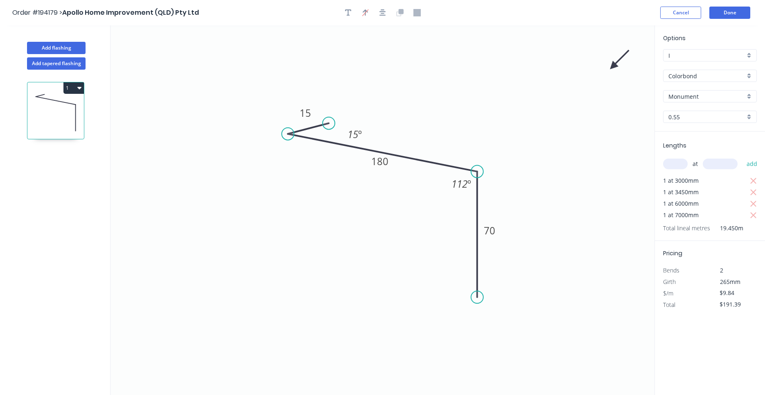
click at [482, 129] on icon "0 15 180 70 15 º 112 º" at bounding box center [383, 209] width 544 height 369
drag, startPoint x: 615, startPoint y: 63, endPoint x: 604, endPoint y: 70, distance: 13.5
click at [604, 70] on icon "0 15 180 70 15 º 112 º" at bounding box center [383, 209] width 544 height 369
drag, startPoint x: 611, startPoint y: 66, endPoint x: 607, endPoint y: 70, distance: 5.5
click at [607, 70] on icon "0 15 180 70 15 º 112 º" at bounding box center [383, 209] width 544 height 369
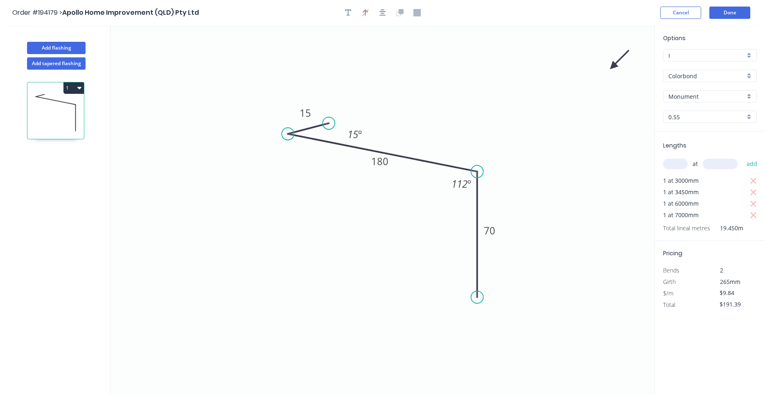
drag, startPoint x: 610, startPoint y: 64, endPoint x: 583, endPoint y: 88, distance: 36.5
click at [583, 88] on icon "0 15 180 70 15 º 112 º" at bounding box center [383, 209] width 544 height 369
drag, startPoint x: 614, startPoint y: 63, endPoint x: 487, endPoint y: 122, distance: 139.2
click at [487, 122] on icon at bounding box center [494, 116] width 24 height 24
click at [724, 11] on button "Done" at bounding box center [729, 13] width 41 height 12
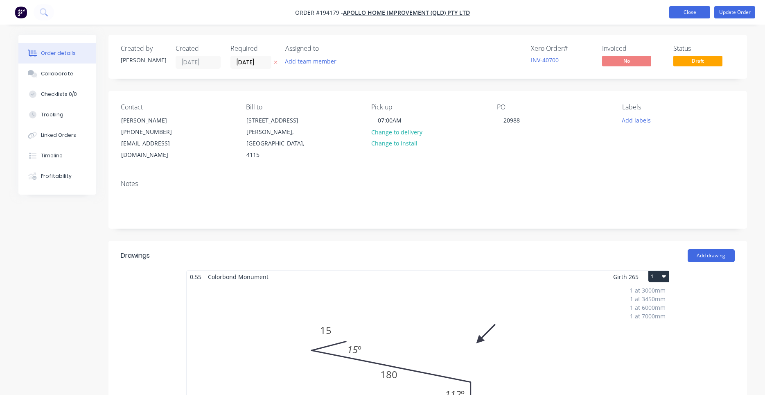
click at [699, 12] on button "Close" at bounding box center [689, 12] width 41 height 12
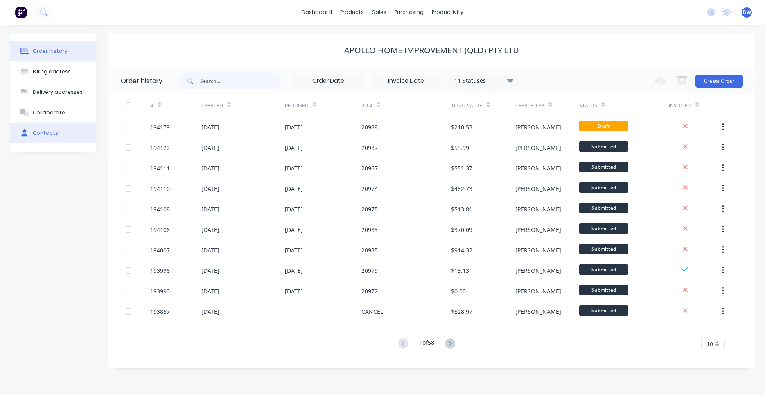
click at [59, 131] on button "Contacts" at bounding box center [53, 133] width 86 height 20
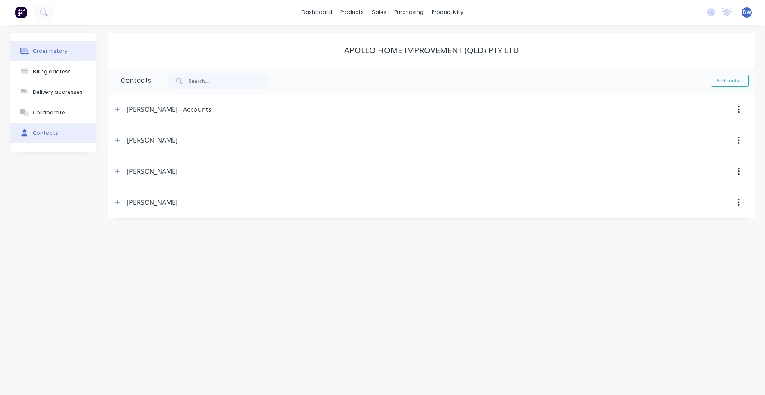
click at [53, 45] on button "Order history" at bounding box center [53, 51] width 86 height 20
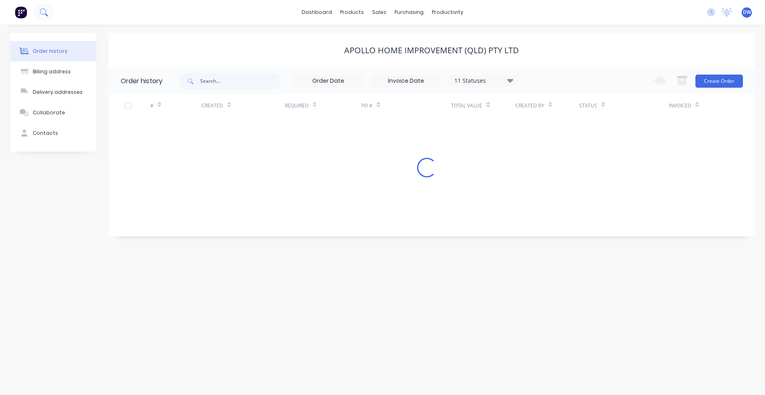
click at [34, 13] on button at bounding box center [44, 12] width 20 height 16
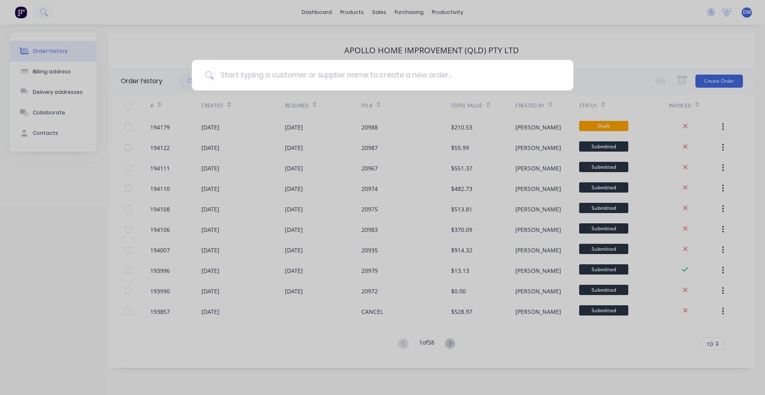
click at [40, 11] on div at bounding box center [382, 197] width 765 height 395
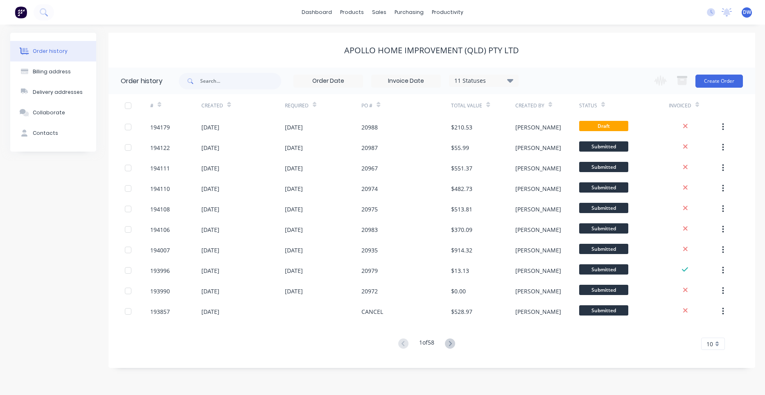
click at [40, 11] on icon at bounding box center [44, 12] width 8 height 8
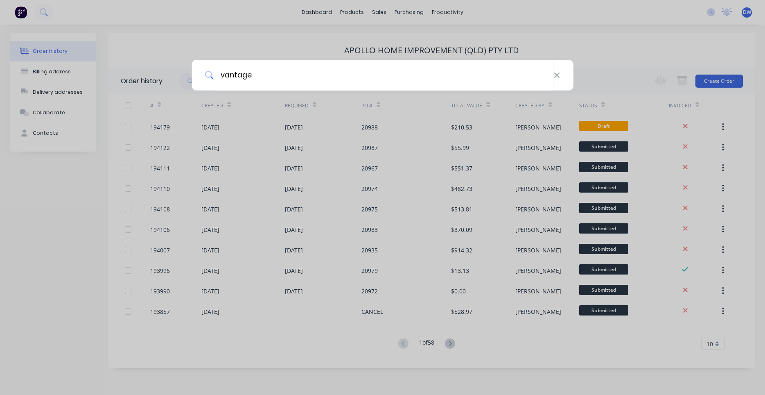
type input "vantage"
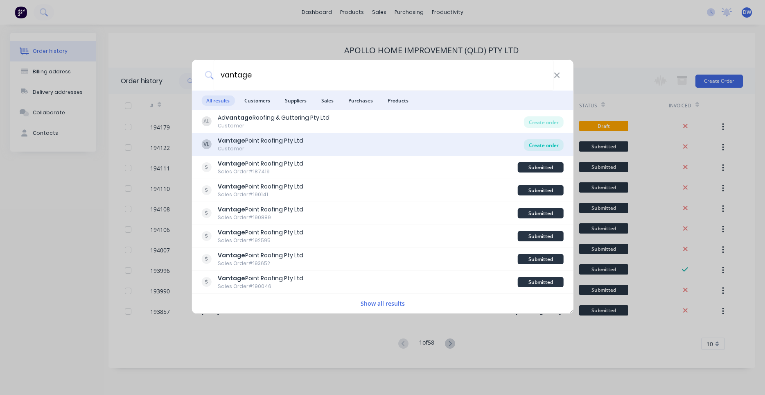
click at [529, 144] on div "Create order" at bounding box center [544, 144] width 40 height 11
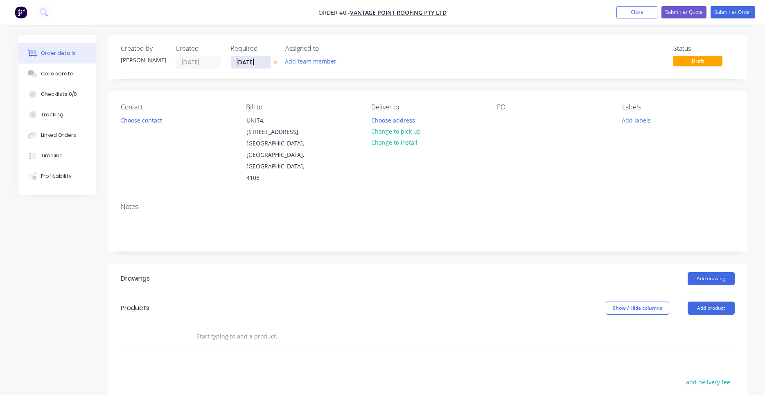
click at [243, 66] on input "29/09/25" at bounding box center [251, 62] width 40 height 12
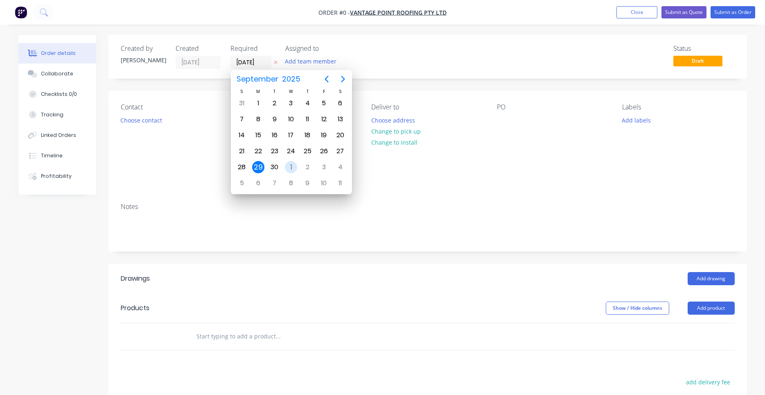
click at [291, 170] on div "1" at bounding box center [291, 167] width 12 height 12
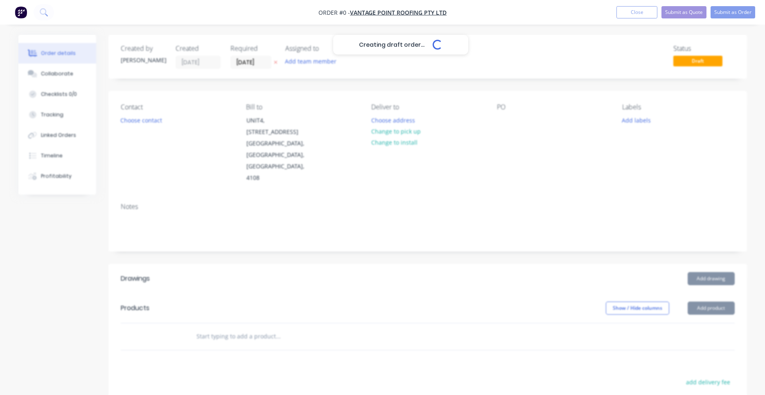
type input "01/10/25"
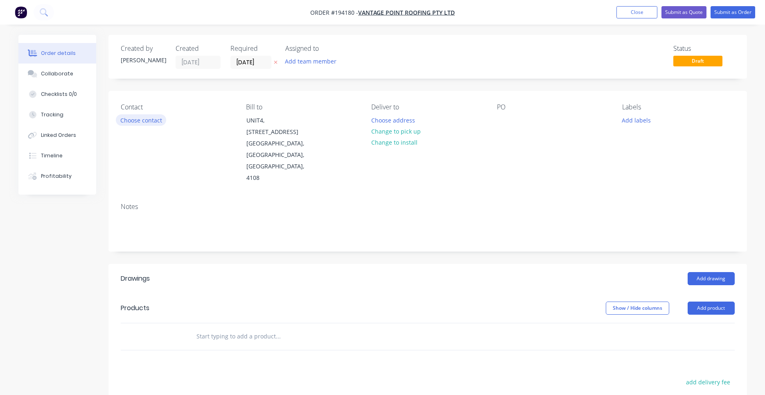
click at [153, 119] on button "Choose contact" at bounding box center [141, 119] width 50 height 11
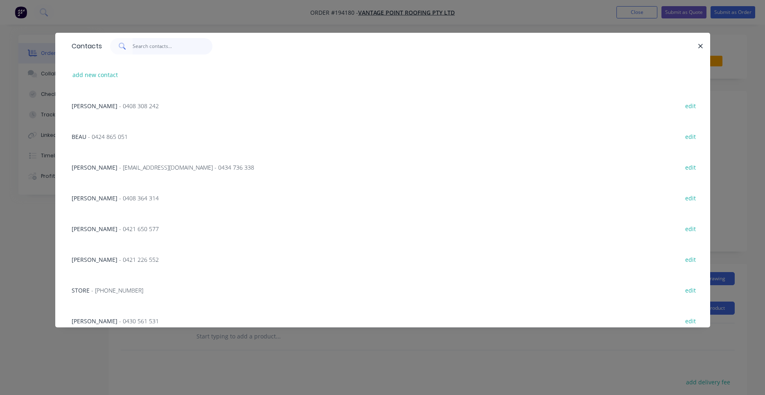
click at [153, 50] on input "text" at bounding box center [173, 46] width 80 height 16
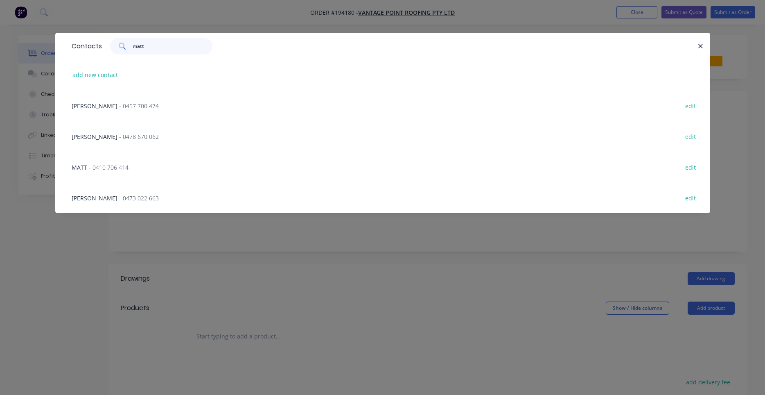
type input "matt"
click at [135, 106] on span "- 0457 700 474" at bounding box center [139, 106] width 40 height 8
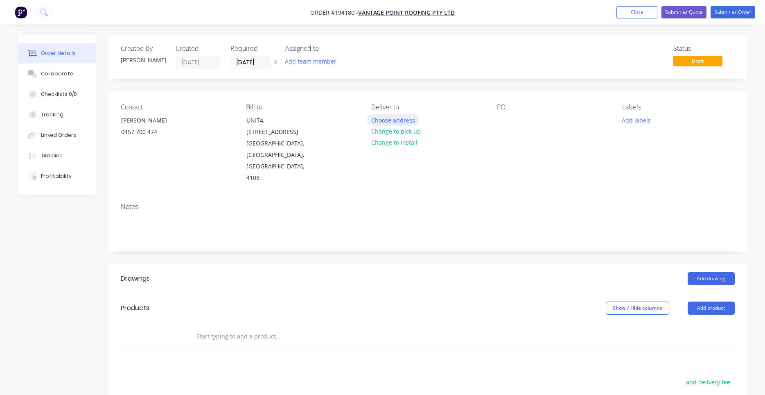
click at [381, 121] on button "Choose address" at bounding box center [393, 119] width 52 height 11
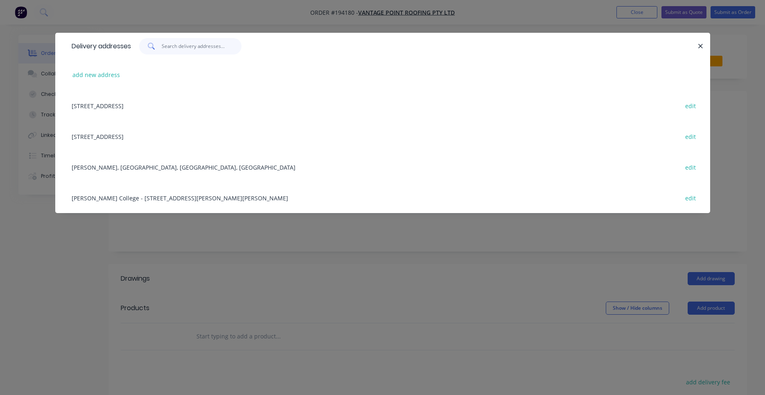
click at [208, 51] on input "text" at bounding box center [202, 46] width 80 height 16
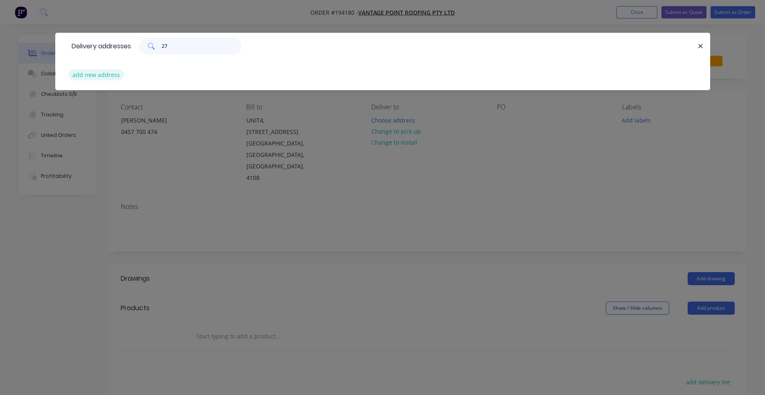
type input "27"
click at [111, 74] on button "add new address" at bounding box center [96, 74] width 56 height 11
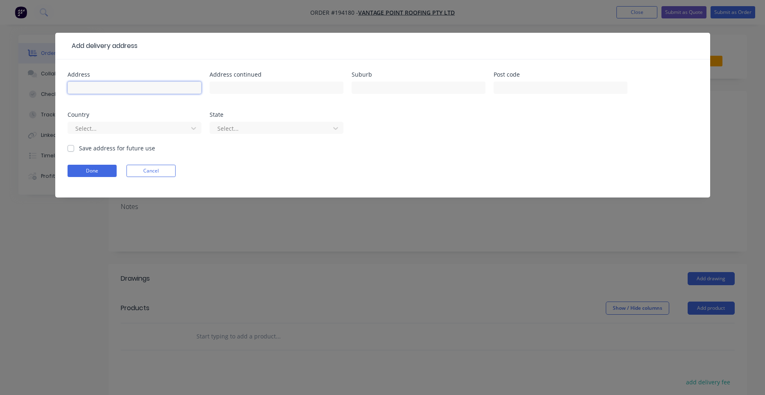
click at [135, 85] on input "text" at bounding box center [135, 87] width 134 height 12
type input "27-49 Browns Plains Rd"
drag, startPoint x: 153, startPoint y: 86, endPoint x: 43, endPoint y: 85, distance: 110.1
click at [68, 85] on input "27-49 Browns Plains Rd" at bounding box center [135, 87] width 134 height 12
click at [384, 92] on input "text" at bounding box center [419, 87] width 134 height 12
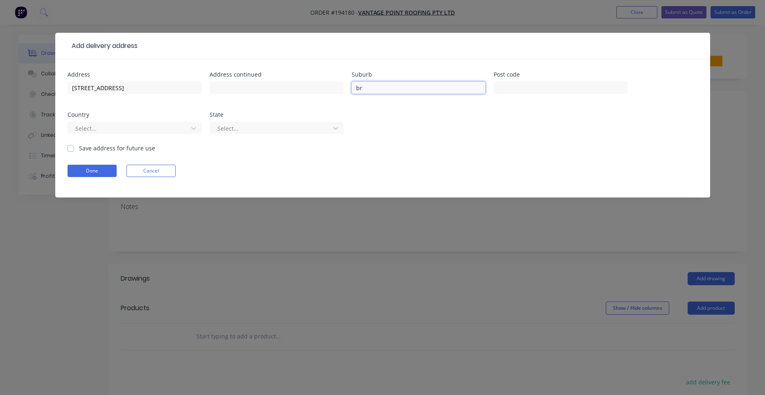
type input "b"
type input "BROWNS PLAINS"
type input "a"
type input "q"
click at [103, 148] on label "Save address for future use" at bounding box center [117, 148] width 76 height 9
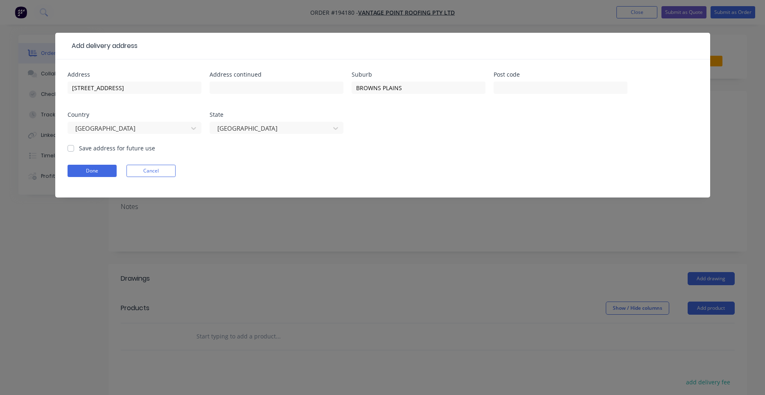
click at [74, 148] on input "Save address for future use" at bounding box center [71, 148] width 7 height 8
click at [103, 148] on label "Save address for future use" at bounding box center [117, 148] width 76 height 9
click at [74, 148] on input "Save address for future use" at bounding box center [71, 148] width 7 height 8
checkbox input "false"
click at [97, 171] on button "Done" at bounding box center [92, 171] width 49 height 12
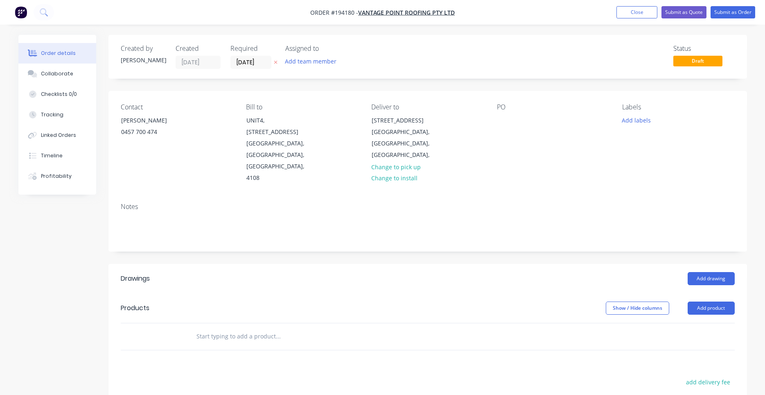
drag, startPoint x: 480, startPoint y: 117, endPoint x: 493, endPoint y: 120, distance: 13.7
click at [481, 117] on div "Deliver to 27-49 Browns Plains Rd BROWNS PLAINS, Queensland, Australia, Change …" at bounding box center [427, 143] width 112 height 81
click at [494, 120] on div "Contact MATT STEVENS 0457 700 474 Bill to UNIT4, 288-292 NEWMARKET RD WILSTON, …" at bounding box center [427, 143] width 639 height 105
click at [497, 120] on div at bounding box center [503, 120] width 13 height 12
click at [628, 121] on button "Add labels" at bounding box center [637, 119] width 38 height 11
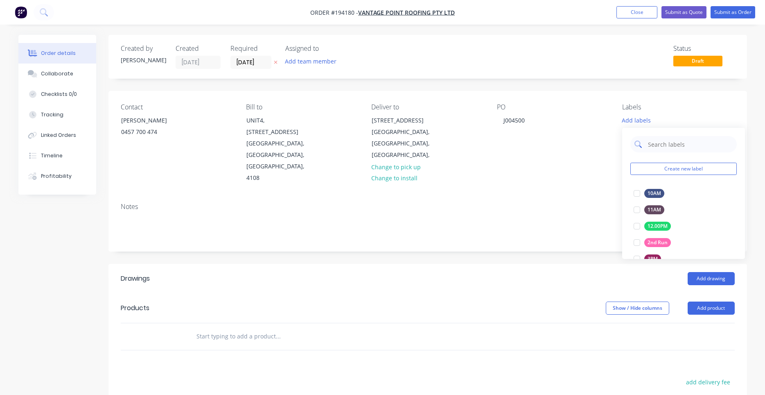
click at [657, 144] on input "text" at bounding box center [690, 144] width 86 height 16
type input "7"
click at [639, 192] on div at bounding box center [637, 193] width 16 height 16
click at [241, 328] on input "text" at bounding box center [278, 336] width 164 height 16
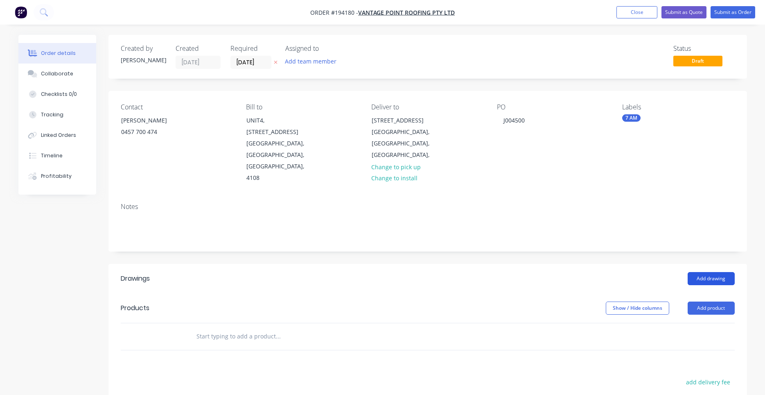
click at [702, 272] on button "Add drawing" at bounding box center [711, 278] width 47 height 13
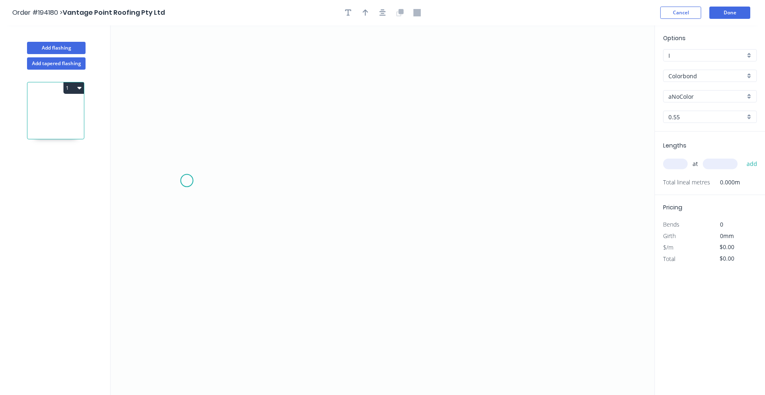
click at [187, 181] on icon "0" at bounding box center [383, 209] width 544 height 369
click at [221, 144] on icon "0" at bounding box center [383, 209] width 544 height 369
click at [496, 153] on icon "0 ?" at bounding box center [383, 209] width 544 height 369
click at [530, 185] on icon "0 ? ?" at bounding box center [383, 209] width 544 height 369
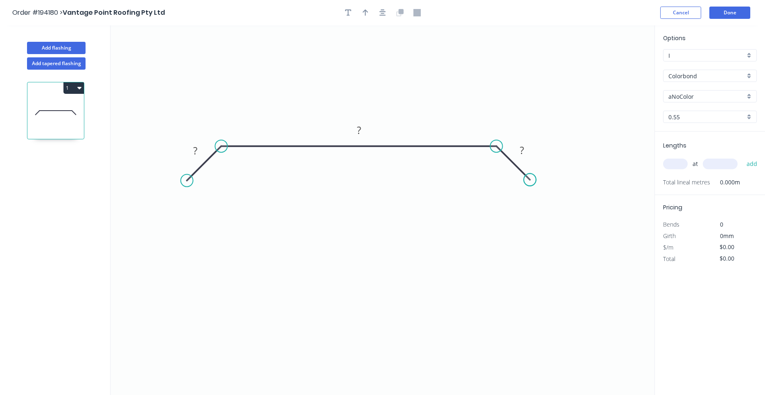
click at [530, 185] on circle at bounding box center [530, 180] width 12 height 12
click at [201, 152] on rect at bounding box center [195, 150] width 16 height 11
click at [382, 11] on icon "button" at bounding box center [382, 12] width 7 height 7
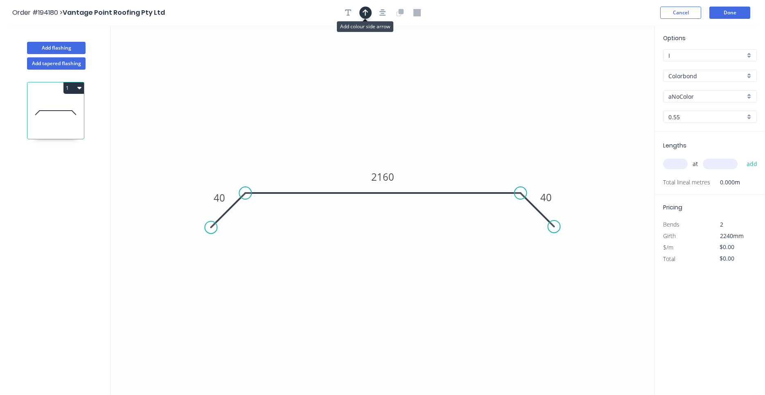
click at [370, 14] on button "button" at bounding box center [365, 13] width 12 height 12
click at [611, 66] on icon "0 40 2160 40" at bounding box center [383, 209] width 544 height 369
click at [614, 66] on icon at bounding box center [612, 57] width 7 height 26
drag, startPoint x: 614, startPoint y: 66, endPoint x: 500, endPoint y: 147, distance: 139.8
click at [500, 147] on icon at bounding box center [506, 140] width 24 height 24
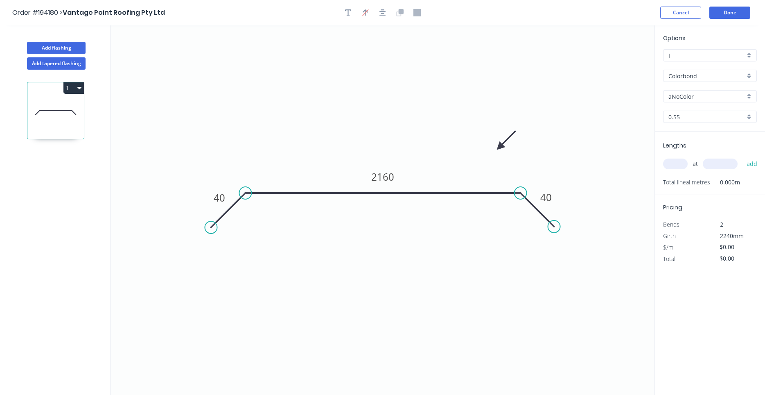
click at [694, 101] on div "aNoColor" at bounding box center [710, 96] width 94 height 12
click at [695, 98] on input "text" at bounding box center [706, 96] width 77 height 9
type input "aNoColor"
click at [695, 98] on input "aNoColor" at bounding box center [706, 96] width 77 height 9
type input "aNoColor"
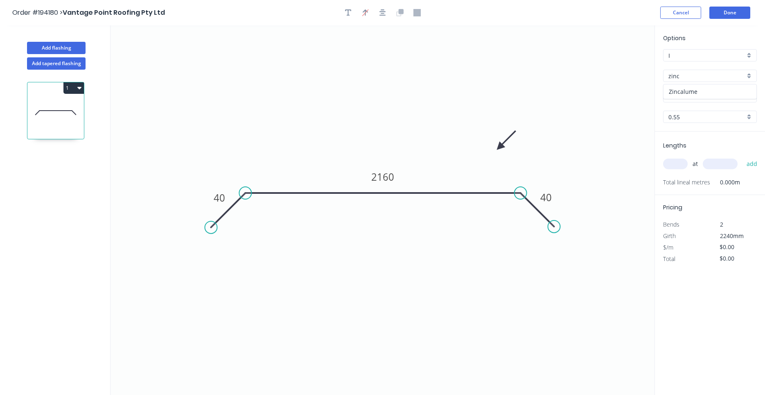
click at [733, 85] on div "Zincalume" at bounding box center [709, 91] width 93 height 14
type input "Zincalume"
click at [671, 166] on input "text" at bounding box center [675, 163] width 25 height 11
type input "4"
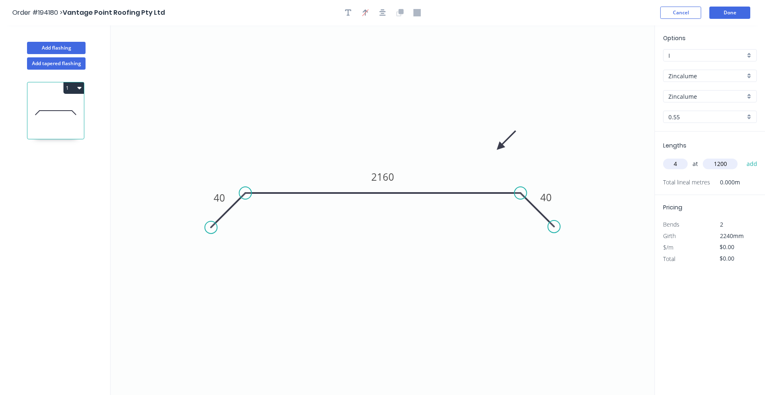
type input "1200"
click at [742, 157] on button "add" at bounding box center [751, 164] width 19 height 14
click at [69, 47] on button "Add flashing" at bounding box center [56, 48] width 59 height 12
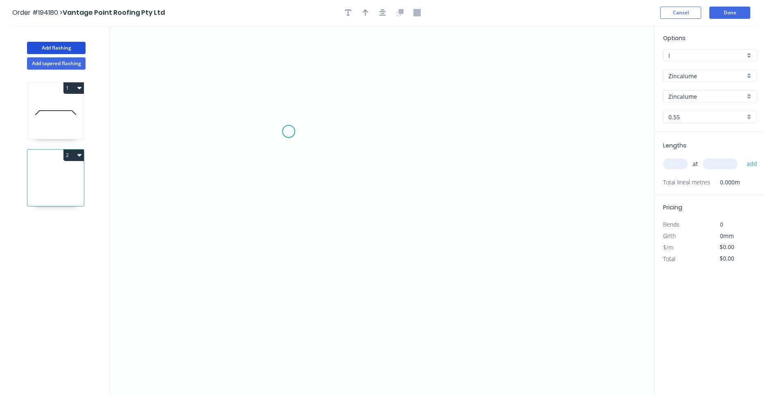
click at [289, 131] on icon "0" at bounding box center [383, 209] width 544 height 369
click at [284, 314] on icon "0" at bounding box center [383, 209] width 544 height 369
click at [497, 325] on icon "0 ?" at bounding box center [383, 209] width 544 height 369
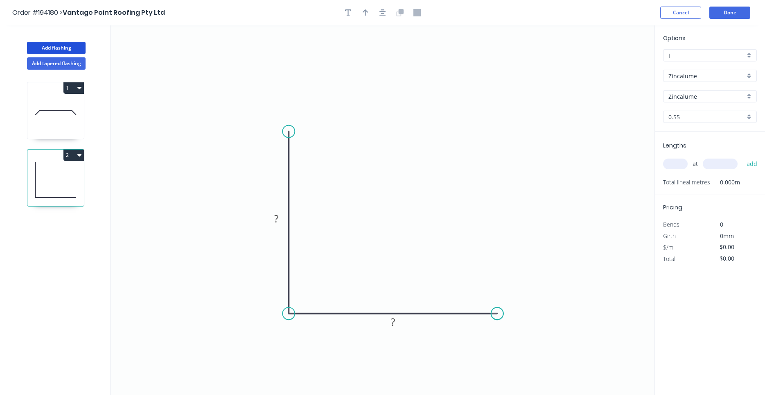
click at [497, 325] on icon "0 ? ?" at bounding box center [383, 209] width 544 height 369
click at [377, 14] on button "button" at bounding box center [383, 13] width 12 height 12
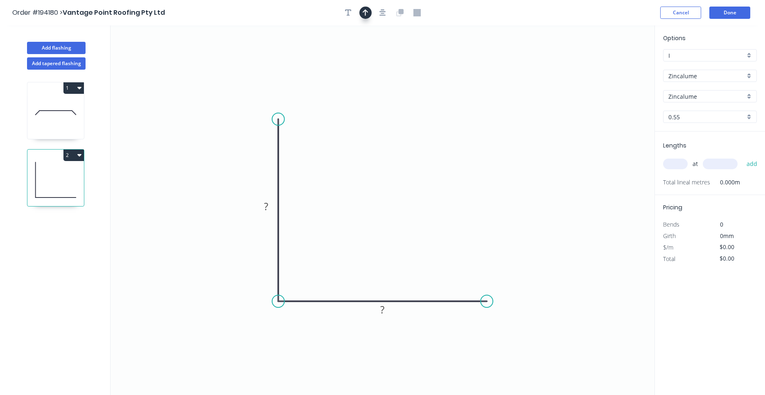
click at [368, 11] on icon "button" at bounding box center [366, 12] width 6 height 7
click at [612, 65] on icon at bounding box center [612, 57] width 7 height 26
click at [612, 61] on icon "0 ? ?" at bounding box center [383, 209] width 544 height 369
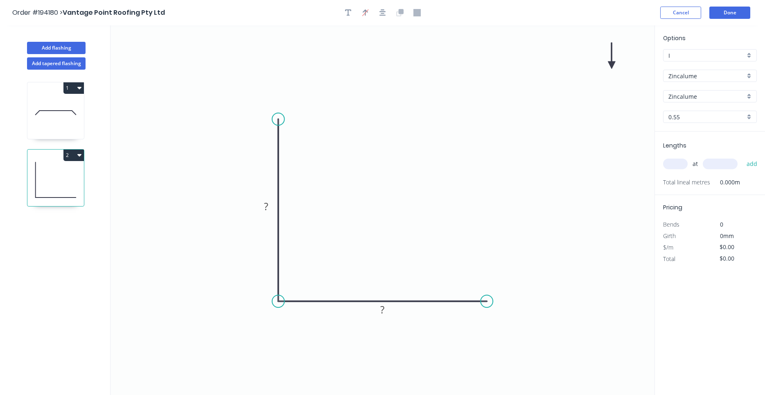
click at [612, 62] on icon at bounding box center [611, 56] width 7 height 26
drag, startPoint x: 612, startPoint y: 62, endPoint x: 406, endPoint y: 157, distance: 226.3
click at [442, 145] on icon at bounding box center [454, 134] width 24 height 24
click at [265, 210] on tspan "?" at bounding box center [266, 206] width 4 height 14
type input "$10.09"
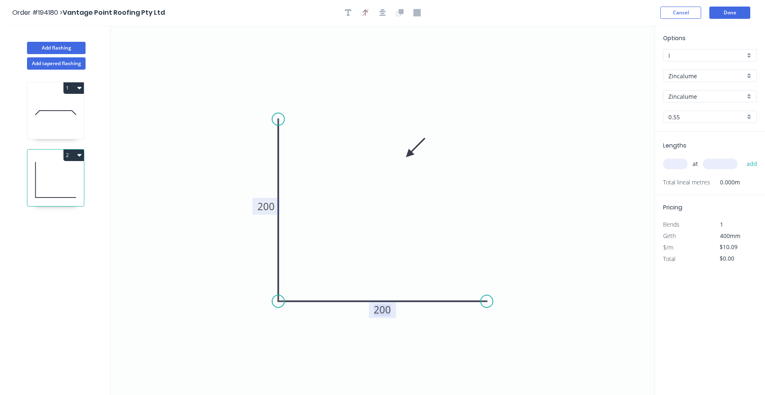
click at [676, 162] on input "text" at bounding box center [675, 163] width 25 height 11
type input "8"
type input "1500"
click at [742, 157] on button "add" at bounding box center [751, 164] width 19 height 14
type input "$121.08"
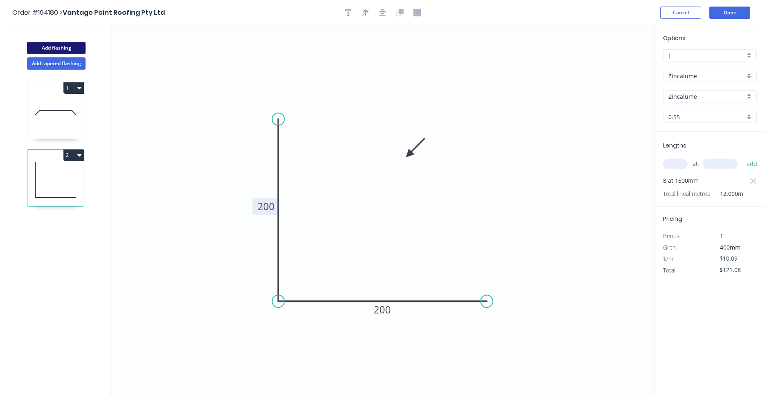
click at [39, 52] on button "Add flashing" at bounding box center [56, 48] width 59 height 12
type input "$0.00"
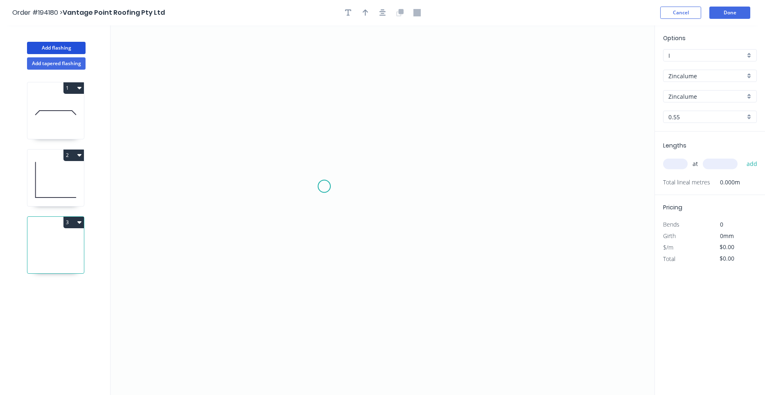
click at [324, 186] on icon "0" at bounding box center [383, 209] width 544 height 369
click at [327, 149] on icon "0" at bounding box center [383, 209] width 544 height 369
click at [266, 148] on icon "0 ?" at bounding box center [383, 209] width 544 height 369
click at [266, 212] on icon "0 ? ?" at bounding box center [383, 209] width 544 height 369
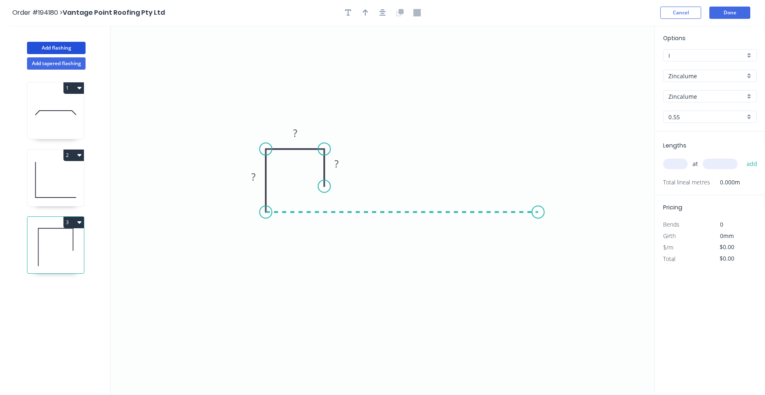
click at [538, 226] on icon "0 ? ? ?" at bounding box center [383, 209] width 544 height 369
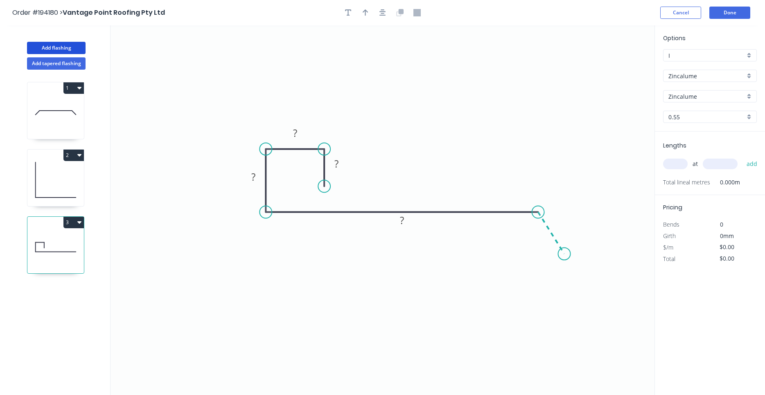
click at [564, 254] on icon "0 ? ? ? ?" at bounding box center [383, 209] width 544 height 369
click at [564, 253] on circle at bounding box center [564, 253] width 12 height 12
click at [562, 243] on icon at bounding box center [552, 229] width 26 height 42
drag, startPoint x: 565, startPoint y: 248, endPoint x: 572, endPoint y: 243, distance: 9.3
click at [572, 243] on circle at bounding box center [572, 241] width 12 height 12
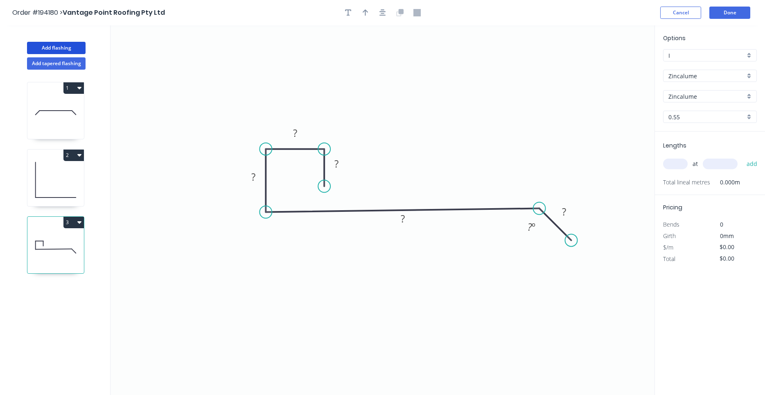
drag, startPoint x: 570, startPoint y: 239, endPoint x: 571, endPoint y: 244, distance: 5.1
click at [571, 244] on circle at bounding box center [571, 240] width 12 height 12
drag, startPoint x: 540, startPoint y: 208, endPoint x: 541, endPoint y: 216, distance: 7.8
click at [541, 216] on circle at bounding box center [541, 210] width 12 height 12
drag, startPoint x: 541, startPoint y: 212, endPoint x: 548, endPoint y: 195, distance: 18.5
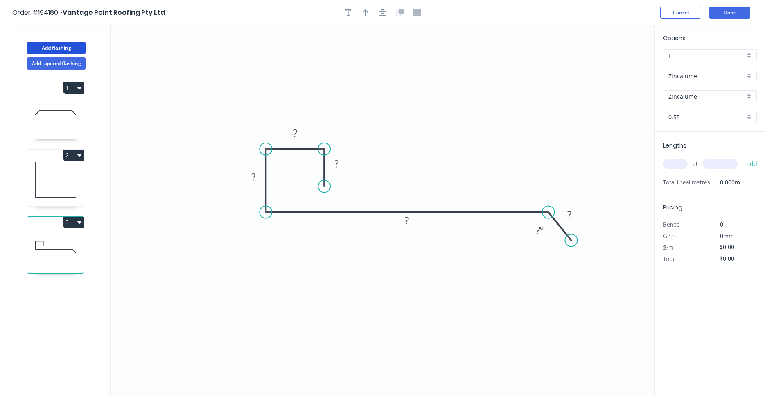
click at [548, 195] on icon "0 ? ? ? ? ? ? º" at bounding box center [383, 209] width 544 height 369
drag, startPoint x: 546, startPoint y: 210, endPoint x: 540, endPoint y: 206, distance: 7.4
click at [540, 206] on circle at bounding box center [540, 209] width 12 height 12
drag, startPoint x: 569, startPoint y: 236, endPoint x: 575, endPoint y: 216, distance: 20.7
click at [575, 216] on circle at bounding box center [575, 216] width 12 height 12
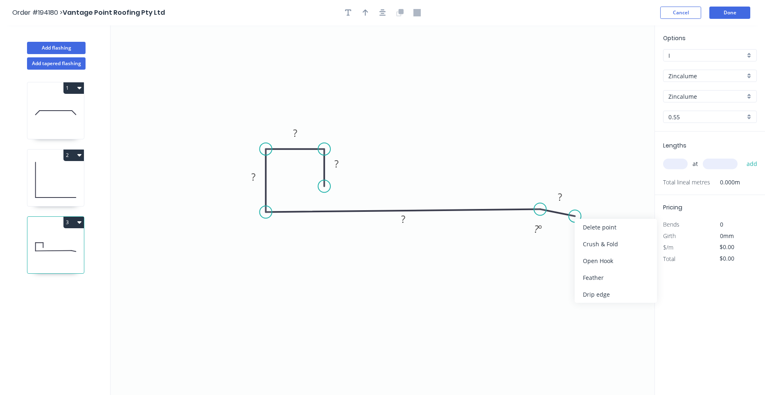
click at [578, 226] on div "Delete point" at bounding box center [616, 227] width 82 height 17
click at [540, 208] on circle at bounding box center [540, 209] width 12 height 12
click at [541, 213] on circle at bounding box center [540, 212] width 12 height 12
click at [572, 243] on icon at bounding box center [556, 228] width 32 height 32
click at [571, 244] on circle at bounding box center [572, 243] width 12 height 12
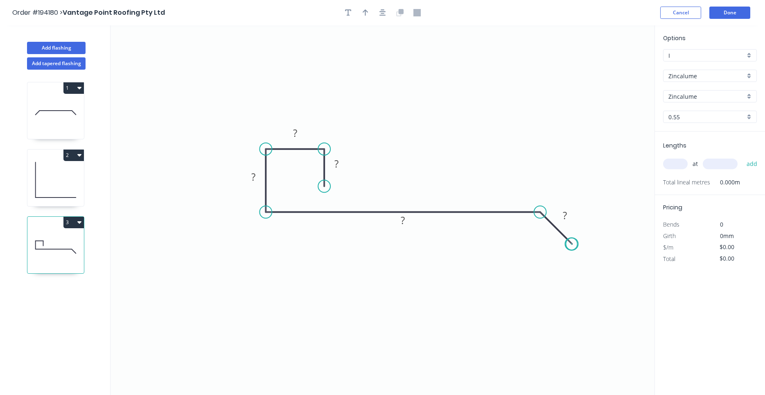
click at [571, 244] on circle at bounding box center [572, 243] width 12 height 12
click at [565, 218] on tspan "?" at bounding box center [565, 215] width 4 height 14
type input "$25.98"
click at [680, 162] on input "text" at bounding box center [675, 163] width 25 height 11
type input "4"
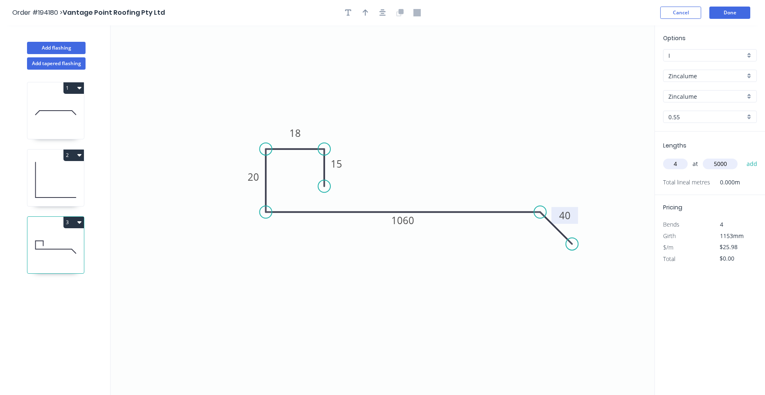
type input "5000"
click at [742, 157] on button "add" at bounding box center [751, 164] width 19 height 14
type input "$519.60"
type input "1"
type input "3500"
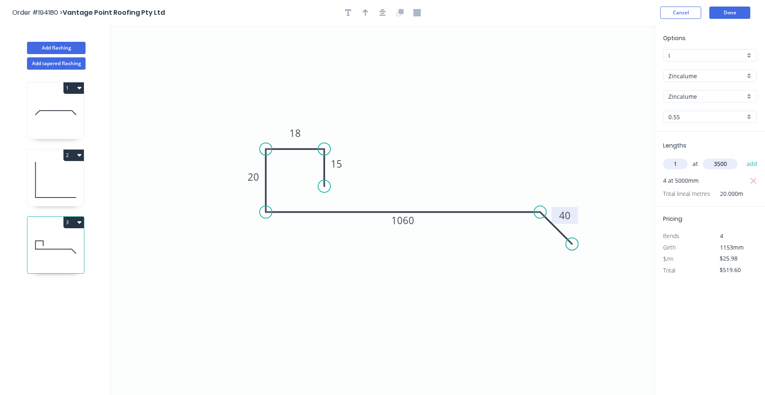
click at [742, 157] on button "add" at bounding box center [751, 164] width 19 height 14
type input "$610.53"
click at [384, 14] on icon "button" at bounding box center [382, 12] width 7 height 7
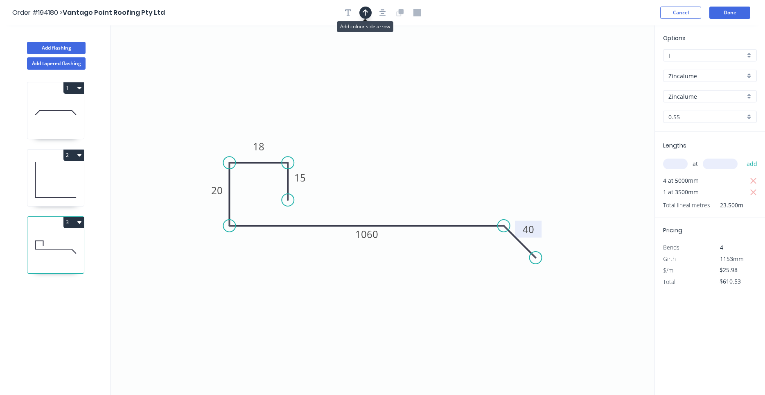
click at [363, 16] on icon "button" at bounding box center [366, 12] width 6 height 7
click at [616, 64] on icon at bounding box center [612, 57] width 7 height 26
drag, startPoint x: 616, startPoint y: 64, endPoint x: 465, endPoint y: 140, distance: 168.6
click at [466, 140] on icon at bounding box center [478, 131] width 24 height 24
click at [79, 46] on button "Add flashing" at bounding box center [56, 48] width 59 height 12
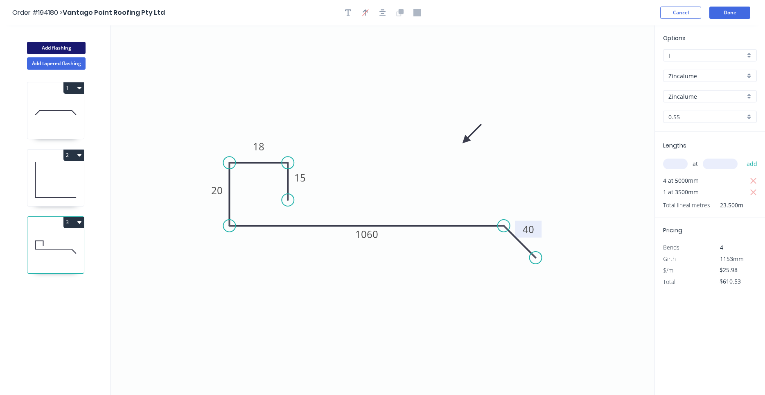
type input "$0.00"
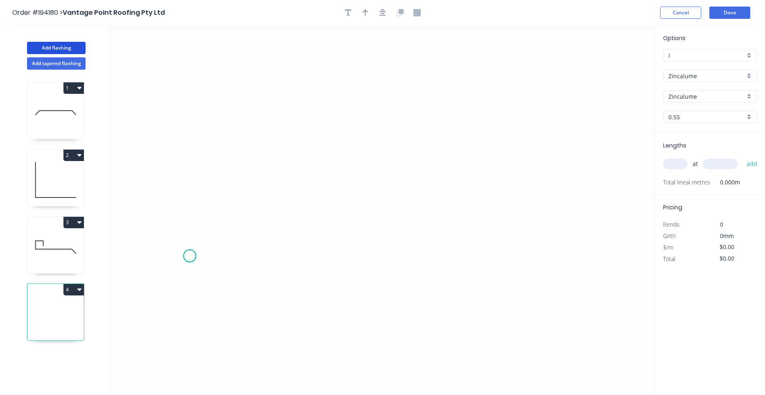
click at [190, 256] on icon "0" at bounding box center [383, 209] width 544 height 369
click at [239, 205] on icon "0" at bounding box center [383, 209] width 544 height 369
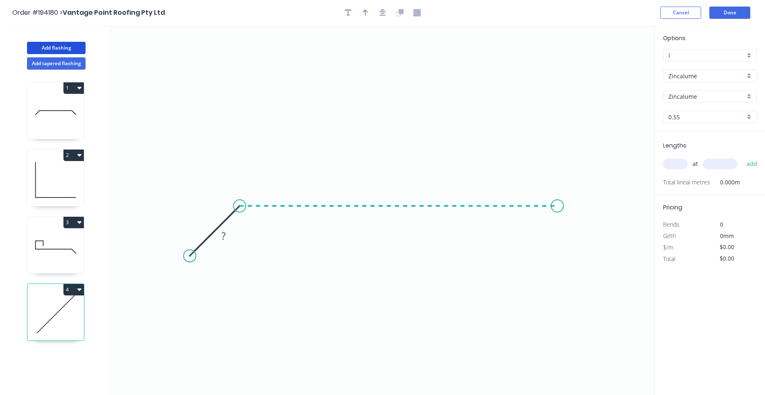
click at [557, 224] on icon "0 ?" at bounding box center [383, 209] width 544 height 369
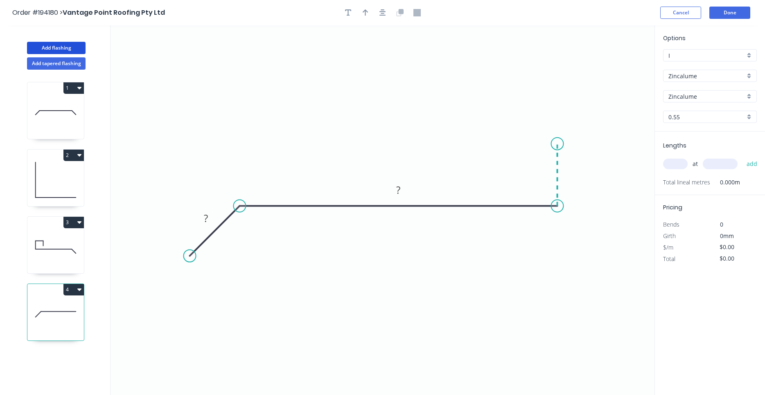
click at [558, 144] on icon "0 ? ?" at bounding box center [383, 209] width 544 height 369
click at [606, 145] on icon "0 ? ? ?" at bounding box center [383, 209] width 544 height 369
click at [605, 188] on icon "0 ? ? ? ?" at bounding box center [383, 209] width 544 height 369
click at [605, 188] on circle at bounding box center [606, 188] width 12 height 12
click at [209, 216] on rect at bounding box center [206, 218] width 16 height 11
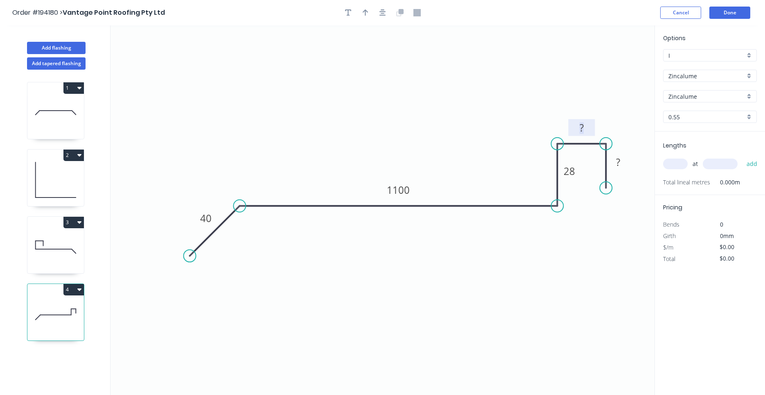
click at [587, 133] on rect at bounding box center [581, 127] width 16 height 11
type input "$25.98"
click at [679, 166] on input "text" at bounding box center [675, 163] width 25 height 11
type input "4"
type input "5000"
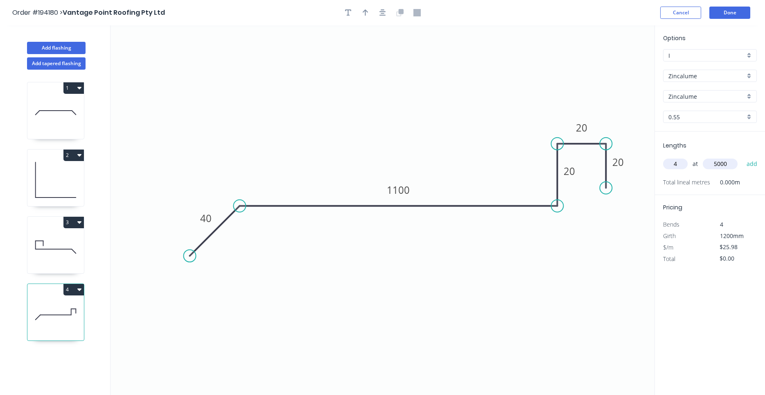
click at [742, 157] on button "add" at bounding box center [751, 164] width 19 height 14
type input "$519.60"
type input "1"
type input "3500"
click at [742, 157] on button "add" at bounding box center [751, 164] width 19 height 14
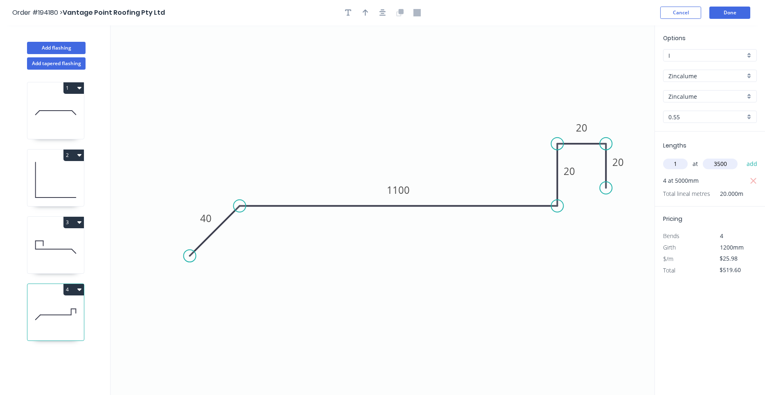
type input "$610.53"
click at [741, 10] on button "Done" at bounding box center [729, 13] width 41 height 12
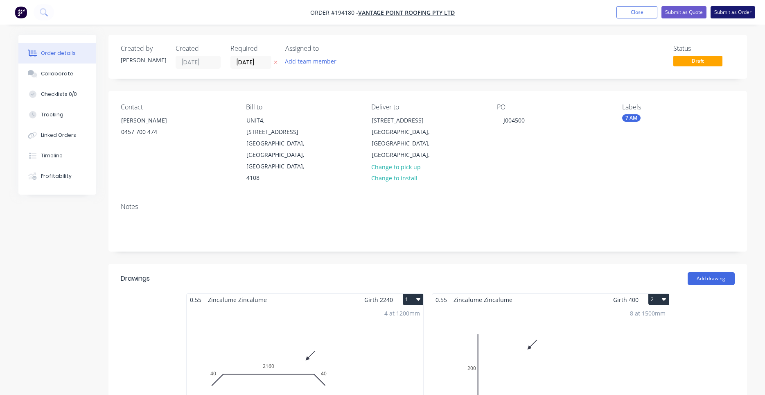
click at [741, 14] on button "Submit as Order" at bounding box center [733, 12] width 45 height 12
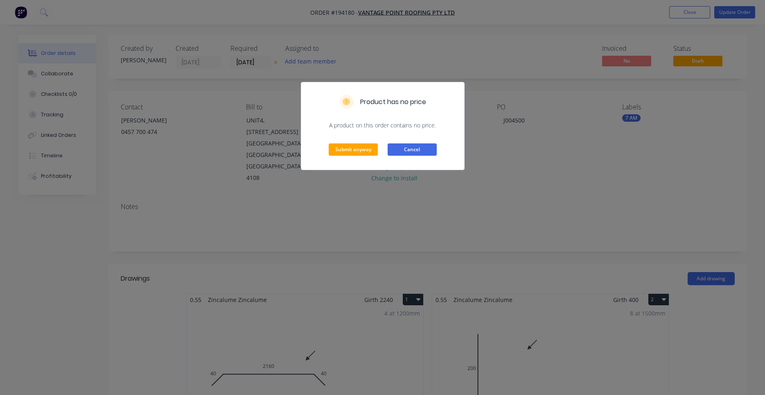
click at [407, 144] on button "Cancel" at bounding box center [412, 149] width 49 height 12
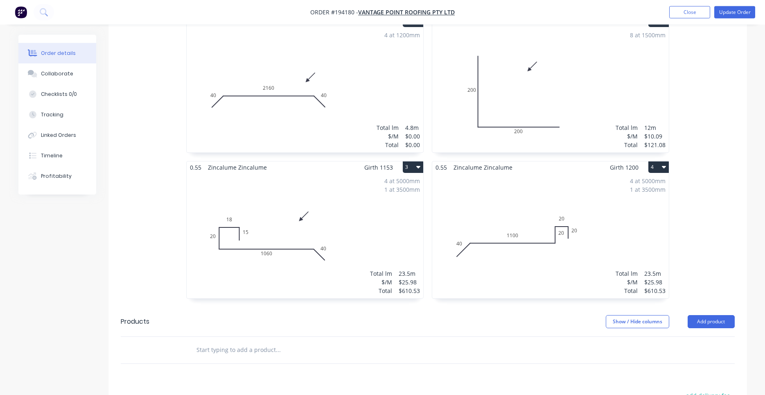
scroll to position [278, 0]
click at [375, 97] on div "4 at 1200mm Total lm $/M Total 4.8m $0.00 $0.00" at bounding box center [305, 89] width 237 height 125
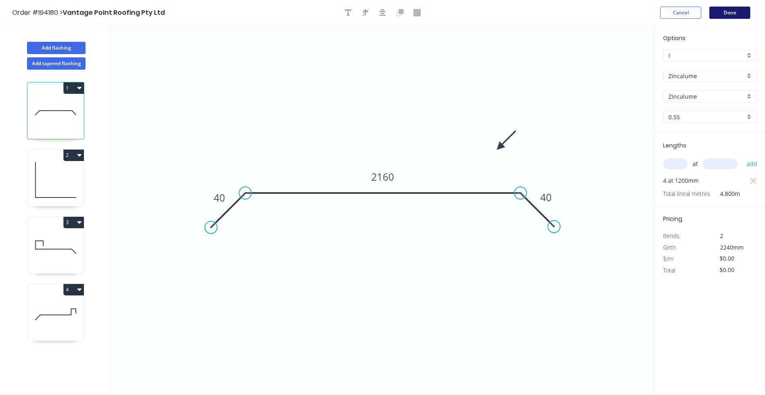
click at [718, 10] on button "Done" at bounding box center [729, 13] width 41 height 12
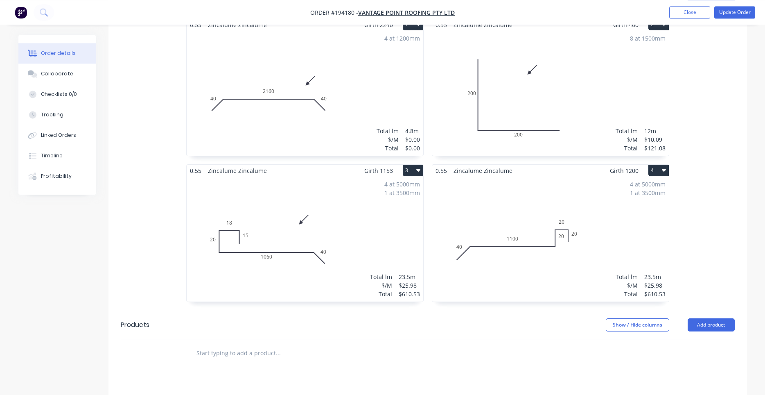
scroll to position [278, 0]
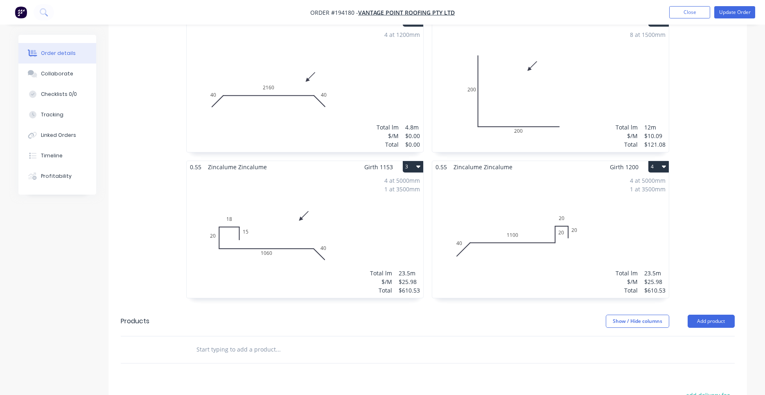
click at [511, 236] on div "4 at 5000mm 1 at 3500mm Total lm $/M Total 23.5m $25.98 $610.53" at bounding box center [550, 235] width 237 height 125
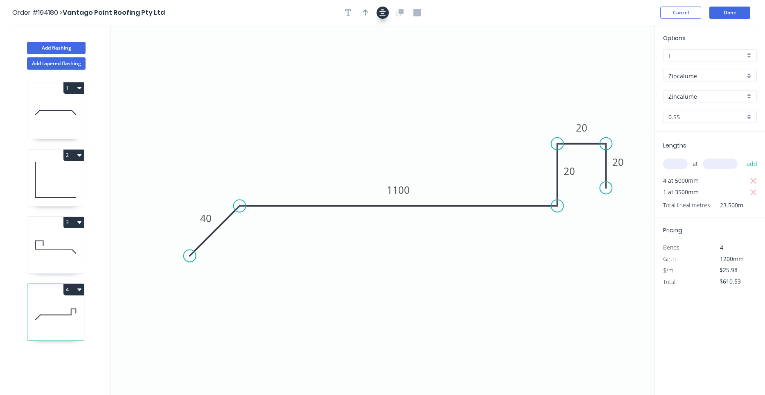
click at [385, 15] on icon "button" at bounding box center [382, 12] width 7 height 7
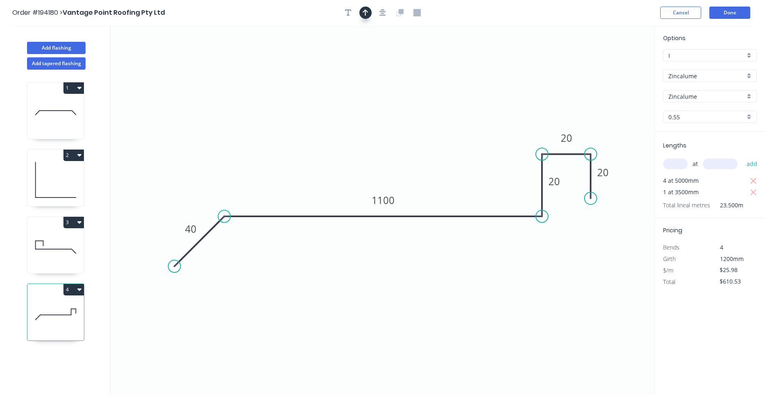
click at [366, 10] on icon "button" at bounding box center [366, 12] width 6 height 7
drag, startPoint x: 612, startPoint y: 62, endPoint x: 554, endPoint y: 87, distance: 63.1
click at [459, 115] on icon "0 40 1100 20 20 20" at bounding box center [383, 209] width 544 height 369
drag, startPoint x: 614, startPoint y: 62, endPoint x: 528, endPoint y: 103, distance: 95.2
click at [526, 105] on icon "0 40 1100 20 20 20" at bounding box center [383, 209] width 544 height 369
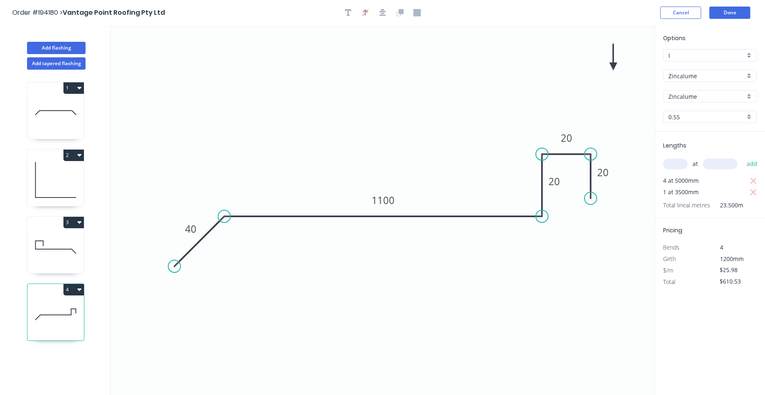
click at [614, 64] on icon at bounding box center [612, 57] width 7 height 26
drag, startPoint x: 614, startPoint y: 64, endPoint x: 458, endPoint y: 133, distance: 170.4
click at [464, 131] on icon at bounding box center [467, 118] width 7 height 26
click at [720, 11] on button "Done" at bounding box center [729, 13] width 41 height 12
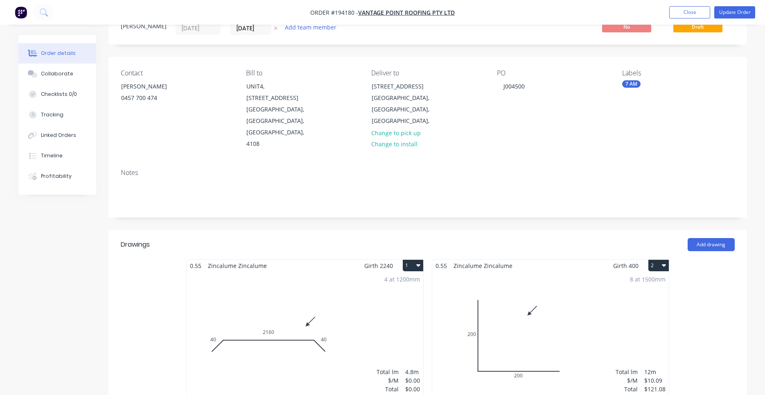
scroll to position [15, 0]
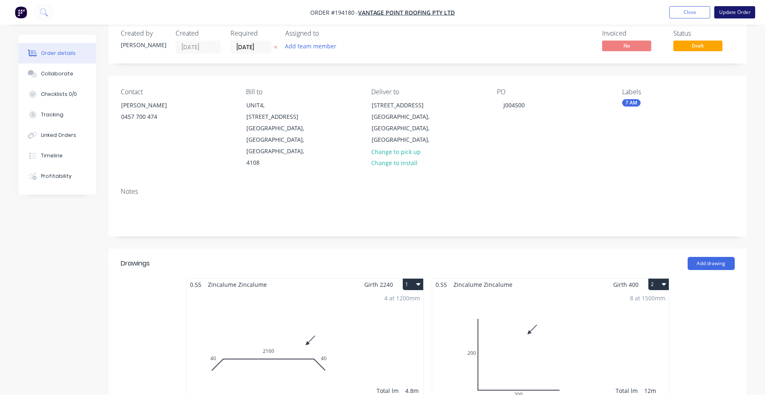
click at [725, 13] on button "Update Order" at bounding box center [734, 12] width 41 height 12
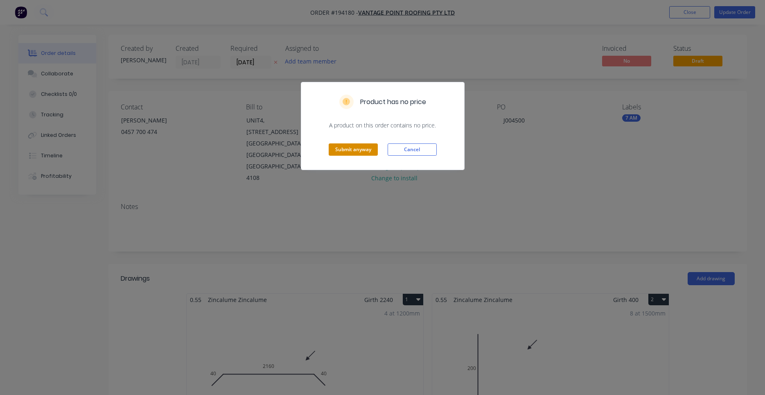
click at [363, 144] on button "Submit anyway" at bounding box center [353, 149] width 49 height 12
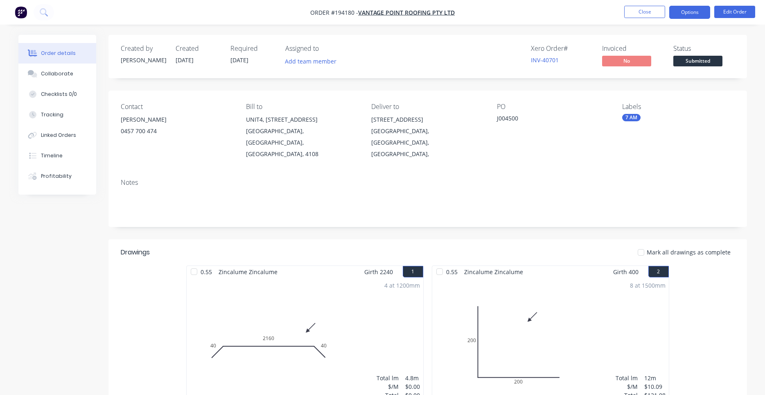
click at [701, 9] on button "Options" at bounding box center [689, 12] width 41 height 13
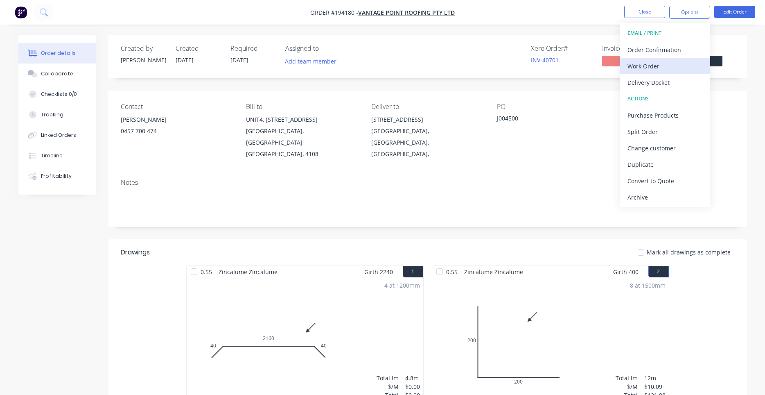
click at [664, 62] on div "Work Order" at bounding box center [664, 66] width 75 height 12
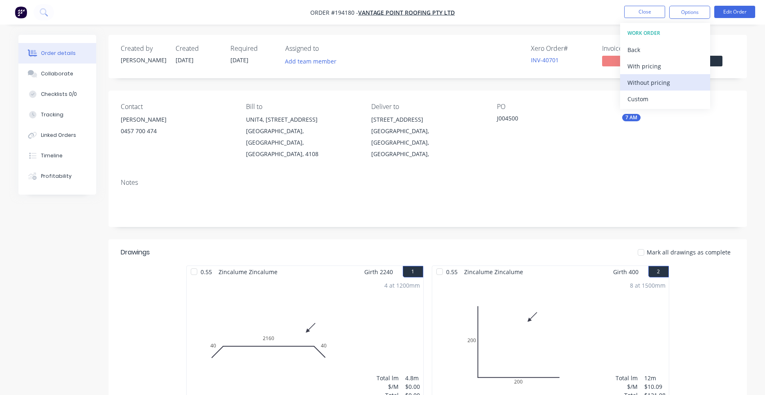
click at [644, 81] on div "Without pricing" at bounding box center [664, 83] width 75 height 12
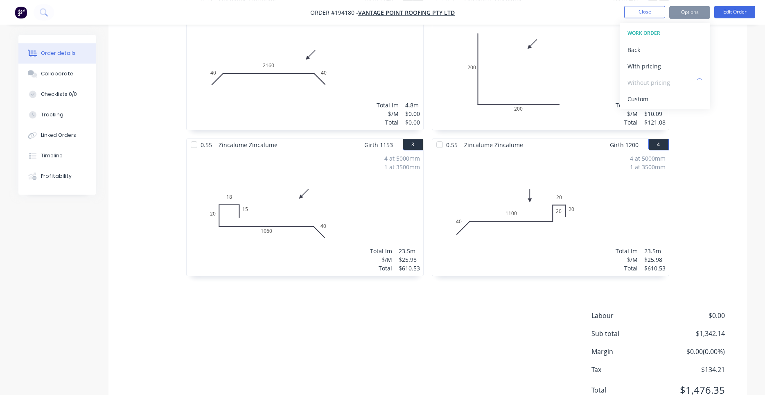
scroll to position [288, 0]
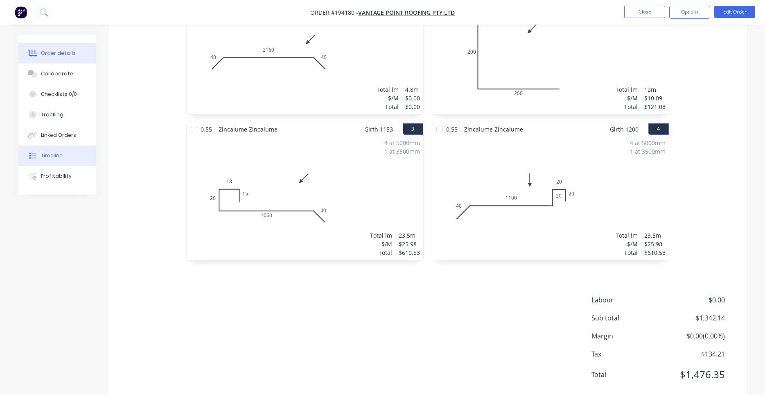
click at [54, 156] on div "Timeline" at bounding box center [52, 155] width 22 height 7
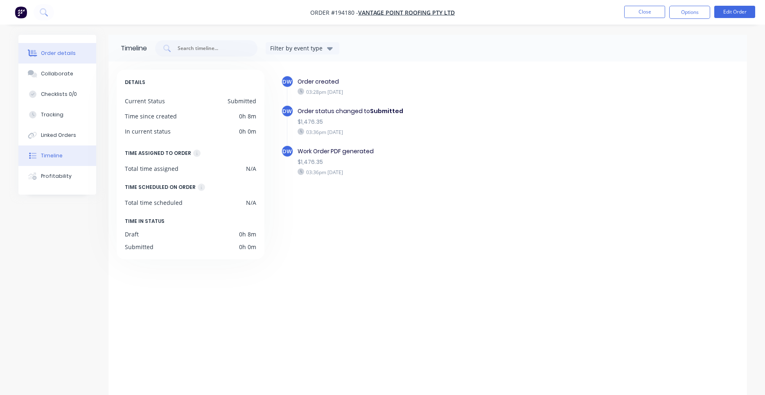
click at [57, 54] on div "Order details" at bounding box center [58, 53] width 35 height 7
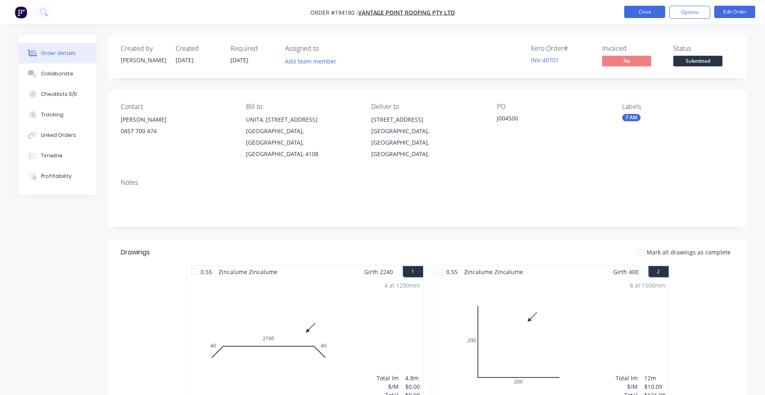
click at [633, 10] on button "Close" at bounding box center [644, 12] width 41 height 12
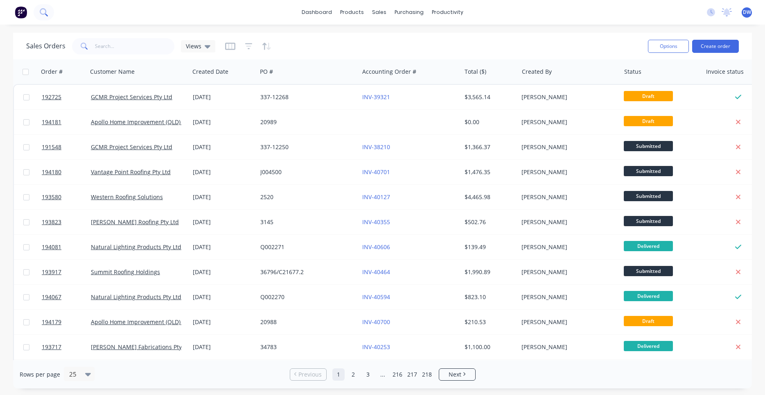
click at [45, 9] on icon at bounding box center [44, 12] width 8 height 8
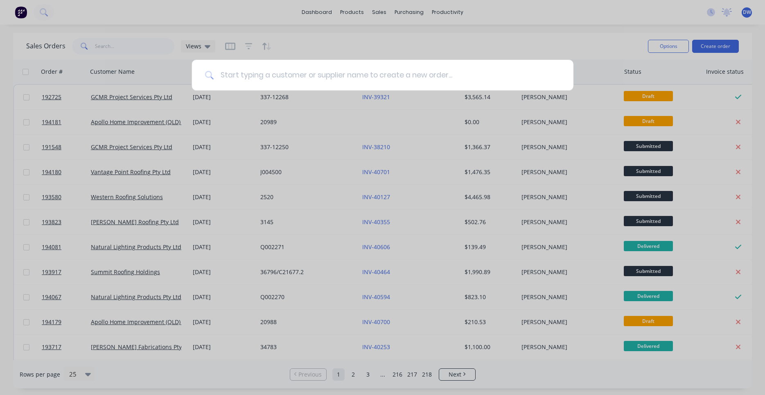
click at [240, 74] on input at bounding box center [387, 75] width 347 height 31
type input "joii"
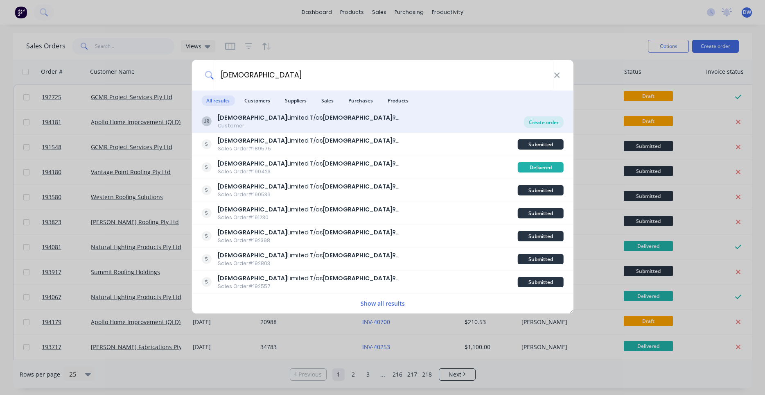
click at [535, 119] on div "Create order" at bounding box center [544, 121] width 40 height 11
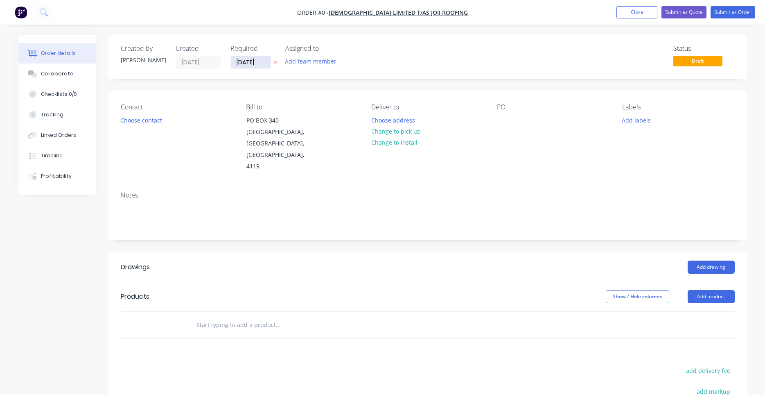
click at [252, 65] on input "29/09/25" at bounding box center [251, 62] width 40 height 12
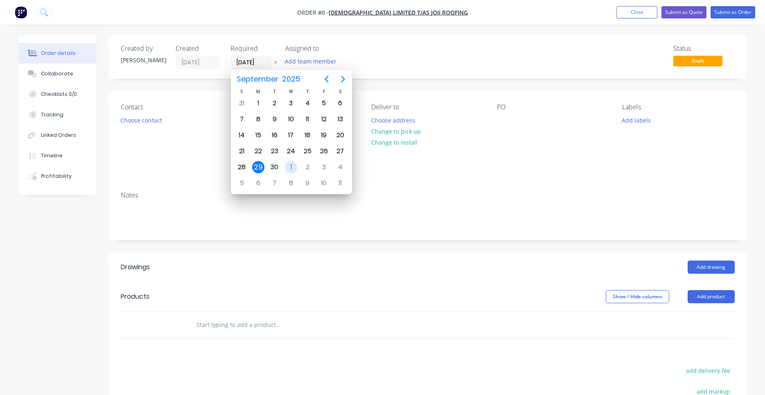
click at [289, 167] on div "1" at bounding box center [291, 167] width 12 height 12
type input "01/10/25"
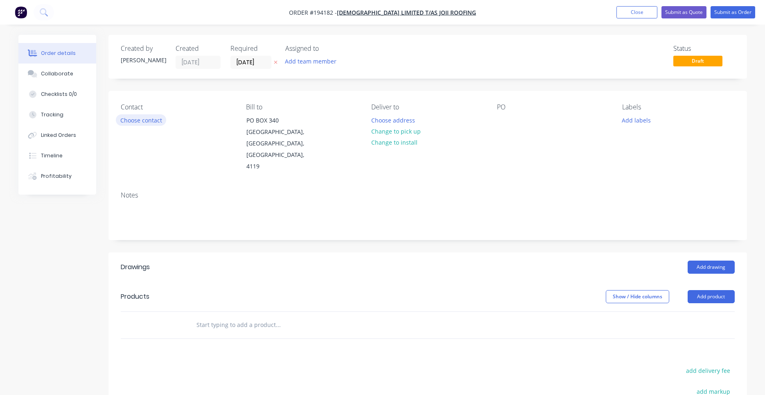
click at [156, 117] on button "Choose contact" at bounding box center [141, 119] width 50 height 11
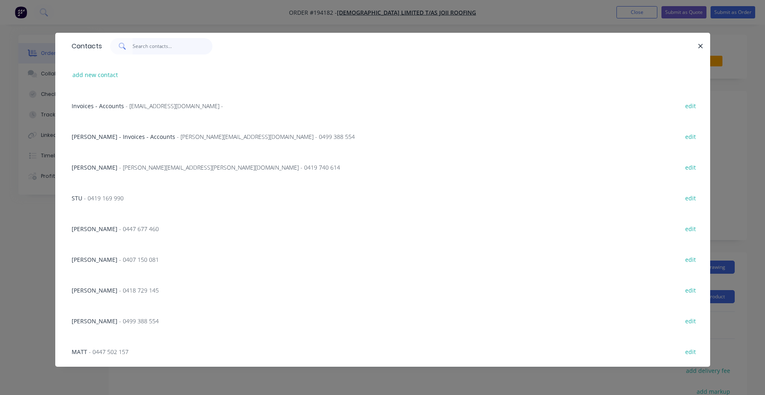
click at [172, 51] on input "text" at bounding box center [173, 46] width 80 height 16
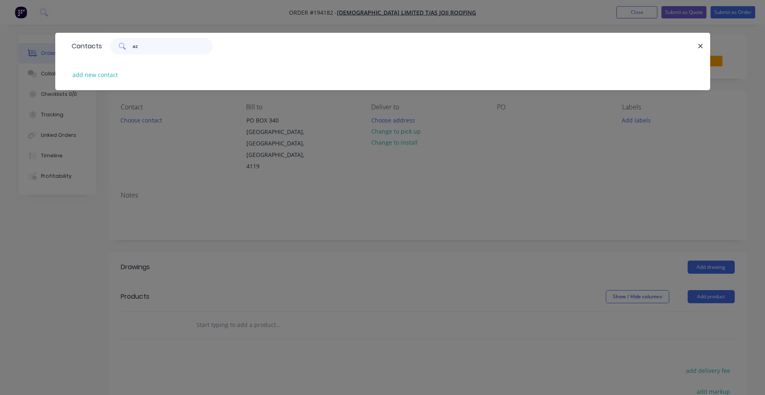
type input "a"
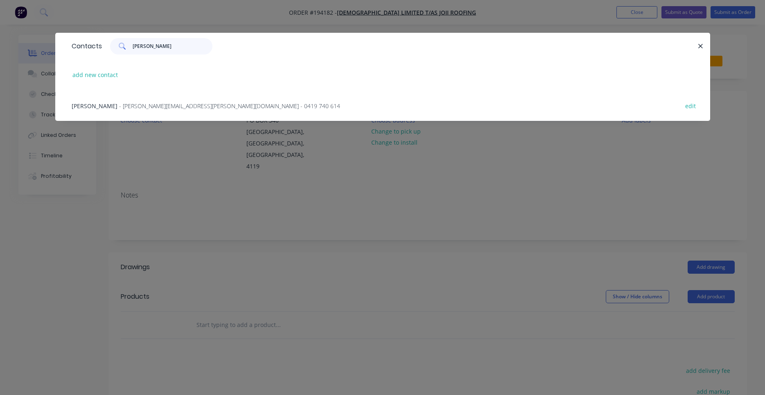
type input "terry"
click at [187, 104] on span "- terry.norkett@roofing.joii.org - 0419 740 614" at bounding box center [229, 106] width 221 height 8
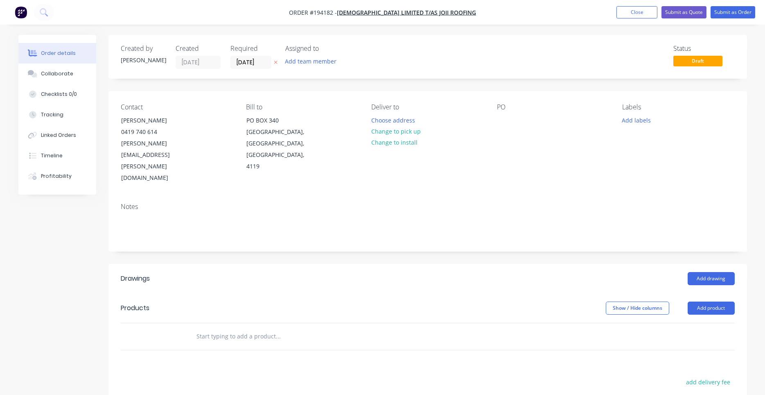
click at [415, 115] on div "Choose address" at bounding box center [396, 119] width 58 height 11
click at [409, 123] on button "Choose address" at bounding box center [393, 119] width 52 height 11
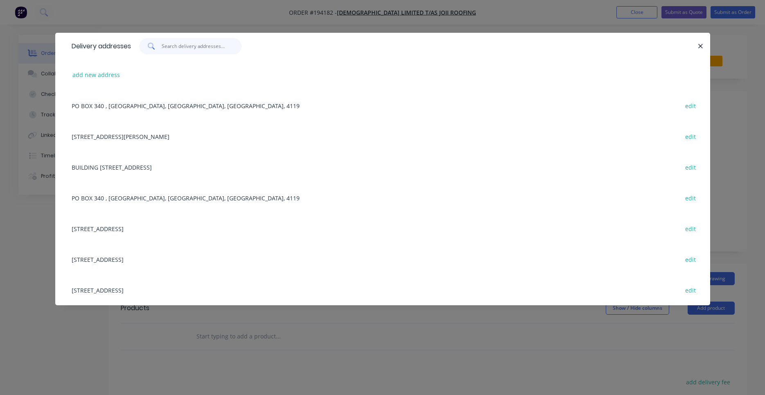
click at [170, 46] on input "text" at bounding box center [202, 46] width 80 height 16
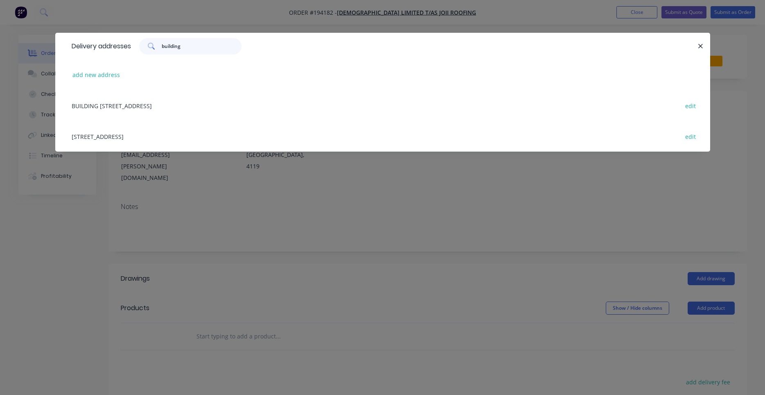
type input "building"
click at [217, 103] on div "BUILDING 13, 10 ASTRAL CT, FLINDERS VIEW, Queensland, Australia edit" at bounding box center [383, 105] width 630 height 31
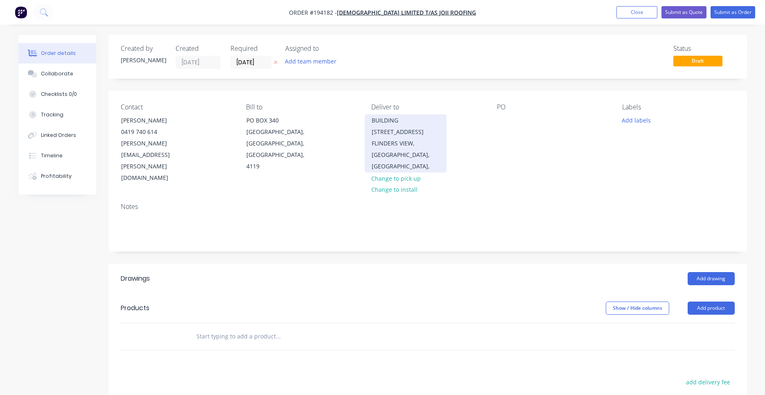
click at [375, 129] on div "BUILDING 13, 10 ASTRAL CT" at bounding box center [406, 126] width 68 height 23
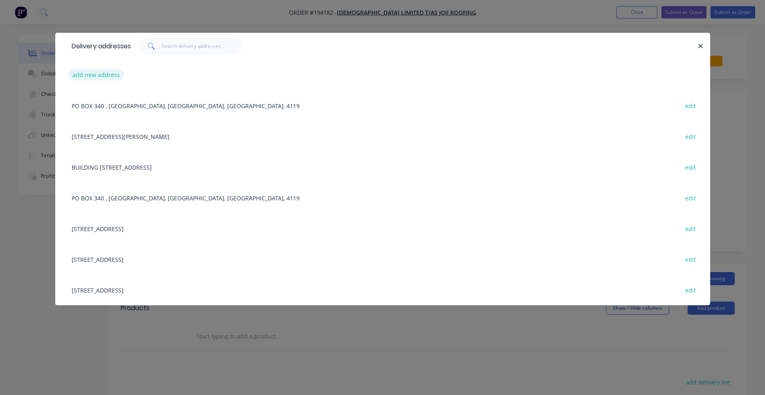
click at [113, 77] on button "add new address" at bounding box center [96, 74] width 56 height 11
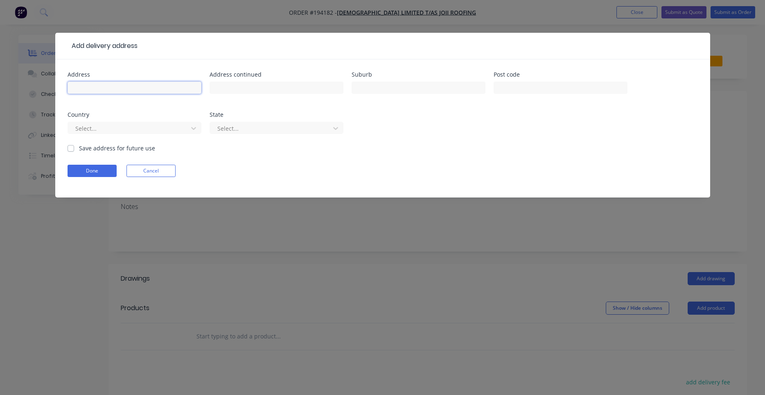
click at [153, 84] on input "text" at bounding box center [135, 87] width 134 height 12
type input "BUILDING 7, 10 ASTRAL CT"
type input "FLINDERS VIEW"
type input "a"
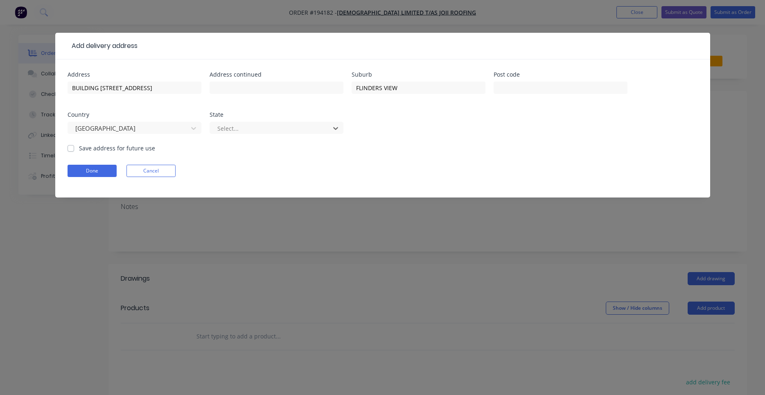
type input "q"
click at [76, 141] on div "Australia" at bounding box center [135, 132] width 134 height 24
click at [75, 148] on div "Save address for future use" at bounding box center [112, 148] width 88 height 9
click at [73, 151] on div "Save address for future use" at bounding box center [112, 148] width 88 height 9
click at [79, 147] on label "Save address for future use" at bounding box center [117, 148] width 76 height 9
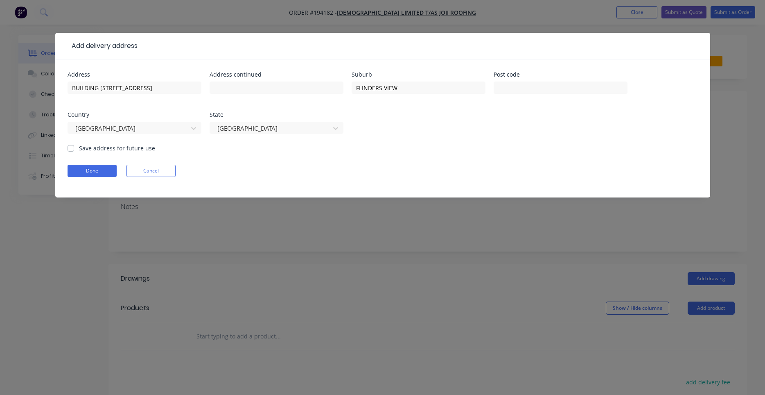
click at [70, 147] on input "Save address for future use" at bounding box center [71, 148] width 7 height 8
checkbox input "true"
click at [83, 175] on button "Done" at bounding box center [92, 171] width 49 height 12
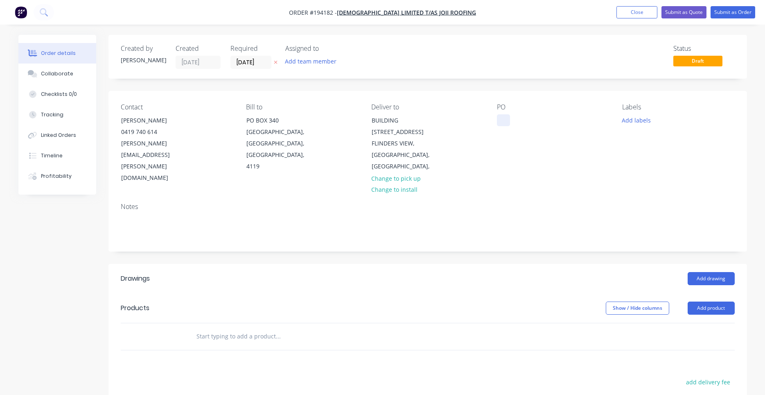
click at [505, 120] on div at bounding box center [503, 120] width 13 height 12
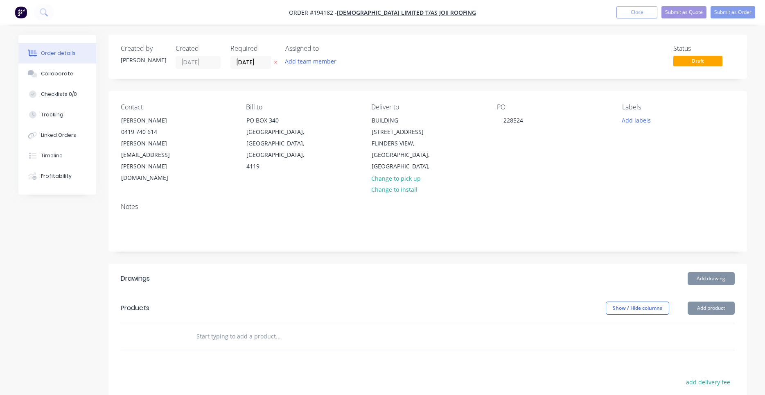
click at [640, 111] on div "Labels" at bounding box center [678, 107] width 112 height 8
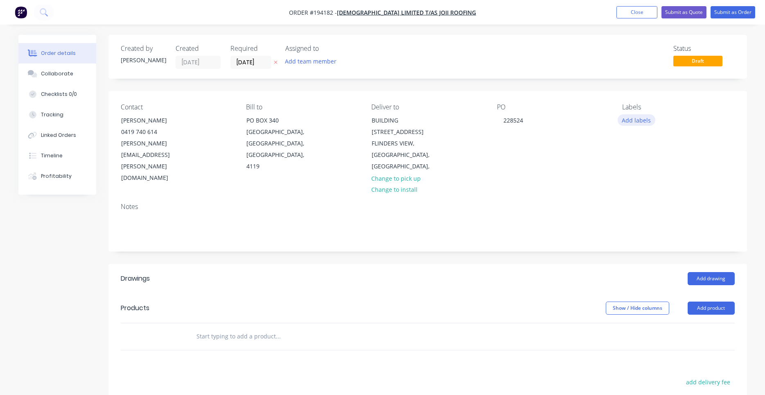
click at [641, 115] on button "Add labels" at bounding box center [637, 119] width 38 height 11
click at [652, 146] on input "text" at bounding box center [690, 144] width 86 height 16
click at [554, 203] on div "Notes" at bounding box center [428, 207] width 614 height 8
click at [239, 328] on input "text" at bounding box center [278, 336] width 164 height 16
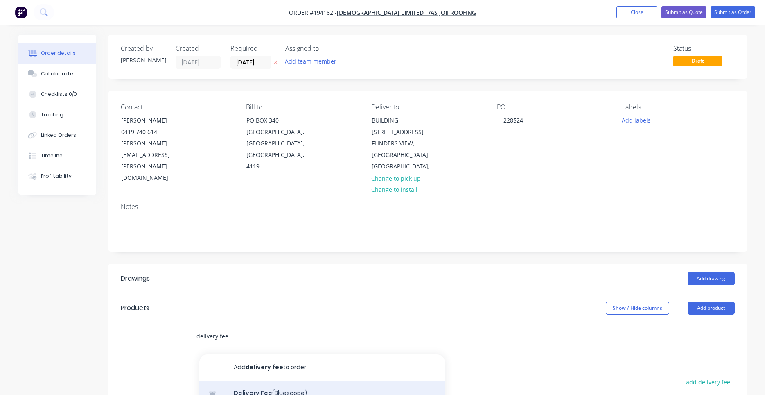
scroll to position [78, 0]
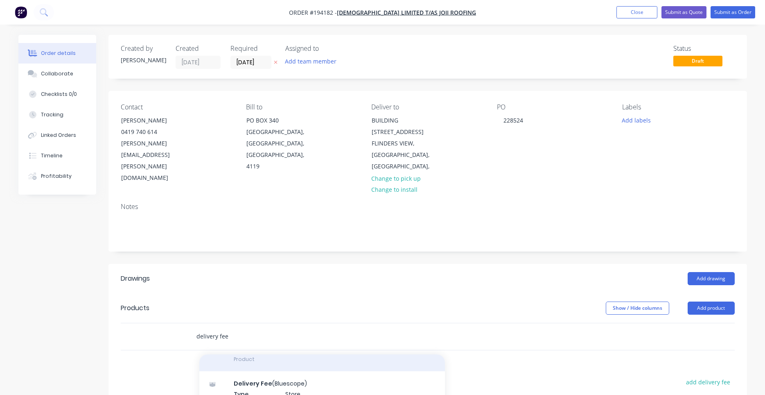
type input "delivery fee"
click at [263, 341] on div "Delivery Fee Product" at bounding box center [322, 353] width 246 height 34
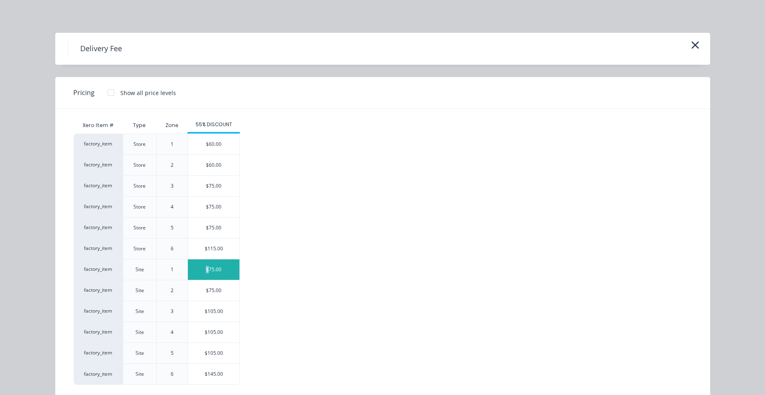
click at [208, 274] on div "$75.00" at bounding box center [214, 269] width 52 height 20
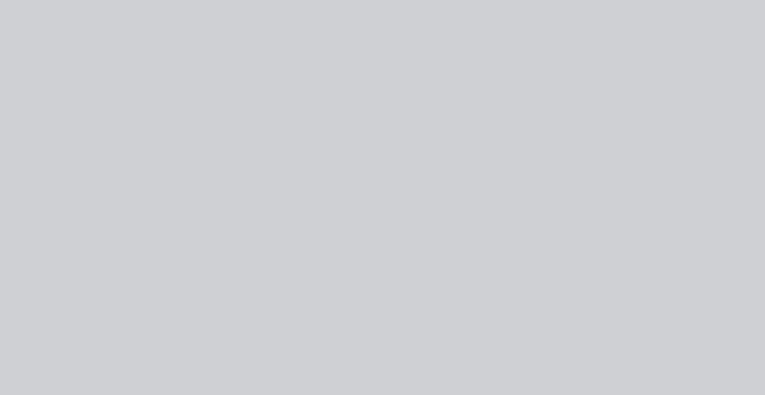
type input "$75.00"
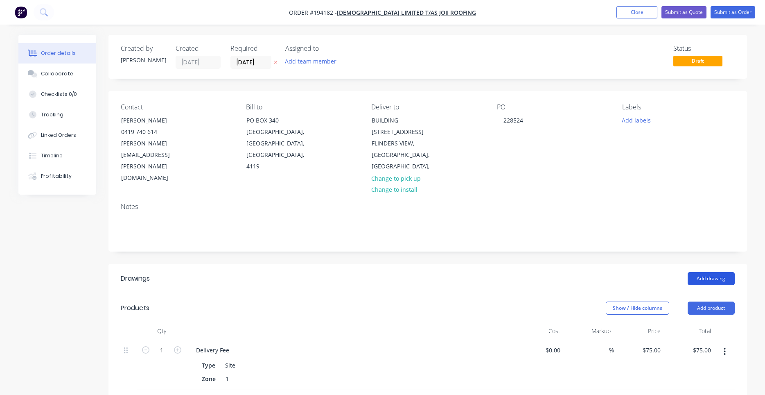
click at [714, 272] on button "Add drawing" at bounding box center [711, 278] width 47 height 13
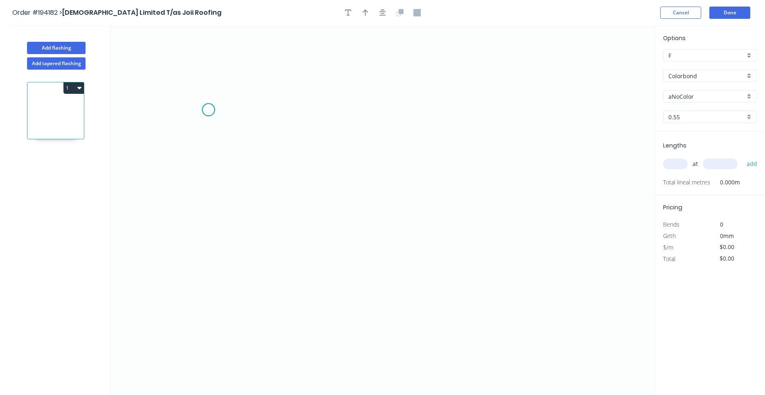
click at [208, 110] on icon "0" at bounding box center [383, 209] width 544 height 369
click at [539, 120] on icon "0" at bounding box center [383, 209] width 544 height 369
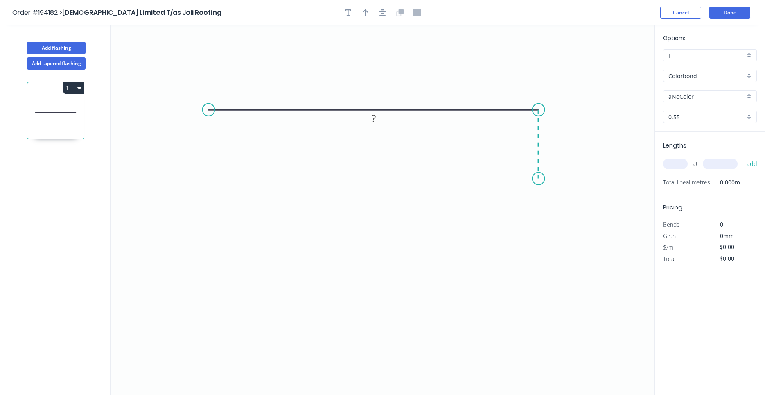
click at [539, 178] on icon "0 ?" at bounding box center [383, 209] width 544 height 369
click at [462, 176] on icon "0 ? ?" at bounding box center [383, 209] width 544 height 369
click at [462, 176] on circle at bounding box center [462, 178] width 12 height 12
click at [467, 176] on circle at bounding box center [466, 178] width 12 height 12
click at [208, 110] on circle at bounding box center [208, 110] width 12 height 12
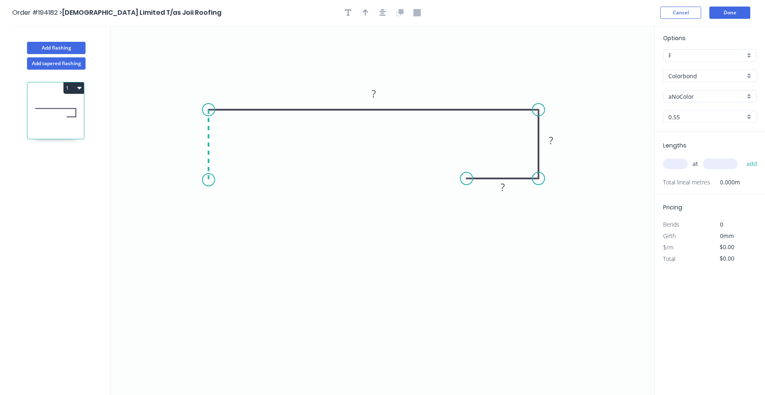
click at [204, 180] on icon "0 ? ? ?" at bounding box center [383, 209] width 544 height 369
click at [280, 178] on icon "0 ? ? ? ?" at bounding box center [383, 209] width 544 height 369
click at [284, 321] on icon "0 ? ? ? ? ?" at bounding box center [383, 209] width 544 height 369
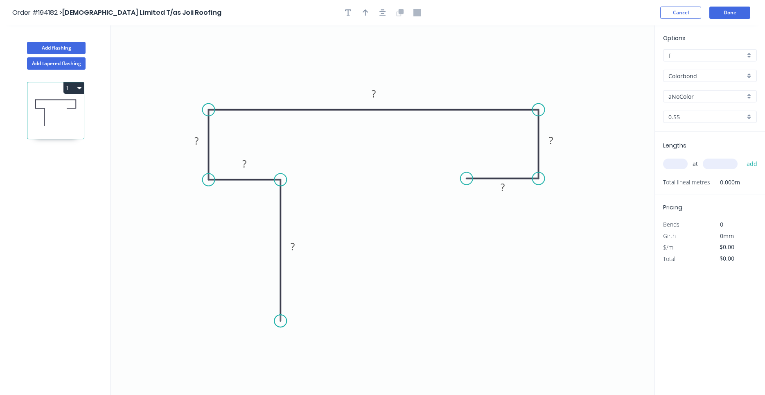
click at [284, 321] on circle at bounding box center [280, 320] width 12 height 12
click at [470, 174] on circle at bounding box center [466, 178] width 12 height 12
click at [470, 324] on icon "0 ? ? ? ? ? ?" at bounding box center [383, 209] width 544 height 369
click at [470, 324] on circle at bounding box center [466, 323] width 12 height 12
click at [669, 161] on input "text" at bounding box center [675, 163] width 25 height 11
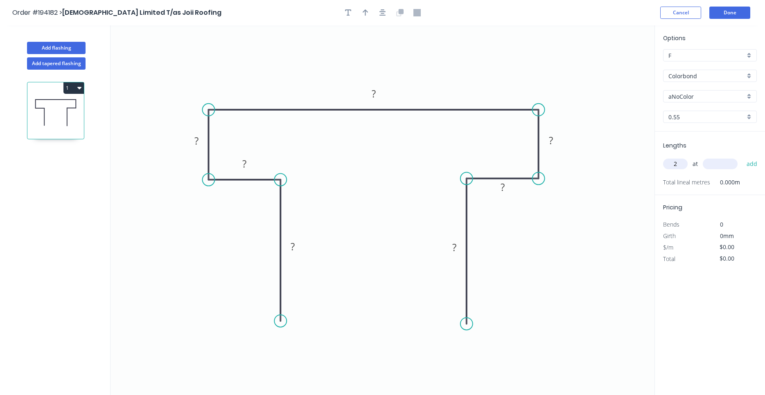
type input "2"
type input "1600"
click at [742, 157] on button "add" at bounding box center [751, 164] width 19 height 14
click at [294, 248] on tspan "?" at bounding box center [293, 246] width 4 height 14
type input "$24.16"
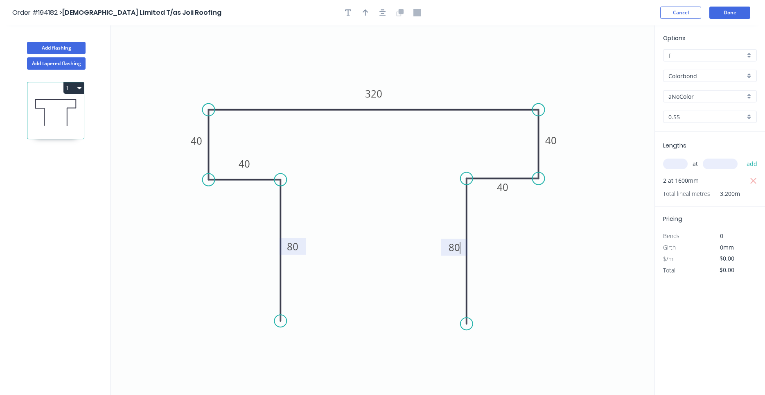
type input "$77.31"
click at [385, 13] on icon "button" at bounding box center [382, 12] width 7 height 7
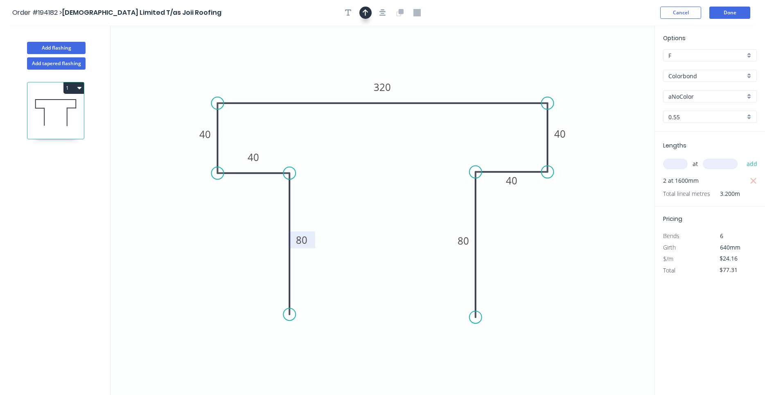
click at [368, 13] on icon "button" at bounding box center [366, 12] width 6 height 7
click at [614, 63] on icon at bounding box center [612, 57] width 7 height 26
drag, startPoint x: 614, startPoint y: 63, endPoint x: 479, endPoint y: 71, distance: 135.3
click at [479, 71] on icon at bounding box center [486, 65] width 24 height 24
click at [75, 48] on button "Add flashing" at bounding box center [56, 48] width 59 height 12
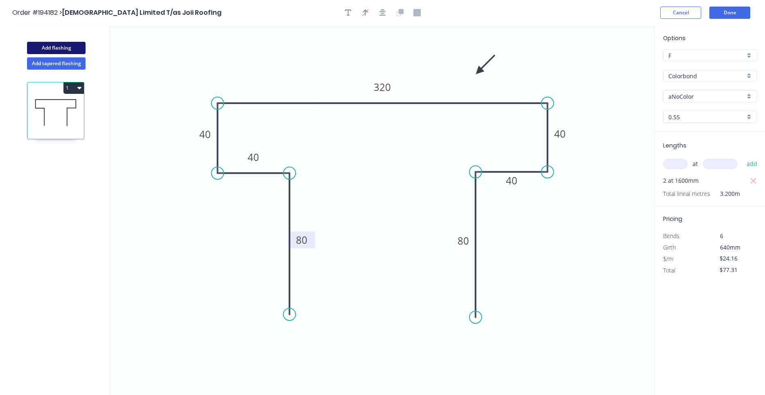
type input "$0.00"
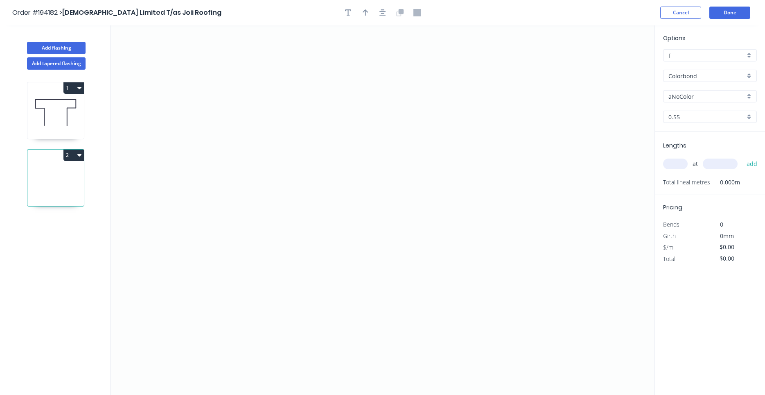
click at [59, 124] on icon at bounding box center [55, 112] width 56 height 52
type input "$24.16"
type input "$77.31"
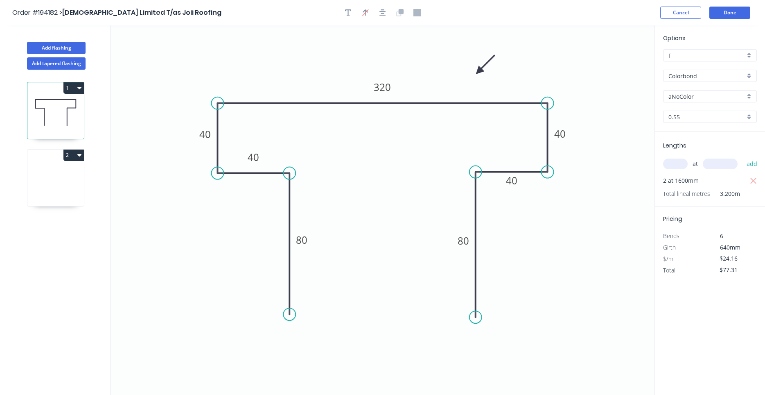
click at [681, 99] on input "aNoColor" at bounding box center [706, 96] width 77 height 9
click at [681, 111] on div "Surfmist" at bounding box center [709, 112] width 93 height 14
click at [65, 171] on icon at bounding box center [55, 179] width 56 height 52
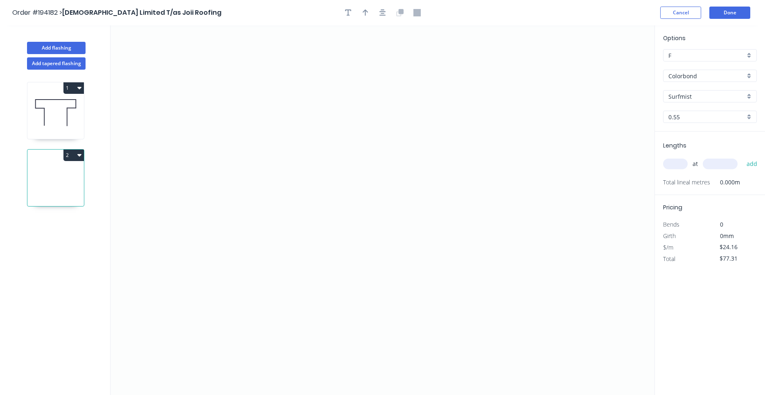
type input "aNoColor"
type input "$0.00"
click at [708, 94] on input "aNoColor" at bounding box center [706, 96] width 77 height 9
click at [693, 108] on div "Surfmist" at bounding box center [709, 112] width 93 height 14
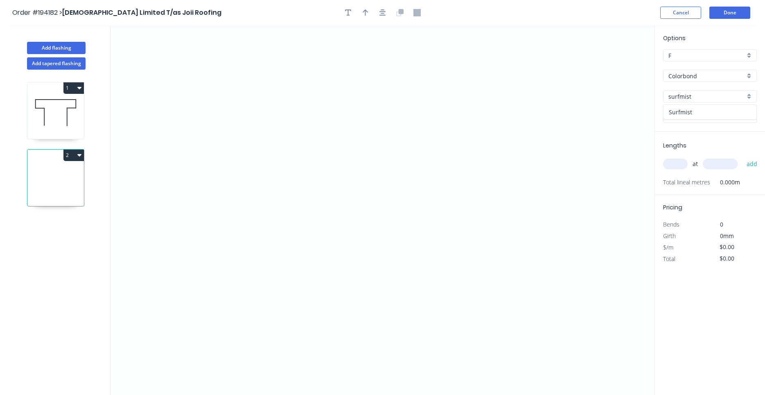
type input "Surfmist"
click at [178, 171] on icon "0" at bounding box center [383, 209] width 544 height 369
click at [220, 125] on icon "0" at bounding box center [383, 209] width 544 height 369
click at [523, 120] on icon "0 ?" at bounding box center [383, 209] width 544 height 369
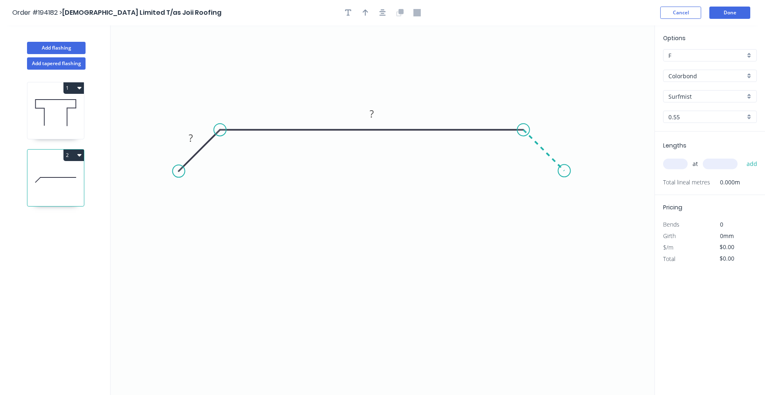
click at [564, 168] on icon "0 ? ?" at bounding box center [383, 209] width 544 height 369
click at [555, 145] on rect at bounding box center [552, 137] width 27 height 17
click at [553, 140] on tspan "?" at bounding box center [553, 138] width 4 height 14
type input "$14.69"
click at [386, 18] on div at bounding box center [383, 13] width 86 height 12
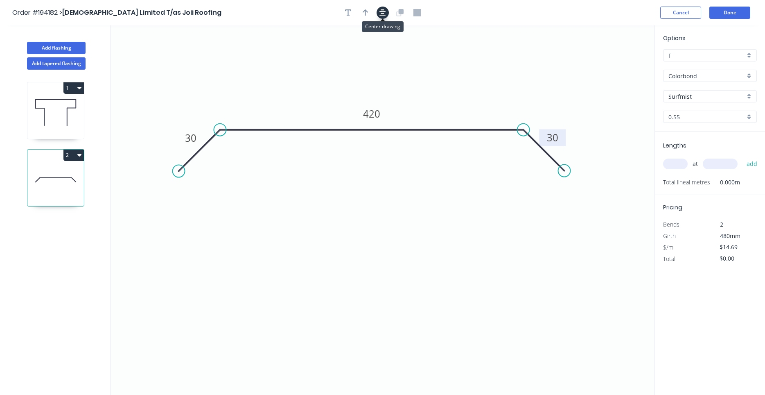
click at [382, 11] on icon "button" at bounding box center [382, 12] width 7 height 7
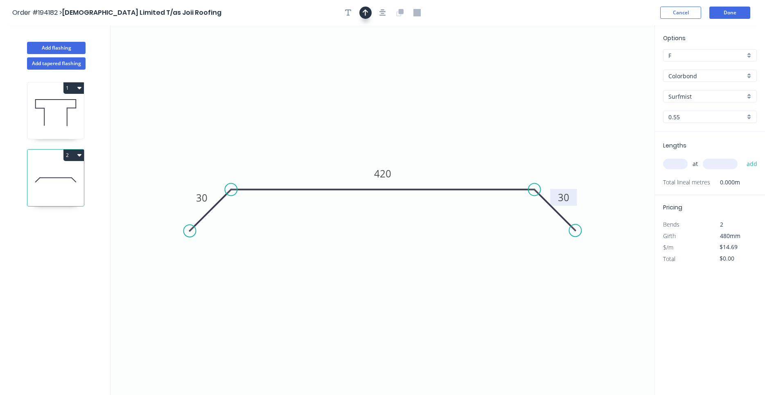
click at [366, 11] on icon "button" at bounding box center [366, 12] width 6 height 7
click at [612, 66] on icon at bounding box center [612, 57] width 7 height 26
drag, startPoint x: 612, startPoint y: 66, endPoint x: 481, endPoint y: 158, distance: 160.7
click at [481, 158] on icon at bounding box center [488, 152] width 24 height 24
click at [674, 158] on div "at add" at bounding box center [710, 164] width 95 height 14
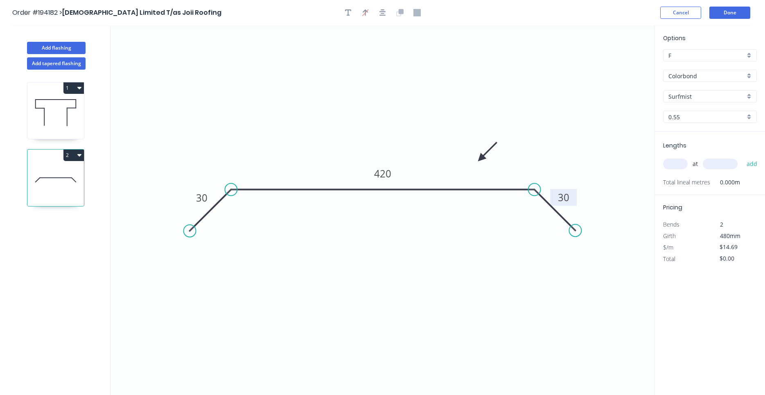
click at [672, 164] on input "text" at bounding box center [675, 163] width 25 height 11
click at [667, 169] on div "at add" at bounding box center [710, 164] width 95 height 14
click at [668, 165] on input "text" at bounding box center [675, 163] width 25 height 11
type input "6"
type input "2000"
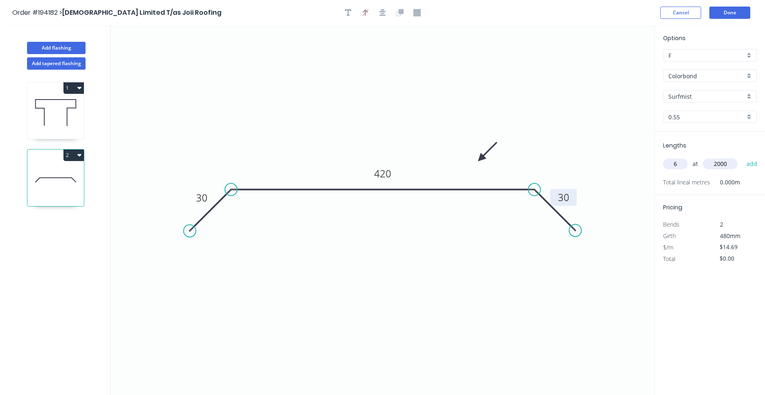
click at [742, 157] on button "add" at bounding box center [751, 164] width 19 height 14
type input "$176.28"
click at [75, 43] on button "Add flashing" at bounding box center [56, 48] width 59 height 12
type input "$0.00"
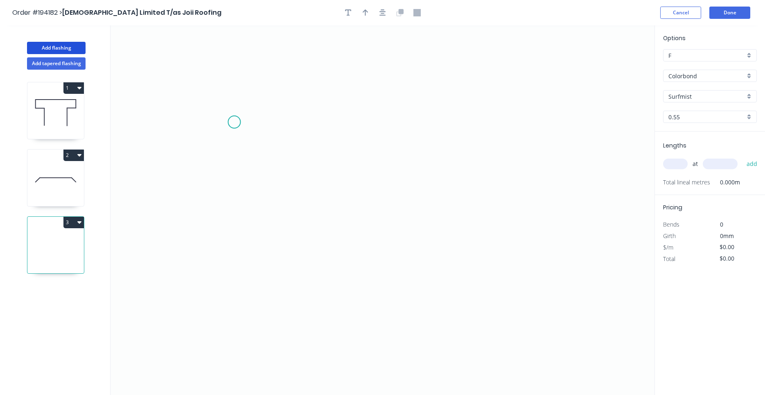
click at [227, 113] on icon "0" at bounding box center [383, 209] width 544 height 369
click at [463, 125] on icon "0" at bounding box center [383, 209] width 544 height 369
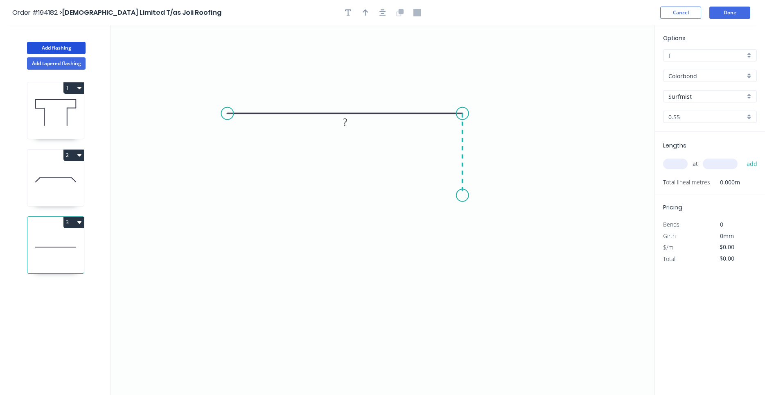
click at [467, 196] on icon "0 ?" at bounding box center [383, 209] width 544 height 369
click at [382, 195] on icon "0 ? ?" at bounding box center [383, 209] width 544 height 369
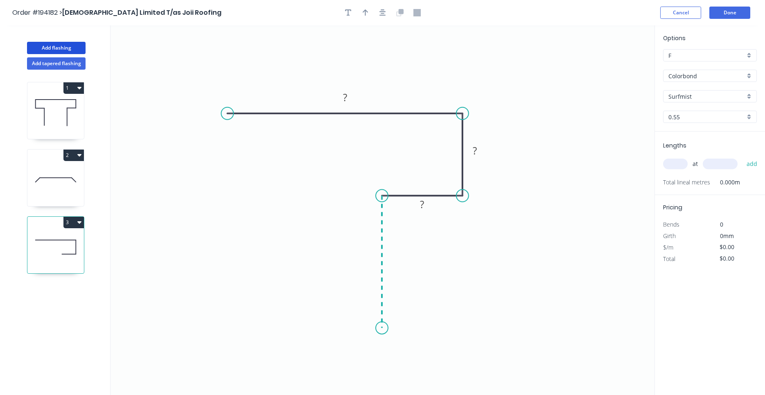
click at [382, 330] on icon "0 ? ? ?" at bounding box center [383, 209] width 544 height 369
click at [382, 330] on circle at bounding box center [382, 329] width 12 height 12
click at [370, 264] on tspan "?" at bounding box center [370, 259] width 4 height 14
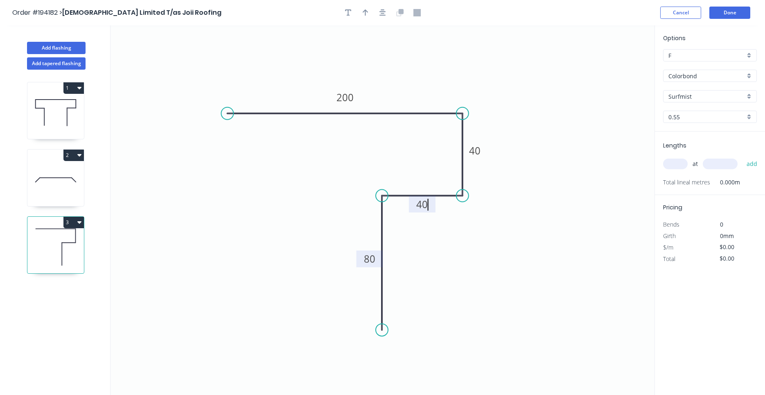
click at [682, 168] on input "text" at bounding box center [675, 163] width 25 height 11
type input "$13.43"
type input "1"
type input "1000"
click at [742, 157] on button "add" at bounding box center [751, 164] width 19 height 14
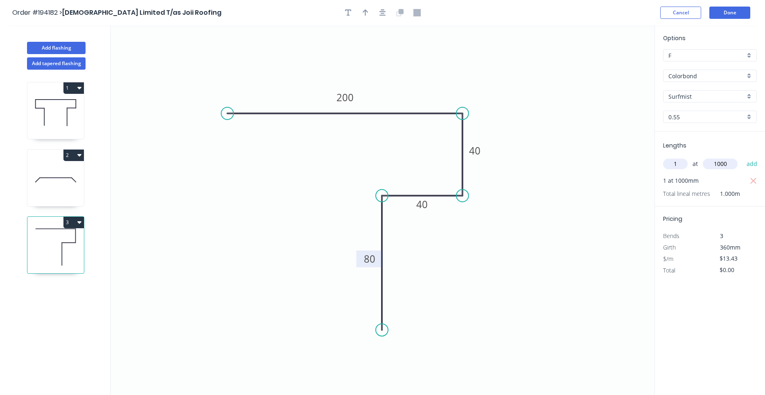
type input "$13.43"
click at [377, 15] on div at bounding box center [383, 13] width 86 height 12
click at [379, 13] on button "button" at bounding box center [383, 13] width 12 height 12
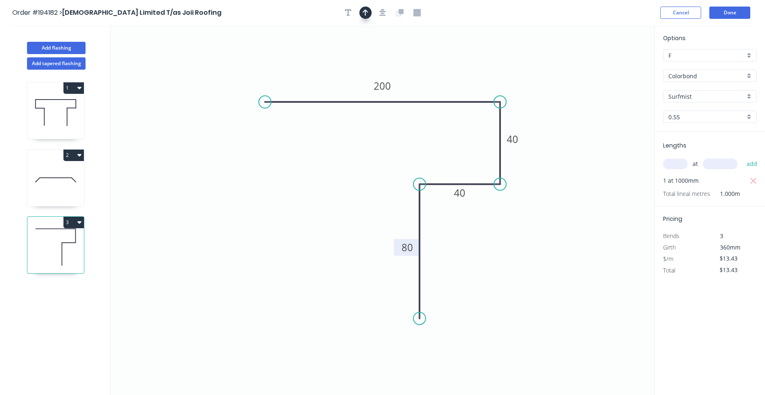
click at [369, 13] on button "button" at bounding box center [365, 13] width 12 height 12
click at [611, 65] on icon at bounding box center [612, 57] width 7 height 26
drag, startPoint x: 613, startPoint y: 65, endPoint x: 512, endPoint y: 64, distance: 100.3
click at [512, 64] on icon at bounding box center [519, 57] width 24 height 24
click at [718, 19] on header "Order #194182 > Joii Limited T/as Joii Roofing Cancel Done" at bounding box center [382, 12] width 765 height 25
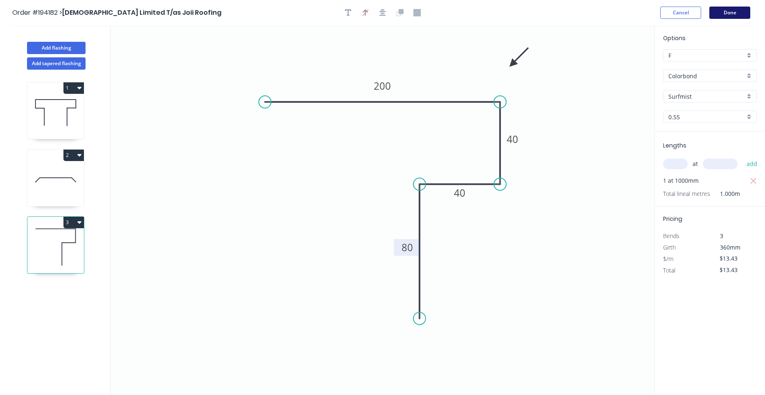
click at [720, 15] on button "Done" at bounding box center [729, 13] width 41 height 12
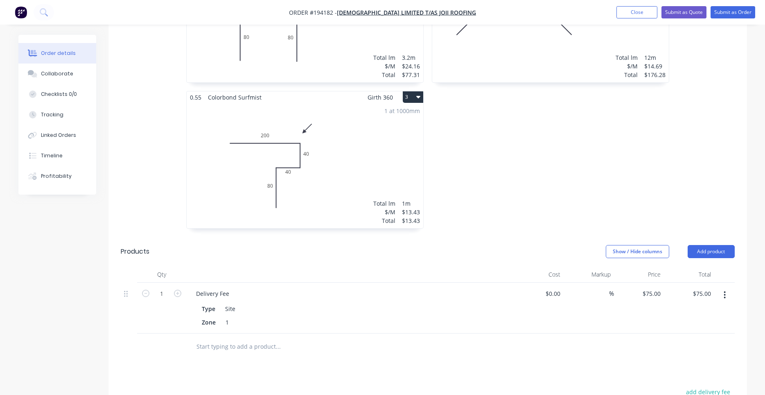
scroll to position [499, 0]
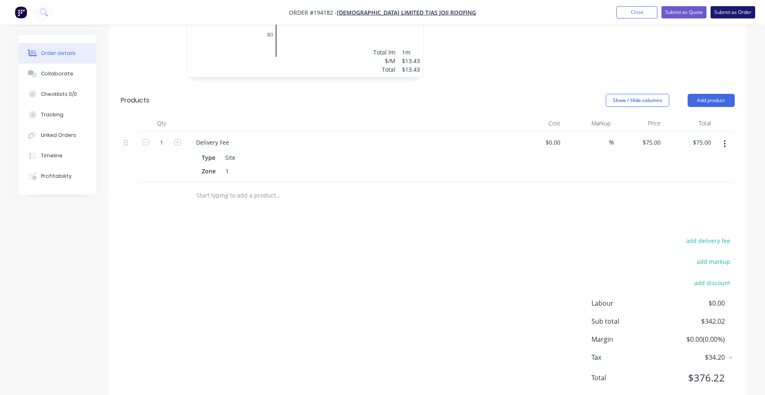
click at [721, 17] on button "Submit as Order" at bounding box center [733, 12] width 45 height 12
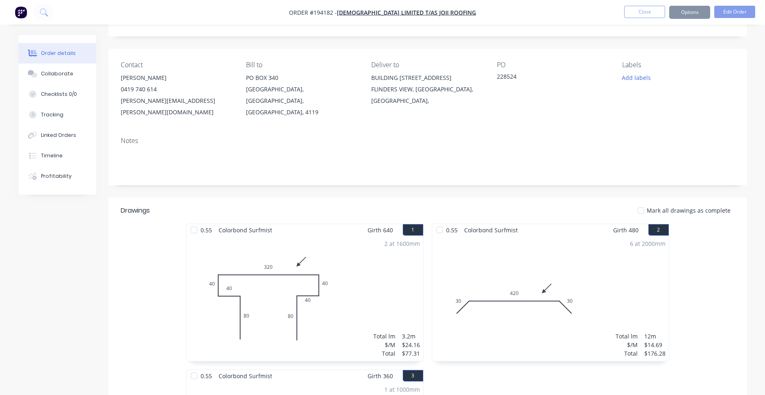
scroll to position [0, 0]
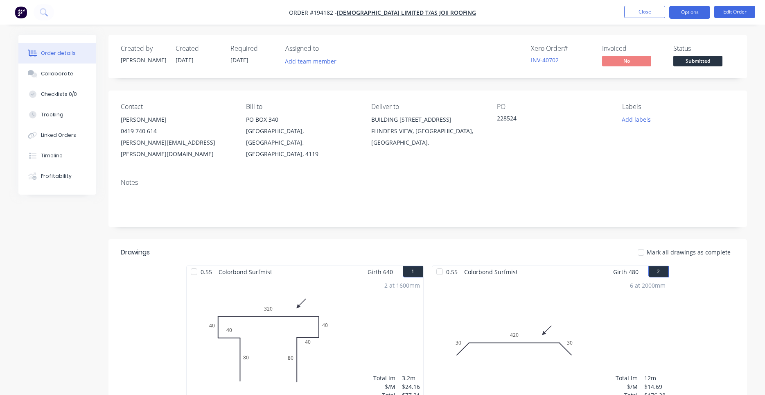
click at [693, 18] on button "Options" at bounding box center [689, 12] width 41 height 13
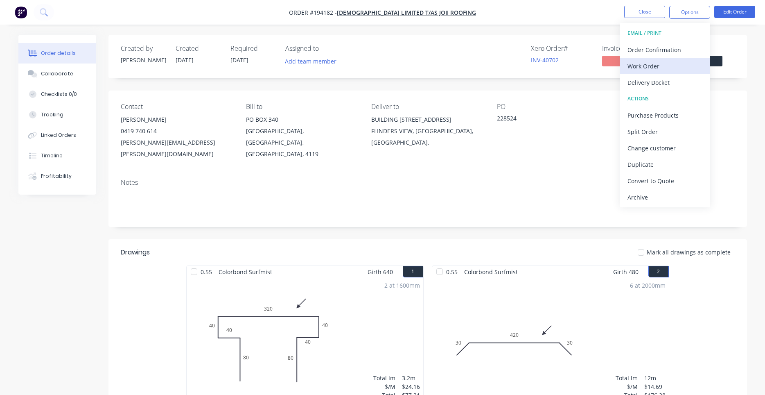
click at [654, 63] on div "Work Order" at bounding box center [664, 66] width 75 height 12
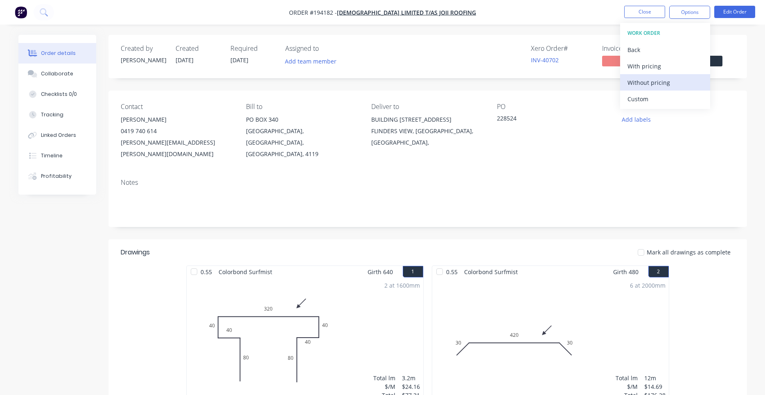
click at [637, 82] on div "Without pricing" at bounding box center [664, 83] width 75 height 12
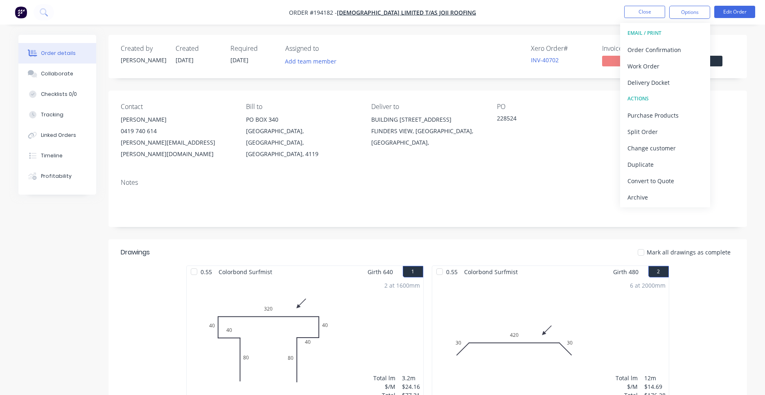
click at [597, 122] on div "228524" at bounding box center [548, 119] width 102 height 11
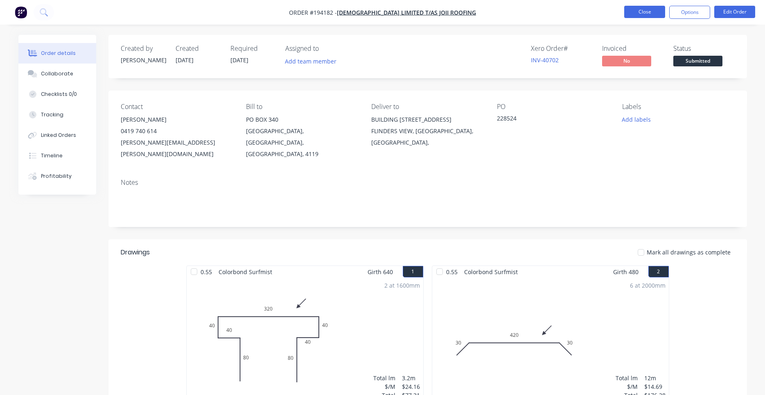
click at [647, 16] on button "Close" at bounding box center [644, 12] width 41 height 12
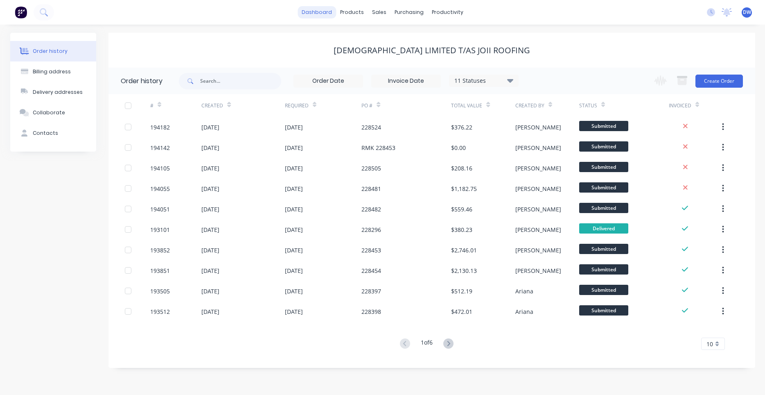
click at [329, 14] on link "dashboard" at bounding box center [317, 12] width 38 height 12
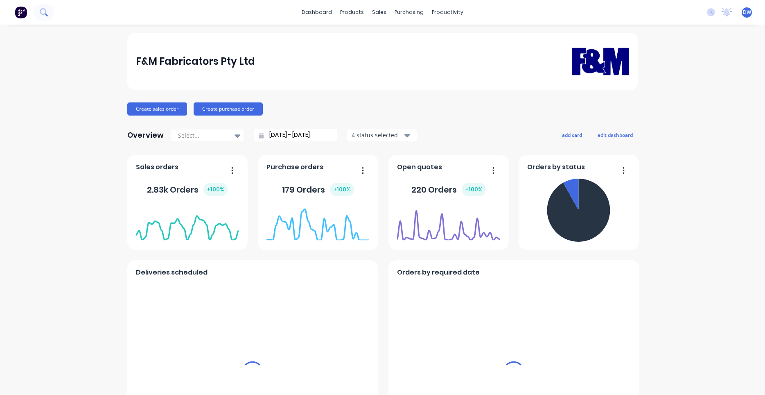
click at [50, 13] on div "dashboard products sales purchasing productivity dashboard products Product Cat…" at bounding box center [382, 12] width 765 height 25
click at [45, 12] on button at bounding box center [44, 12] width 20 height 16
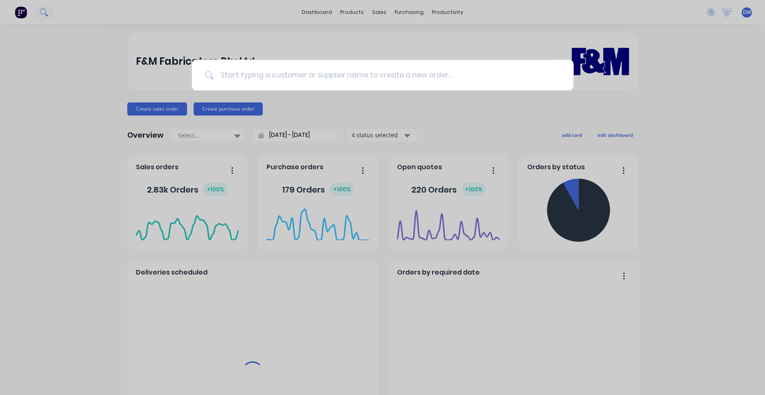
click at [45, 12] on div at bounding box center [382, 197] width 765 height 395
click at [43, 12] on icon at bounding box center [44, 12] width 8 height 8
click at [232, 71] on input at bounding box center [387, 75] width 347 height 31
click at [232, 77] on input at bounding box center [387, 75] width 347 height 31
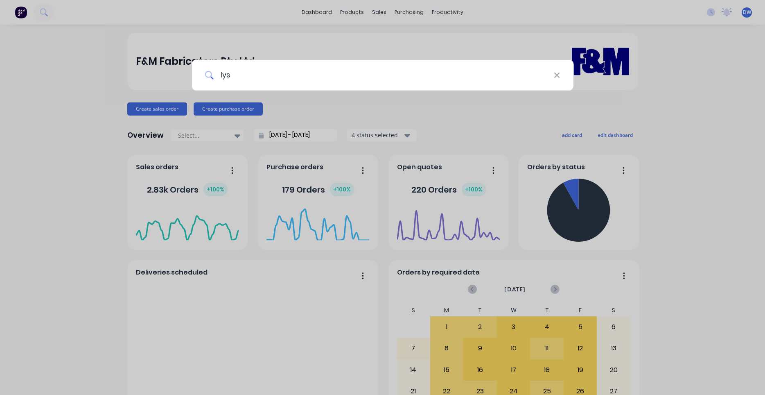
click at [236, 74] on input "lys" at bounding box center [384, 75] width 340 height 31
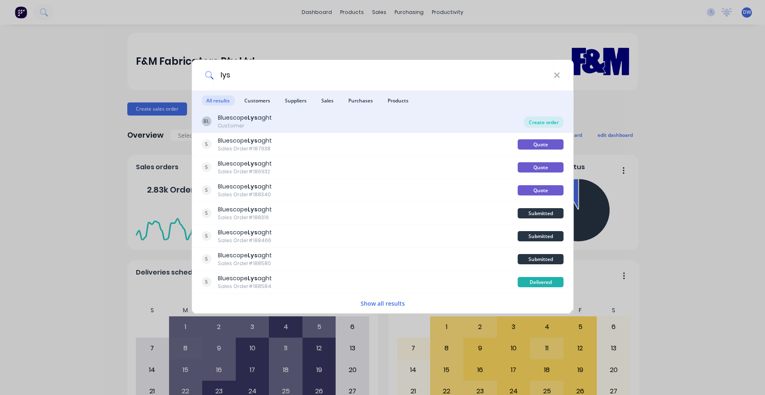
type input "lys"
click at [559, 117] on div "Create order" at bounding box center [544, 121] width 40 height 11
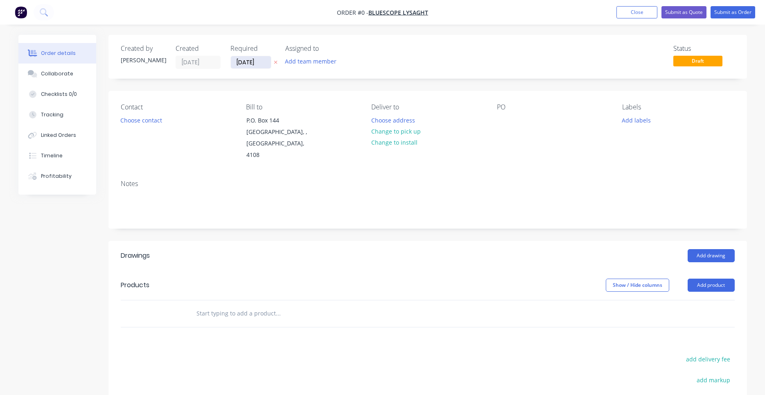
click at [251, 65] on input "29/09/25" at bounding box center [251, 62] width 40 height 12
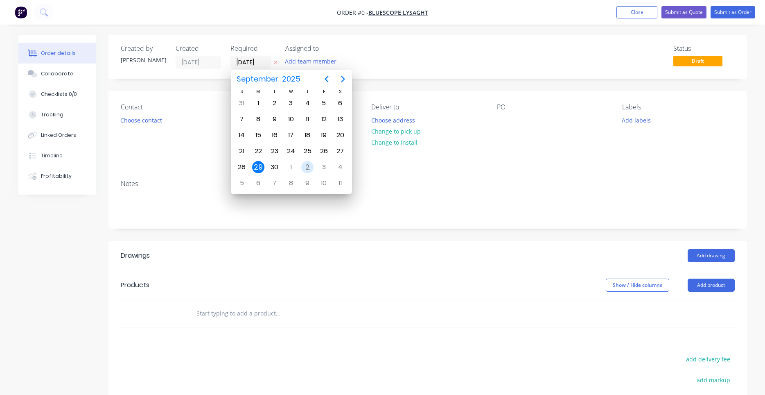
click at [305, 167] on div "2" at bounding box center [307, 167] width 12 height 12
type input "02/10/25"
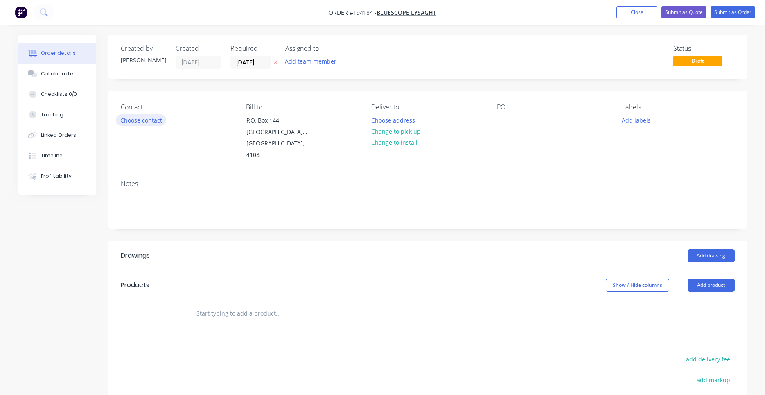
click at [152, 123] on button "Choose contact" at bounding box center [141, 119] width 50 height 11
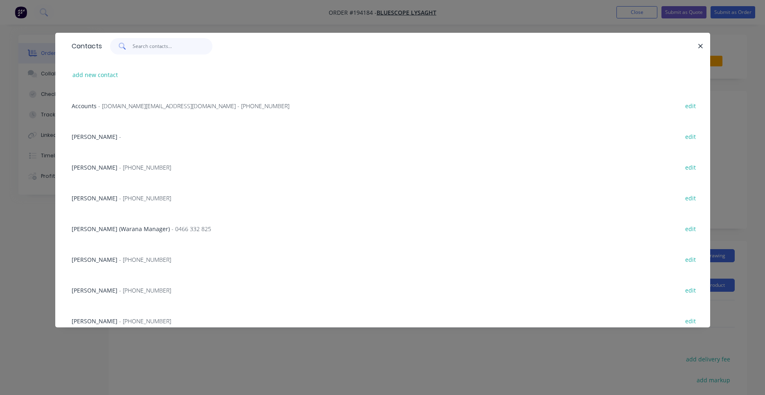
click at [156, 49] on input "text" at bounding box center [173, 46] width 80 height 16
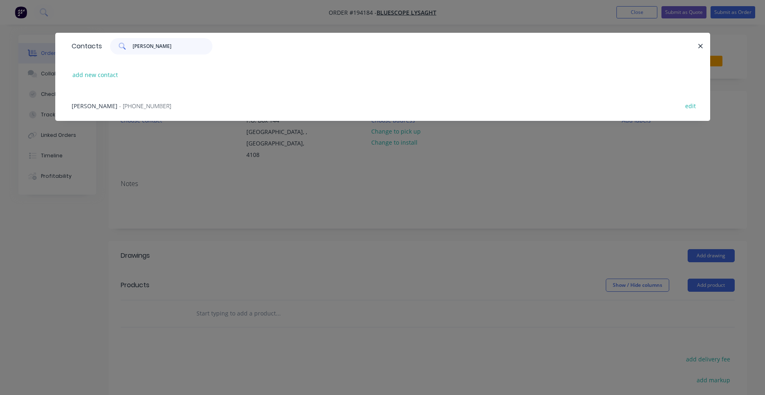
type input "natalie"
click at [142, 100] on div "NATALIE BULL - (07) 3365 7736 edit" at bounding box center [383, 105] width 630 height 31
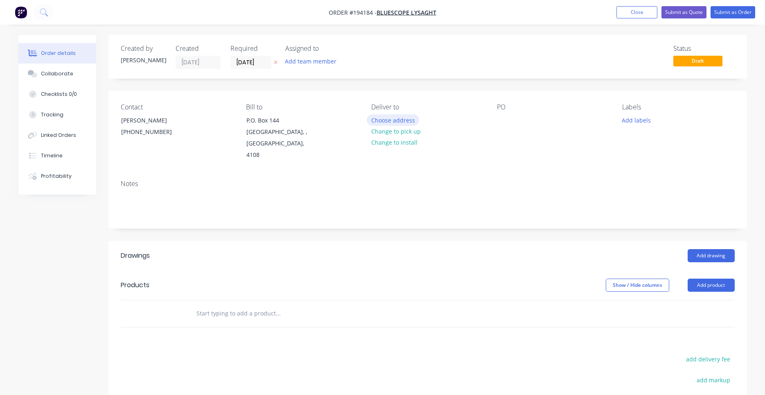
click at [375, 122] on button "Choose address" at bounding box center [393, 119] width 52 height 11
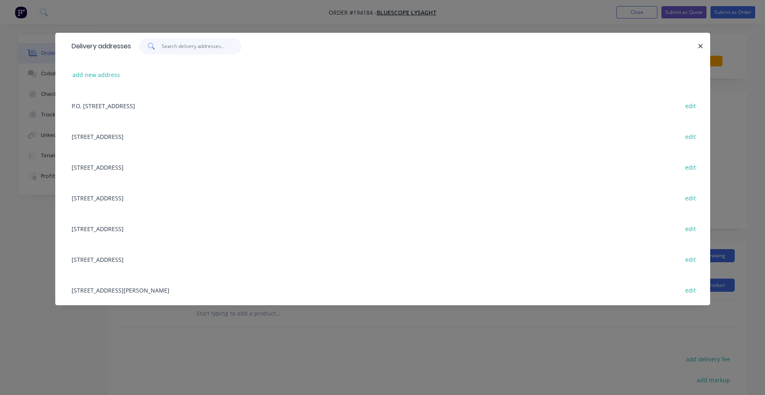
click at [200, 53] on input "text" at bounding box center [202, 46] width 80 height 16
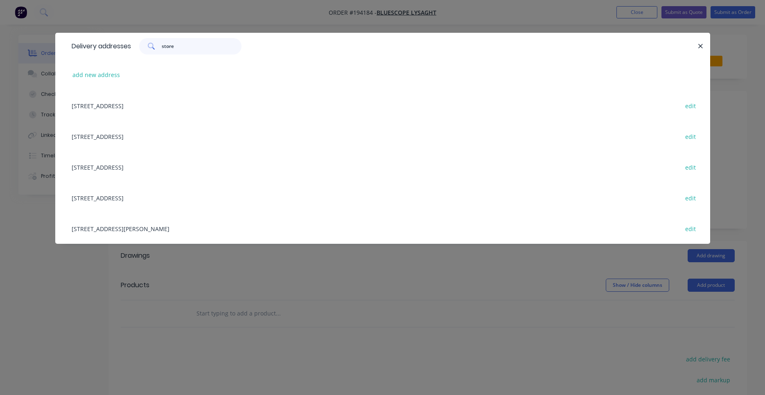
type input "store"
click at [175, 232] on div "UNIT 4, 125 KERRY RD, (STORE), ARCHERFIELD, Queensland, Australia, 4108 edit" at bounding box center [383, 228] width 630 height 31
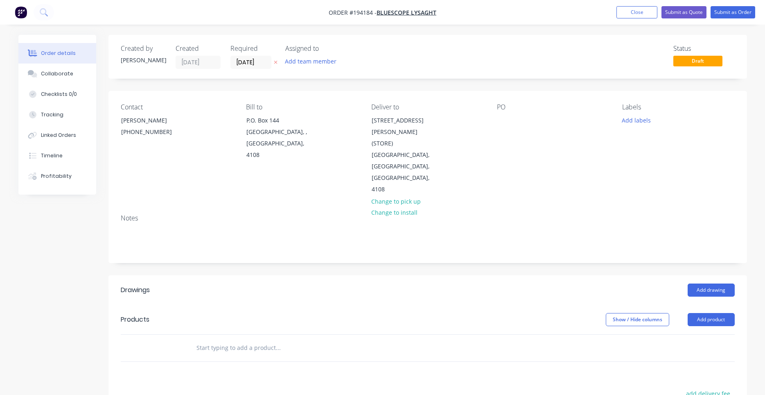
click at [499, 114] on div "PO" at bounding box center [553, 149] width 112 height 92
click at [502, 121] on div at bounding box center [503, 120] width 13 height 12
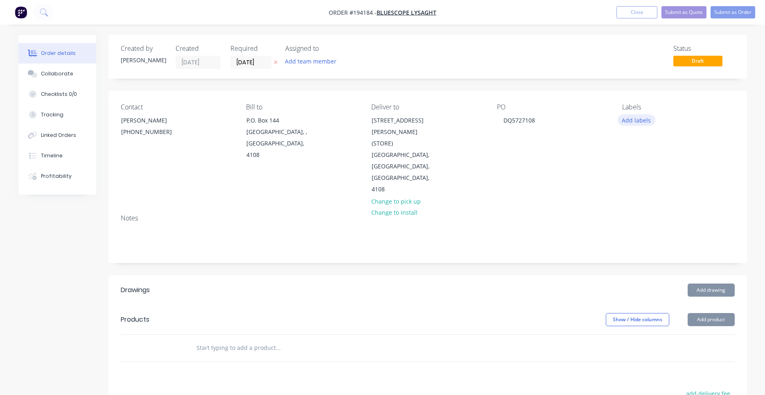
click at [633, 115] on button "Add labels" at bounding box center [637, 119] width 38 height 11
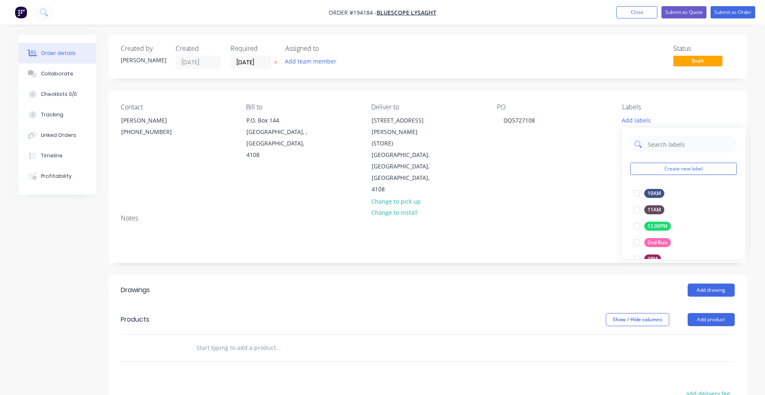
click at [664, 138] on input "text" at bounding box center [690, 144] width 86 height 16
type input "aca"
click at [639, 190] on div at bounding box center [637, 193] width 16 height 16
click at [593, 166] on div "PO DQ5727108" at bounding box center [553, 149] width 112 height 92
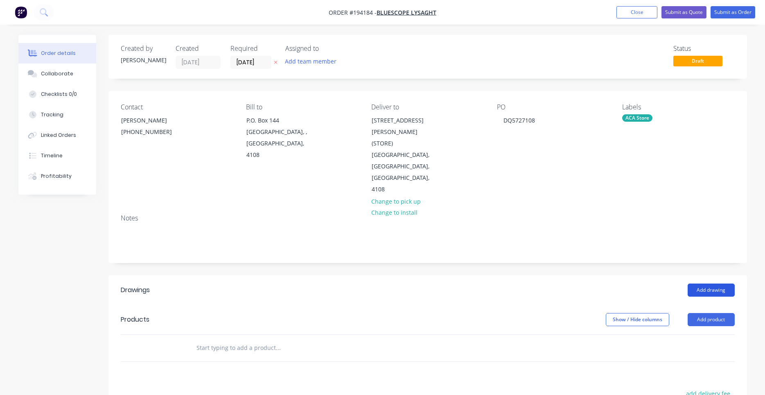
click at [701, 283] on button "Add drawing" at bounding box center [711, 289] width 47 height 13
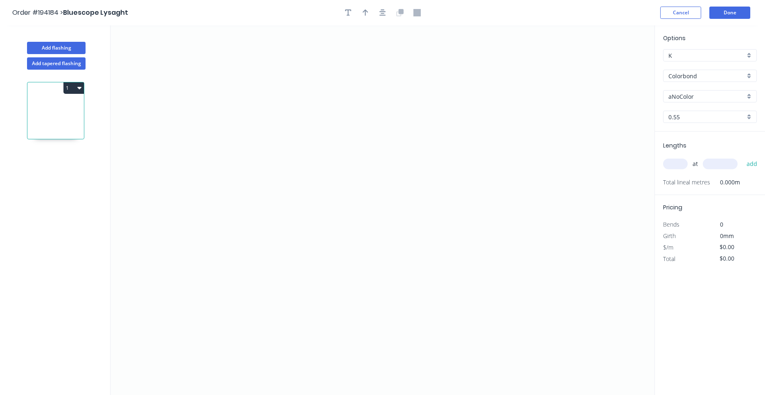
click at [699, 78] on input "Colorbond" at bounding box center [706, 76] width 77 height 9
click at [697, 87] on div "Zincalume" at bounding box center [709, 91] width 93 height 14
type input "Zincalume"
click at [685, 118] on input "0.55" at bounding box center [706, 117] width 77 height 9
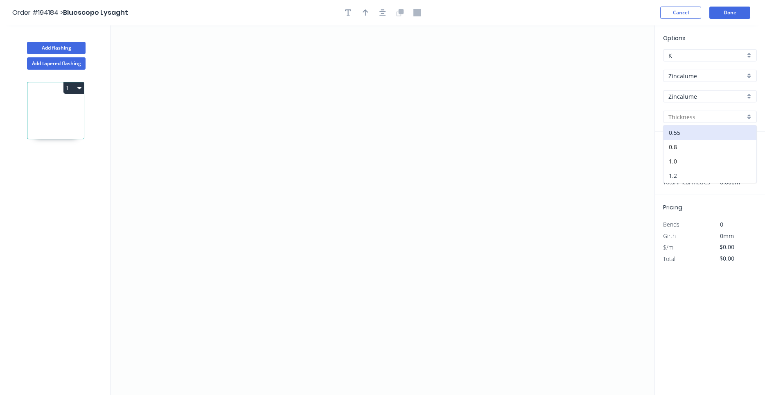
click at [678, 170] on div "1.2" at bounding box center [709, 175] width 93 height 14
type input "1.2"
click at [683, 160] on input "text" at bounding box center [675, 163] width 25 height 11
type input "4"
type input "3000"
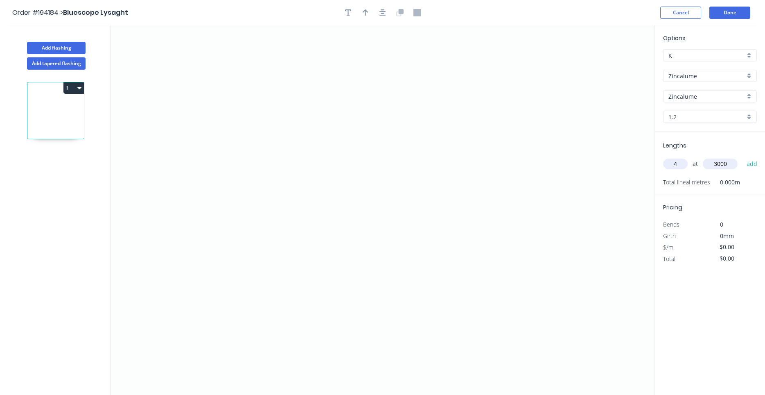
click at [742, 157] on button "add" at bounding box center [751, 164] width 19 height 14
click at [272, 221] on icon "0" at bounding box center [383, 209] width 544 height 369
click at [271, 102] on icon at bounding box center [271, 162] width 0 height 120
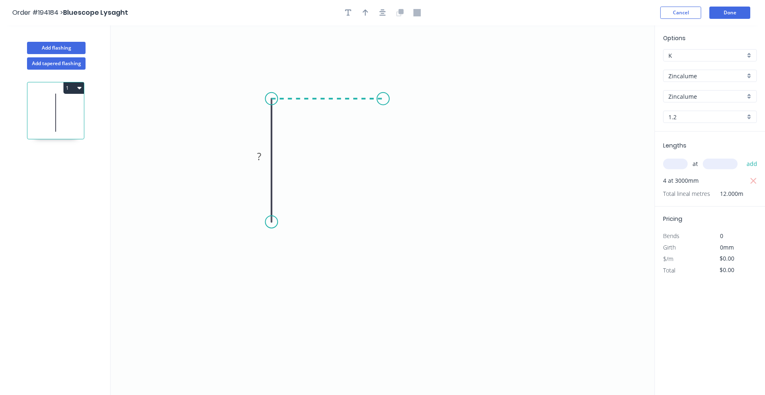
click at [383, 98] on icon "0 ?" at bounding box center [383, 209] width 544 height 369
click at [383, 98] on circle at bounding box center [383, 99] width 12 height 12
click at [259, 160] on tspan "?" at bounding box center [259, 156] width 4 height 14
type input "$12.64"
type input "$151.68"
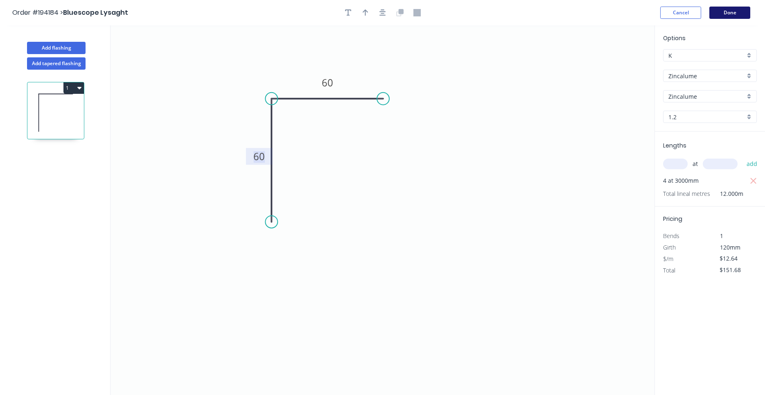
click at [720, 8] on button "Done" at bounding box center [729, 13] width 41 height 12
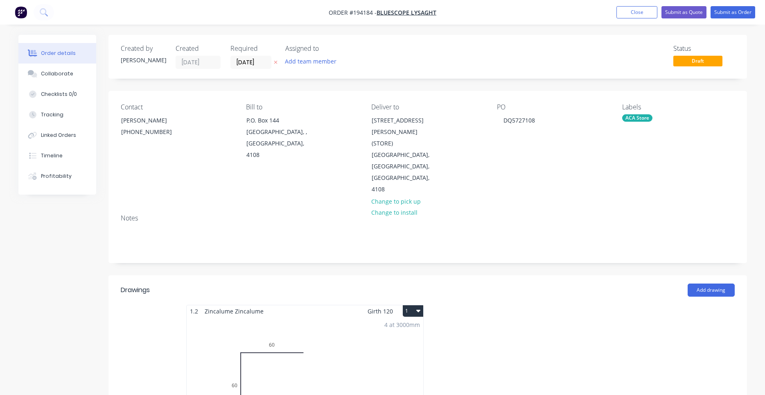
click at [400, 320] on div "4 at 3000mm" at bounding box center [402, 324] width 36 height 9
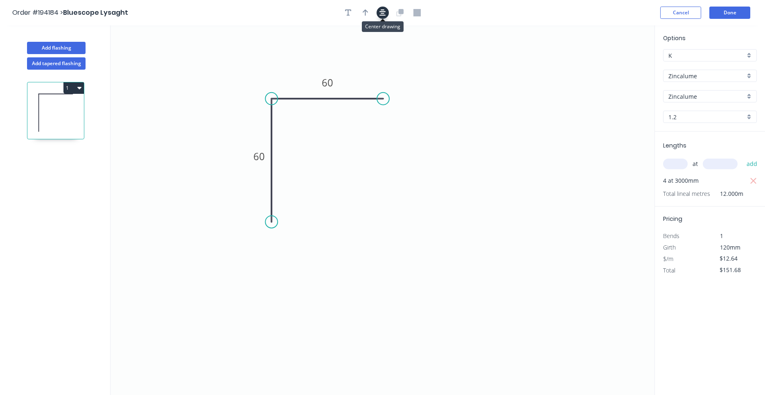
click at [385, 12] on icon "button" at bounding box center [382, 12] width 7 height 7
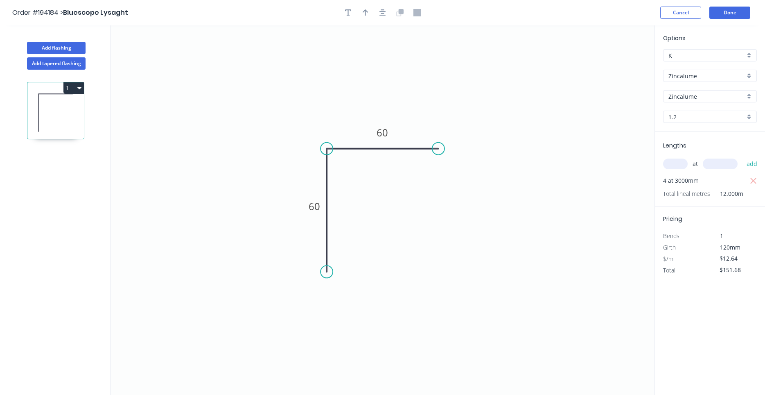
click at [399, 11] on icon at bounding box center [400, 11] width 5 height 5
click at [368, 12] on icon "button" at bounding box center [366, 12] width 6 height 7
drag, startPoint x: 614, startPoint y: 63, endPoint x: 442, endPoint y: 96, distance: 174.5
click at [487, 90] on icon at bounding box center [490, 76] width 7 height 26
click at [442, 96] on icon at bounding box center [442, 86] width 7 height 26
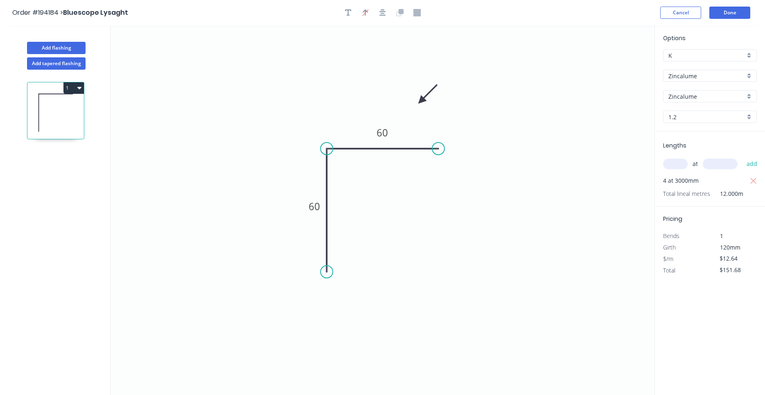
drag, startPoint x: 442, startPoint y: 94, endPoint x: 381, endPoint y: 105, distance: 61.2
click at [416, 105] on icon at bounding box center [428, 94] width 24 height 24
click at [736, 12] on button "Done" at bounding box center [729, 13] width 41 height 12
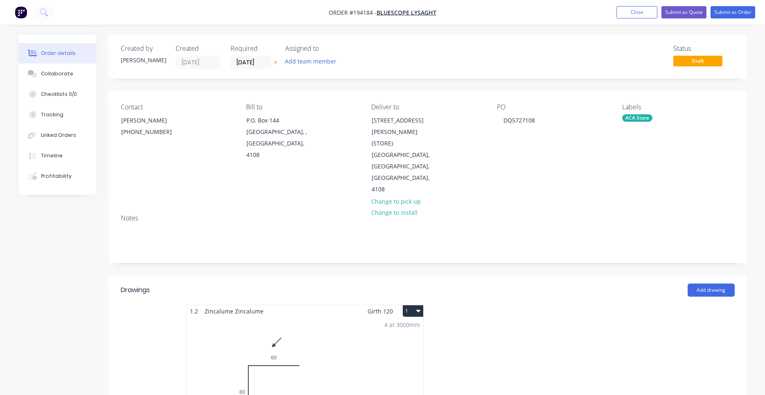
click at [416, 305] on button "1" at bounding box center [413, 310] width 20 height 11
click at [399, 325] on div "Use larger box size" at bounding box center [384, 331] width 63 height 12
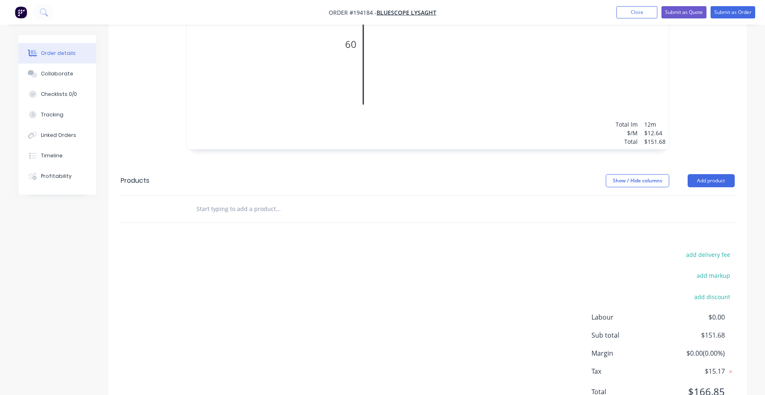
scroll to position [431, 0]
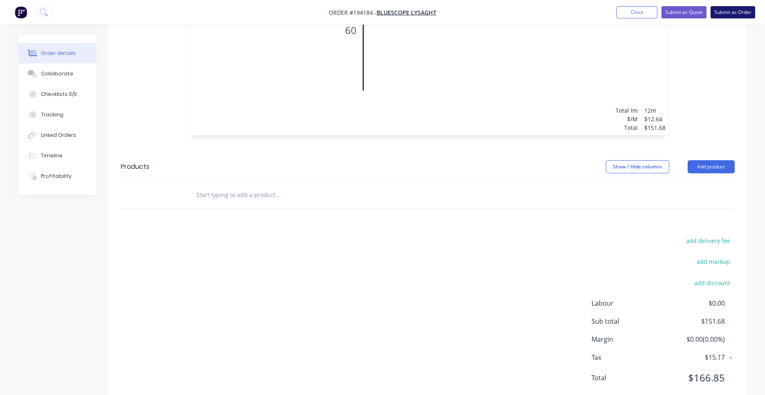
click at [727, 14] on button "Submit as Order" at bounding box center [733, 12] width 45 height 12
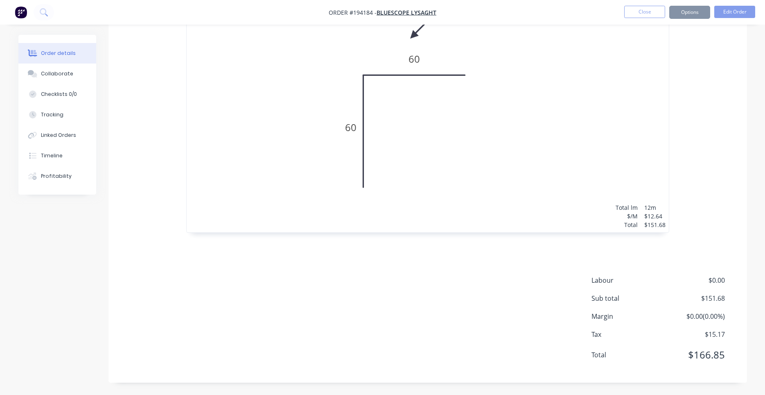
scroll to position [0, 0]
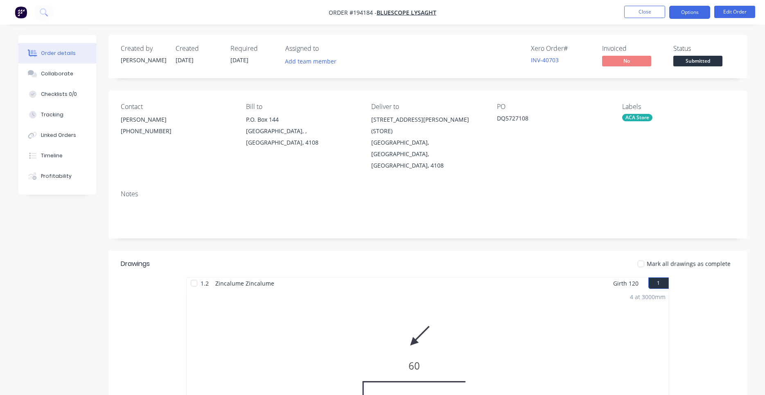
click at [693, 14] on button "Options" at bounding box center [689, 12] width 41 height 13
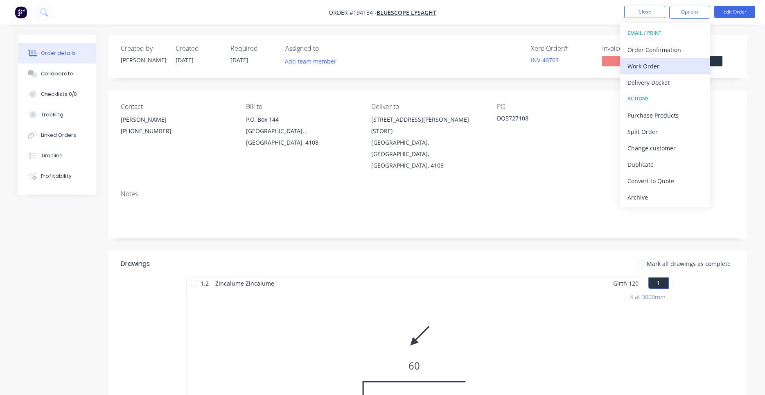
click at [665, 63] on div "Work Order" at bounding box center [664, 66] width 75 height 12
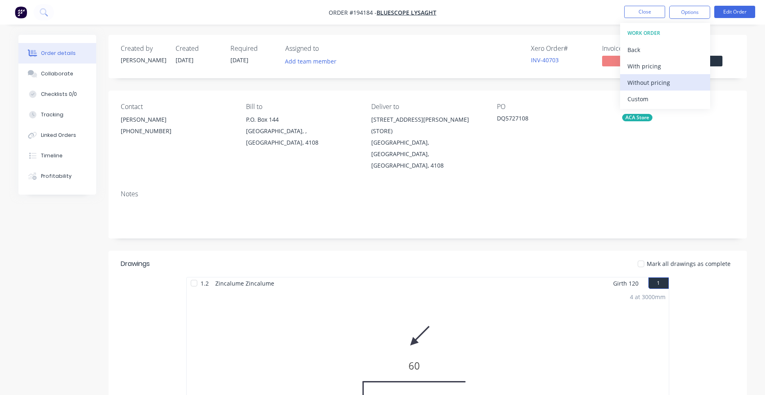
click at [651, 88] on div "Without pricing" at bounding box center [664, 83] width 75 height 12
